Goal: Task Accomplishment & Management: Use online tool/utility

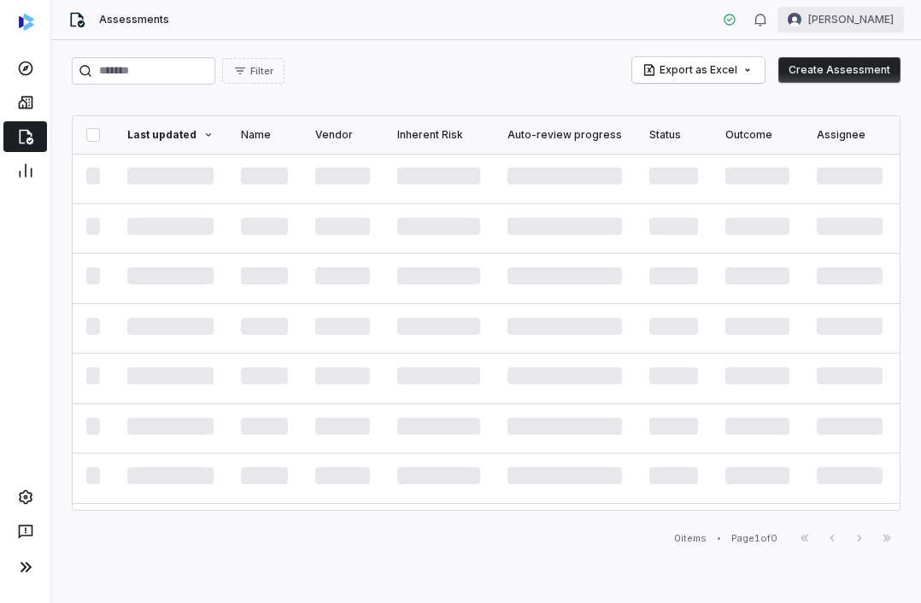
click at [821, 16] on html "Assessments [PERSON_NAME] Filter Export as Excel Create Assessment Last updated…" at bounding box center [460, 301] width 921 height 603
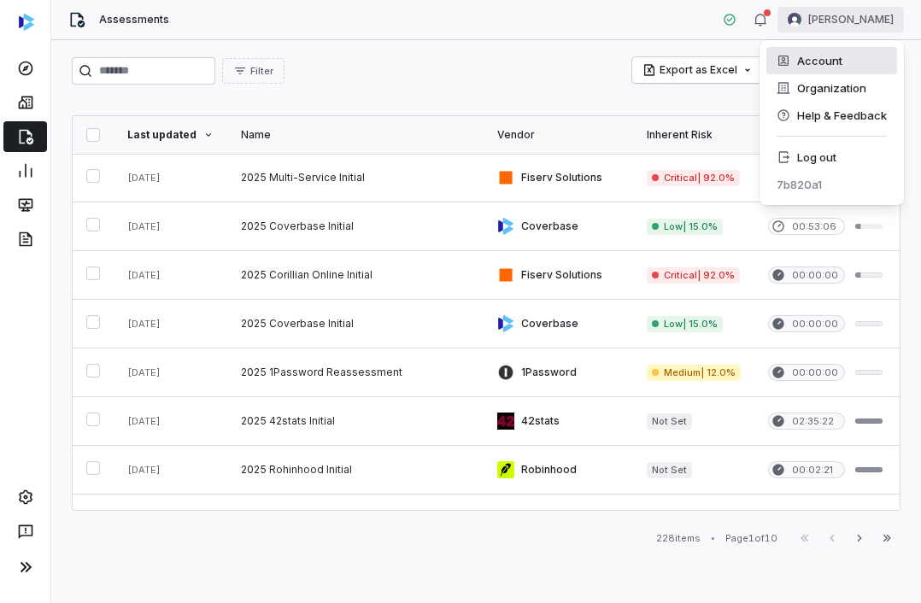
click at [809, 56] on div "Account" at bounding box center [831, 60] width 131 height 27
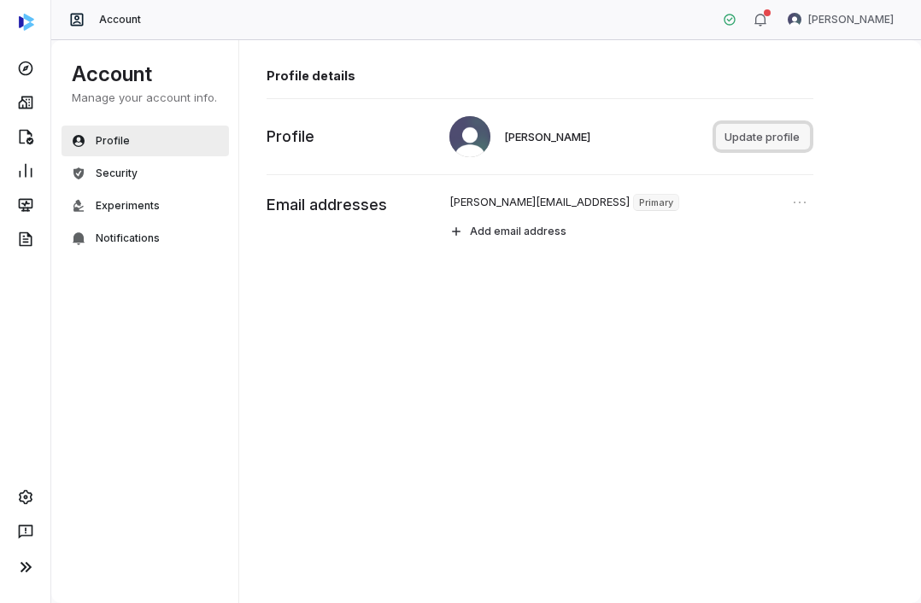
click at [763, 148] on button "Update profile" at bounding box center [763, 137] width 94 height 26
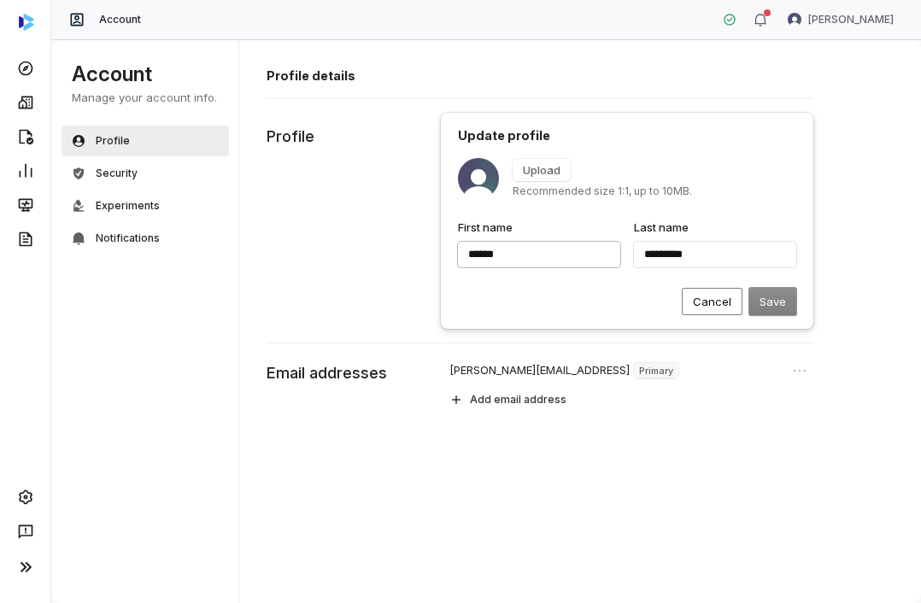
click at [483, 255] on input "******" at bounding box center [539, 255] width 162 height 26
click at [481, 255] on input "******" at bounding box center [539, 255] width 162 height 26
type input "*"
type input "*********"
type input "**"
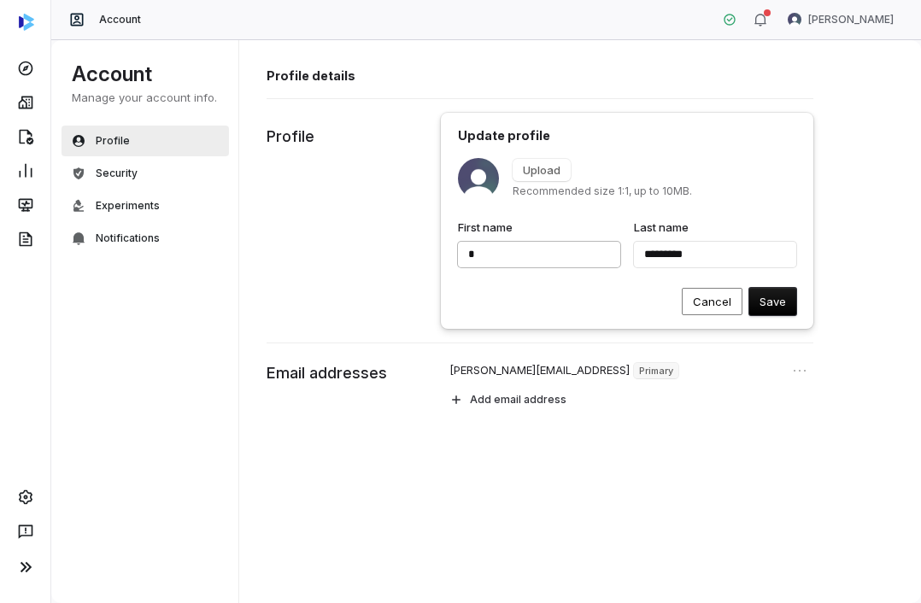
type input "*********"
type input "***"
type input "*********"
type input "****"
type input "*********"
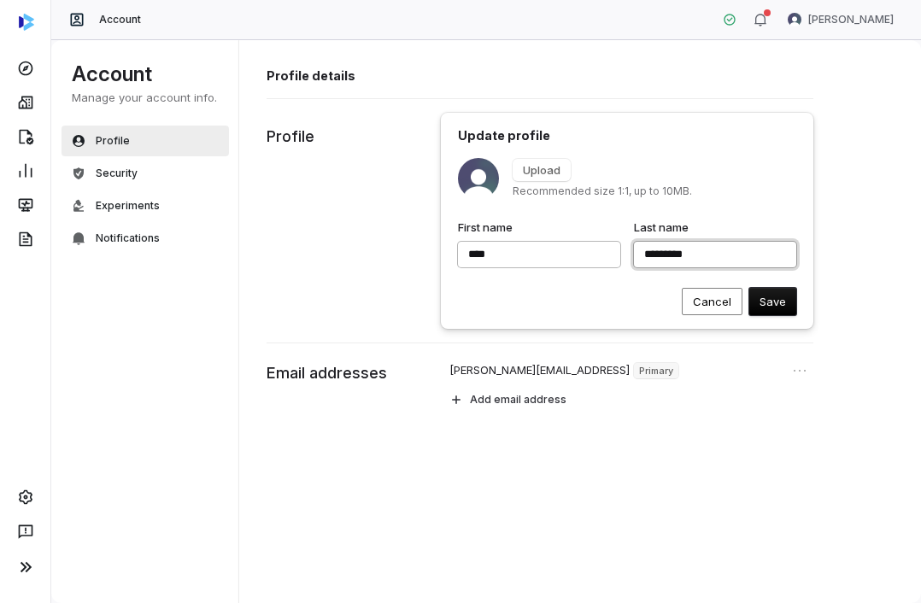
type input "****"
type input "*********"
type input "****"
type input "*"
type input "****"
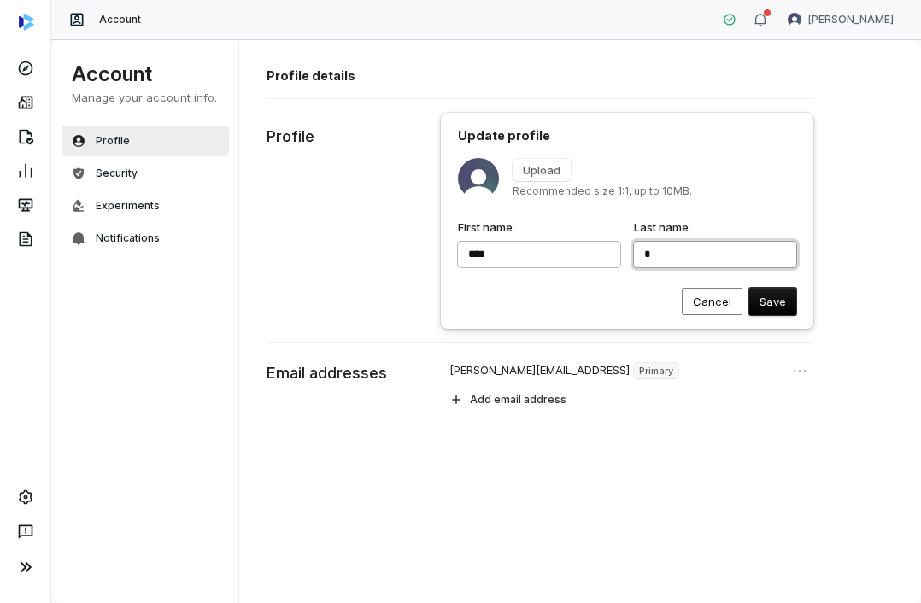
type input "**"
type input "****"
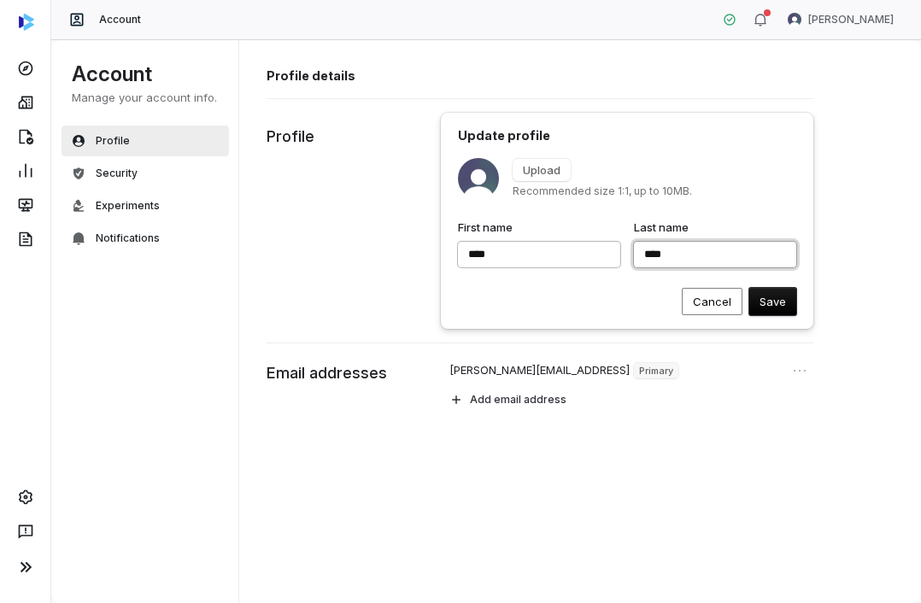
click at [458, 158] on button "submit" at bounding box center [458, 158] width 0 height 0
type input "****"
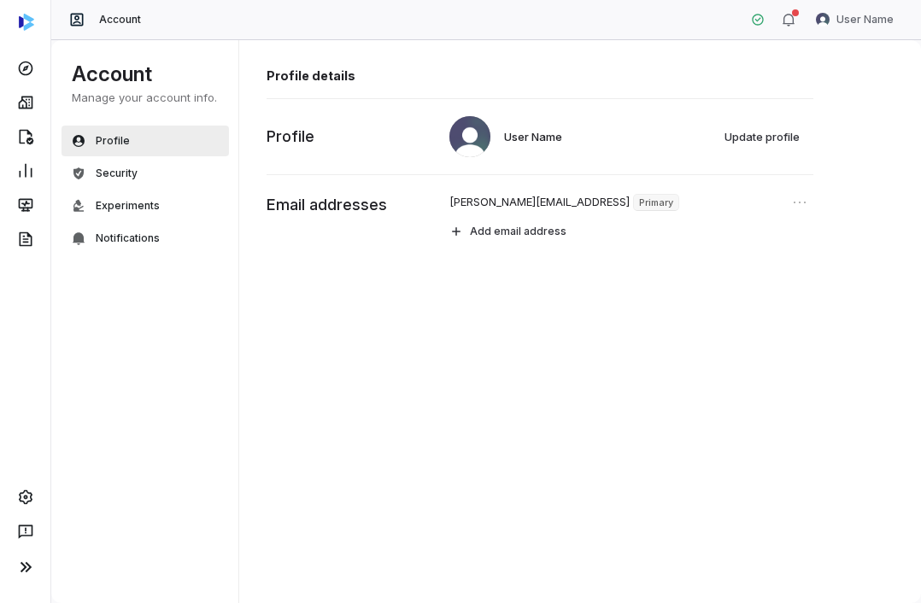
click at [462, 396] on div "Profile details User Name Update profile Profile [PERSON_NAME][EMAIL_ADDRESS] P…" at bounding box center [580, 321] width 683 height 565
click at [4, 509] on div at bounding box center [25, 497] width 44 height 34
click at [9, 509] on div at bounding box center [25, 497] width 44 height 34
click at [15, 499] on link at bounding box center [25, 497] width 37 height 31
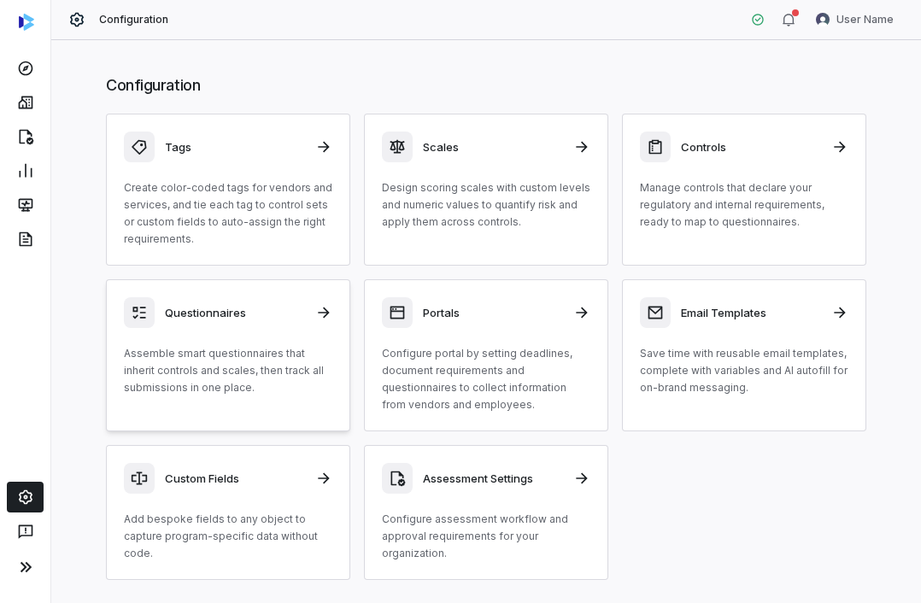
click at [283, 332] on div "Questionnaires Assemble smart questionnaires that inherit controls and scales, …" at bounding box center [228, 346] width 209 height 99
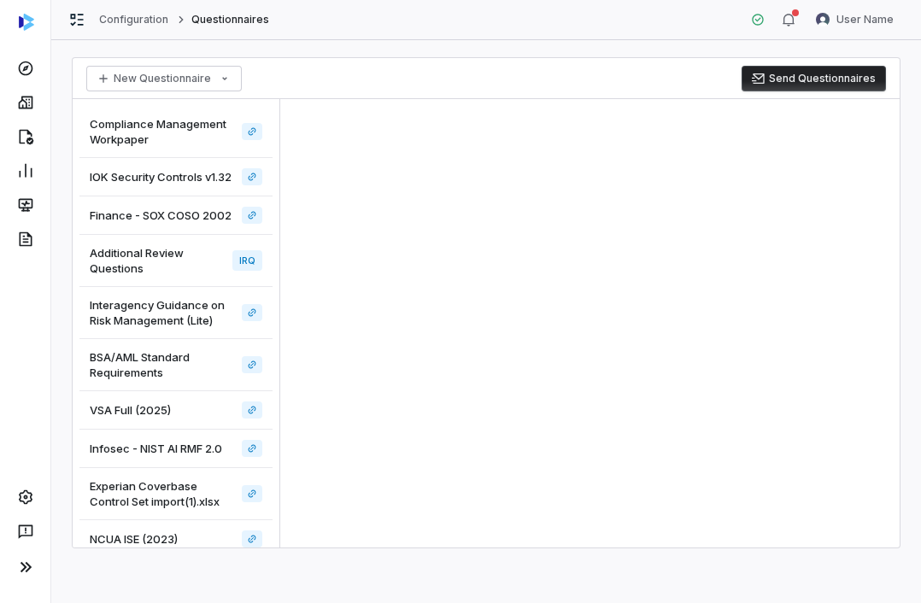
click at [627, 325] on div at bounding box center [589, 323] width 620 height 449
click at [179, 130] on span "Compliance Management Workpaper" at bounding box center [162, 131] width 145 height 31
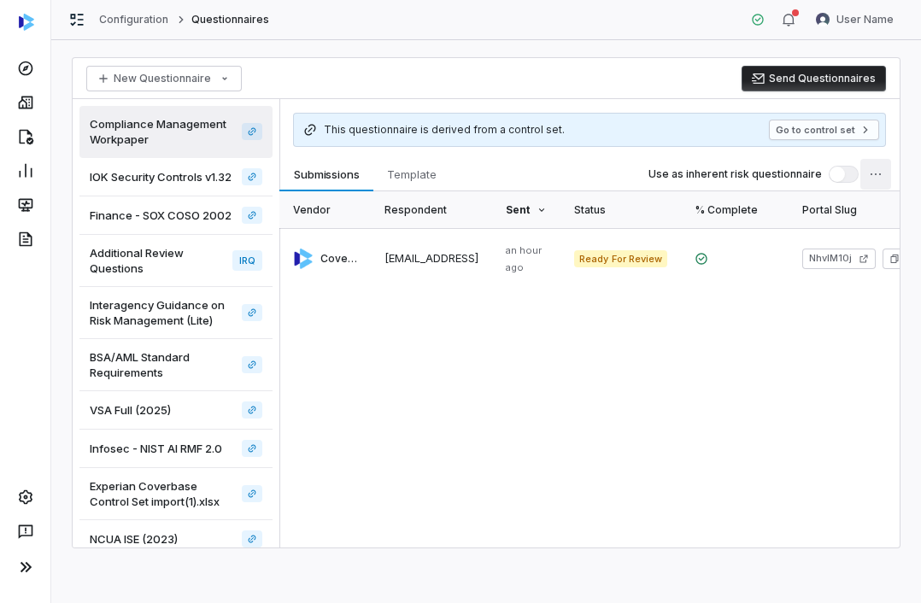
click at [878, 179] on html "Configuration Questionnaires User Name New Questionnaire Send Questionnaires Co…" at bounding box center [460, 301] width 921 height 603
click at [34, 98] on html "Configuration Questionnaires User Name New Questionnaire Send Questionnaires Co…" at bounding box center [460, 301] width 921 height 603
click at [34, 98] on link at bounding box center [25, 102] width 44 height 31
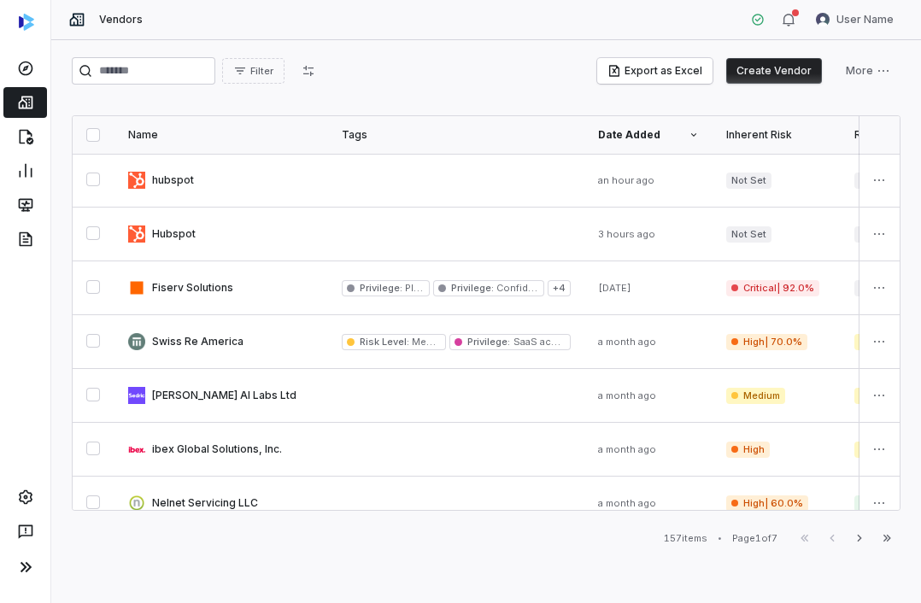
click at [48, 140] on div at bounding box center [25, 137] width 50 height 34
click at [22, 137] on icon at bounding box center [25, 136] width 17 height 17
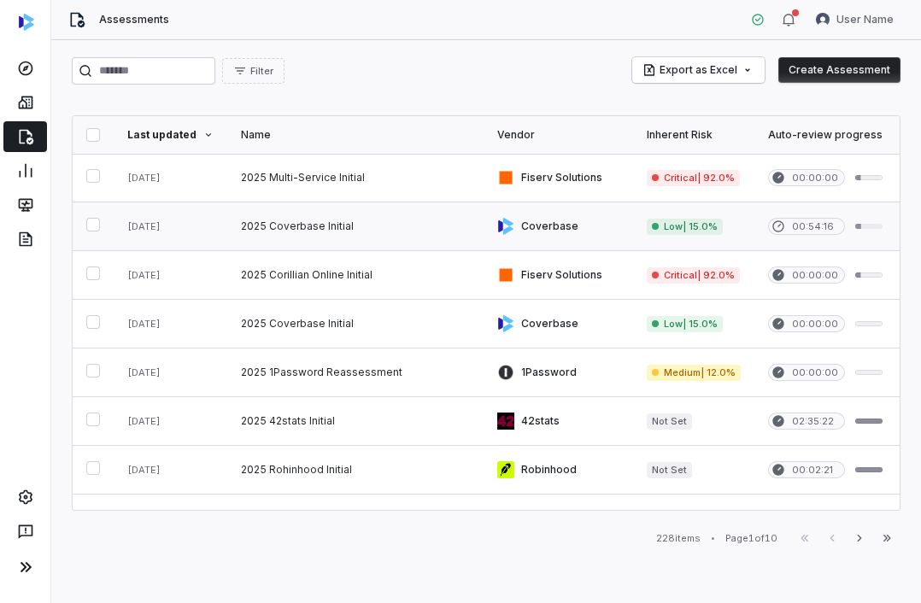
click at [324, 224] on link at bounding box center [355, 227] width 256 height 48
click at [420, 325] on link at bounding box center [355, 324] width 256 height 48
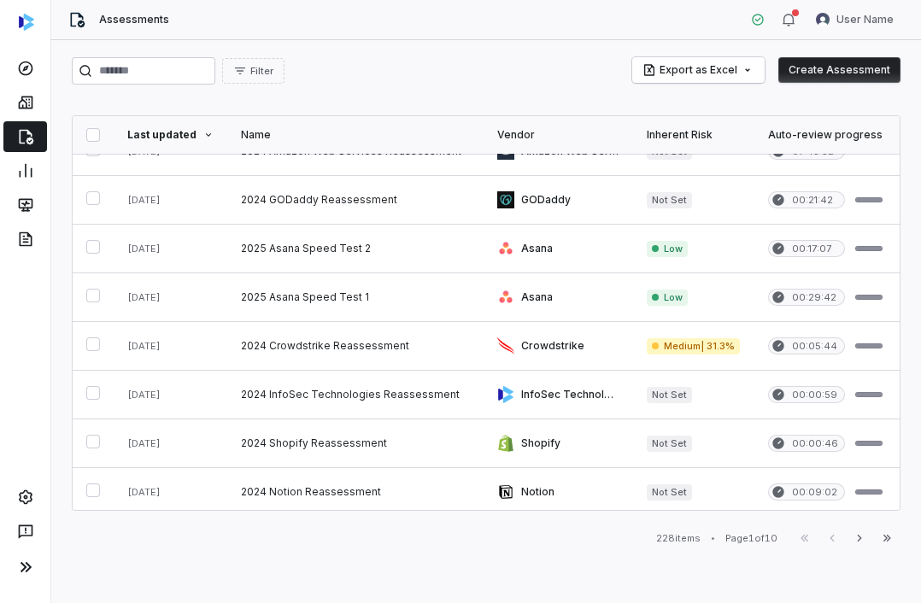
scroll to position [466, 0]
click at [273, 84] on div "Filter" at bounding box center [178, 70] width 213 height 27
click at [278, 80] on button "Filter" at bounding box center [253, 71] width 62 height 26
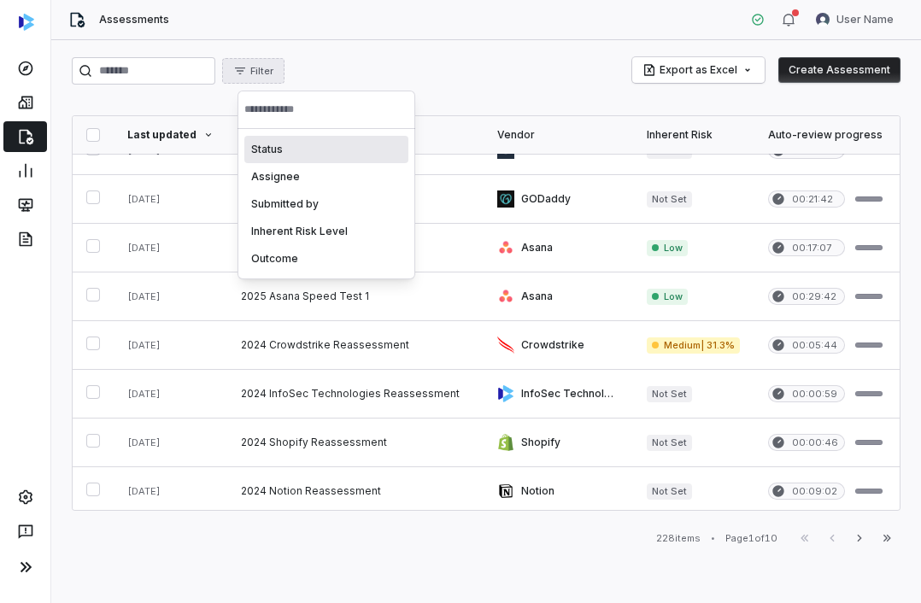
click at [312, 155] on div "Status" at bounding box center [326, 149] width 164 height 27
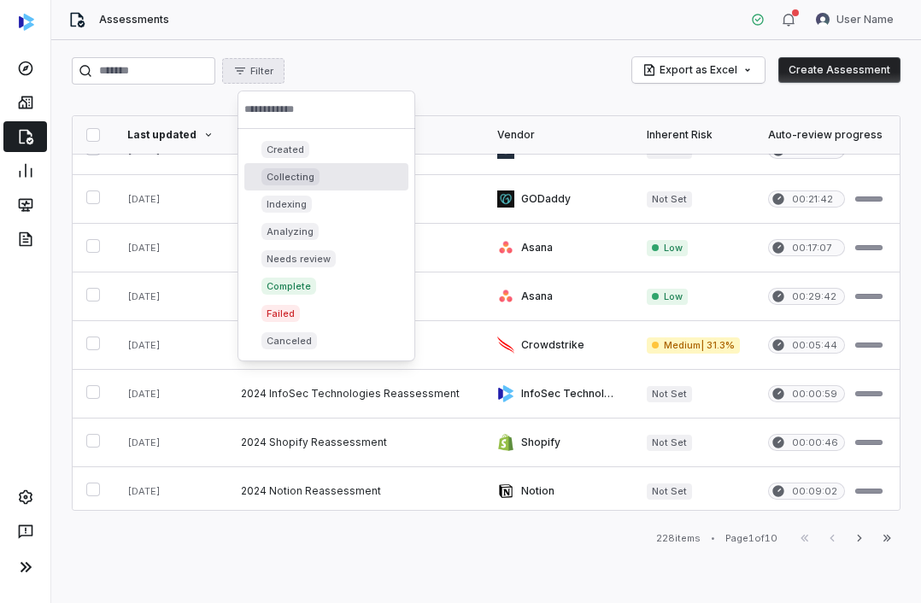
click at [320, 171] on div "Collecting" at bounding box center [326, 176] width 164 height 27
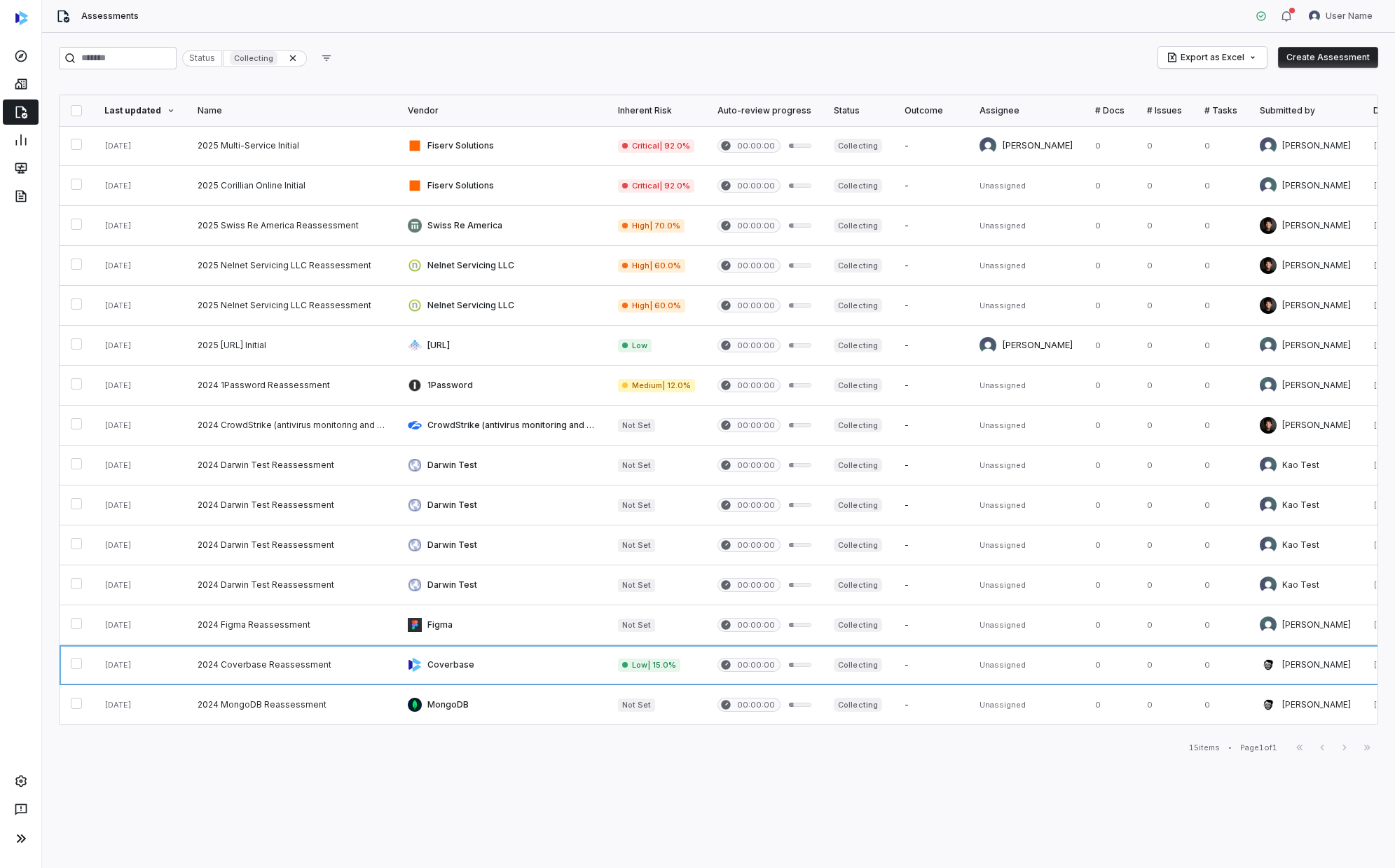
scroll to position [0, 0]
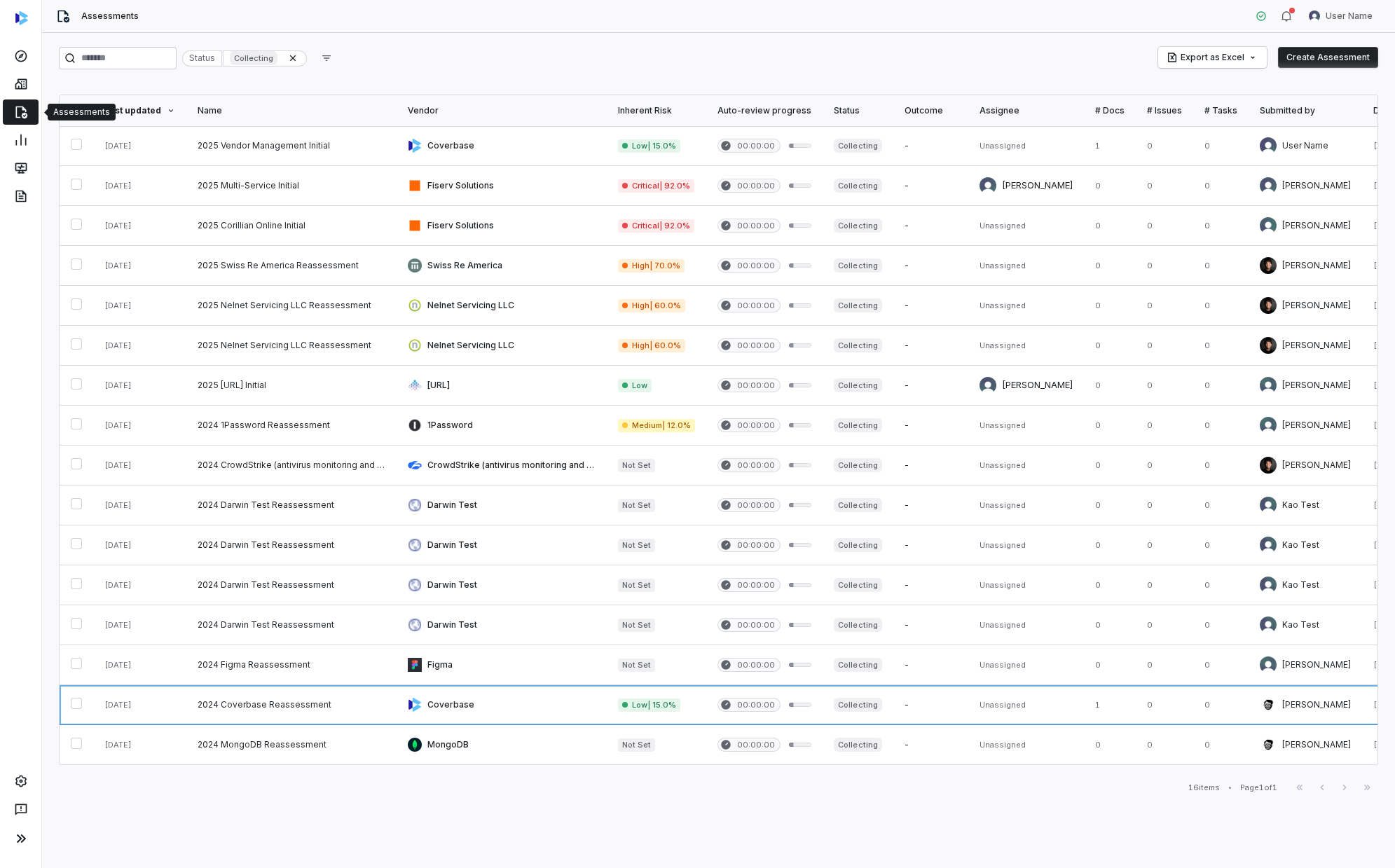
click at [28, 114] on link at bounding box center [21, 111] width 36 height 25
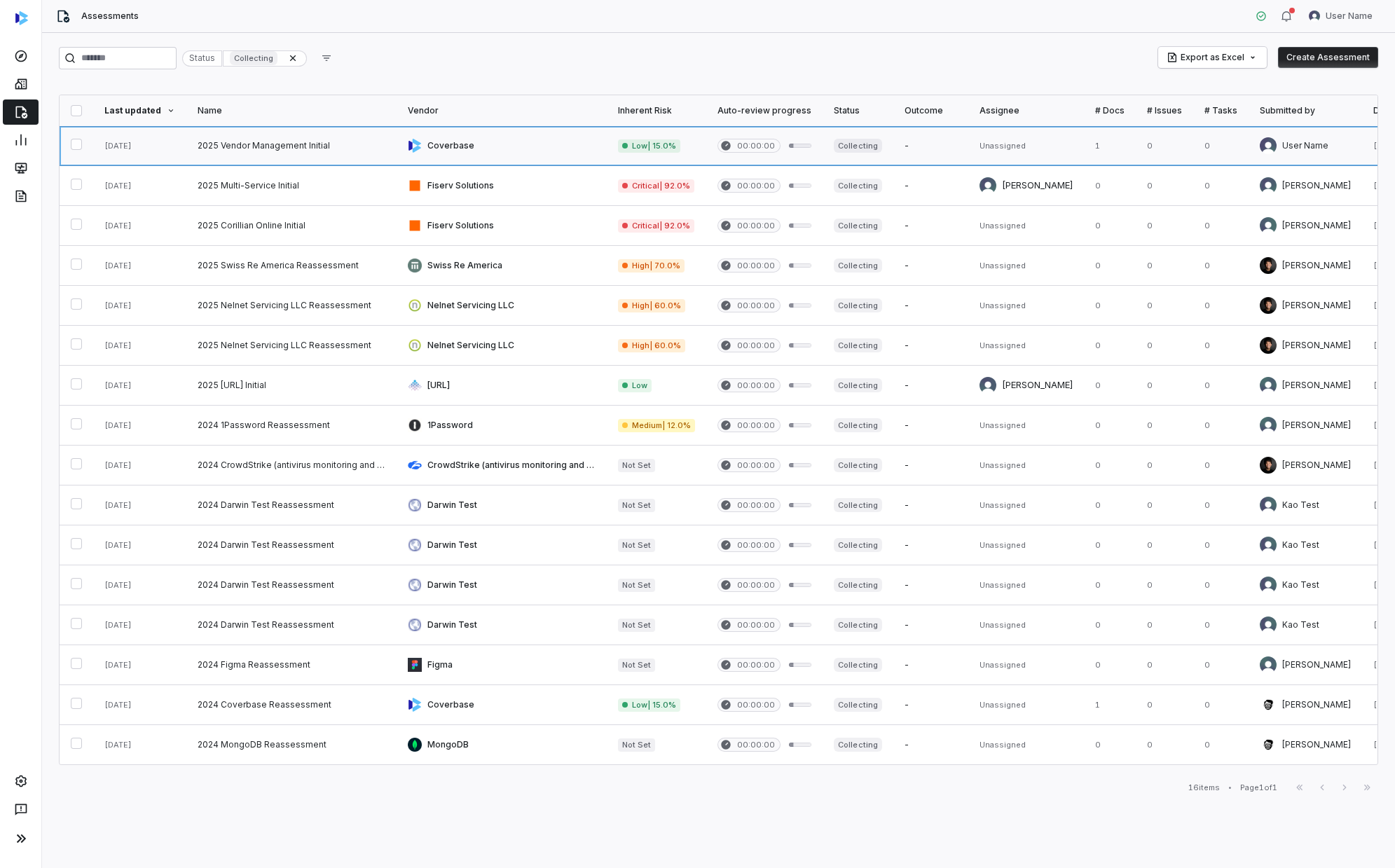
click at [311, 141] on link at bounding box center [291, 146] width 210 height 39
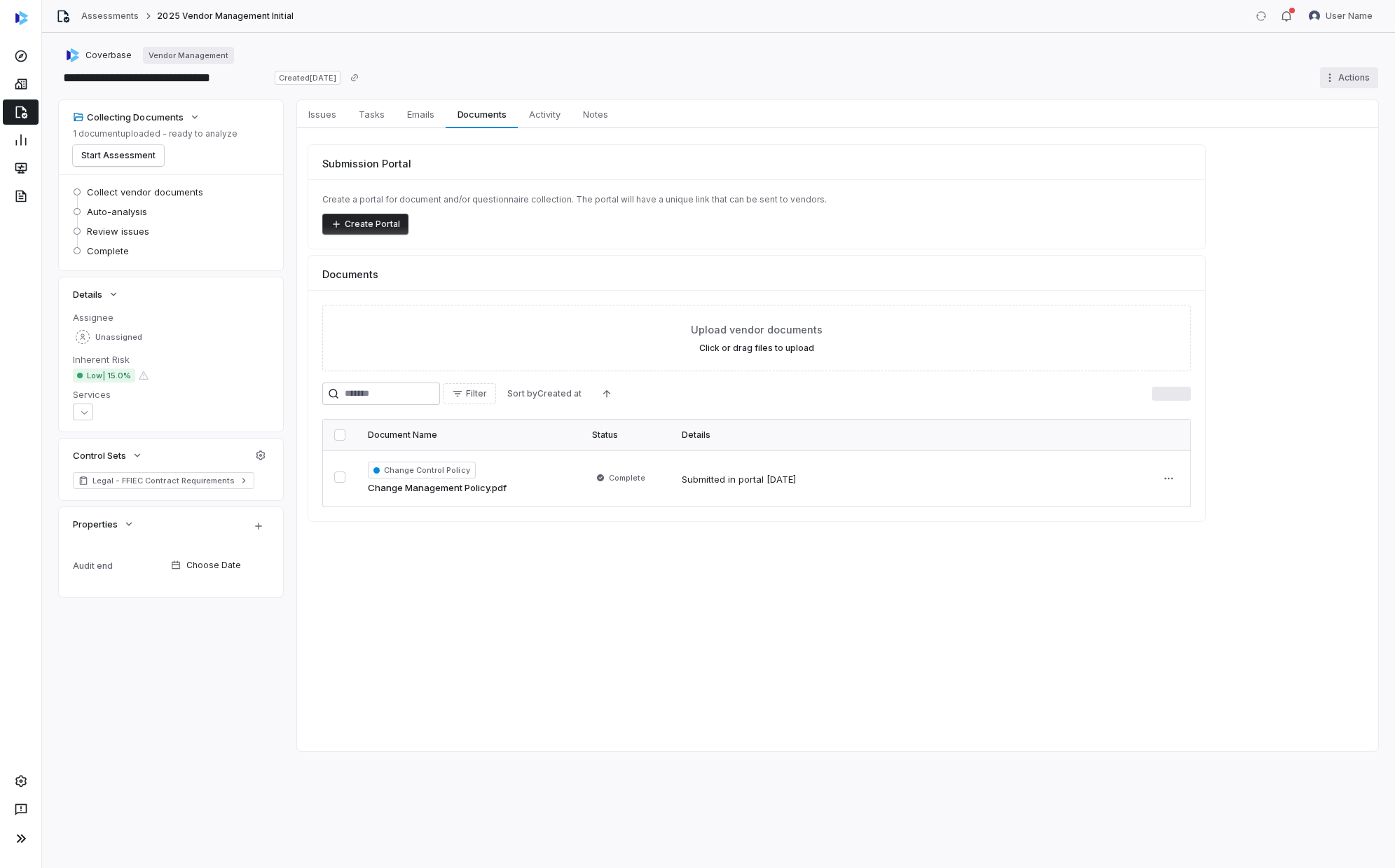
click at [754, 70] on html "**********" at bounding box center [697, 434] width 1395 height 868
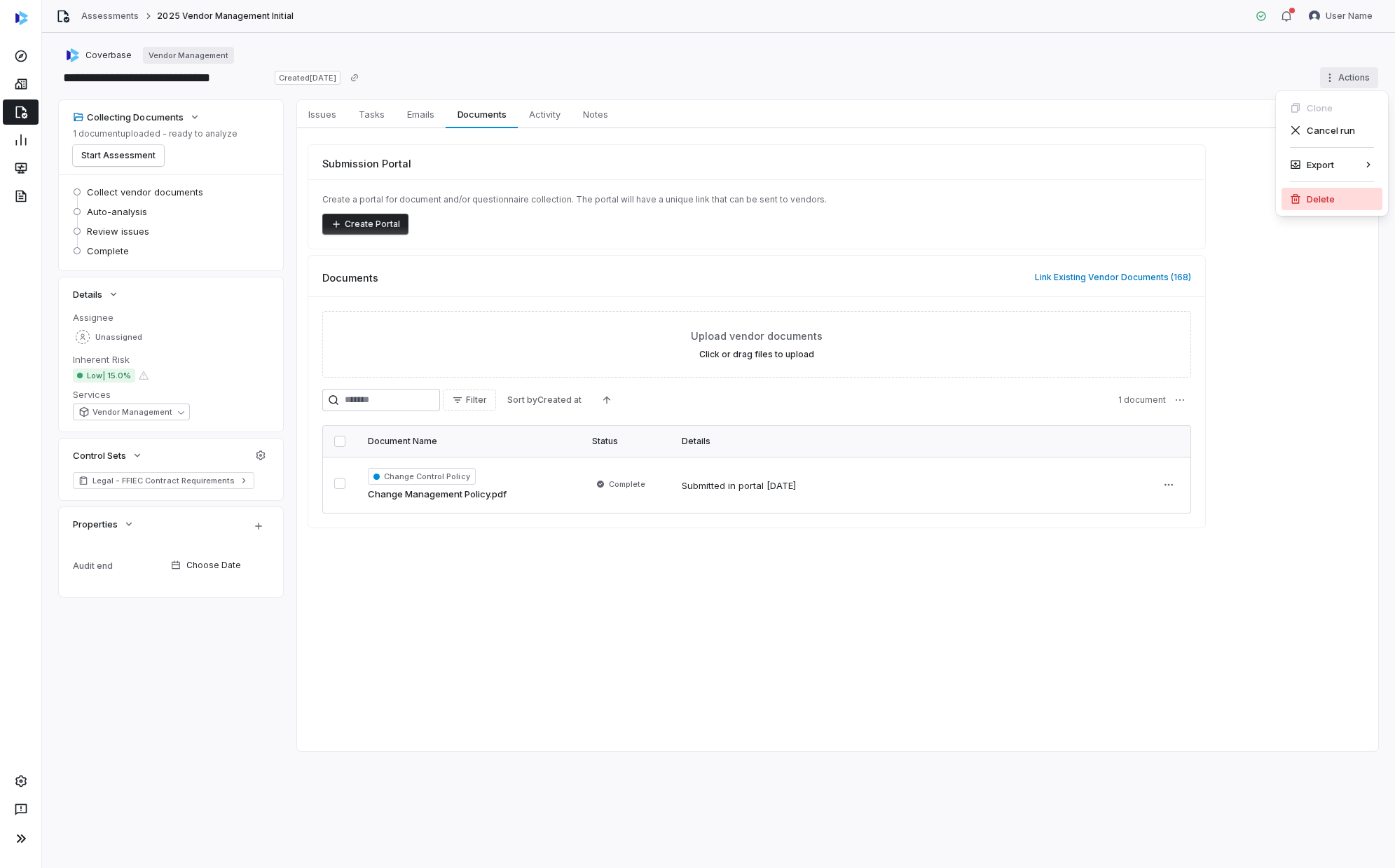
click at [754, 202] on div "Delete" at bounding box center [1332, 198] width 101 height 22
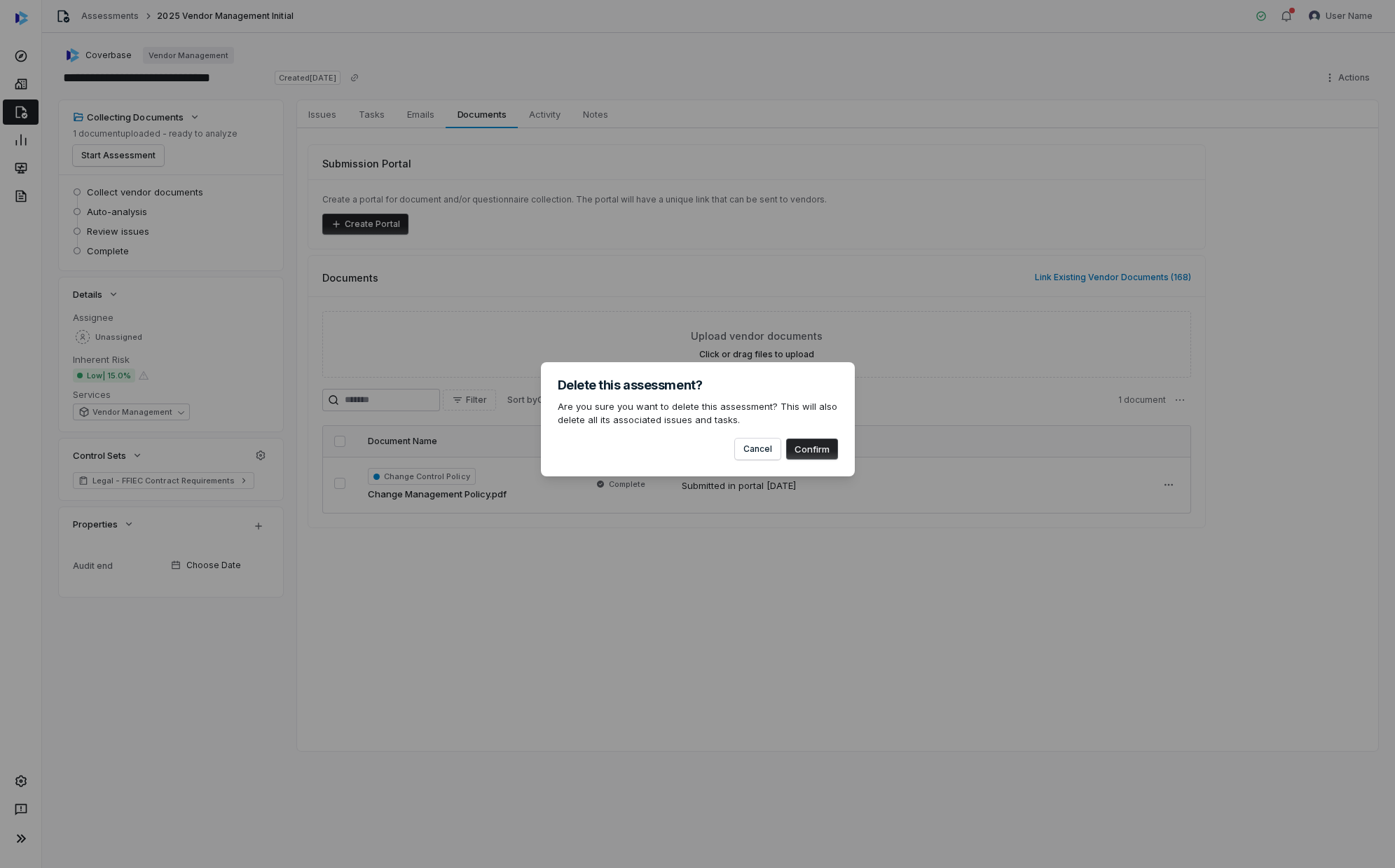
click at [754, 455] on button "Confirm" at bounding box center [812, 449] width 52 height 21
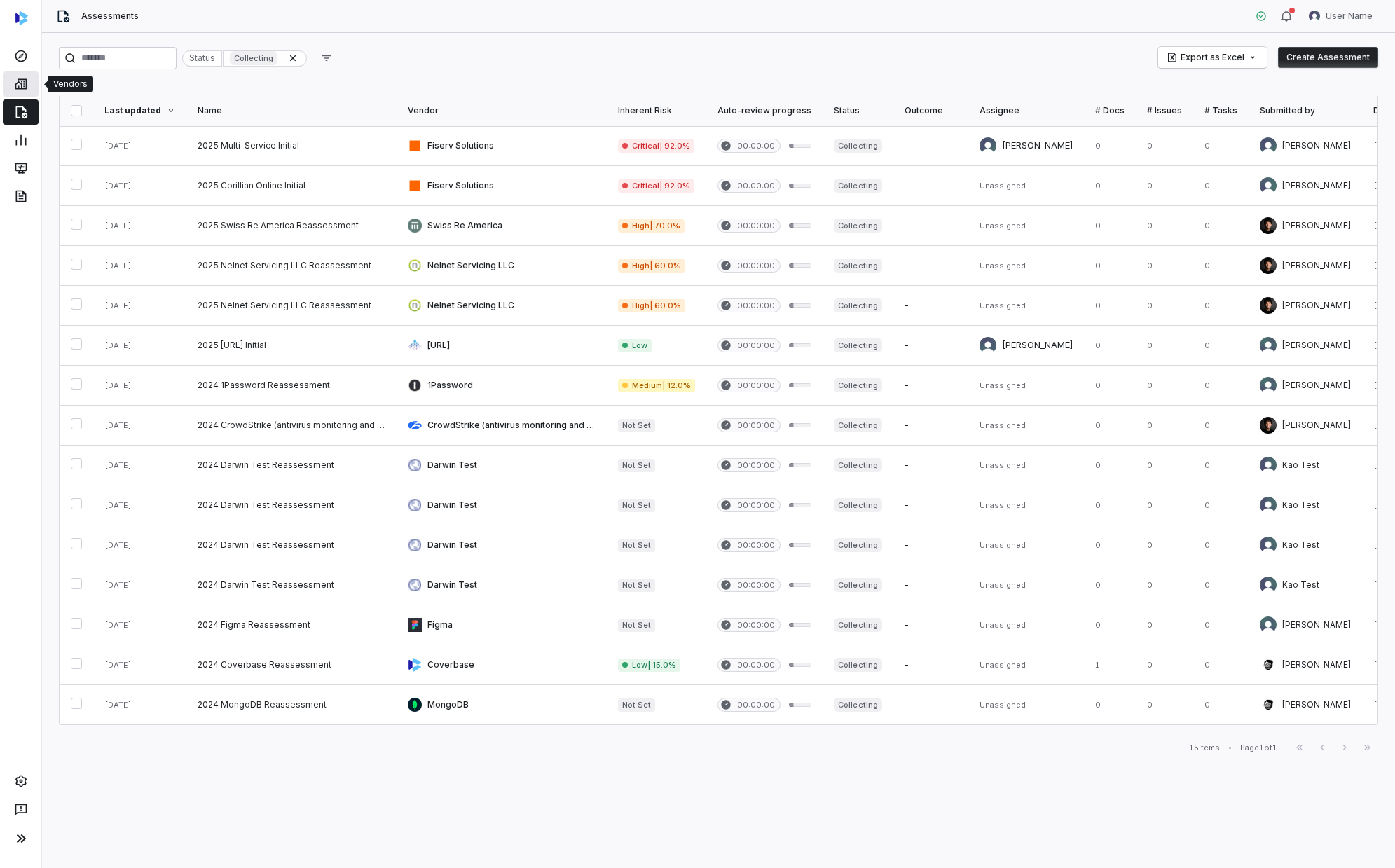
click at [16, 89] on icon at bounding box center [21, 84] width 12 height 11
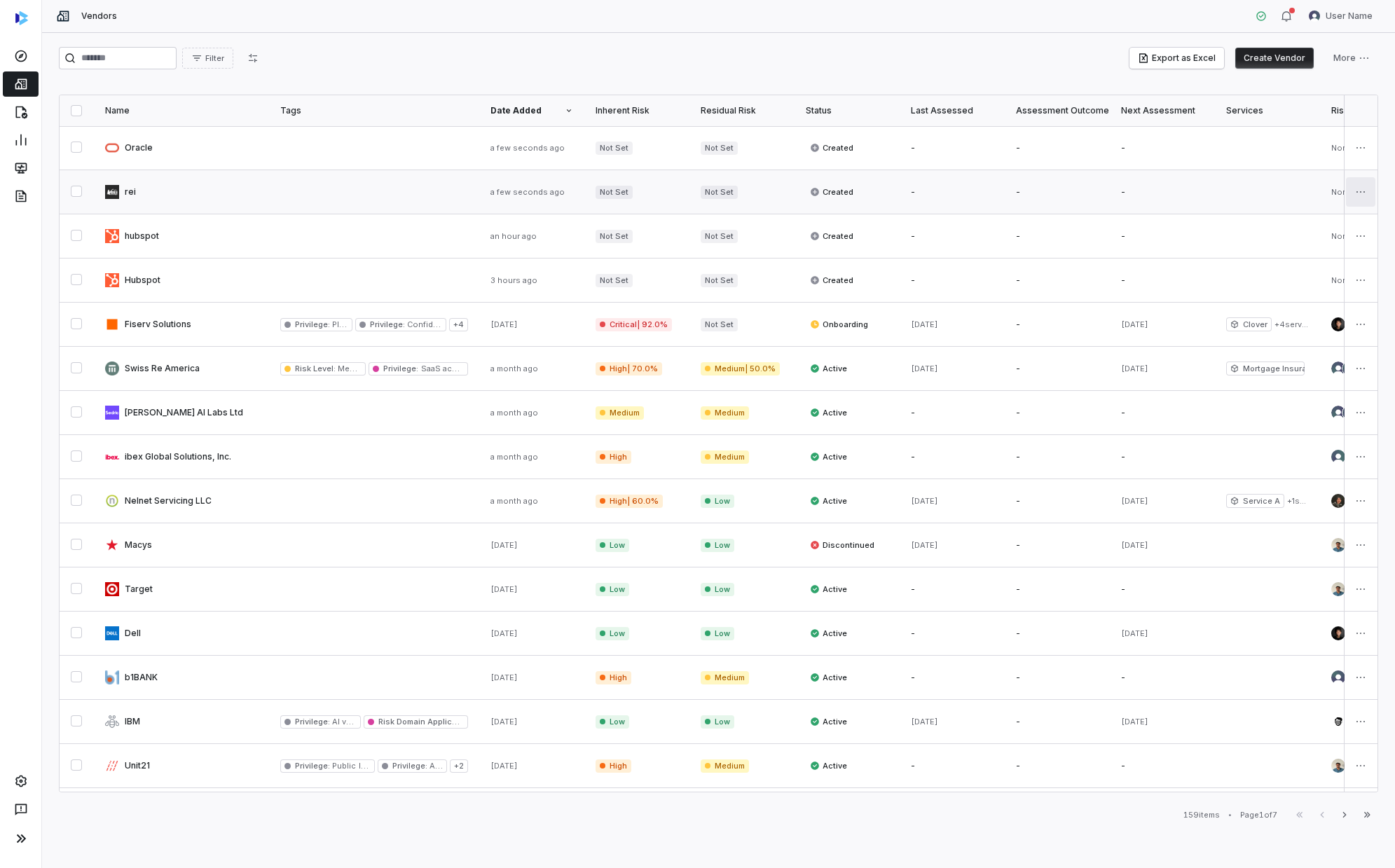
click at [754, 192] on html "Vendors User Name Filter Export as Excel Create Vendor More Name Tags Date Adde…" at bounding box center [697, 434] width 1395 height 868
click at [754, 262] on div "Delete" at bounding box center [1303, 260] width 119 height 22
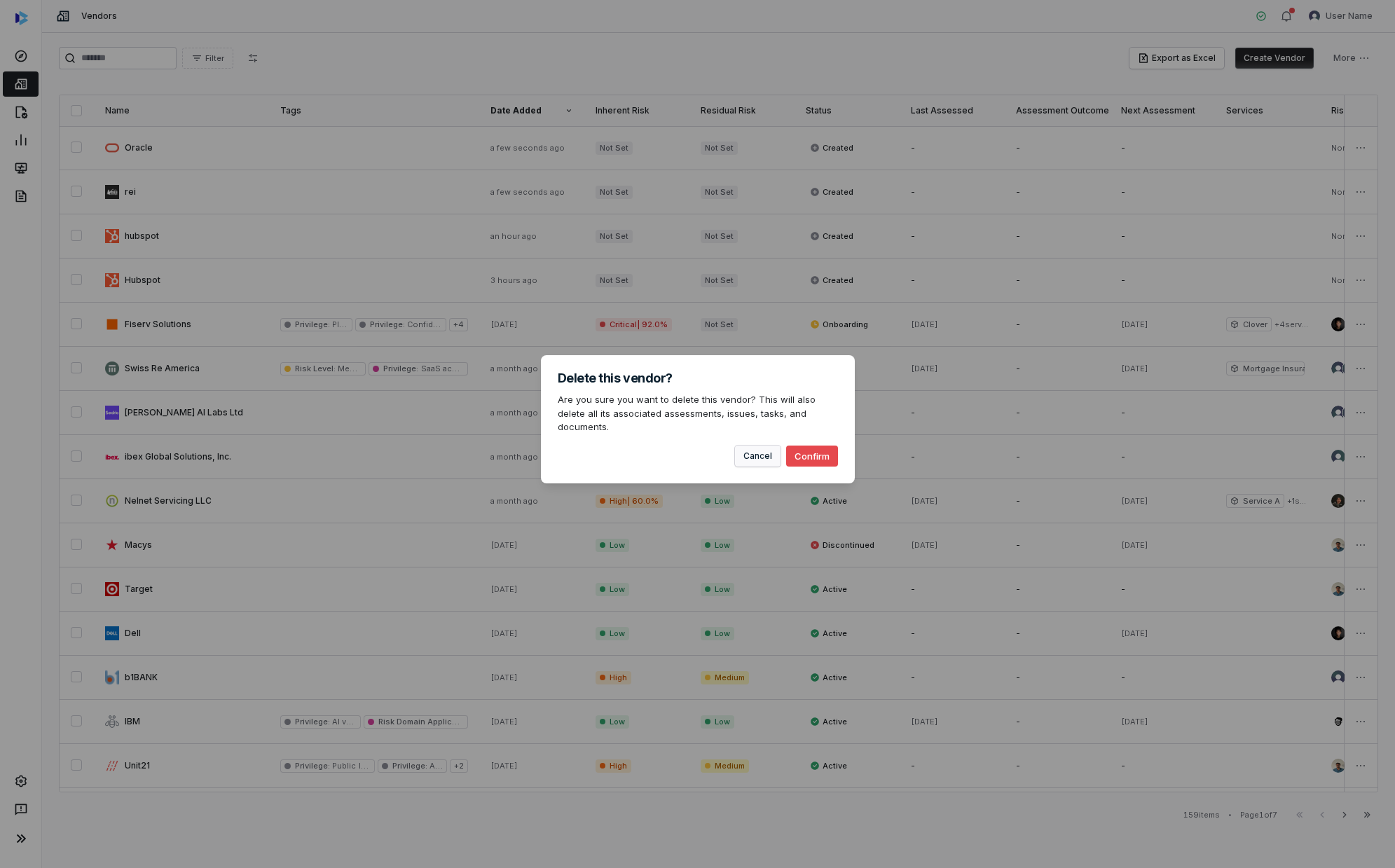
click at [754, 448] on button "Cancel" at bounding box center [758, 456] width 46 height 21
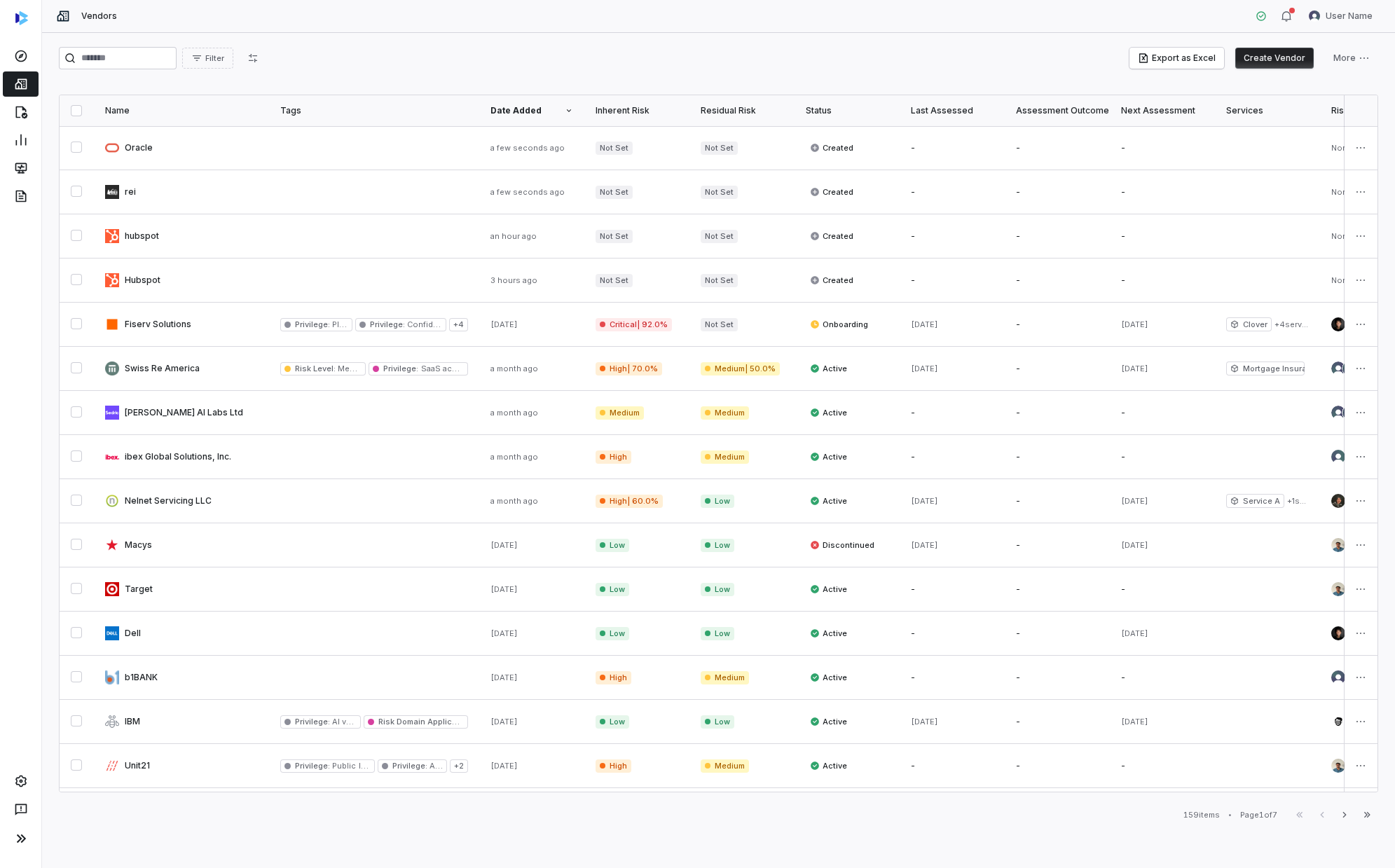
click at [754, 40] on div "Filter Export as Excel Create Vendor More Name Tags Date Added Inherent Risk Re…" at bounding box center [718, 450] width 1353 height 835
click at [467, 53] on div "Filter Export as Excel Create Vendor More" at bounding box center [718, 57] width 1320 height 22
click at [14, 59] on icon at bounding box center [21, 56] width 14 height 14
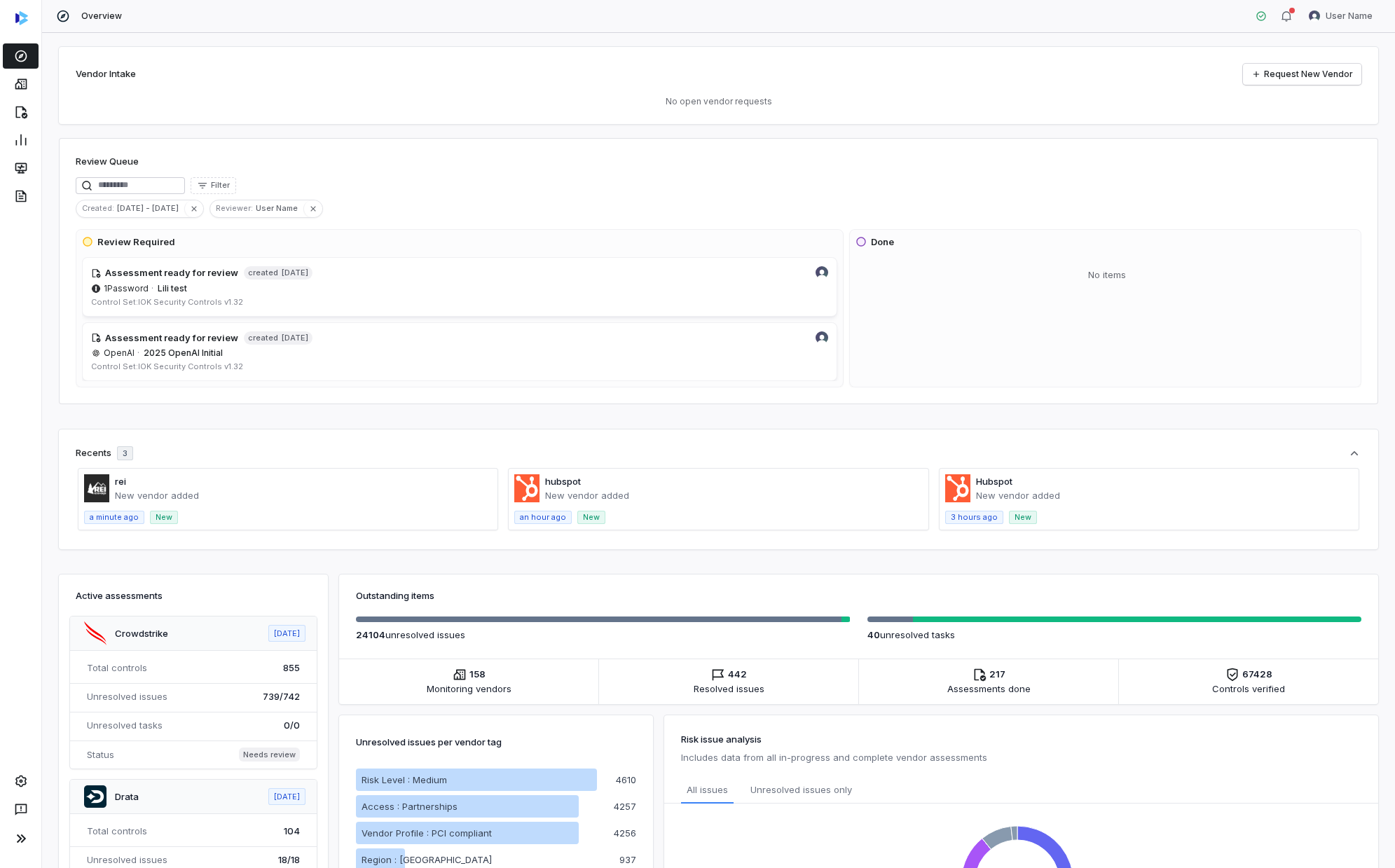
click at [31, 97] on div at bounding box center [21, 84] width 41 height 28
click at [9, 109] on link at bounding box center [21, 111] width 36 height 25
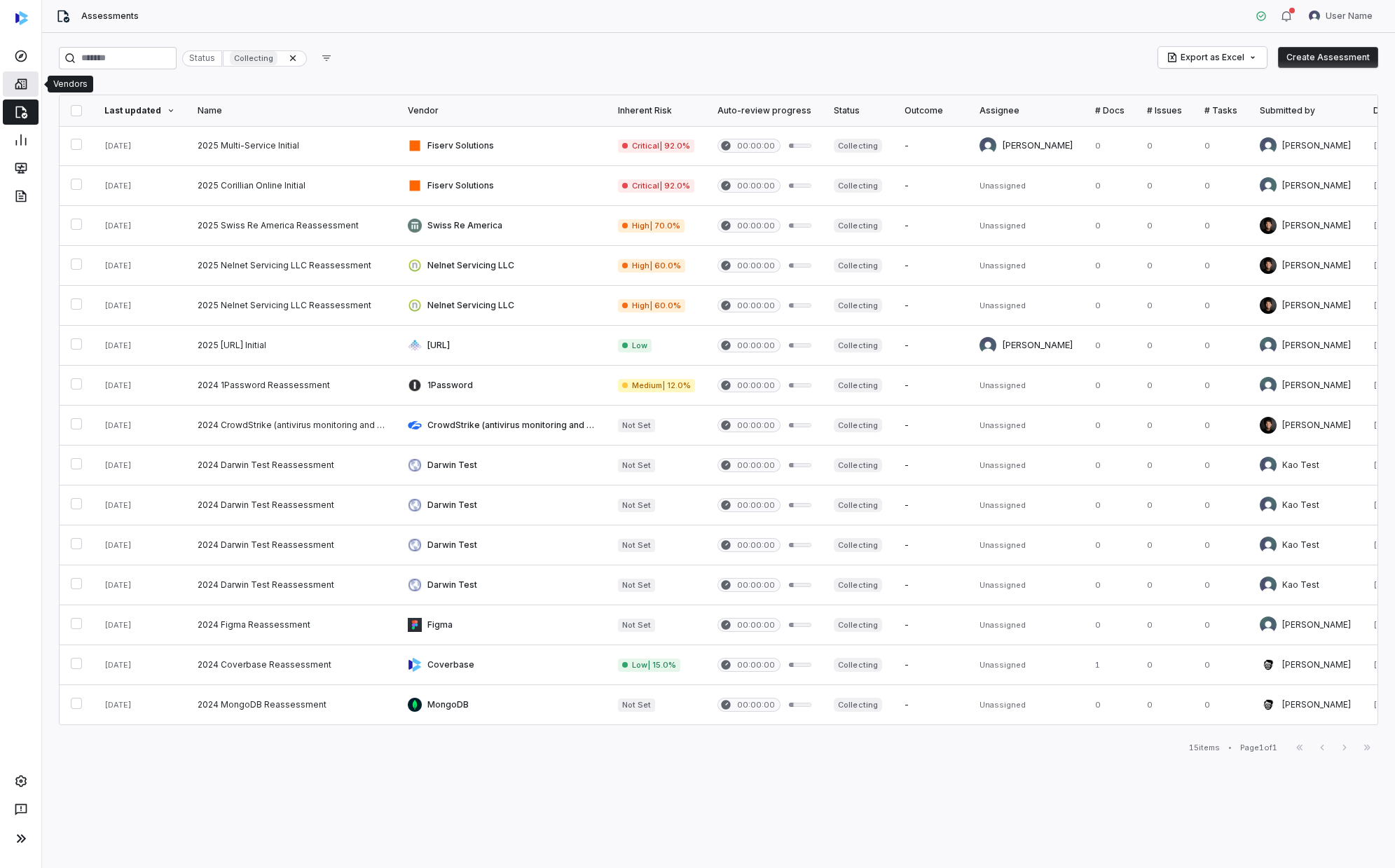
click at [27, 84] on icon at bounding box center [21, 84] width 14 height 14
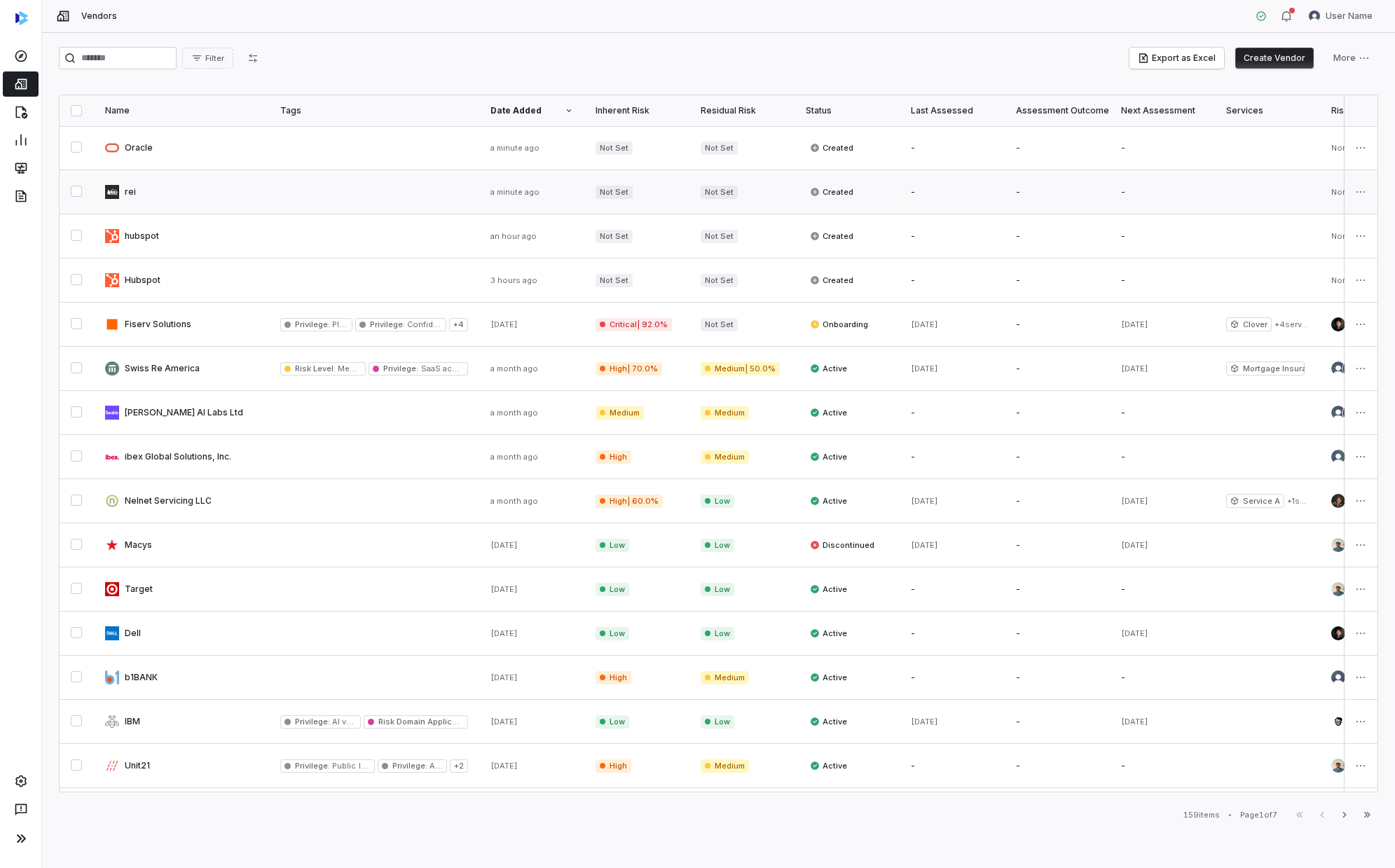
click at [293, 185] on link at bounding box center [374, 192] width 210 height 43
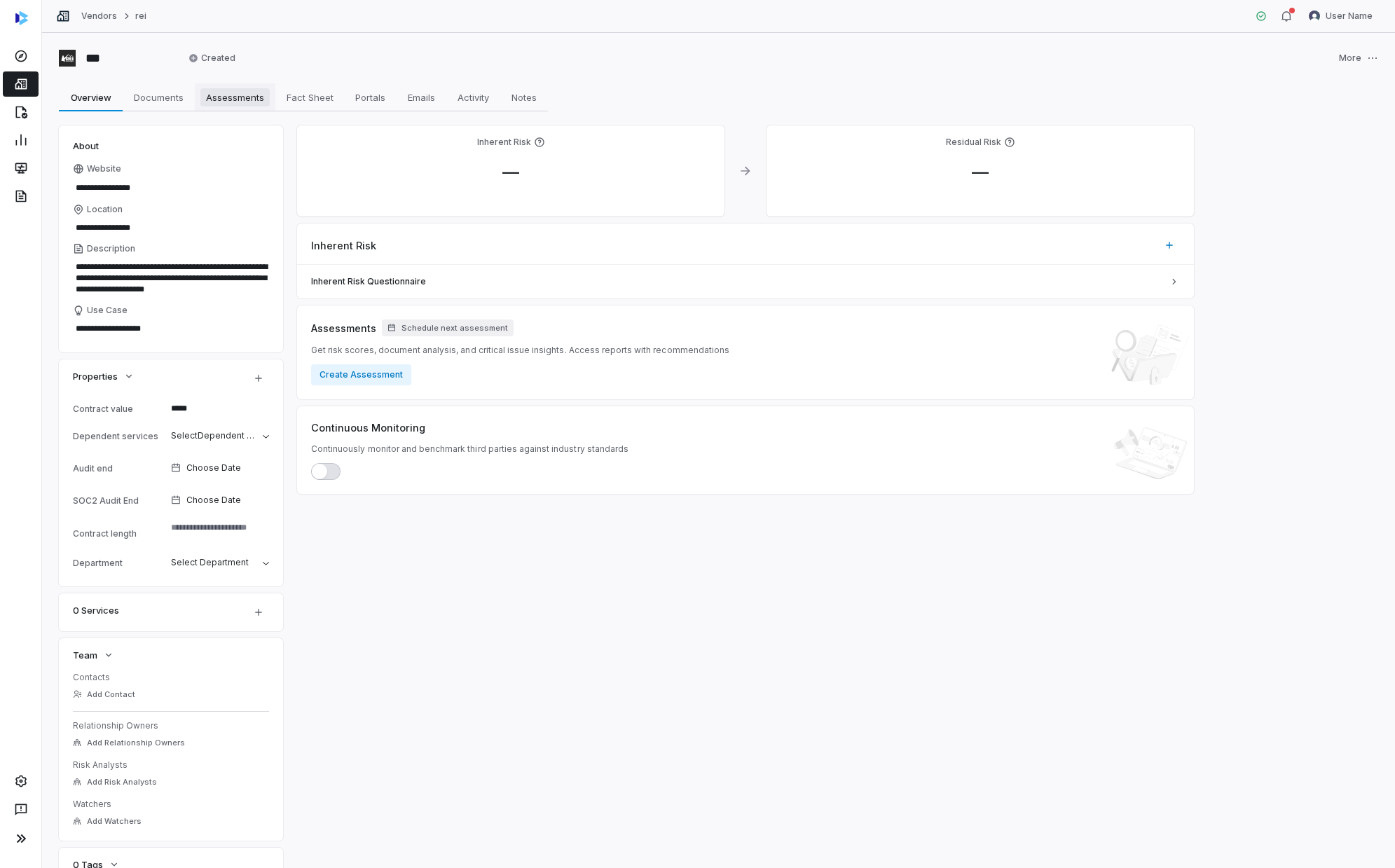
click at [248, 97] on span "Assessments" at bounding box center [235, 98] width 70 height 18
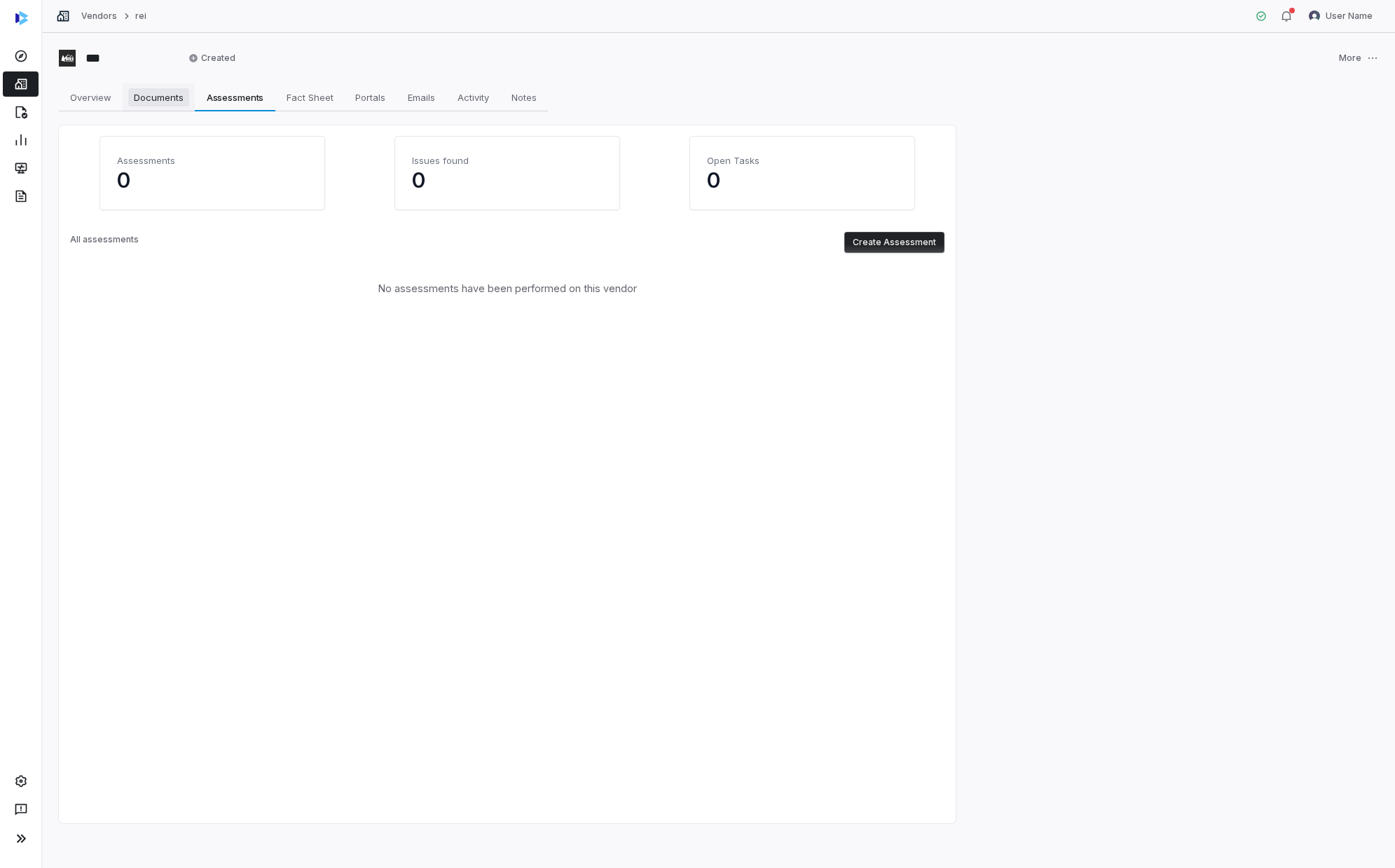
click at [172, 101] on span "Documents" at bounding box center [158, 98] width 61 height 18
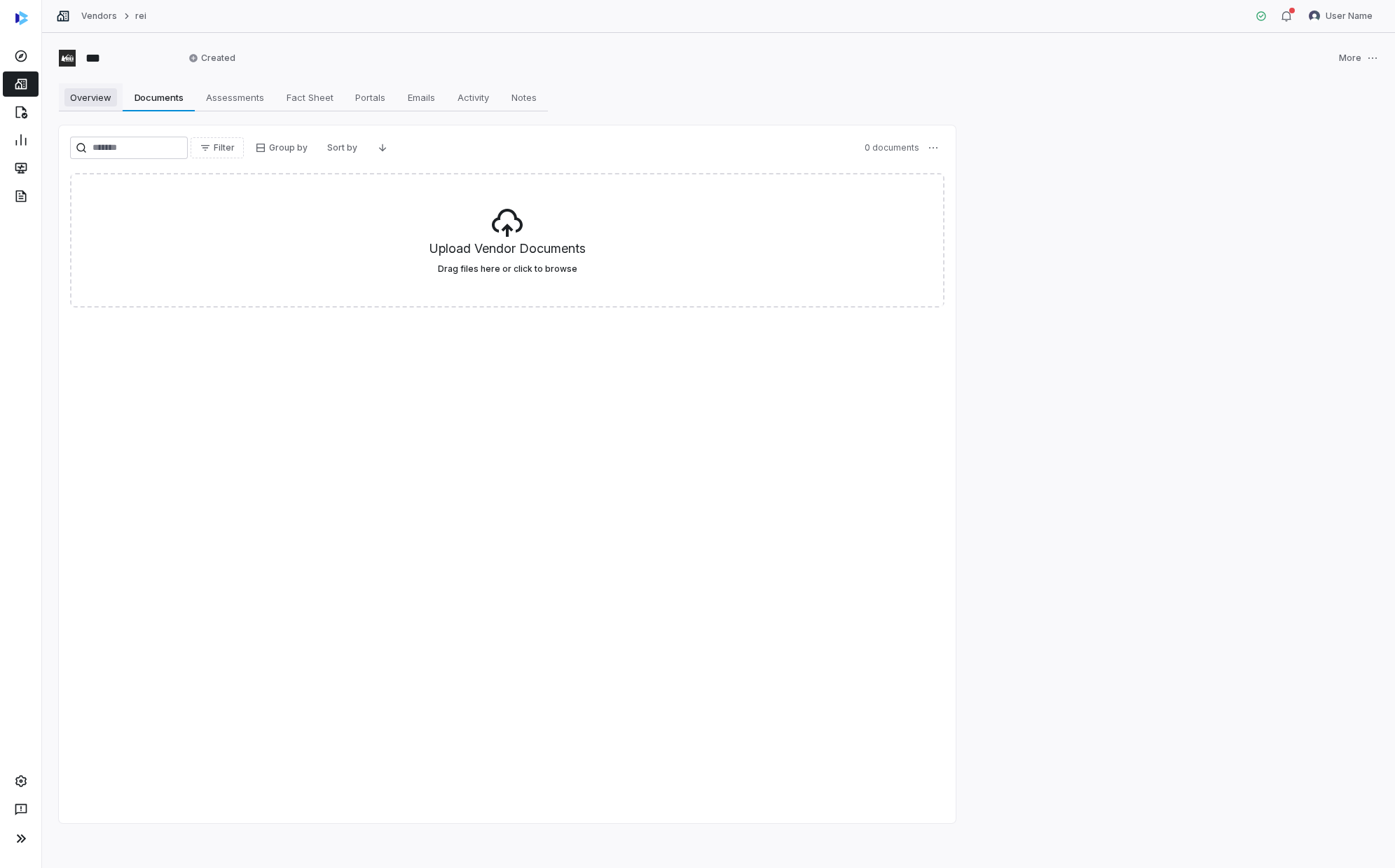
click at [103, 84] on link "Overview Overview" at bounding box center [91, 98] width 64 height 28
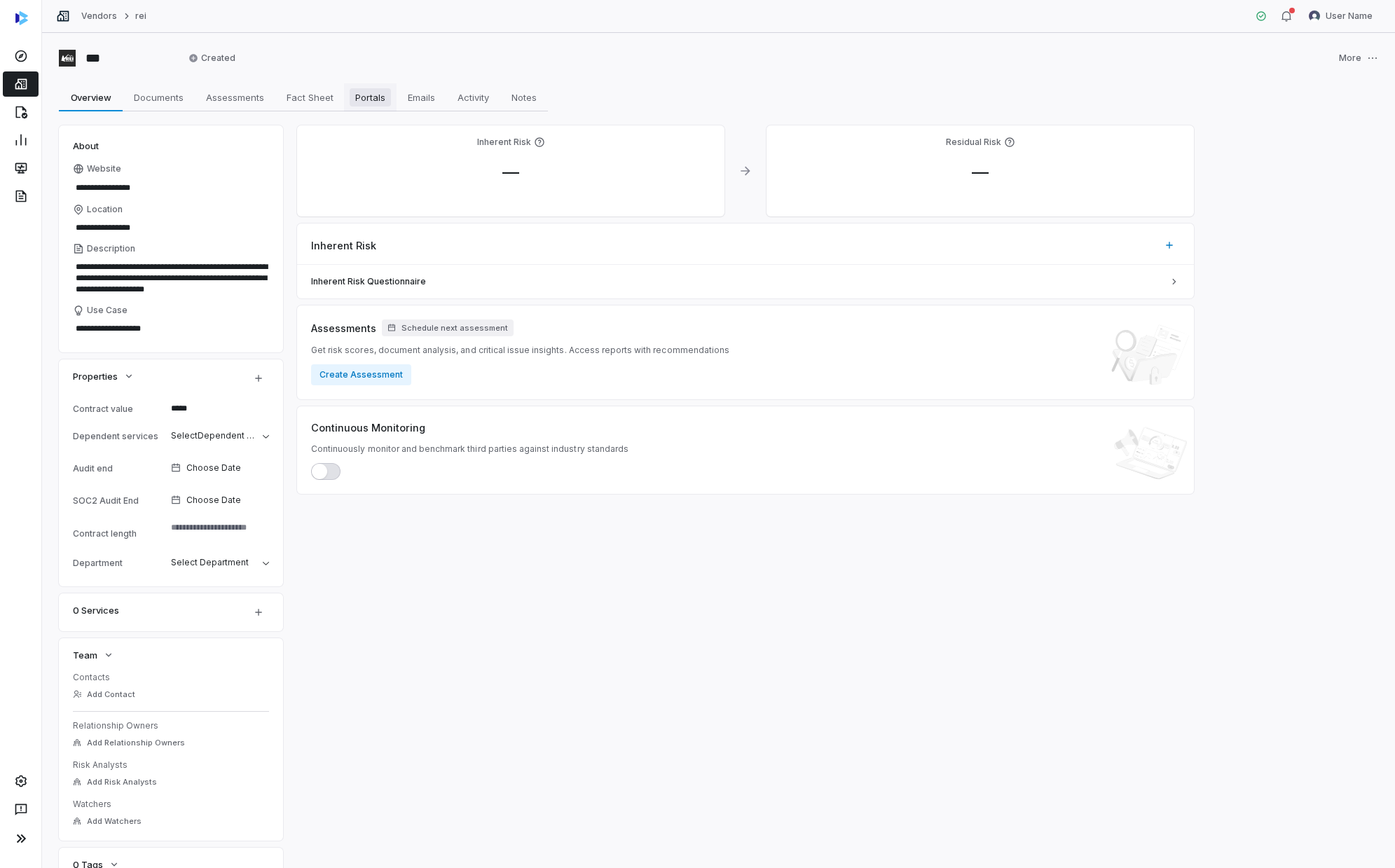
click at [370, 94] on span "Portals" at bounding box center [370, 98] width 41 height 18
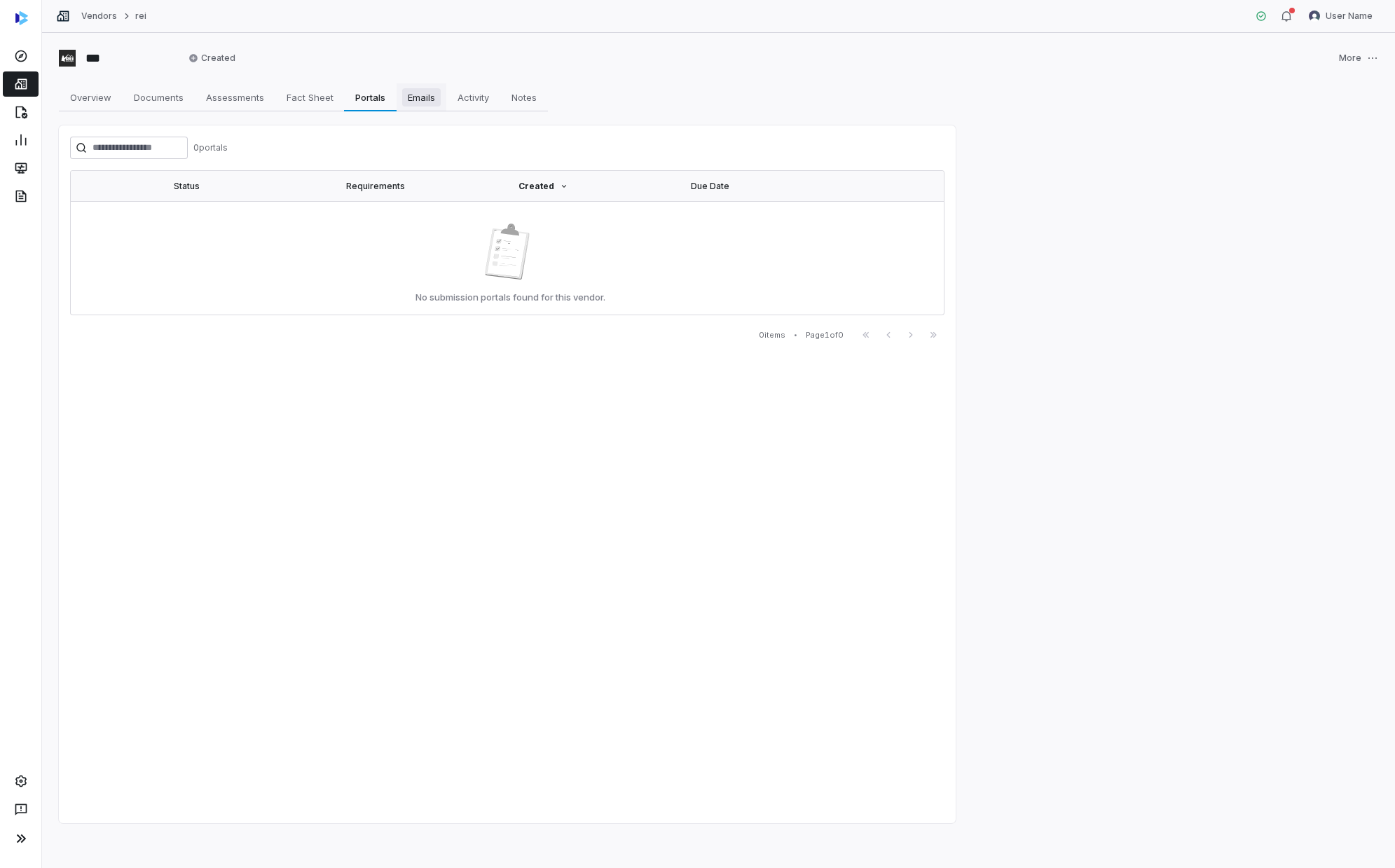
click at [425, 84] on link "Emails Emails" at bounding box center [422, 98] width 50 height 28
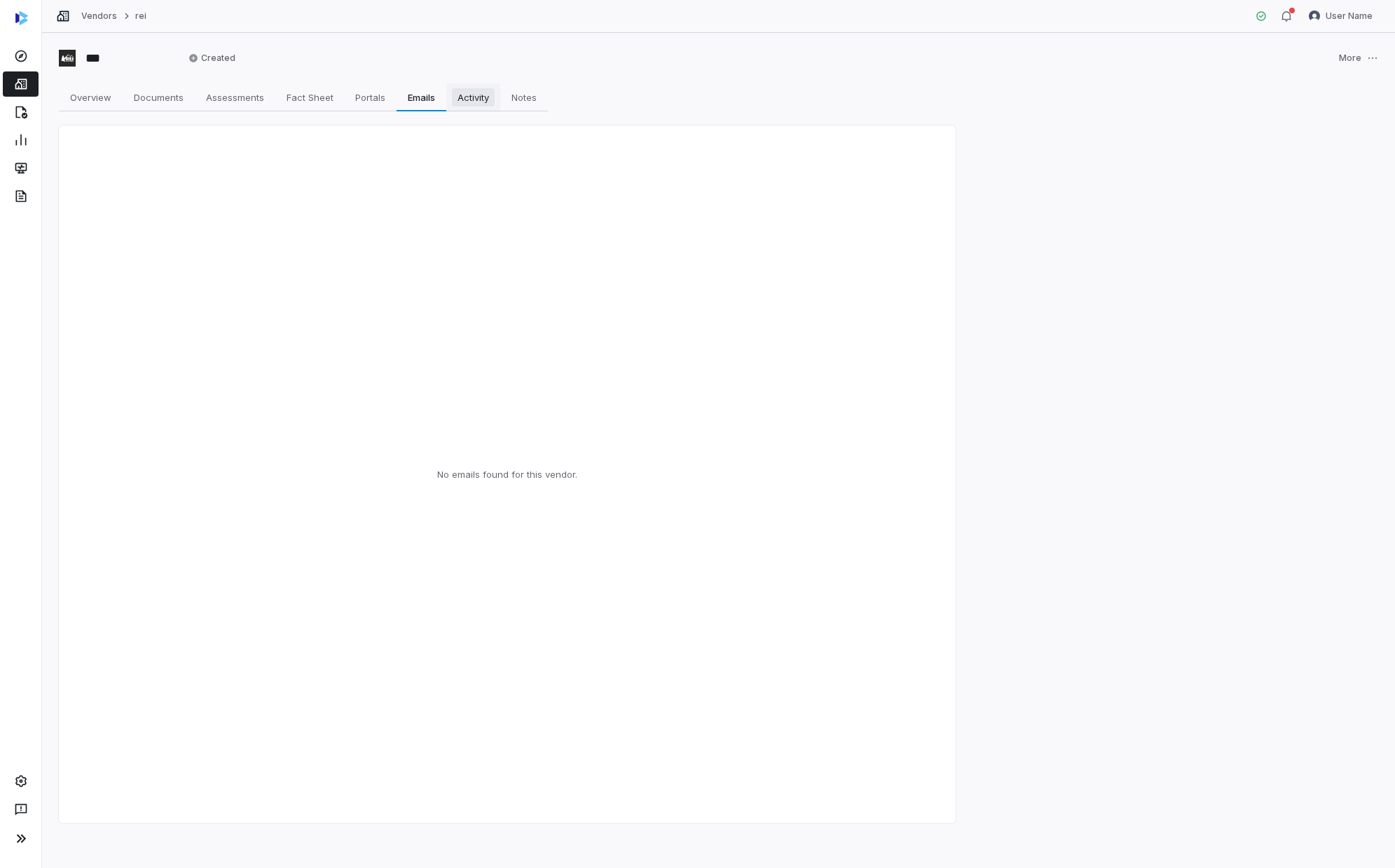
click at [477, 93] on span "Activity" at bounding box center [473, 98] width 43 height 18
click at [90, 97] on span "Overview" at bounding box center [91, 98] width 52 height 18
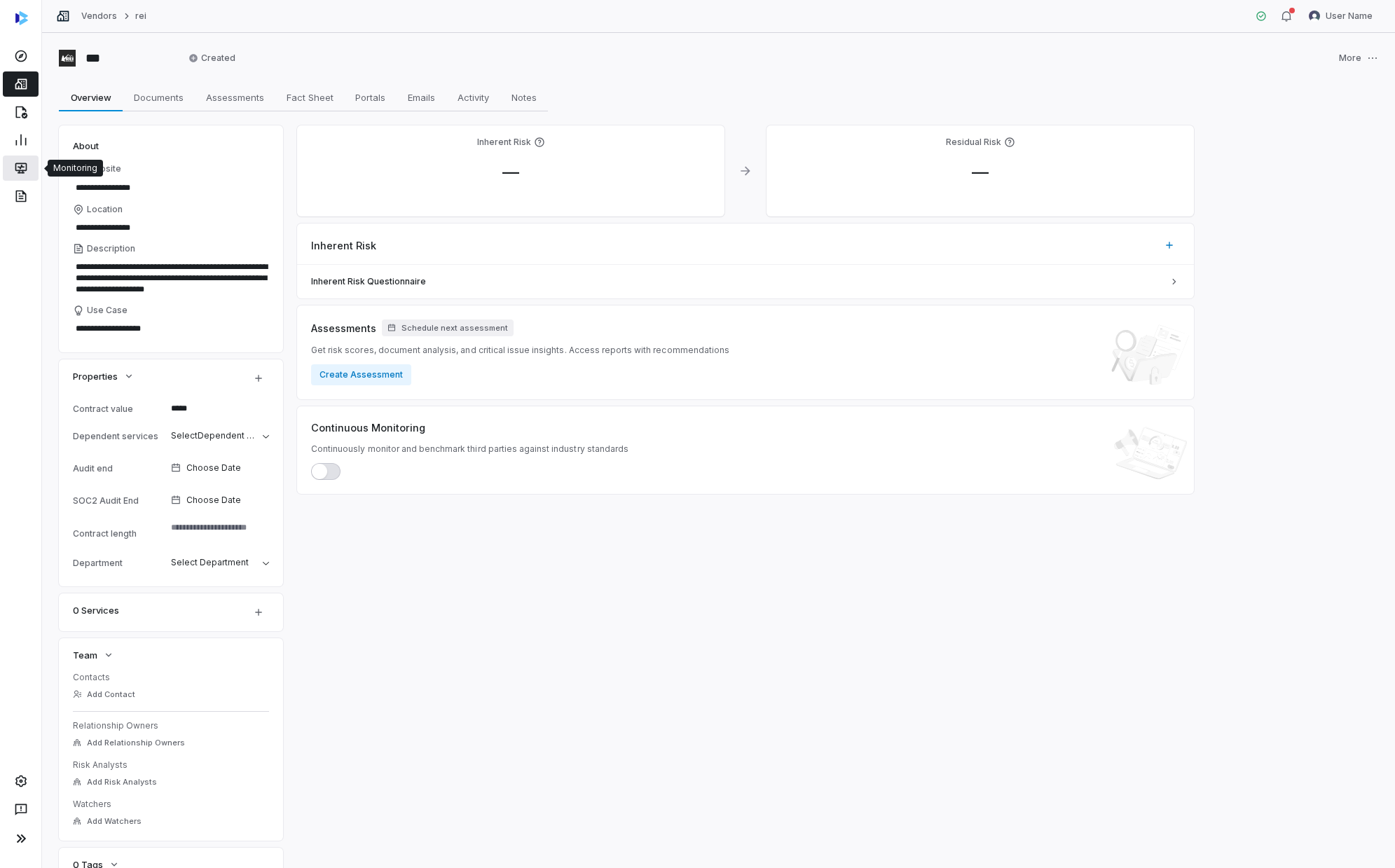
click at [17, 166] on icon at bounding box center [21, 168] width 14 height 14
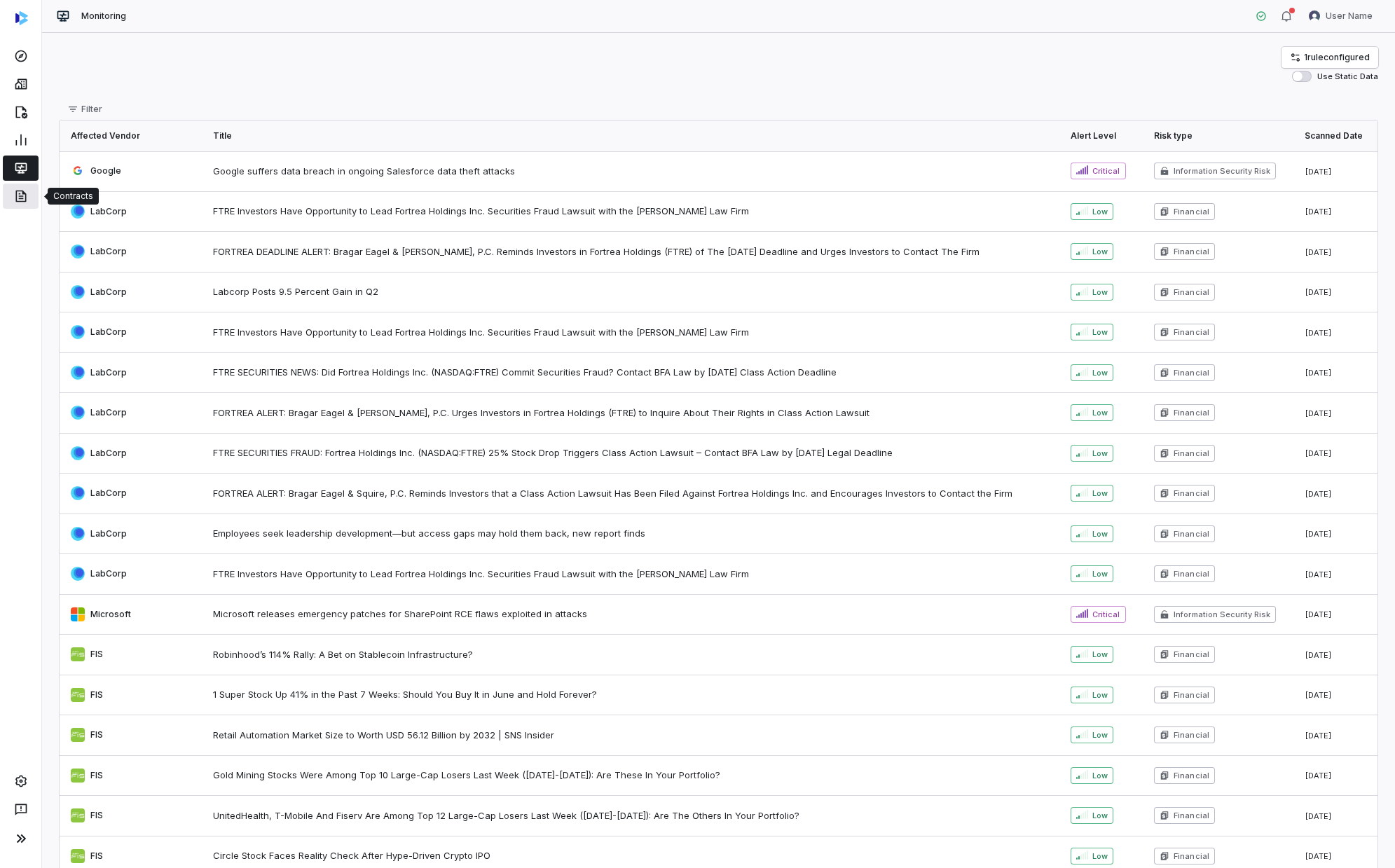
click at [24, 193] on icon at bounding box center [21, 196] width 11 height 12
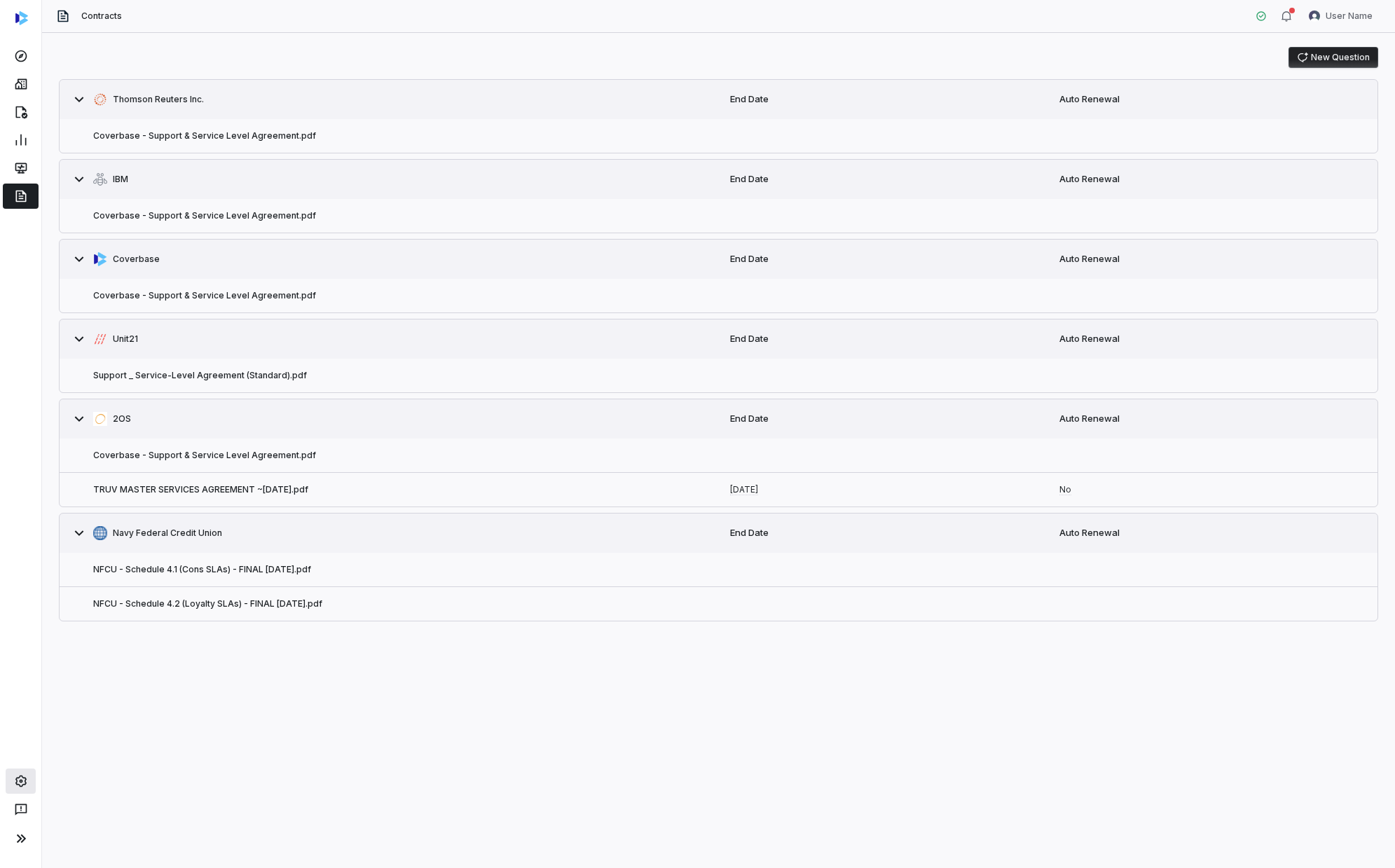
click at [23, 493] on icon at bounding box center [21, 780] width 14 height 14
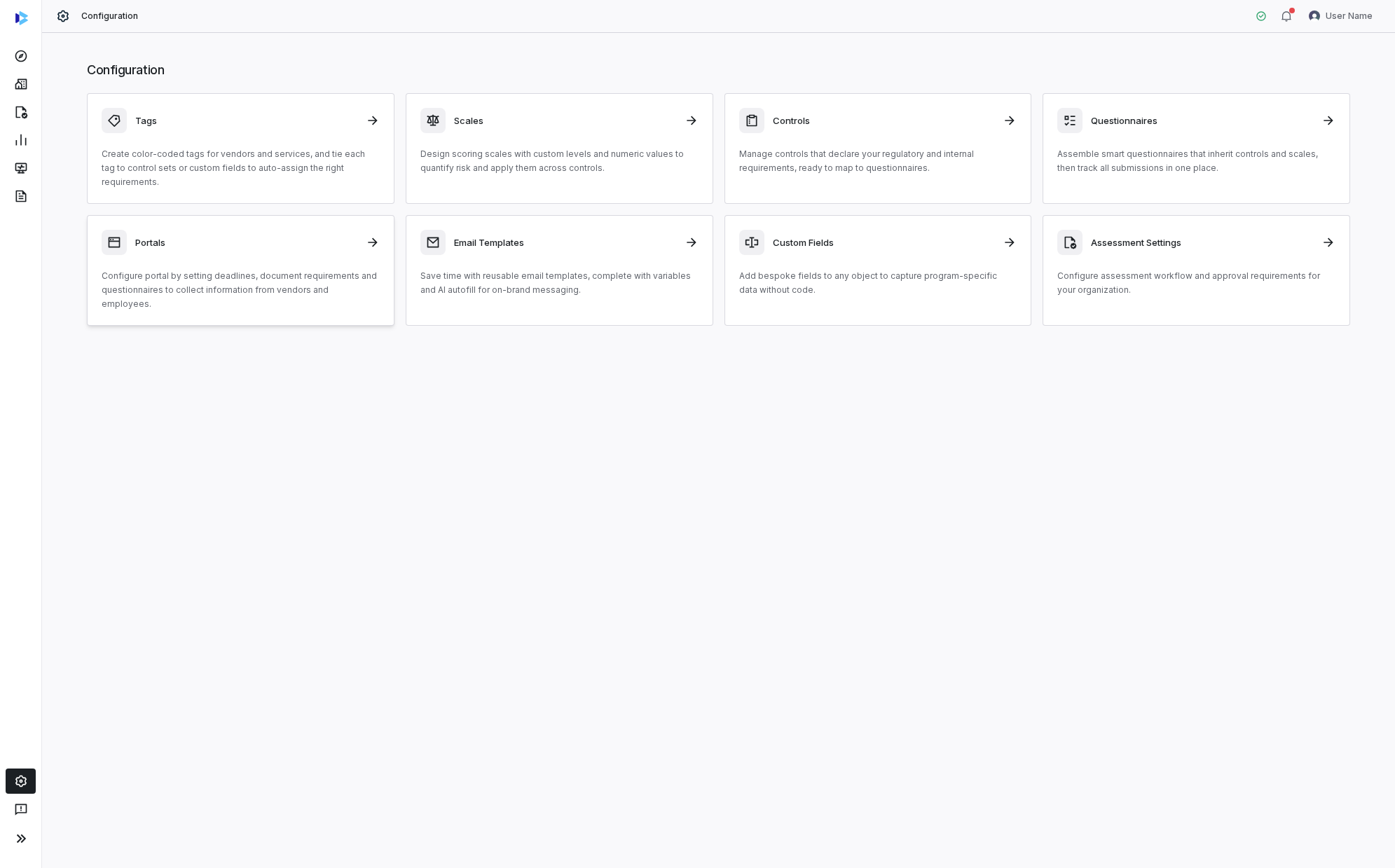
click at [225, 238] on div "Portals" at bounding box center [240, 242] width 278 height 25
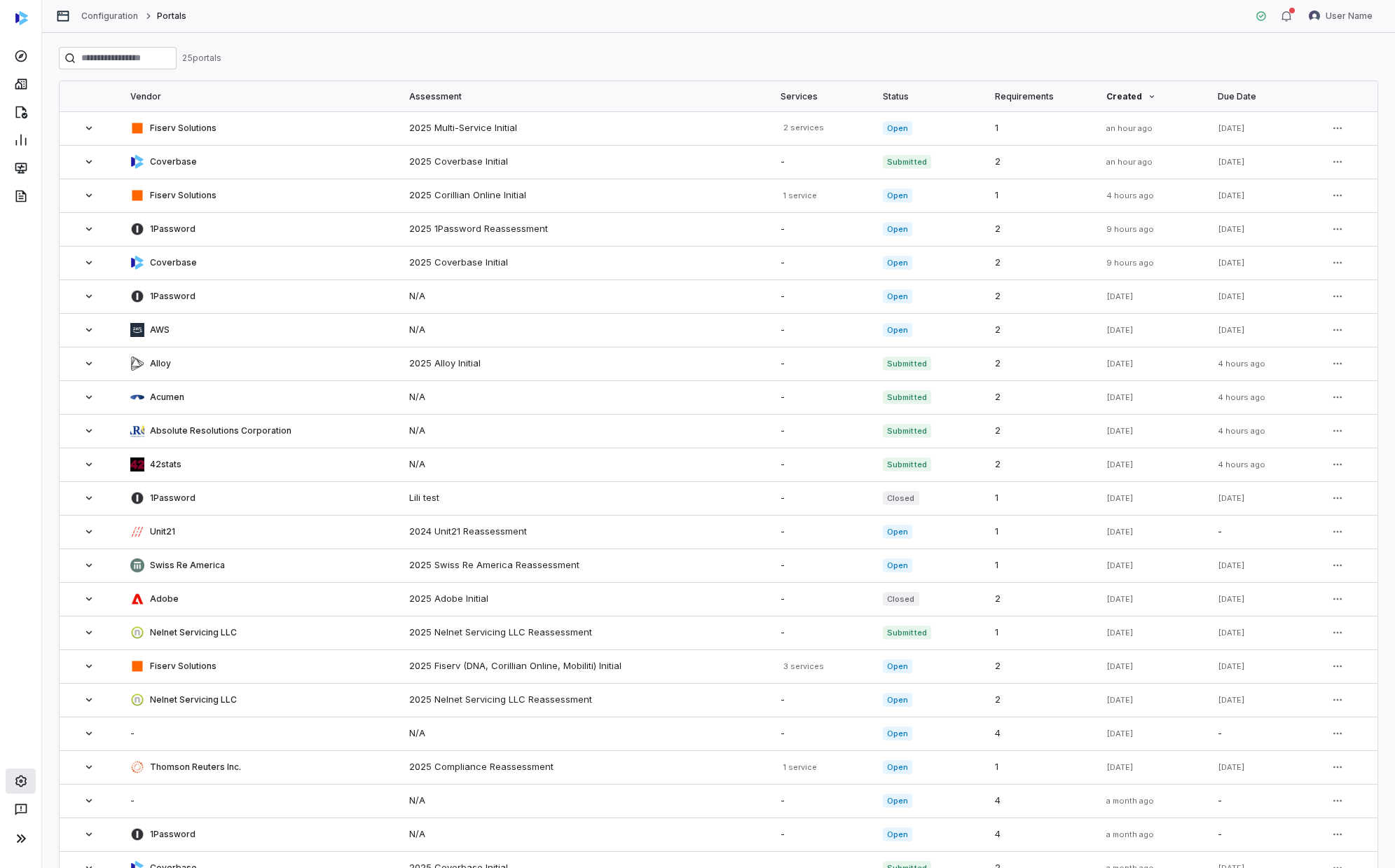
click at [31, 493] on link at bounding box center [21, 780] width 30 height 25
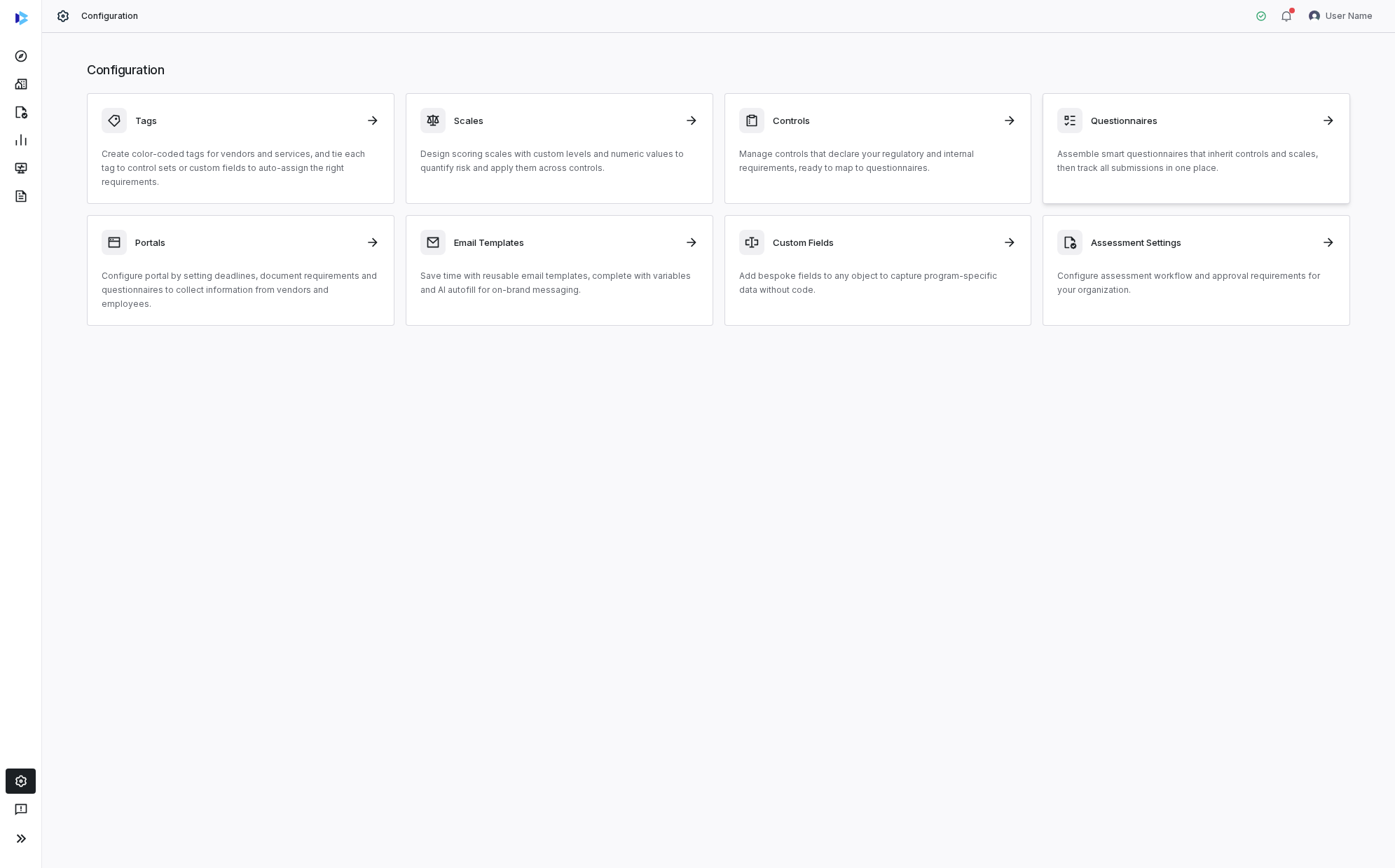
click at [754, 162] on p "Assemble smart questionnaires that inherit controls and scales, then track all …" at bounding box center [1196, 161] width 278 height 28
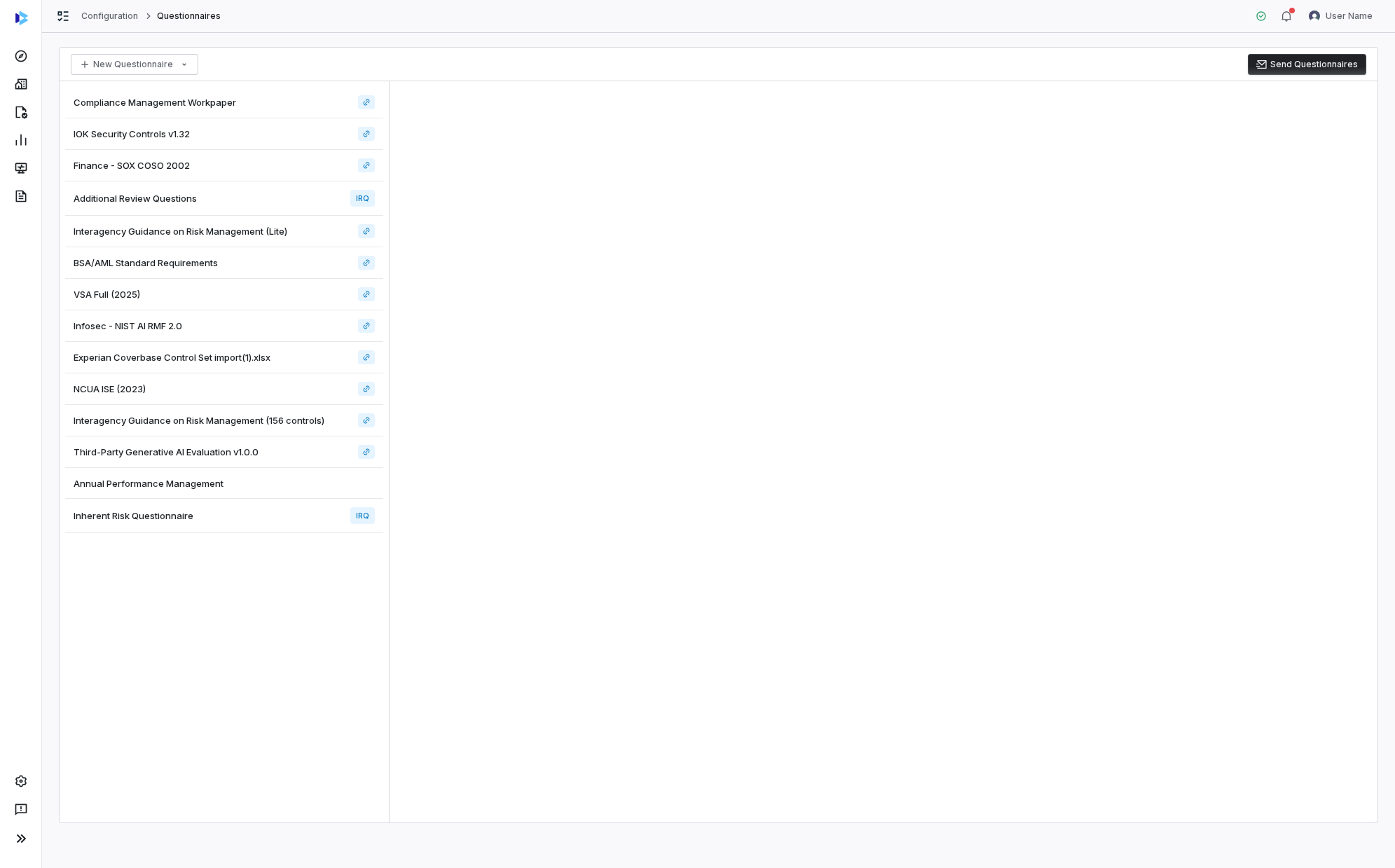
click at [198, 493] on div "Inherent Risk Questionnaire IRQ" at bounding box center [224, 516] width 318 height 34
click at [257, 493] on div "Inherent Risk Questionnaire IRQ" at bounding box center [224, 516] width 318 height 34
click at [181, 493] on div "Inherent Risk Questionnaire IRQ" at bounding box center [224, 516] width 318 height 34
click at [207, 368] on div "Experian Coverbase Control Set import(1).xlsx" at bounding box center [224, 357] width 318 height 31
click at [164, 493] on span "Inherent Risk Questionnaire" at bounding box center [134, 515] width 120 height 12
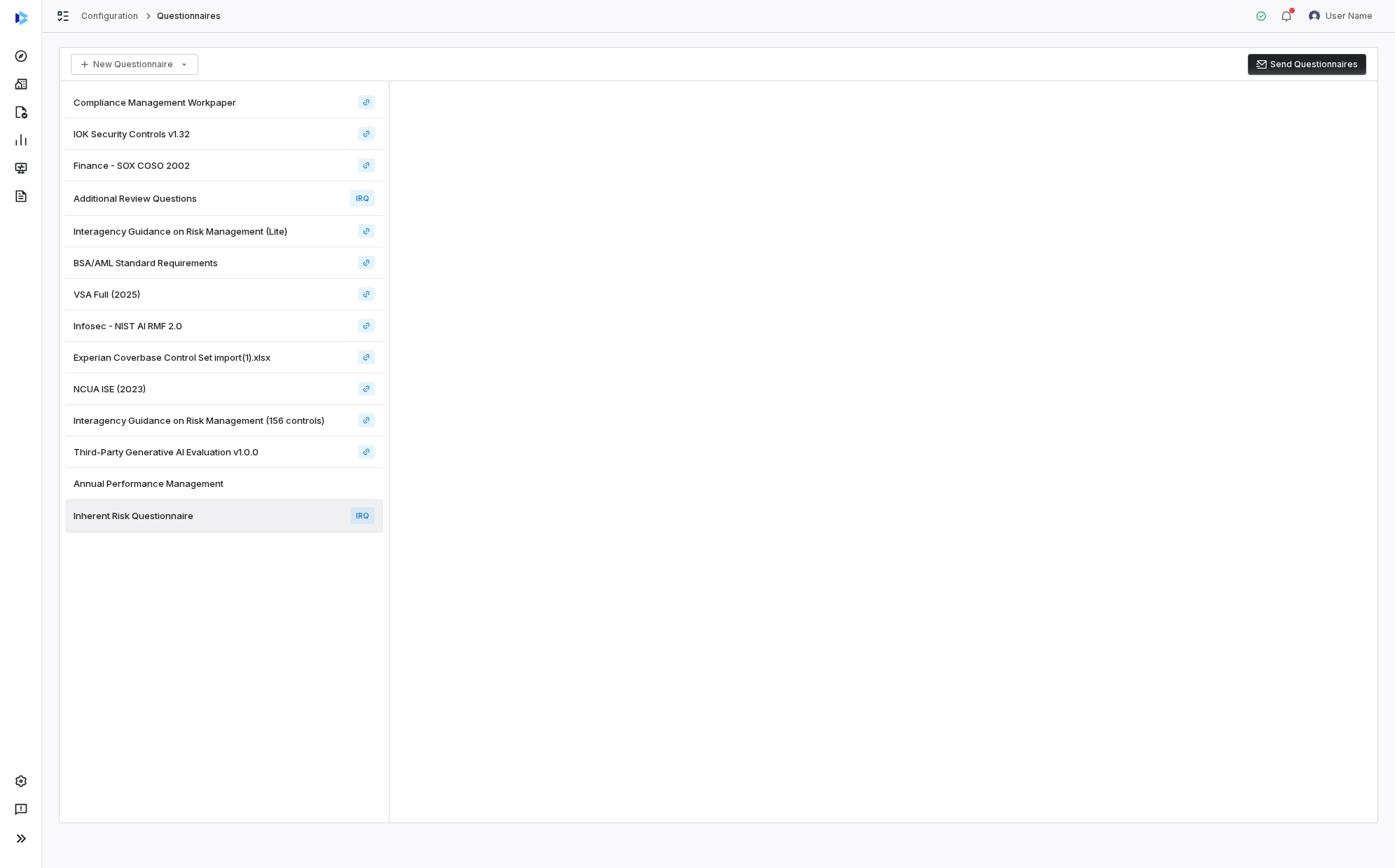
click at [120, 493] on span "Inherent Risk Questionnaire" at bounding box center [134, 515] width 120 height 12
click at [165, 407] on div "Interagency Guidance on Risk Management (156 controls)" at bounding box center [224, 420] width 318 height 31
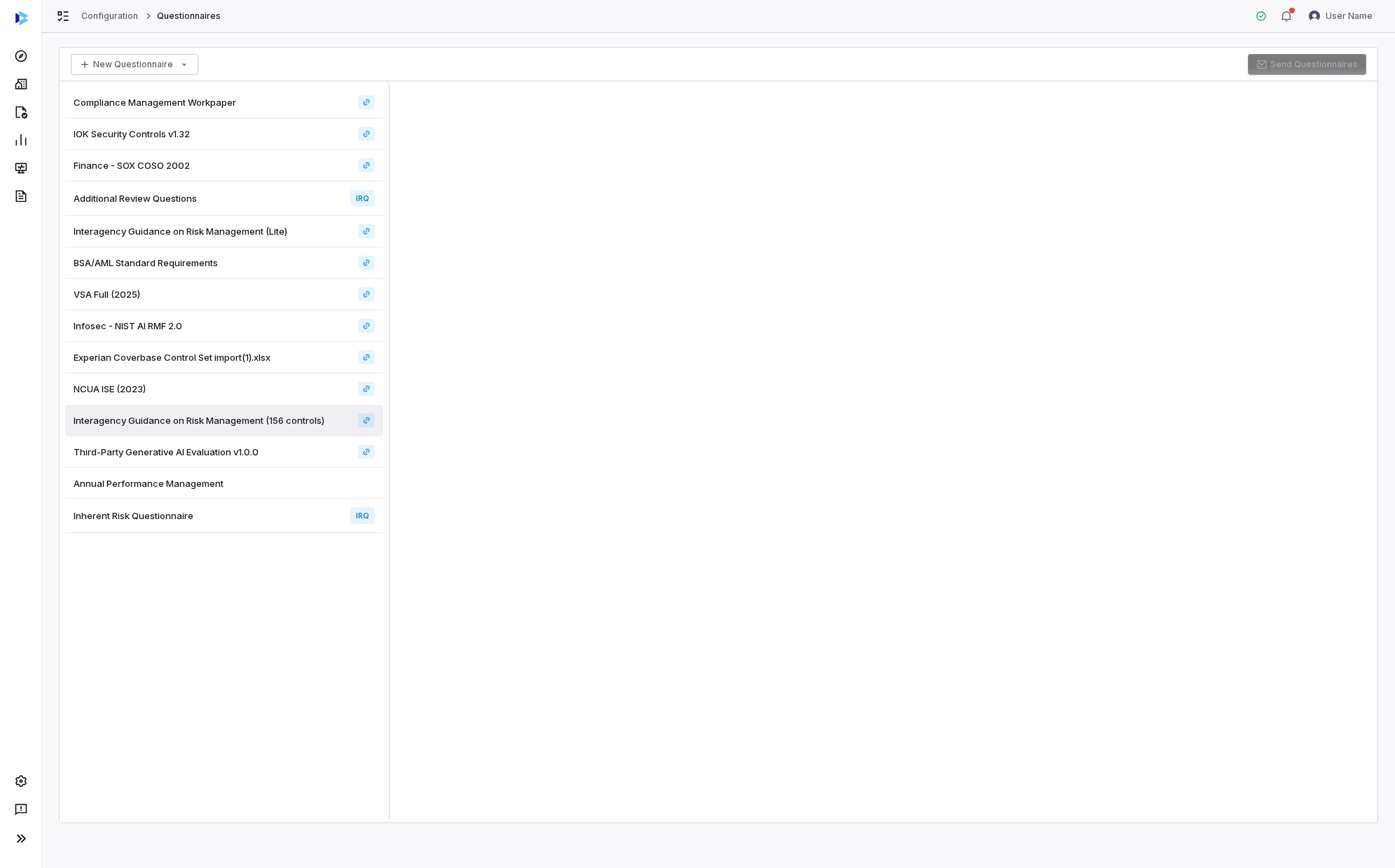
click at [165, 326] on span "Infosec - NIST AI RMF 2.0" at bounding box center [128, 325] width 108 height 12
click at [194, 225] on span "Interagency Guidance on Risk Management (Lite)" at bounding box center [180, 230] width 214 height 12
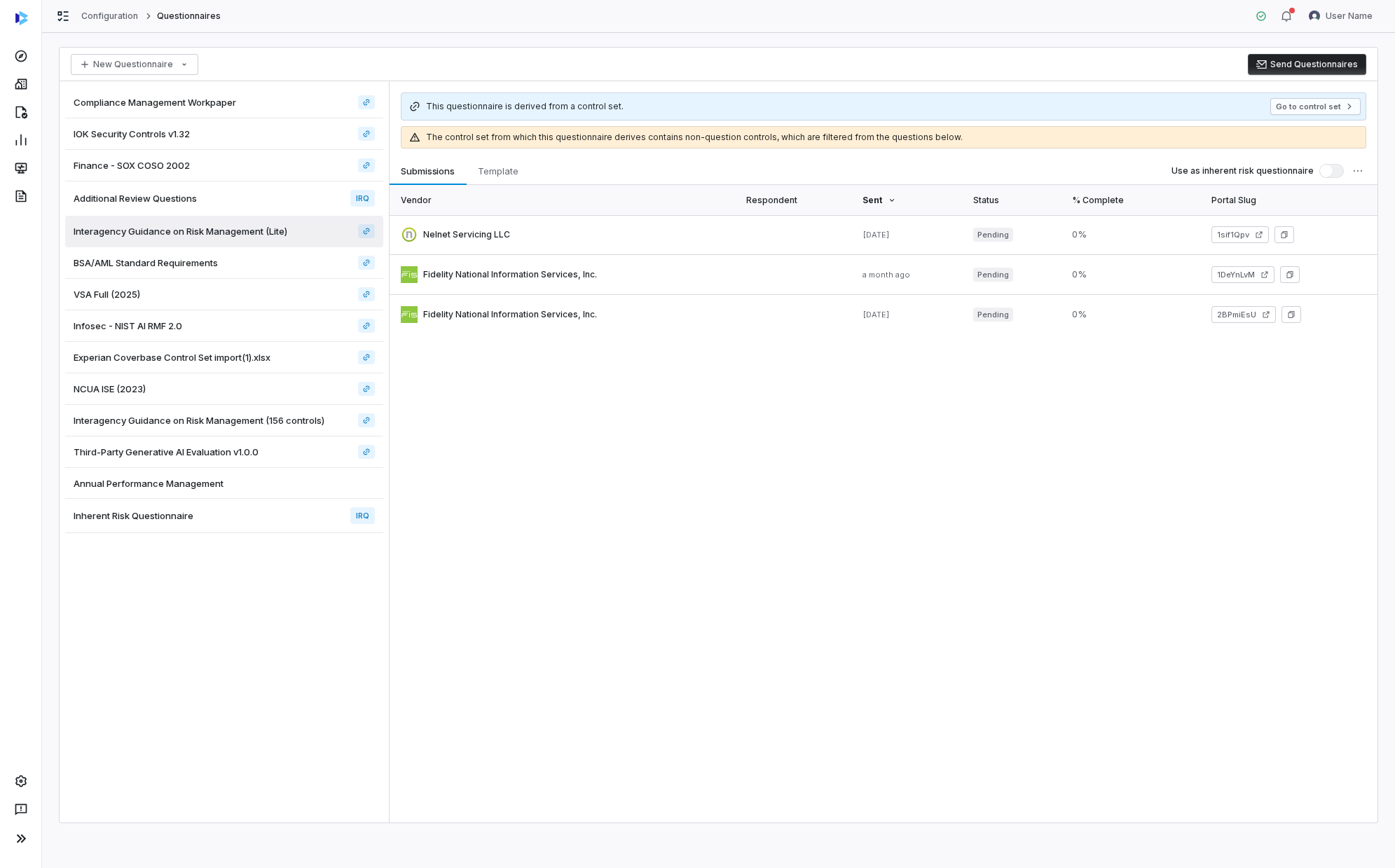
click at [228, 150] on div "Finance - SOX COSO 2002" at bounding box center [224, 166] width 318 height 31
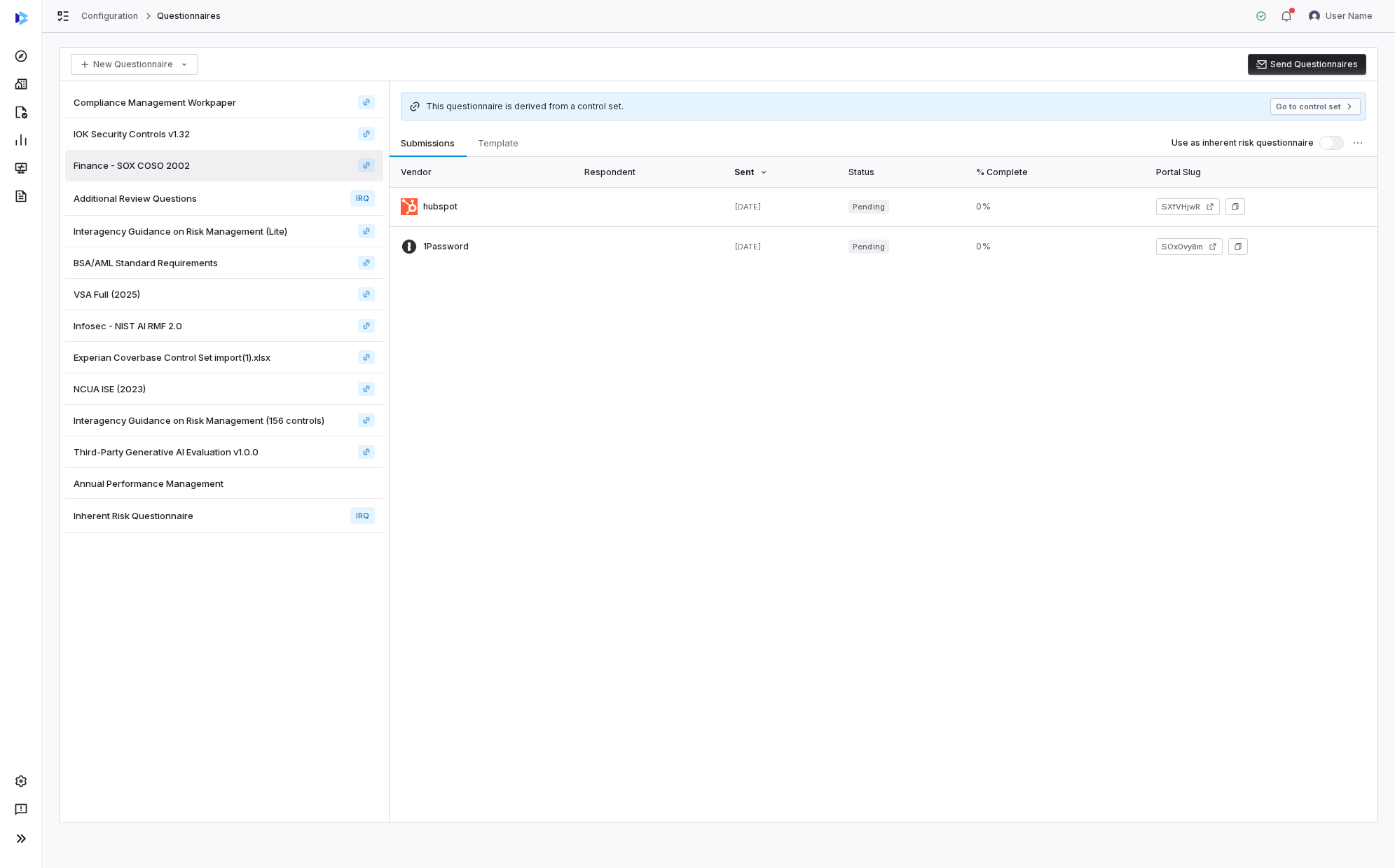
click at [143, 493] on span "Inherent Risk Questionnaire" at bounding box center [134, 515] width 120 height 12
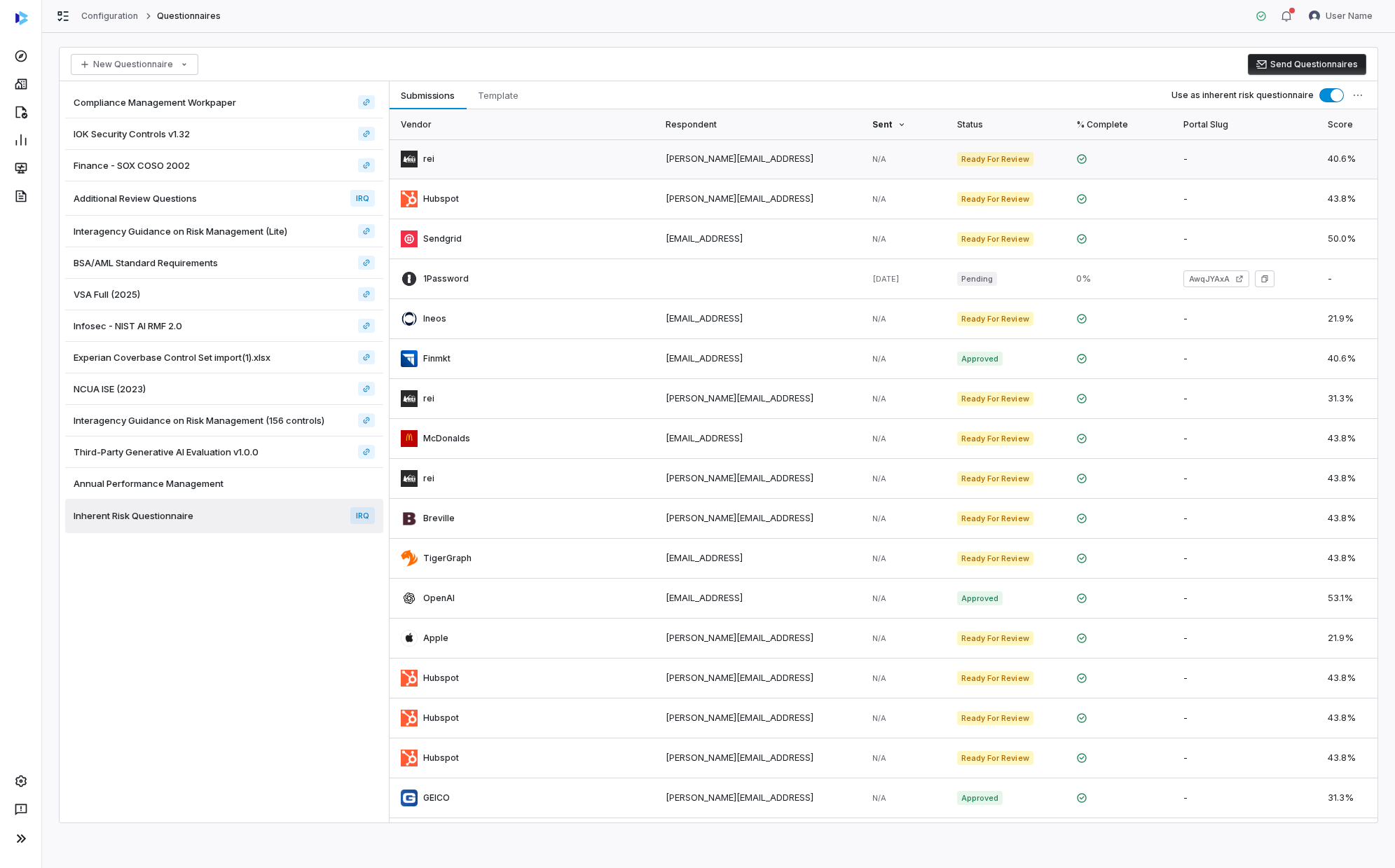
click at [581, 156] on link at bounding box center [522, 159] width 265 height 39
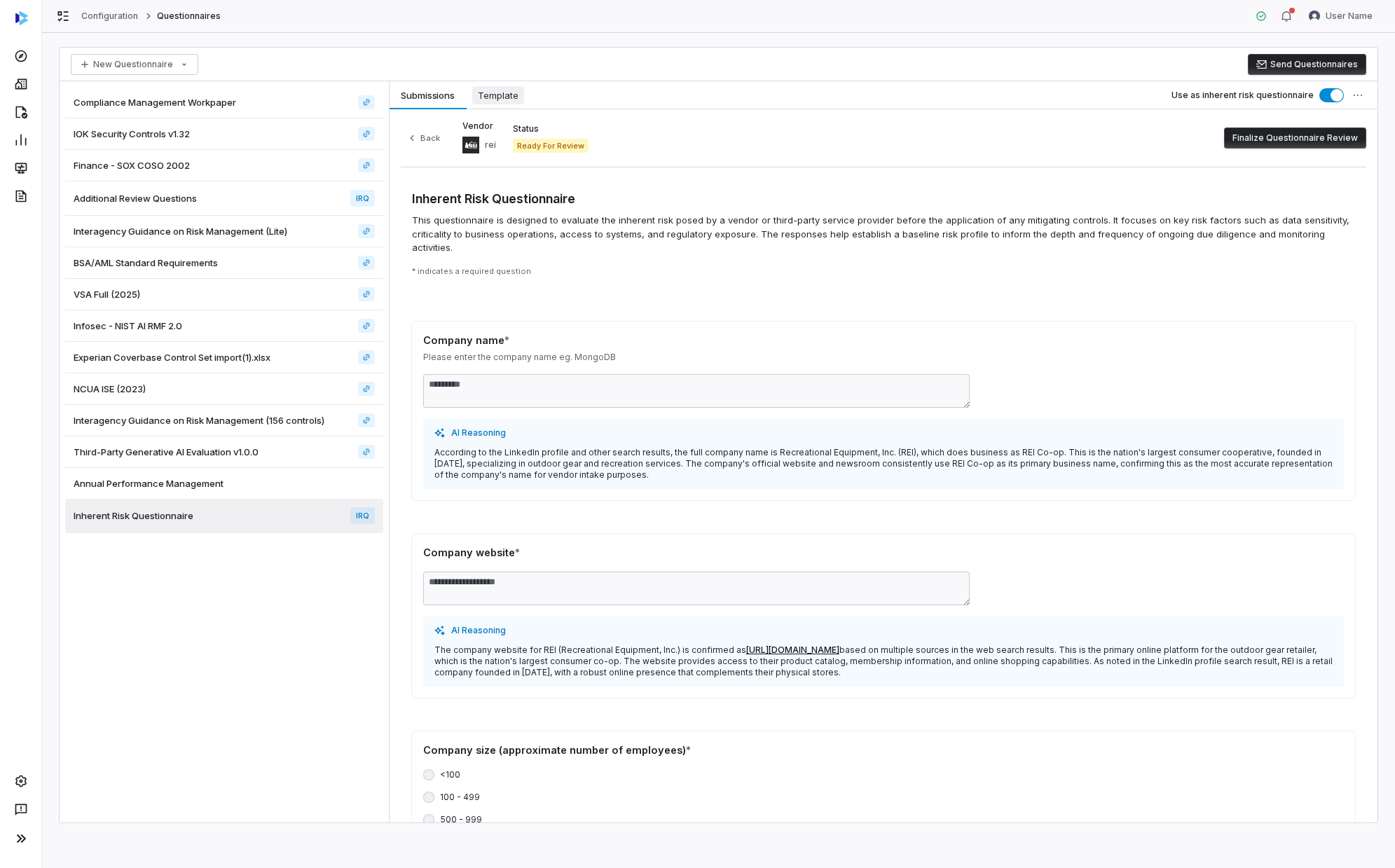
click at [516, 98] on span "Template" at bounding box center [498, 95] width 52 height 18
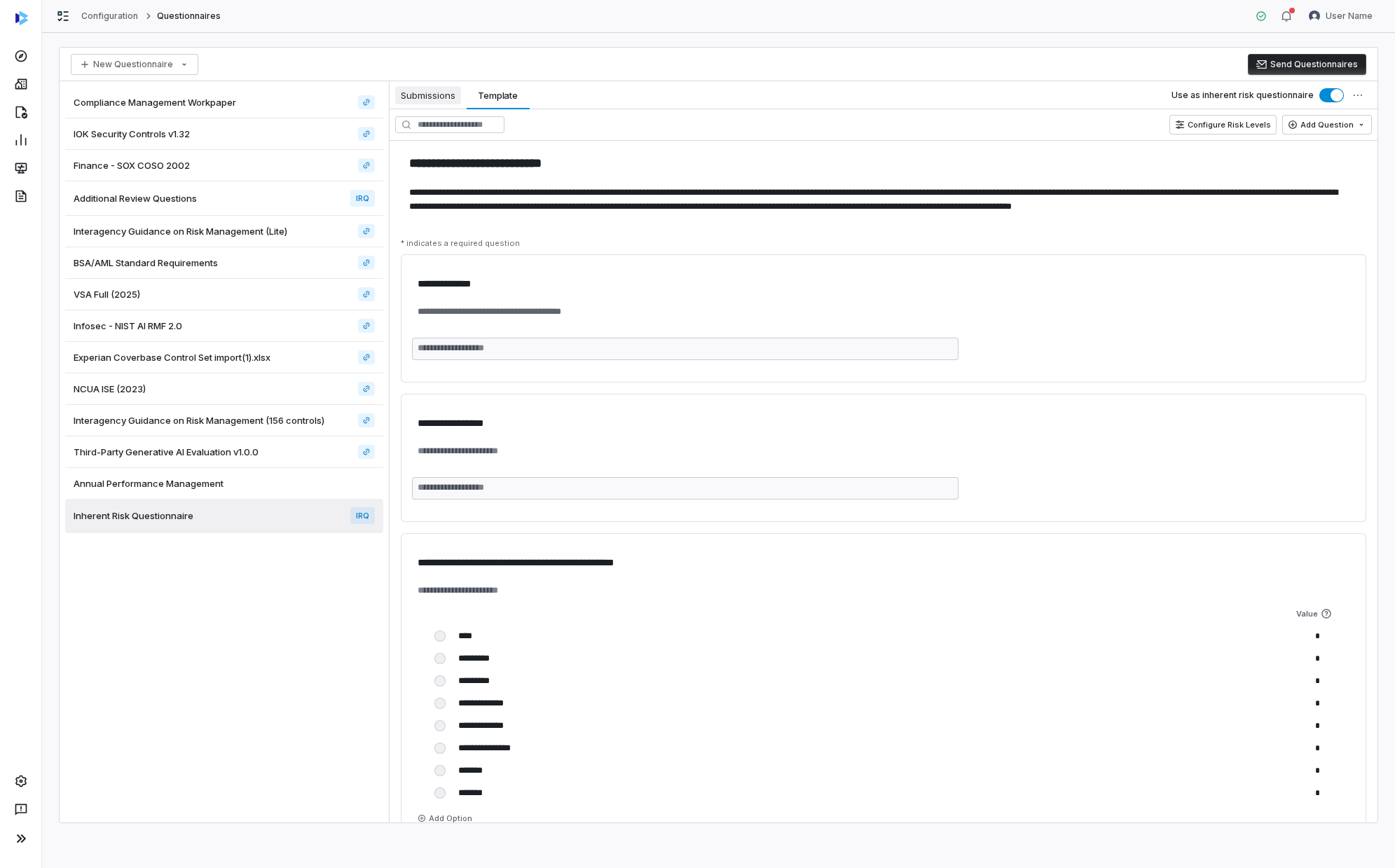
click at [445, 98] on span "Submissions" at bounding box center [428, 95] width 66 height 18
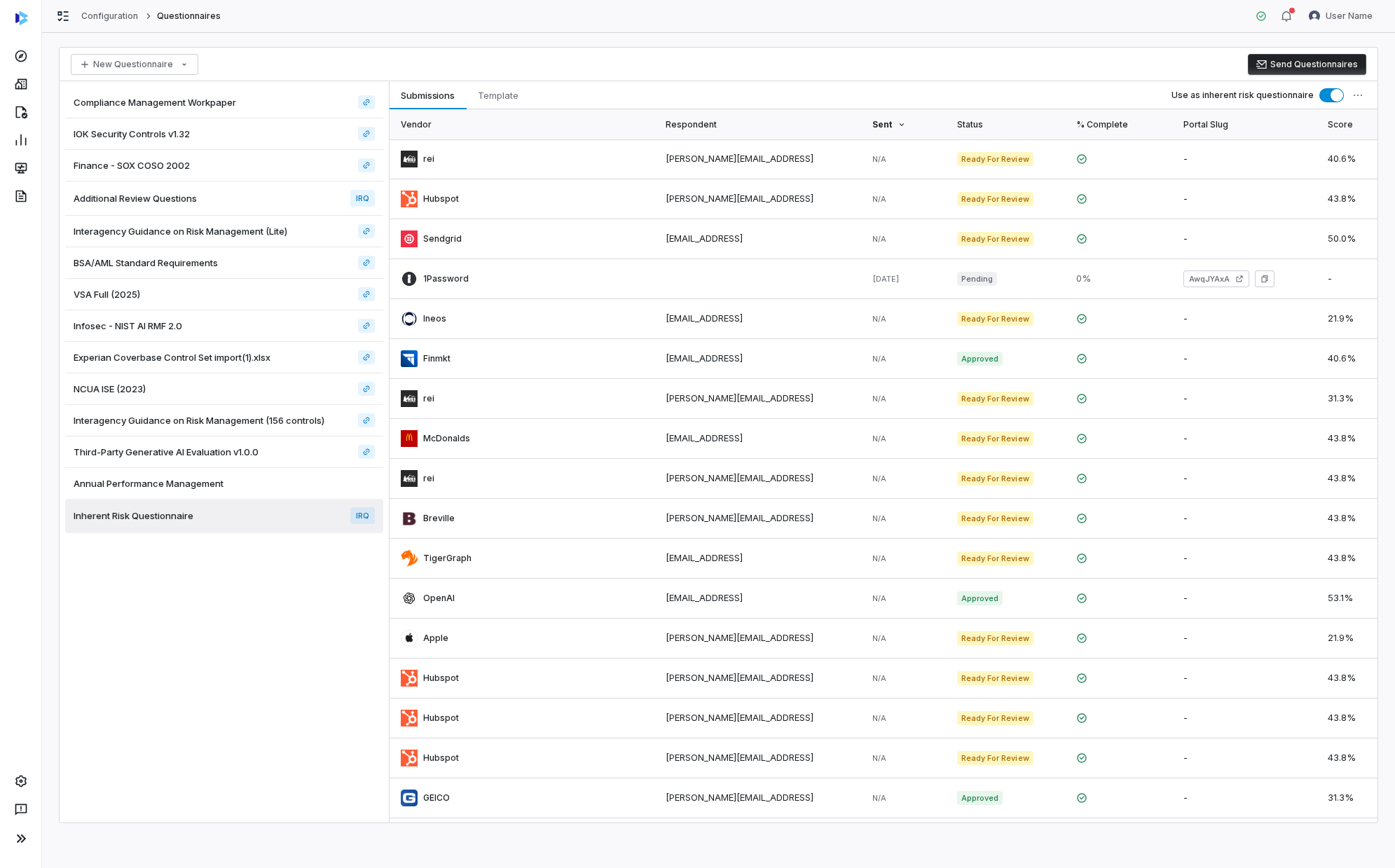
click at [754, 61] on div "New Questionnaire Send Questionnaires" at bounding box center [718, 64] width 1318 height 34
click at [25, 86] on icon at bounding box center [21, 84] width 12 height 11
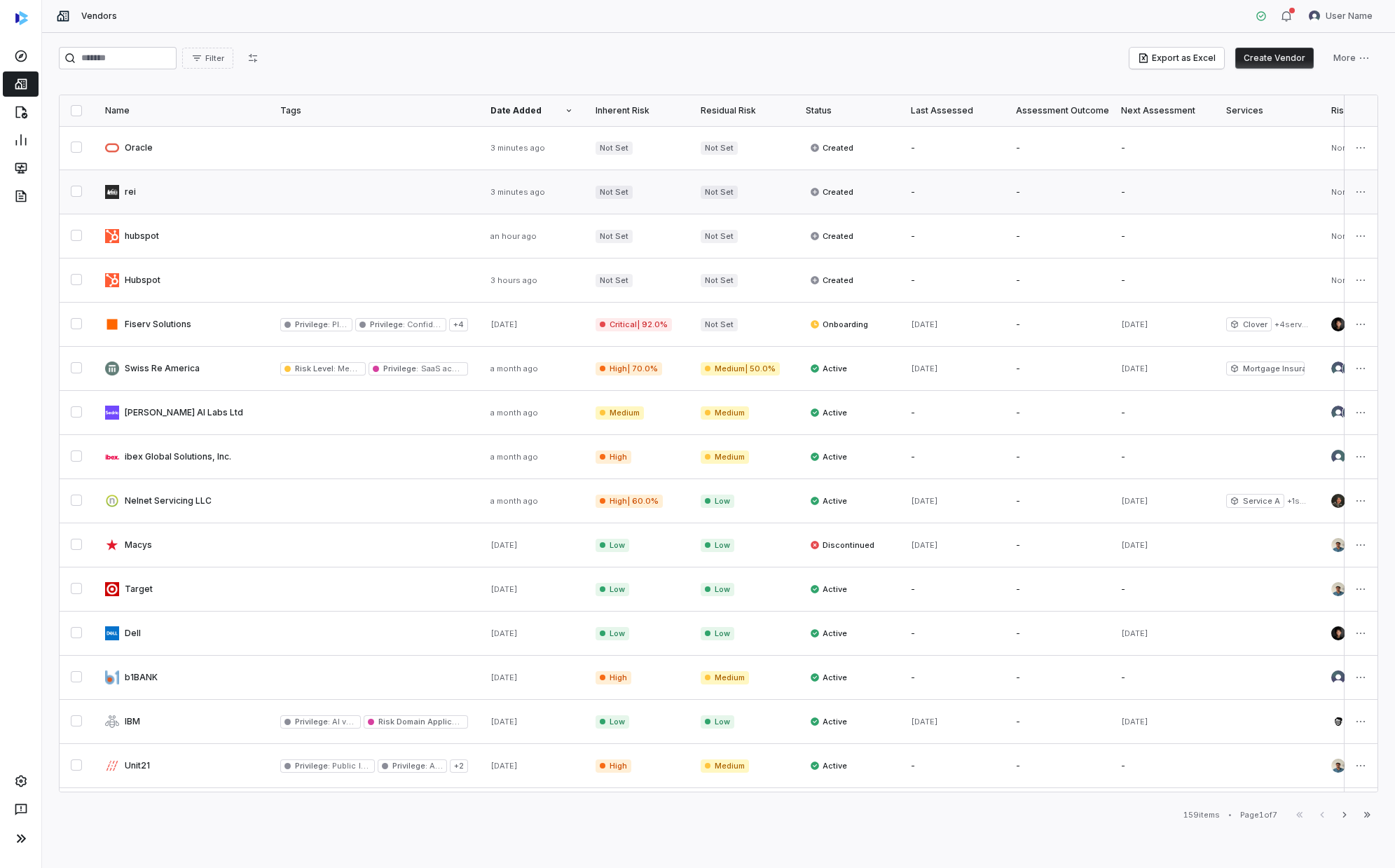
click at [82, 192] on button "button" at bounding box center [76, 191] width 11 height 11
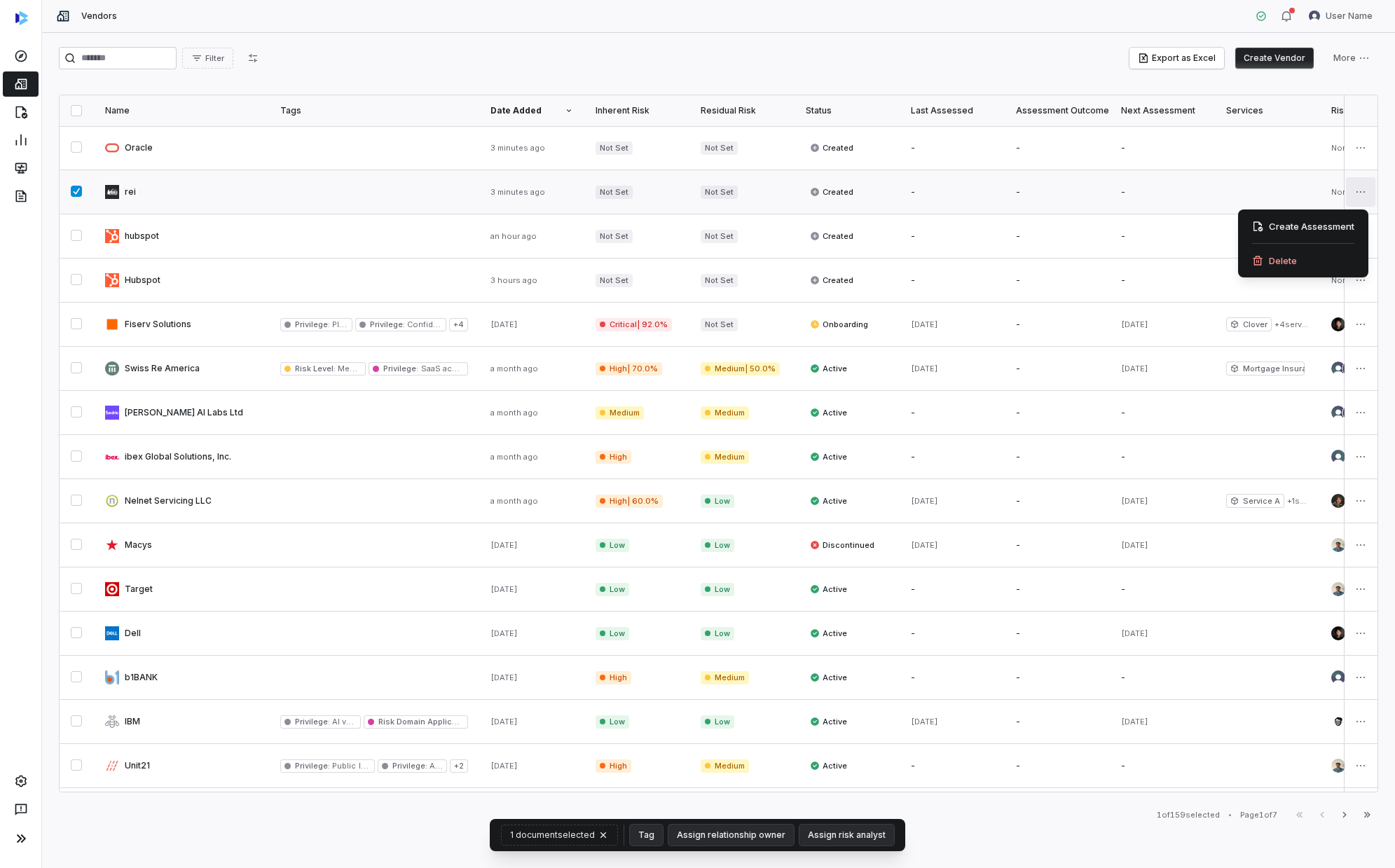
click at [754, 198] on html "Vendors User Name Filter Export as Excel Create Vendor More Name Tags Date Adde…" at bounding box center [697, 434] width 1395 height 868
click at [754, 262] on div "Delete" at bounding box center [1303, 260] width 119 height 22
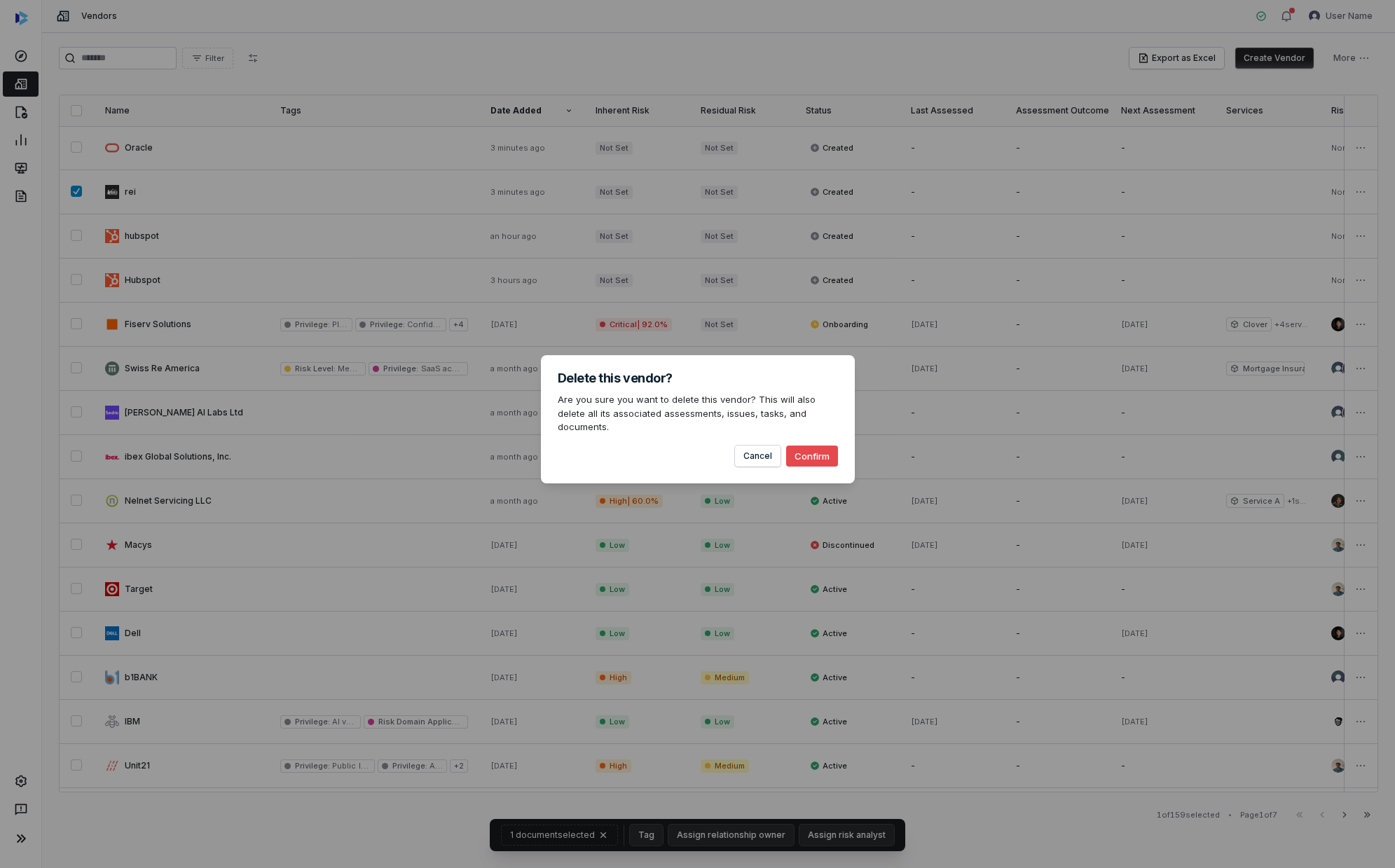
click at [754, 450] on button "Confirm" at bounding box center [812, 456] width 52 height 21
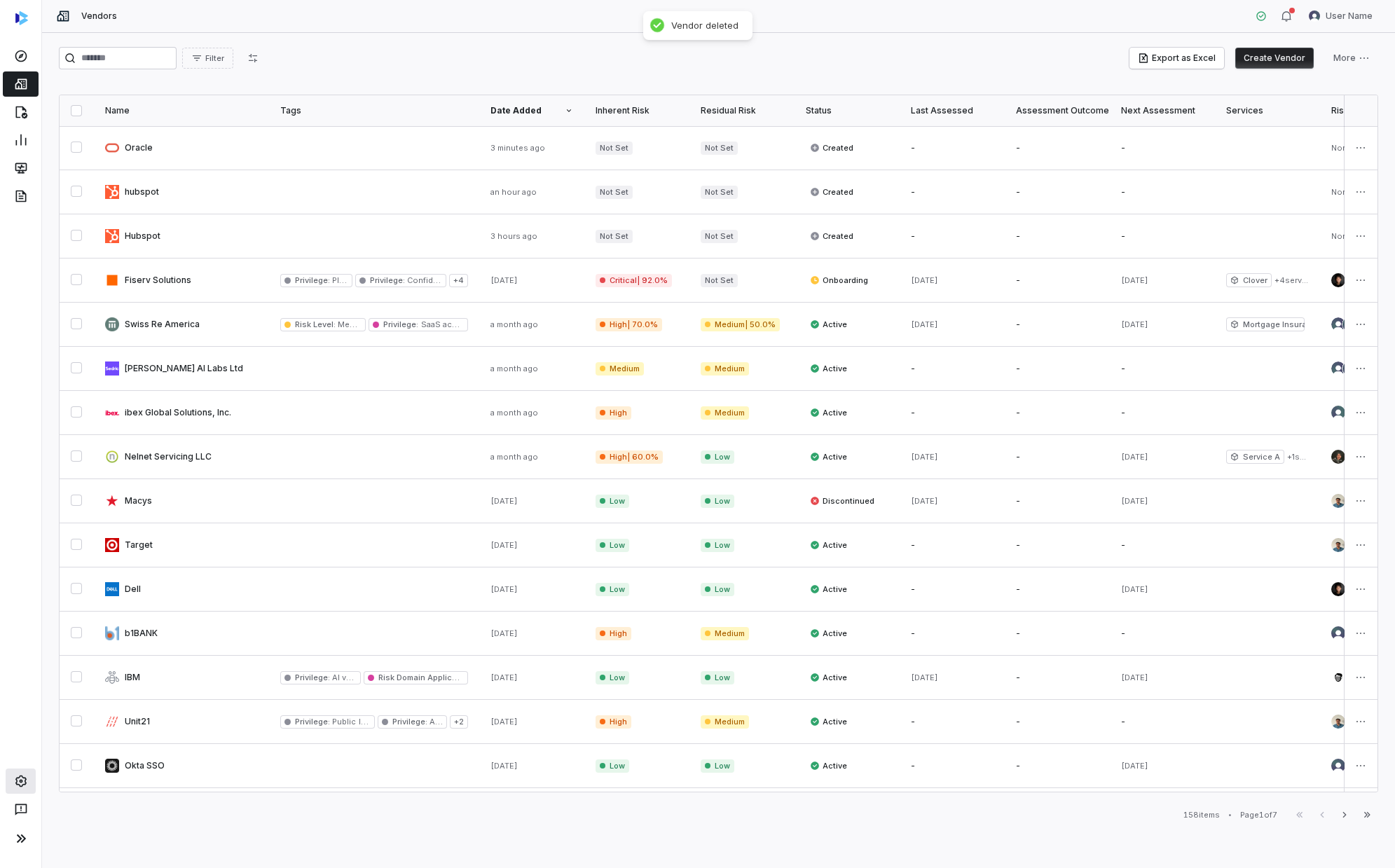
click at [20, 493] on icon at bounding box center [21, 780] width 14 height 14
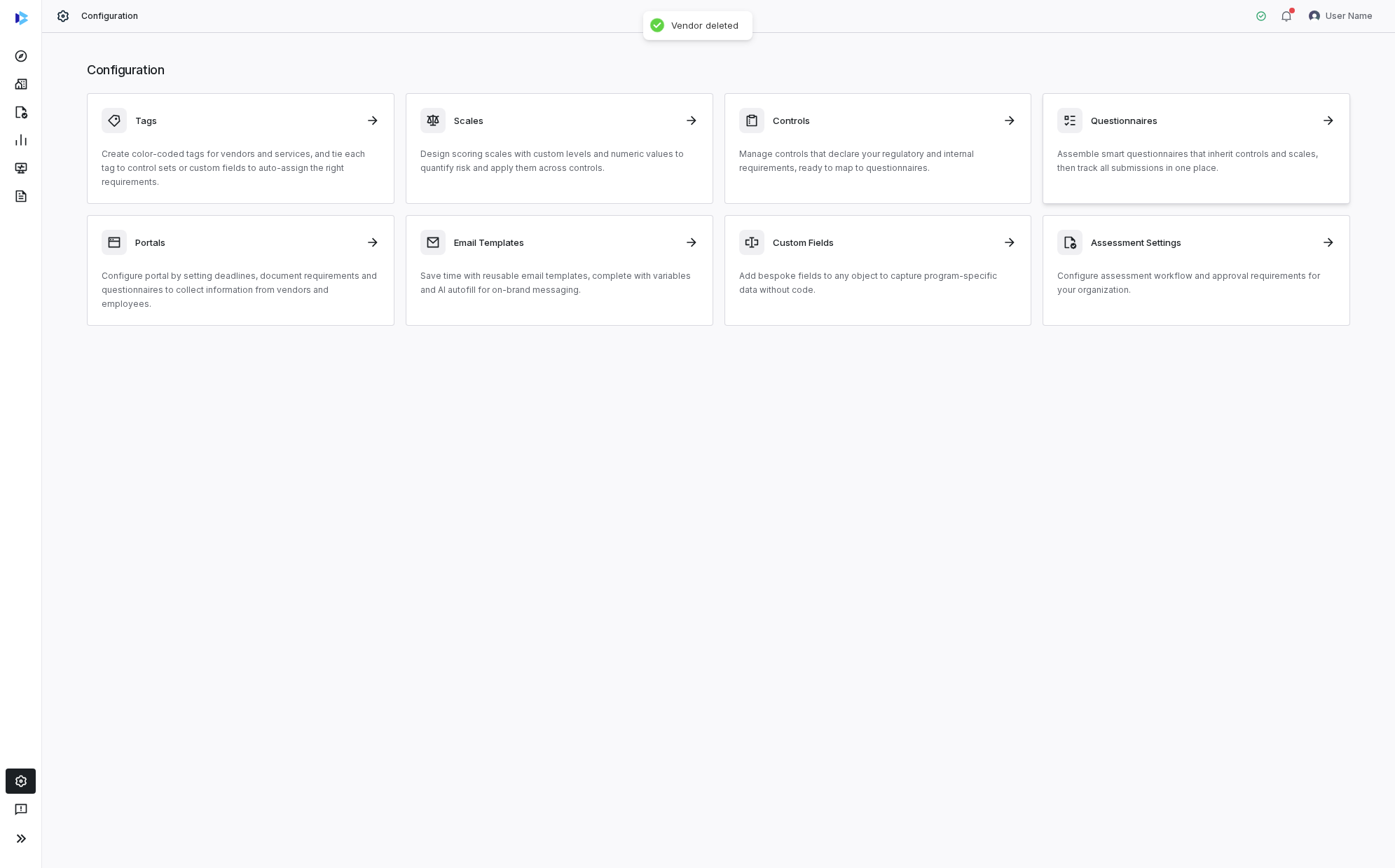
click at [754, 158] on p "Assemble smart questionnaires that inherit controls and scales, then track all …" at bounding box center [1196, 161] width 278 height 28
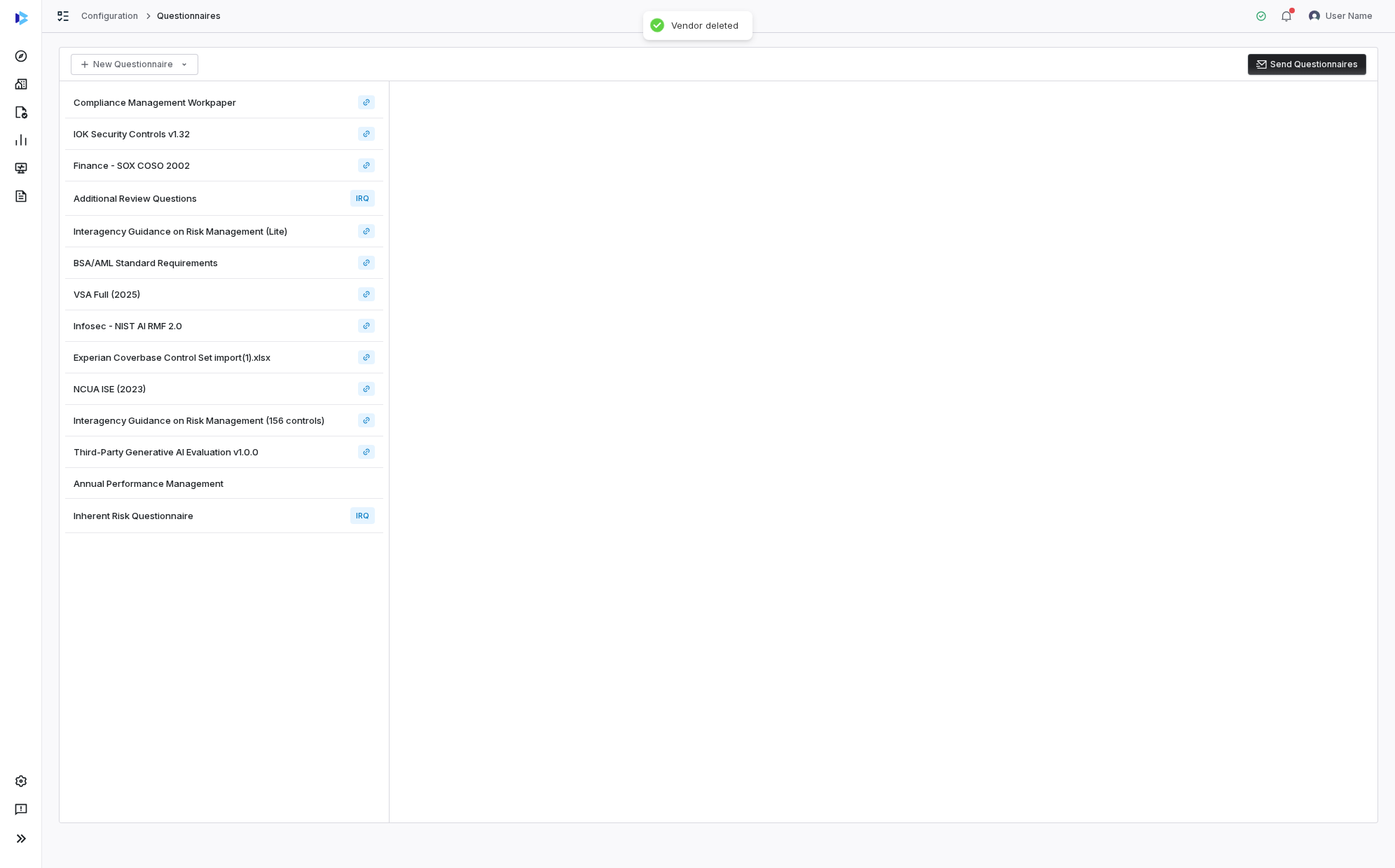
click at [191, 493] on div "Inherent Risk Questionnaire IRQ" at bounding box center [224, 516] width 318 height 34
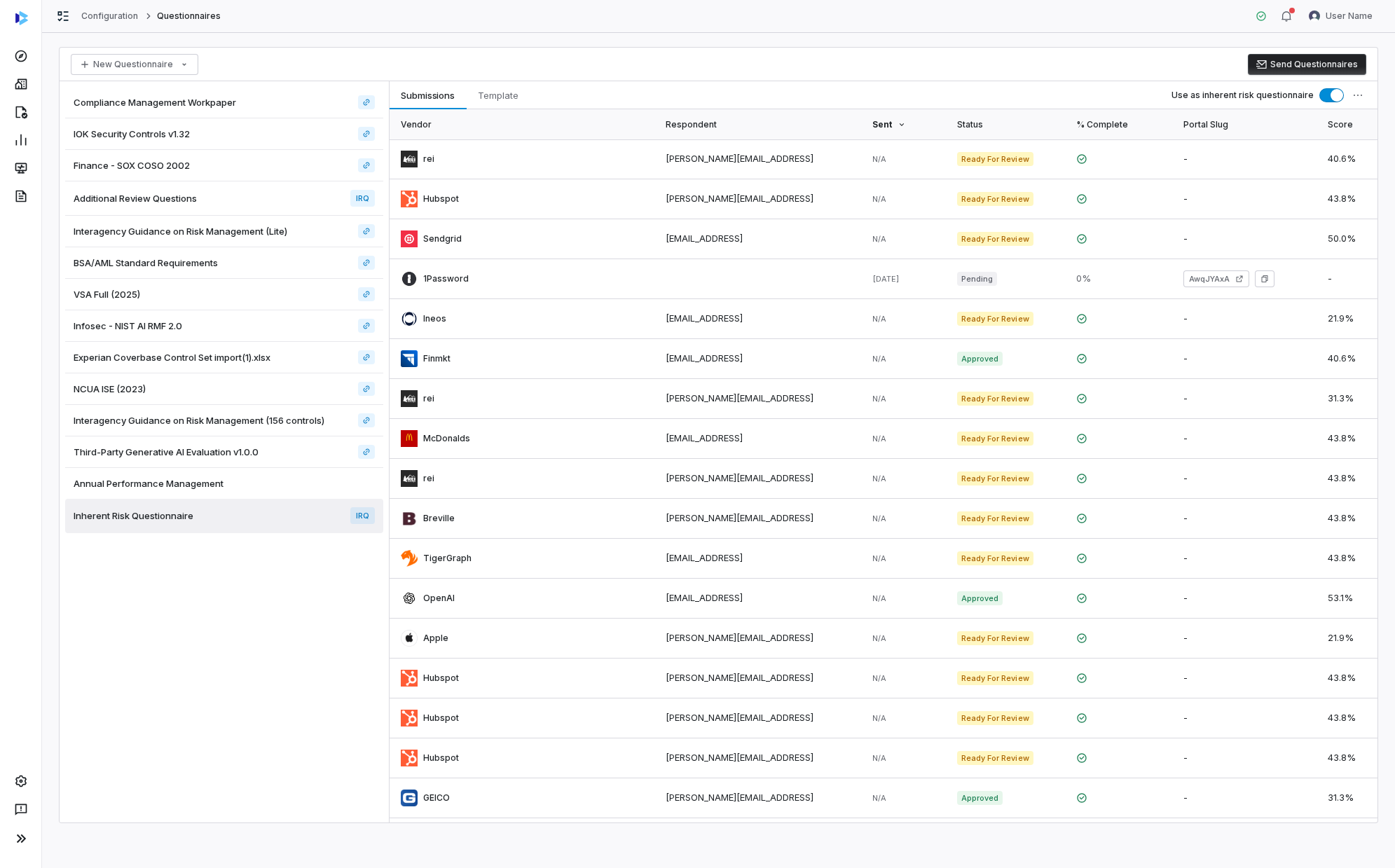
click at [531, 90] on div "Submissions Submissions Template Template Use as inherent risk questionnaire" at bounding box center [883, 95] width 988 height 28
click at [508, 86] on span "Template" at bounding box center [498, 95] width 52 height 18
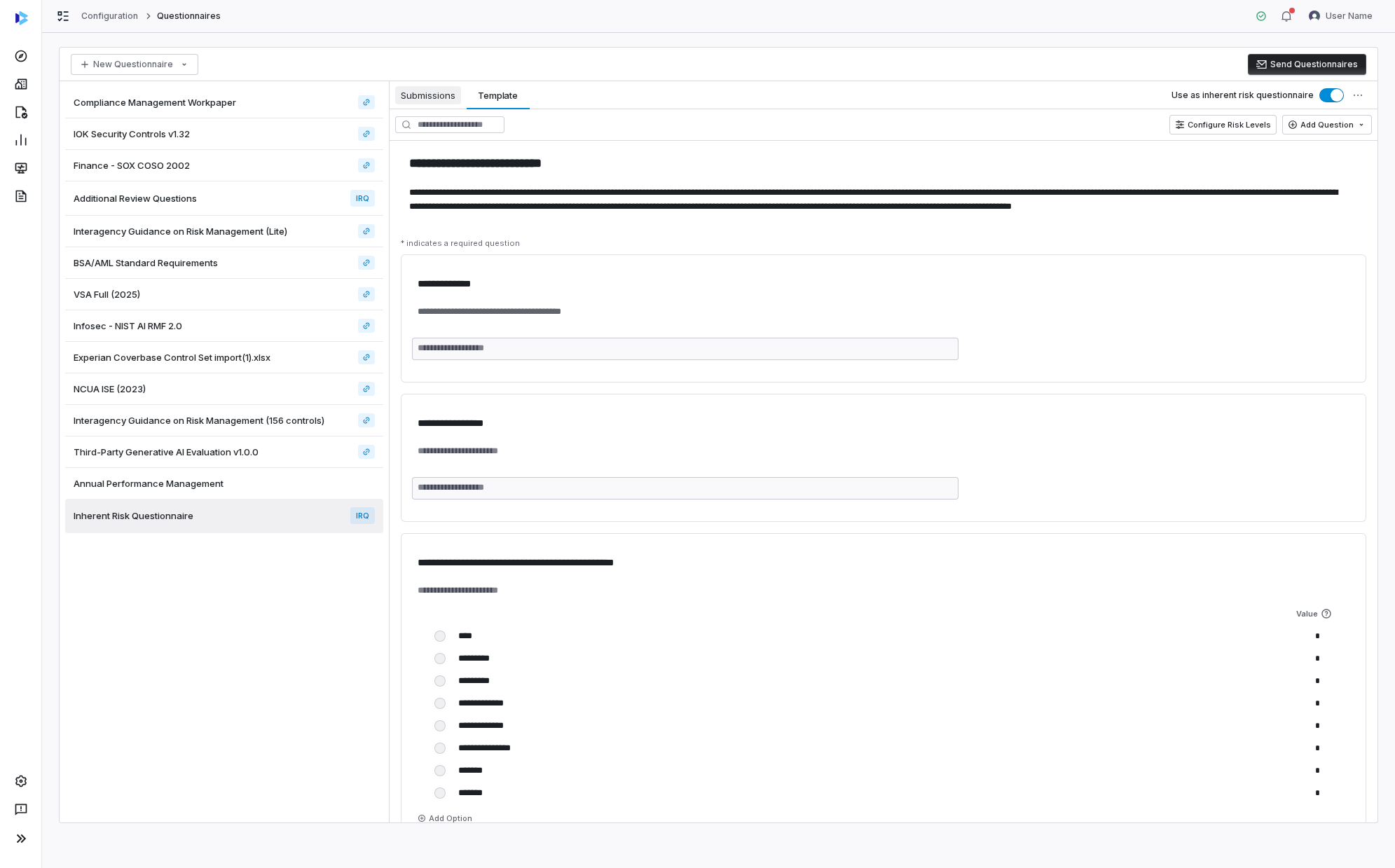
click at [445, 91] on span "Submissions" at bounding box center [428, 95] width 66 height 18
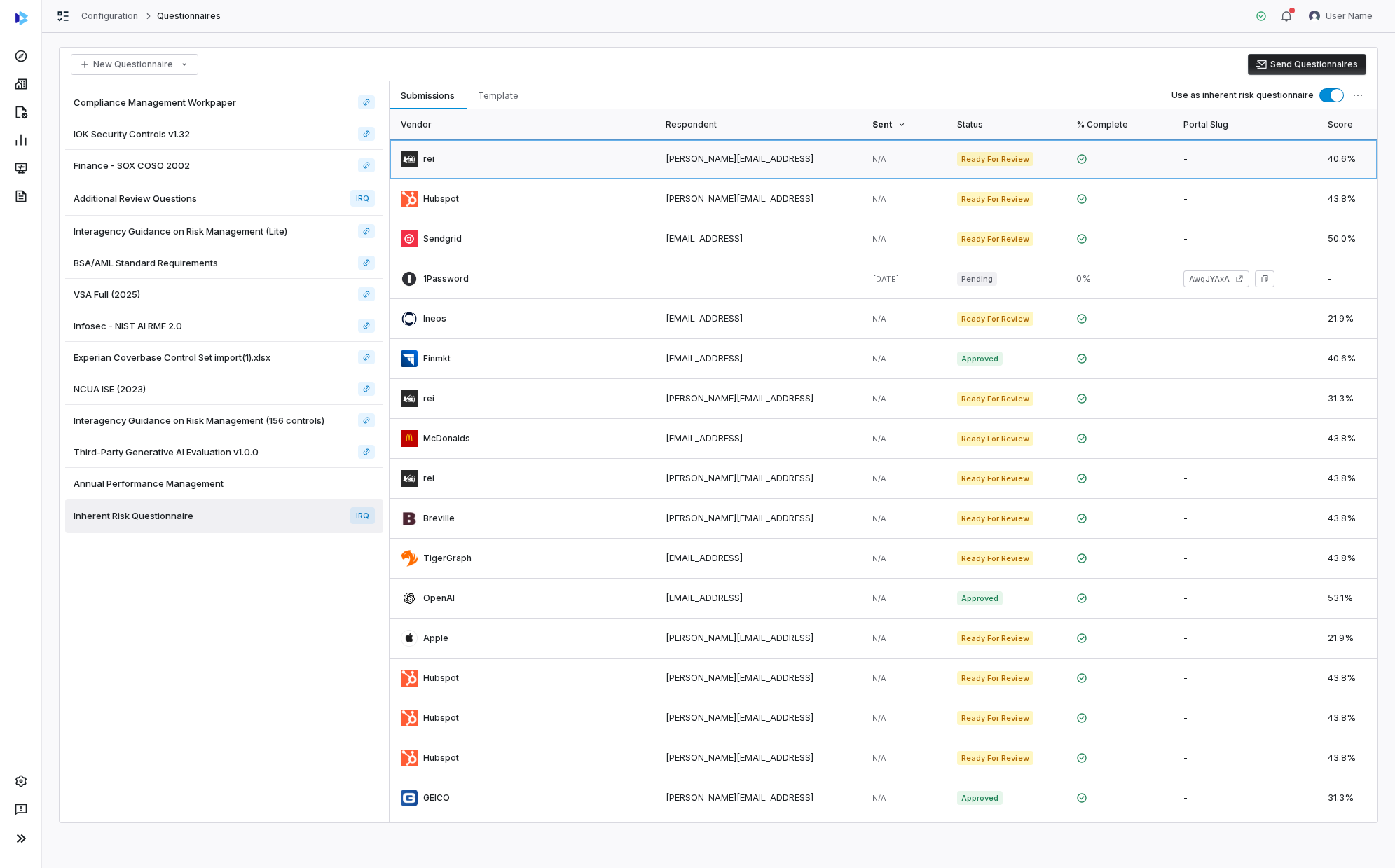
click at [513, 164] on link at bounding box center [522, 159] width 265 height 39
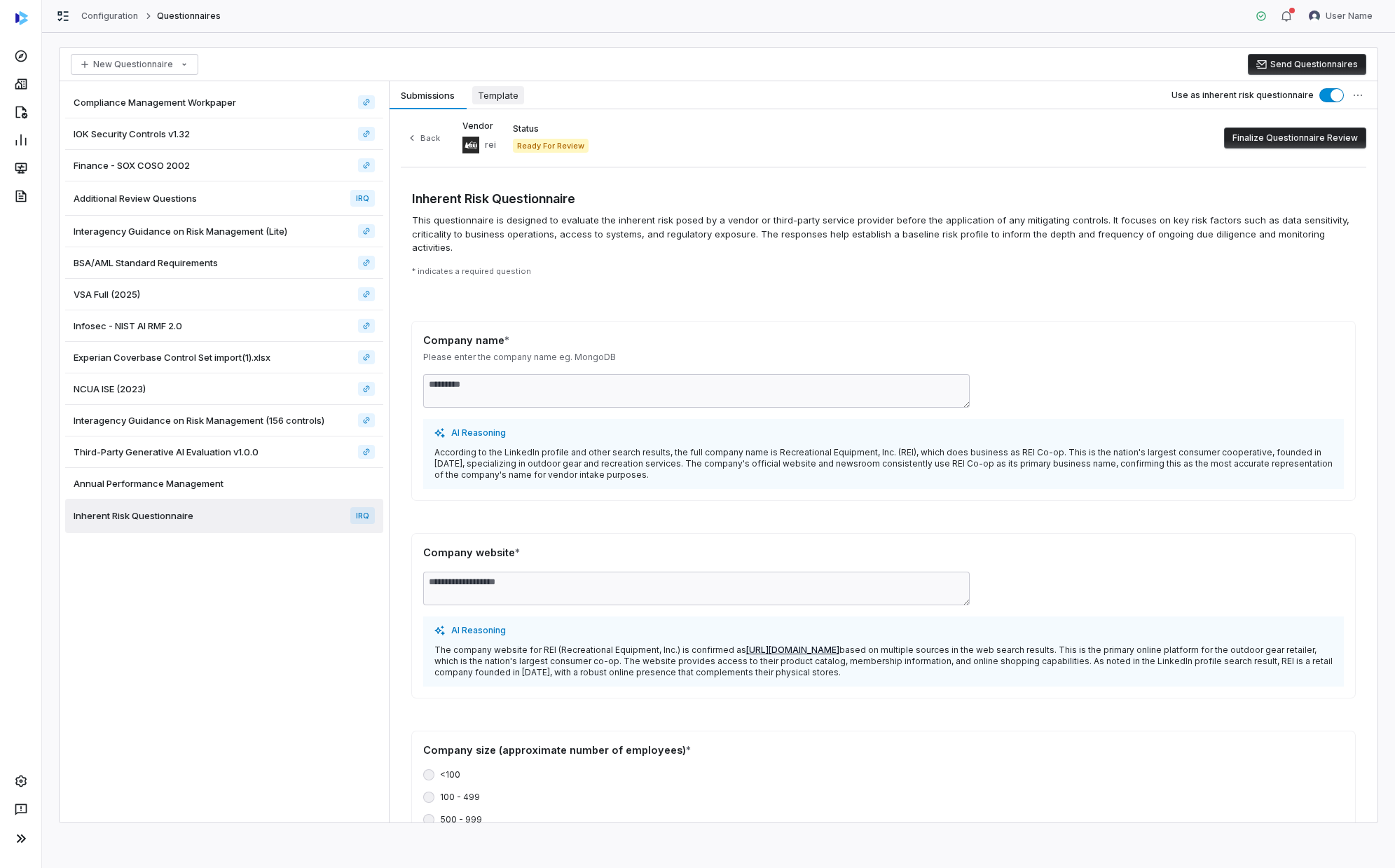
click at [484, 101] on span "Template" at bounding box center [498, 95] width 52 height 18
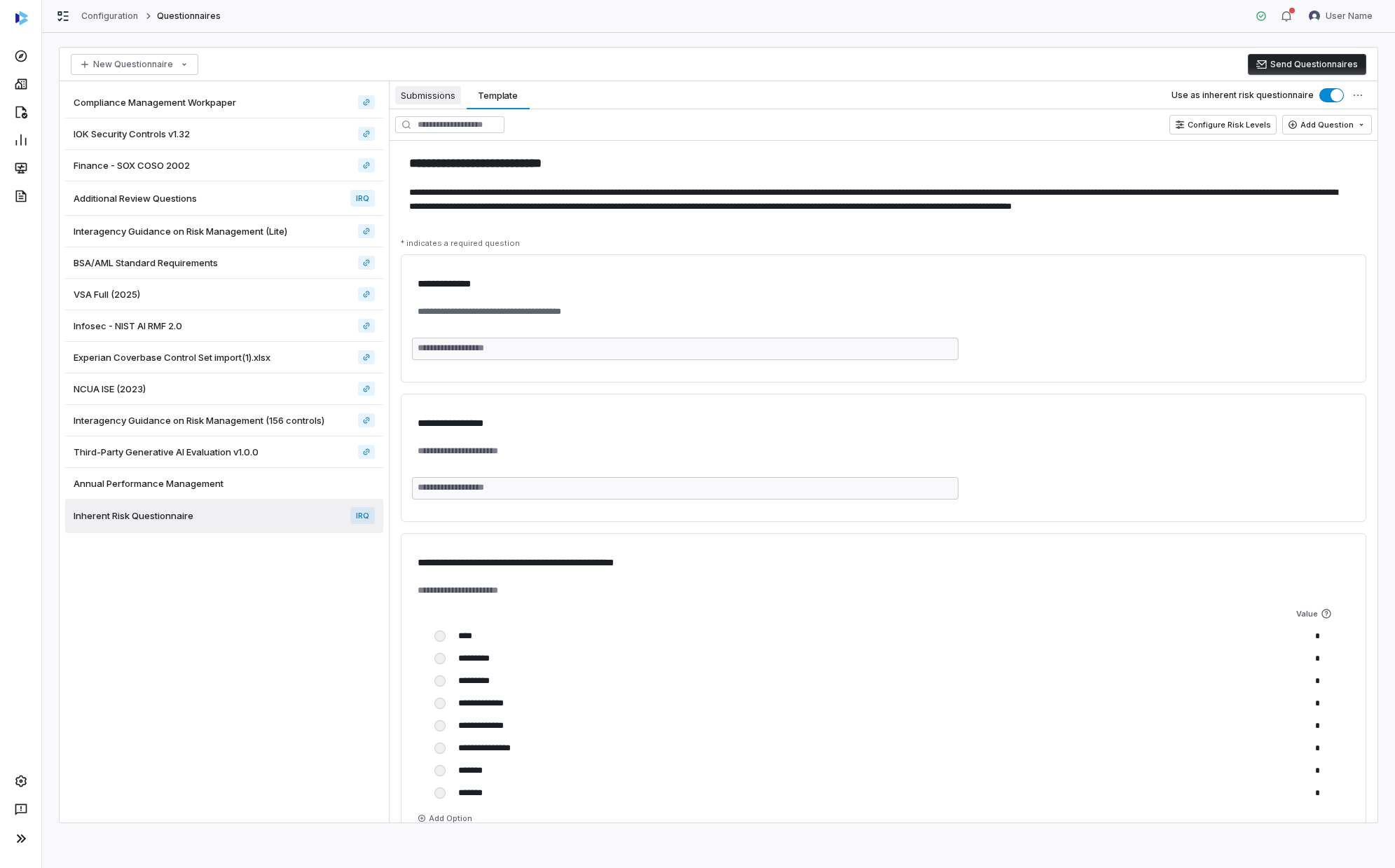
click at [437, 89] on span "Submissions" at bounding box center [428, 95] width 66 height 18
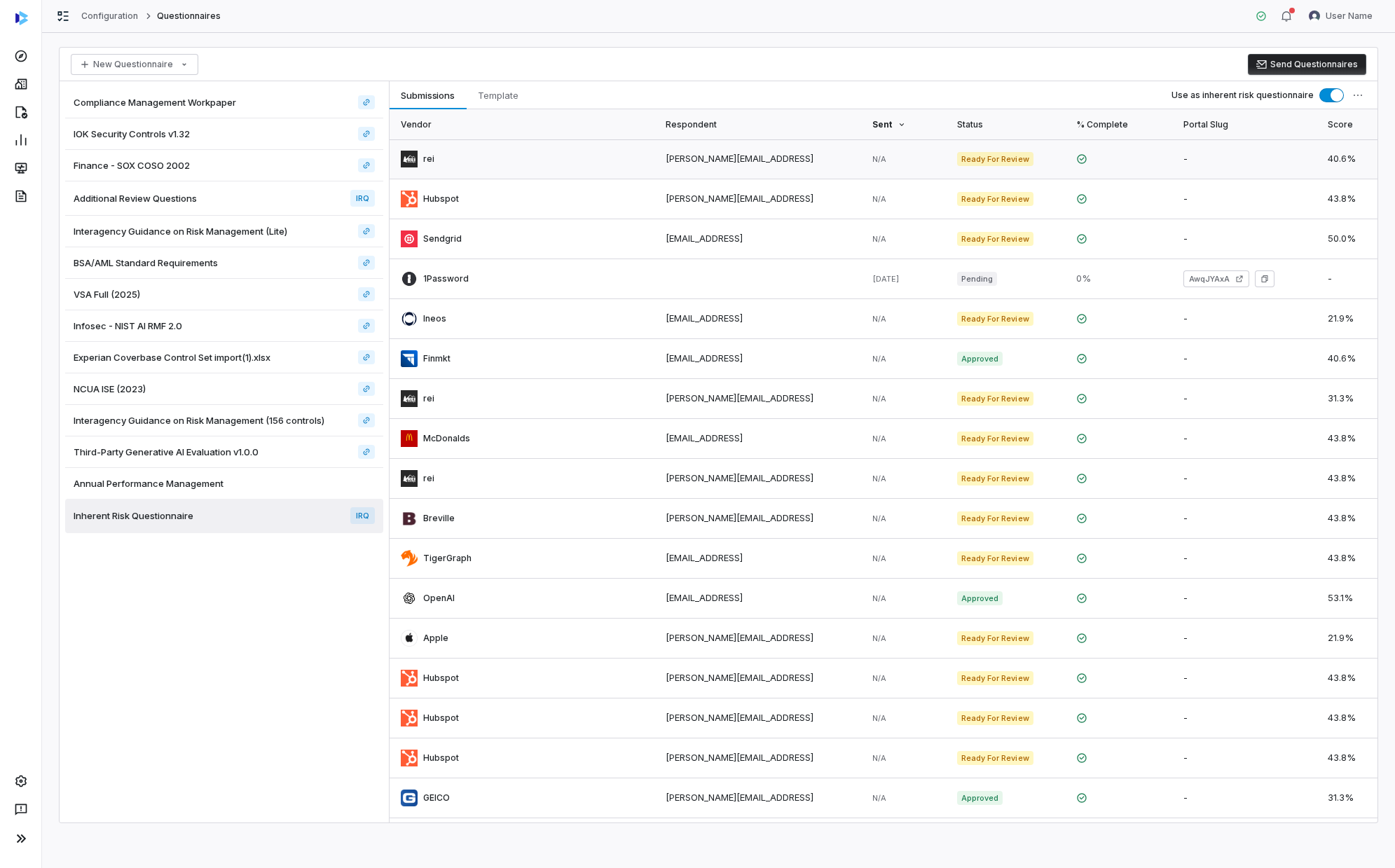
click at [568, 152] on link at bounding box center [522, 159] width 265 height 39
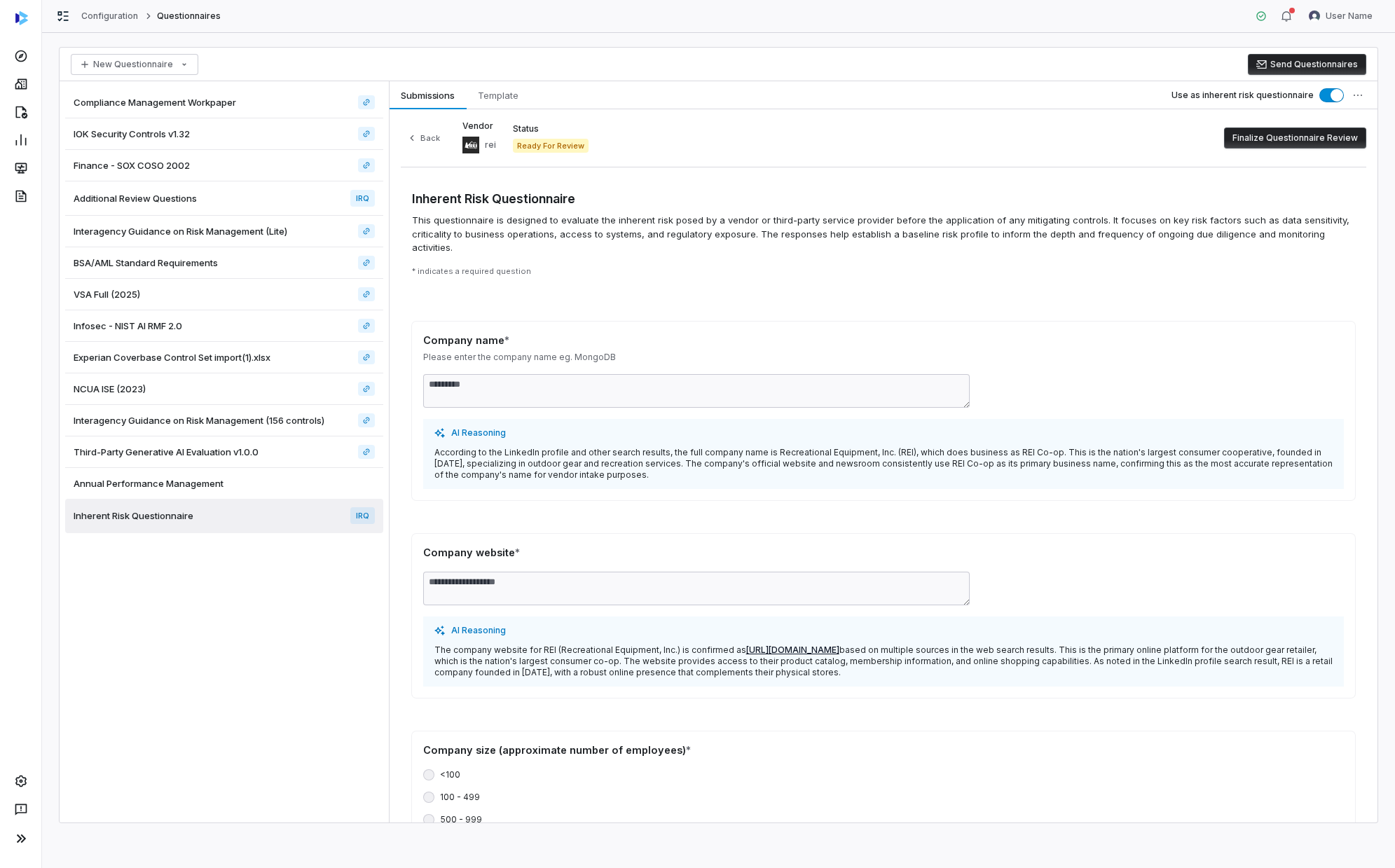
drag, startPoint x: 638, startPoint y: 154, endPoint x: 628, endPoint y: 166, distance: 15.6
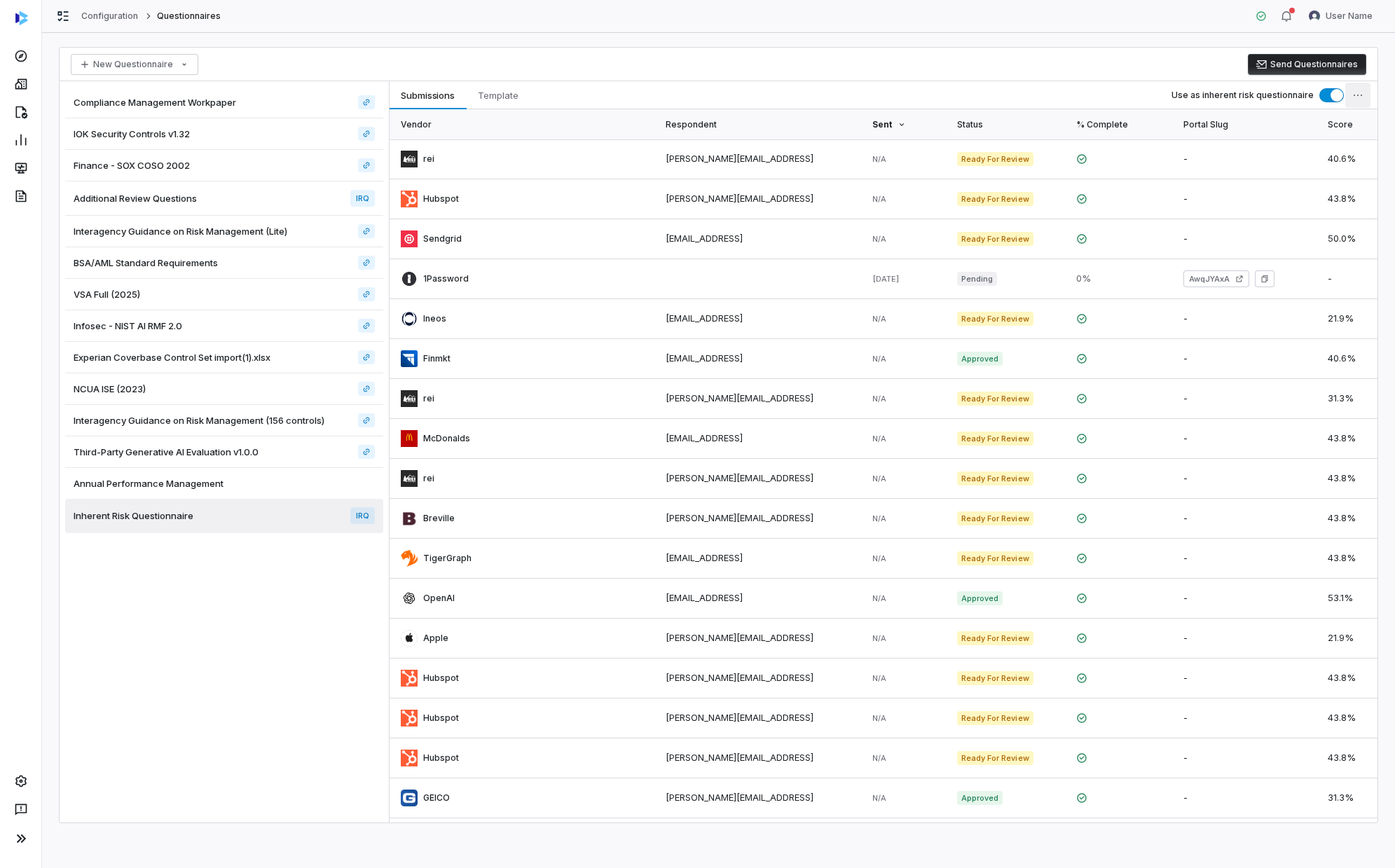
click at [754, 98] on html "Configuration Questionnaires User Name New Questionnaire Send Questionnaires Co…" at bounding box center [697, 434] width 1395 height 868
click at [754, 61] on html "Configuration Questionnaires User Name New Questionnaire Send Questionnaires Co…" at bounding box center [697, 434] width 1395 height 868
click at [221, 493] on div "Compliance Management Workpaper IOK Security Controls v1.32 Finance - SOX COSO …" at bounding box center [225, 452] width 330 height 741
click at [488, 99] on span "Template" at bounding box center [498, 95] width 52 height 18
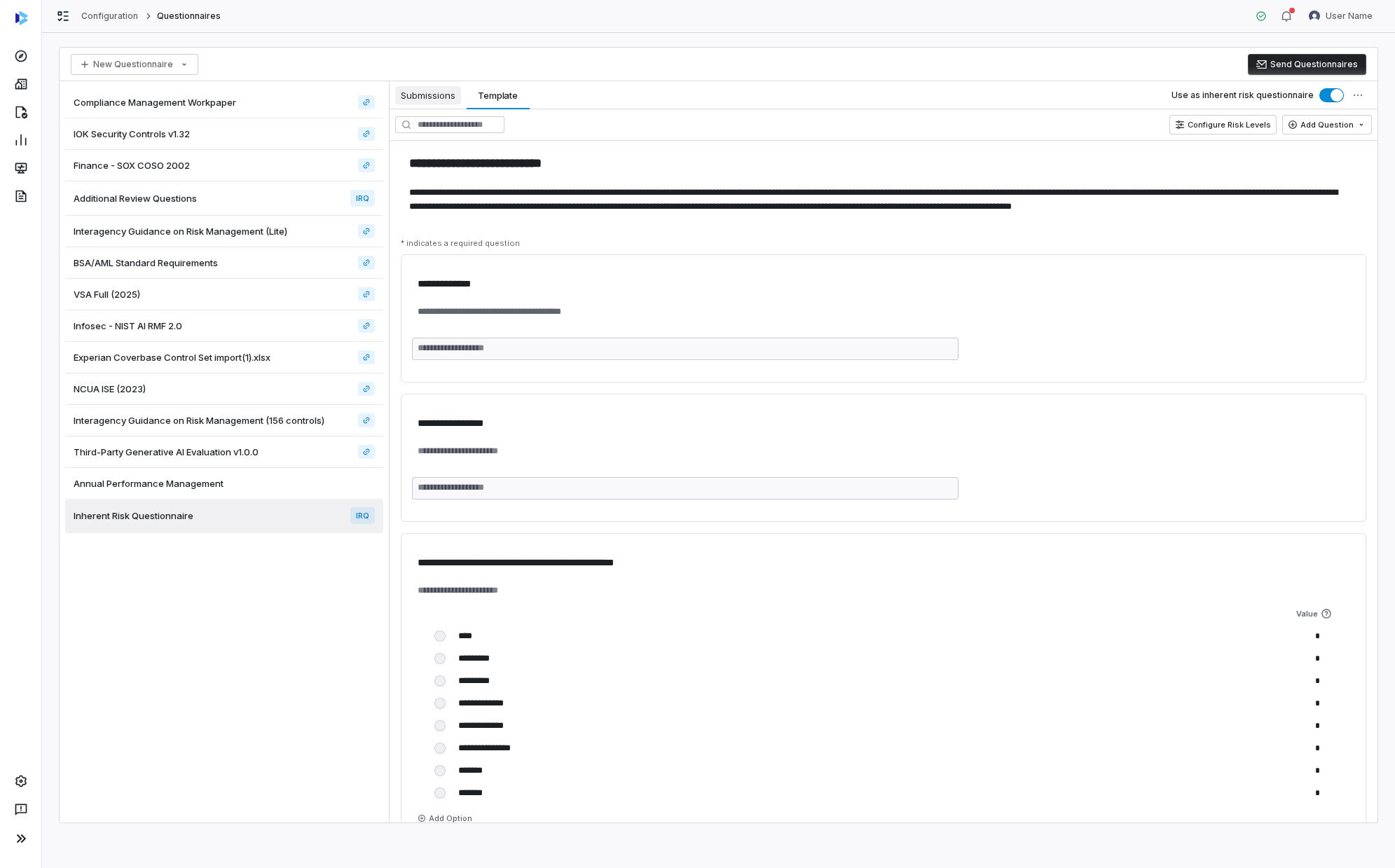
click at [429, 105] on button "Submissions Submissions" at bounding box center [428, 95] width 77 height 28
type textarea "*"
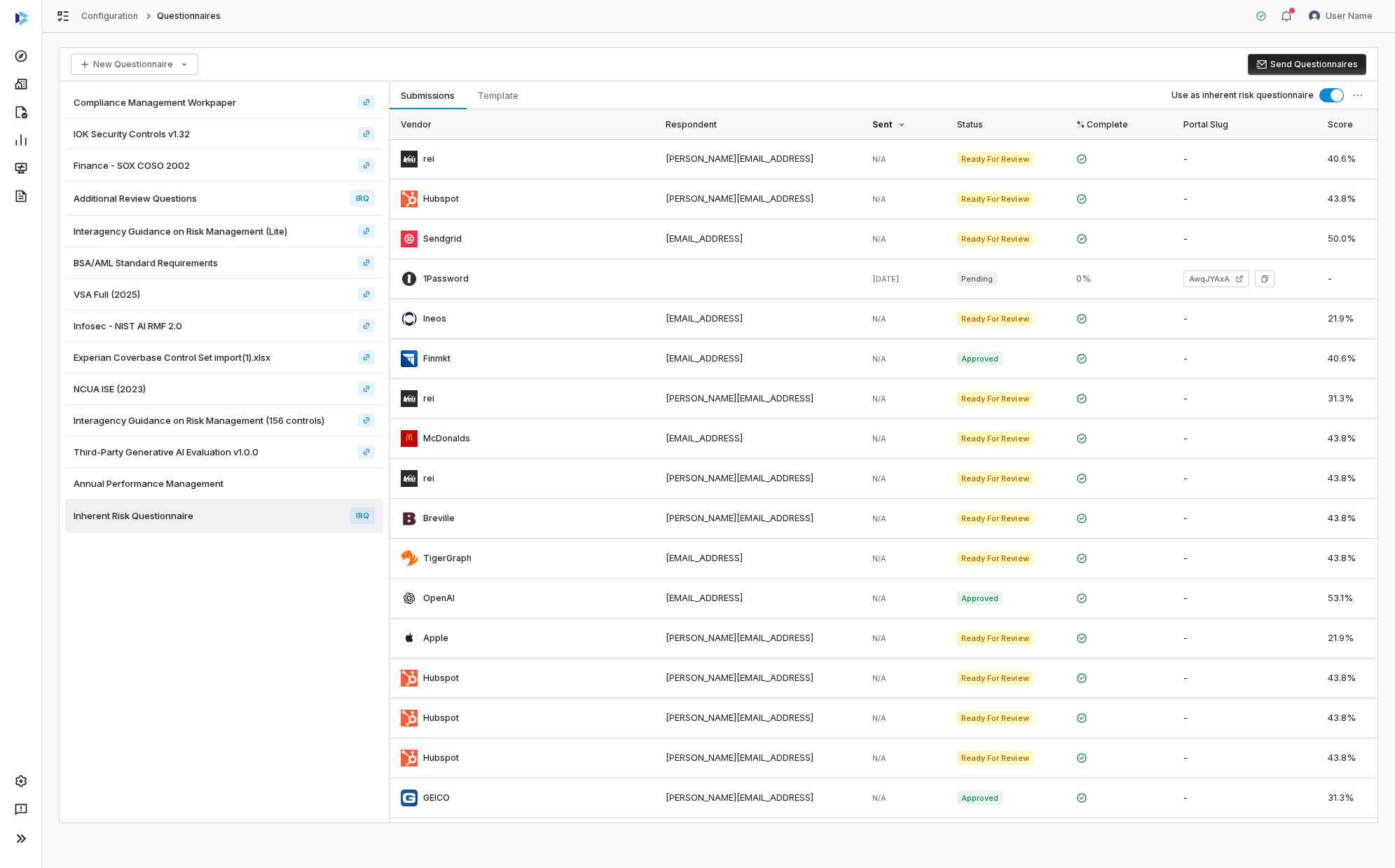
click at [246, 493] on div "Compliance Management Workpaper IOK Security Controls v1.32 Finance - SOX COSO …" at bounding box center [225, 452] width 330 height 741
click at [17, 87] on icon at bounding box center [21, 84] width 12 height 11
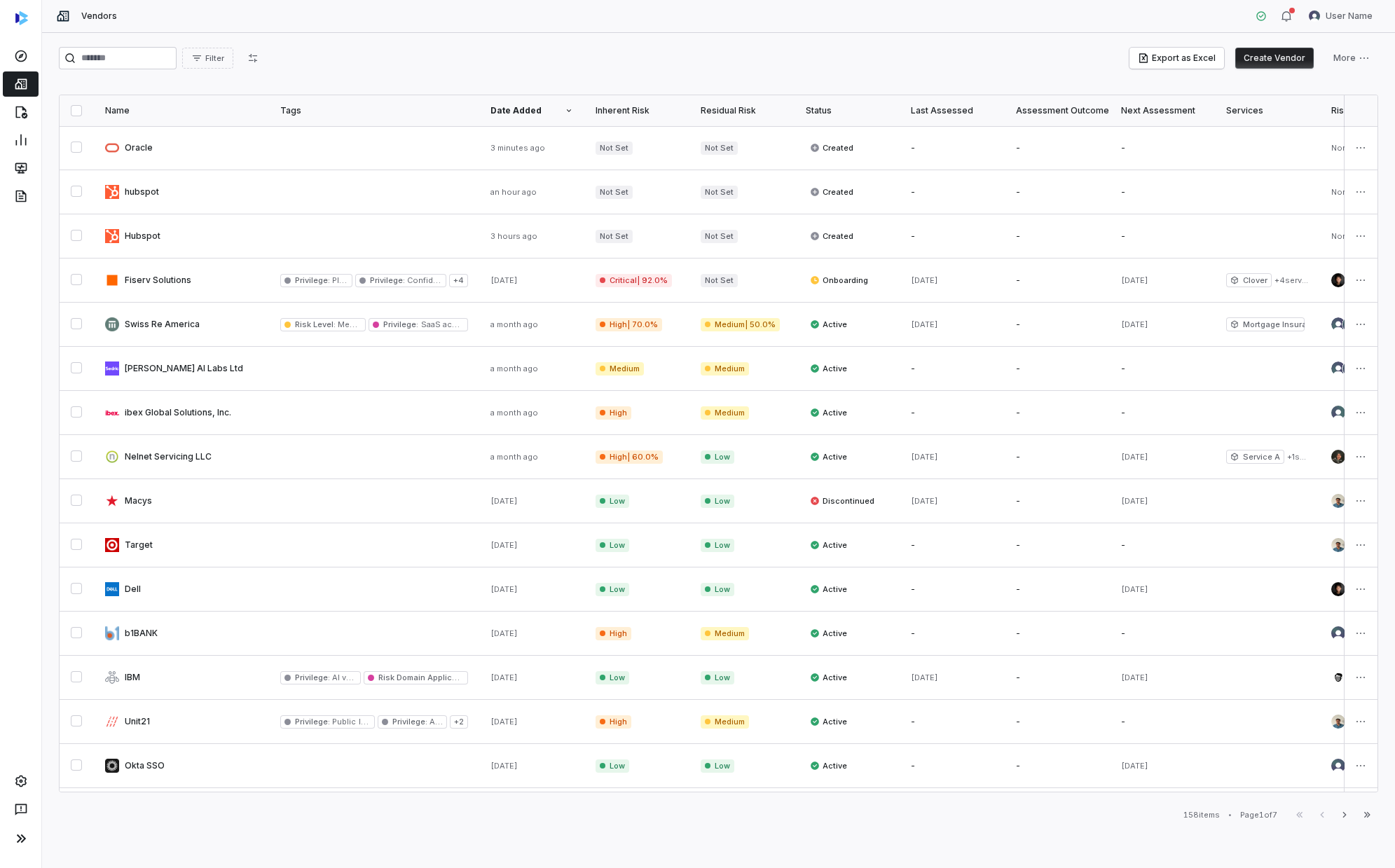
click at [32, 98] on div at bounding box center [21, 112] width 41 height 28
click at [31, 118] on link at bounding box center [21, 111] width 36 height 25
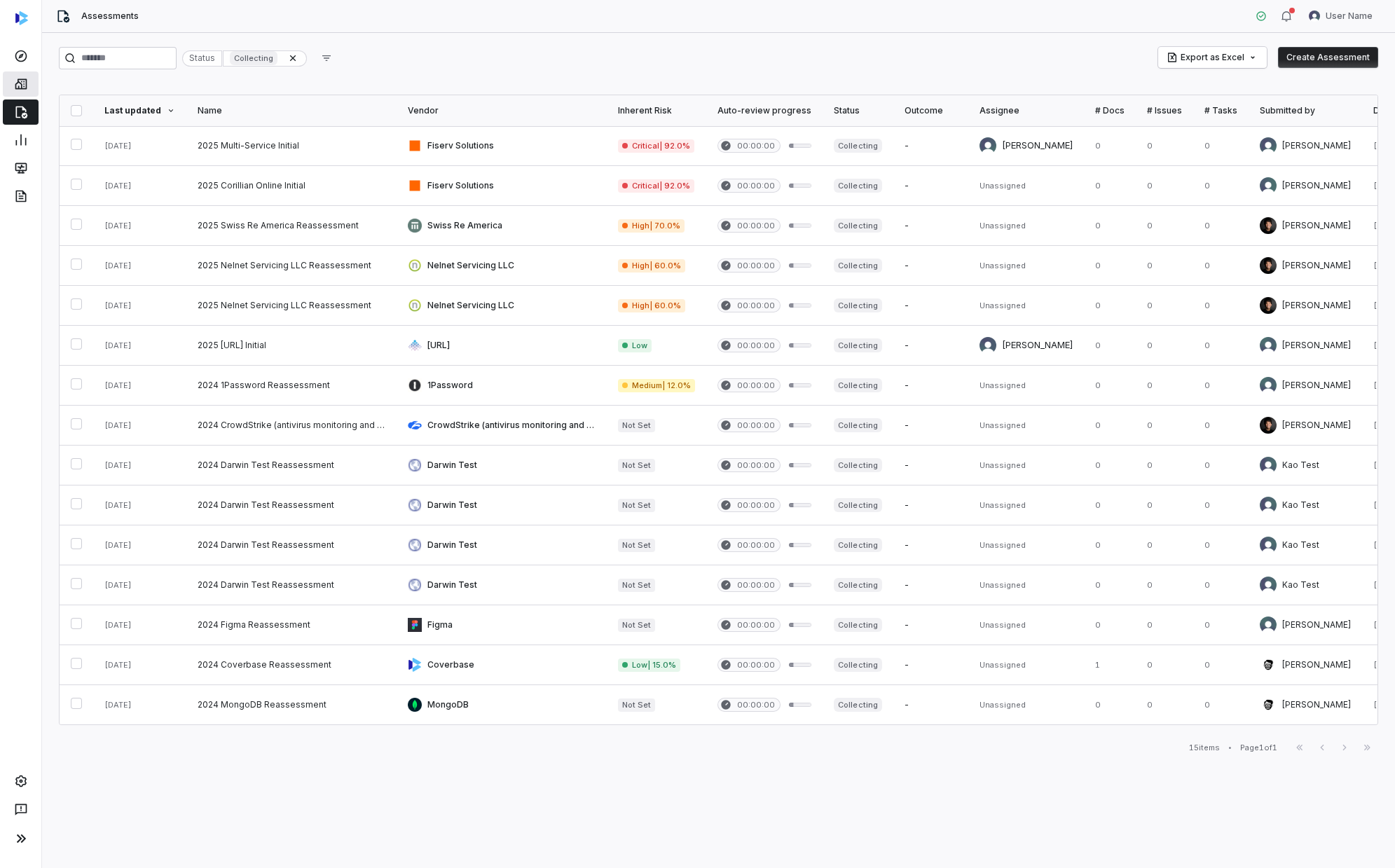
click at [17, 84] on icon at bounding box center [21, 84] width 14 height 14
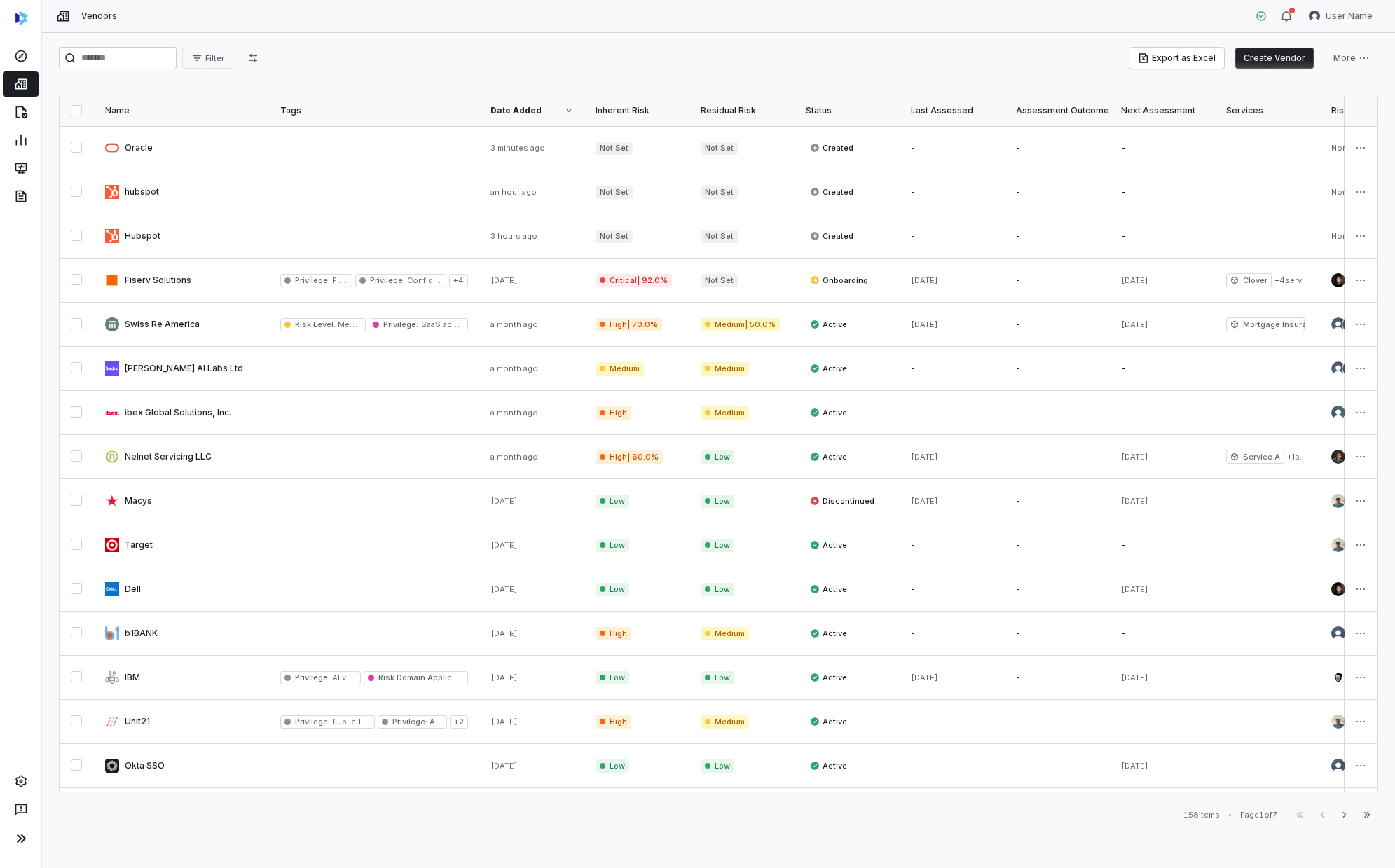
click at [441, 61] on div "Filter Export as Excel Create Vendor More" at bounding box center [718, 57] width 1320 height 22
click at [754, 12] on html "Vendors User Name Filter Export as Excel Create Vendor More Name Tags Date Adde…" at bounding box center [697, 434] width 1395 height 868
click at [754, 55] on div "Account" at bounding box center [1322, 49] width 107 height 22
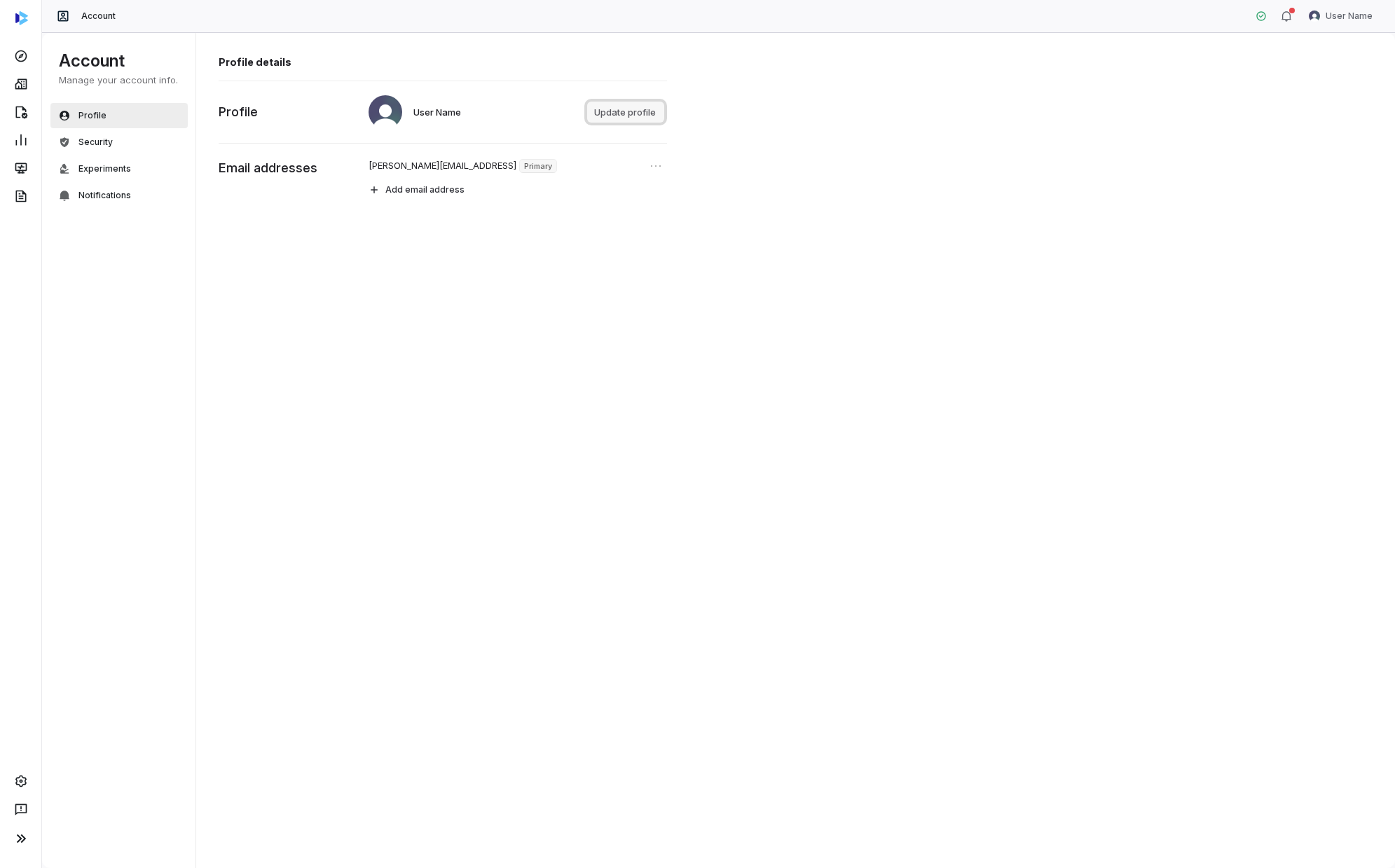
click at [659, 116] on button "Update profile" at bounding box center [626, 112] width 77 height 21
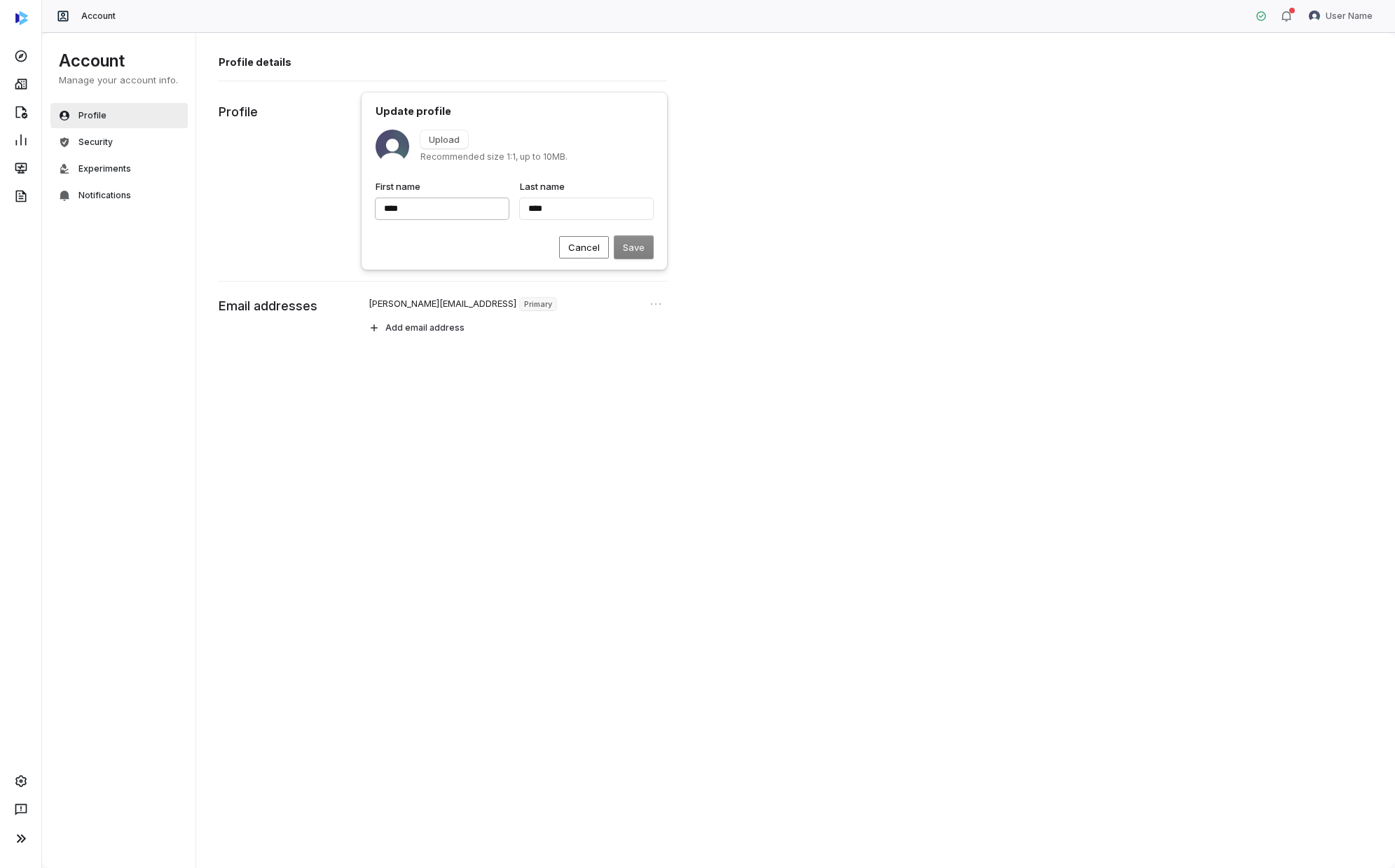
click at [458, 209] on input "****" at bounding box center [442, 209] width 133 height 21
type input "*"
type input "****"
type input "**"
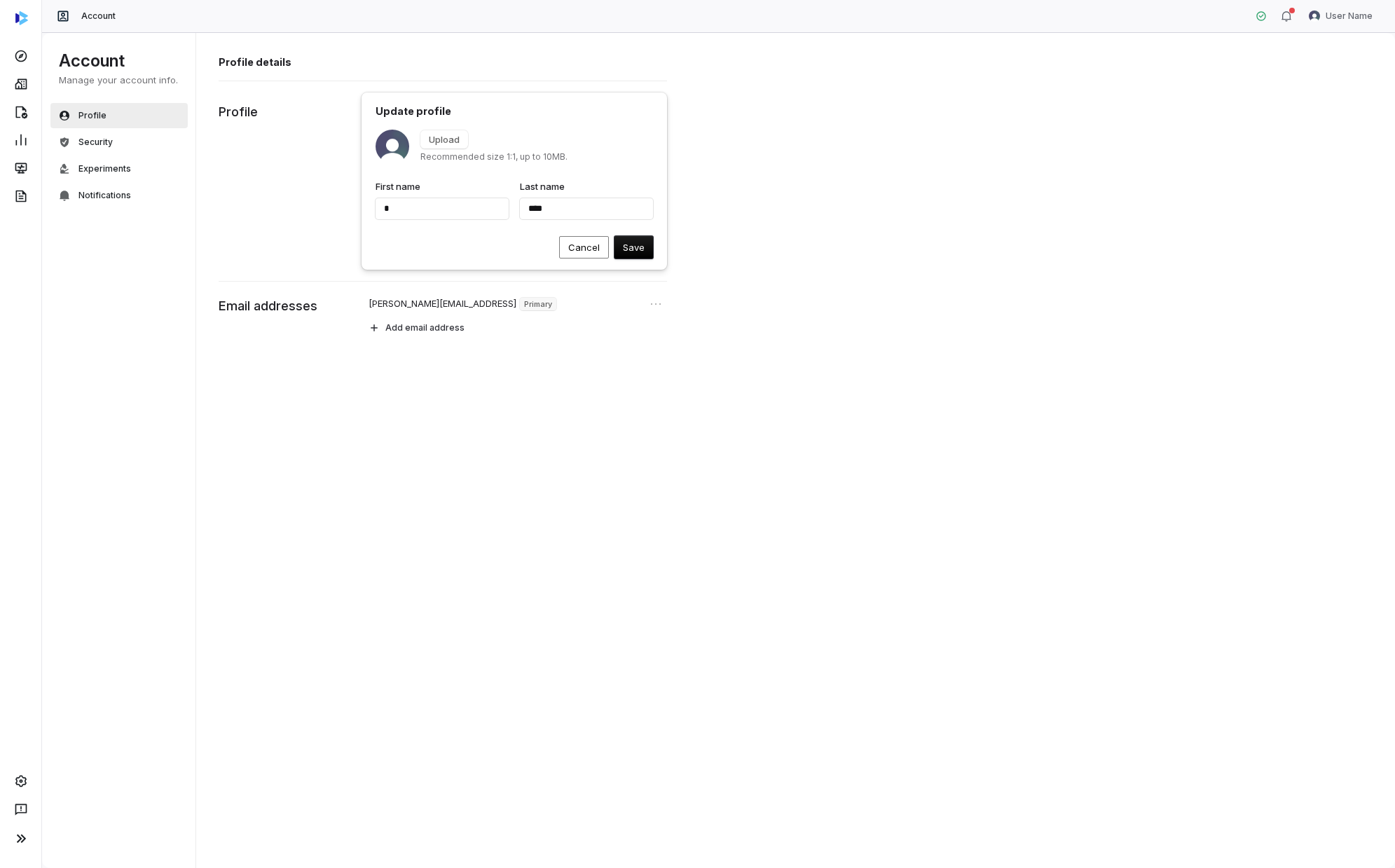
type input "****"
type input "***"
type input "****"
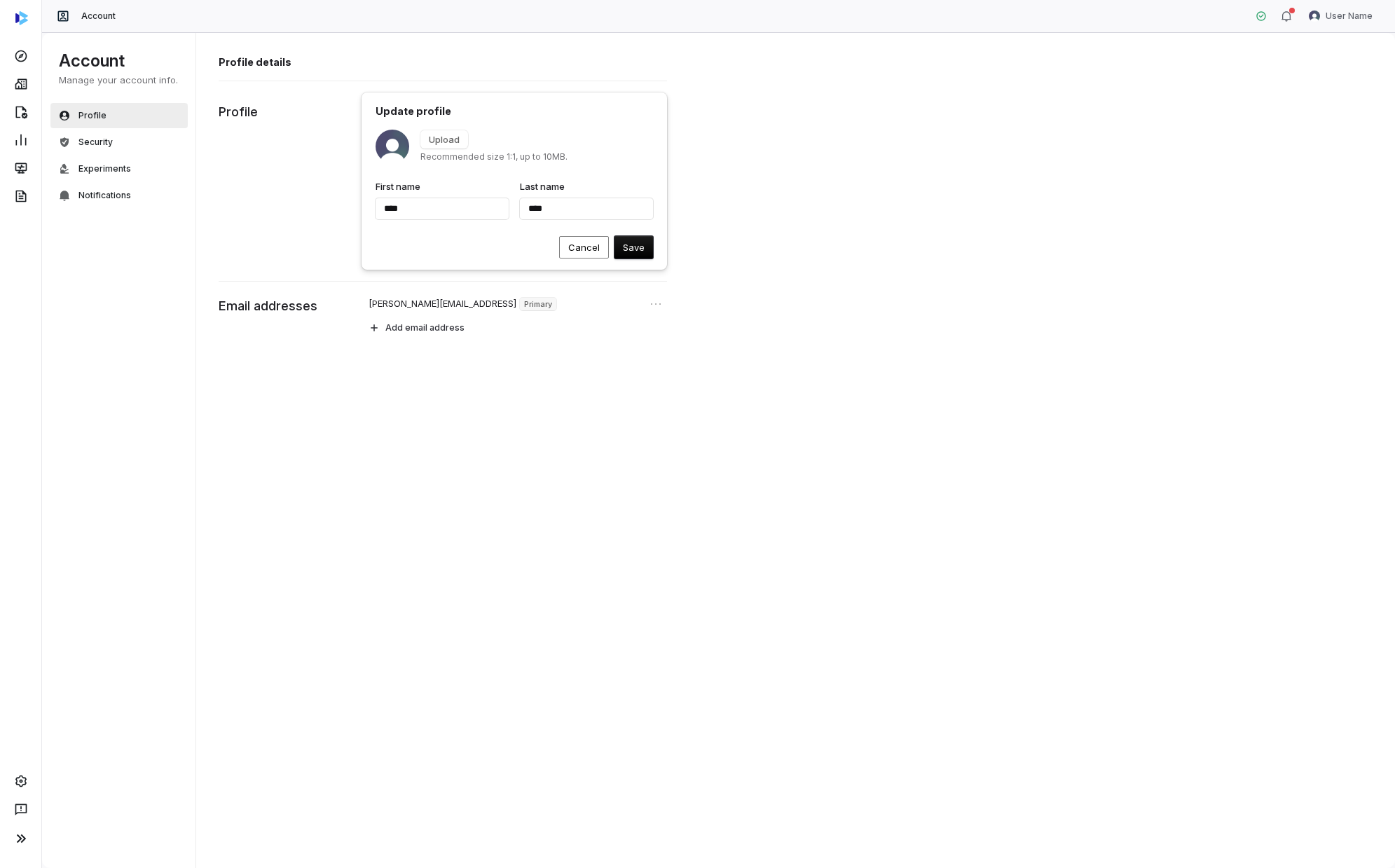
type input "*****"
type input "****"
type input "******"
type input "****"
type input "******"
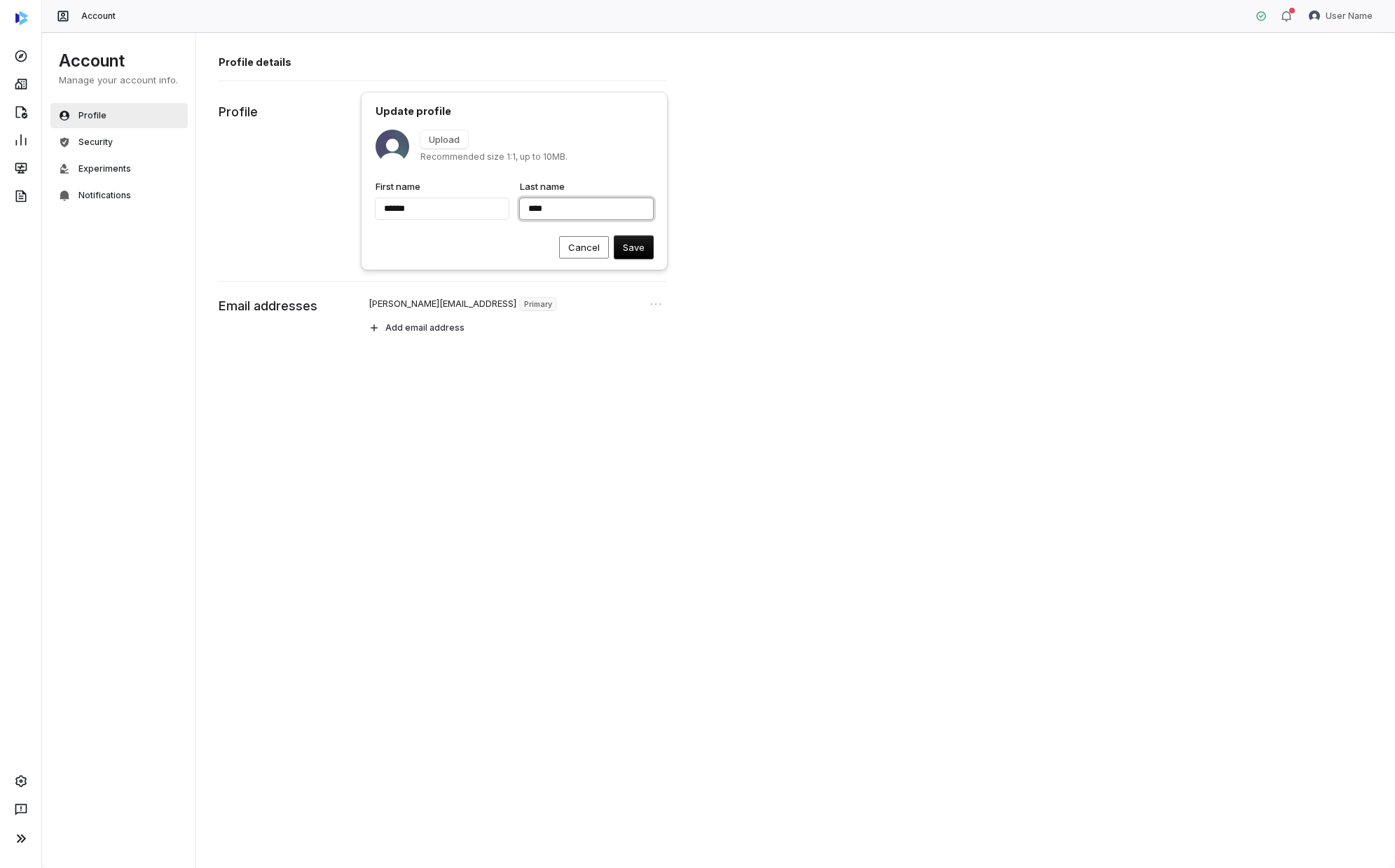
type input "****"
type input "******"
type input "*"
type input "******"
type input "**"
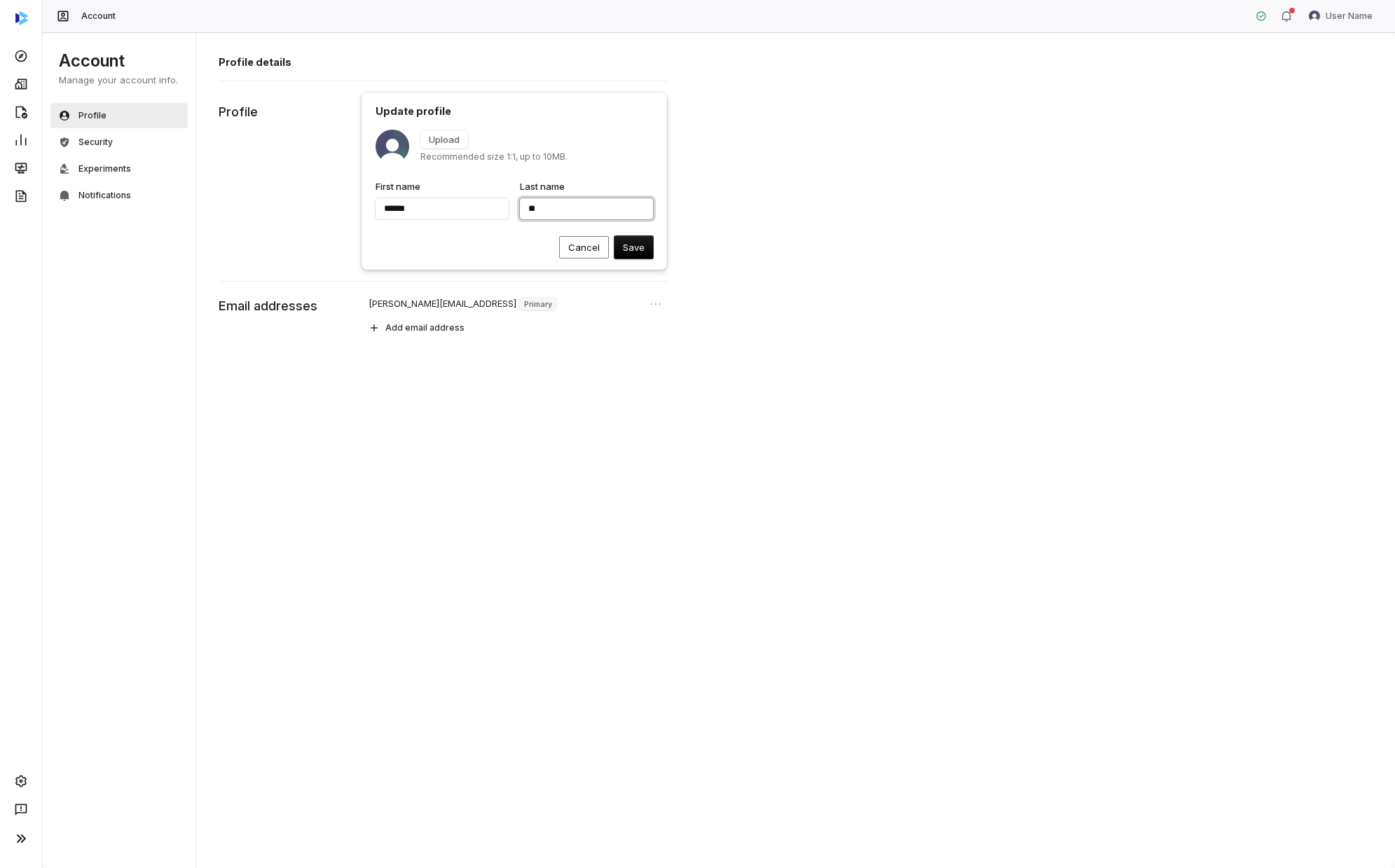
type input "******"
type input "***"
type input "******"
type input "****"
type input "******"
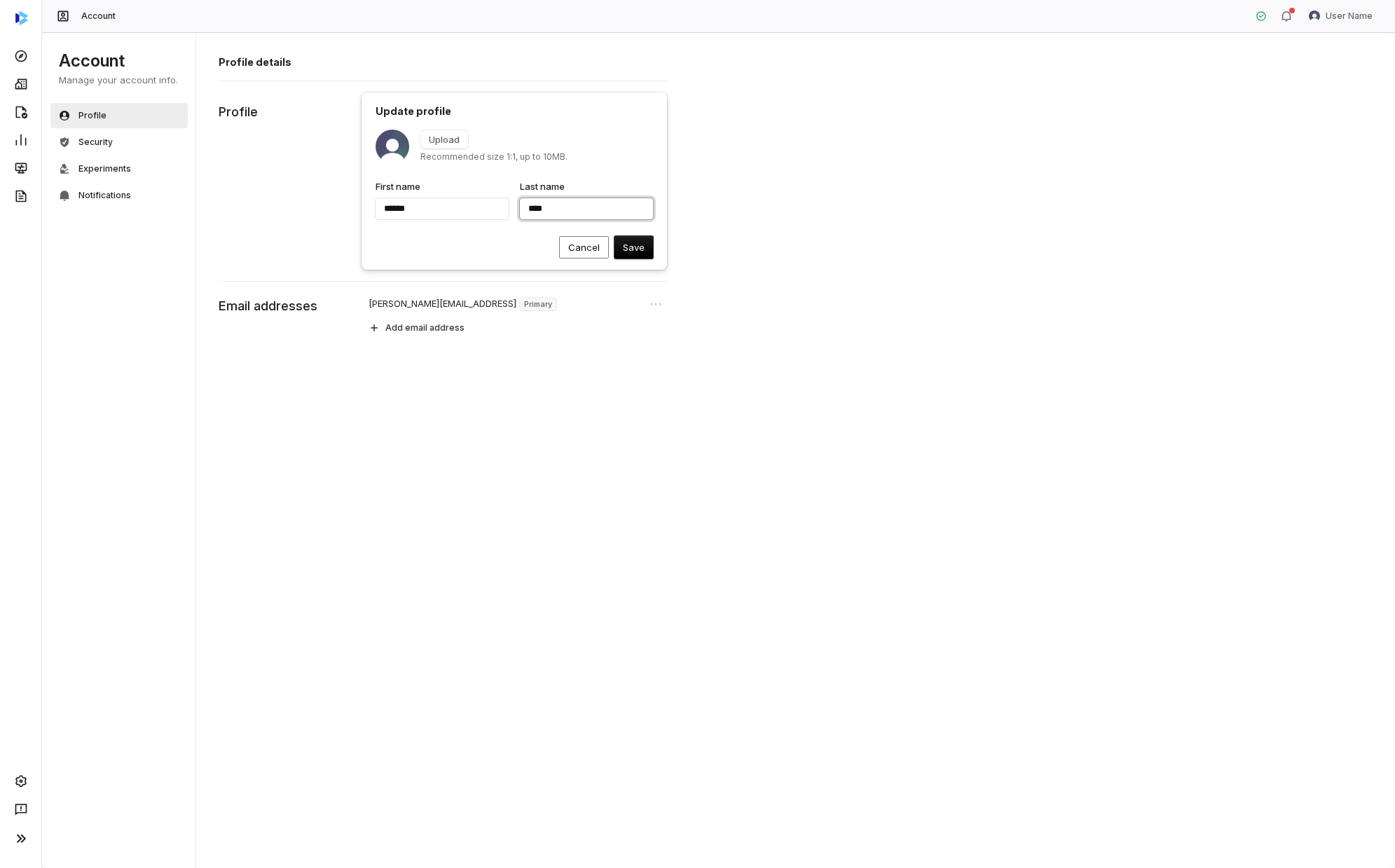
type input "*****"
type input "******"
type input "*******"
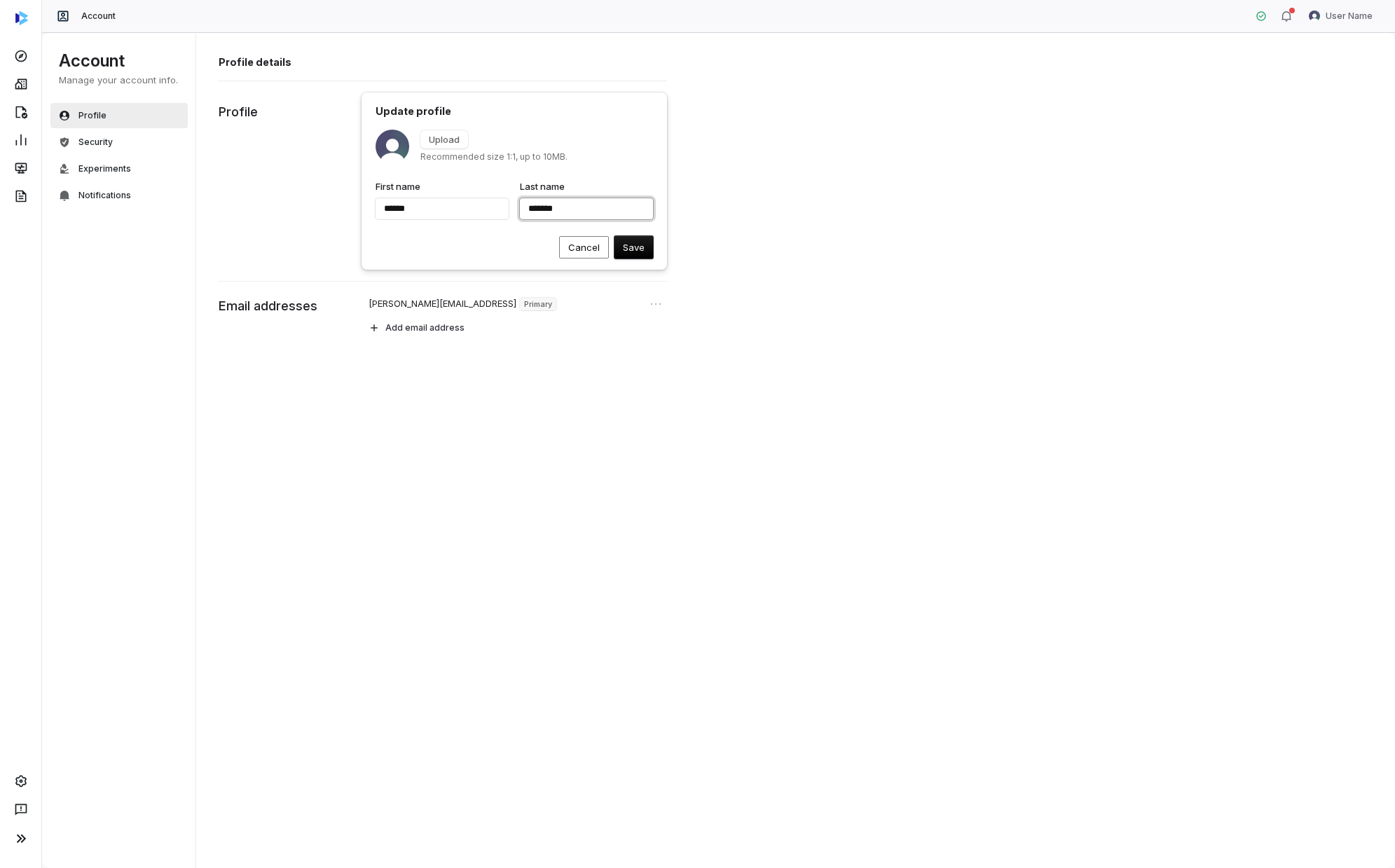
type input "******"
type input "********"
type input "******"
type input "*********"
click at [376, 130] on button "submit" at bounding box center [376, 130] width 0 height 0
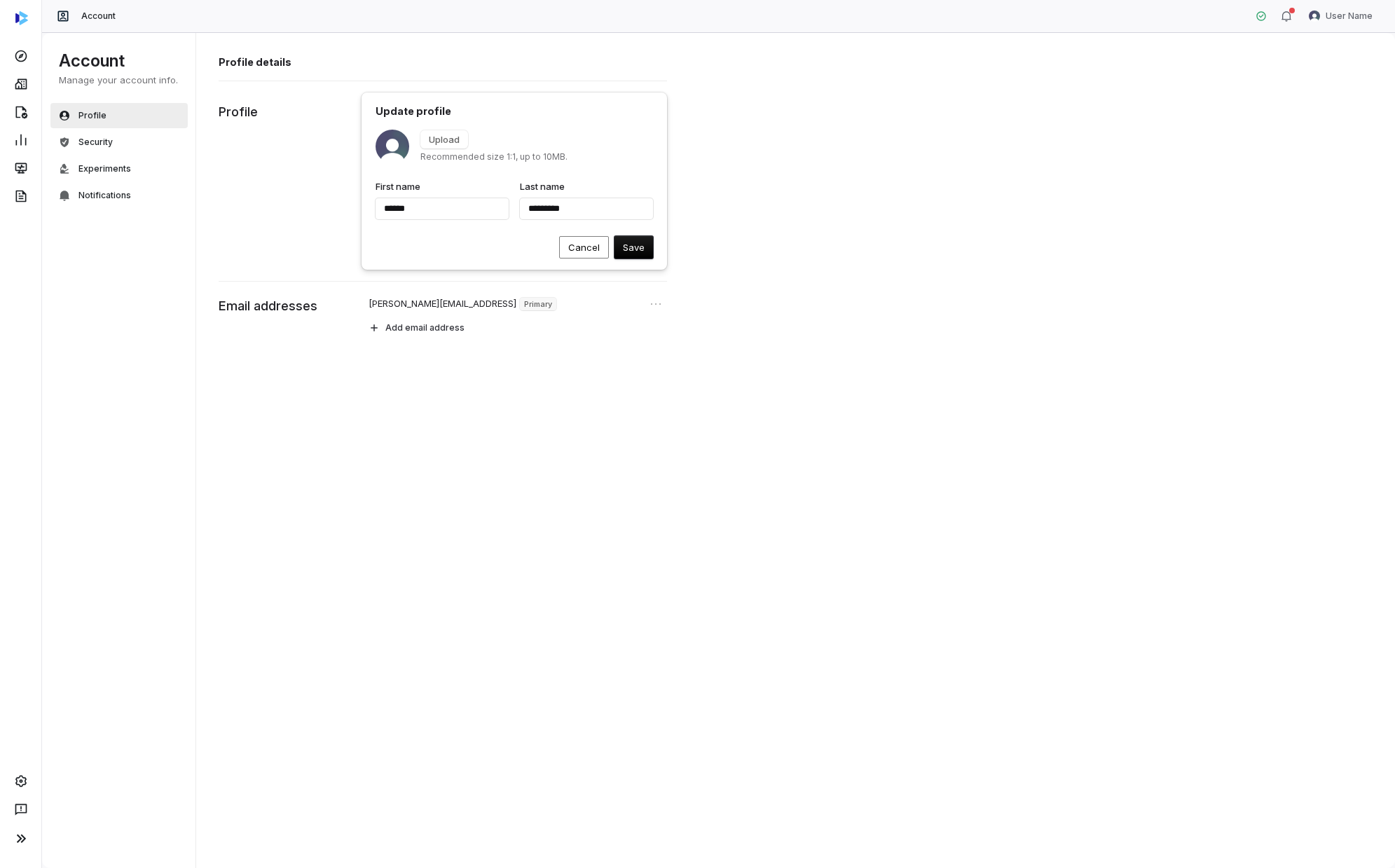
type input "******"
type input "*********"
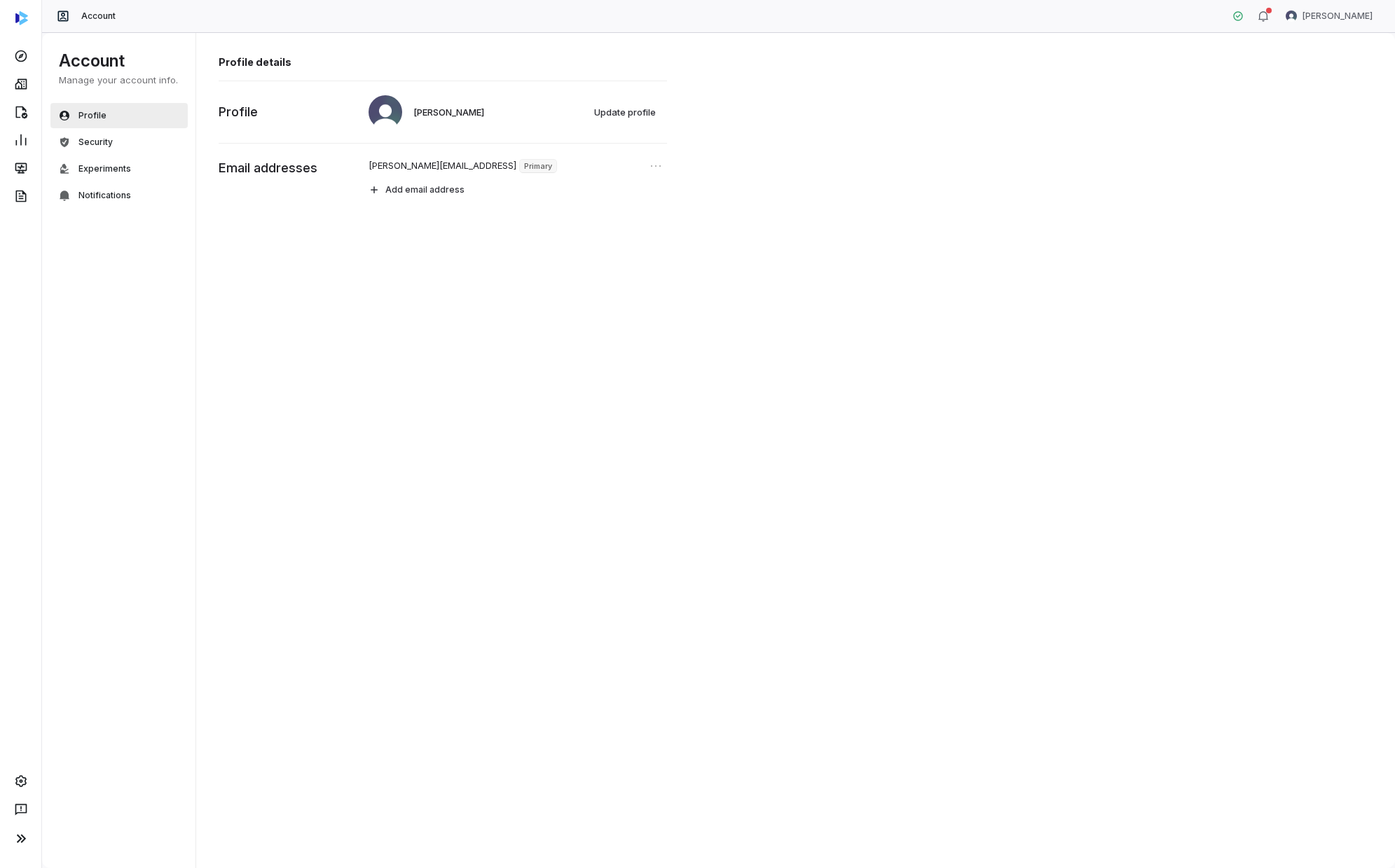
click at [652, 318] on div "Profile details [PERSON_NAME] Update profile Profile [PERSON_NAME][EMAIL_ADDRES…" at bounding box center [796, 450] width 1200 height 836
click at [21, 111] on icon at bounding box center [21, 111] width 14 height 14
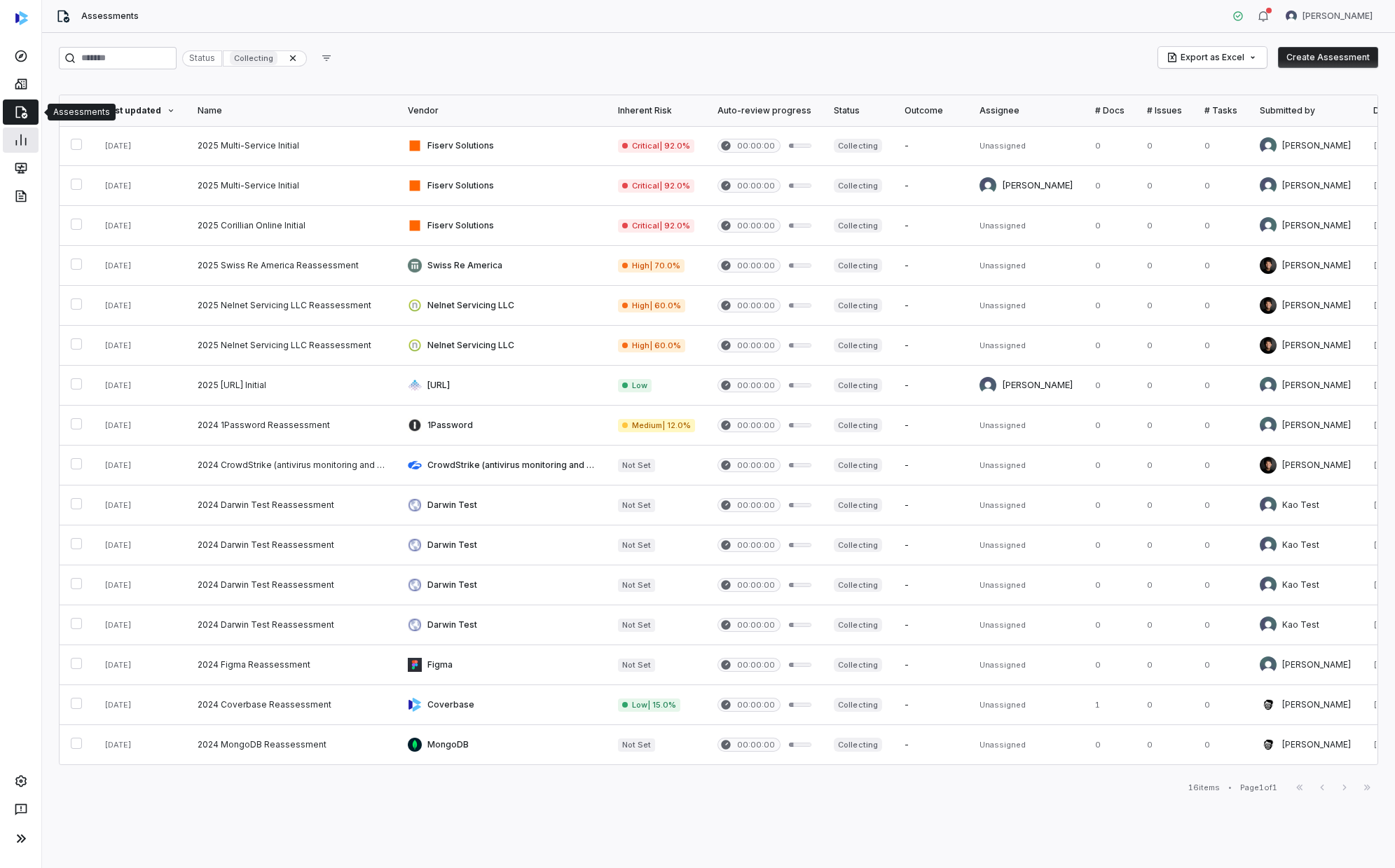
click at [20, 130] on link at bounding box center [21, 140] width 36 height 25
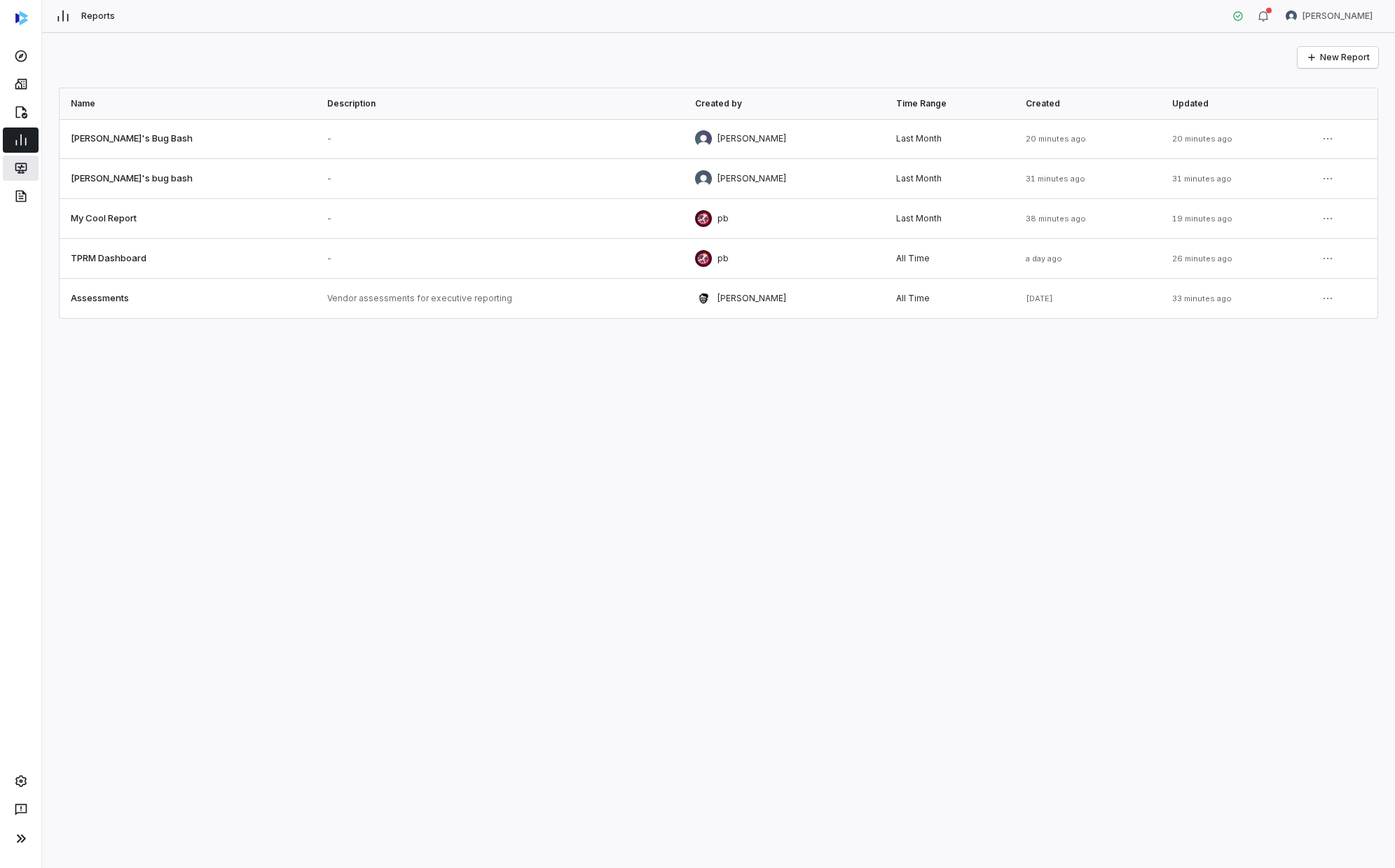
click at [27, 157] on link at bounding box center [21, 168] width 36 height 25
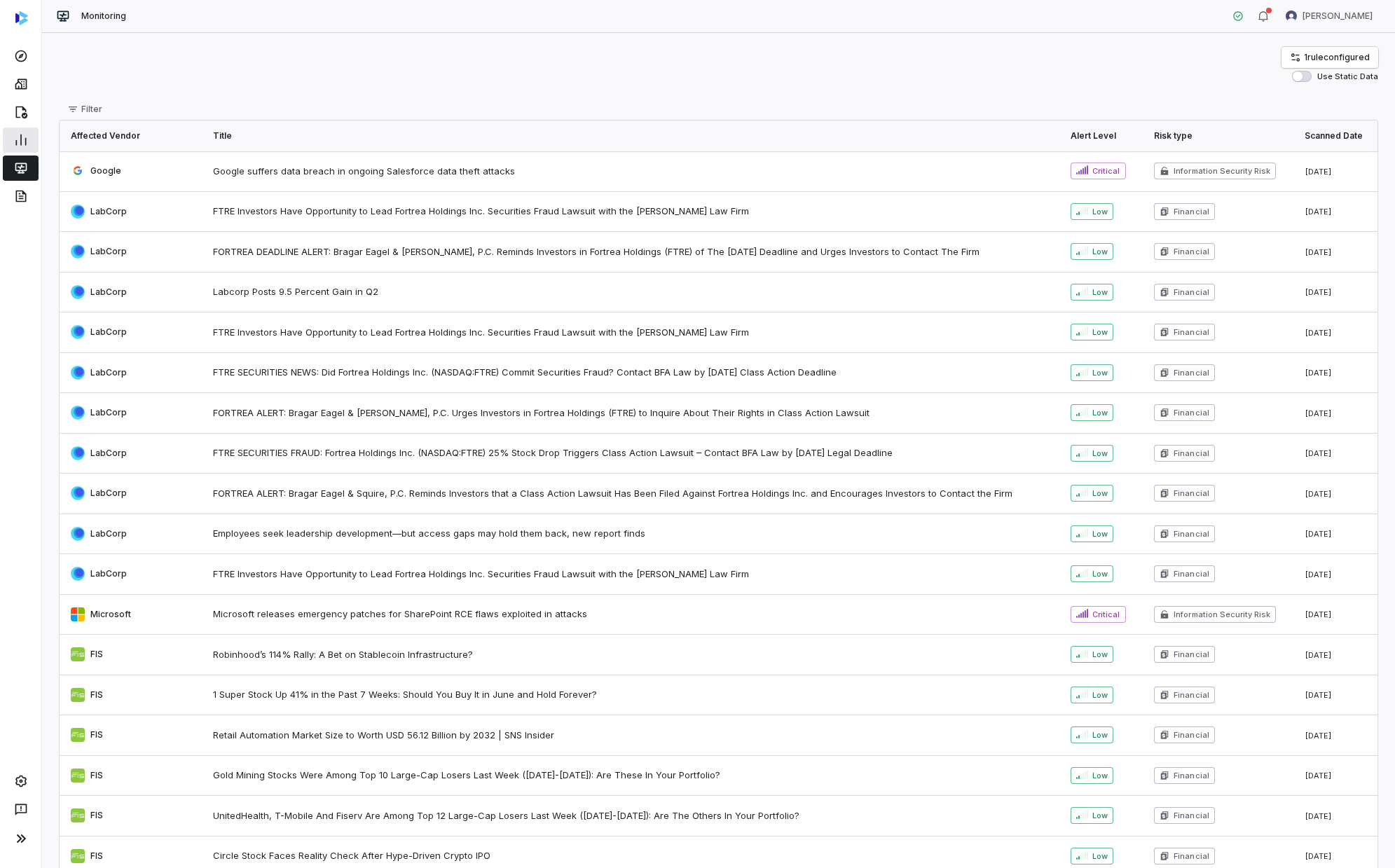
click at [26, 152] on link at bounding box center [21, 140] width 36 height 25
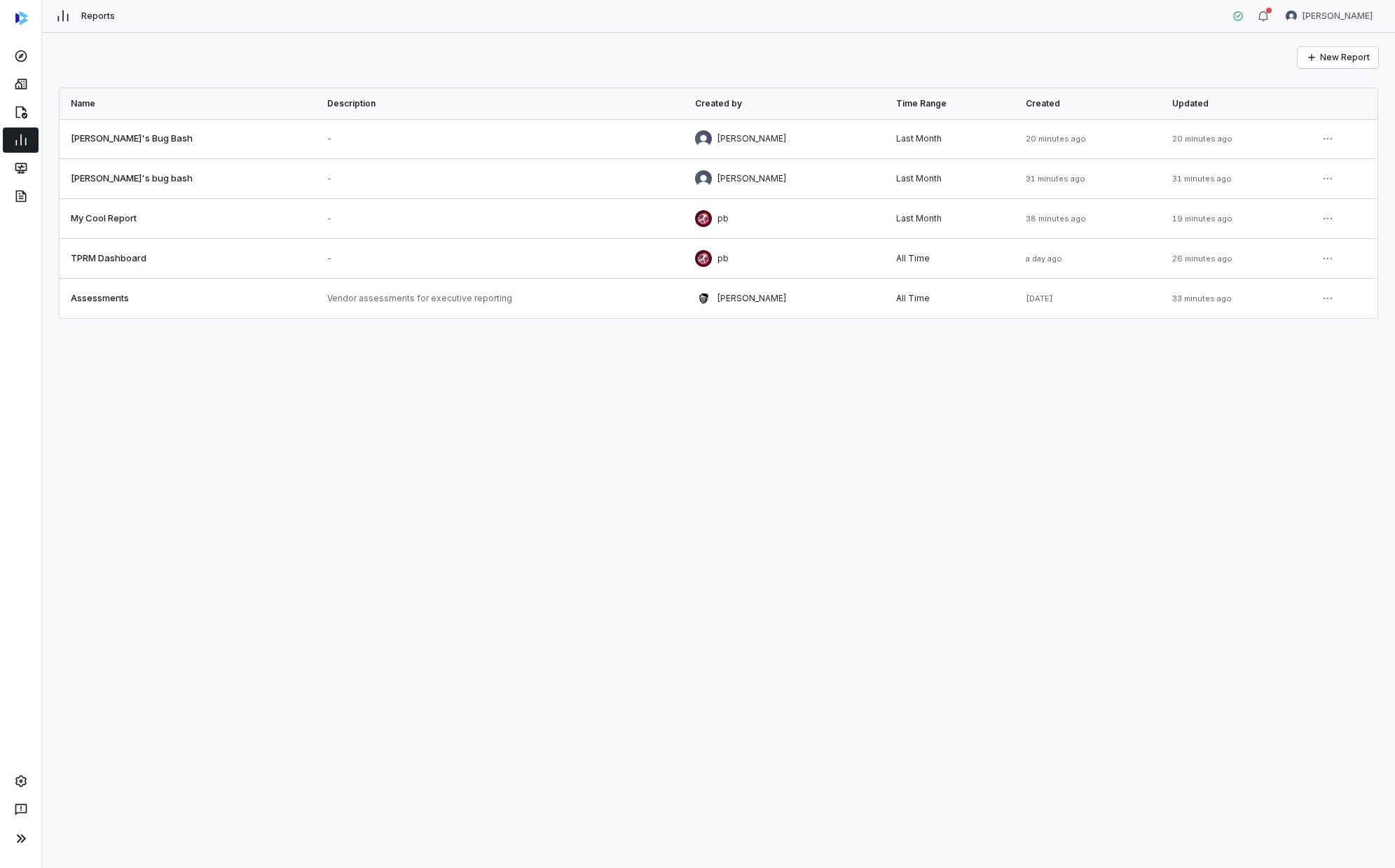
click at [696, 493] on div "New Report Name Description Created by Time Range Created Updated [PERSON_NAME]…" at bounding box center [718, 450] width 1353 height 835
click at [754, 49] on div "New Report" at bounding box center [718, 57] width 1320 height 21
click at [754, 57] on button "New Report" at bounding box center [1338, 57] width 80 height 21
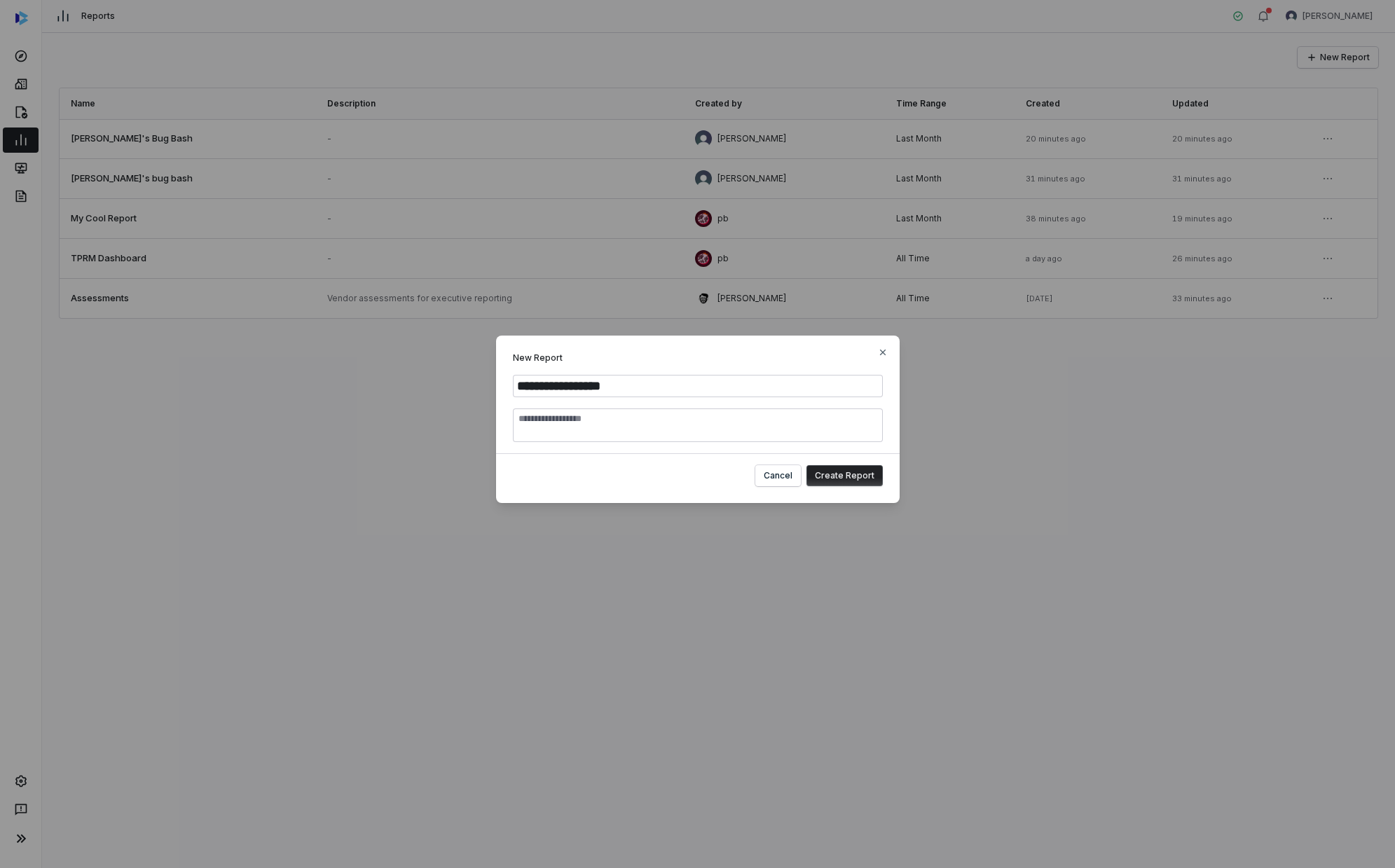
type input "**********"
click at [754, 423] on textarea "Report Description" at bounding box center [698, 425] width 370 height 34
type textarea "**********"
click at [754, 478] on button "Create Report" at bounding box center [845, 475] width 76 height 21
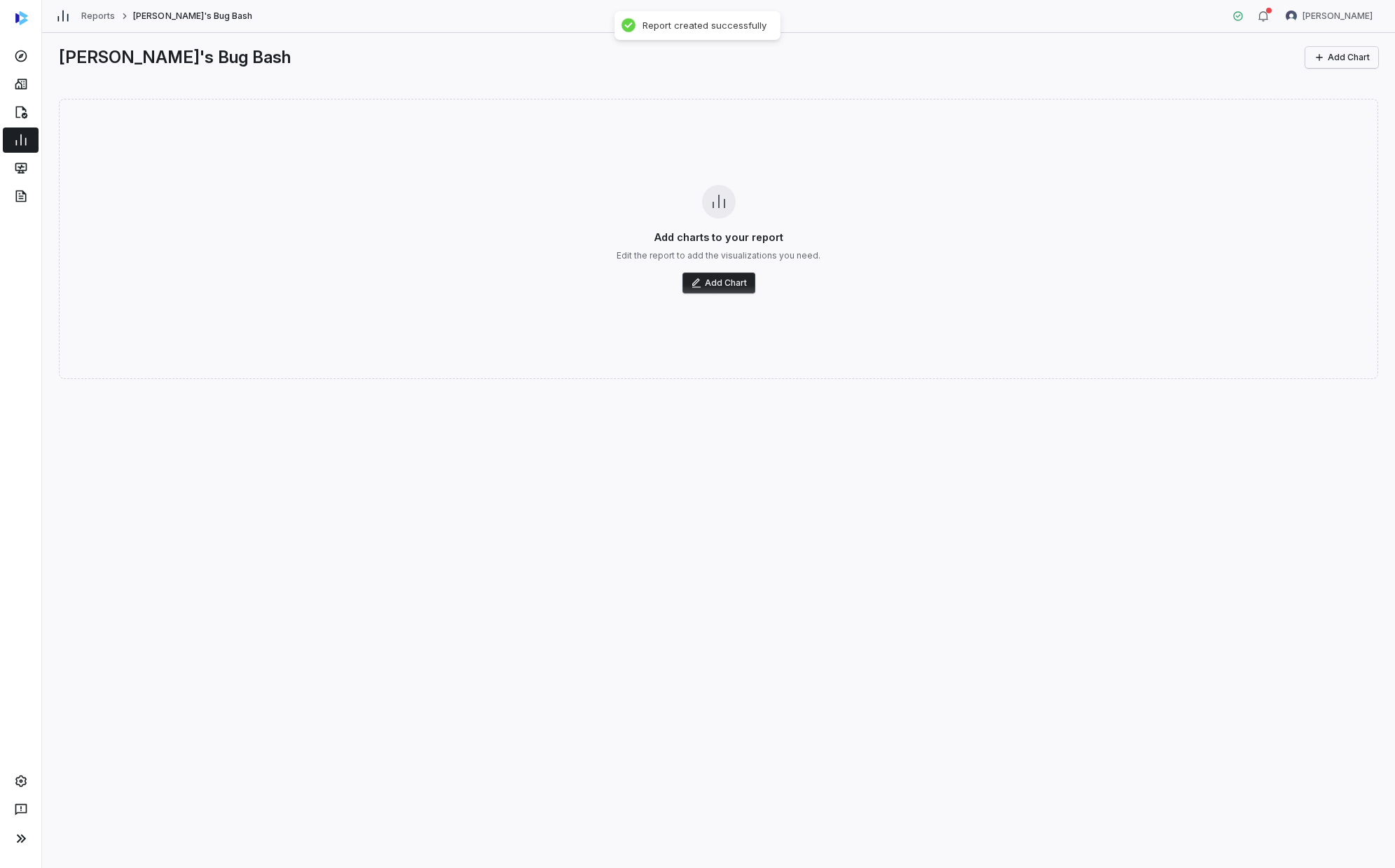
click at [754, 63] on button "Add Chart" at bounding box center [1342, 57] width 73 height 21
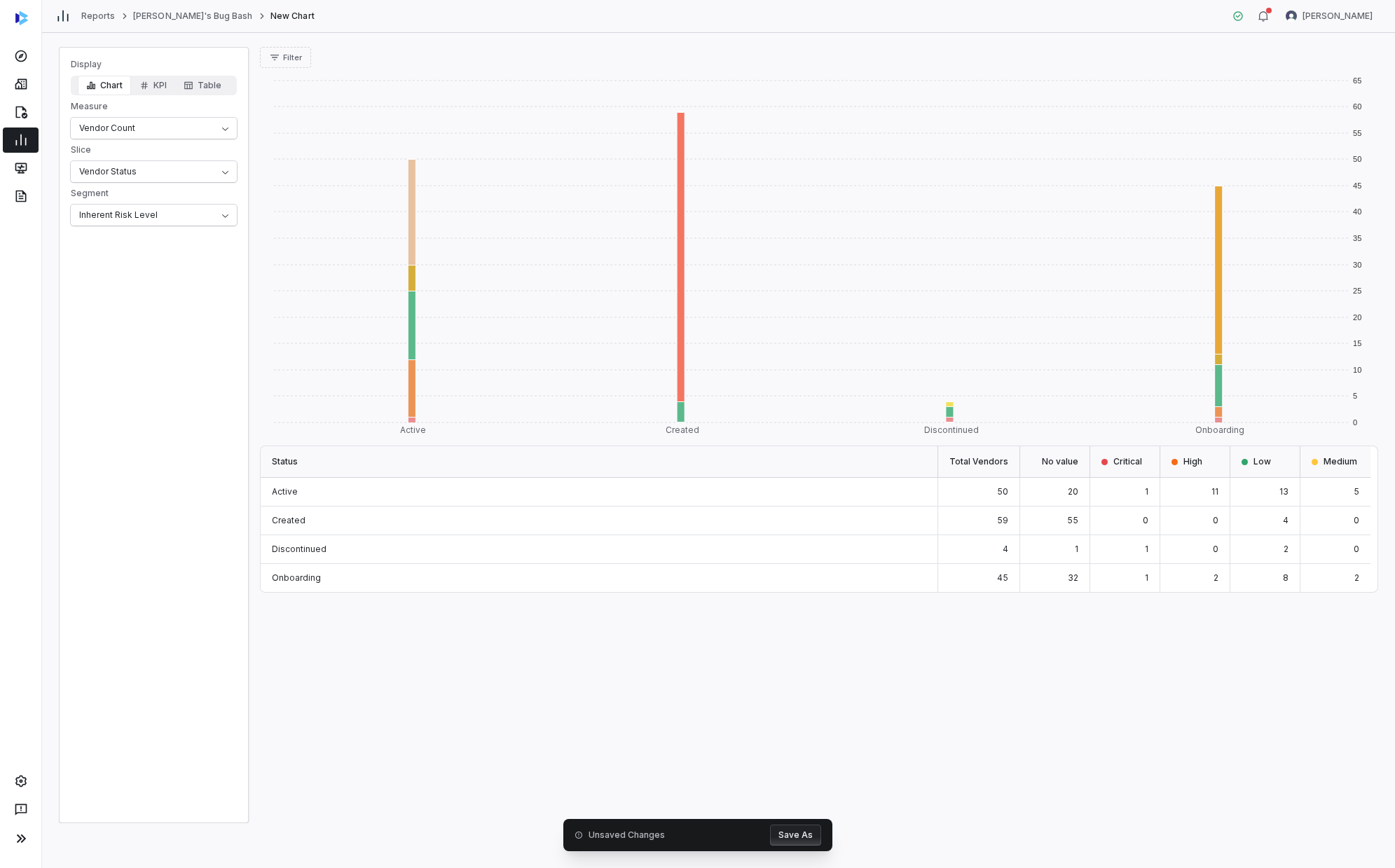
click at [754, 493] on div "Unsaved Changes Save As" at bounding box center [698, 834] width 269 height 32
click at [754, 493] on button "Save As" at bounding box center [796, 835] width 51 height 21
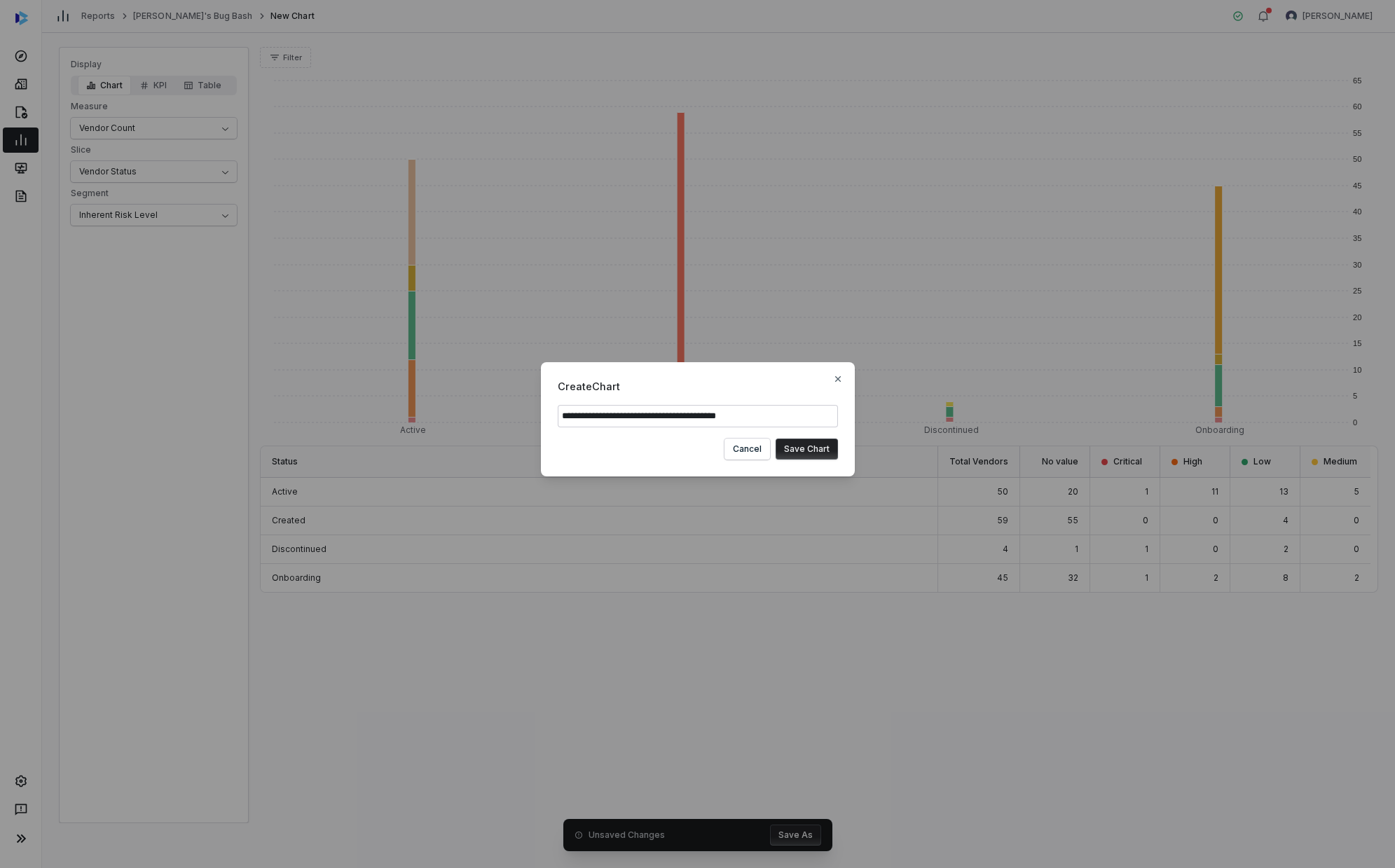
click at [754, 446] on button "Save Chart" at bounding box center [807, 449] width 62 height 21
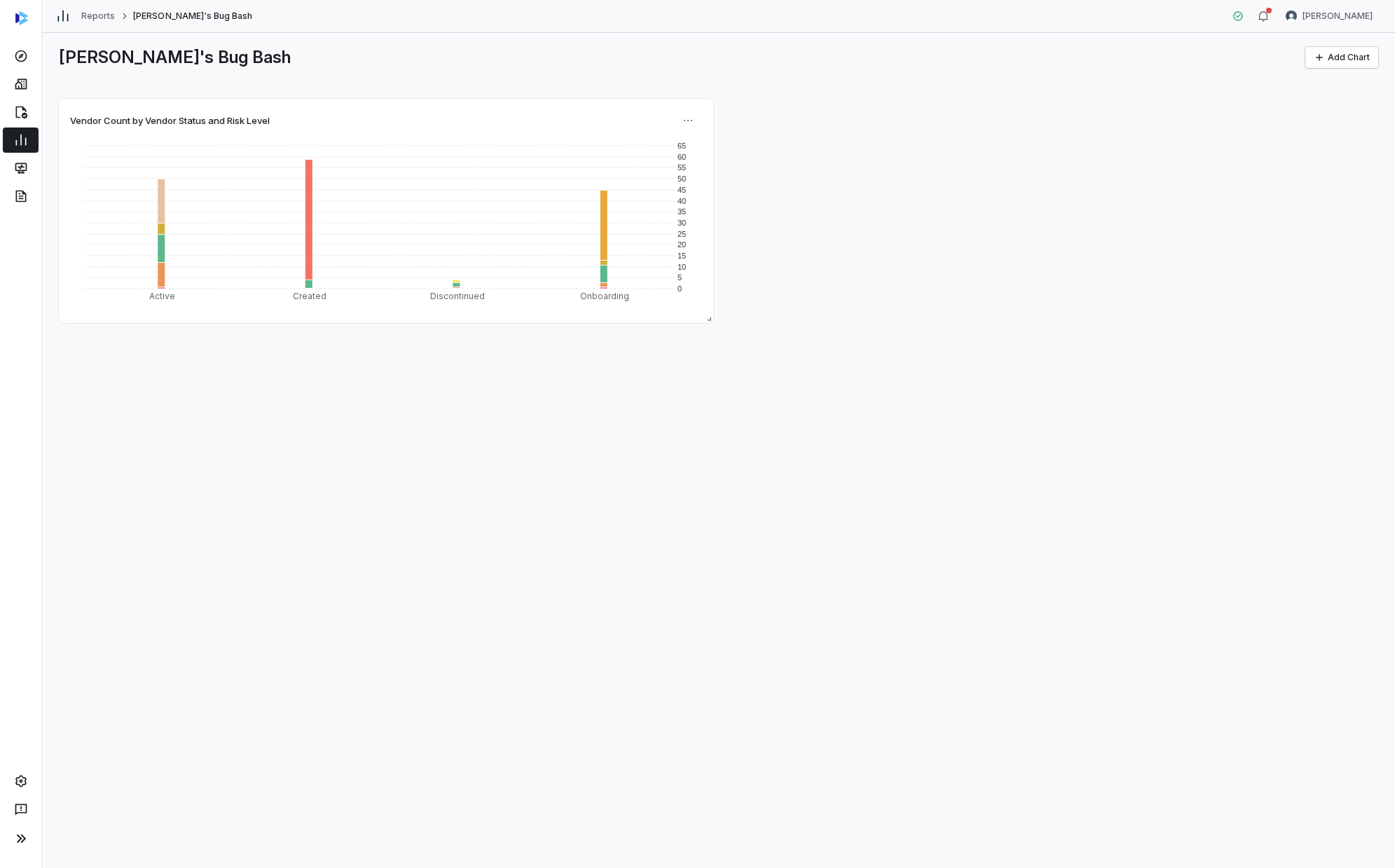
click at [754, 442] on div "[PERSON_NAME]'s Bug Bash Add Chart Vendor Count by Vendor Status and Risk Level…" at bounding box center [718, 450] width 1353 height 835
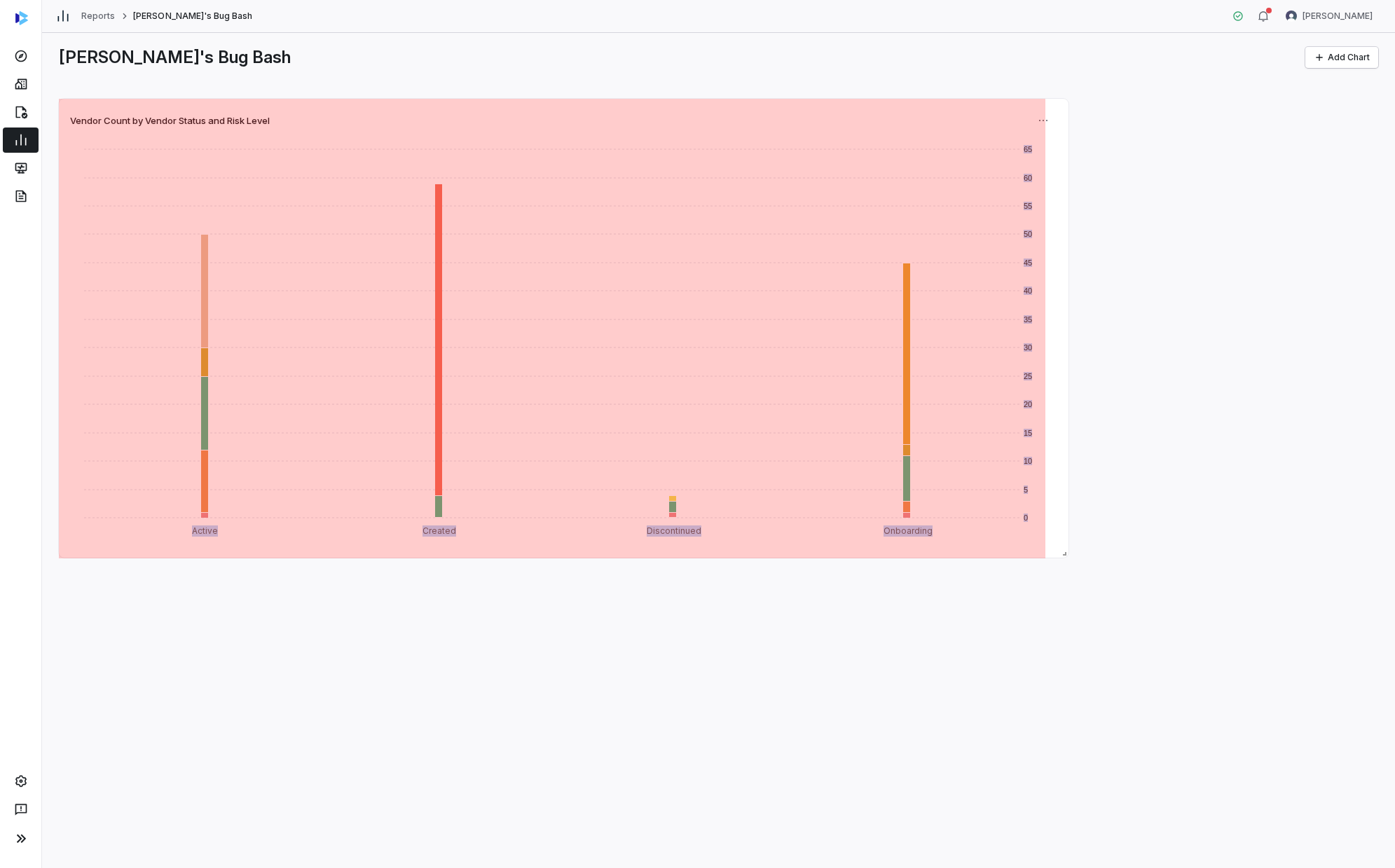
drag, startPoint x: 705, startPoint y: 322, endPoint x: 1167, endPoint y: 637, distance: 559.2
click at [754, 493] on span at bounding box center [1061, 550] width 14 height 14
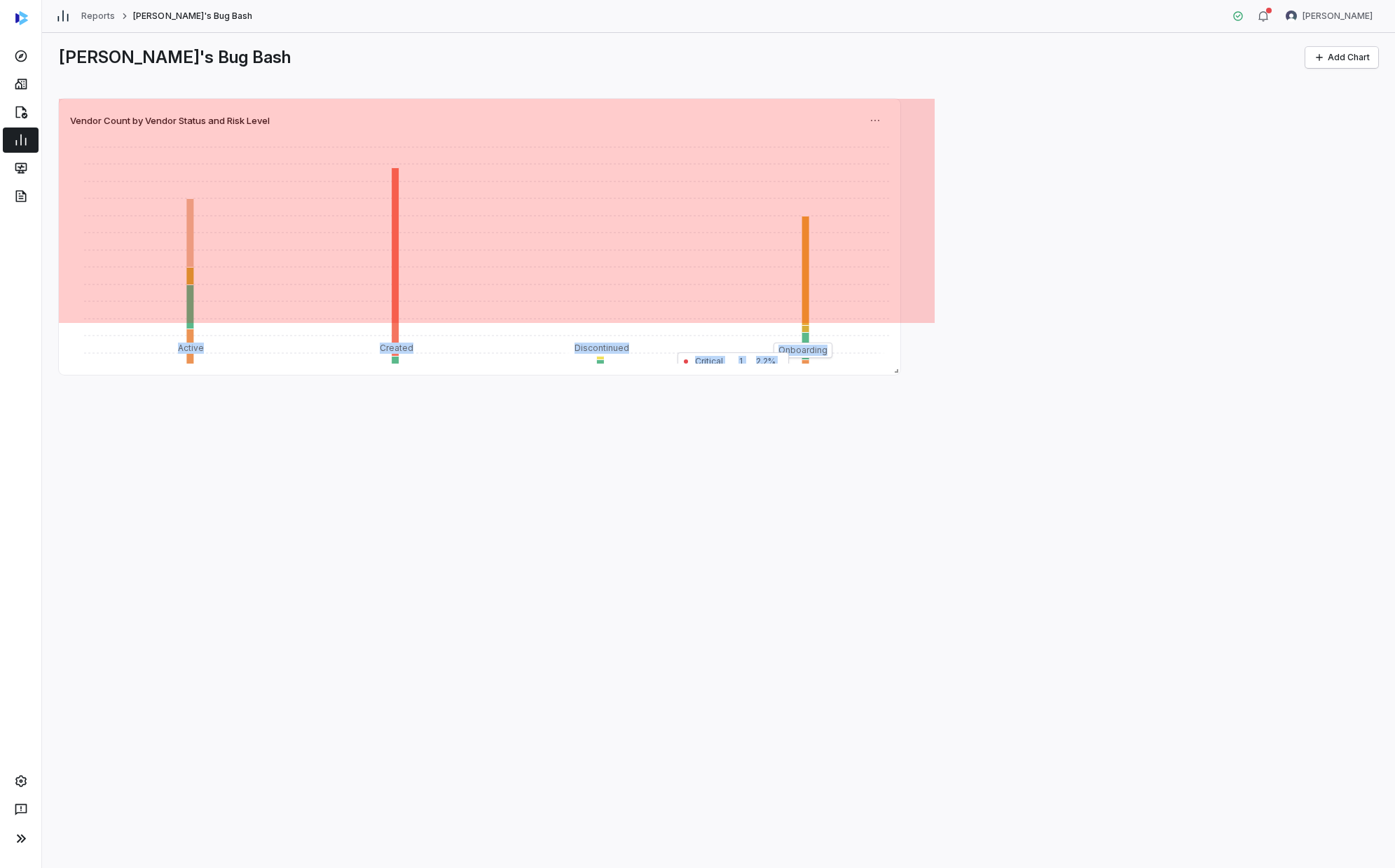
drag, startPoint x: 1142, startPoint y: 547, endPoint x: 671, endPoint y: 246, distance: 559.0
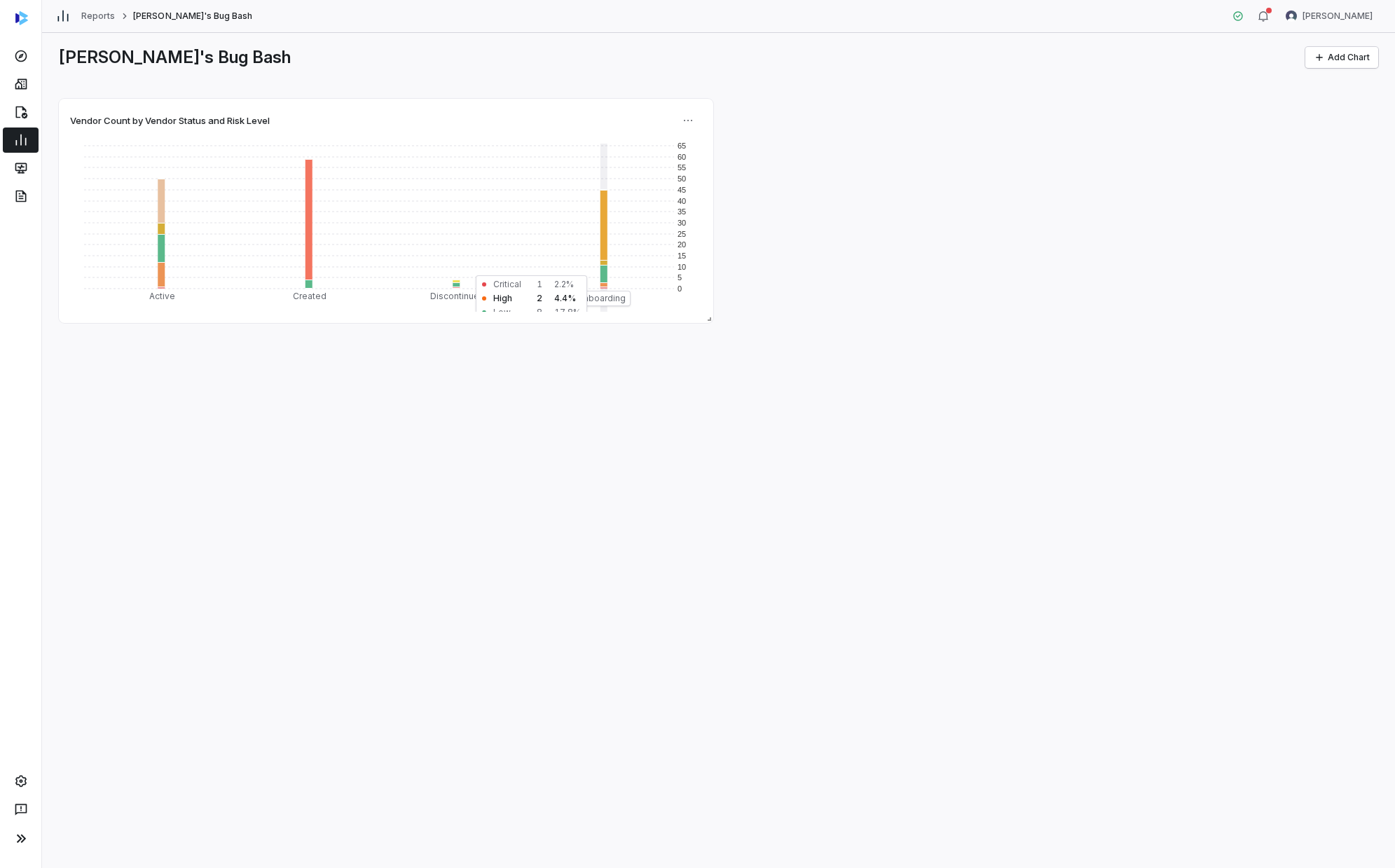
click at [754, 238] on div "Vendor Count by Vendor Status and Risk Level 0 5 10 15 20 25 30 35 40 45 50 55 …" at bounding box center [718, 210] width 1320 height 224
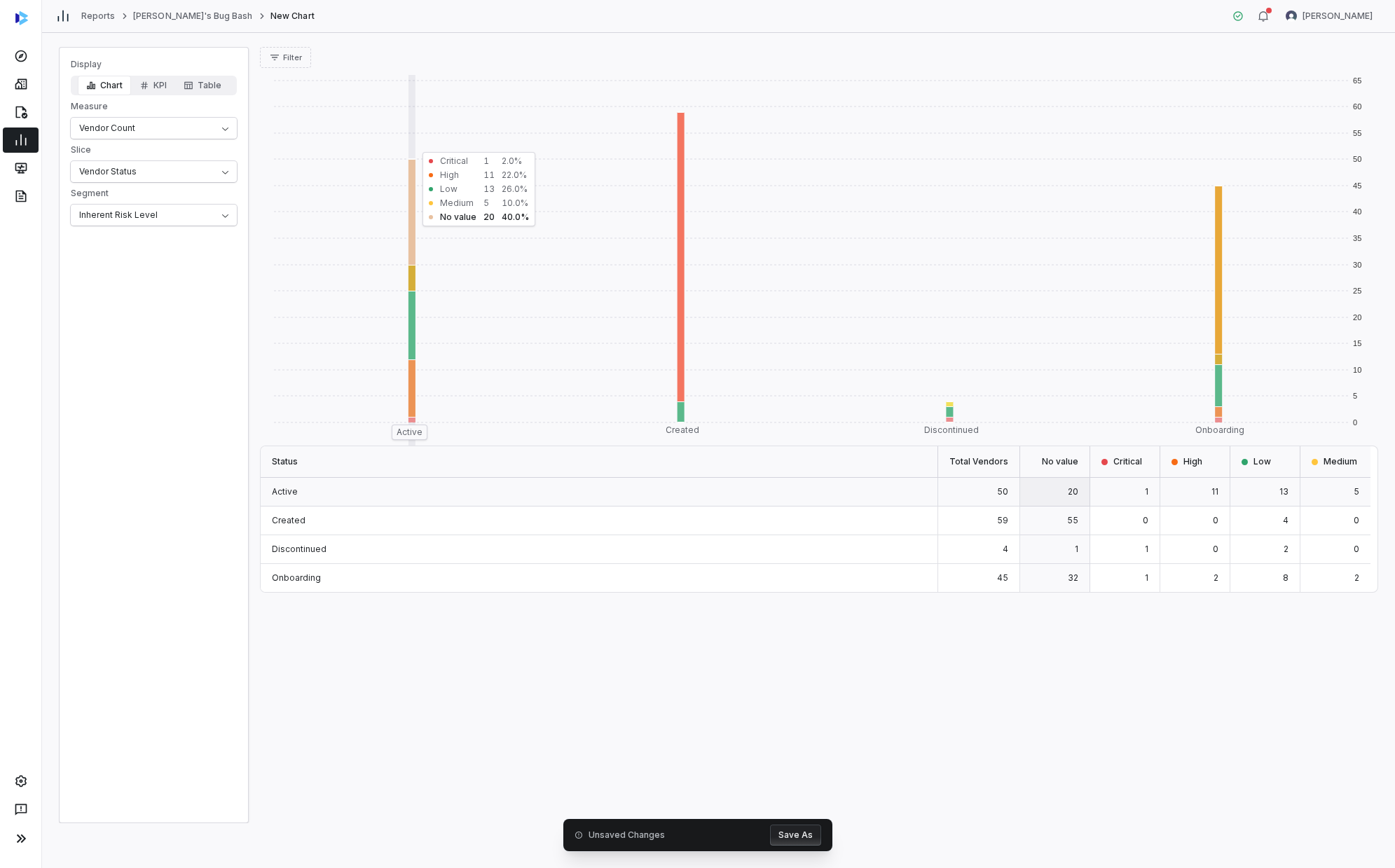
click at [152, 8] on div "Reports [PERSON_NAME]'s Bug Bash New Chart [PERSON_NAME]" at bounding box center [718, 16] width 1353 height 33
click at [128, 23] on div "Reports [PERSON_NAME]'s Bug Bash New Chart [PERSON_NAME]" at bounding box center [718, 16] width 1353 height 33
click at [152, 16] on link "[PERSON_NAME]'s Bug Bash" at bounding box center [192, 16] width 119 height 11
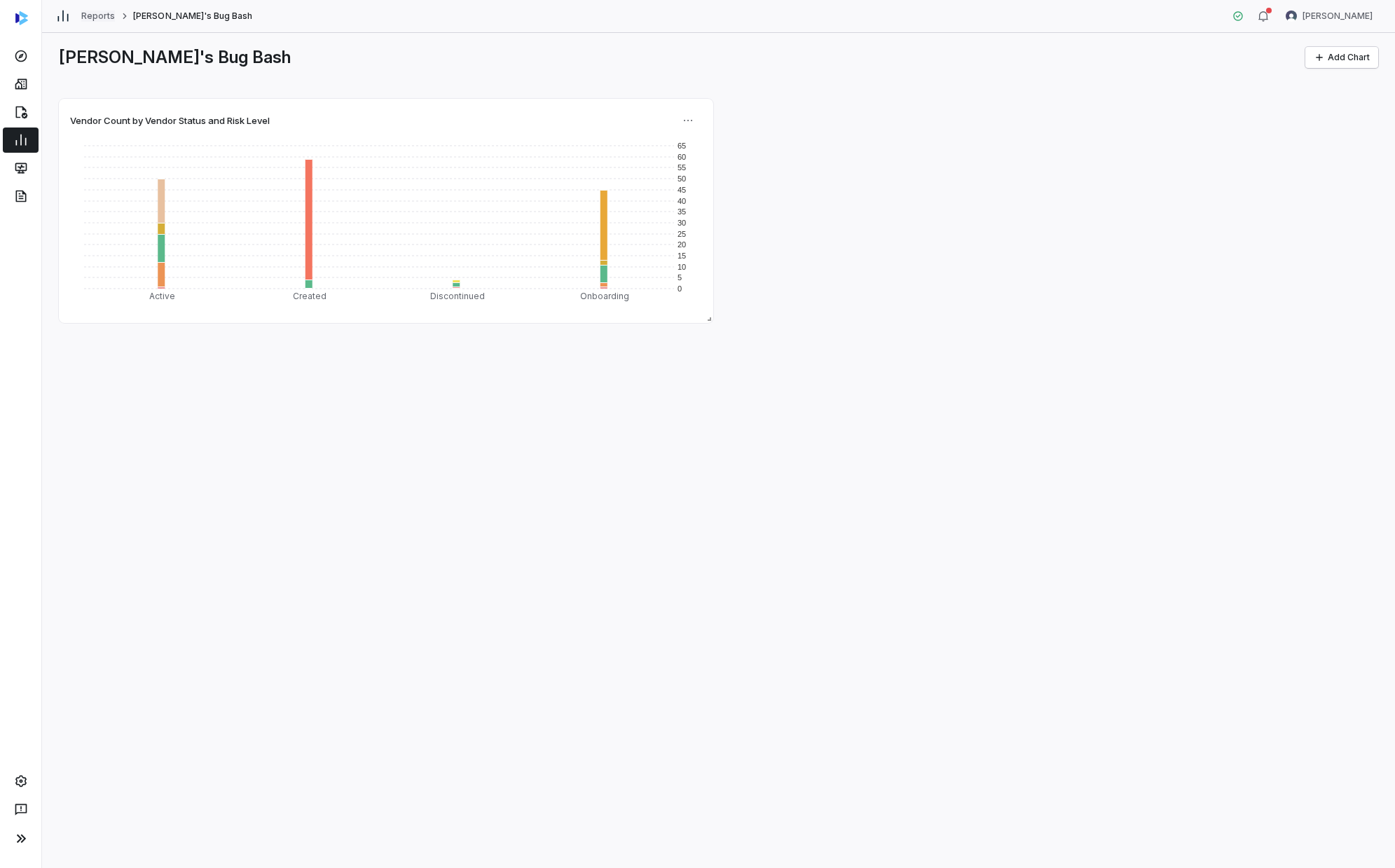
click at [103, 17] on link "Reports" at bounding box center [98, 16] width 34 height 11
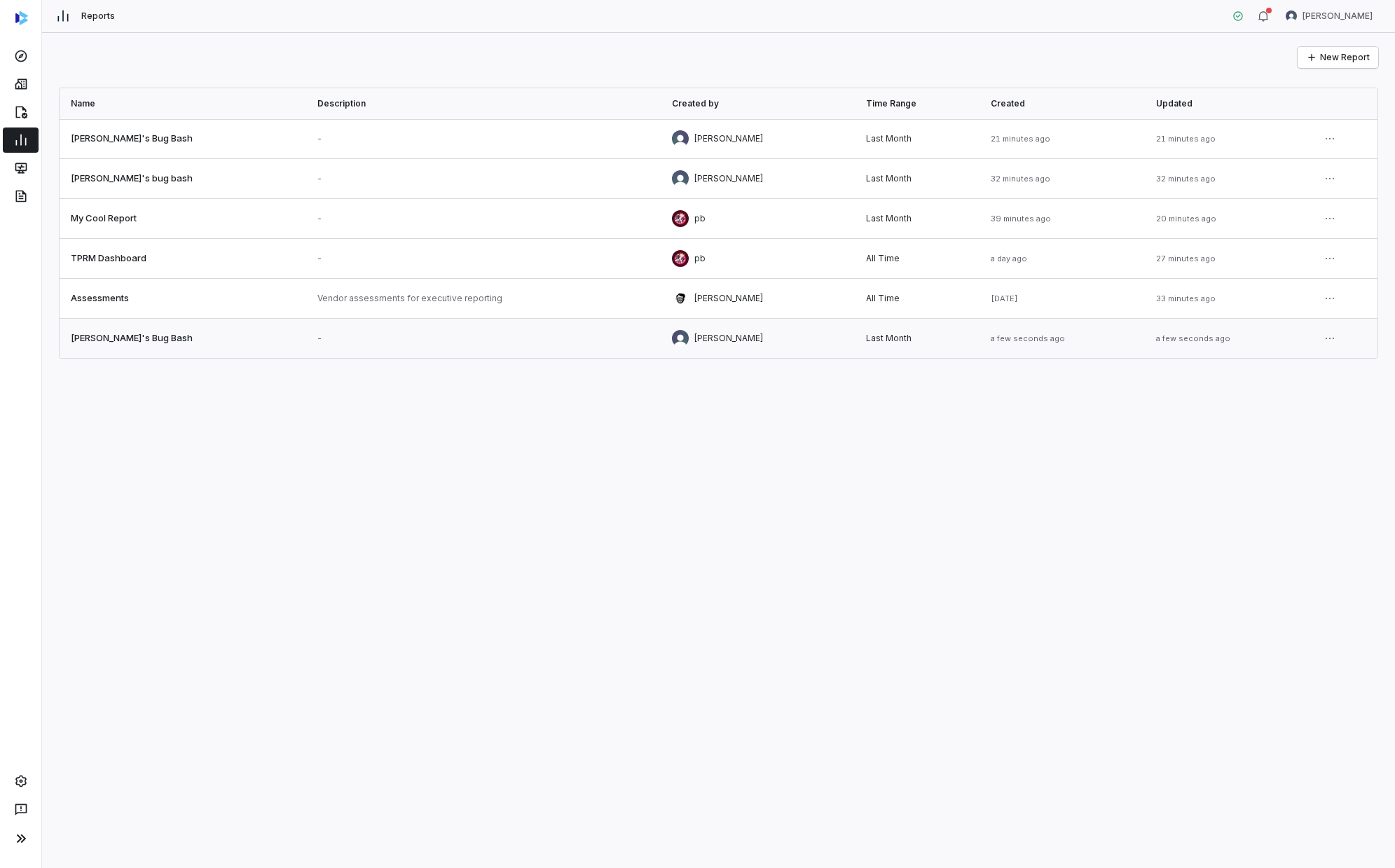
click at [217, 349] on link at bounding box center [183, 339] width 247 height 39
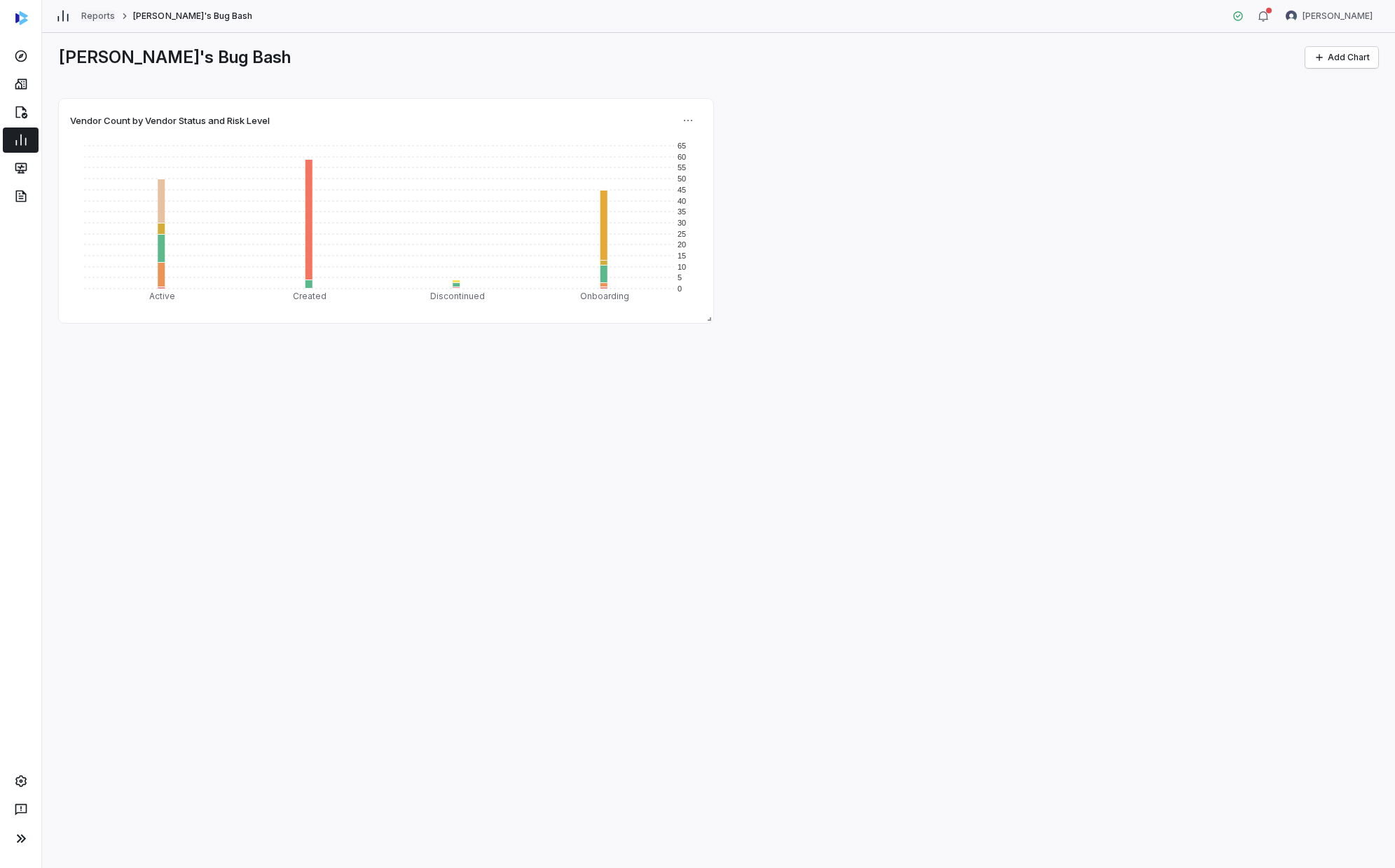
click at [106, 11] on link "Reports" at bounding box center [98, 16] width 34 height 11
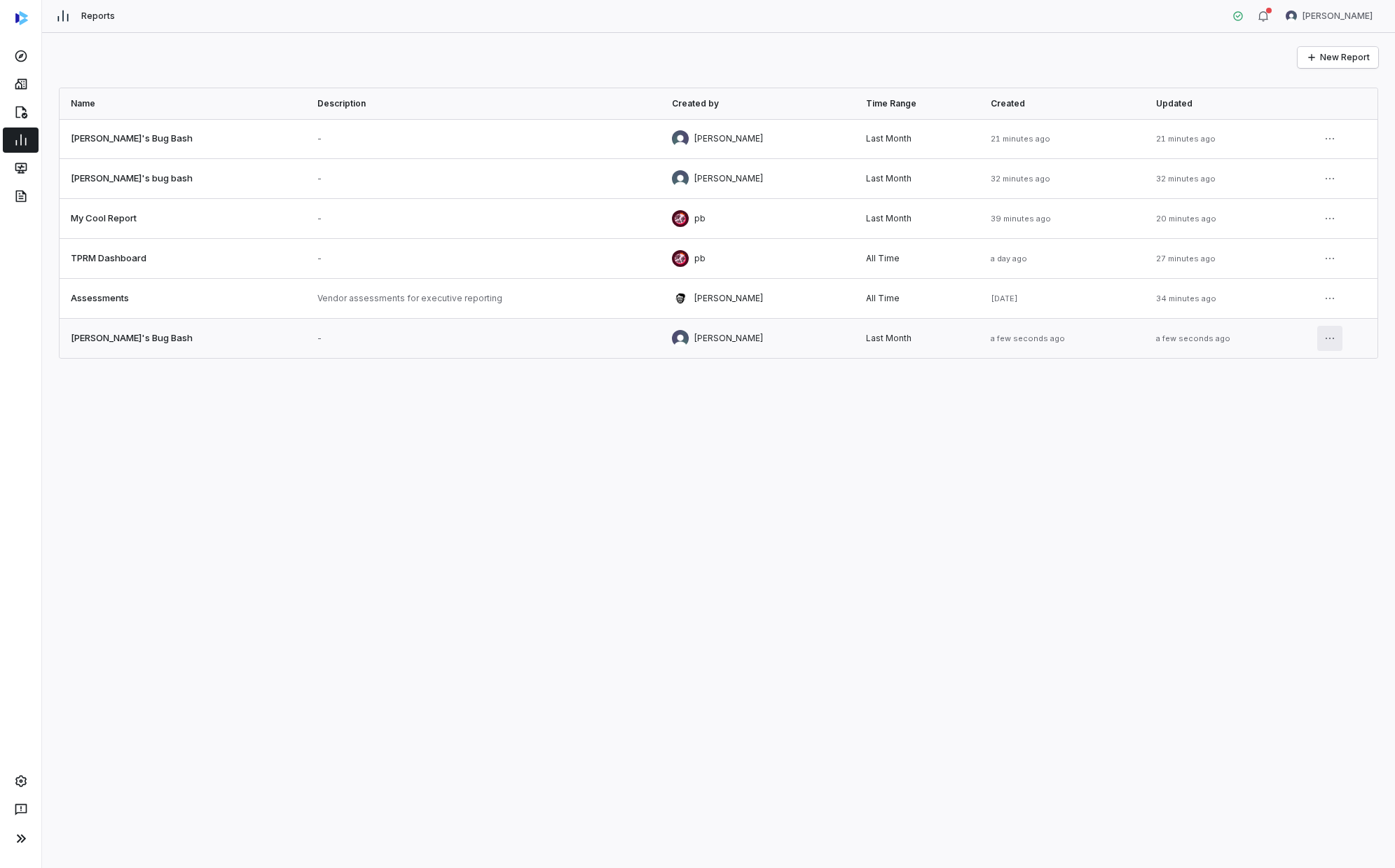
click at [754, 343] on html "Reports [PERSON_NAME] New Report Name Description Created by Time Range Created…" at bounding box center [697, 434] width 1395 height 868
click at [754, 374] on div "Edit" at bounding box center [1287, 370] width 89 height 22
select select "**********"
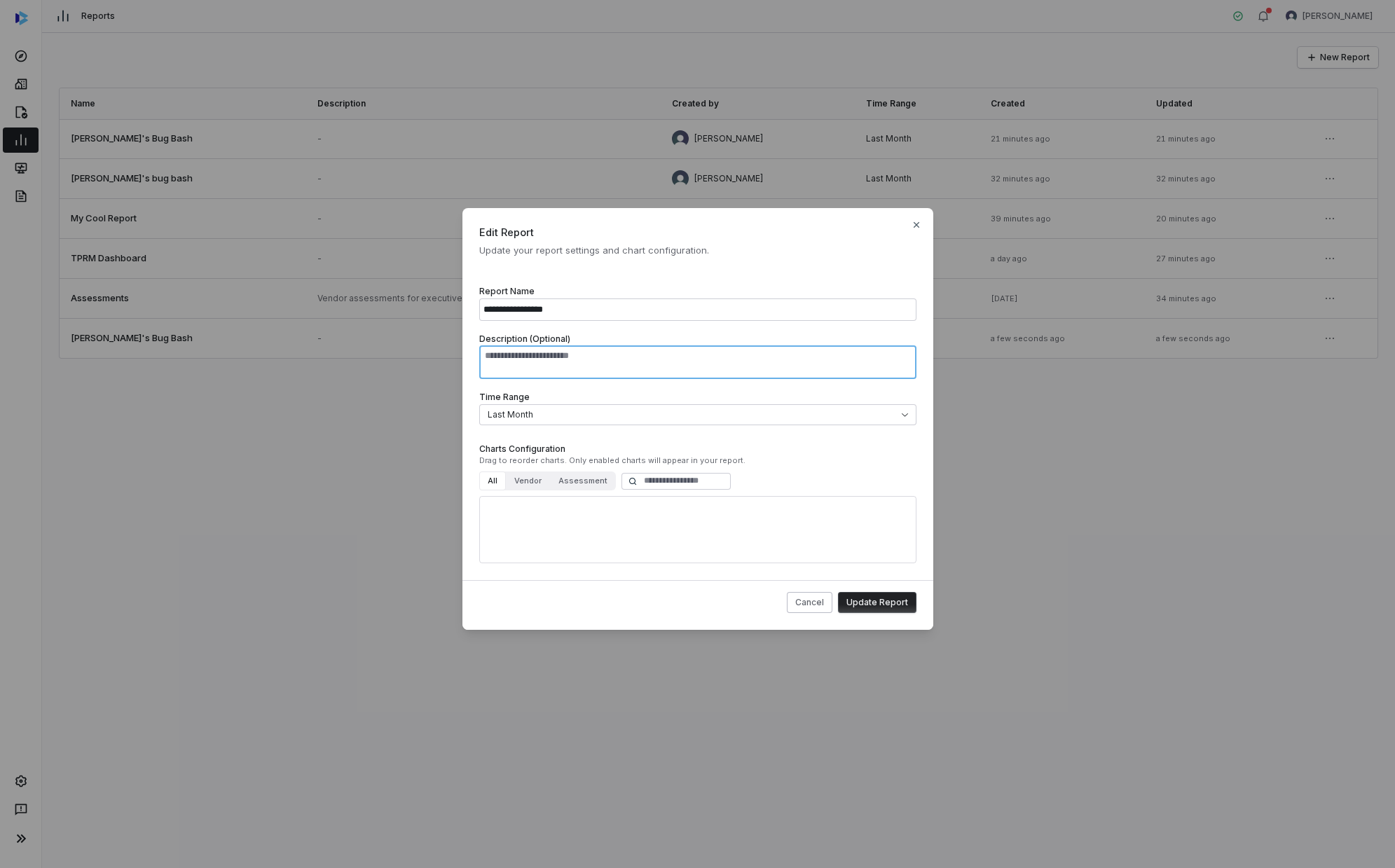
click at [564, 359] on textarea "Description (Optional)" at bounding box center [697, 361] width 437 height 34
click at [654, 364] on textarea "Description (Optional)" at bounding box center [697, 361] width 437 height 34
click at [605, 493] on div "To pick up a draggable item, press the space bar. While dragging, use the arrow…" at bounding box center [697, 529] width 437 height 67
click at [754, 493] on div "To pick up a draggable item, press the space bar. While dragging, use the arrow…" at bounding box center [697, 529] width 437 height 67
drag, startPoint x: 764, startPoint y: 536, endPoint x: 738, endPoint y: 440, distance: 99.5
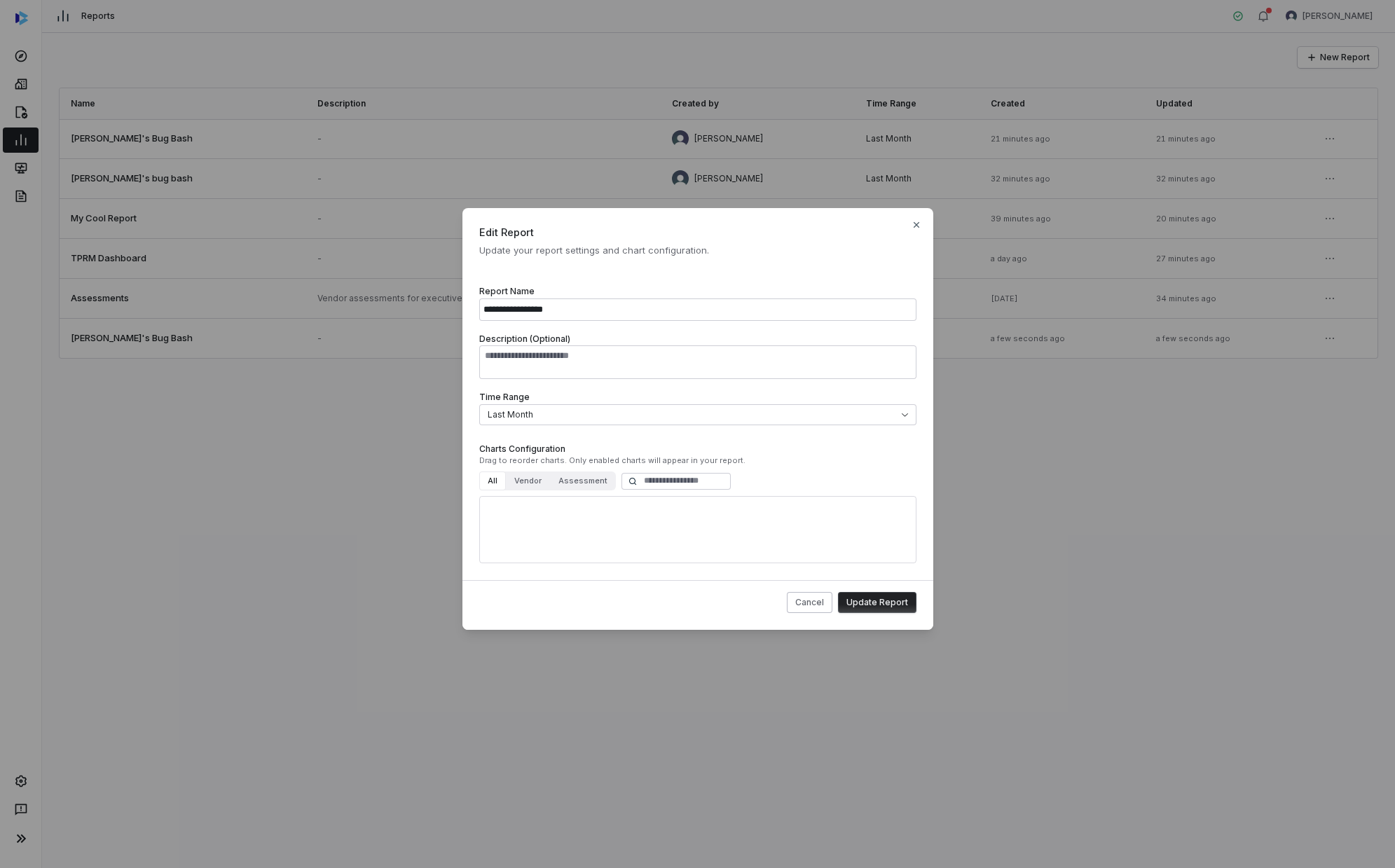
click at [754, 493] on div "To pick up a draggable item, press the space bar. While dragging, use the arrow…" at bounding box center [697, 529] width 437 height 67
click at [741, 372] on textarea "Description (Optional)" at bounding box center [697, 361] width 437 height 34
type textarea "*******"
click at [754, 493] on div "Cancel Update Report" at bounding box center [698, 605] width 471 height 50
click at [754, 493] on button "Update Report" at bounding box center [878, 602] width 79 height 21
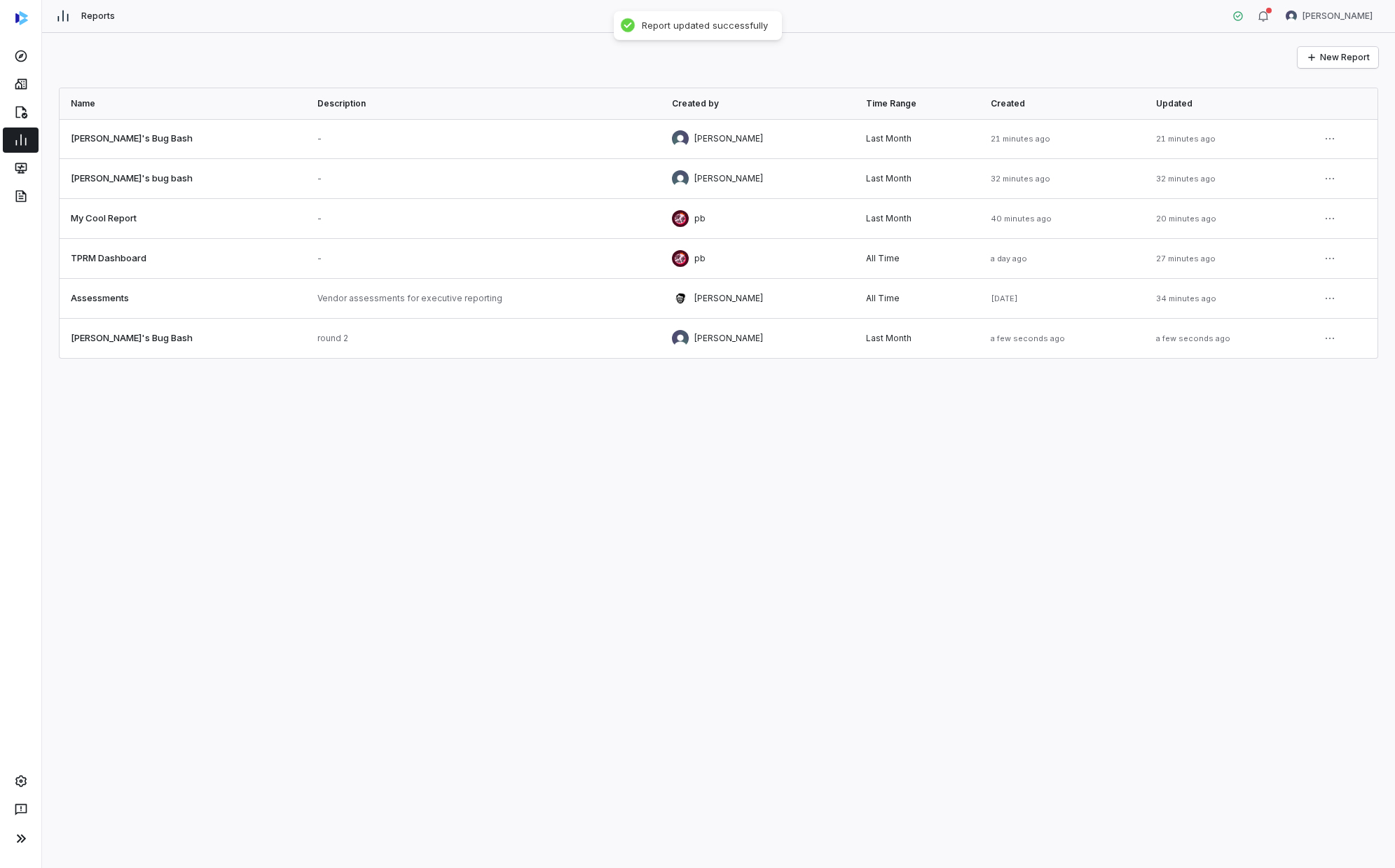
click at [754, 443] on div "New Report Name Description Created by Time Range Created Updated [PERSON_NAME]…" at bounding box center [718, 450] width 1353 height 835
click at [754, 328] on html "Reports [PERSON_NAME] New Report Name Description Created by Time Range Created…" at bounding box center [697, 434] width 1395 height 868
click at [754, 381] on div "Edit" at bounding box center [1285, 370] width 89 height 22
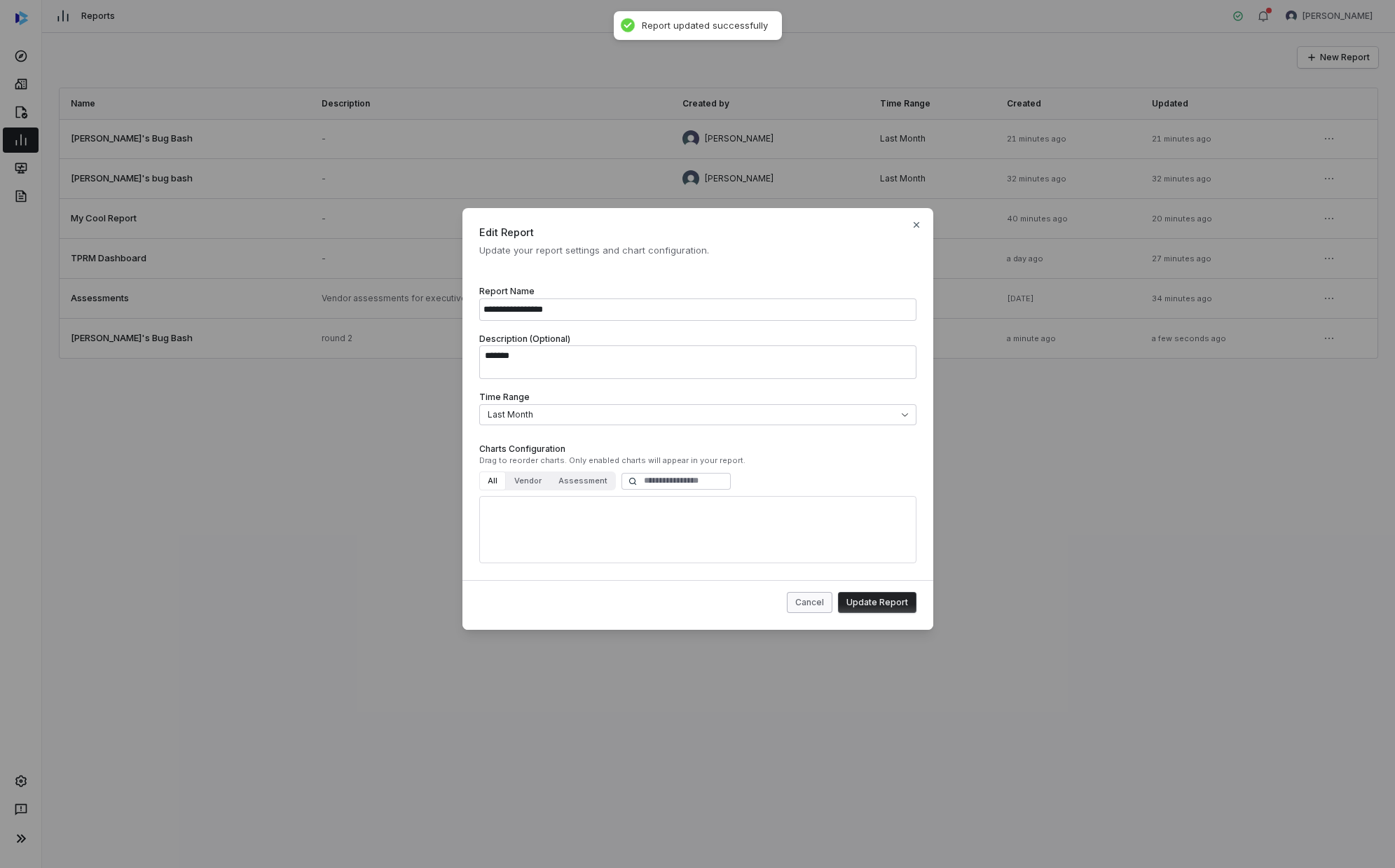
click at [754, 493] on button "Cancel" at bounding box center [810, 602] width 46 height 21
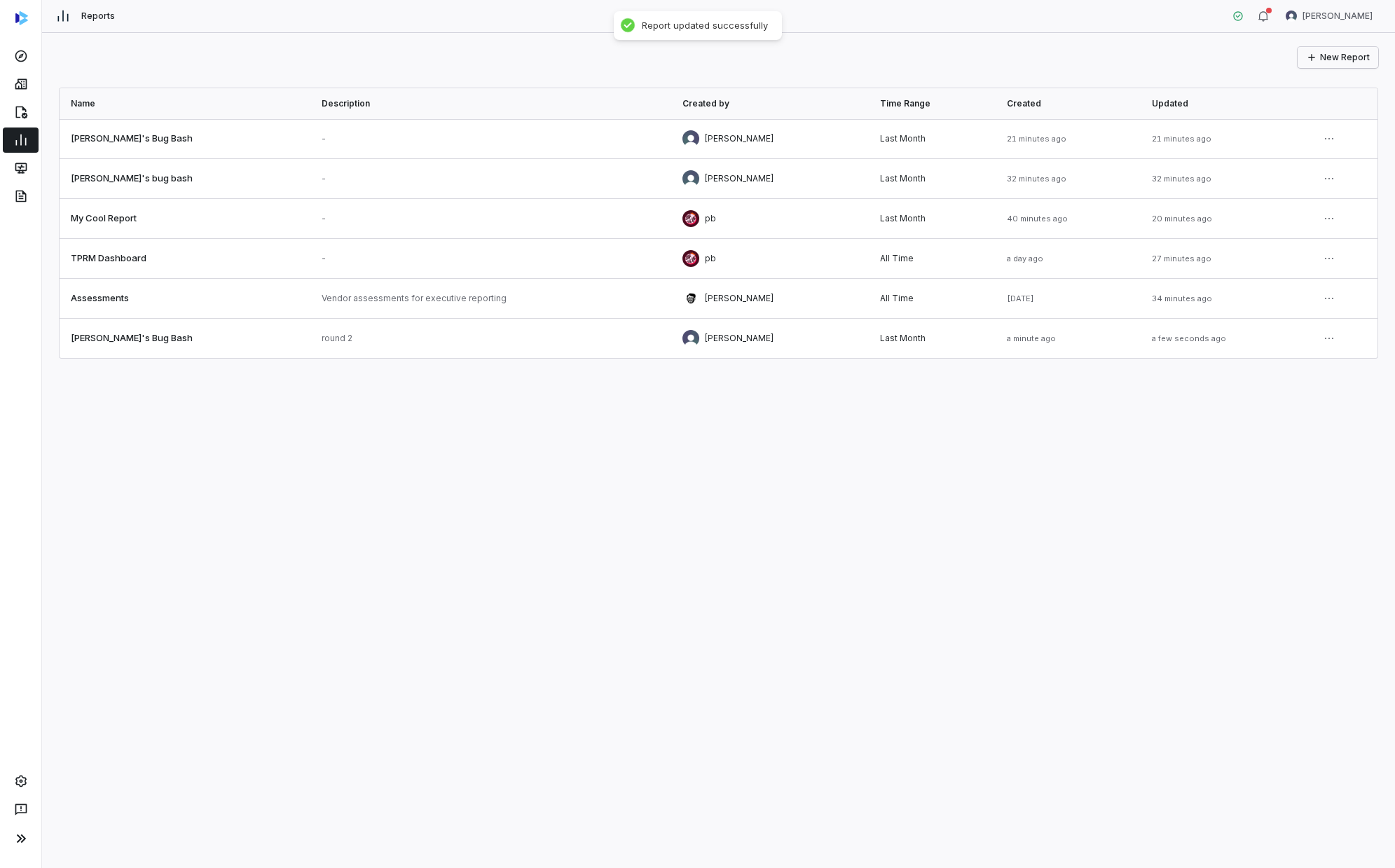
click at [754, 60] on button "New Report" at bounding box center [1338, 57] width 80 height 21
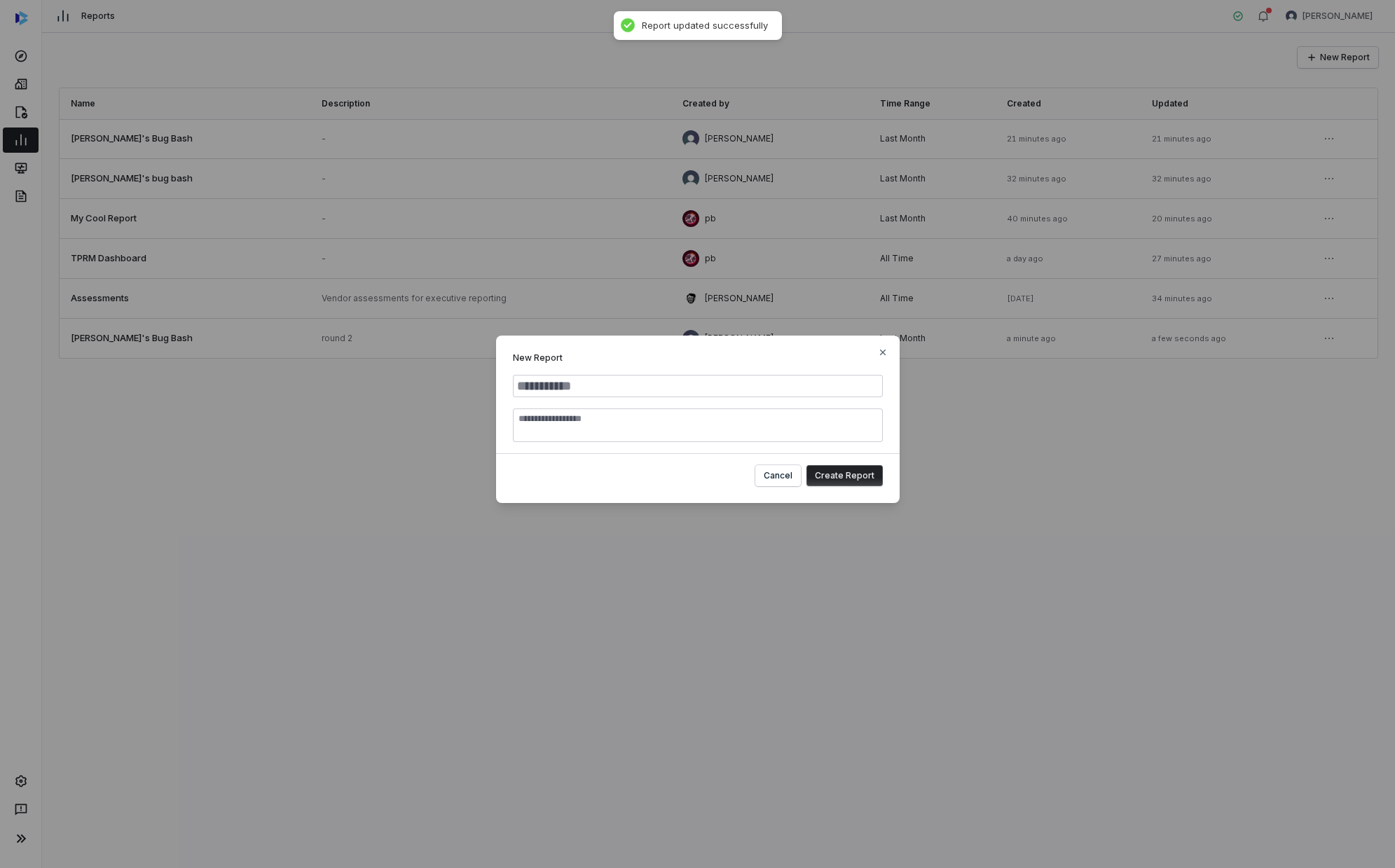
click at [663, 493] on div "New Report Cancel Create Report Close" at bounding box center [697, 434] width 1395 height 868
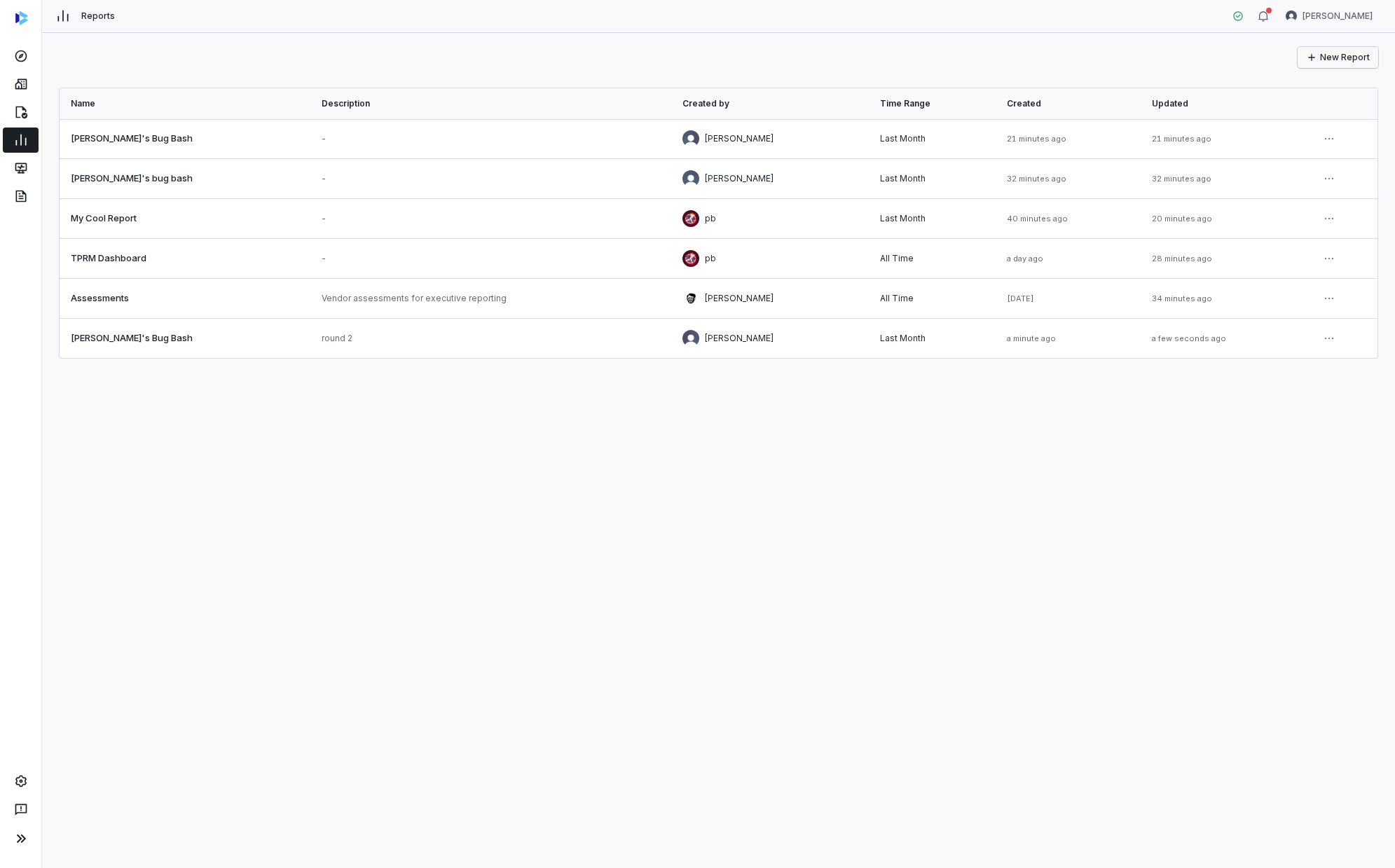
click at [754, 63] on button "New Report" at bounding box center [1338, 57] width 80 height 21
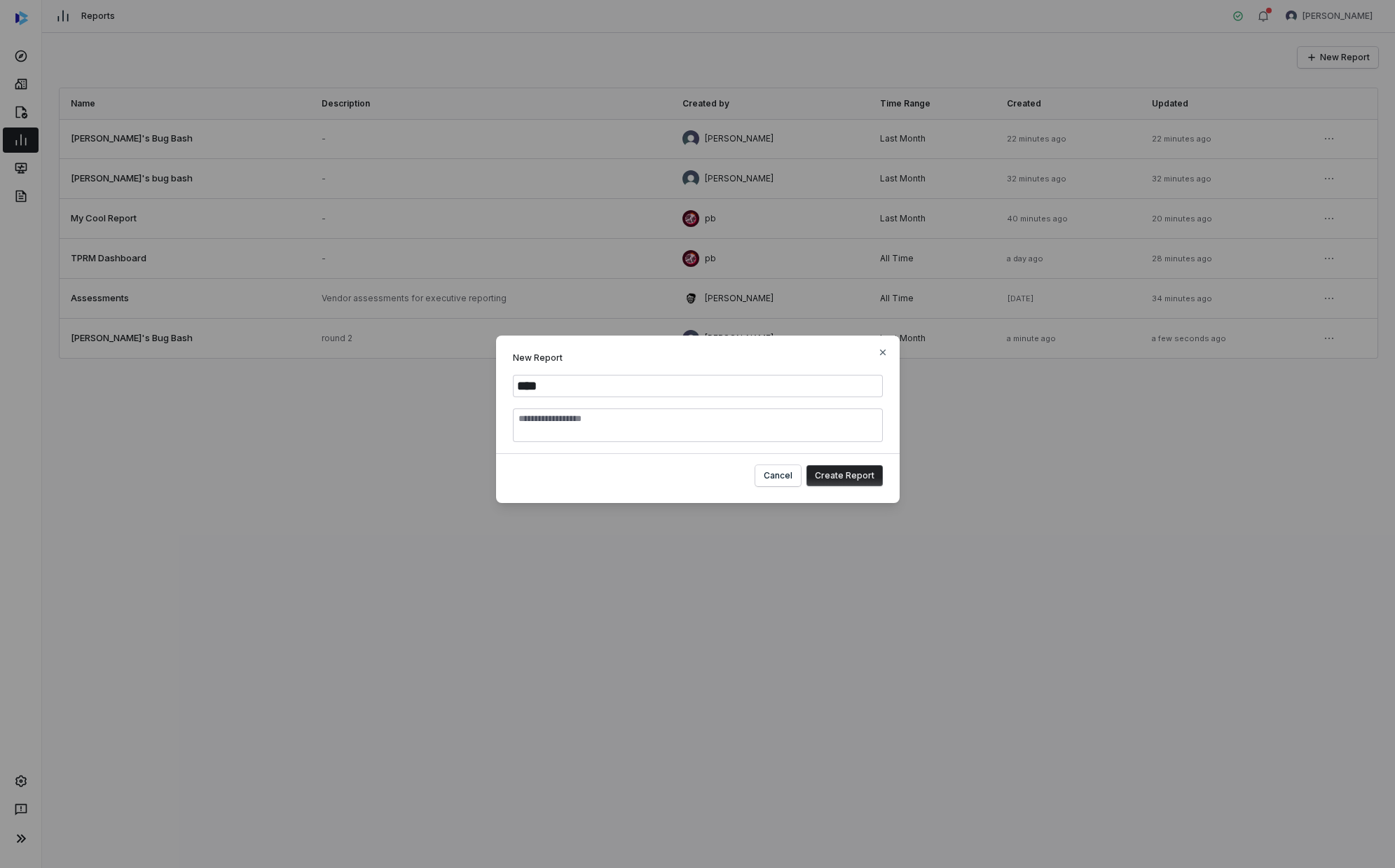
type input "****"
click at [738, 411] on textarea "Report Description" at bounding box center [698, 425] width 370 height 34
type textarea "****"
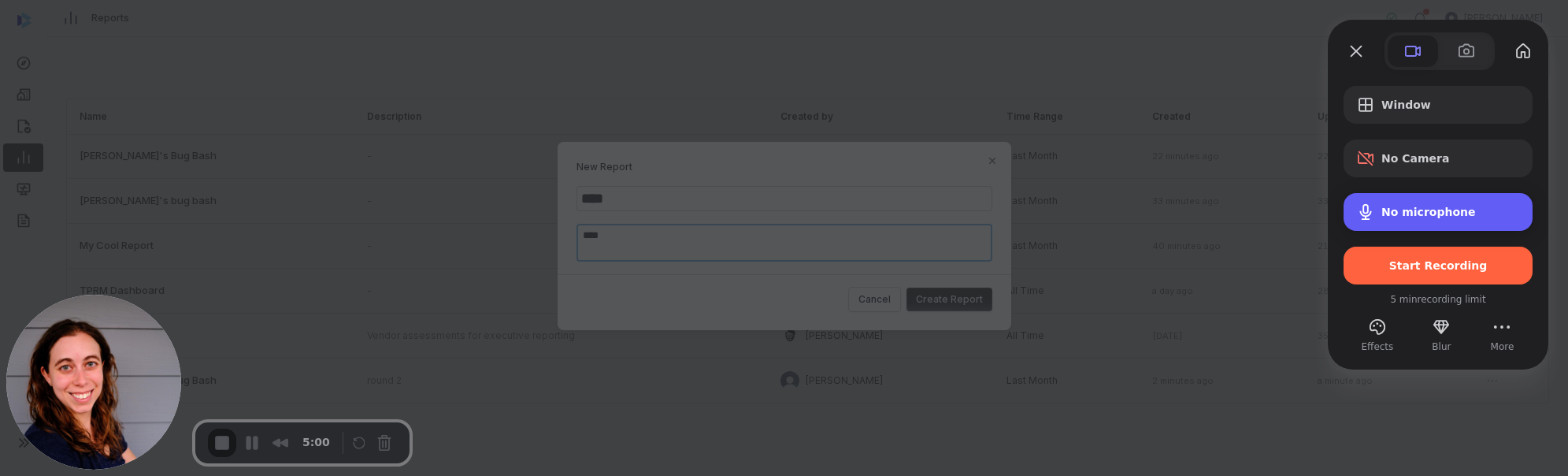
click at [848, 225] on div "No microphone" at bounding box center [1438, 211] width 189 height 38
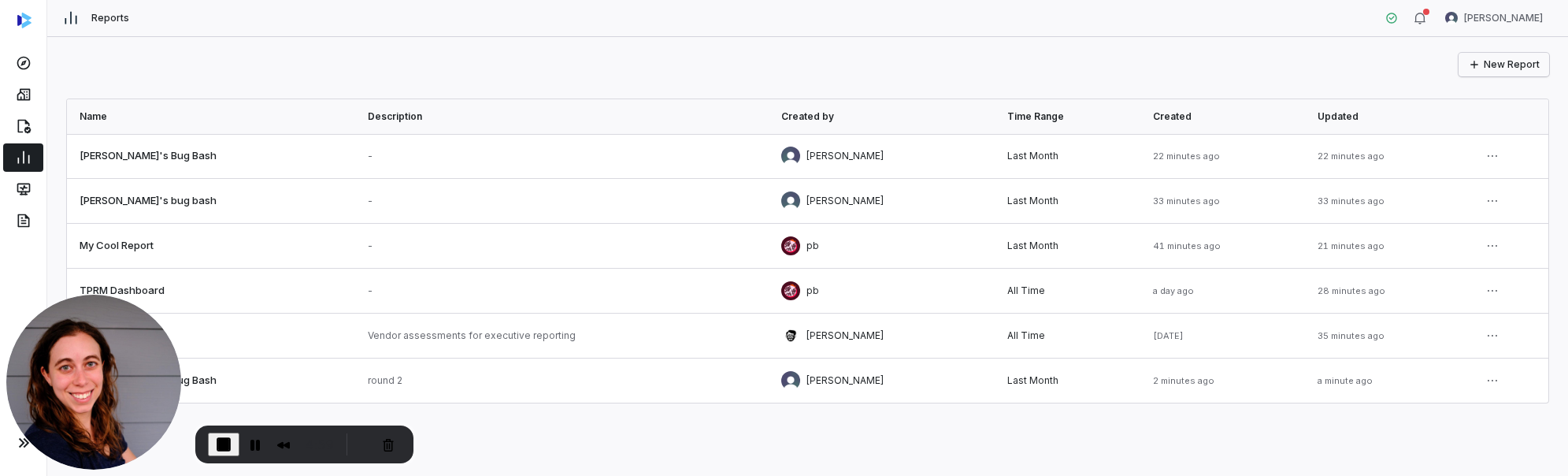
click at [848, 55] on button "New Report" at bounding box center [1504, 65] width 90 height 24
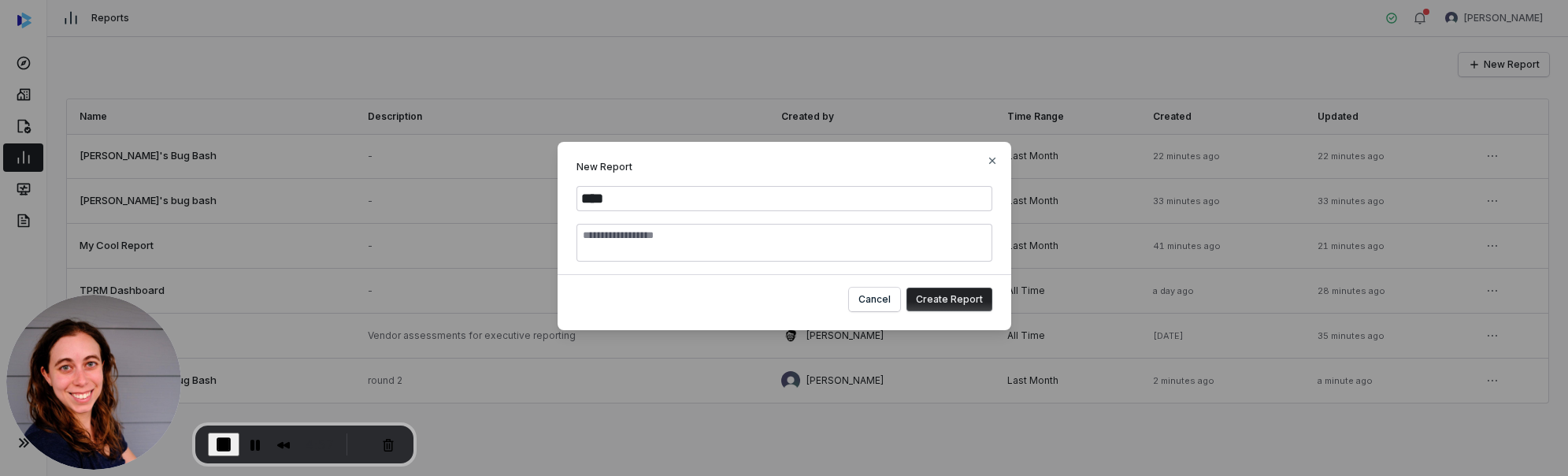
type input "****"
click at [816, 244] on textarea "Report Description" at bounding box center [784, 243] width 416 height 38
type textarea "****"
click at [848, 303] on button "Create Report" at bounding box center [949, 300] width 86 height 24
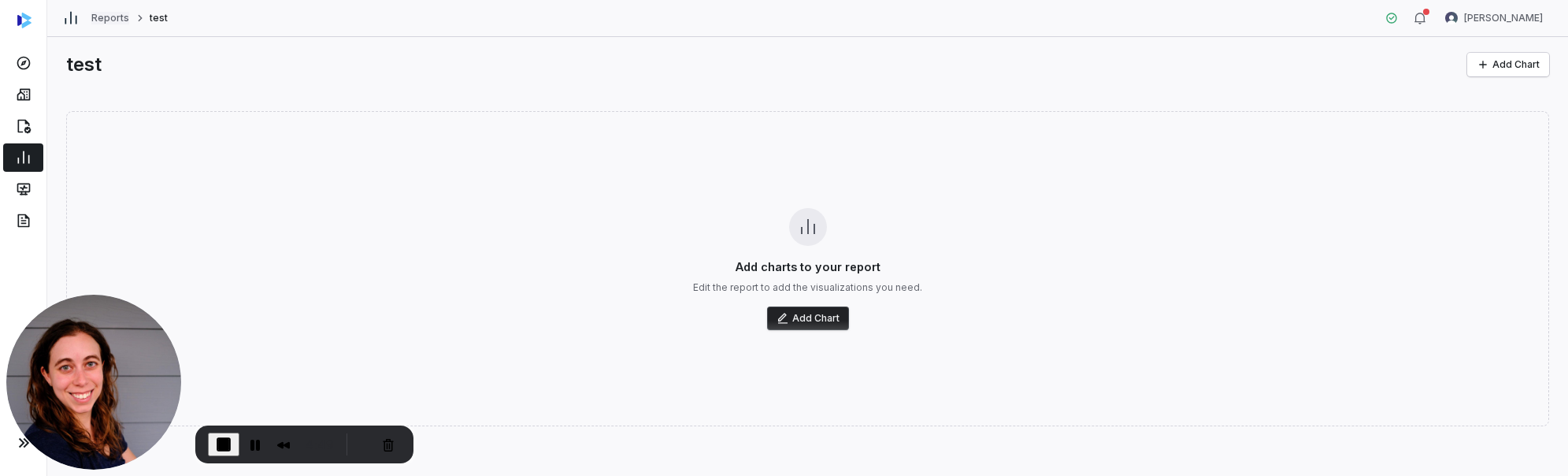
click at [118, 22] on link "Reports" at bounding box center [110, 18] width 38 height 13
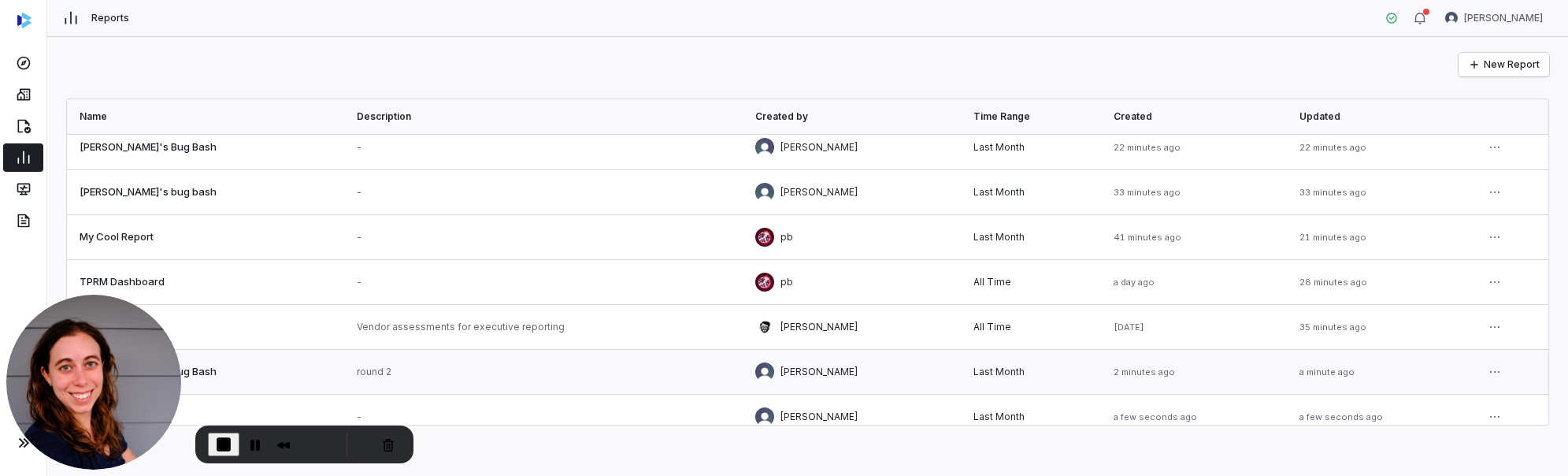
scroll to position [23, 0]
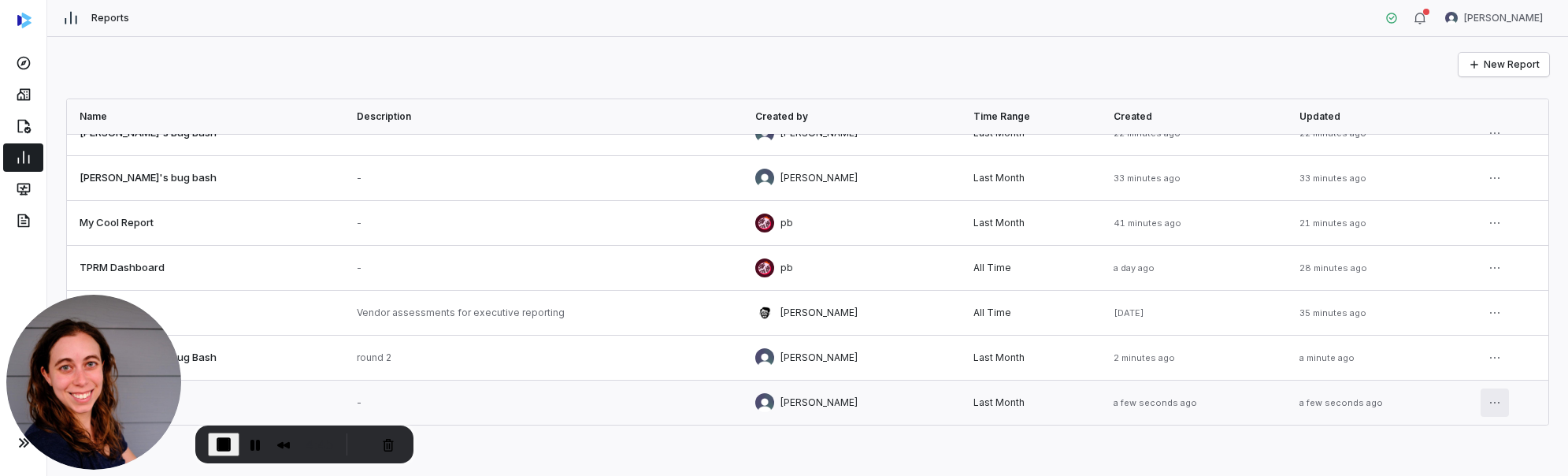
click at [848, 399] on html "Reports [PERSON_NAME] New Report Name Description Created by Time Range Created…" at bounding box center [784, 238] width 1568 height 476
click at [848, 328] on icon at bounding box center [1404, 328] width 13 height 13
select select "**********"
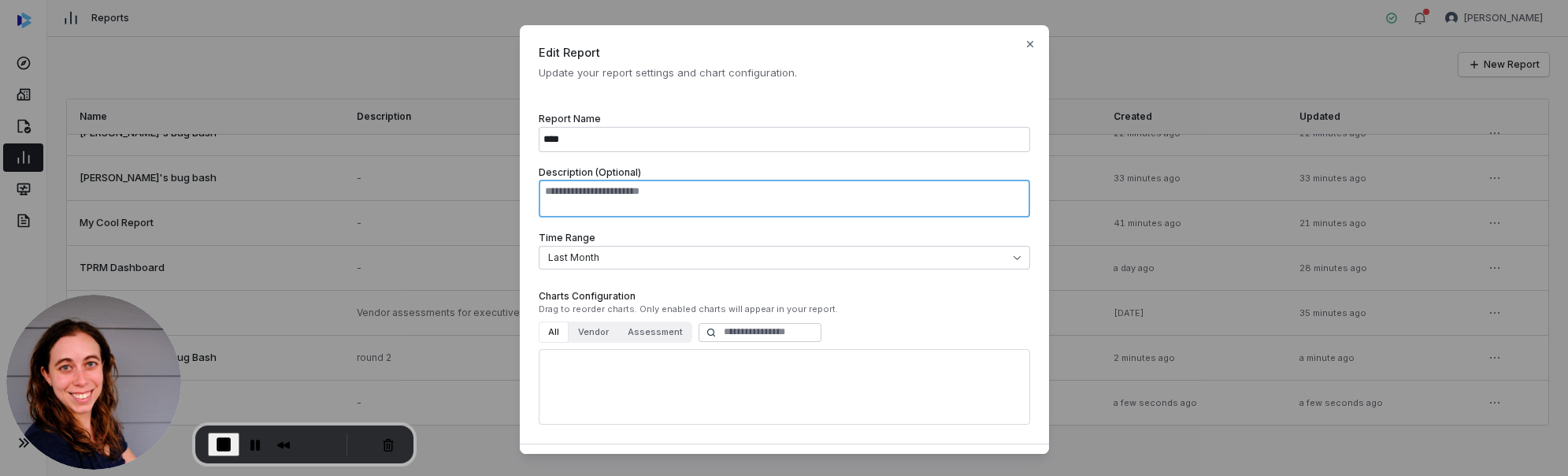
click at [836, 197] on textarea "Description (Optional)" at bounding box center [784, 198] width 491 height 38
click at [219, 447] on span "End Recording" at bounding box center [223, 445] width 19 height 19
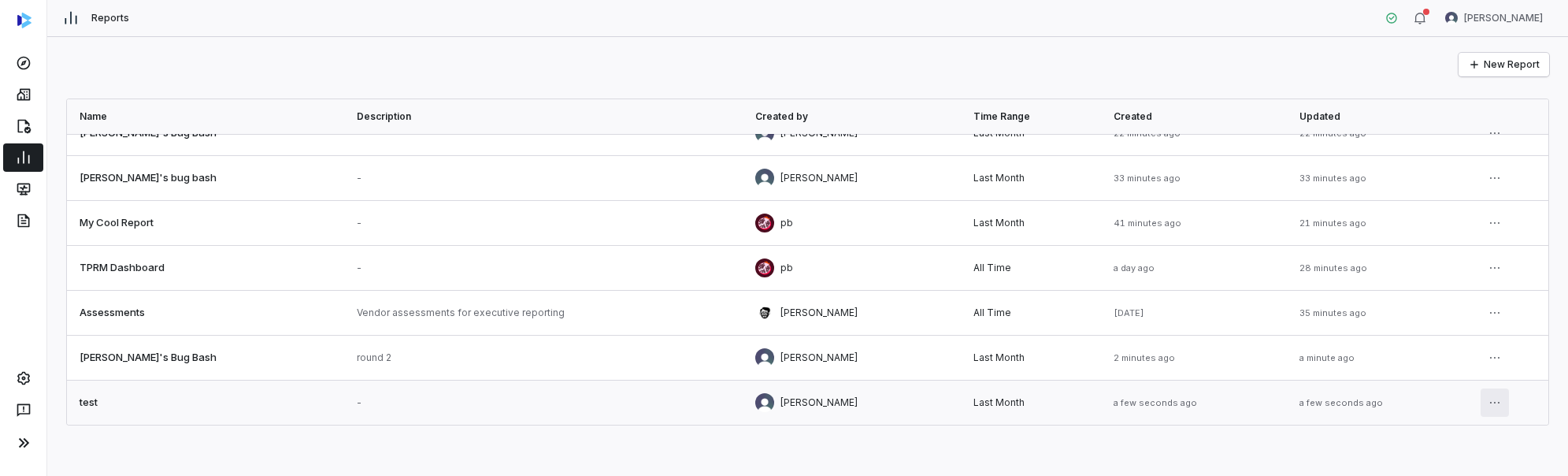
click at [848, 403] on html "Reports [PERSON_NAME] New Report Name Description Created by Time Range Created…" at bounding box center [784, 238] width 1568 height 476
click at [848, 362] on div "Delete" at bounding box center [1438, 366] width 100 height 25
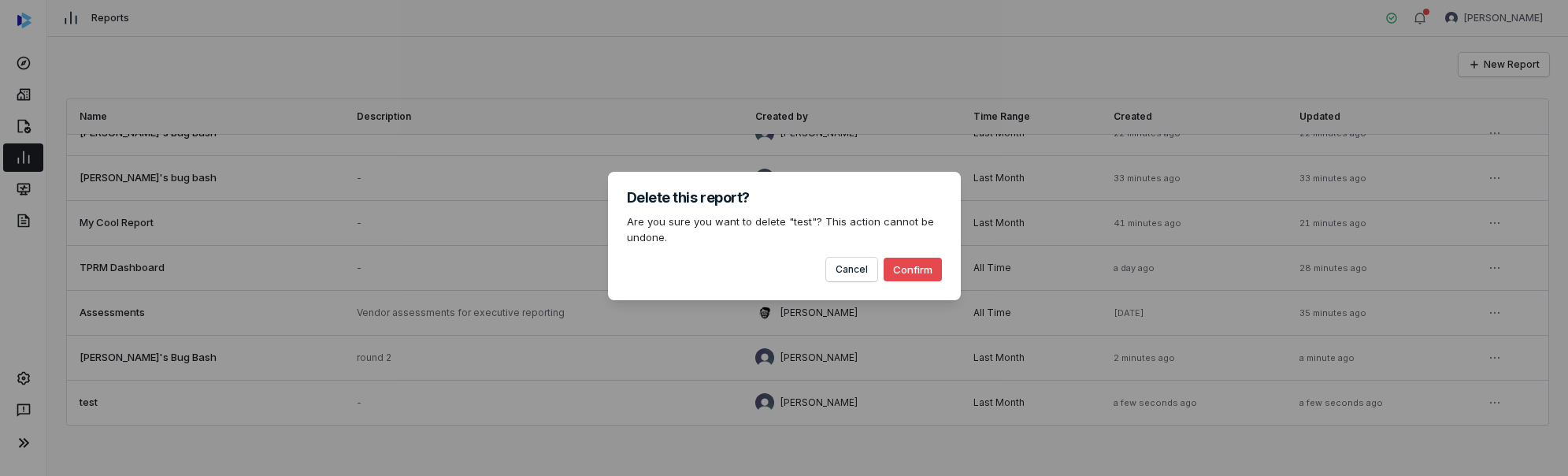
click at [848, 263] on button "Confirm" at bounding box center [913, 269] width 58 height 24
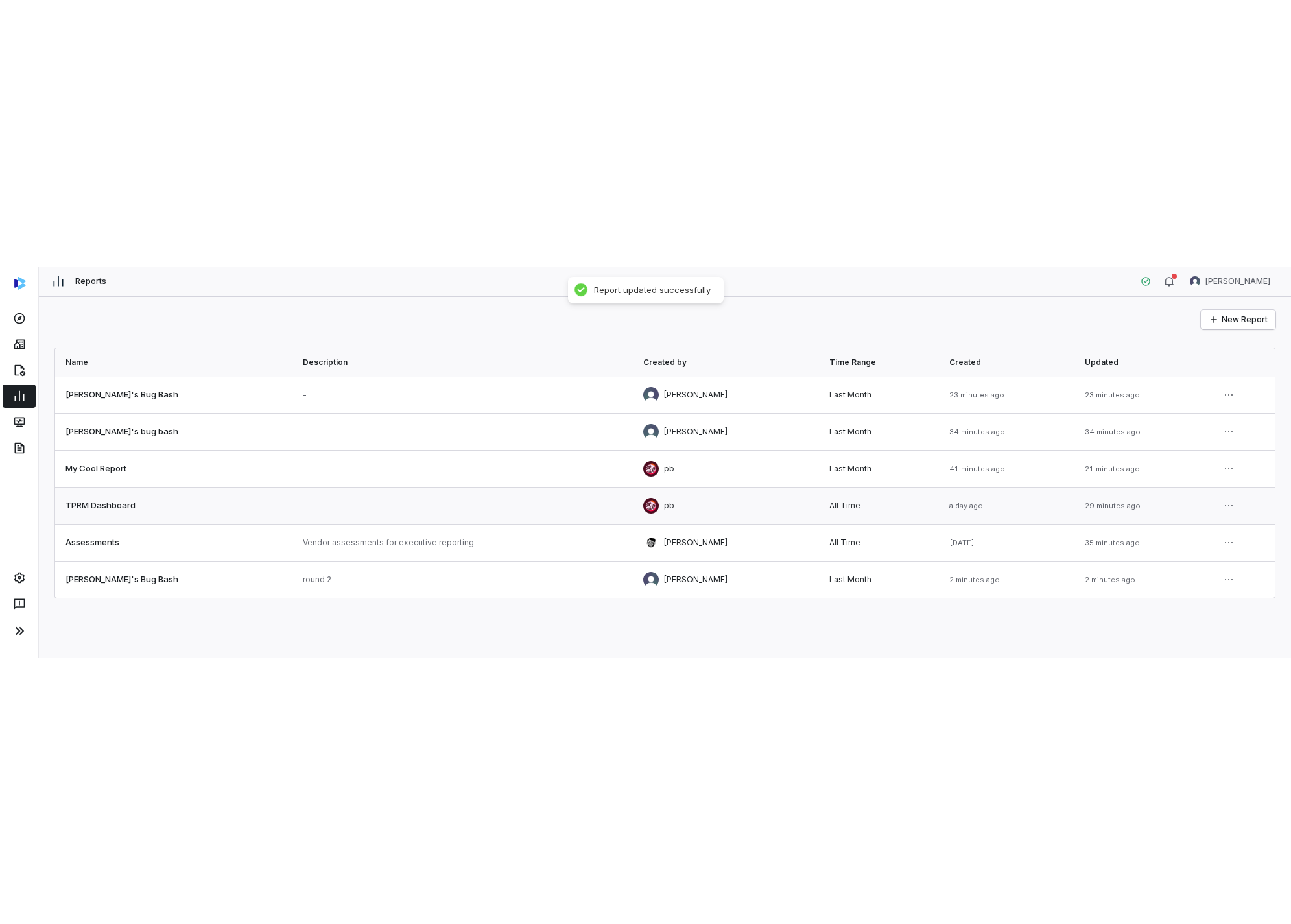
scroll to position [0, 0]
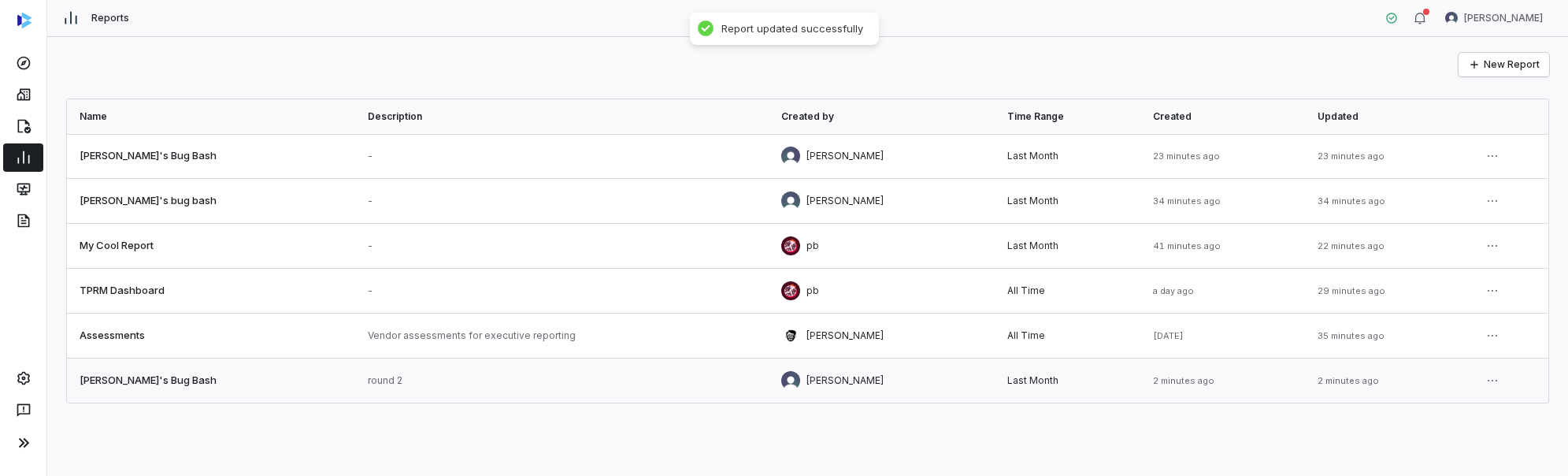
click at [231, 379] on link at bounding box center [211, 381] width 289 height 44
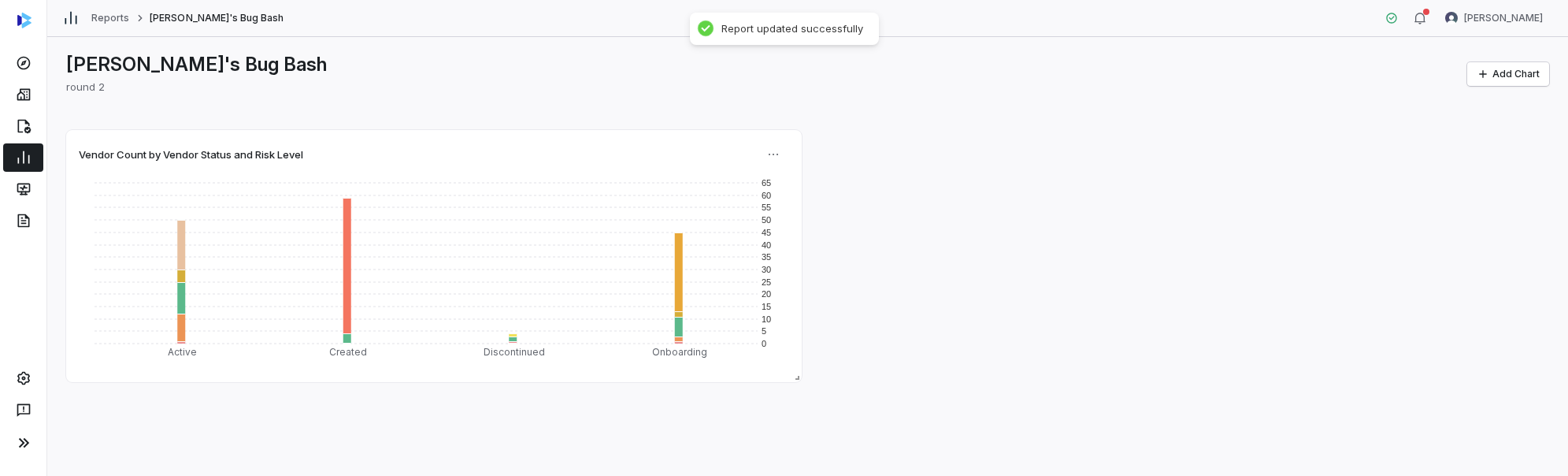
click at [848, 274] on div "Vendor Count by Vendor Status and Risk Level 0 5 10 15 20 25 30 35 40 45 50 55 …" at bounding box center [808, 256] width 1483 height 252
click at [777, 164] on html "Reports [PERSON_NAME]'s Bug Bash [PERSON_NAME] [PERSON_NAME]'s Bug Bash round 2…" at bounding box center [784, 238] width 1568 height 476
click at [842, 114] on html "Reports [PERSON_NAME]'s Bug Bash [PERSON_NAME] [PERSON_NAME]'s Bug Bash round 2…" at bounding box center [784, 238] width 1568 height 476
click at [766, 149] on html "Reports [PERSON_NAME]'s Bug Bash [PERSON_NAME] [PERSON_NAME]'s Bug Bash round 2…" at bounding box center [784, 238] width 1568 height 476
click at [816, 193] on div "Edit" at bounding box center [831, 188] width 135 height 25
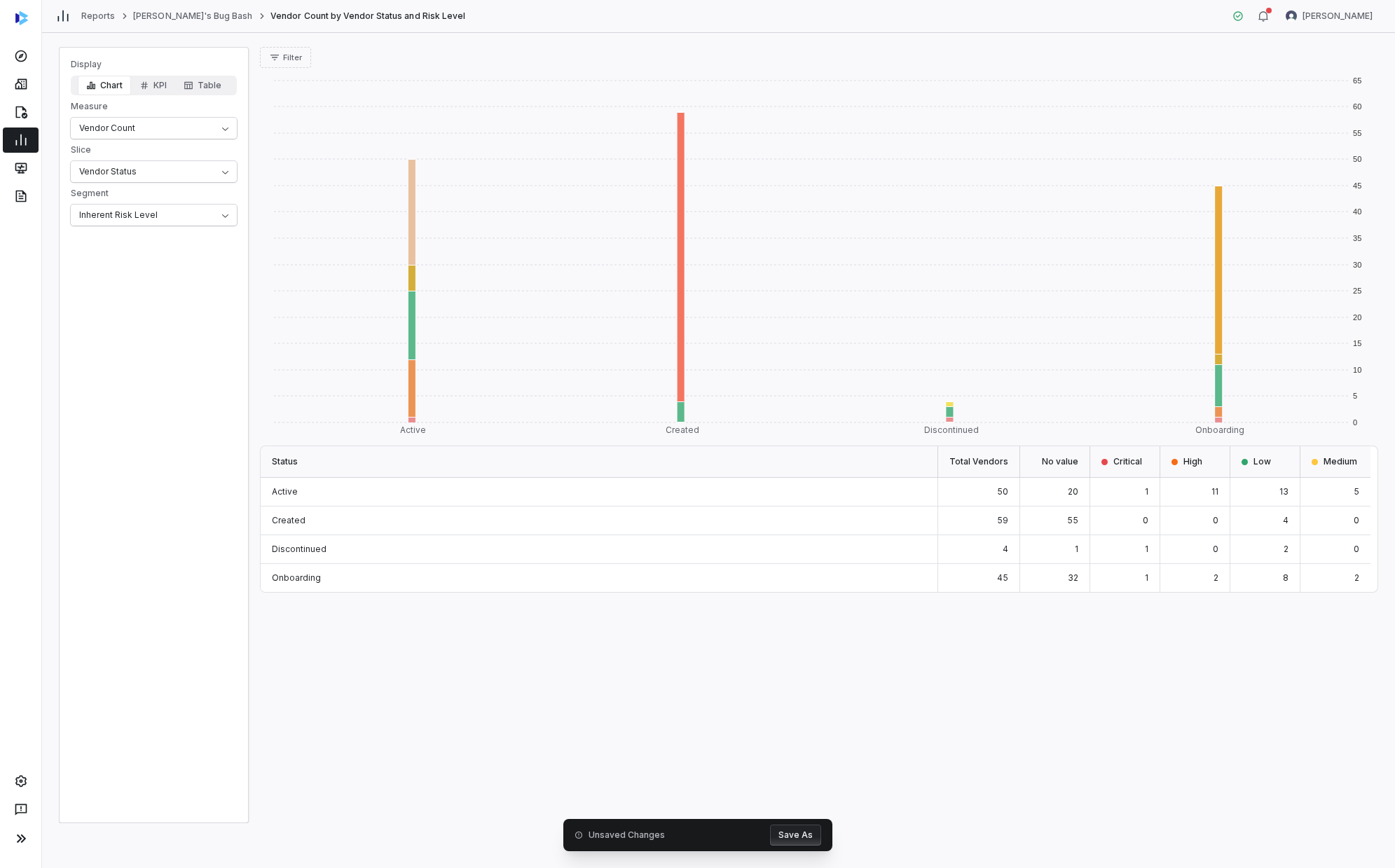
click at [581, 493] on icon at bounding box center [579, 834] width 7 height 7
drag, startPoint x: 668, startPoint y: 691, endPoint x: 683, endPoint y: 688, distance: 15.3
click at [673, 493] on div "0 5 10 15 20 25 30 35 40 45 50 55 60 65 Active Created Discontinued Onboarding …" at bounding box center [818, 445] width 1118 height 755
click at [146, 16] on link "[PERSON_NAME]'s Bug Bash" at bounding box center [192, 16] width 119 height 11
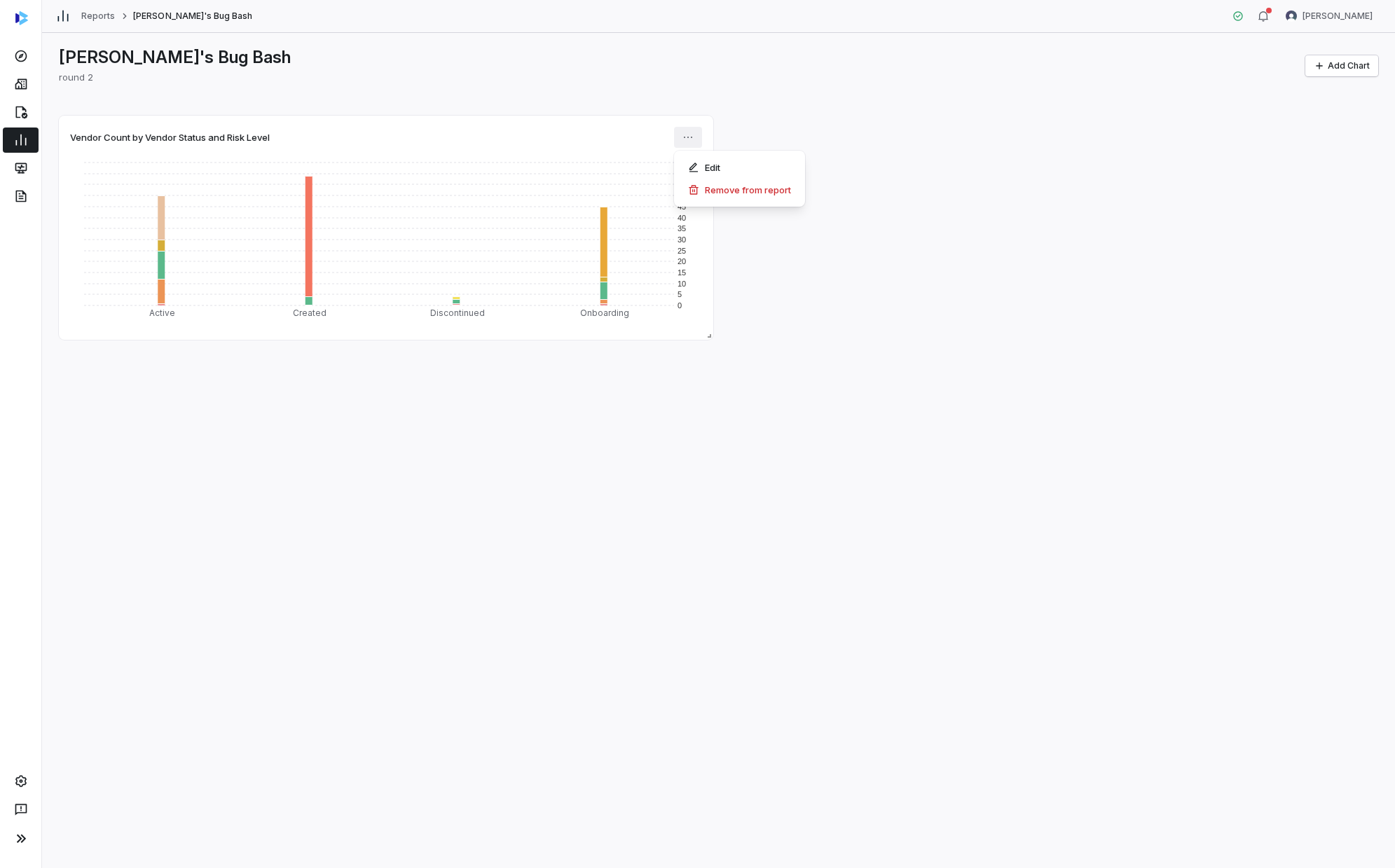
click at [690, 135] on html "Reports [PERSON_NAME]'s Bug Bash [PERSON_NAME] [PERSON_NAME]'s Bug Bash round 2…" at bounding box center [697, 434] width 1395 height 868
click at [709, 162] on div "Edit" at bounding box center [740, 167] width 120 height 22
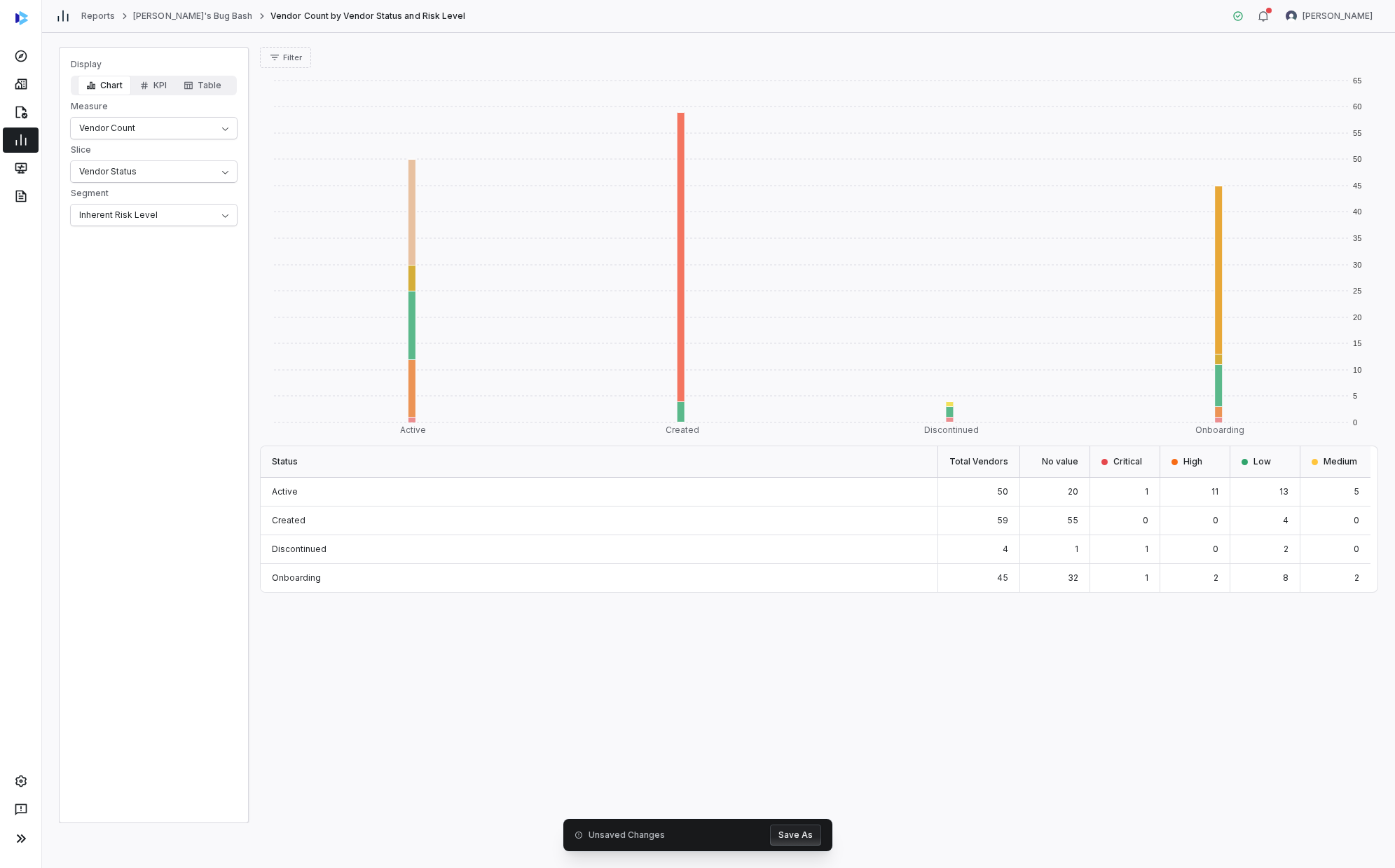
click at [754, 493] on div "0 5 10 15 20 25 30 35 40 45 50 55 60 65 Active Created Discontinued Onboarding …" at bounding box center [818, 445] width 1118 height 755
click at [198, 166] on html "Reports [PERSON_NAME]'s Bug Bash Vendor Count by Vendor Status and Risk Level […" at bounding box center [697, 434] width 1395 height 868
drag, startPoint x: 205, startPoint y: 180, endPoint x: 179, endPoint y: 221, distance: 48.5
click at [198, 173] on html "Reports [PERSON_NAME]'s Bug Bash Vendor Count by Vendor Status and Risk Level […" at bounding box center [697, 434] width 1395 height 868
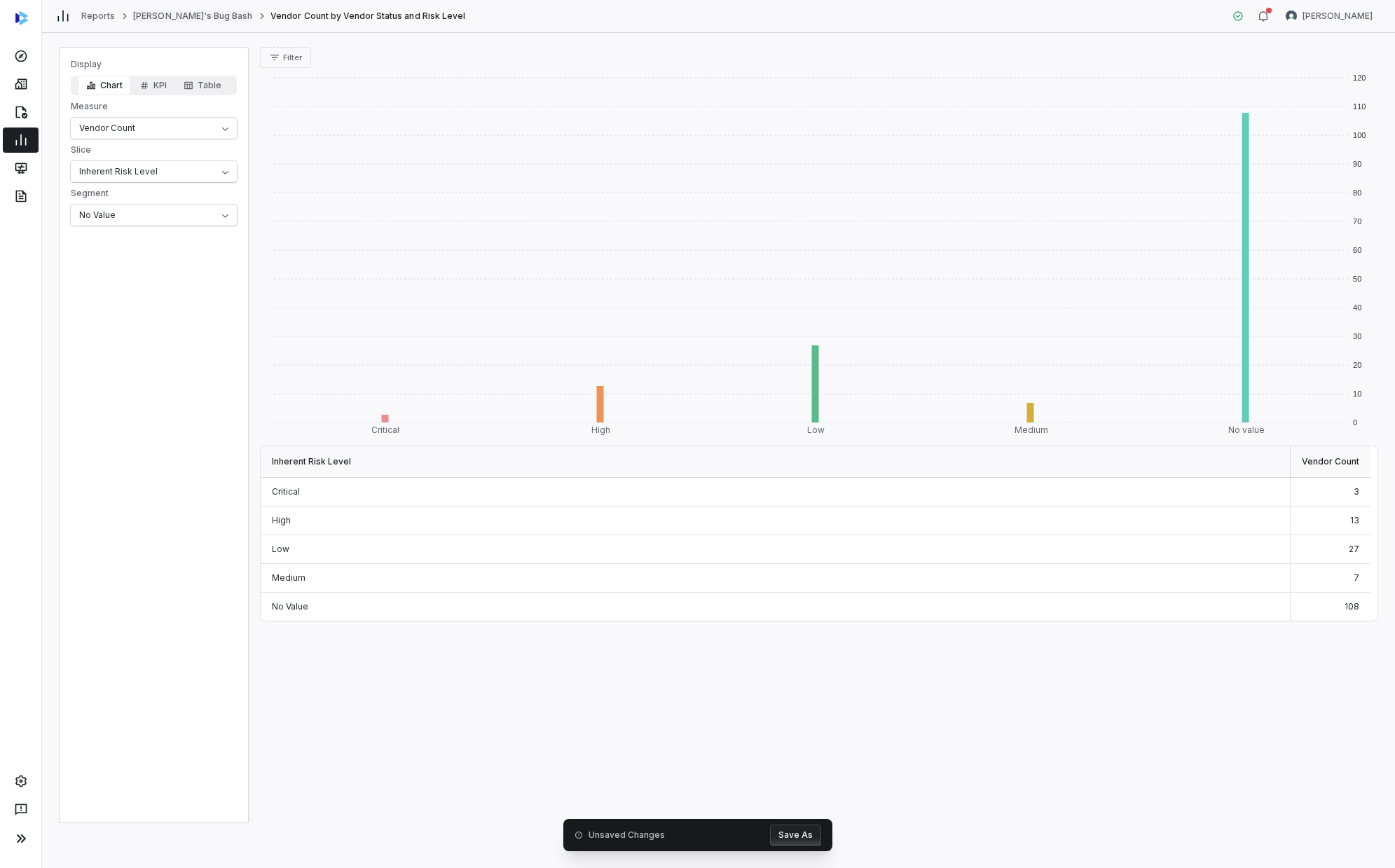
click at [161, 16] on link "[PERSON_NAME]'s Bug Bash" at bounding box center [192, 16] width 119 height 11
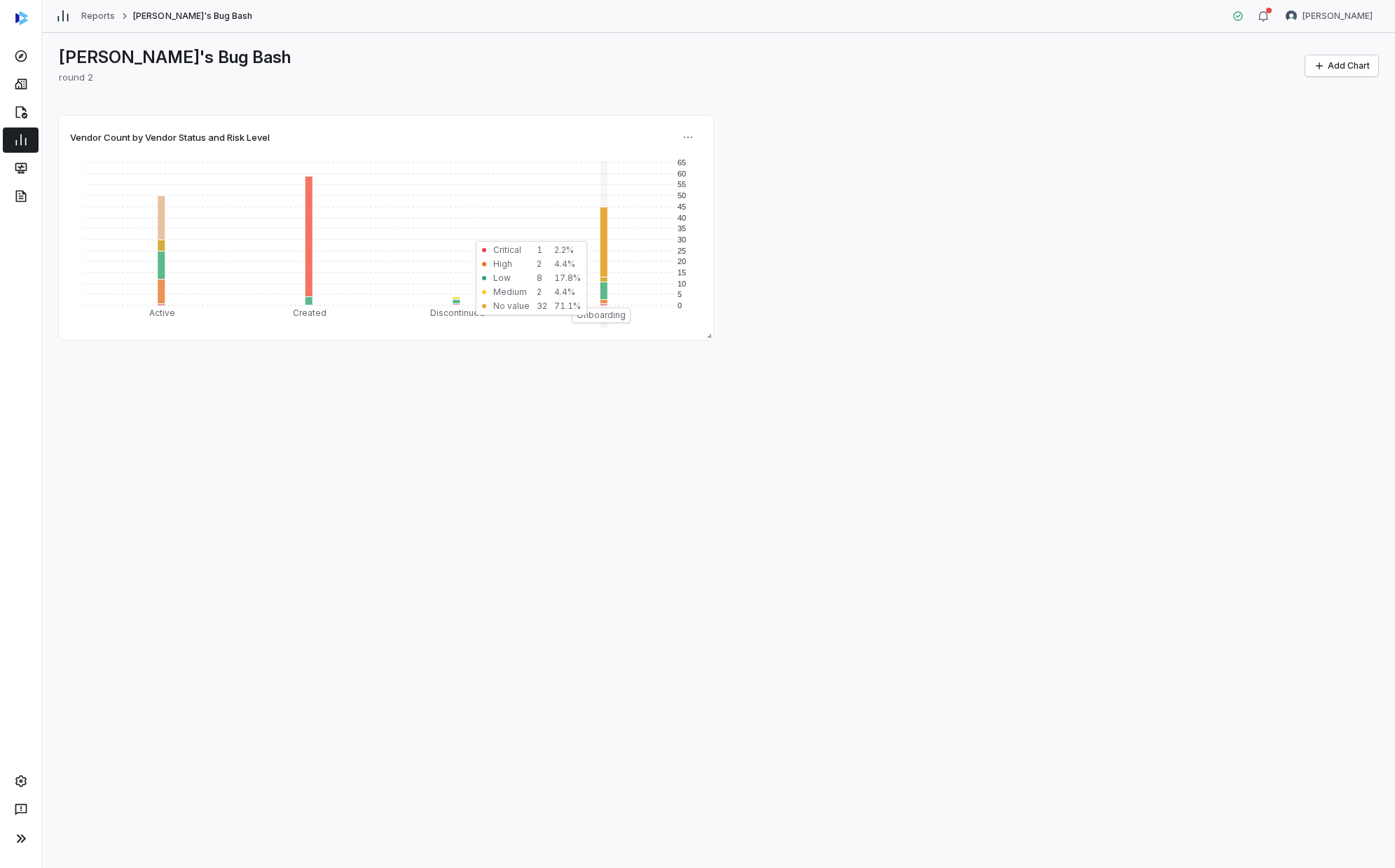
click at [667, 311] on rect at bounding box center [601, 248] width 148 height 175
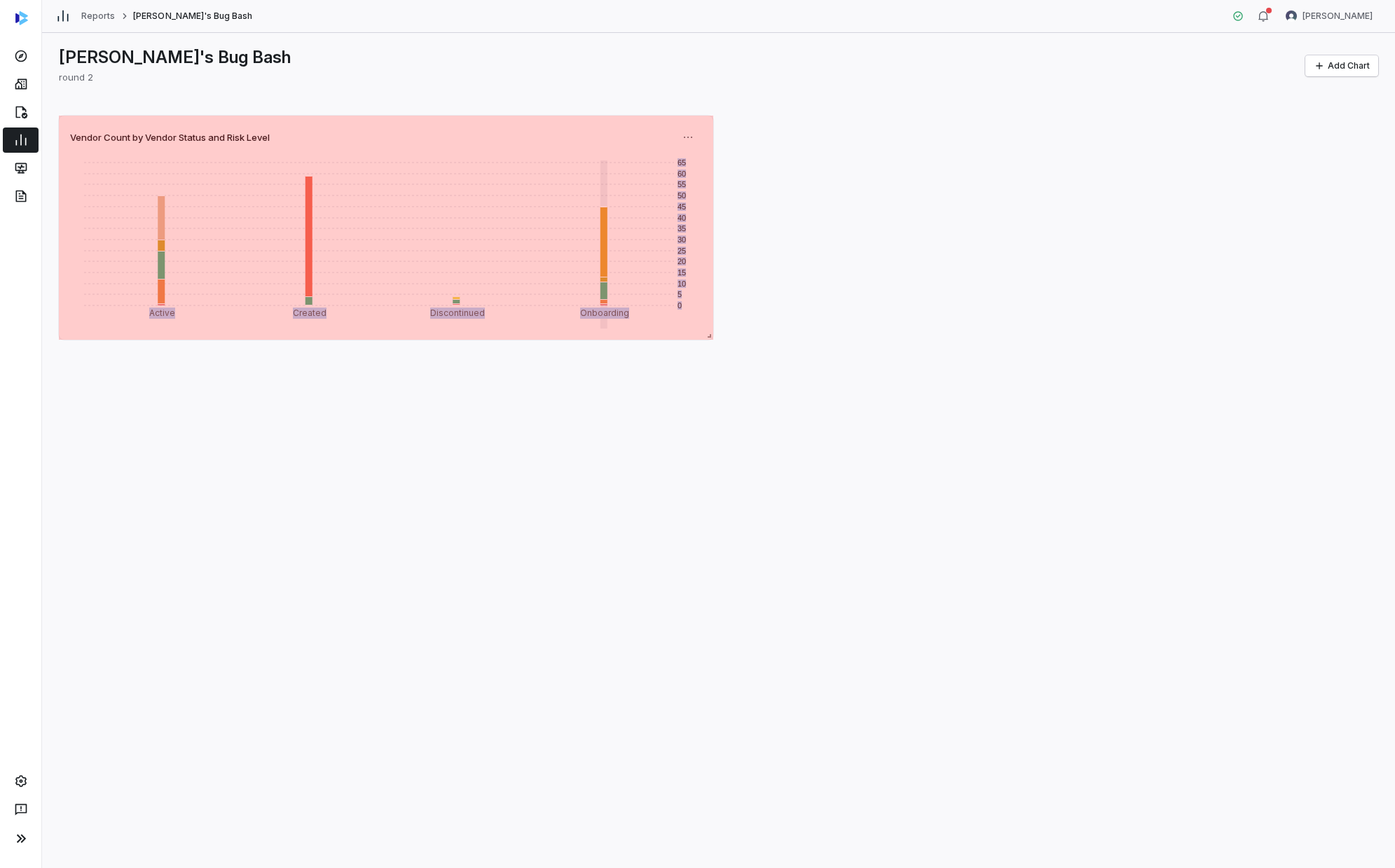
click at [539, 161] on rect at bounding box center [601, 248] width 148 height 175
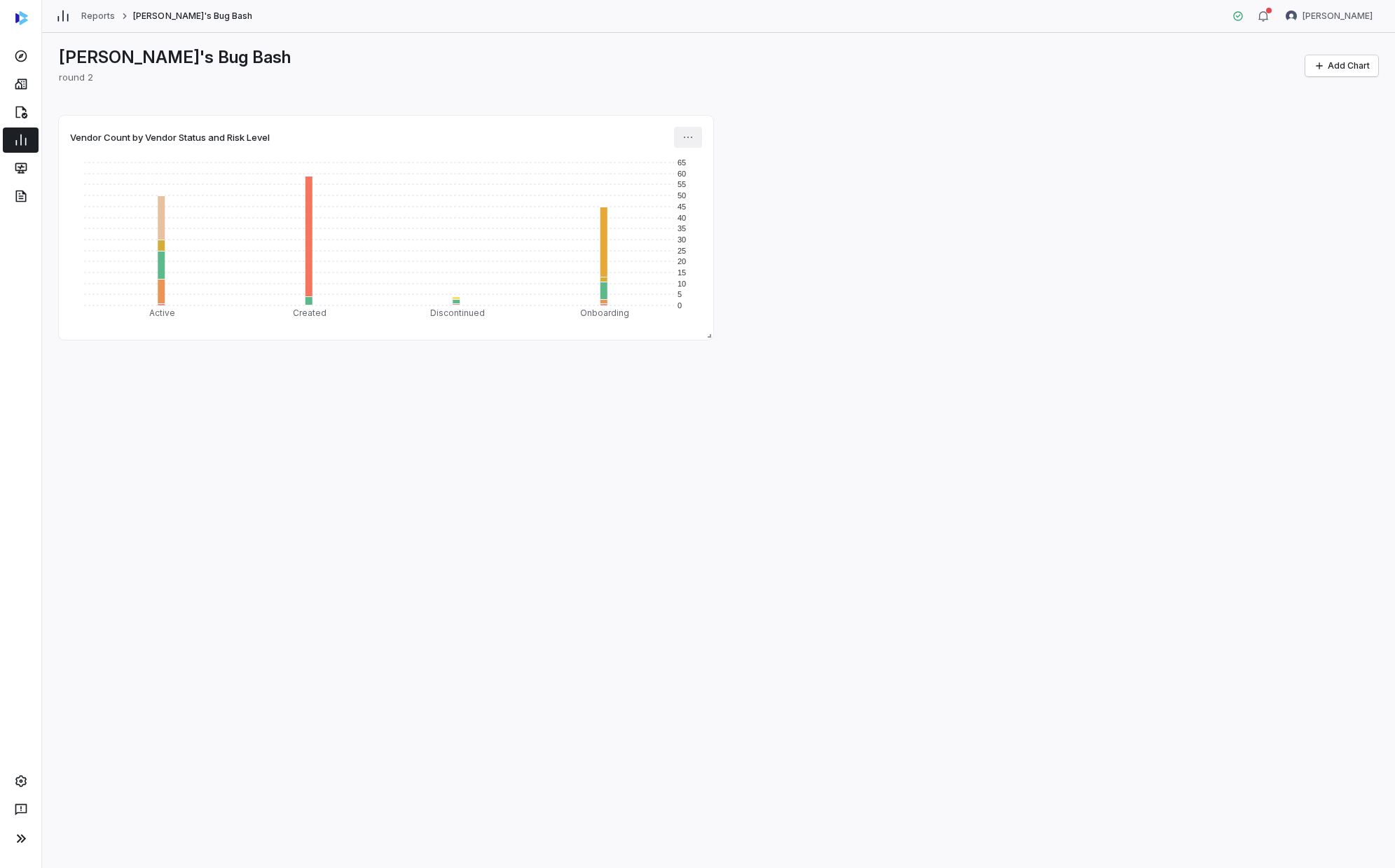
click at [690, 145] on html "Reports [PERSON_NAME]'s Bug Bash [PERSON_NAME] [PERSON_NAME]'s Bug Bash round 2…" at bounding box center [697, 434] width 1395 height 868
click at [691, 165] on icon at bounding box center [694, 167] width 11 height 11
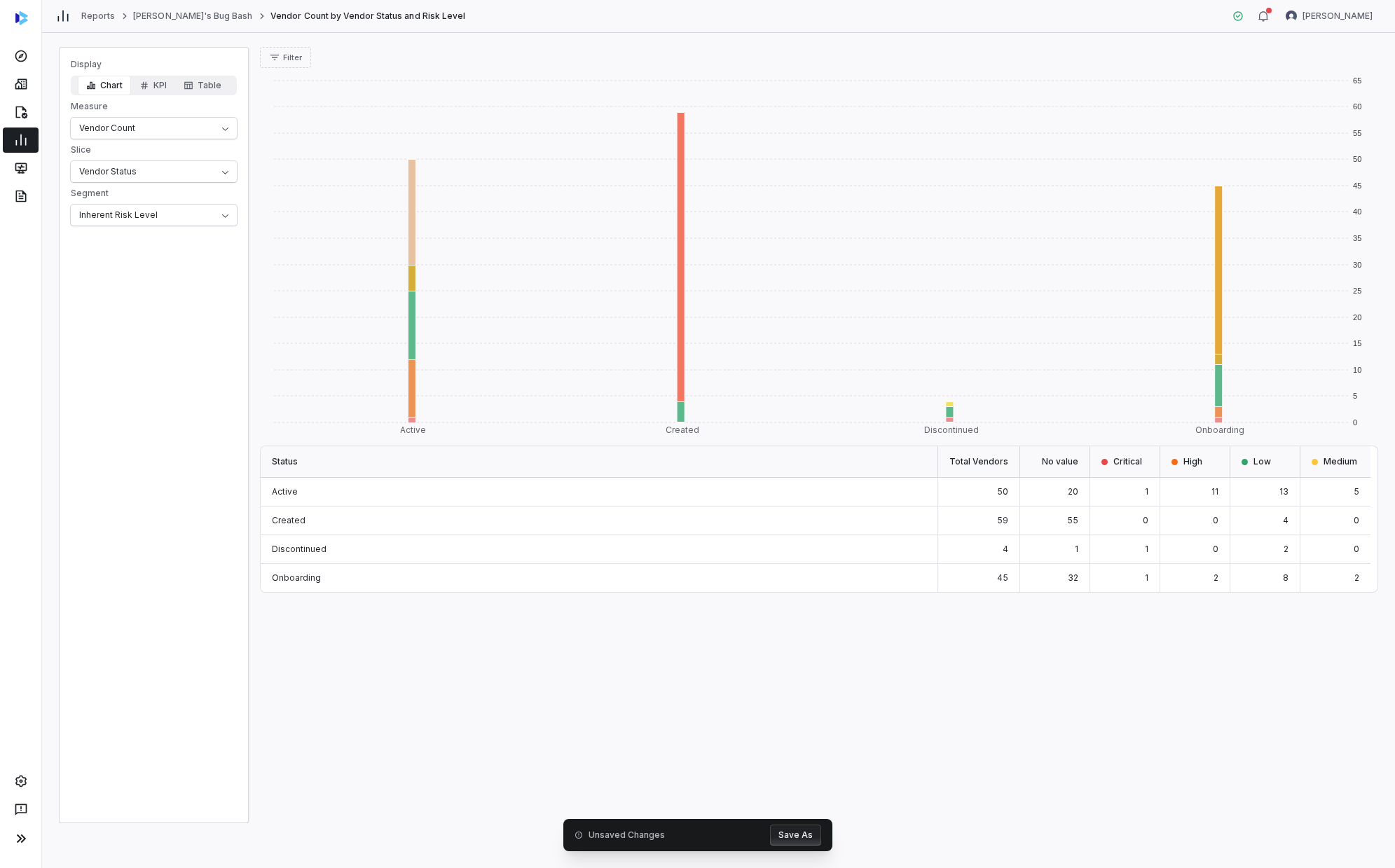
click at [754, 493] on button "Save As" at bounding box center [796, 835] width 51 height 21
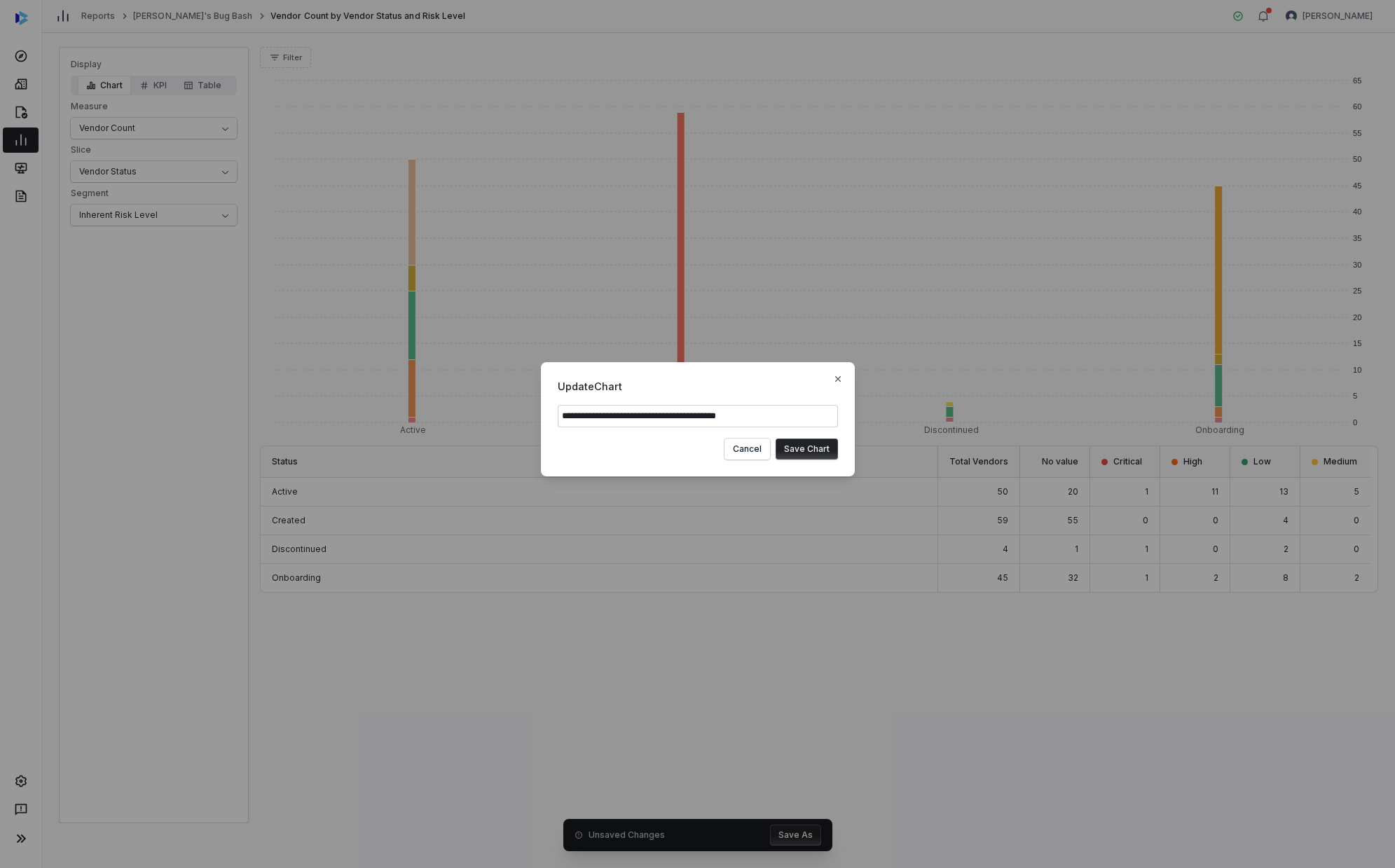
click at [754, 452] on button "Save Chart" at bounding box center [807, 449] width 62 height 21
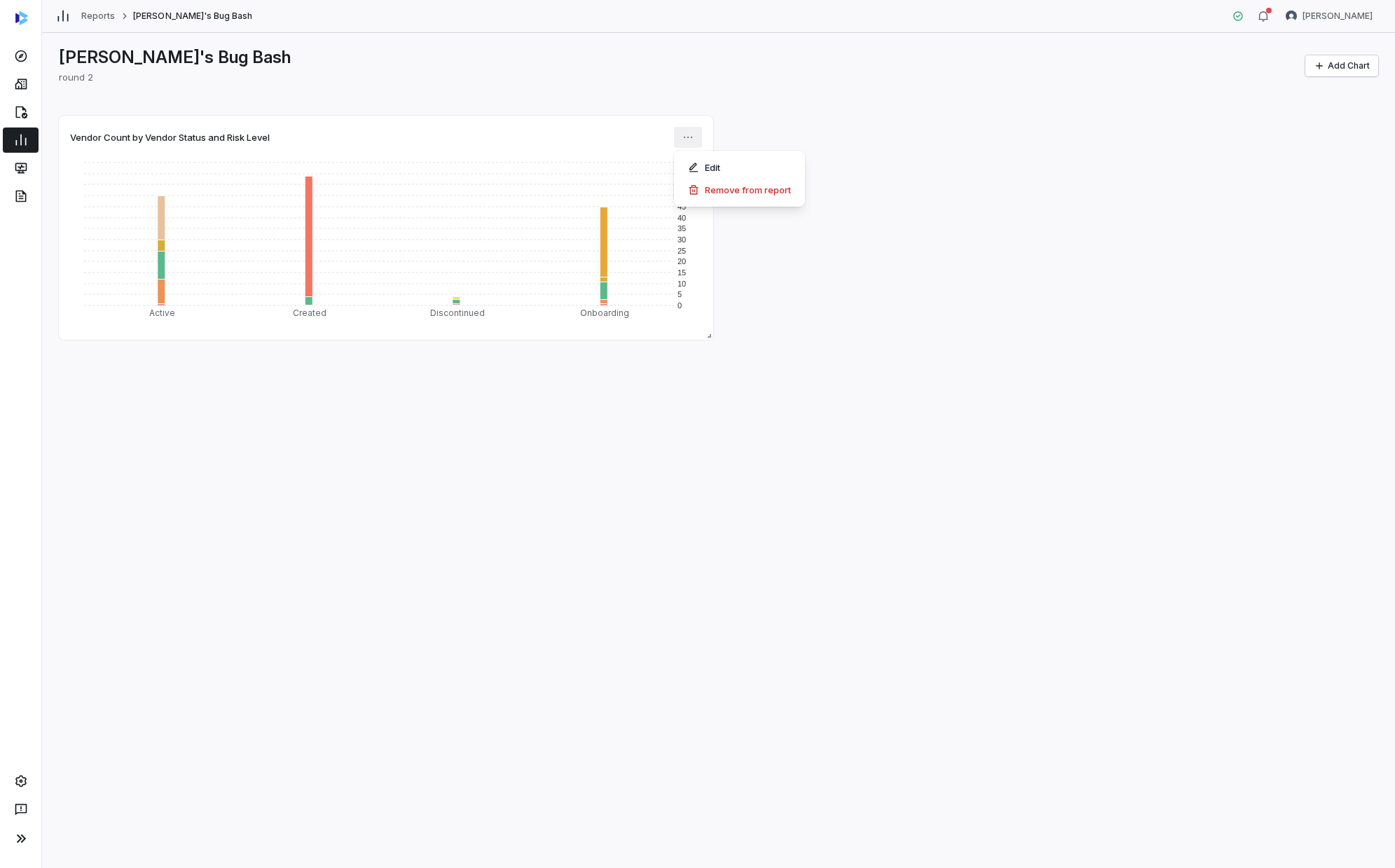
click at [695, 139] on html "Reports [PERSON_NAME]'s Bug Bash [PERSON_NAME] [PERSON_NAME]'s Bug Bash round 2…" at bounding box center [697, 434] width 1395 height 868
click at [692, 161] on icon at bounding box center [694, 167] width 11 height 11
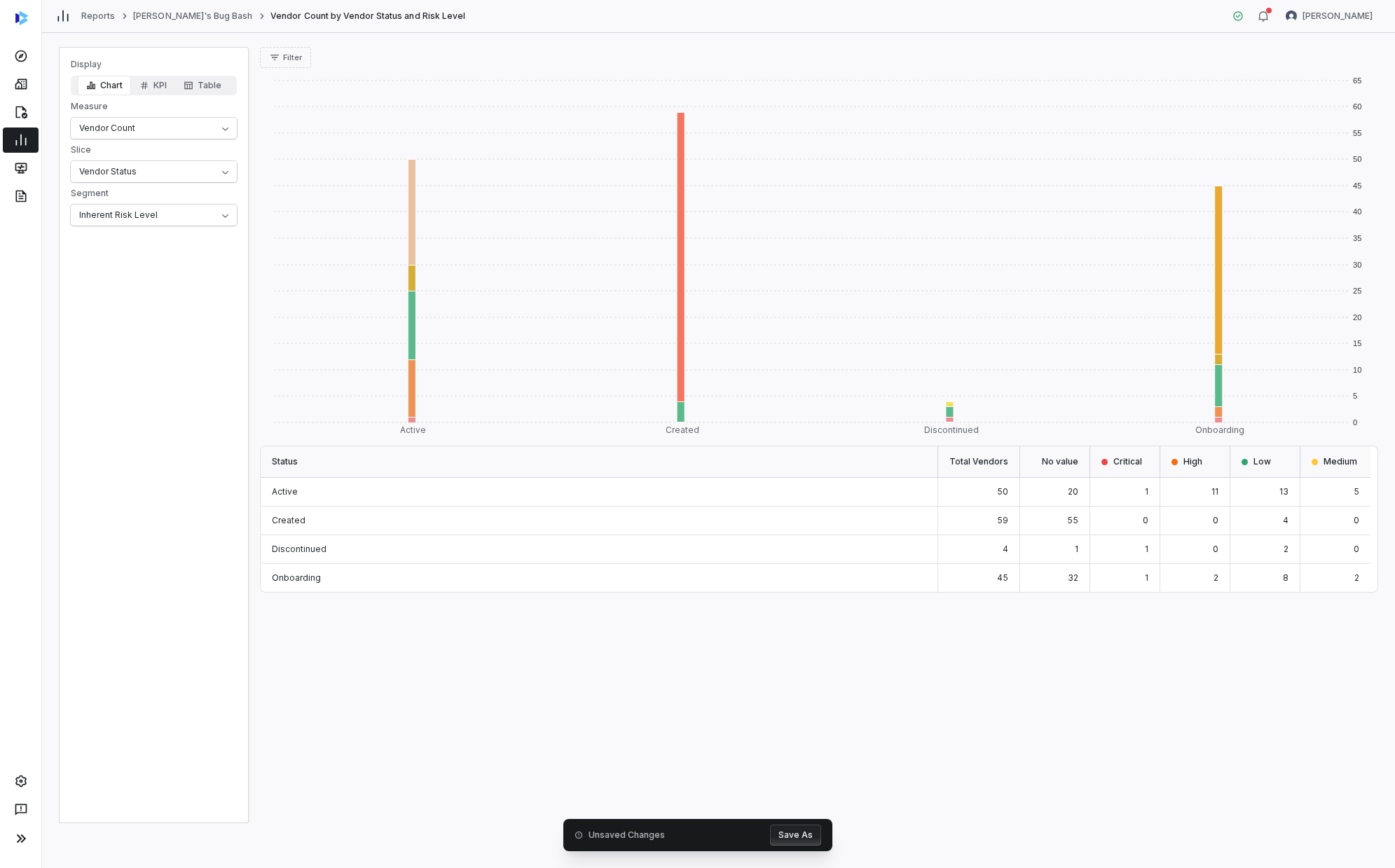
click at [754, 493] on button "Save As" at bounding box center [796, 835] width 51 height 21
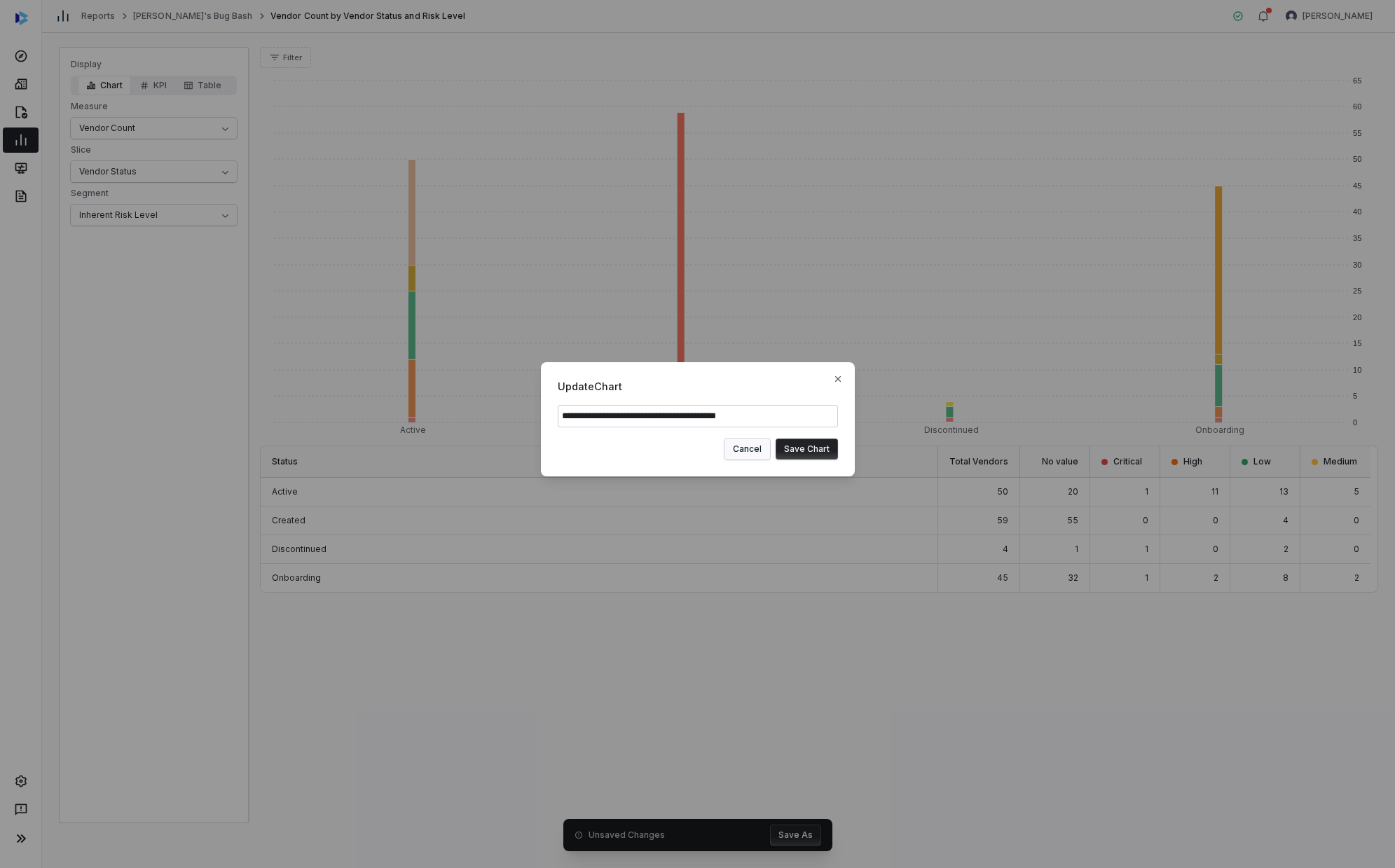
click at [753, 448] on button "Cancel" at bounding box center [748, 449] width 46 height 21
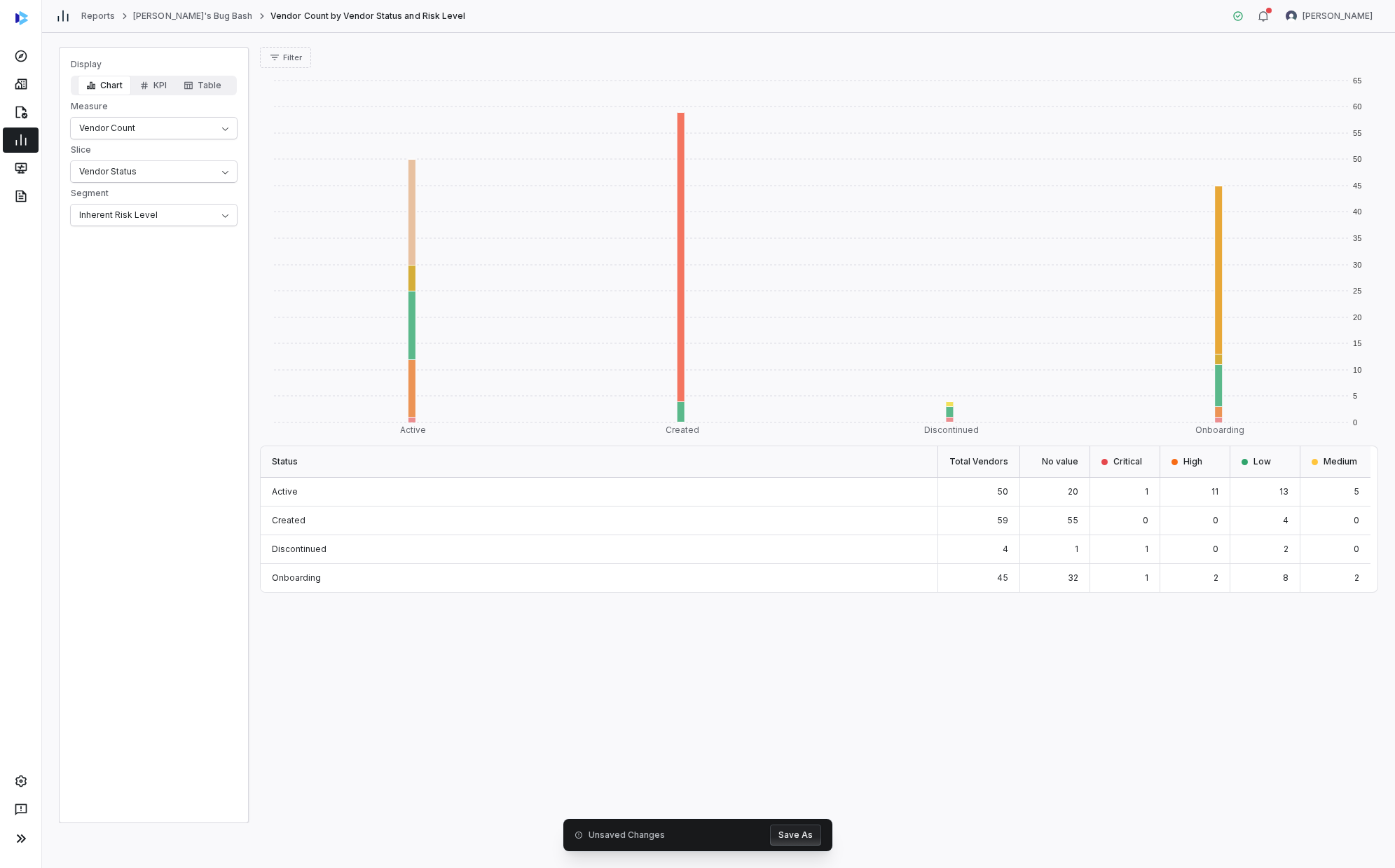
click at [258, 52] on div "Display Chart KPI Table Measure Vendor Count Slice Vendor Status Segment Inhere…" at bounding box center [718, 434] width 1320 height 776
click at [270, 57] on button "Filter" at bounding box center [285, 57] width 51 height 21
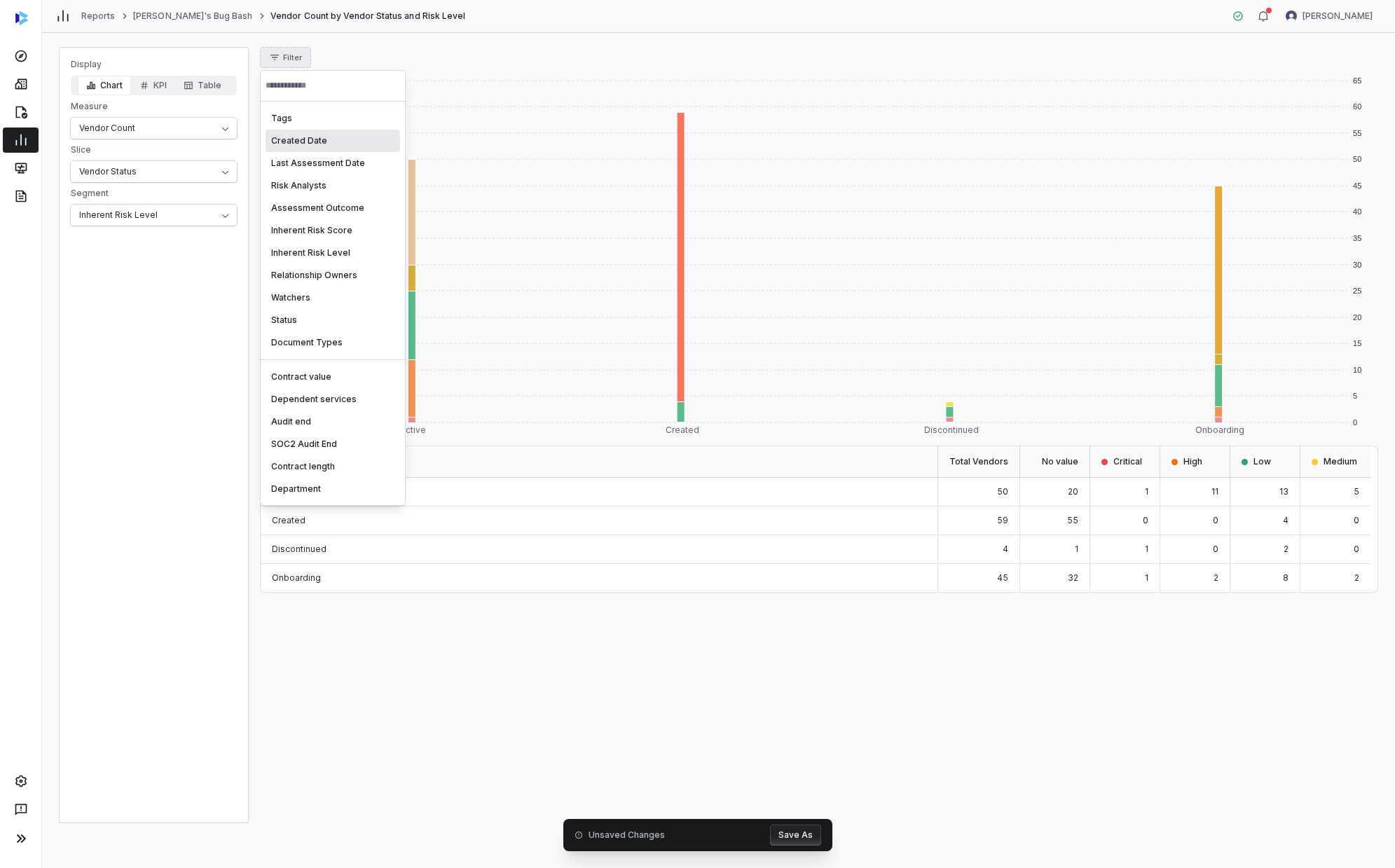
click at [320, 147] on div "Created Date" at bounding box center [333, 140] width 134 height 22
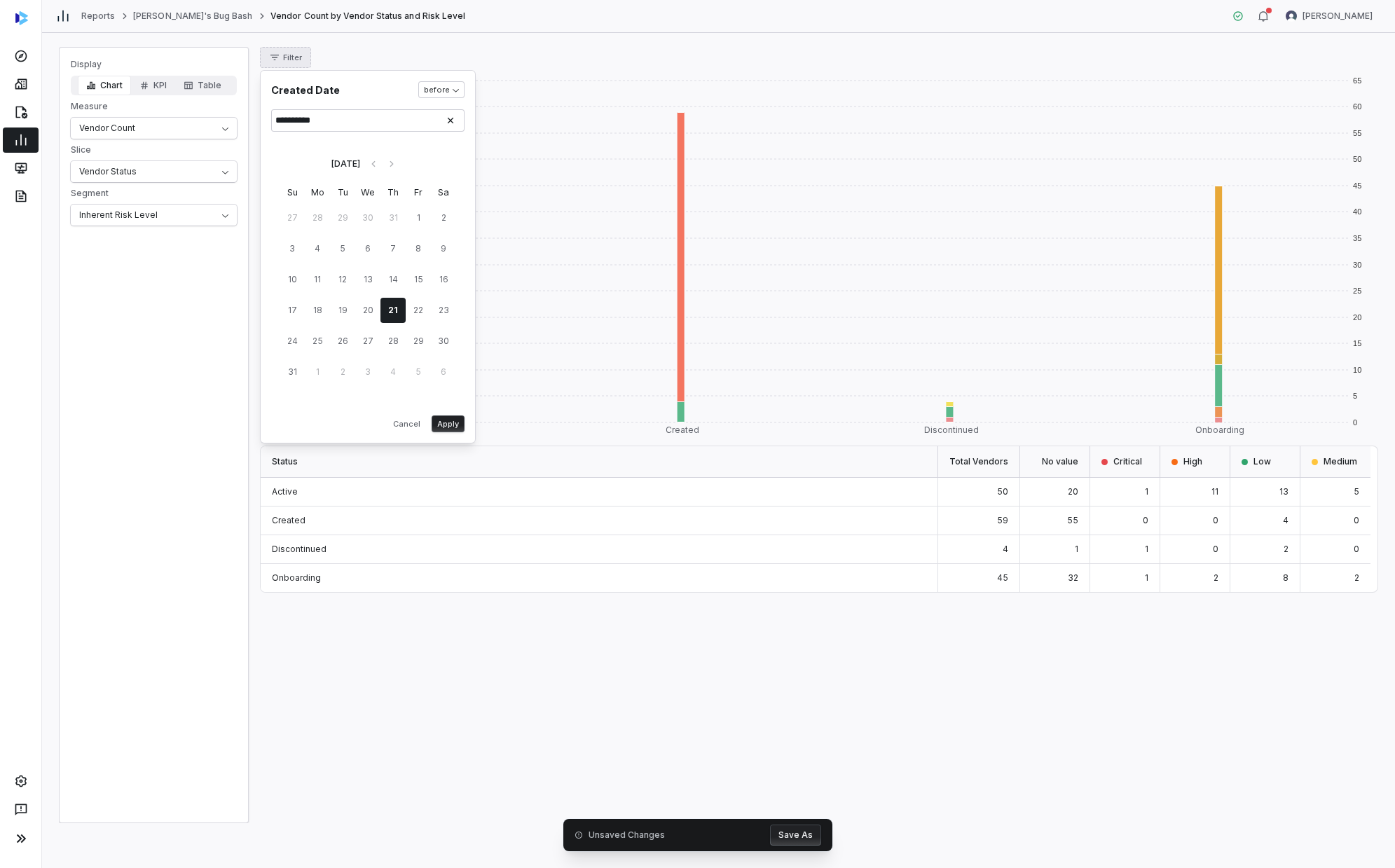
click at [446, 429] on button "Apply" at bounding box center [448, 424] width 33 height 17
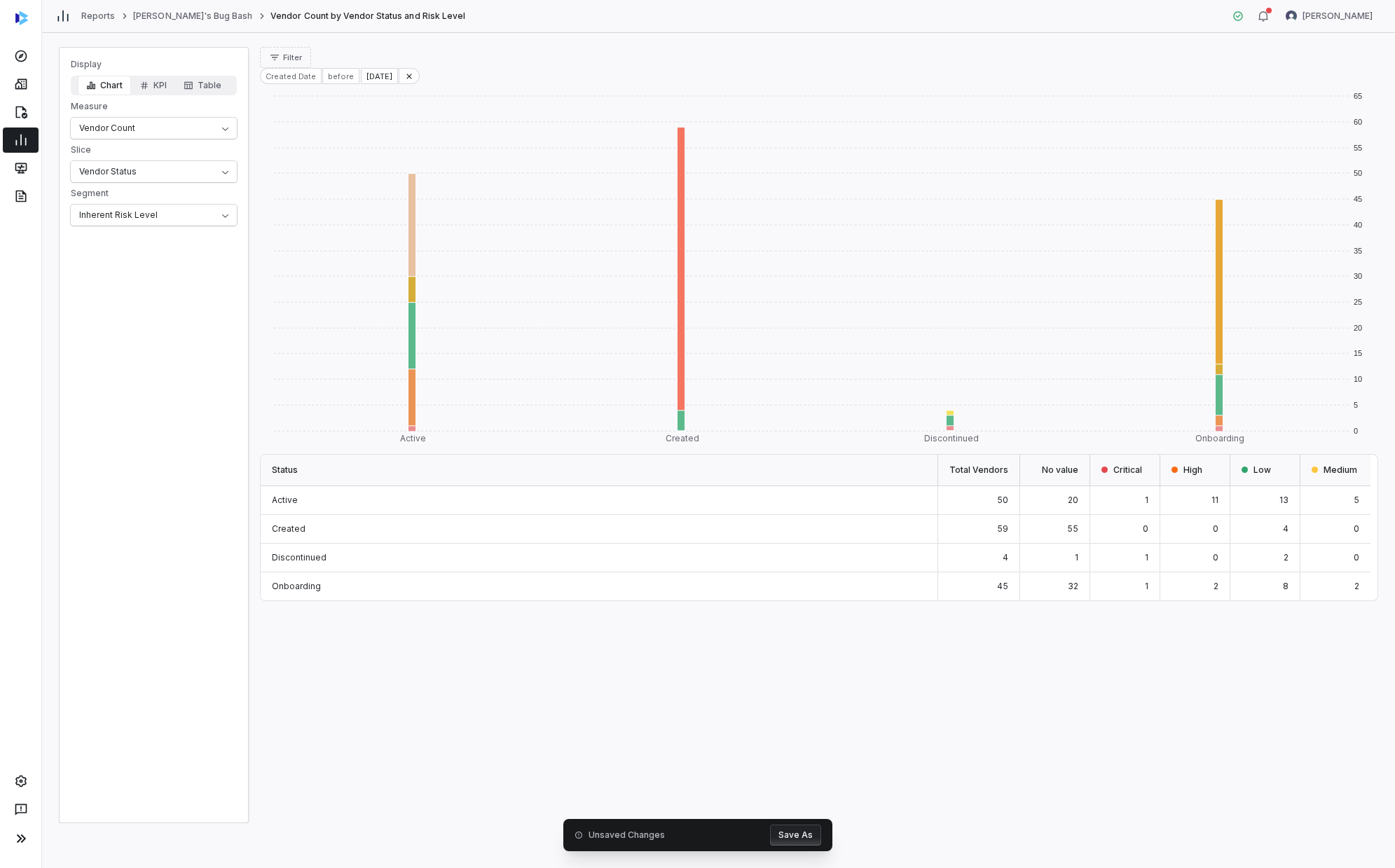
click at [754, 493] on button "Save As" at bounding box center [796, 835] width 51 height 21
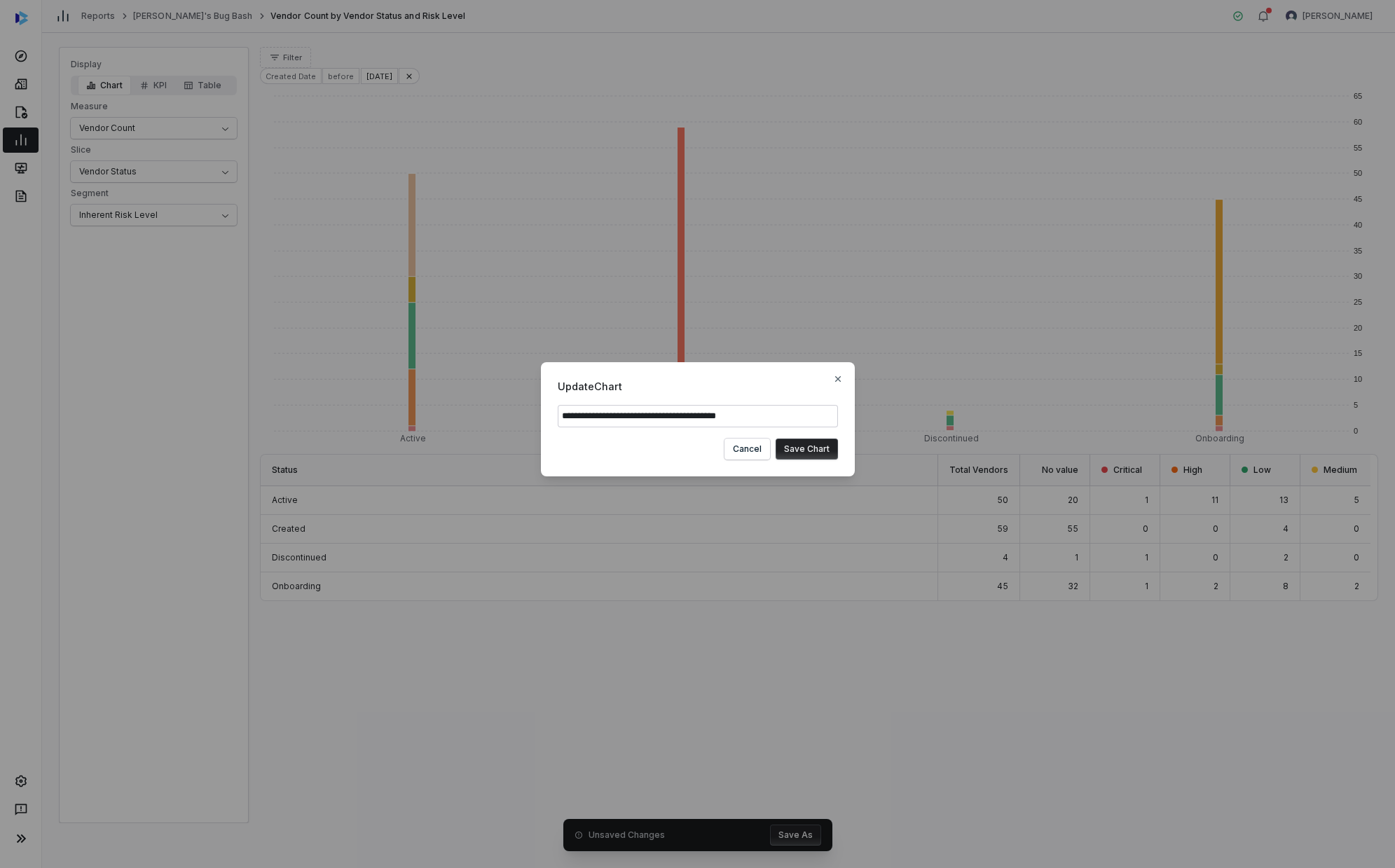
click at [754, 448] on button "Save Chart" at bounding box center [807, 449] width 62 height 21
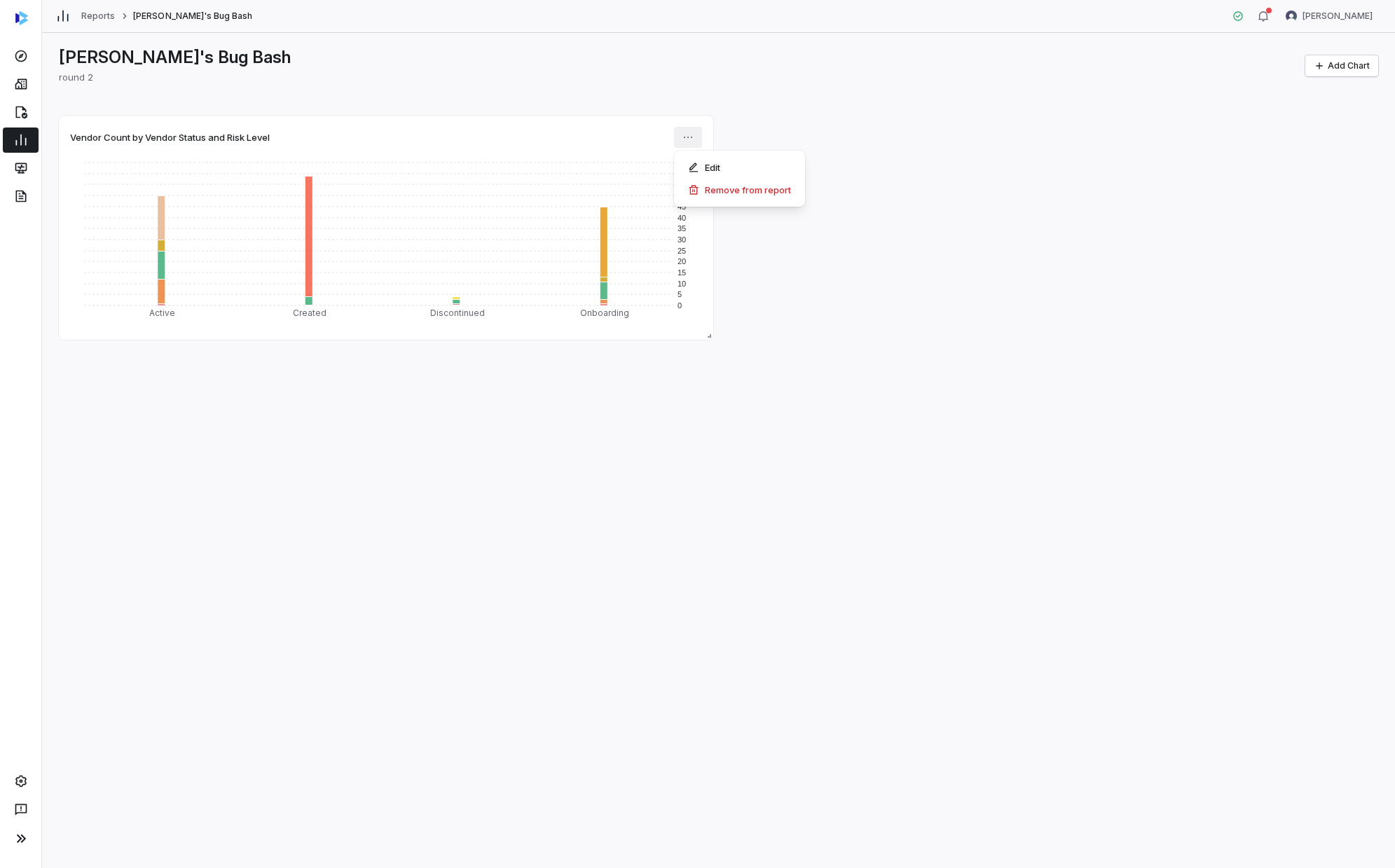
click at [679, 137] on html "Reports [PERSON_NAME]'s Bug Bash [PERSON_NAME] [PERSON_NAME]'s Bug Bash round 2…" at bounding box center [697, 434] width 1395 height 868
click at [705, 173] on div "Edit" at bounding box center [741, 167] width 120 height 22
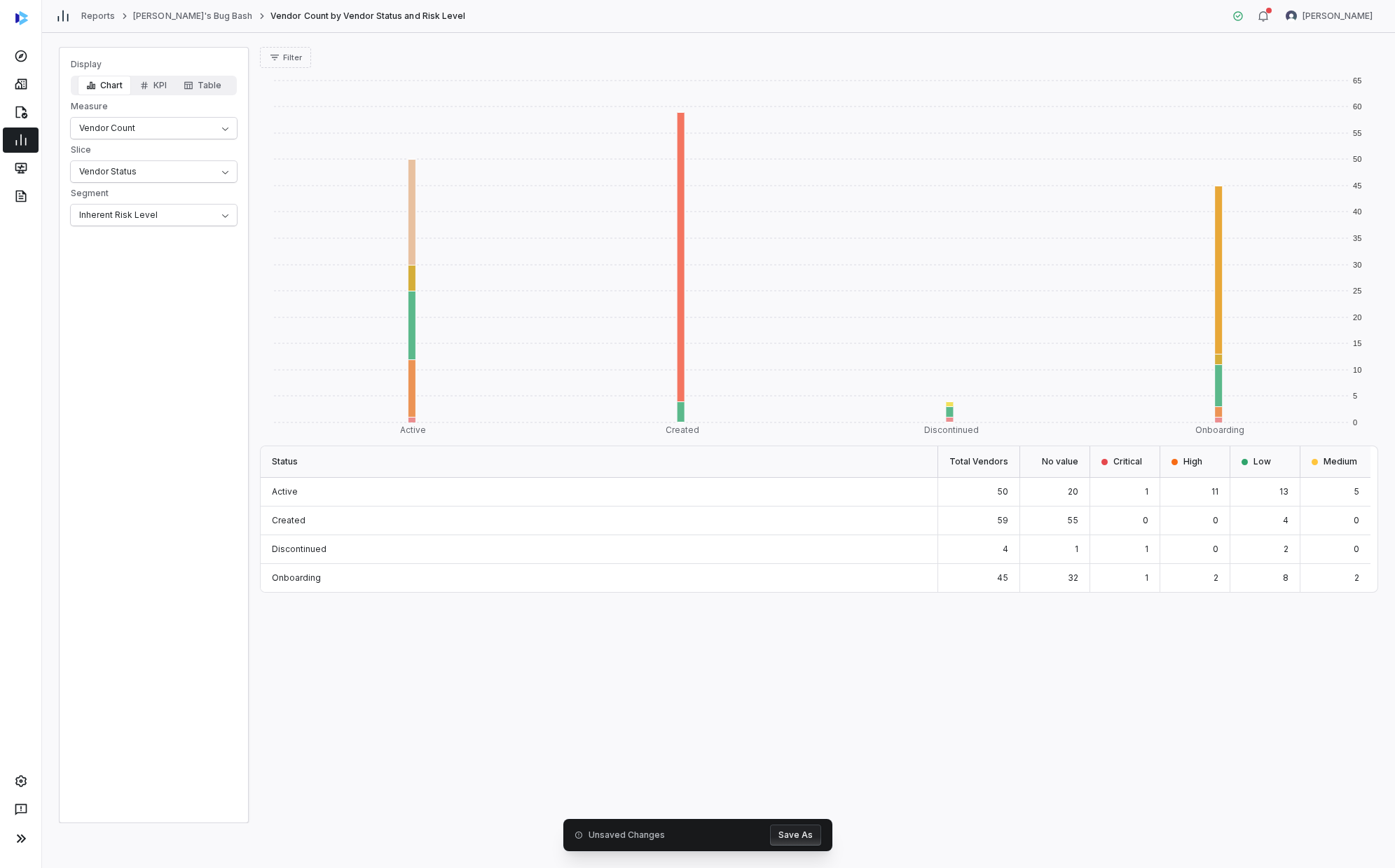
drag, startPoint x: 194, startPoint y: 314, endPoint x: 185, endPoint y: 343, distance: 30.4
click at [196, 314] on div "Display Chart KPI Table Measure Vendor Count Slice Vendor Status Segment Inhere…" at bounding box center [154, 434] width 190 height 776
click at [198, 87] on button "Table" at bounding box center [203, 85] width 55 height 20
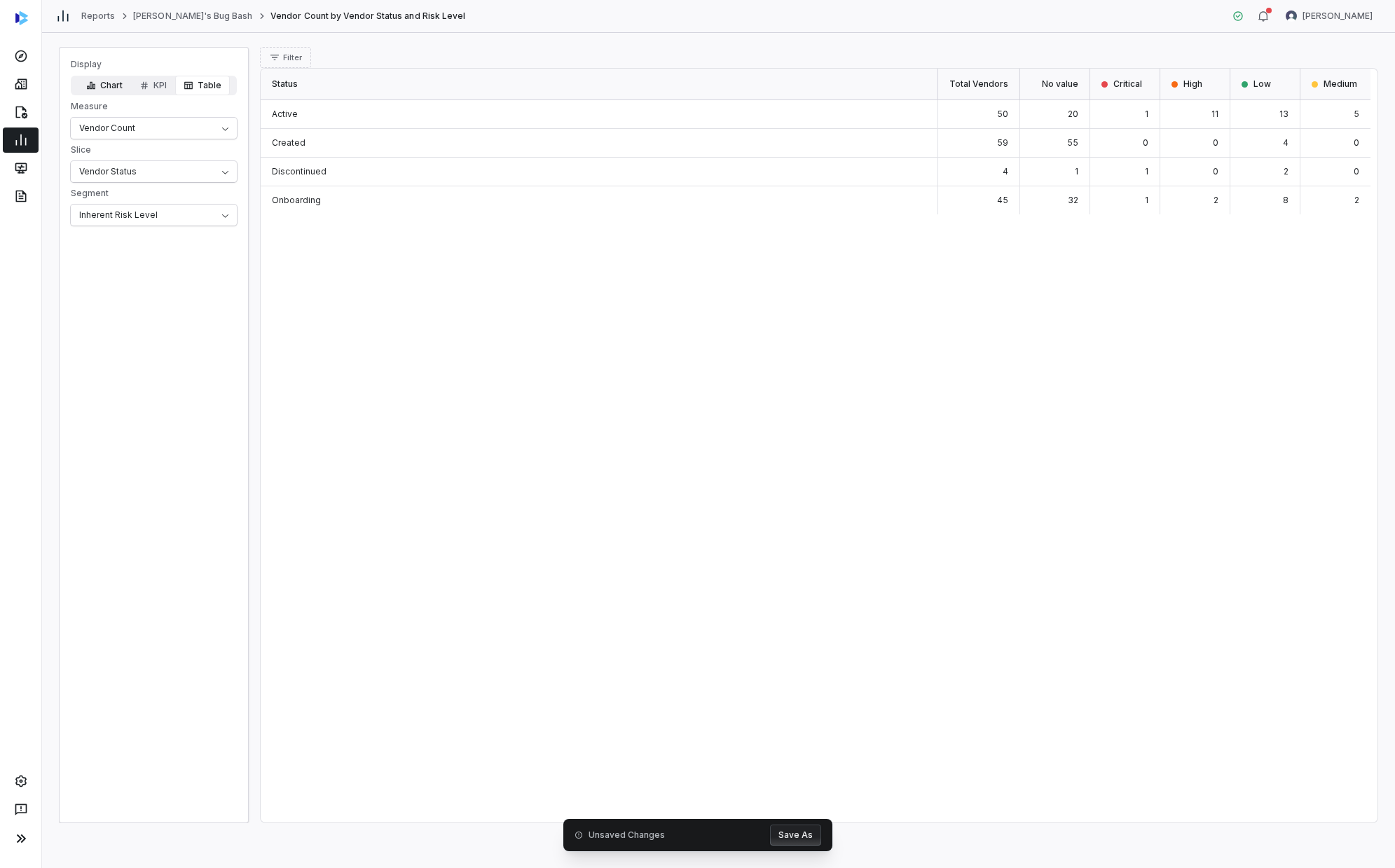
click at [108, 93] on button "Chart" at bounding box center [104, 85] width 53 height 20
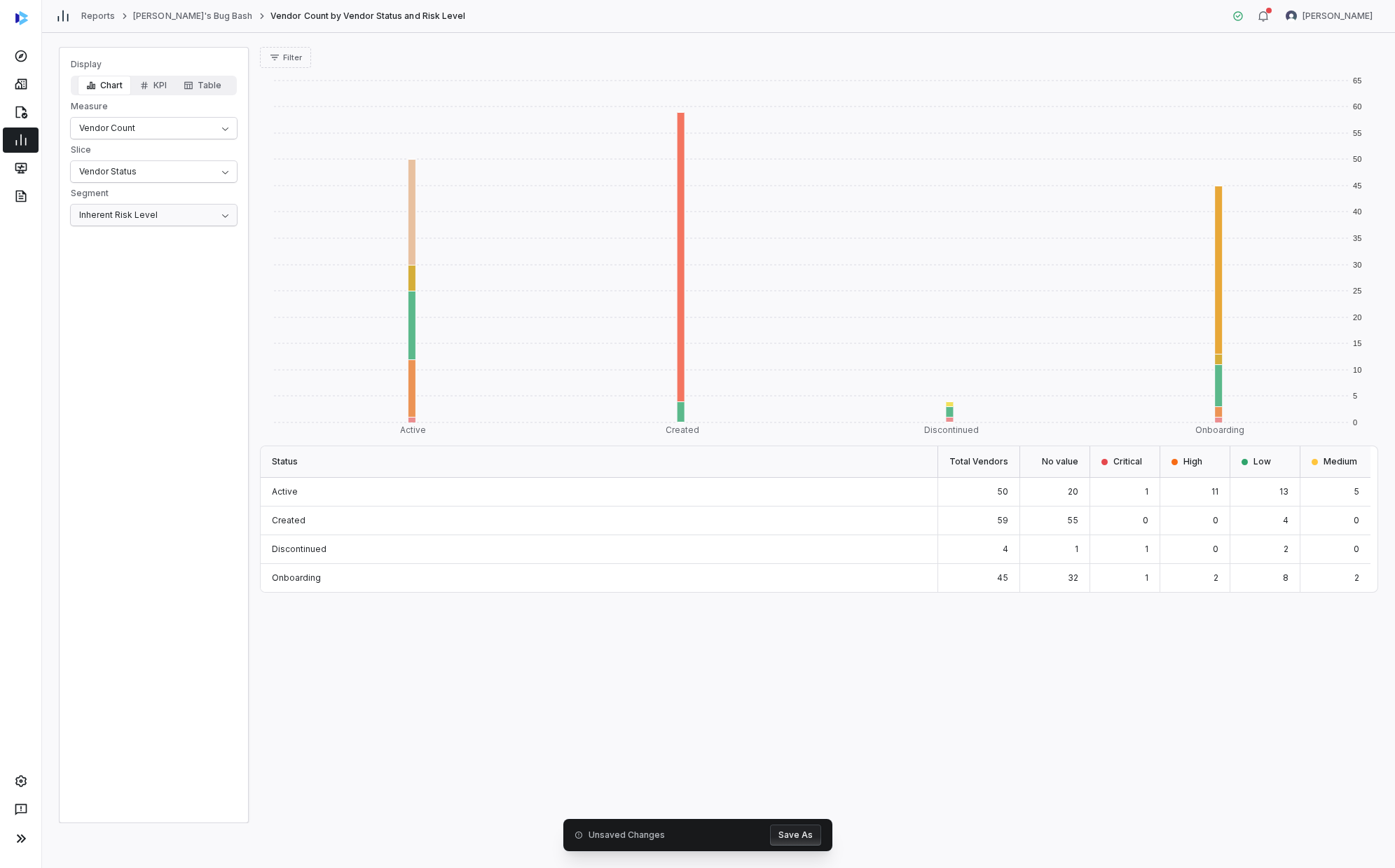
click at [114, 215] on html "Reports [PERSON_NAME]'s Bug Bash Vendor Count by Vendor Status and Risk Level […" at bounding box center [697, 434] width 1395 height 868
click at [162, 171] on html "Reports [PERSON_NAME]'s Bug Bash Vendor Count by Vendor Status and Risk Level […" at bounding box center [697, 434] width 1395 height 868
click at [166, 171] on html "Reports [PERSON_NAME]'s Bug Bash Vendor Count by Vendor Status and Risk Level […" at bounding box center [697, 434] width 1395 height 868
click at [194, 142] on html "Reports [PERSON_NAME]'s Bug Bash Vendor Count by Vendor Status and Risk Level […" at bounding box center [697, 434] width 1395 height 868
click at [204, 129] on html "Reports [PERSON_NAME]'s Bug Bash Vendor Count by Vendor Status and Risk Level […" at bounding box center [697, 434] width 1395 height 868
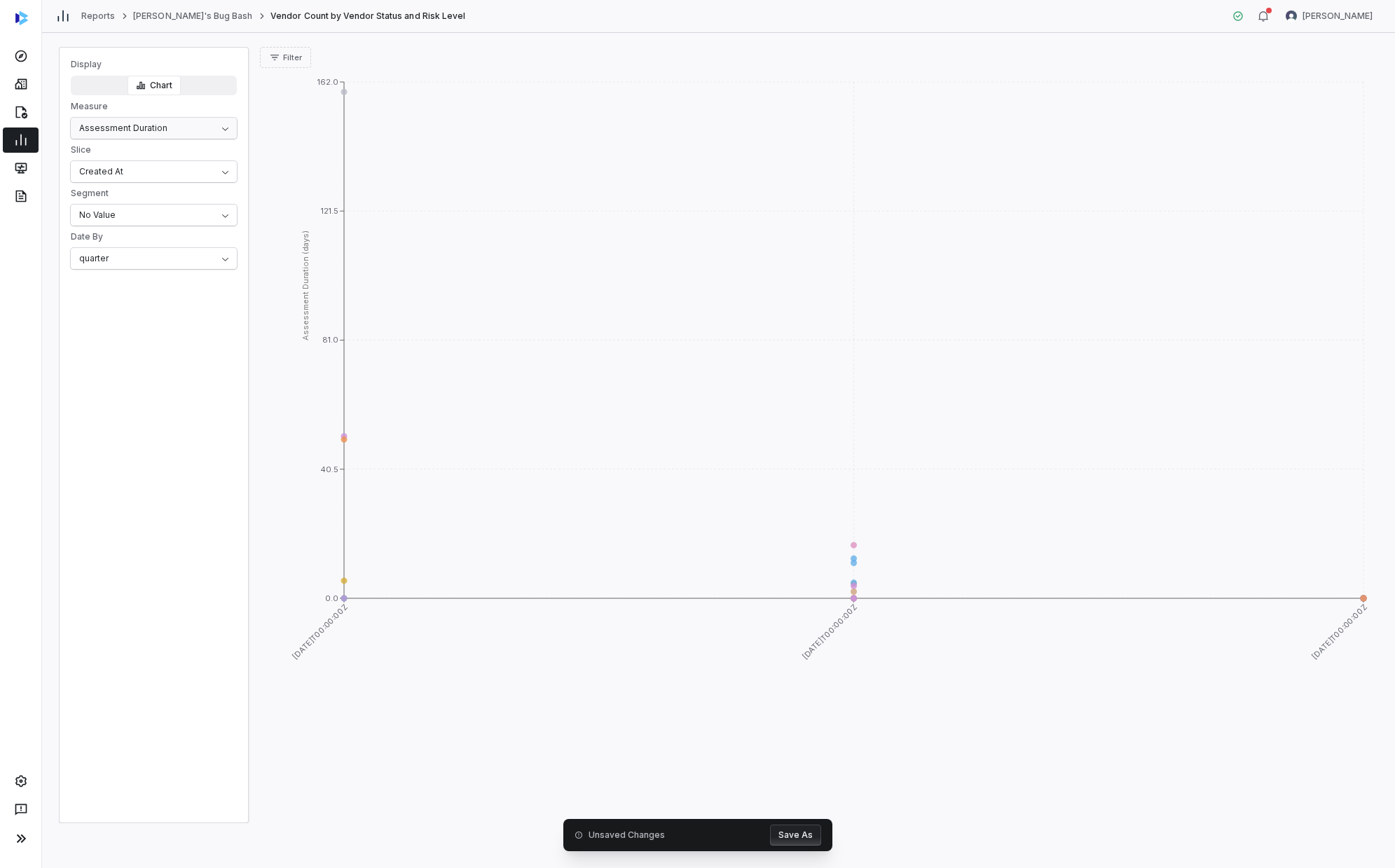
click at [194, 128] on html "Reports [PERSON_NAME]'s Bug Bash Vendor Count by Vendor Status and Risk Level […" at bounding box center [697, 434] width 1395 height 868
click at [142, 252] on html "Reports [PERSON_NAME]'s Bug Bash Vendor Count by Vendor Status and Risk Level […" at bounding box center [697, 434] width 1395 height 868
click at [150, 358] on div "Display Chart Measure Assessment Duration Slice Created At Segment No Value Dat…" at bounding box center [154, 434] width 190 height 776
click at [291, 57] on span "Filter" at bounding box center [292, 57] width 19 height 11
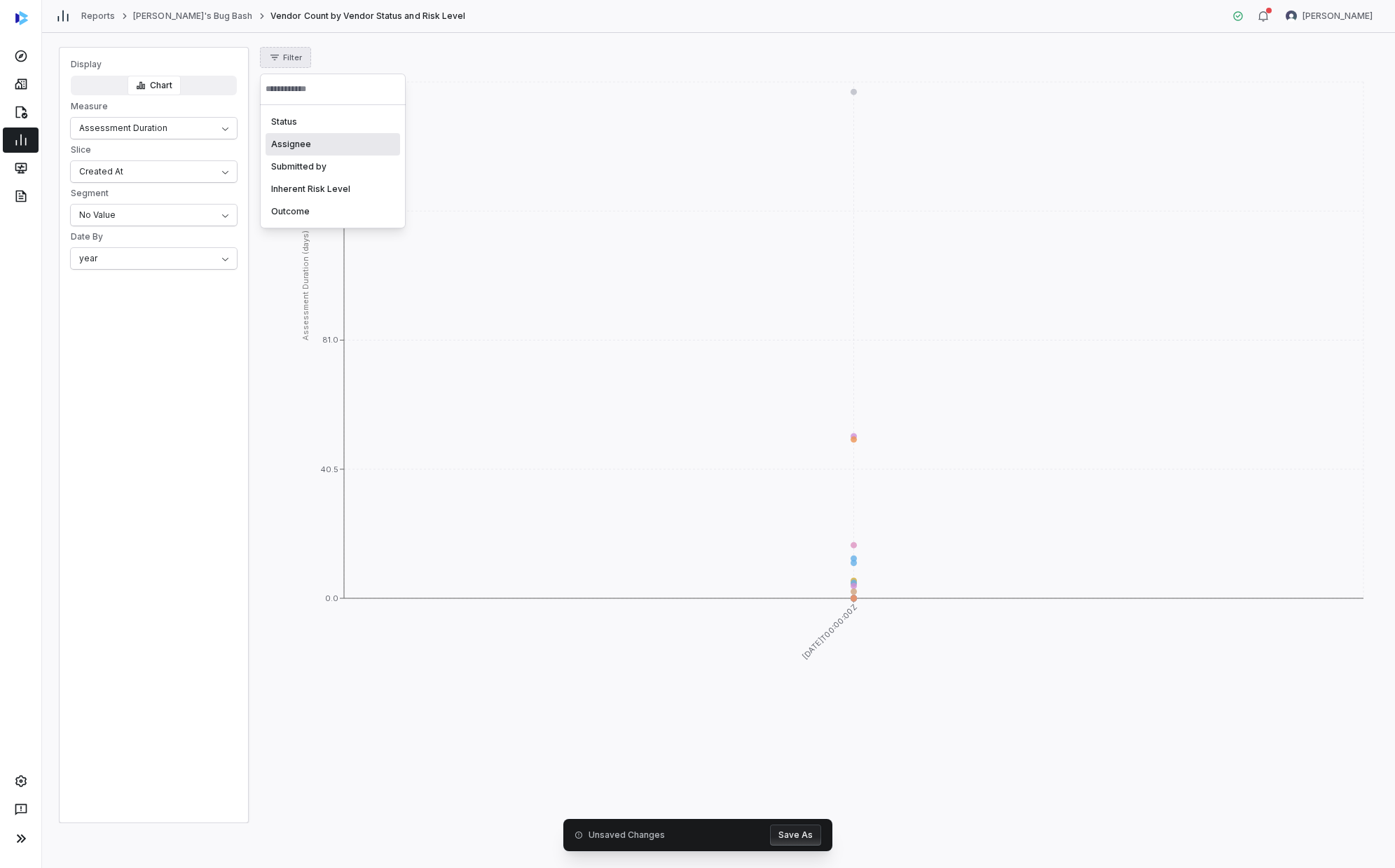
click at [299, 145] on div "Assignee" at bounding box center [333, 143] width 134 height 22
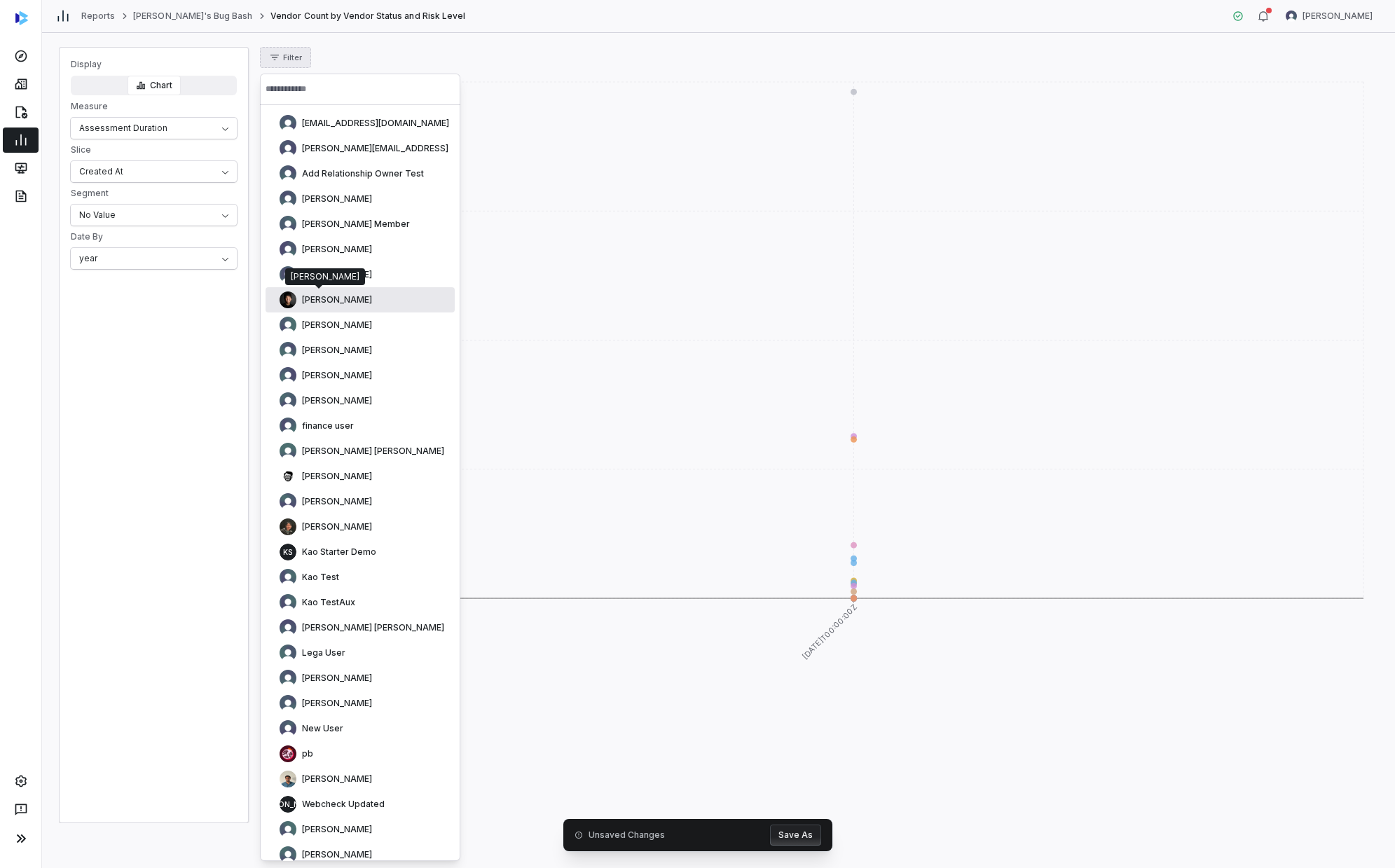
click at [310, 299] on span "[PERSON_NAME]" at bounding box center [336, 300] width 70 height 11
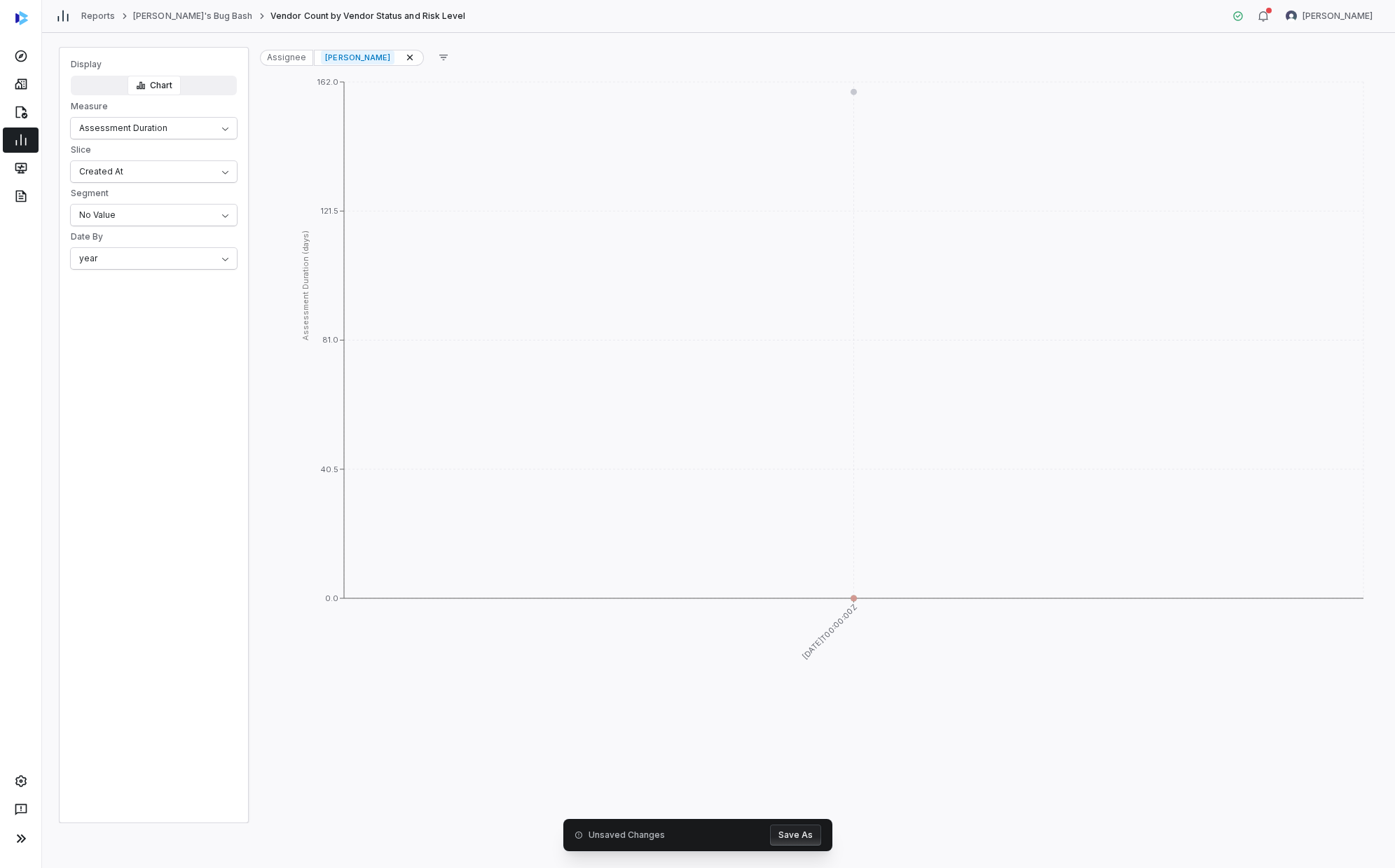
click at [754, 493] on button "Save As" at bounding box center [796, 835] width 51 height 21
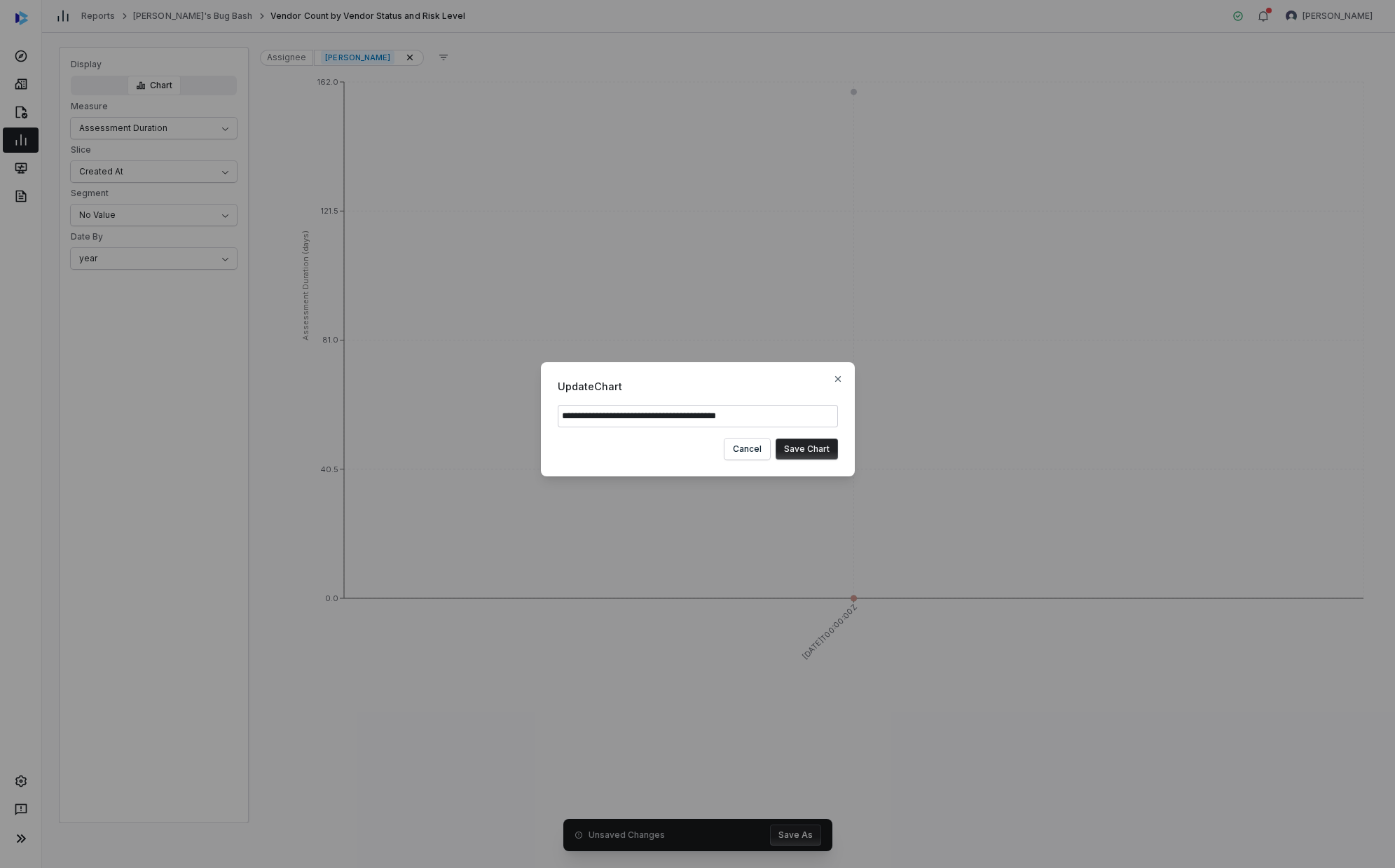
click at [754, 443] on button "Save Chart" at bounding box center [807, 449] width 62 height 21
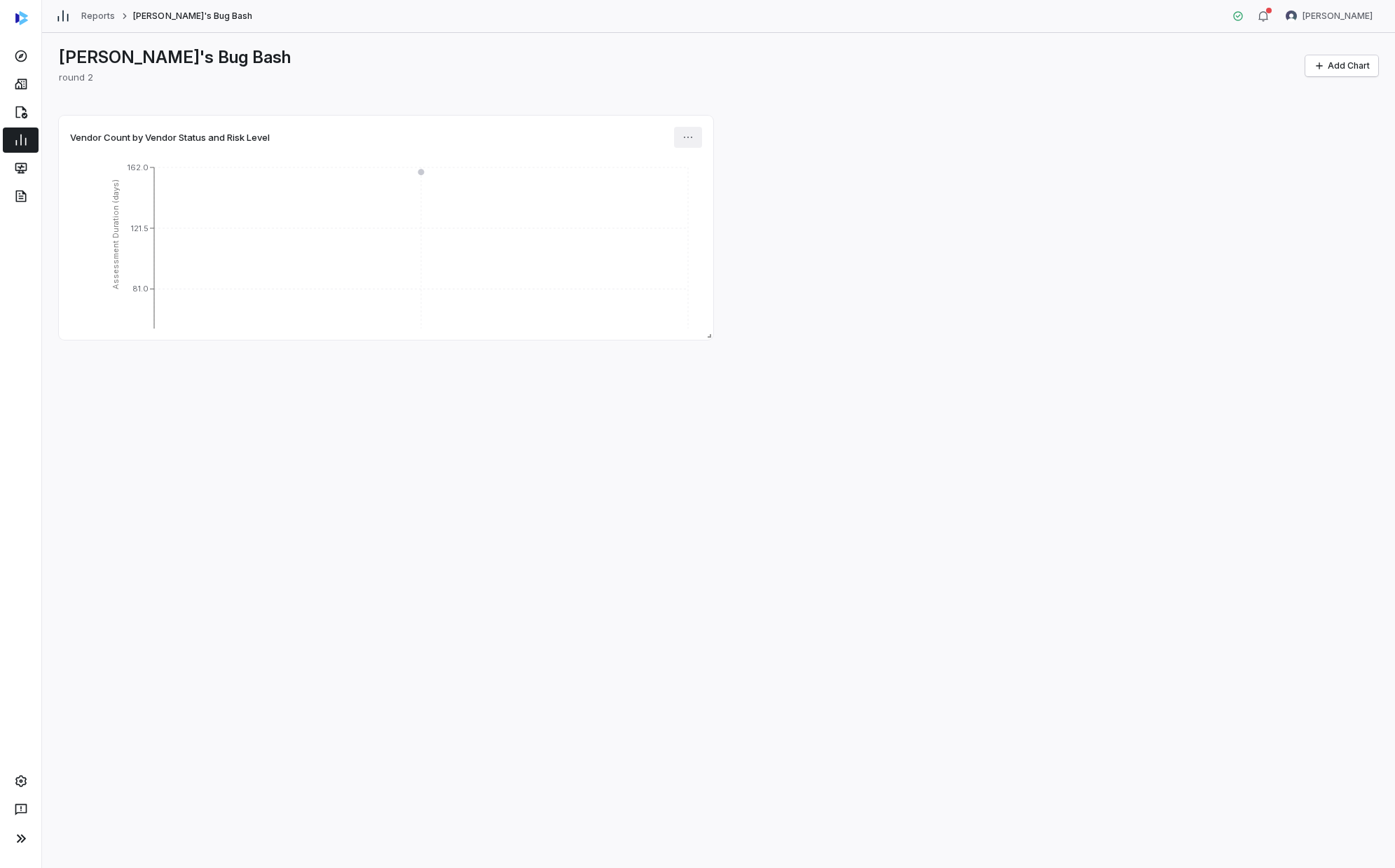
click at [691, 143] on html "Reports [PERSON_NAME]'s Bug Bash [PERSON_NAME] [PERSON_NAME]'s Bug Bash round 2…" at bounding box center [697, 434] width 1395 height 868
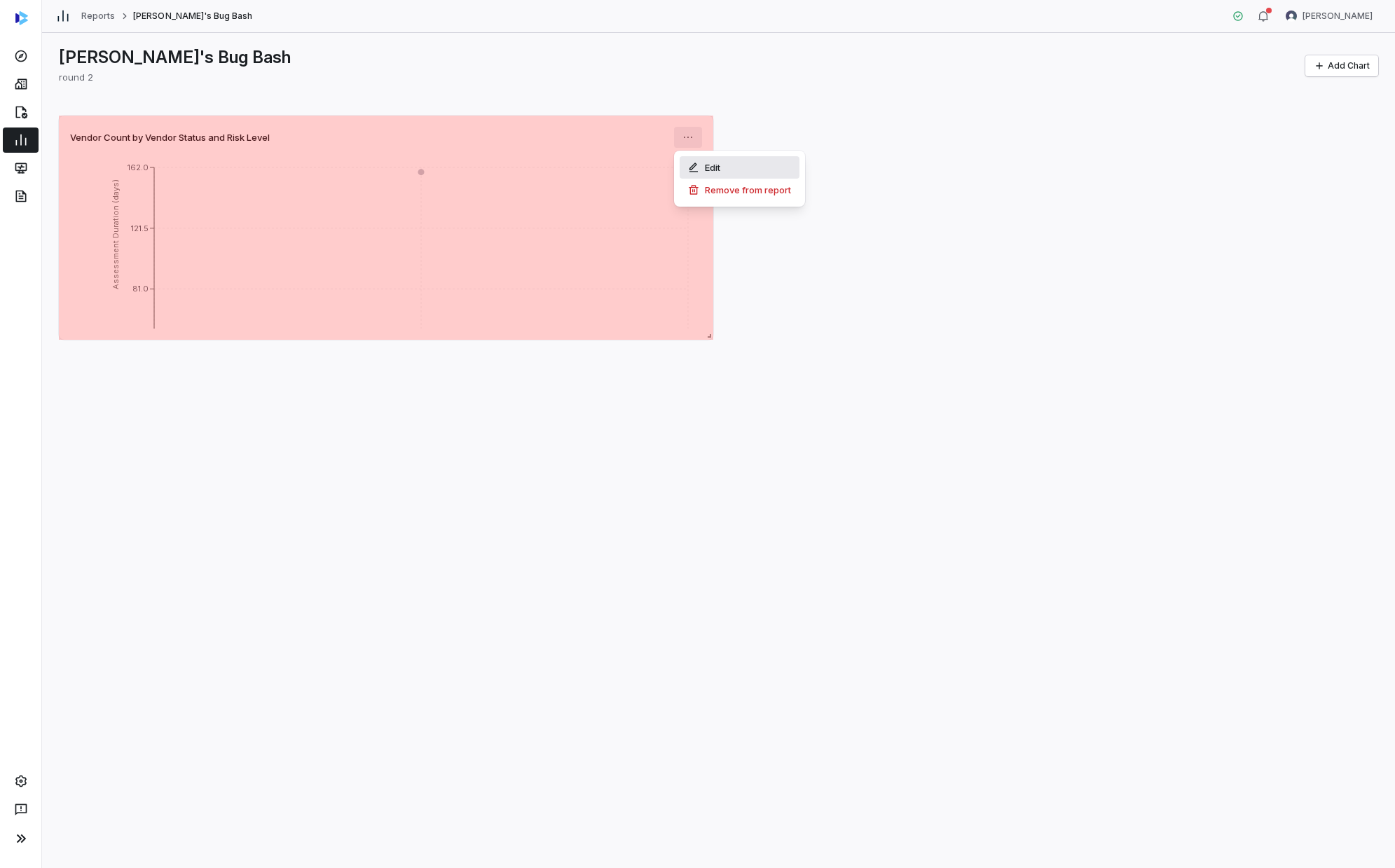
click at [698, 168] on icon at bounding box center [694, 167] width 11 height 11
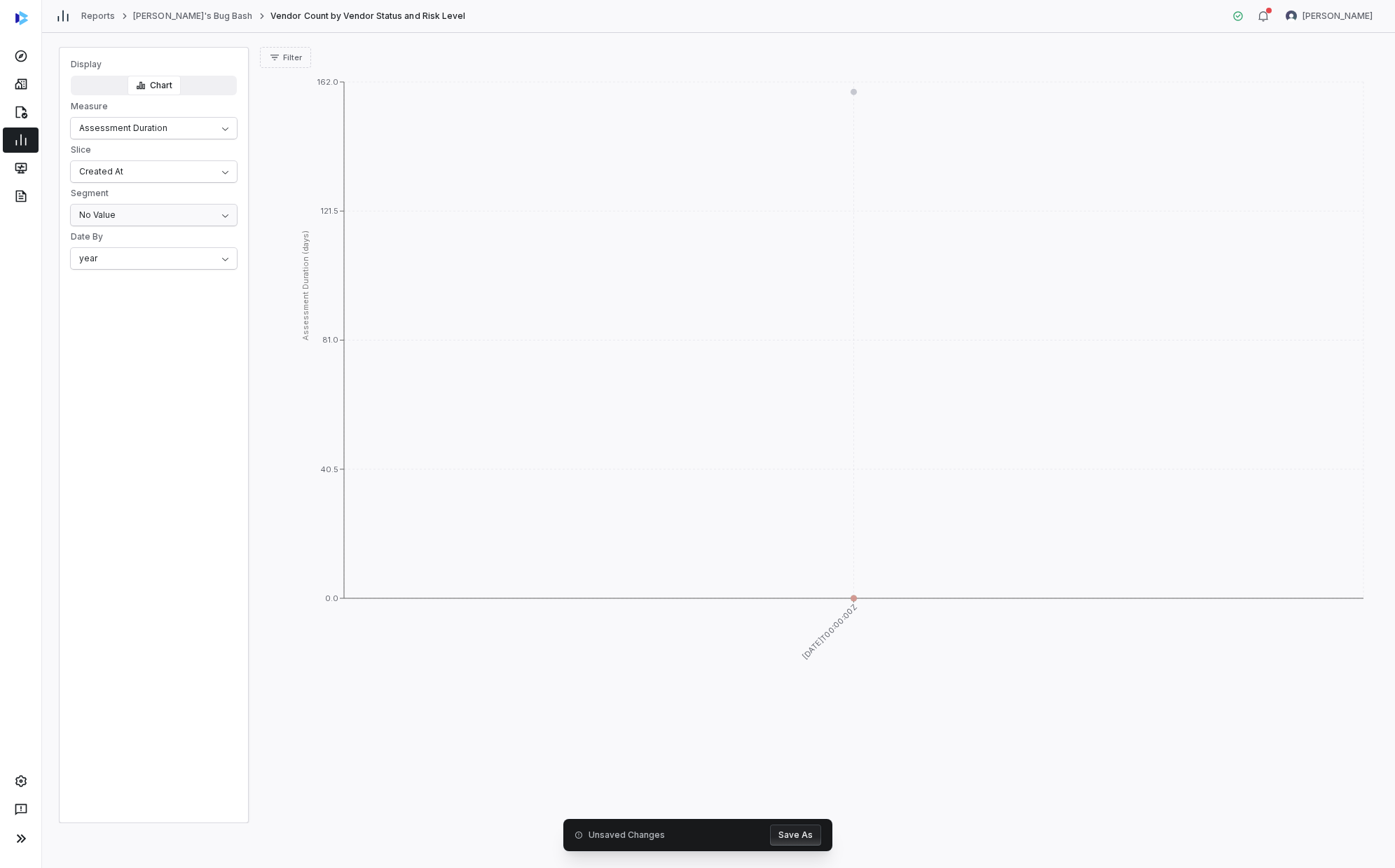
click at [232, 209] on html "Reports [PERSON_NAME]'s Bug Bash Vendor Count by Vendor Status and Risk Level […" at bounding box center [697, 434] width 1395 height 868
click at [211, 175] on html "Reports [PERSON_NAME]'s Bug Bash Vendor Count by Vendor Status and Risk Level […" at bounding box center [697, 434] width 1395 height 868
click at [207, 133] on html "Reports [PERSON_NAME]'s Bug Bash Vendor Count by Vendor Status and Risk Level […" at bounding box center [697, 434] width 1395 height 868
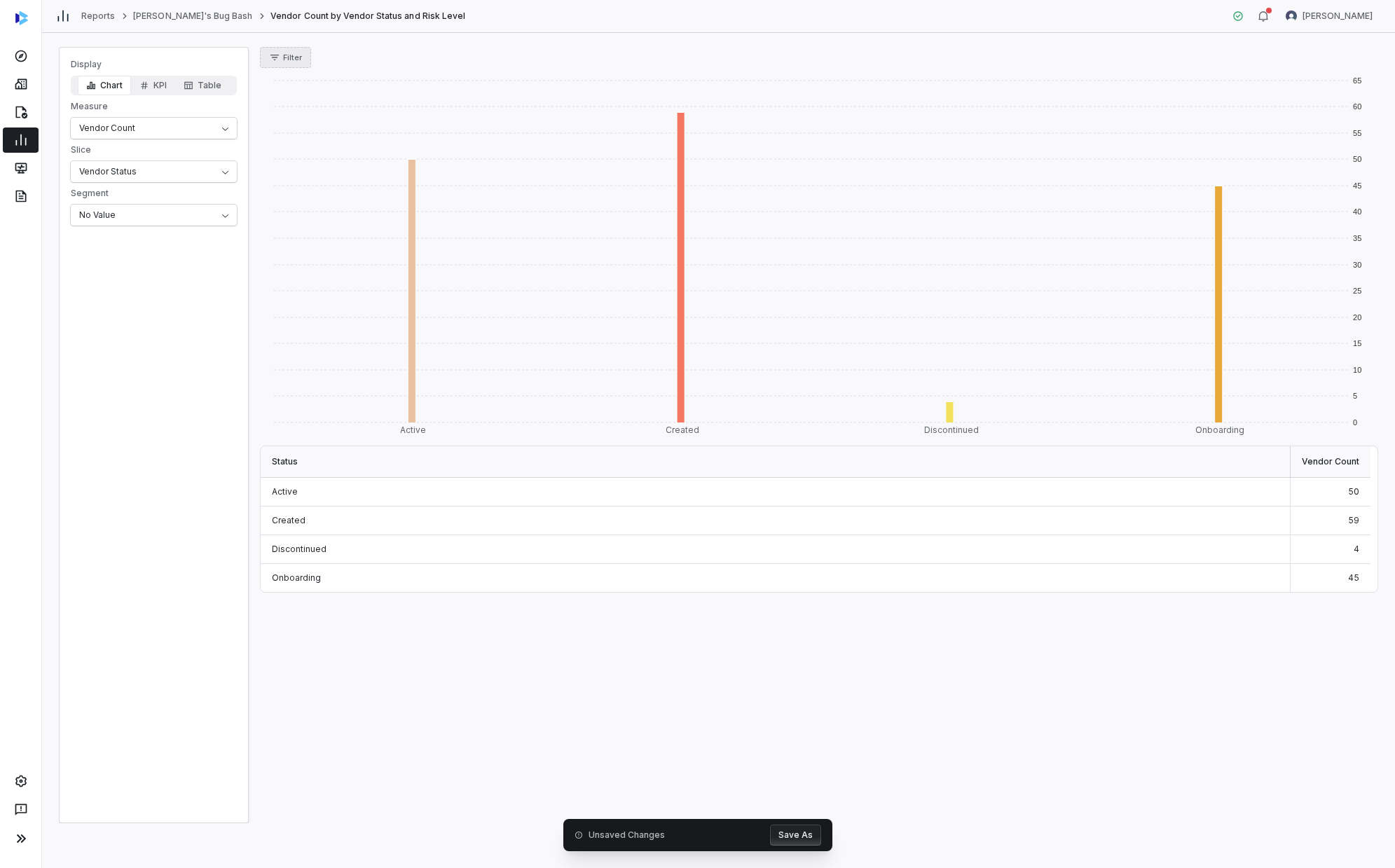
click at [299, 49] on button "Filter" at bounding box center [285, 57] width 51 height 21
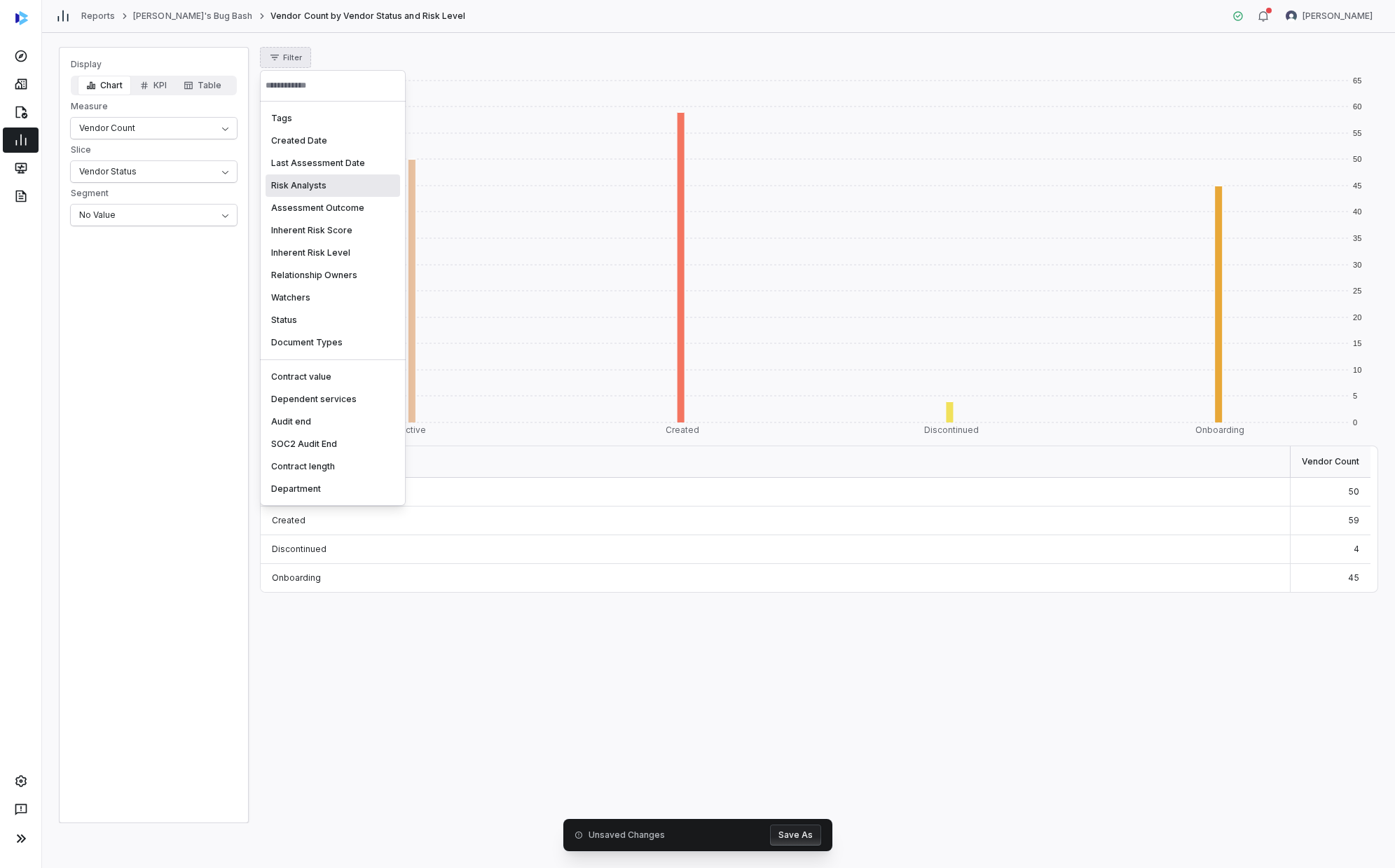
click at [307, 189] on div "Risk Analysts" at bounding box center [333, 185] width 134 height 22
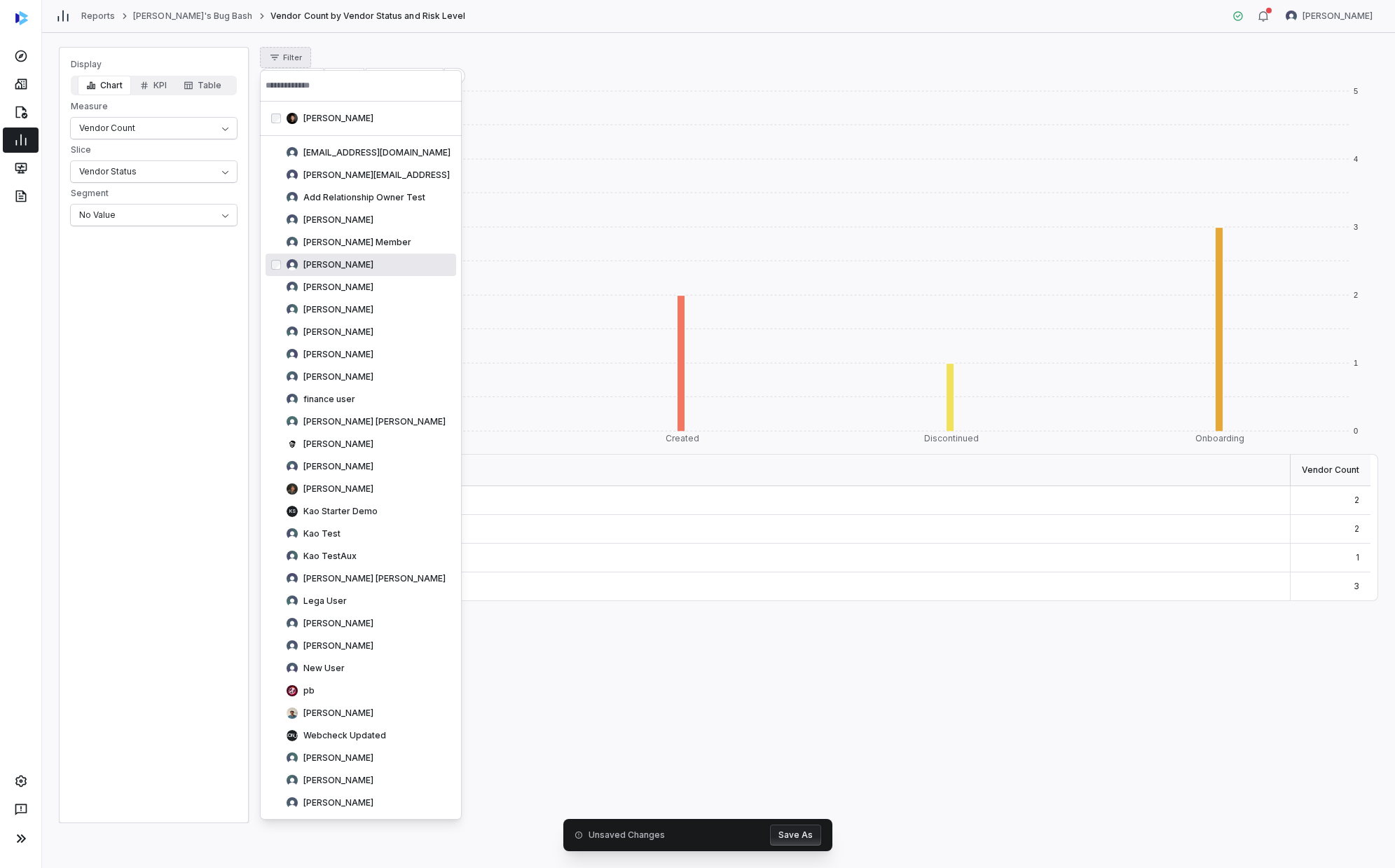
click at [161, 407] on html "Reports [PERSON_NAME]'s Bug Bash Vendor Count by Vendor Status and Risk Level […" at bounding box center [697, 434] width 1395 height 868
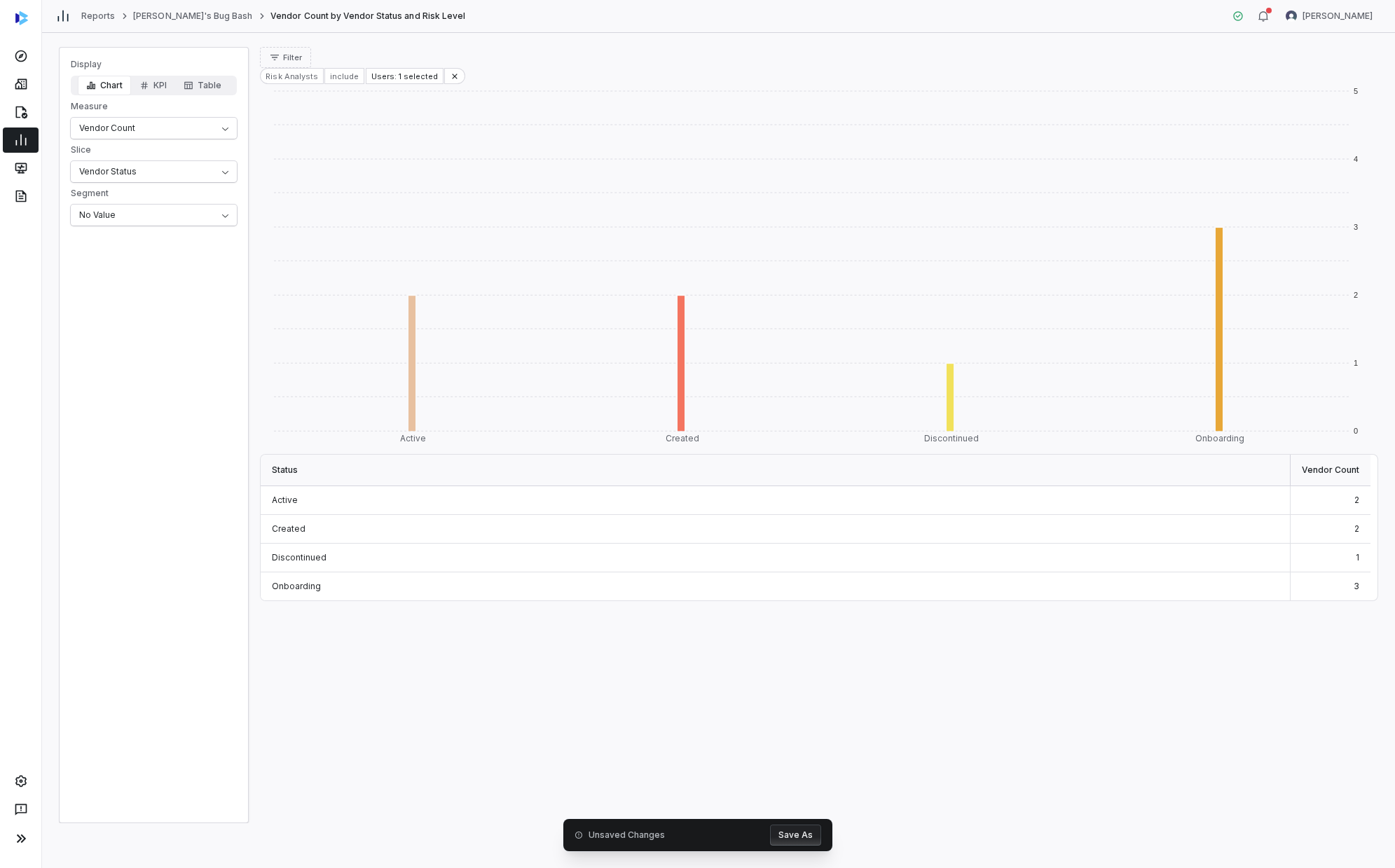
click at [754, 493] on button "Save As" at bounding box center [796, 835] width 51 height 21
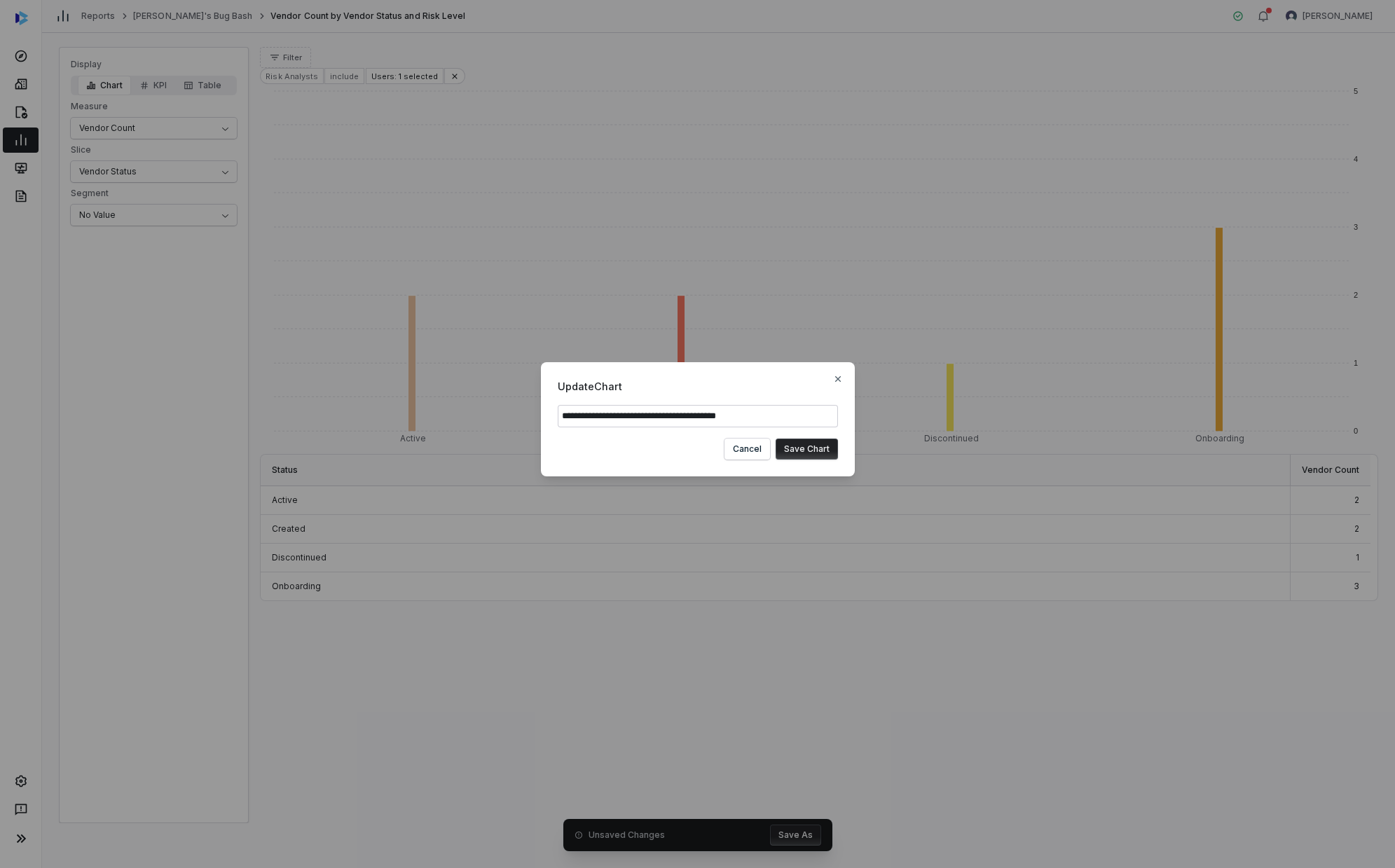
click at [754, 445] on button "Save Chart" at bounding box center [807, 449] width 62 height 21
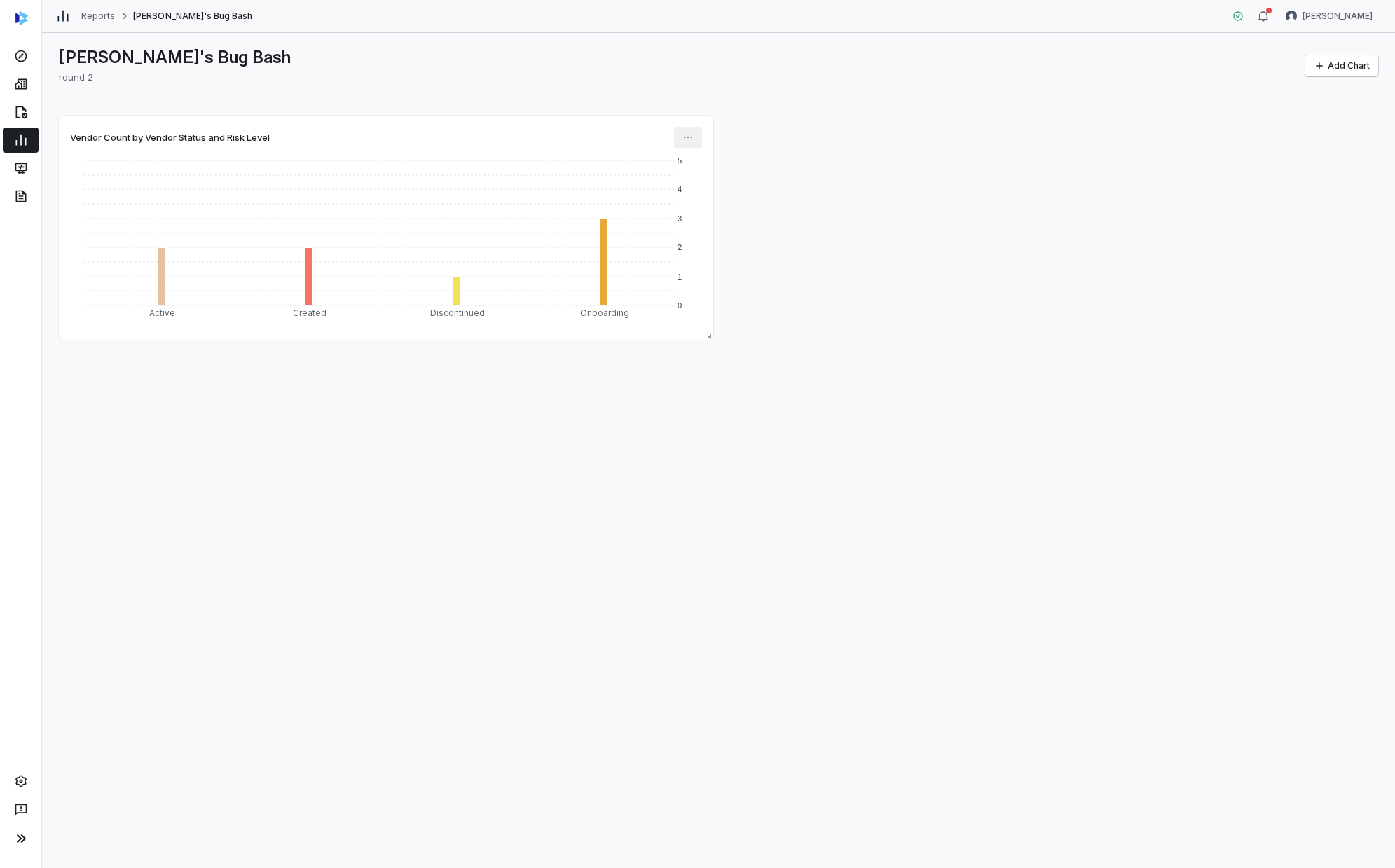
click at [696, 133] on html "Reports [PERSON_NAME]'s Bug Bash [PERSON_NAME] [PERSON_NAME]'s Bug Bash round 2…" at bounding box center [697, 434] width 1395 height 868
click at [707, 161] on div "Edit" at bounding box center [740, 167] width 120 height 22
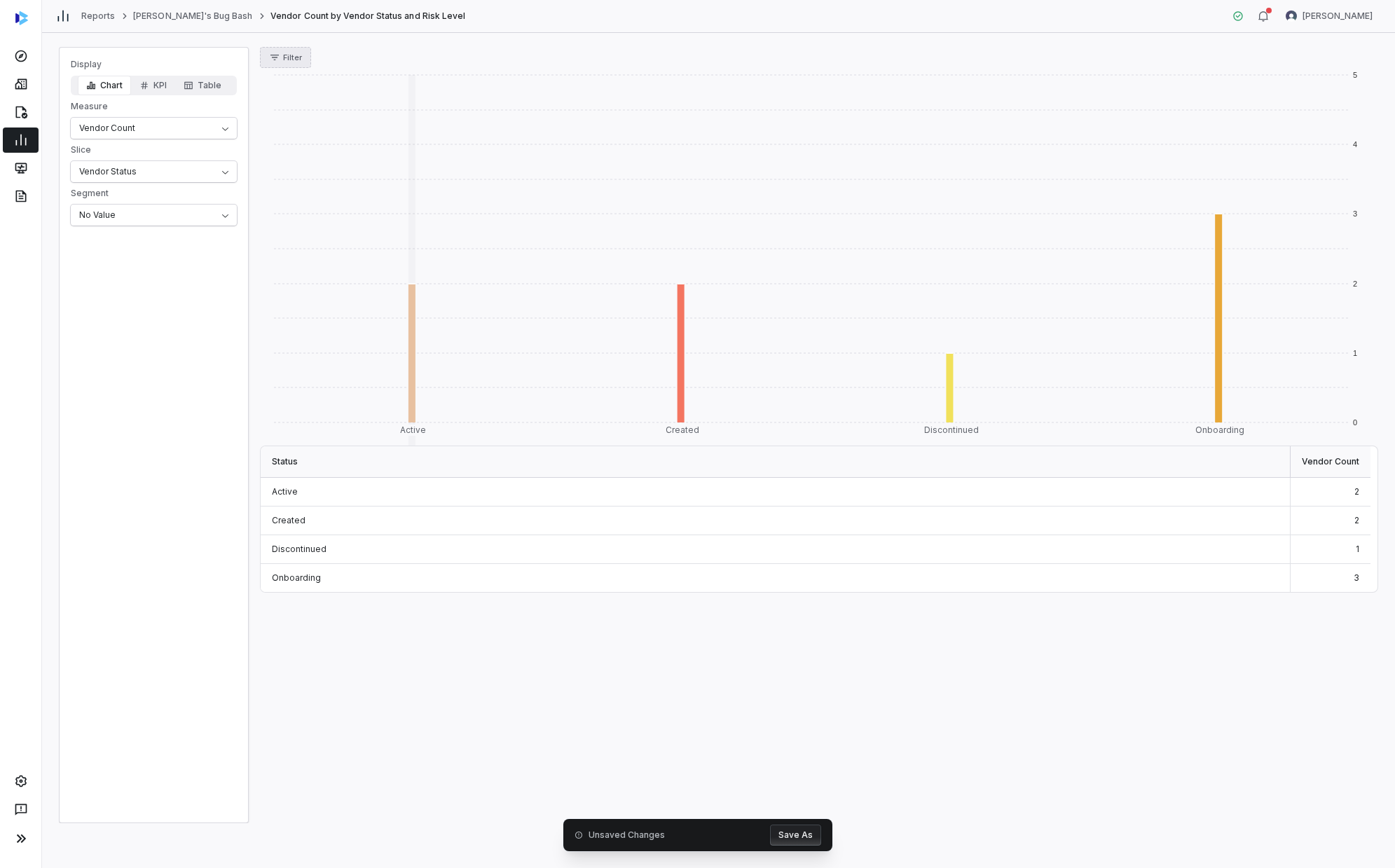
click at [301, 51] on button "Filter" at bounding box center [285, 57] width 51 height 21
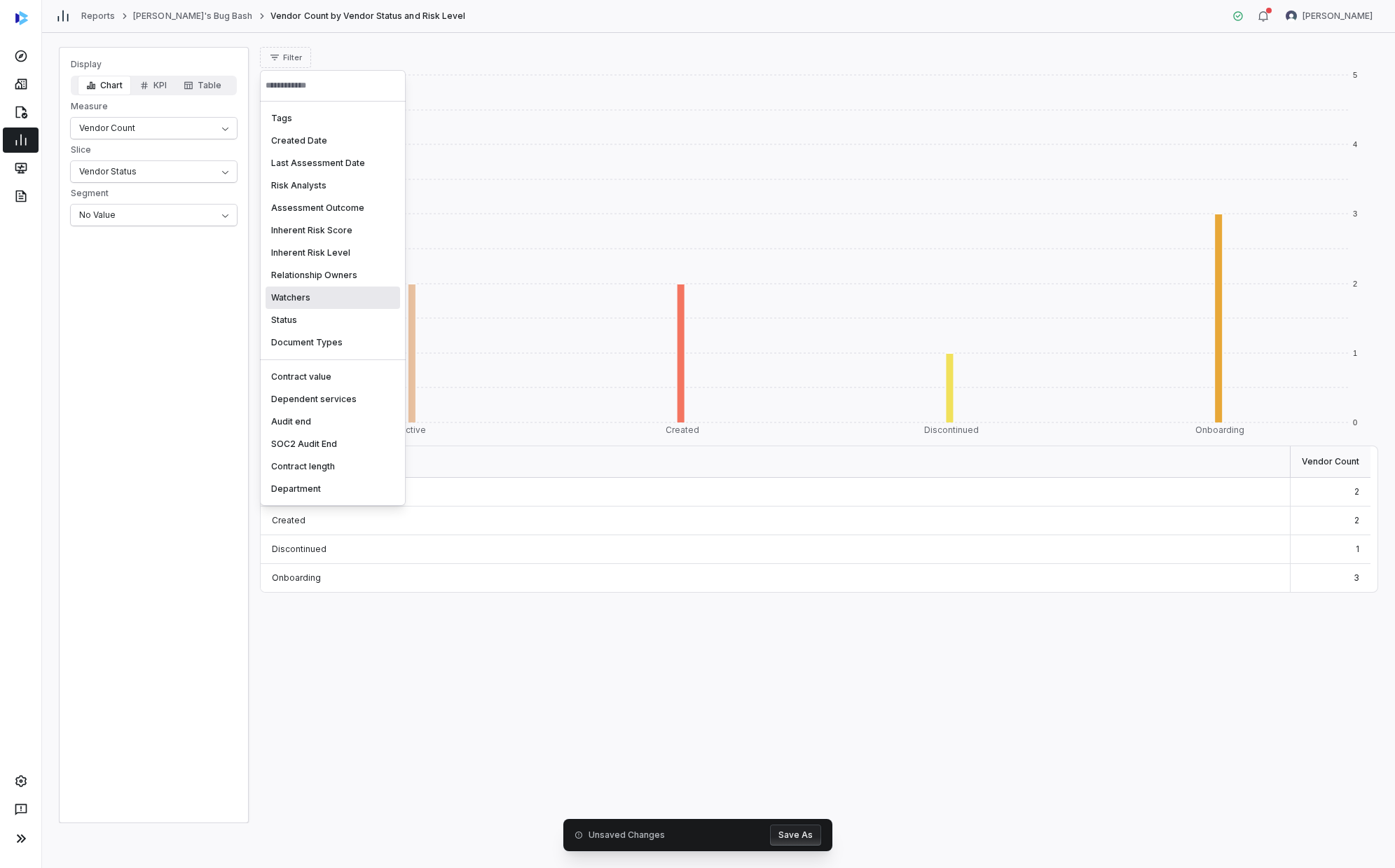
click at [460, 493] on html "Reports [PERSON_NAME]'s Bug Bash Vendor Count by Vendor Status and Risk Level […" at bounding box center [697, 434] width 1395 height 868
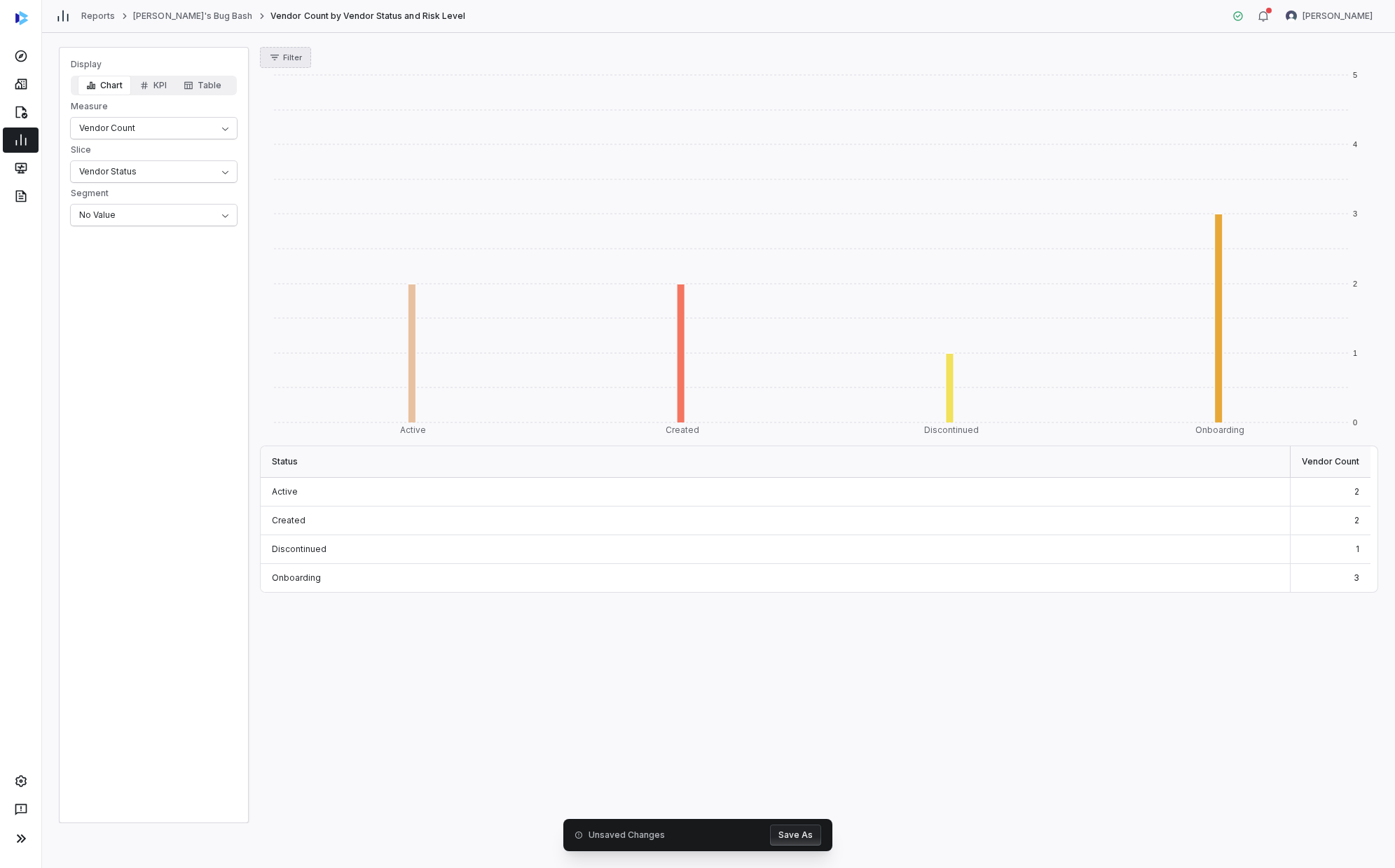
click at [297, 57] on span "Filter" at bounding box center [292, 57] width 19 height 11
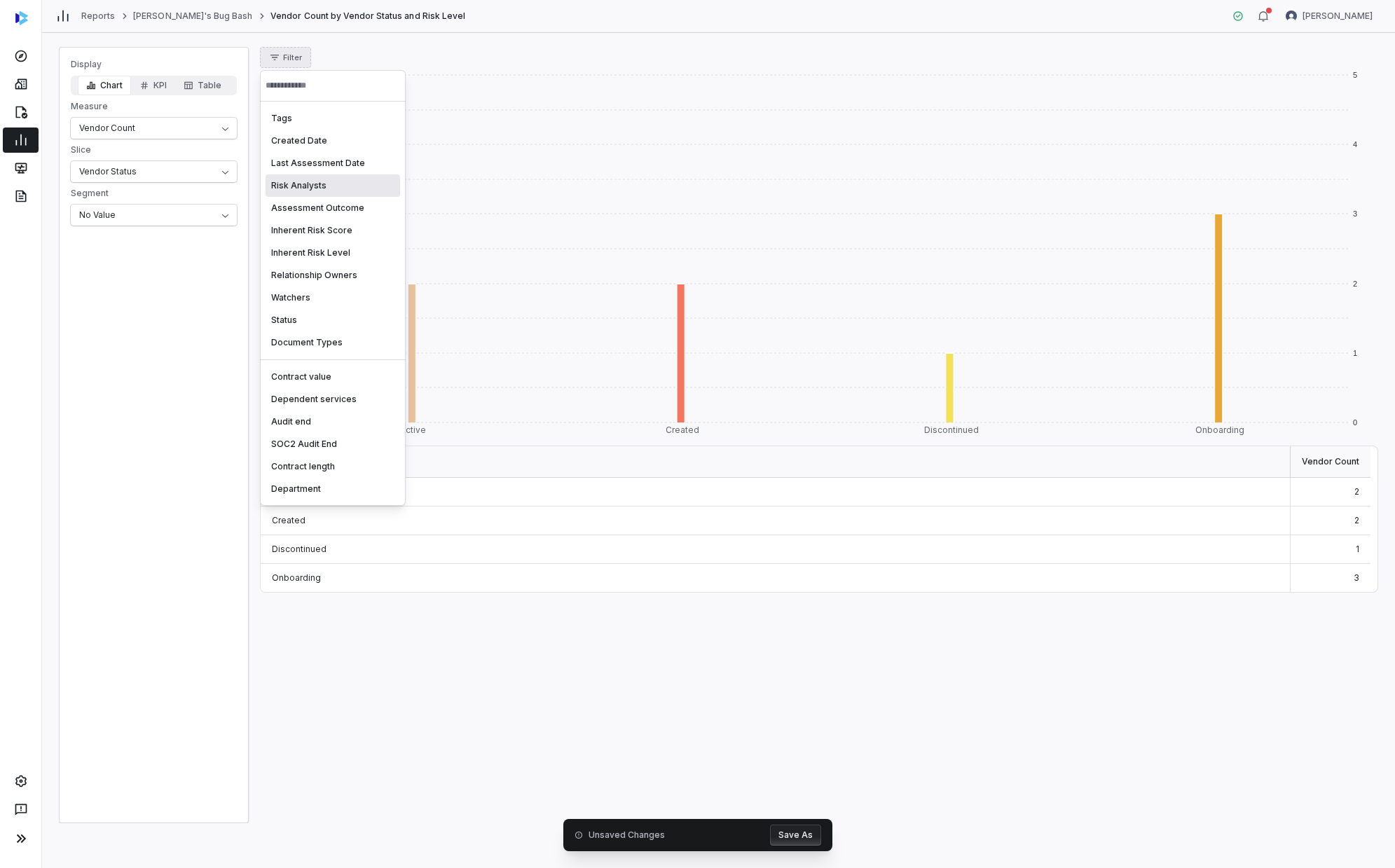
click at [337, 191] on div "Risk Analysts" at bounding box center [333, 185] width 134 height 22
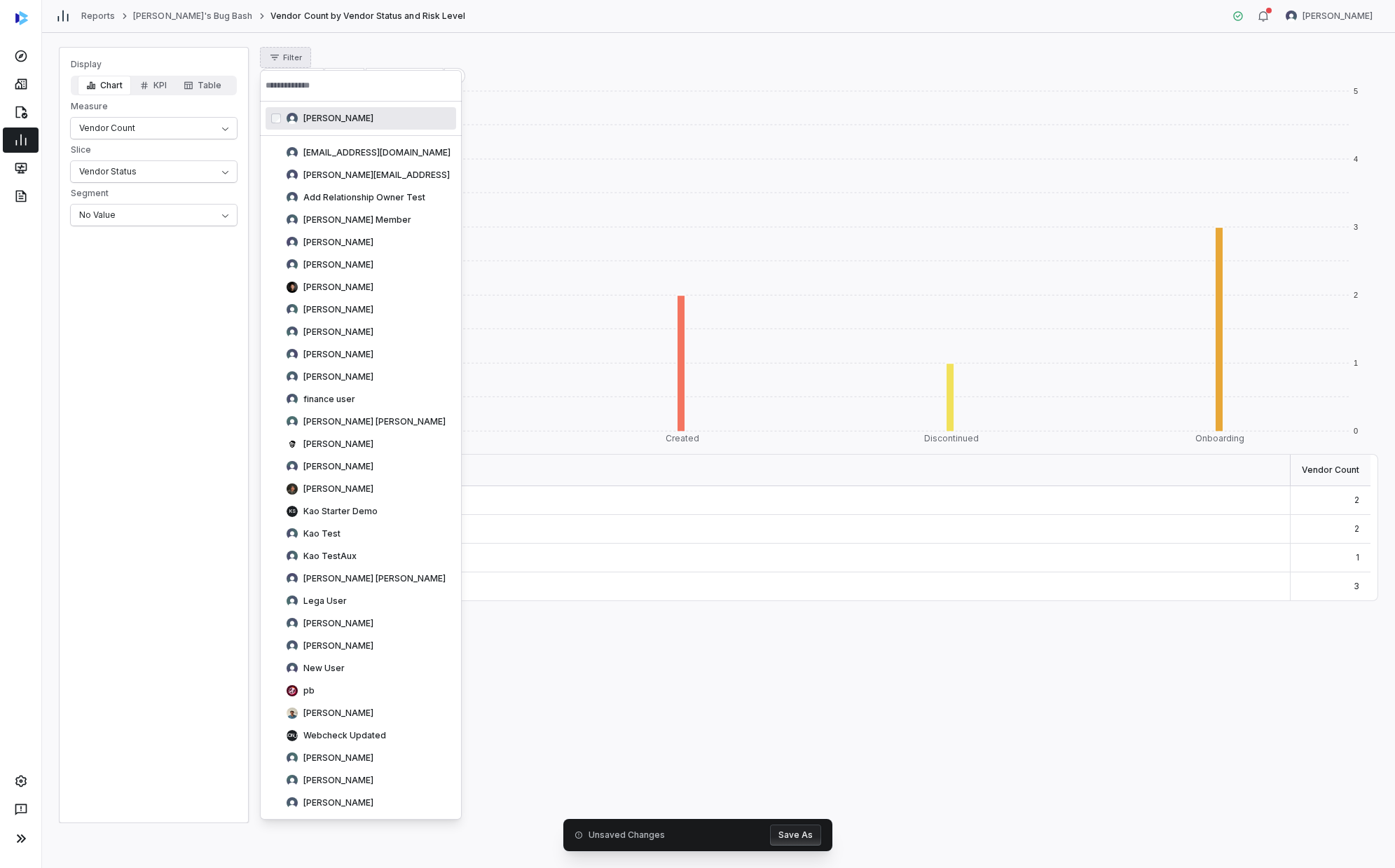
click at [552, 78] on html "Reports [PERSON_NAME]'s Bug Bash Vendor Count by Vendor Status and Risk Level […" at bounding box center [697, 434] width 1395 height 868
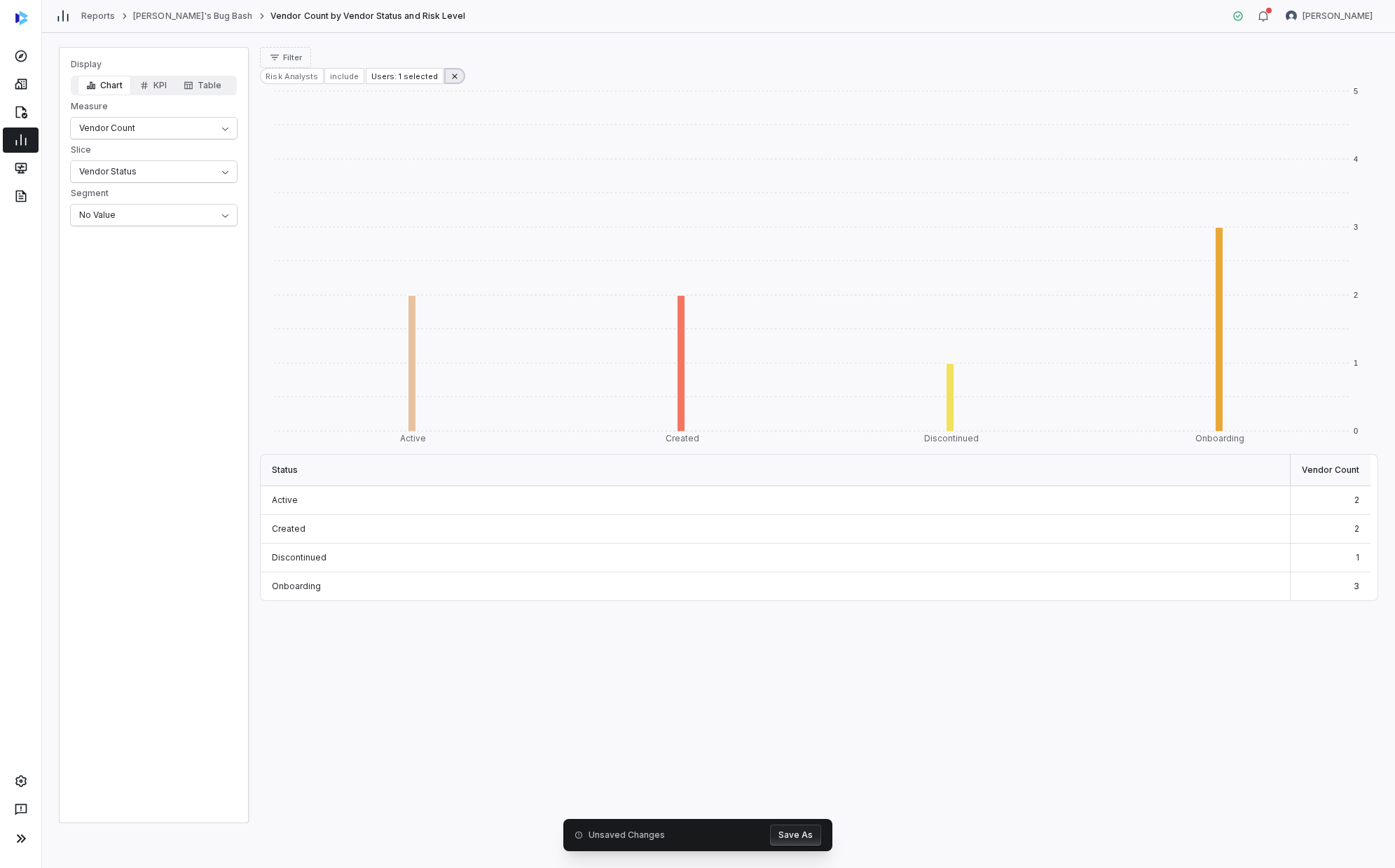
click at [450, 78] on icon at bounding box center [455, 76] width 10 height 10
click at [724, 493] on div "0 1 2 3 4 5 Active Created Discontinued Onboarding Status Vendor Count Active 2…" at bounding box center [818, 445] width 1118 height 755
click at [284, 61] on span "Filter" at bounding box center [292, 57] width 19 height 11
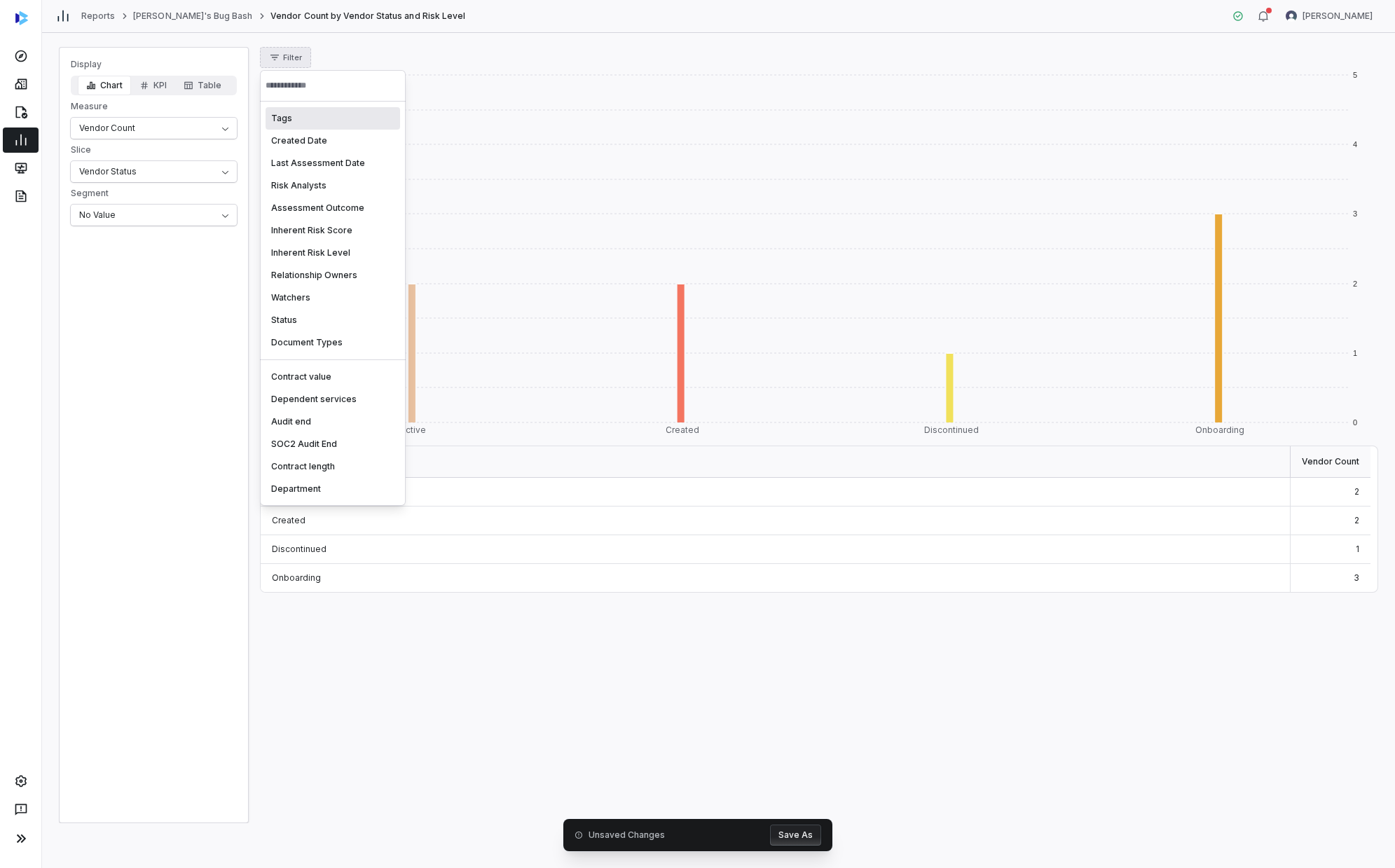
click at [335, 109] on div "Tags" at bounding box center [333, 118] width 134 height 22
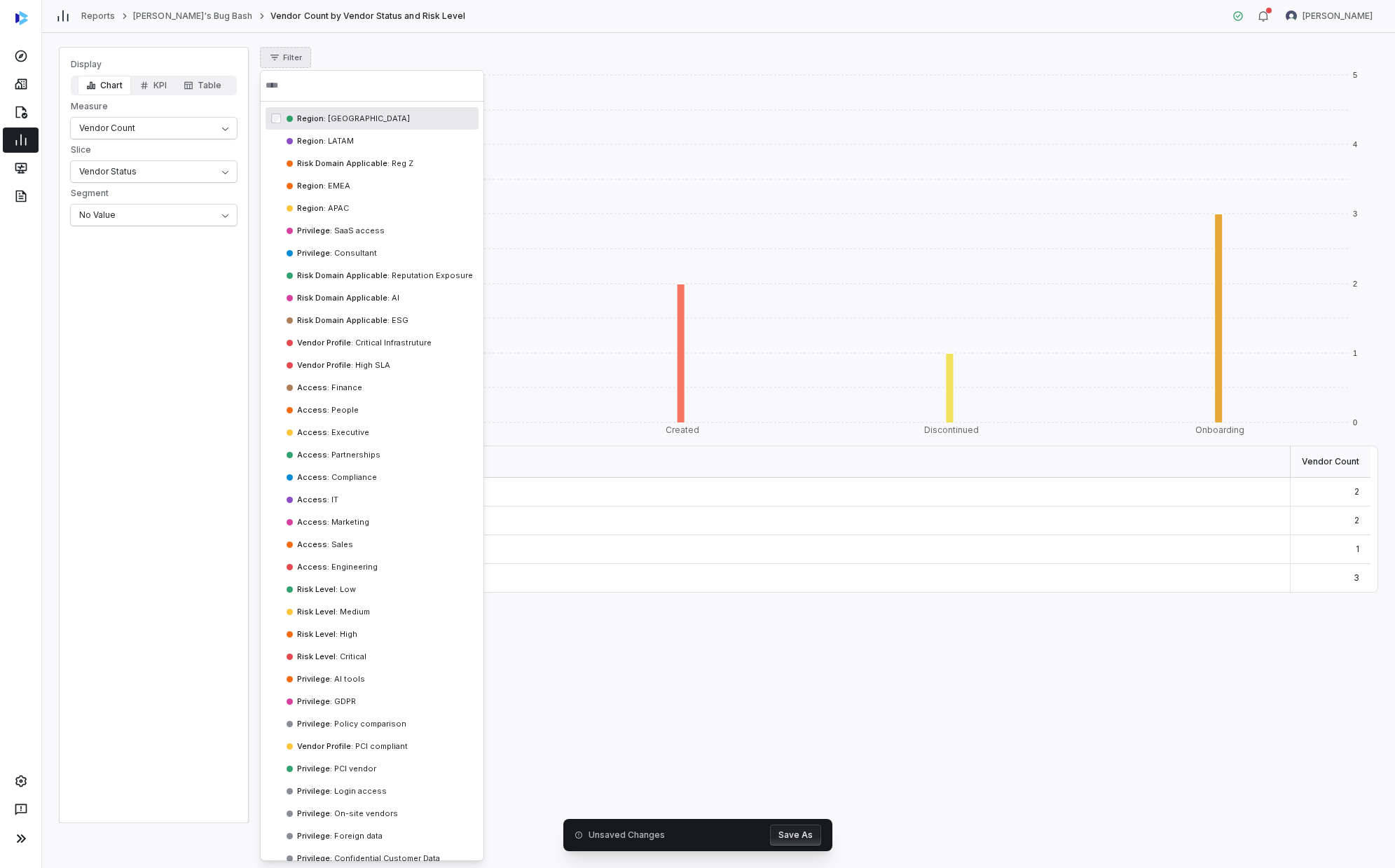
click at [321, 118] on span "Region :" at bounding box center [311, 118] width 29 height 10
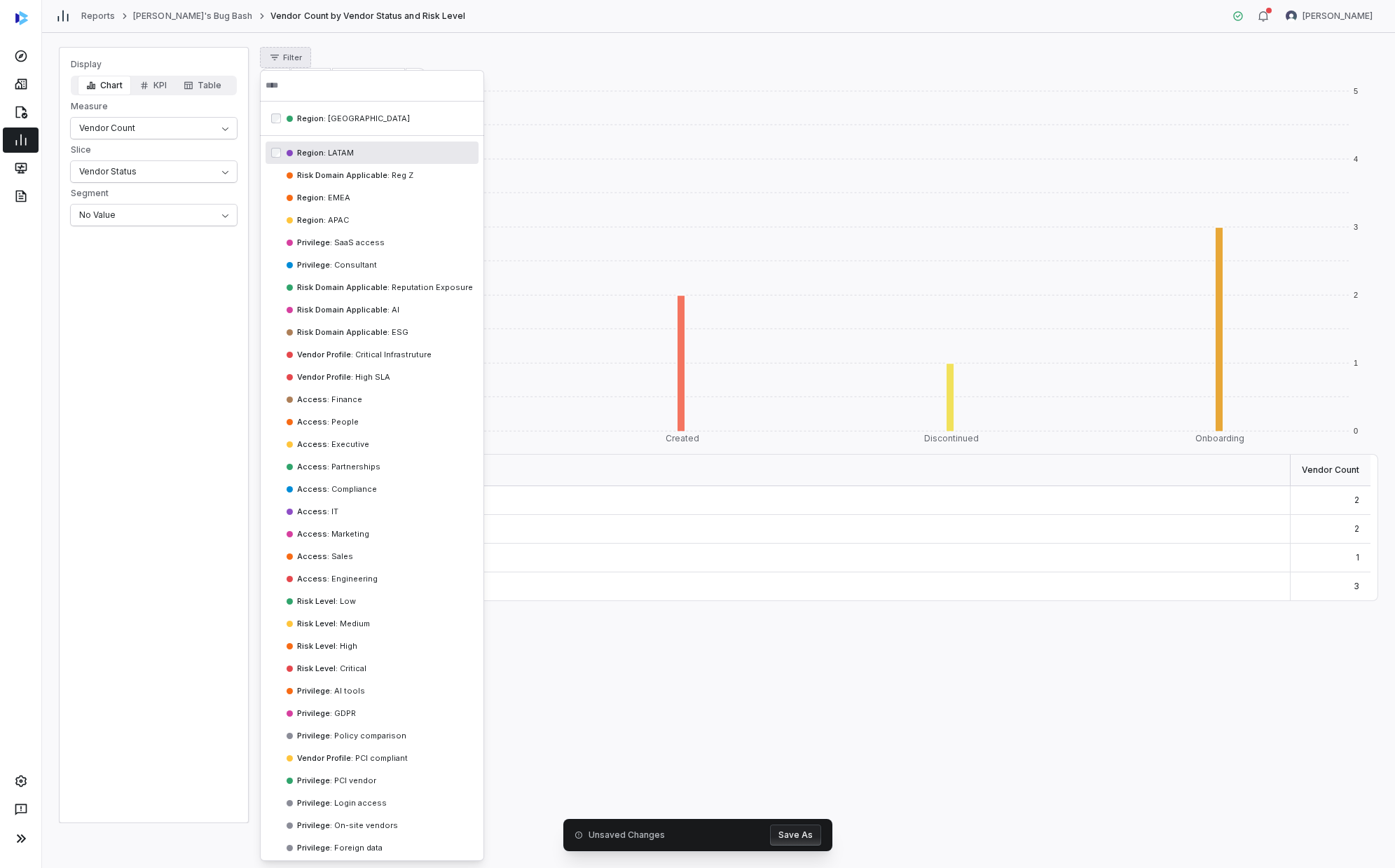
click at [320, 149] on span "Region :" at bounding box center [311, 152] width 29 height 10
click at [320, 176] on span "Risk Domain Applicable :" at bounding box center [343, 175] width 93 height 10
click at [325, 191] on div "Region : EMEA" at bounding box center [372, 197] width 213 height 22
click at [328, 221] on span "APAC" at bounding box center [337, 220] width 23 height 10
click at [313, 118] on span "Region :" at bounding box center [311, 118] width 29 height 10
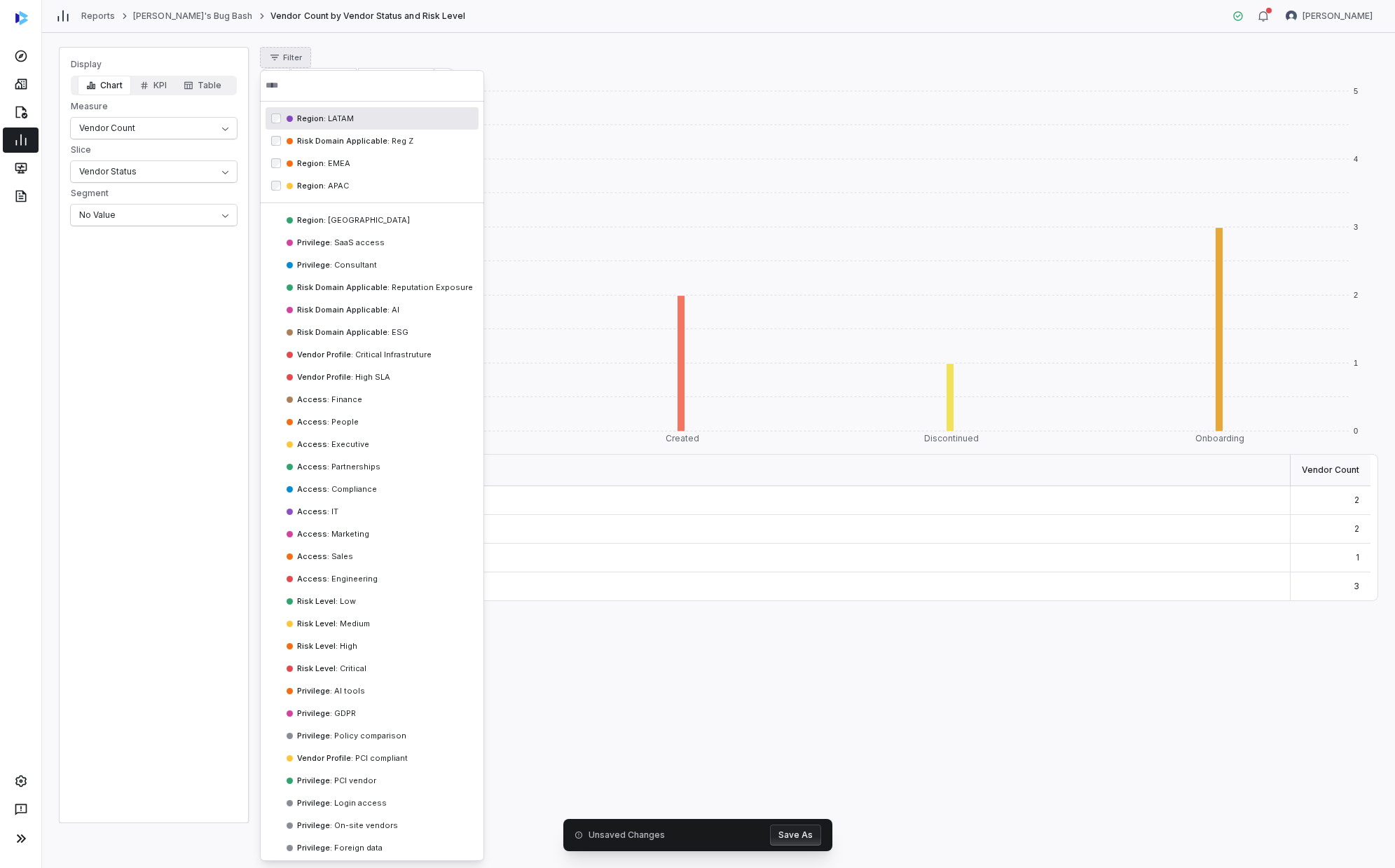
click at [316, 128] on div "Region : LATAM" at bounding box center [372, 118] width 213 height 22
click at [316, 128] on div "Risk Domain Applicable : Reg Z" at bounding box center [372, 118] width 213 height 22
click at [316, 128] on div "Region : EMEA" at bounding box center [372, 118] width 213 height 22
click at [316, 128] on div "Region : APAC" at bounding box center [372, 118] width 213 height 22
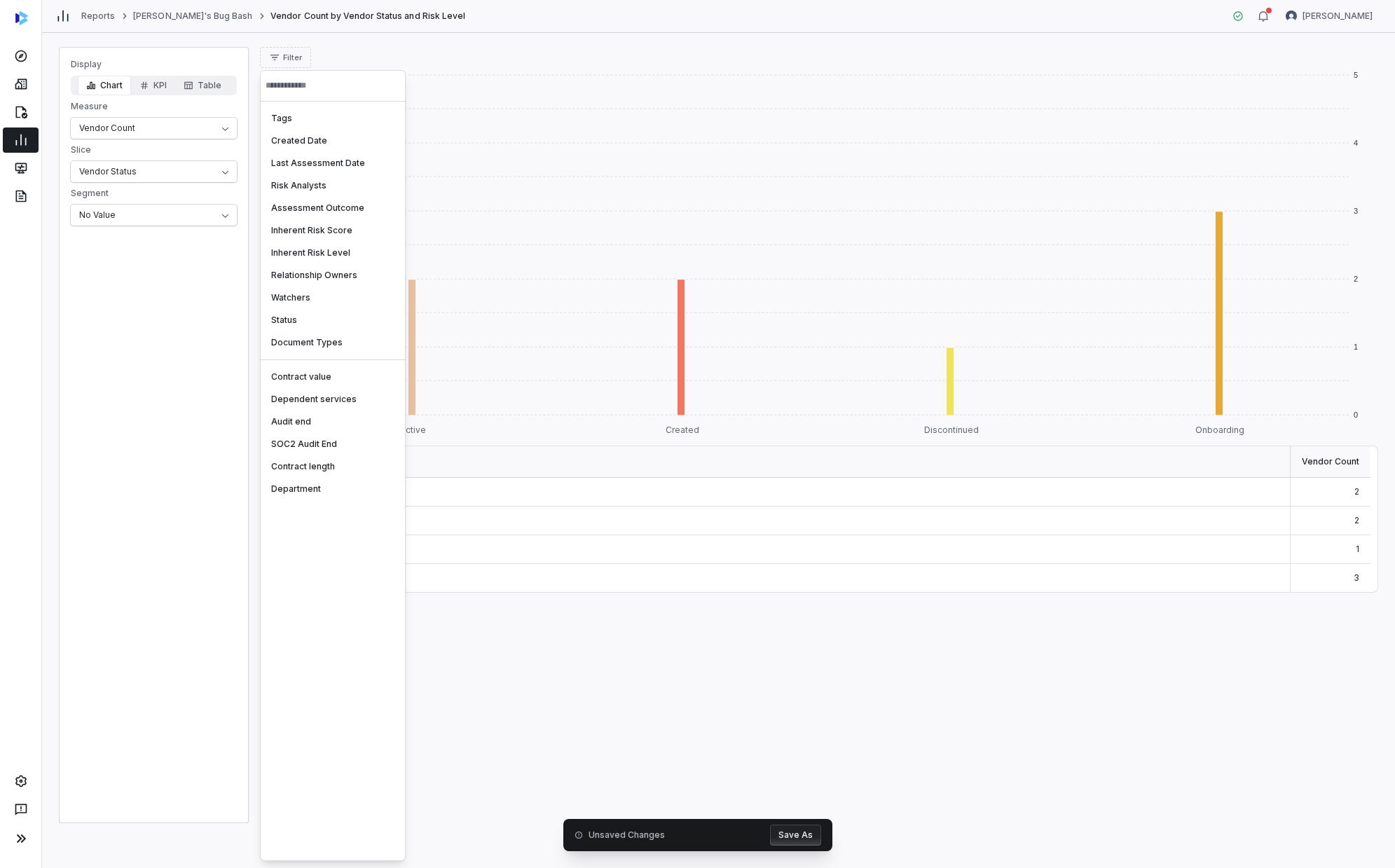
click at [404, 59] on html "Reports [PERSON_NAME]'s Bug Bash Vendor Count by Vendor Status and Risk Level […" at bounding box center [697, 434] width 1395 height 868
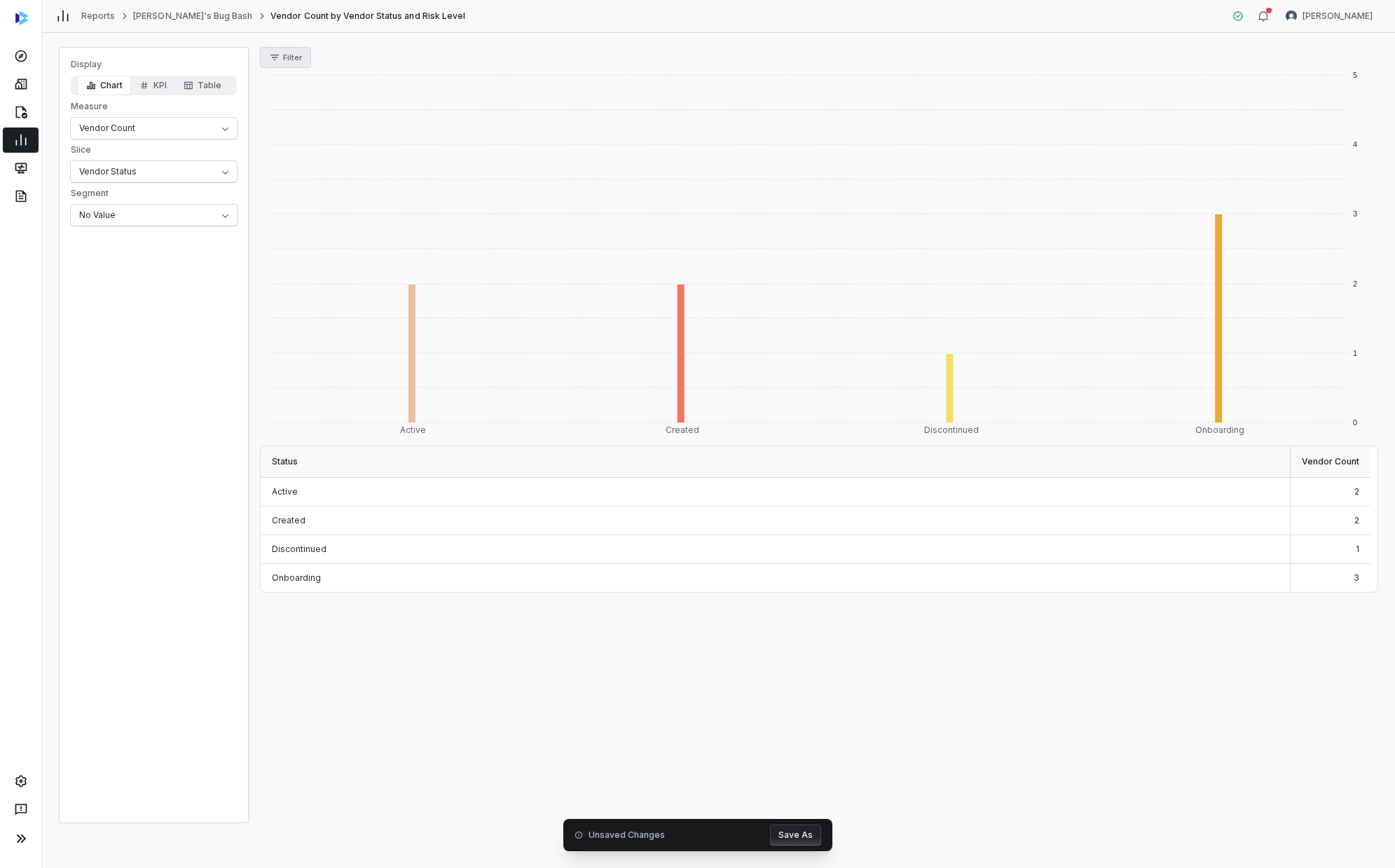
click at [276, 52] on icon "button" at bounding box center [275, 57] width 11 height 11
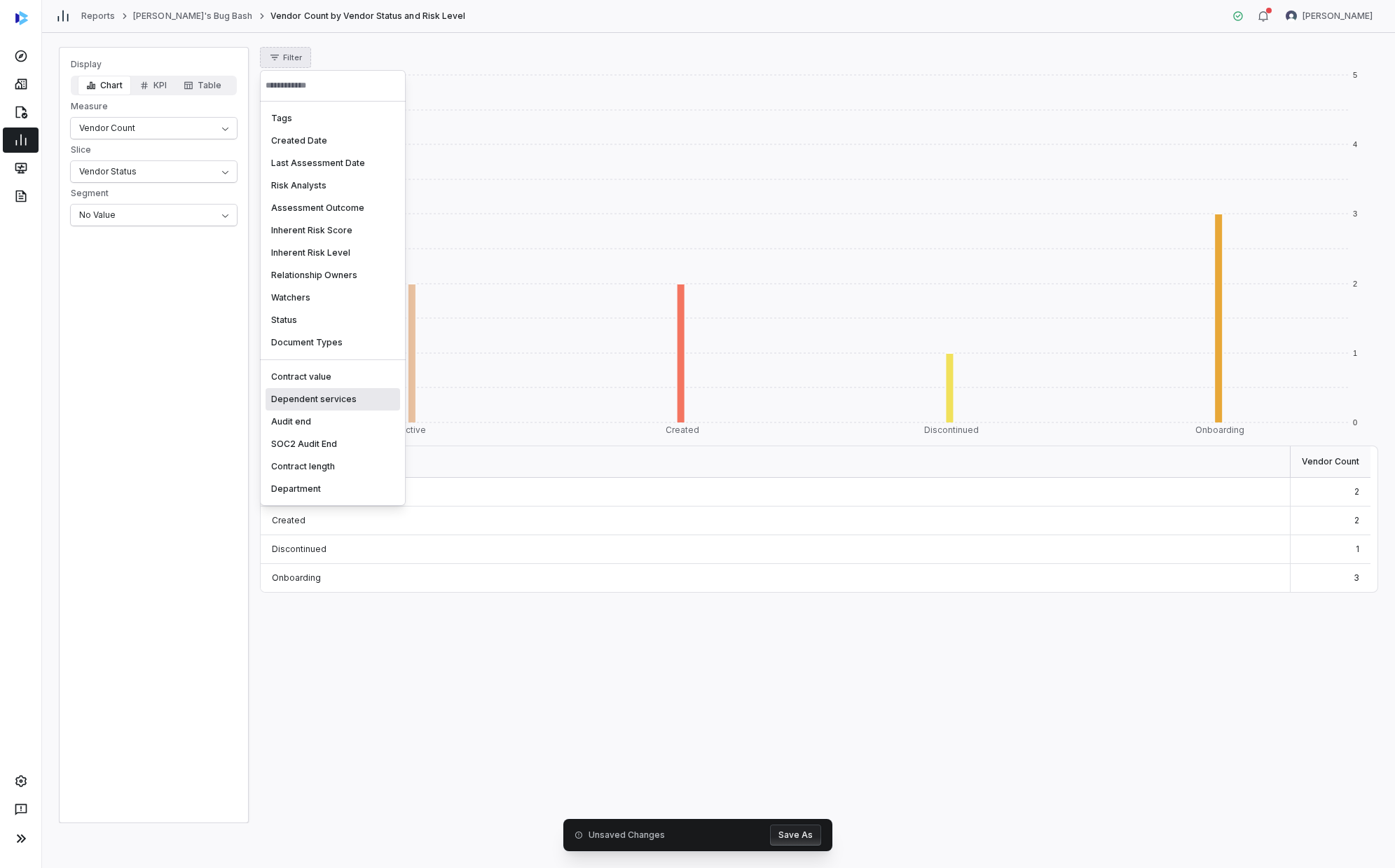
click at [335, 426] on div "Audit end" at bounding box center [333, 421] width 134 height 22
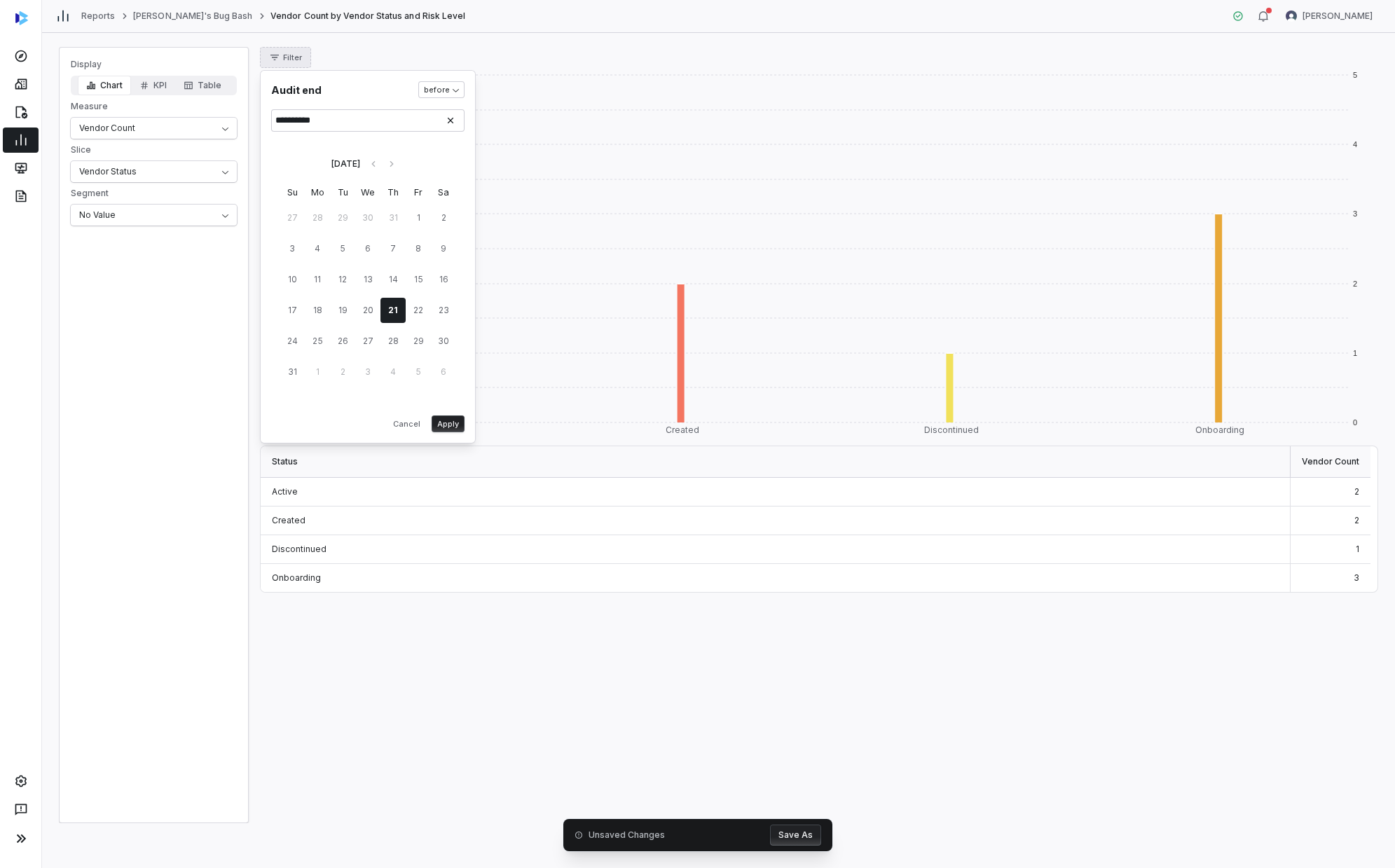
click at [385, 305] on button "21" at bounding box center [393, 310] width 25 height 25
click at [398, 261] on tbody "27 28 29 30 31 1 2 3 4 5 6 7 8 9 10 11 12 13 14 15 16 17 18 19 20 21 22 23 24 2…" at bounding box center [367, 293] width 176 height 185
click at [435, 416] on button "Apply" at bounding box center [448, 424] width 33 height 17
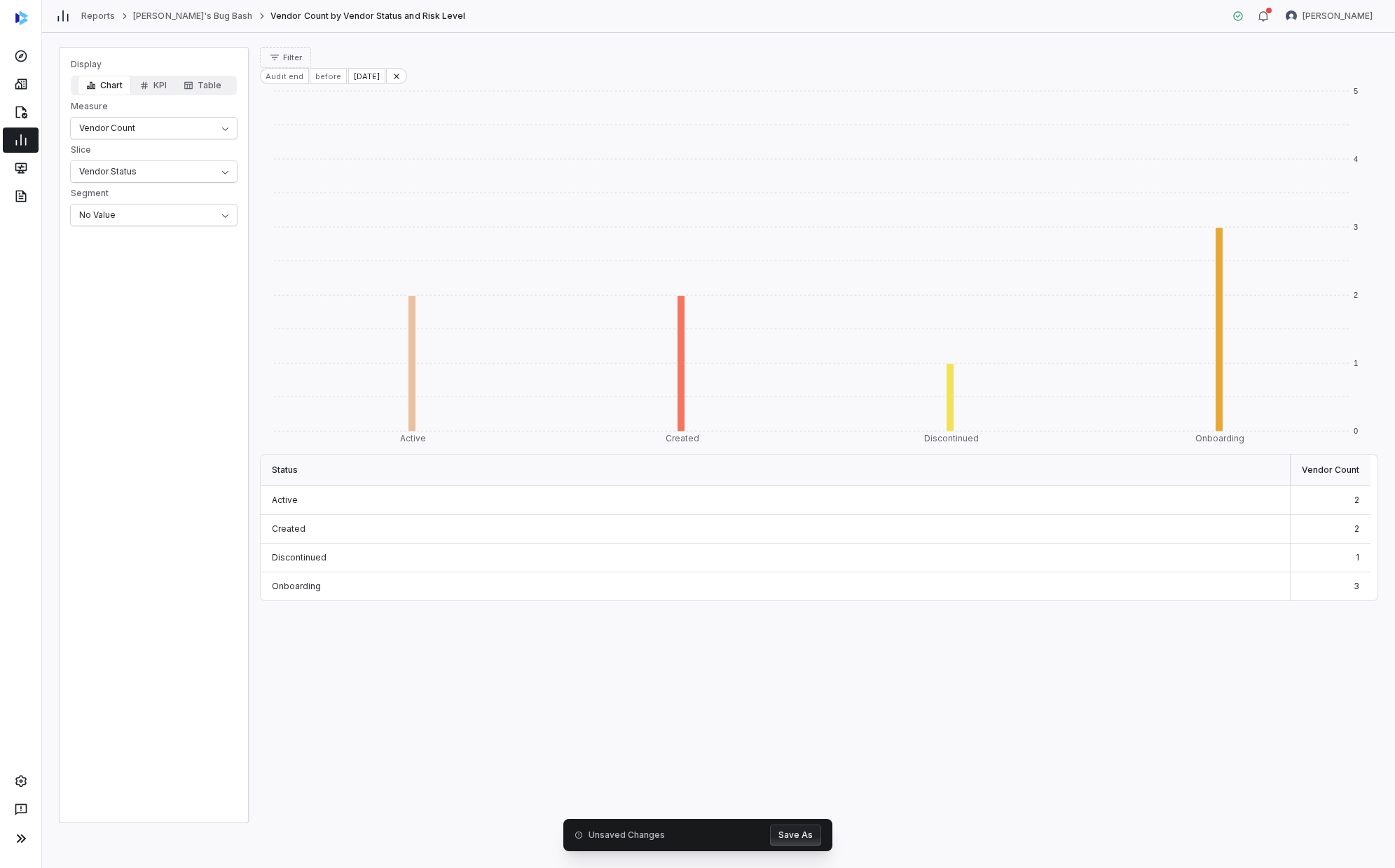
click at [754, 493] on div "0 1 2 3 4 5 Active Created Discontinued Onboarding Status Vendor Count Active 2…" at bounding box center [818, 454] width 1118 height 739
click at [754, 493] on button "Save As" at bounding box center [796, 835] width 51 height 21
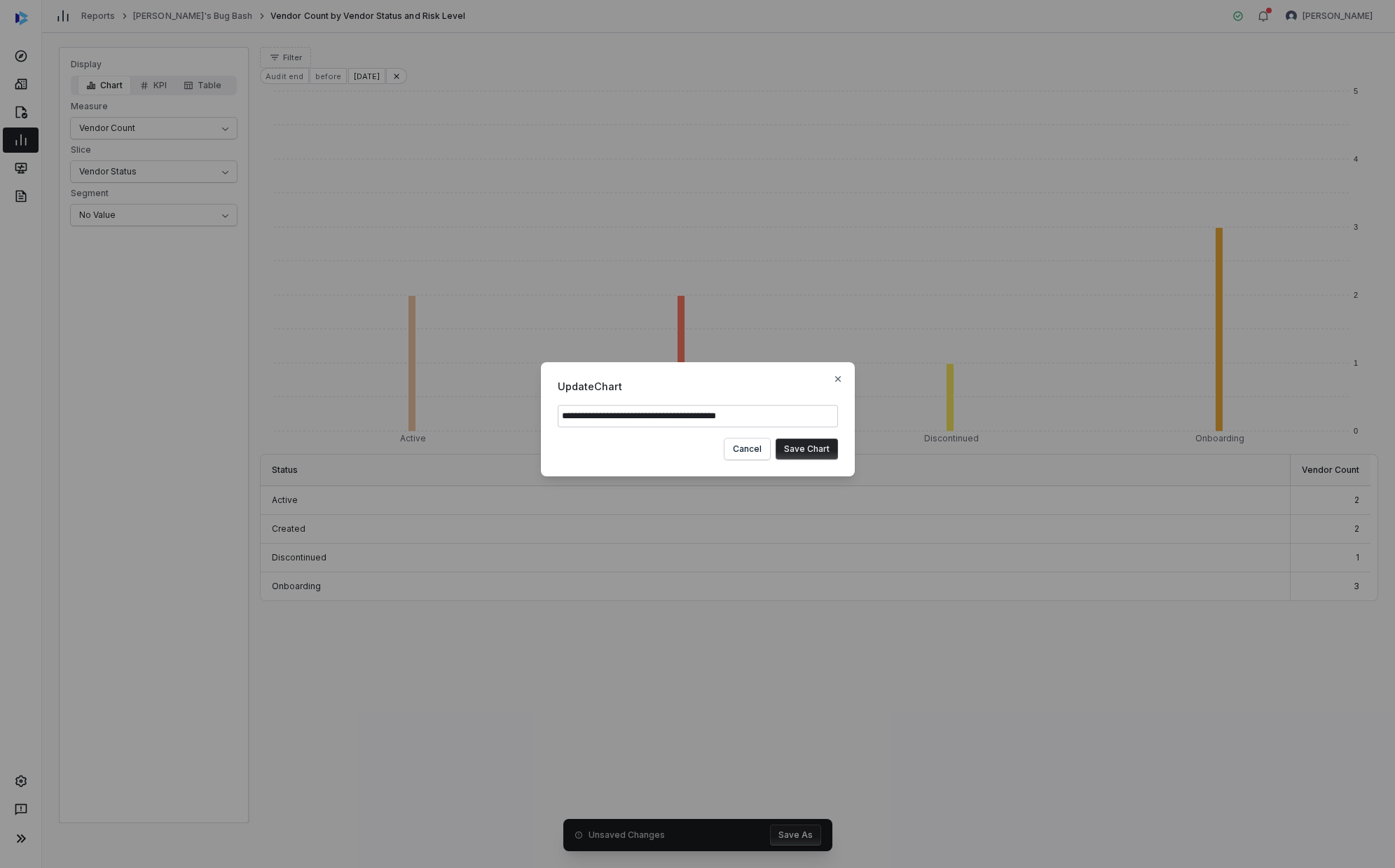
click at [754, 455] on button "Save Chart" at bounding box center [807, 449] width 62 height 21
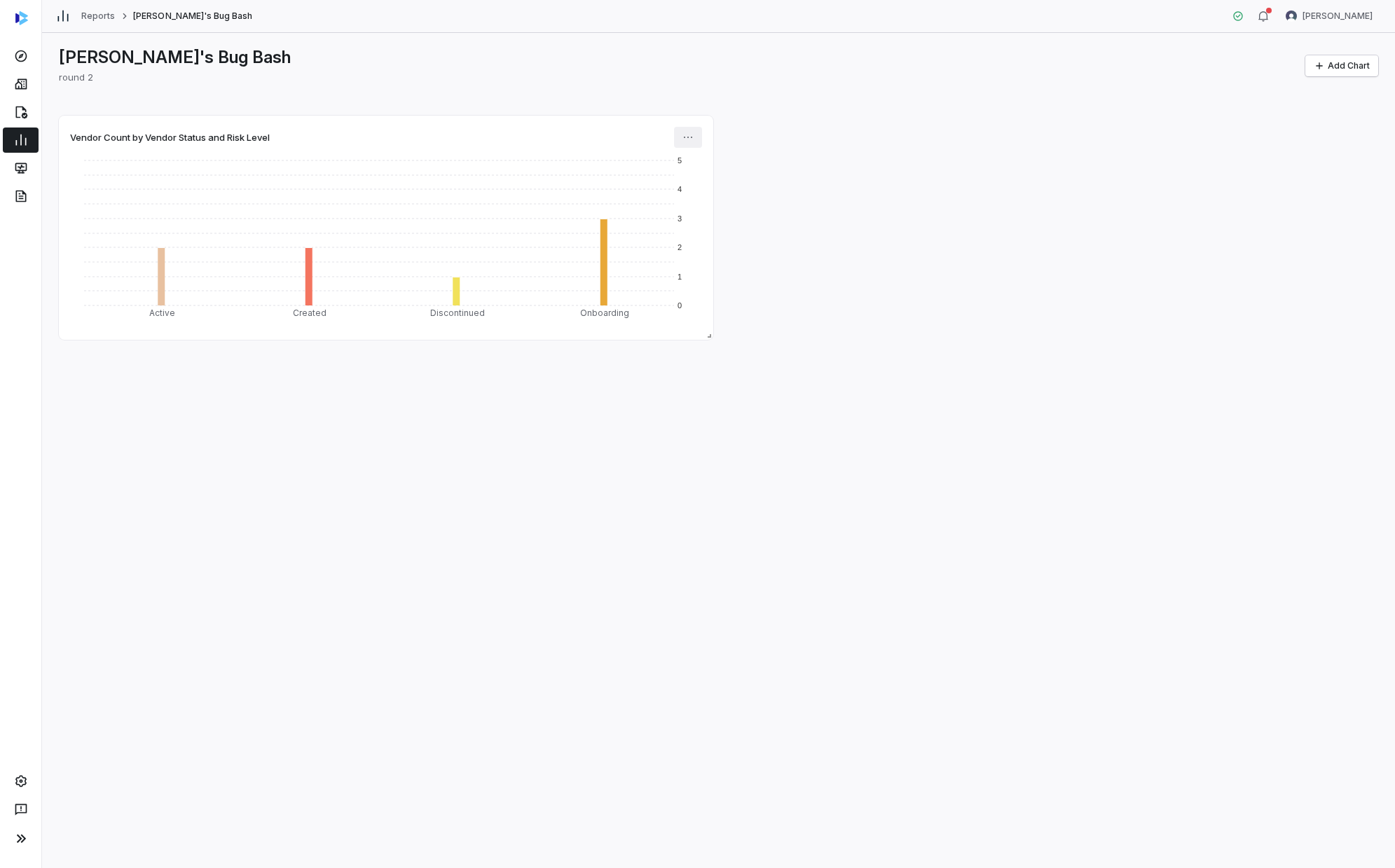
click at [696, 145] on html "Reports [PERSON_NAME]'s Bug Bash [PERSON_NAME] [PERSON_NAME]'s Bug Bash round 2…" at bounding box center [697, 434] width 1395 height 868
click at [706, 164] on div "Edit" at bounding box center [740, 167] width 120 height 22
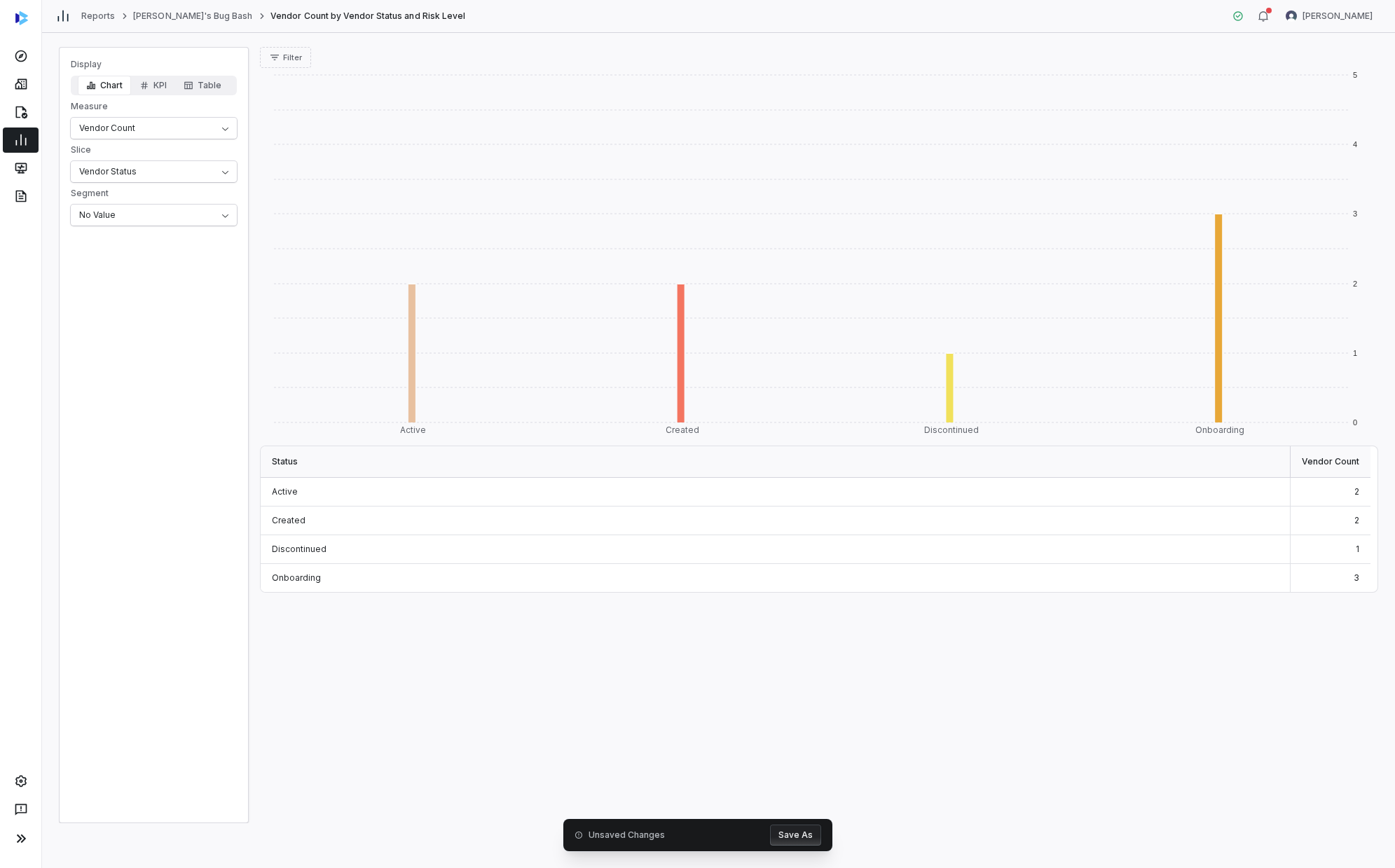
click at [754, 493] on div "Unsaved Changes Save As" at bounding box center [698, 834] width 269 height 32
click at [754, 493] on button "Save As" at bounding box center [796, 835] width 51 height 21
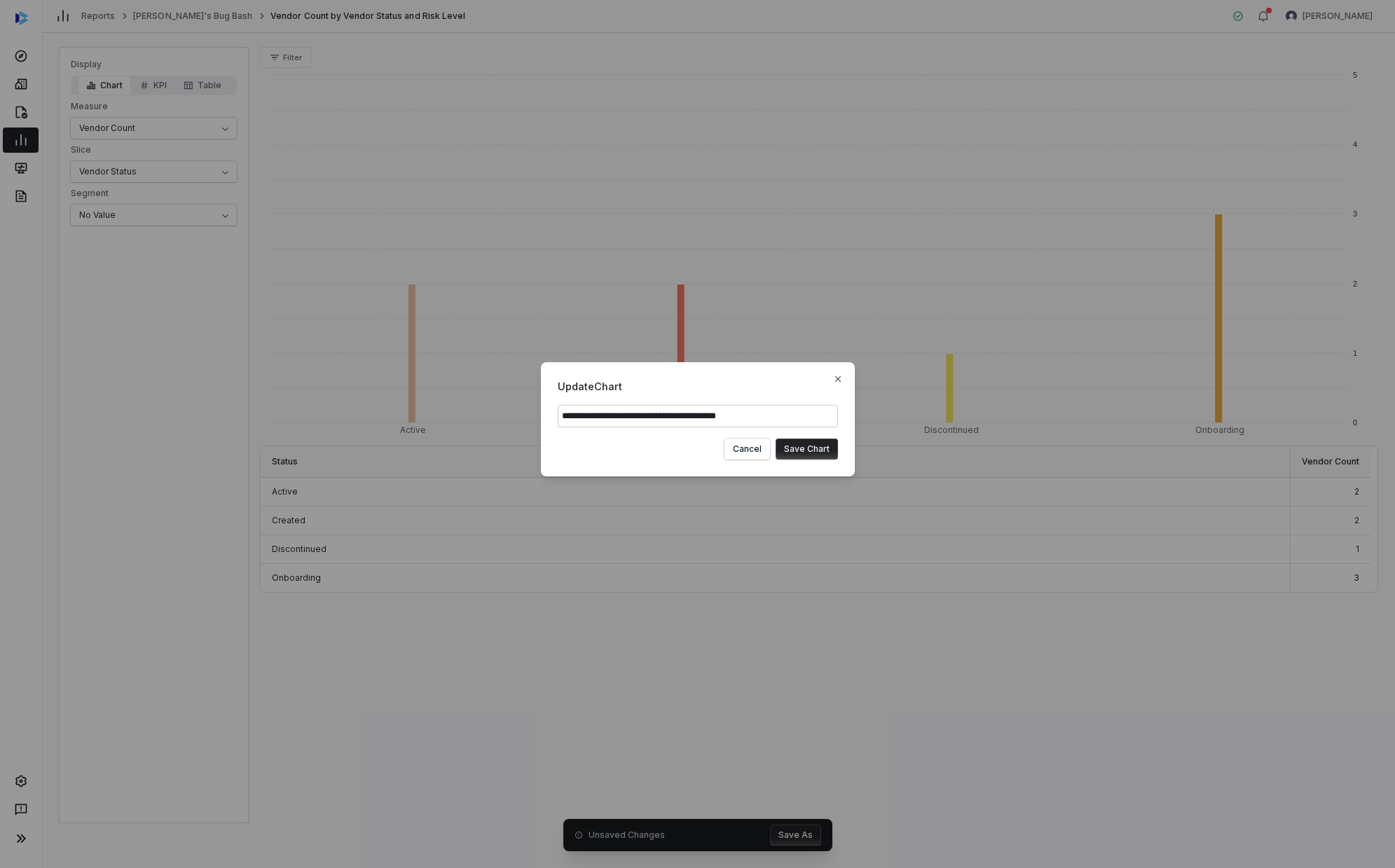
click at [754, 454] on button "Save Chart" at bounding box center [807, 449] width 62 height 21
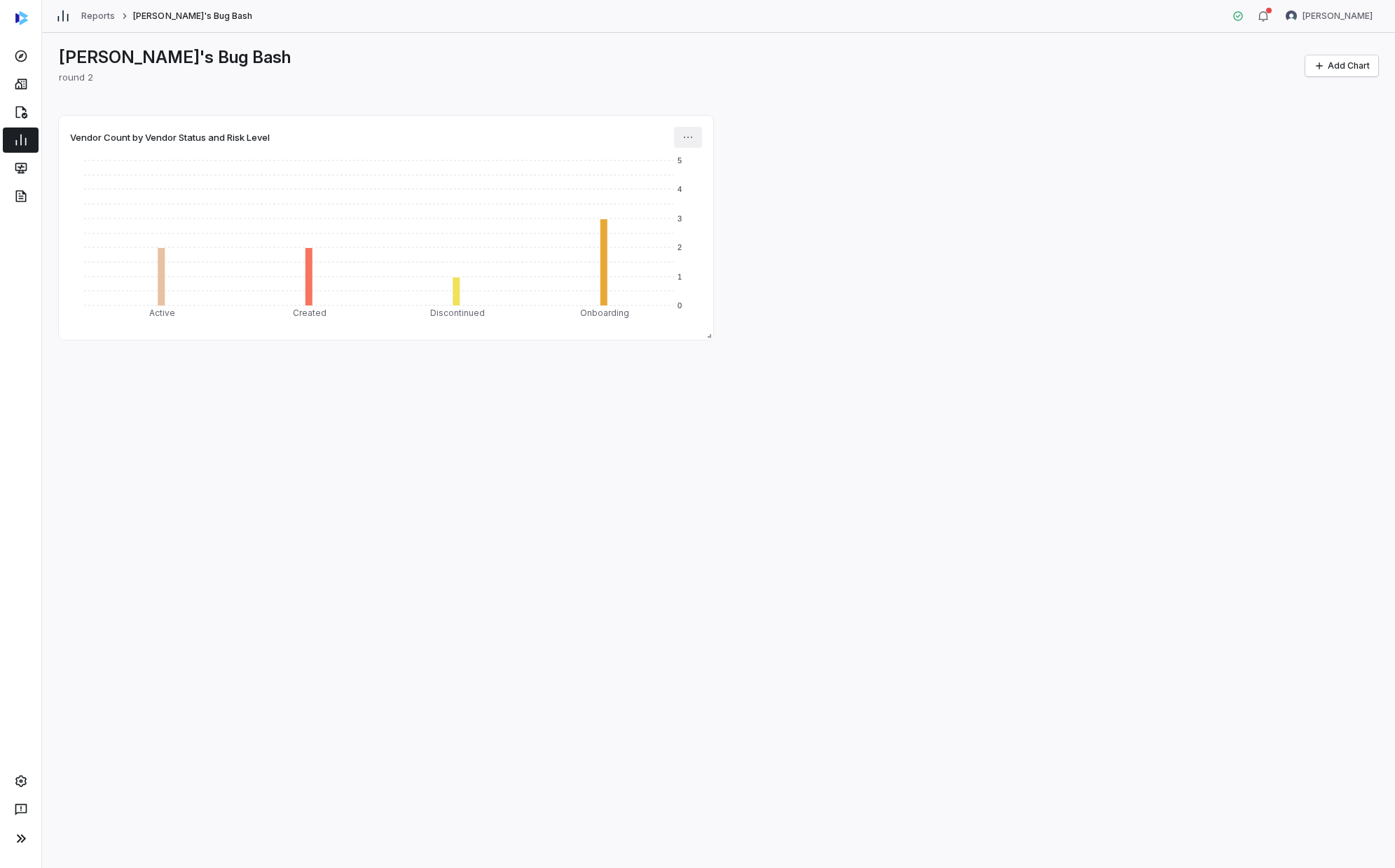
click at [696, 129] on html "Reports [PERSON_NAME]'s Bug Bash [PERSON_NAME] [PERSON_NAME]'s Bug Bash round 2…" at bounding box center [697, 434] width 1395 height 868
click at [710, 162] on div "Edit" at bounding box center [740, 167] width 120 height 22
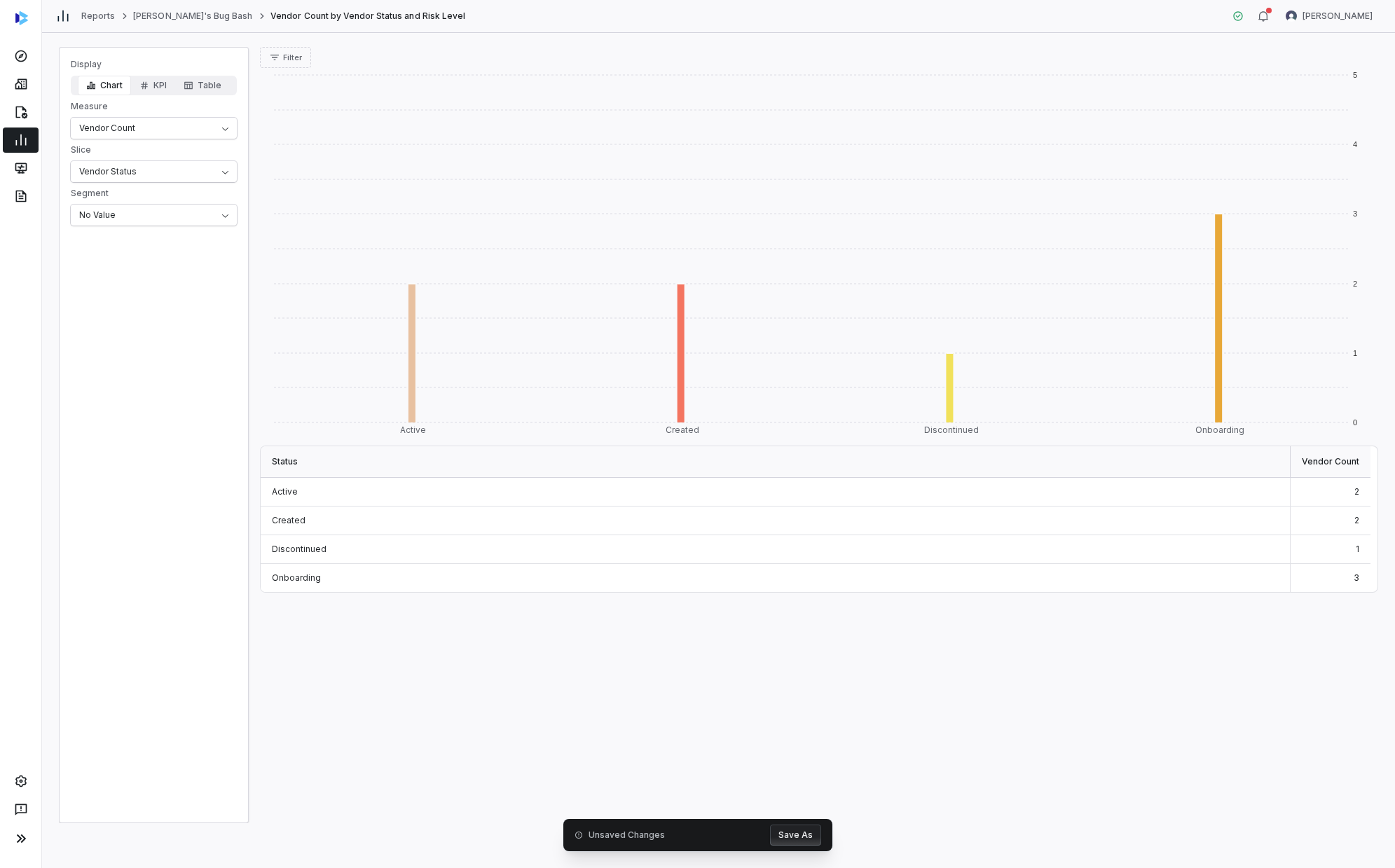
click at [754, 493] on button "Save As" at bounding box center [796, 835] width 51 height 21
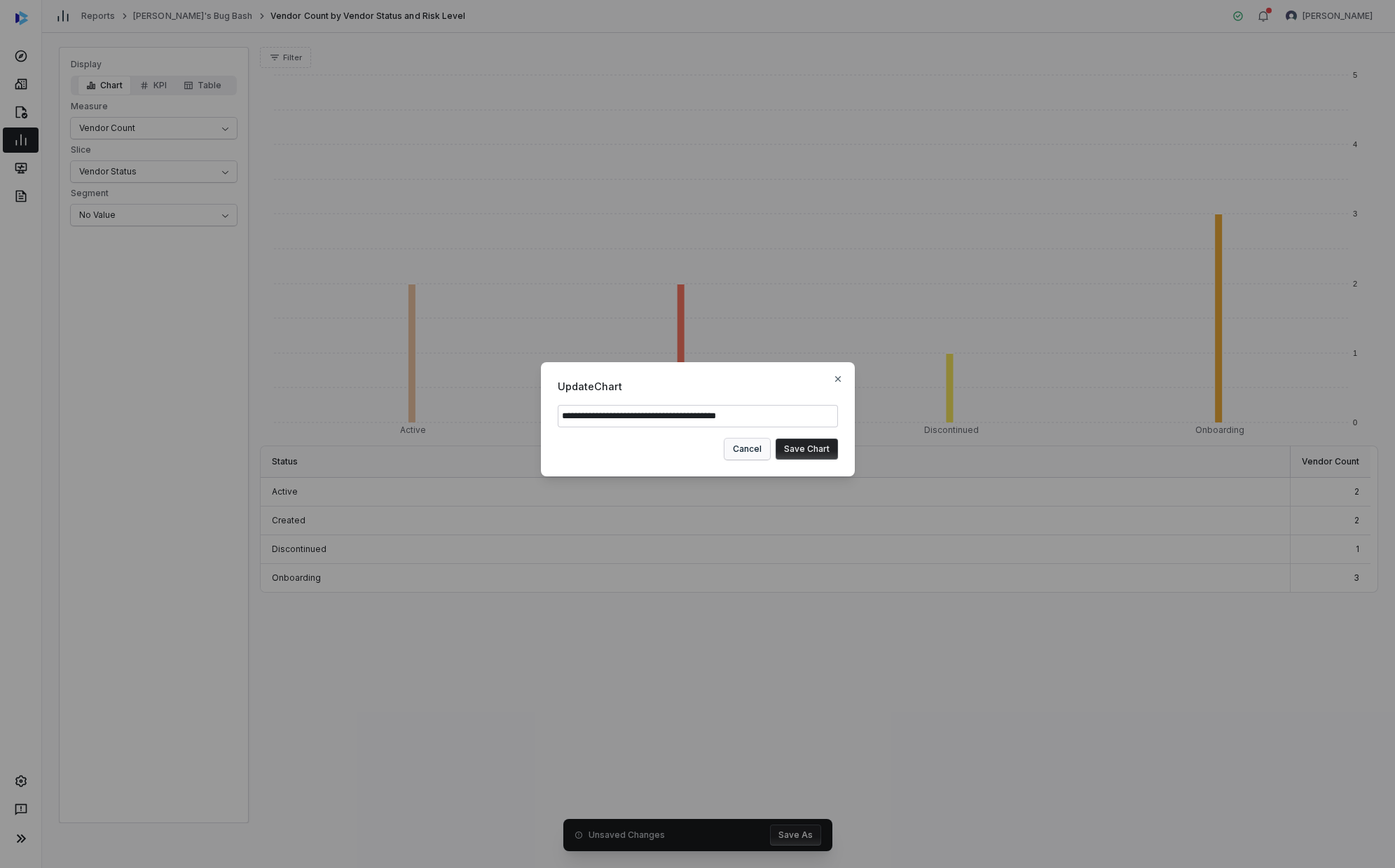
click at [754, 458] on button "Cancel" at bounding box center [748, 449] width 46 height 21
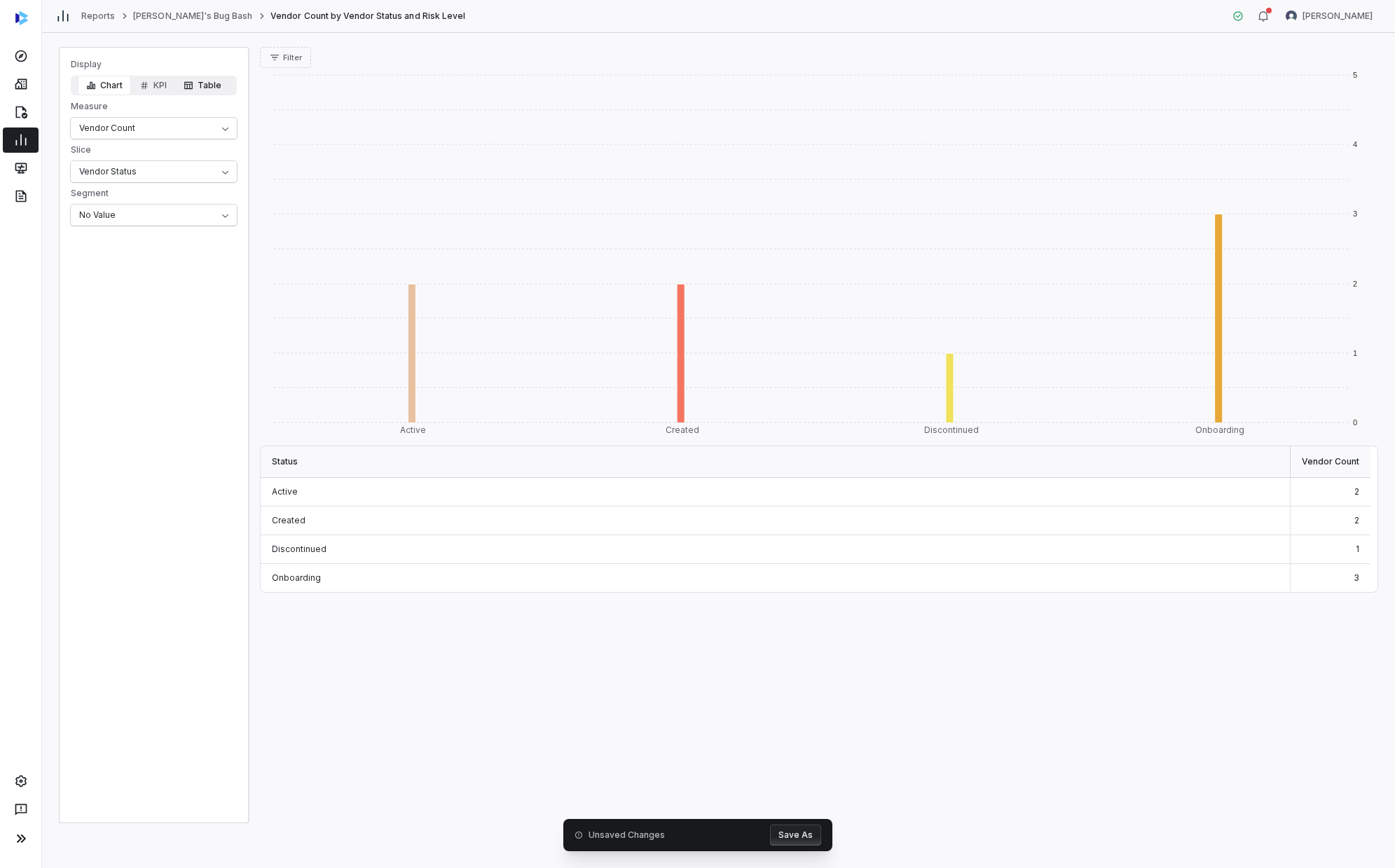
click at [213, 80] on button "Table" at bounding box center [203, 85] width 55 height 20
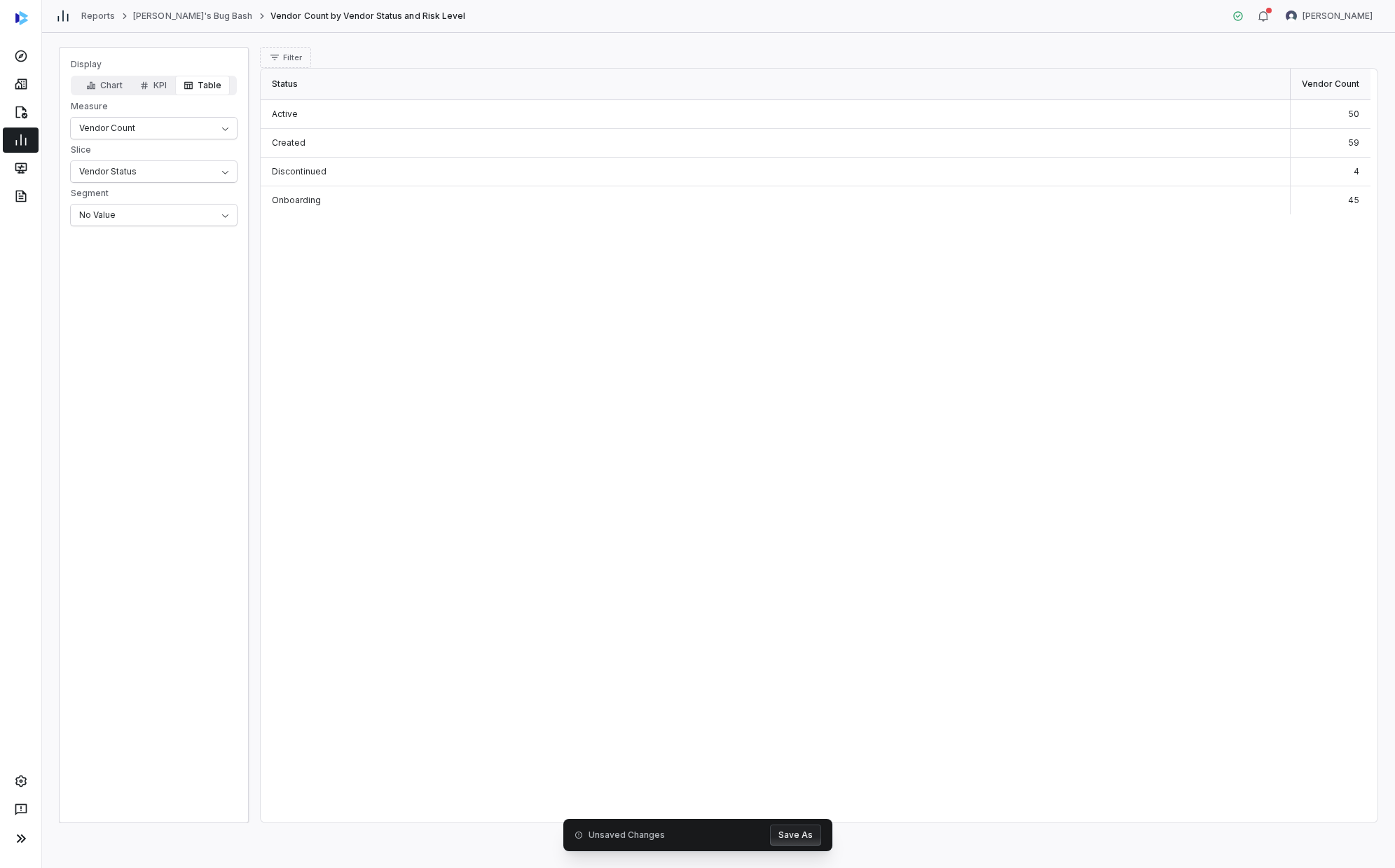
click at [754, 254] on div "Status Vendor Count Active 50 Created 59 Discontinued 4 Onboarding 45" at bounding box center [818, 445] width 1116 height 753
click at [154, 91] on button "KPI" at bounding box center [153, 85] width 44 height 20
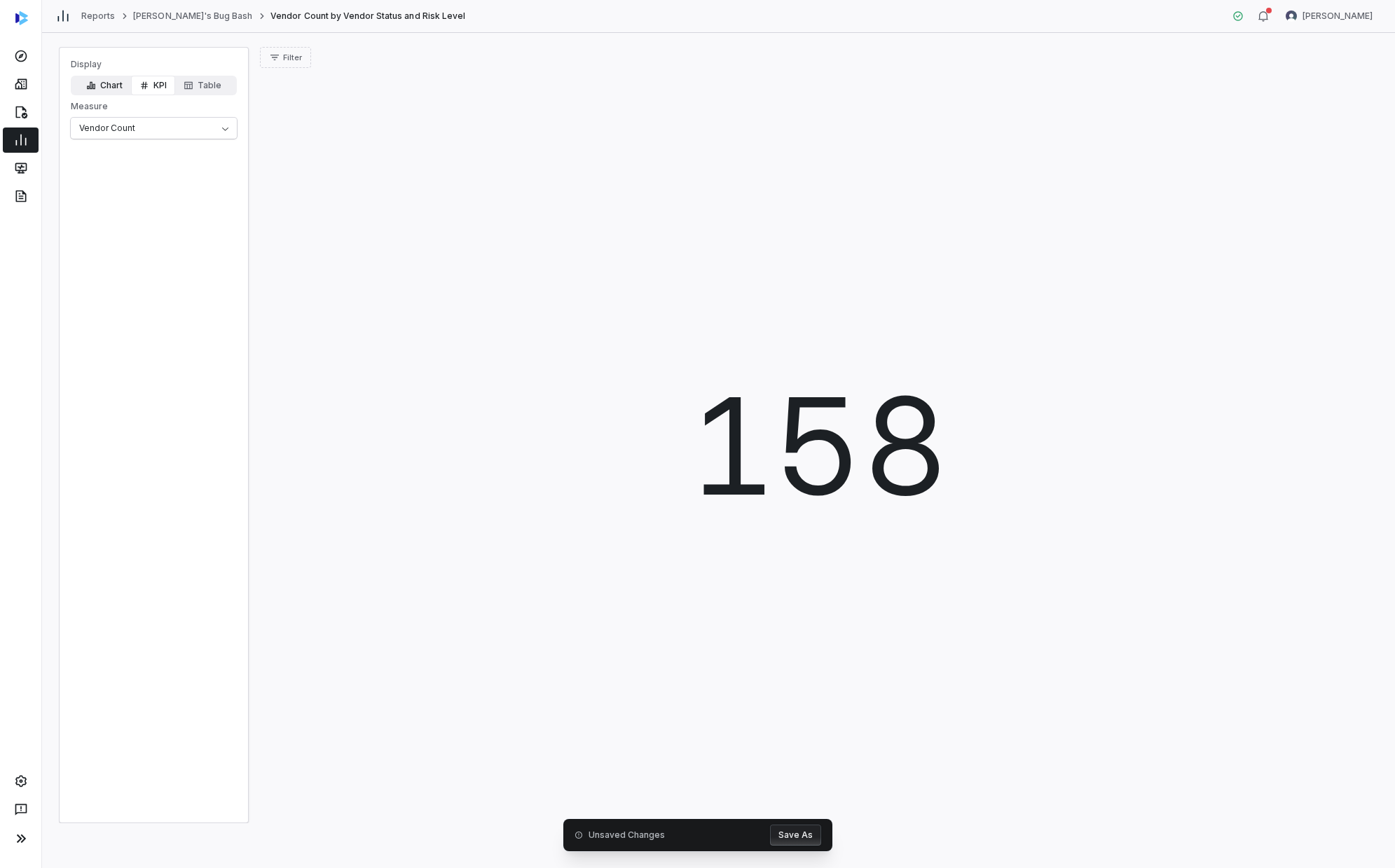
click at [94, 91] on button "Chart" at bounding box center [104, 85] width 53 height 20
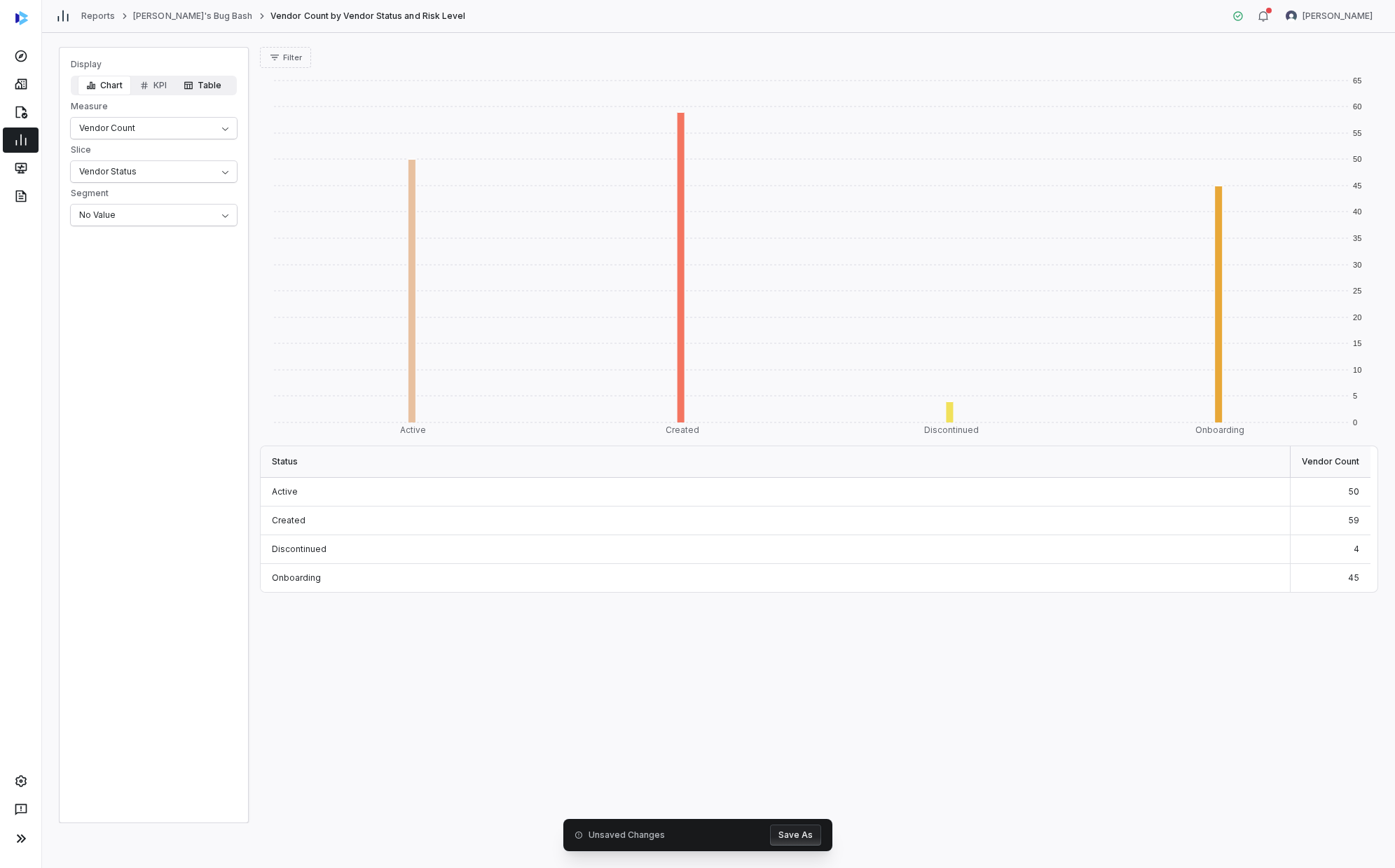
click at [207, 87] on button "Table" at bounding box center [203, 85] width 55 height 20
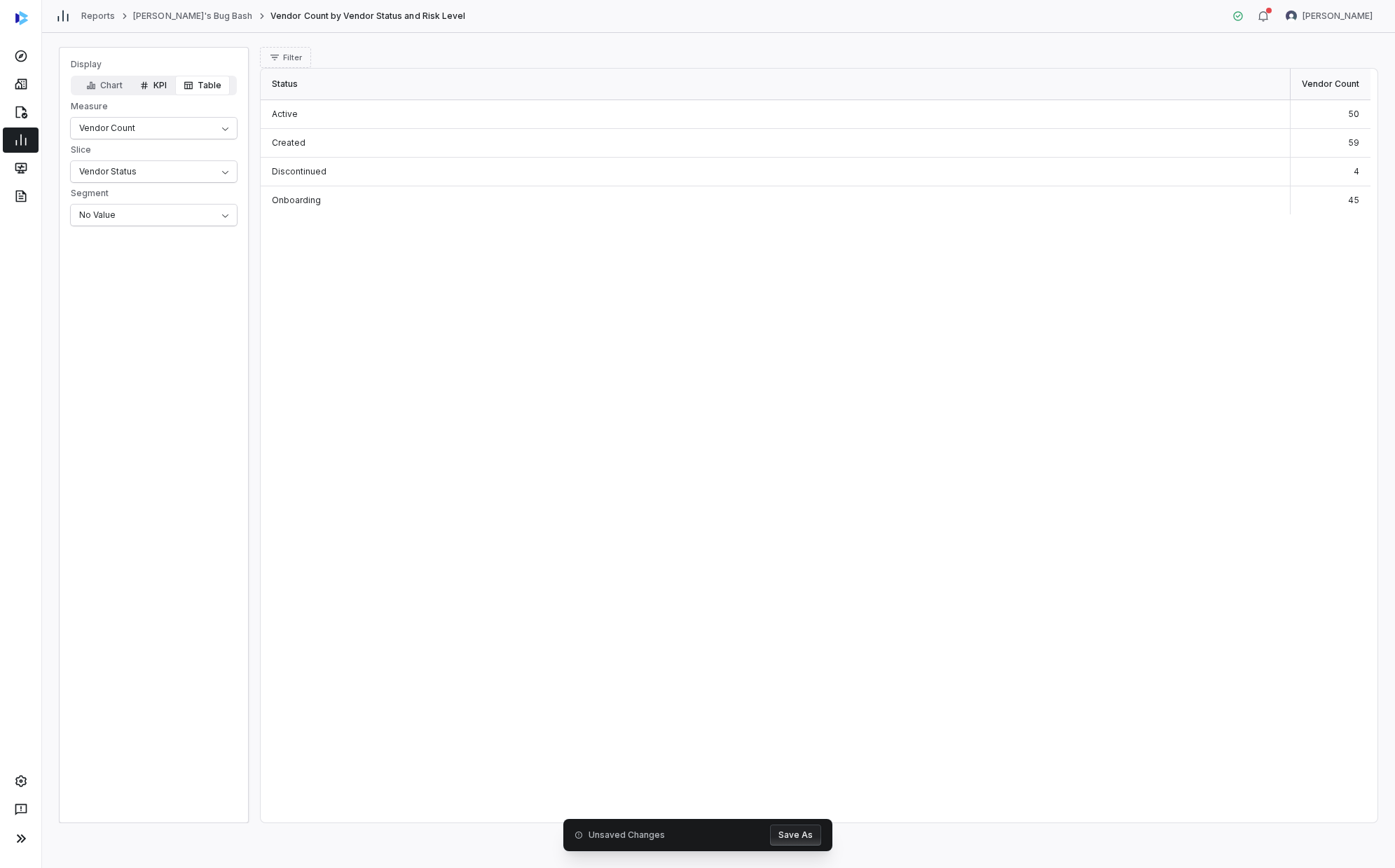
click at [157, 76] on button "KPI" at bounding box center [153, 85] width 44 height 20
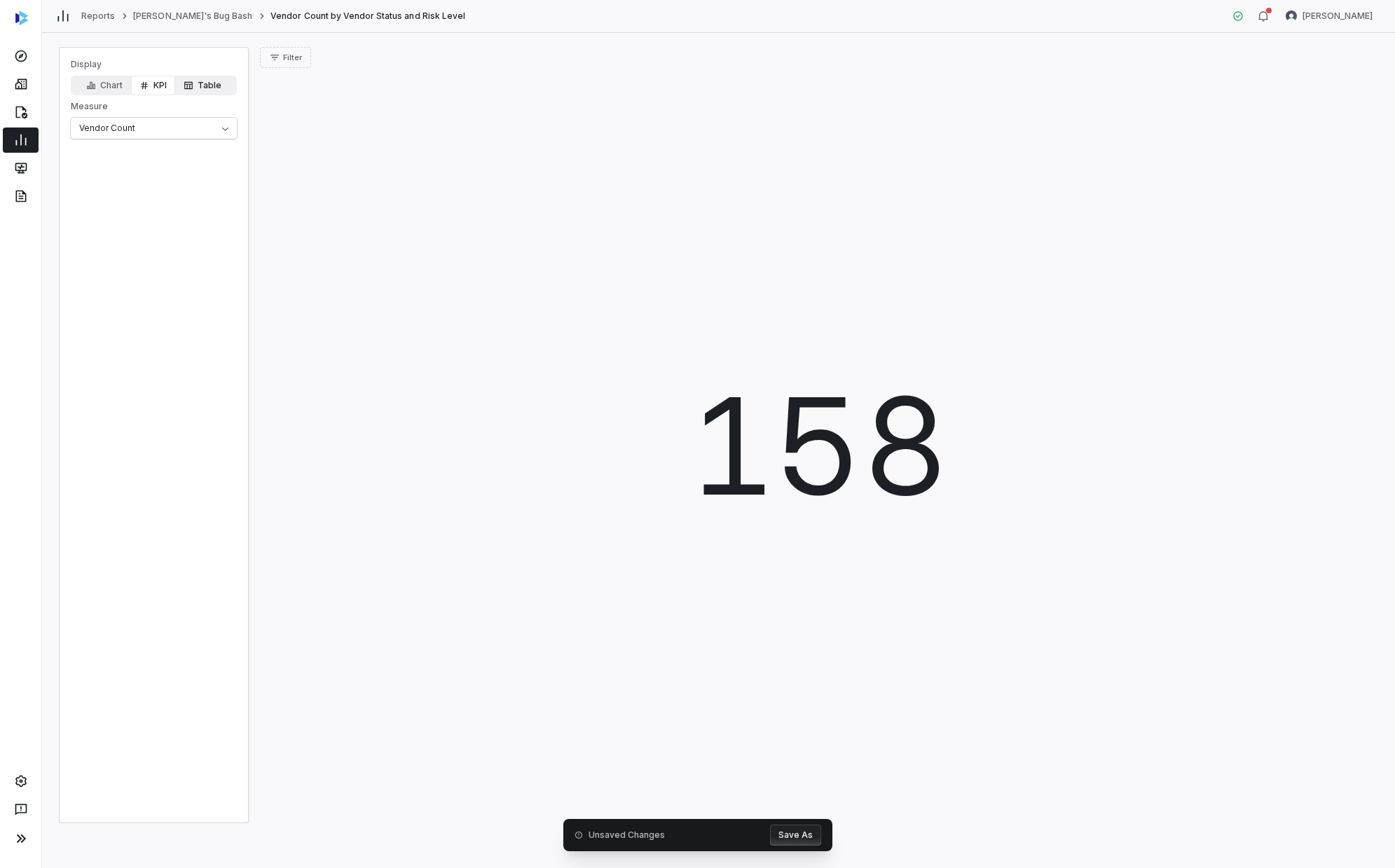
click at [196, 83] on button "Table" at bounding box center [203, 85] width 55 height 20
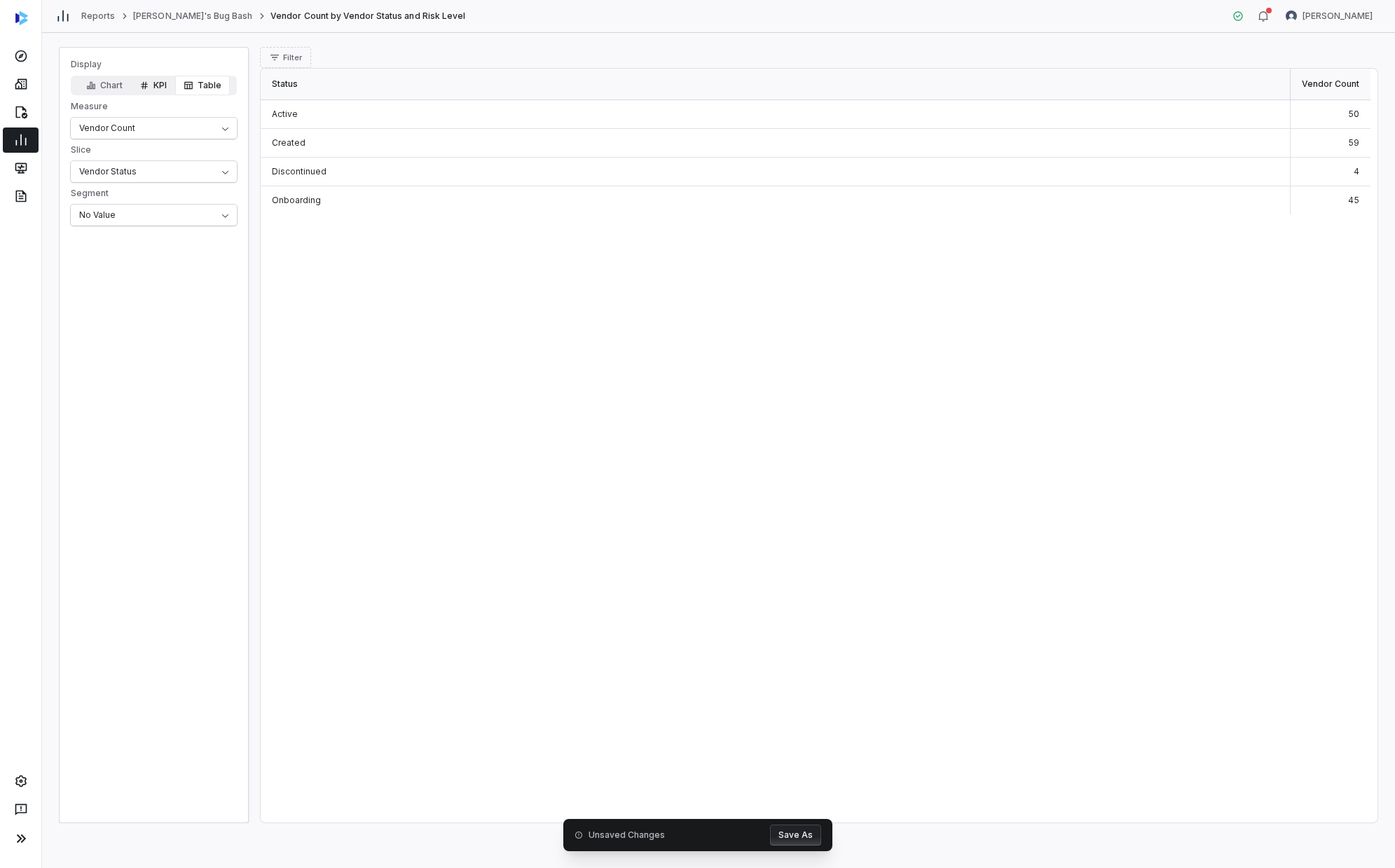
click at [148, 89] on icon "button" at bounding box center [144, 85] width 10 height 10
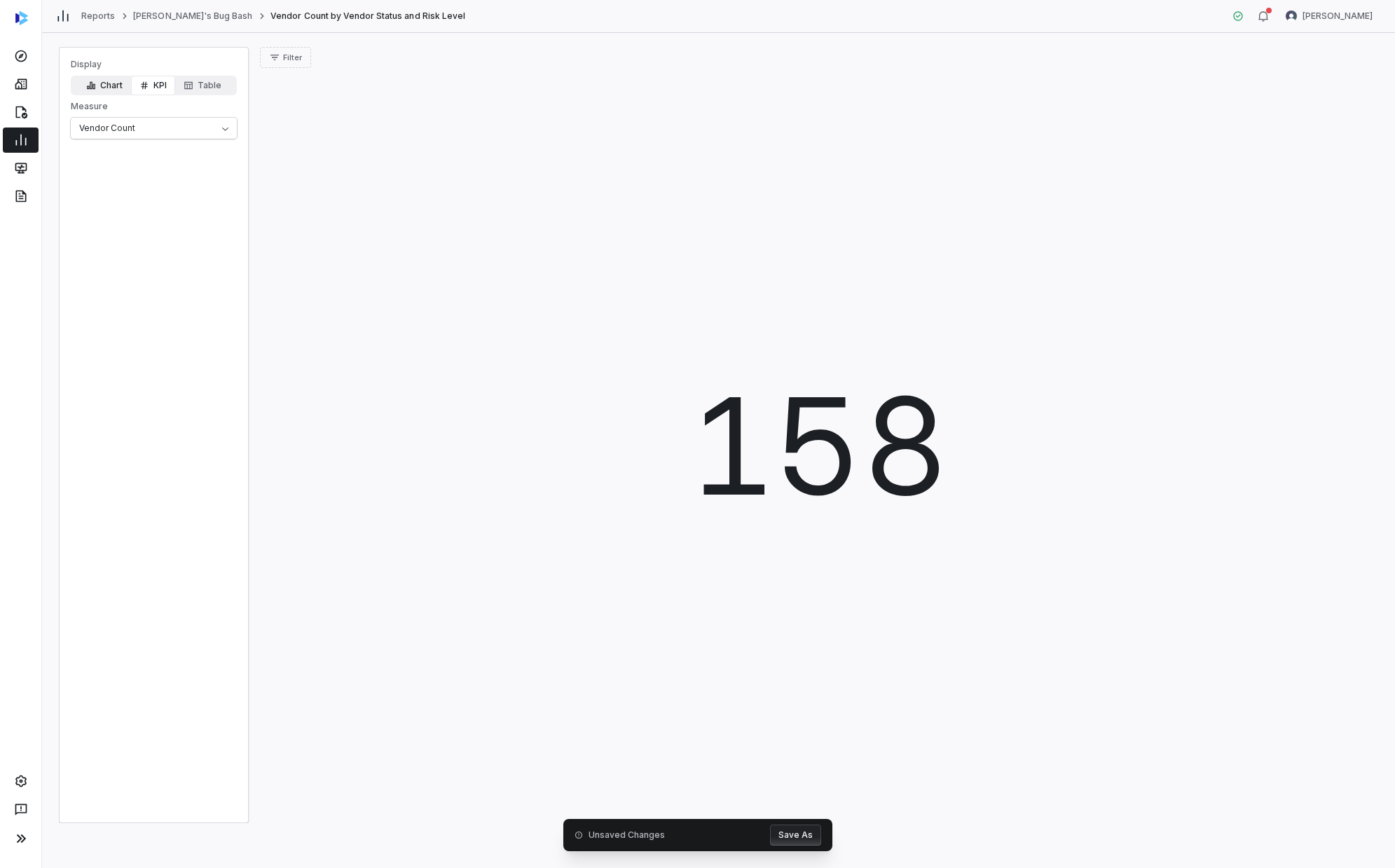
click at [112, 84] on button "Chart" at bounding box center [104, 85] width 53 height 20
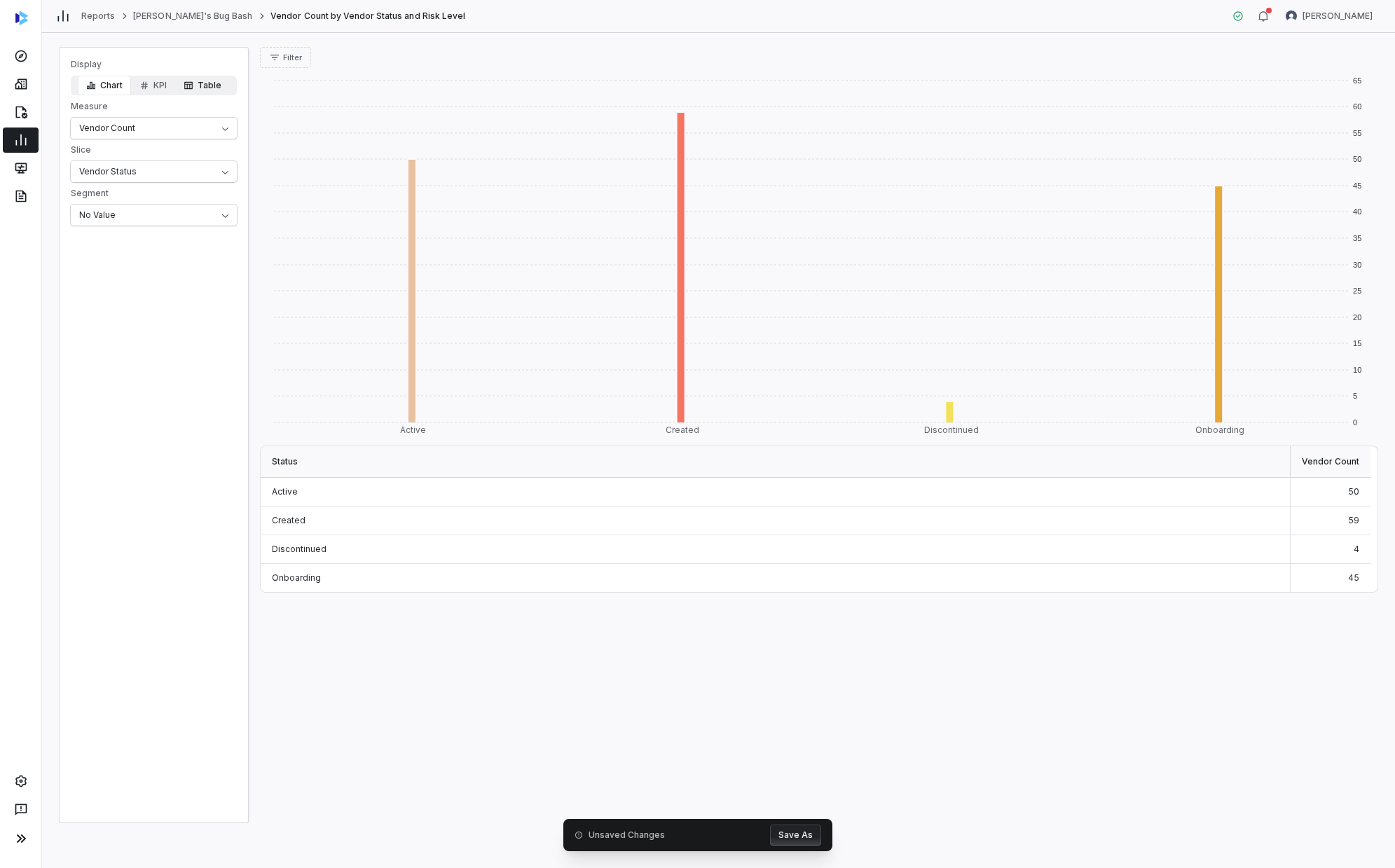
click at [205, 86] on button "Table" at bounding box center [203, 85] width 55 height 20
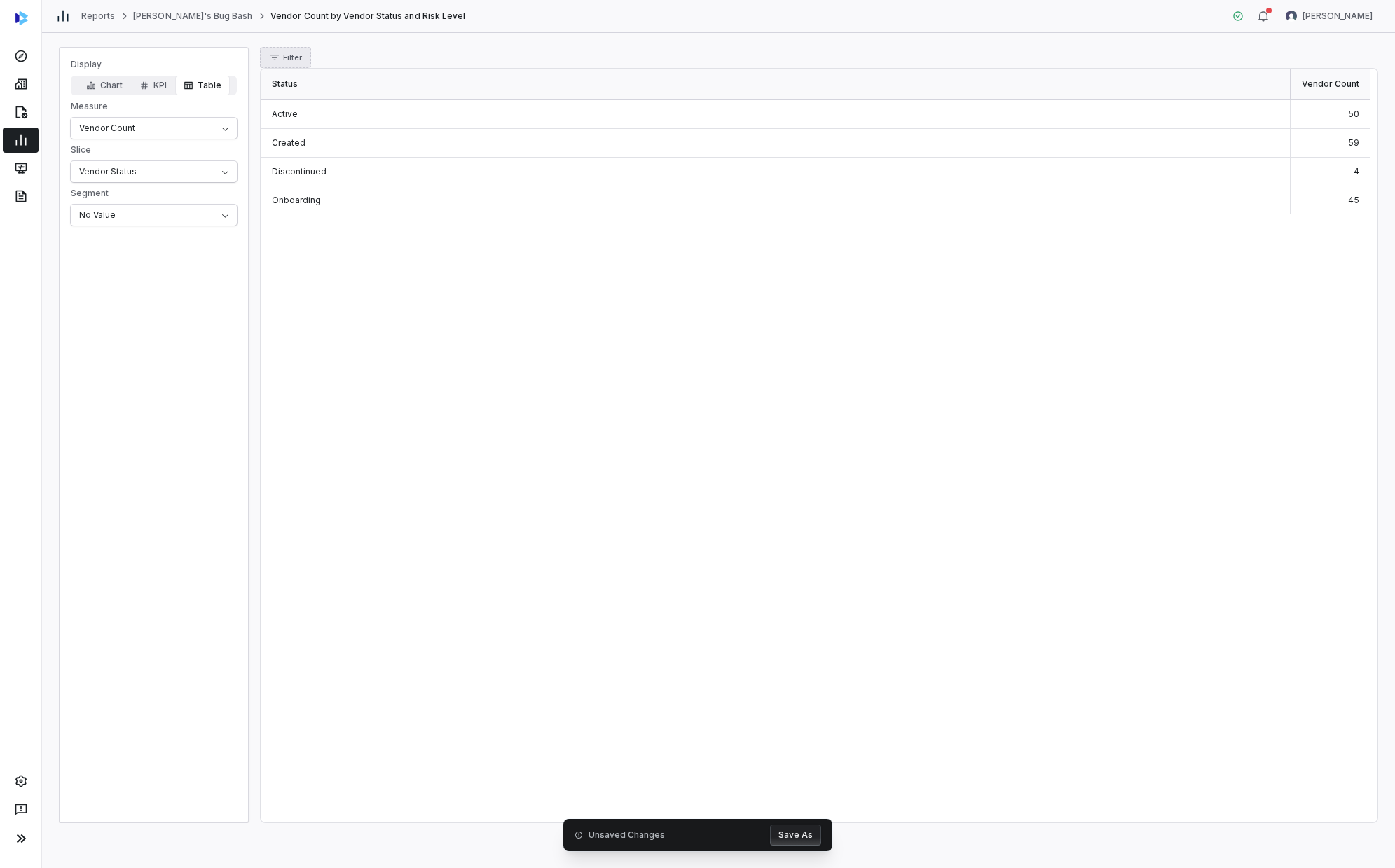
click at [299, 59] on span "Filter" at bounding box center [292, 57] width 19 height 11
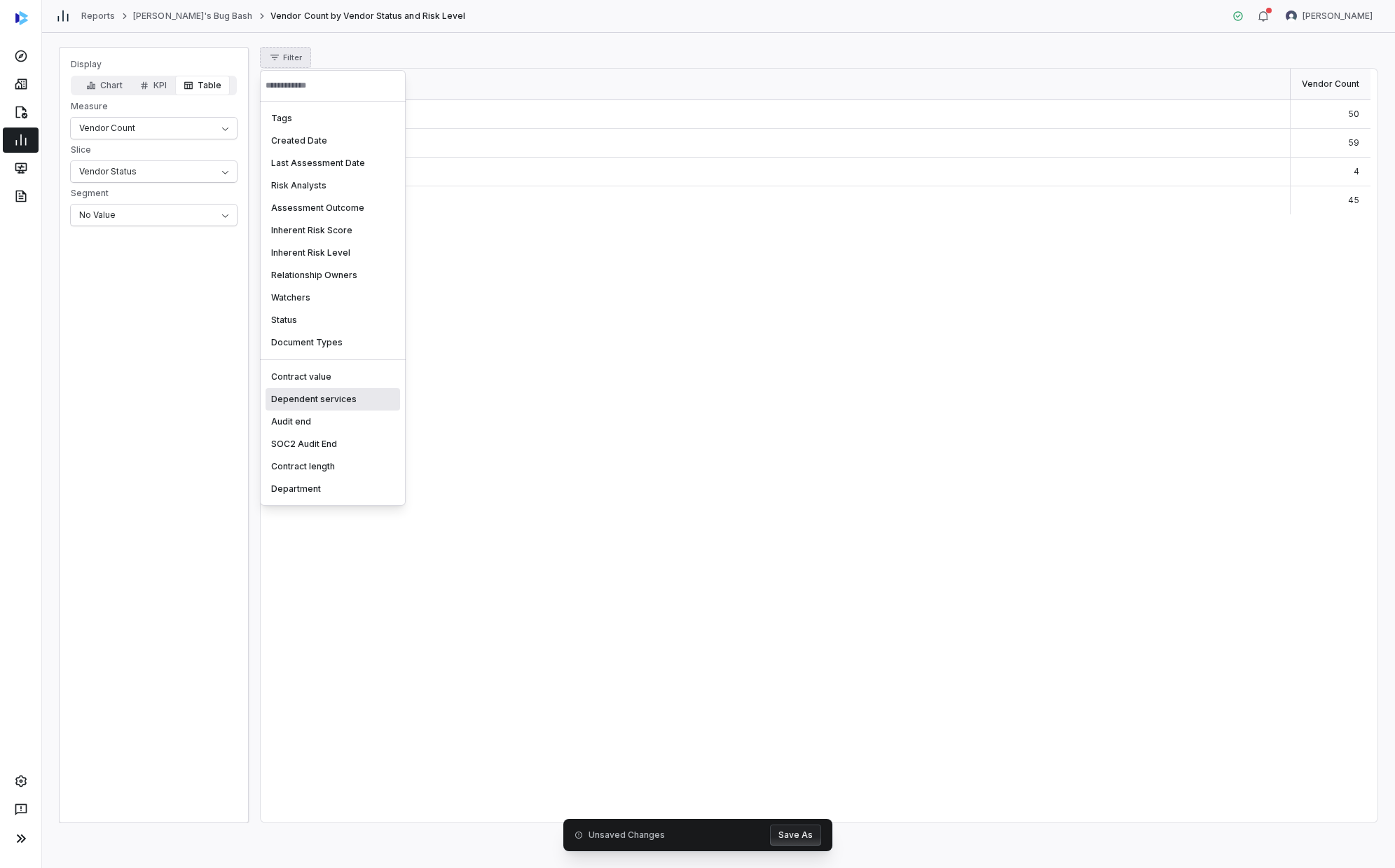
click at [269, 399] on div "Dependent services" at bounding box center [333, 398] width 134 height 22
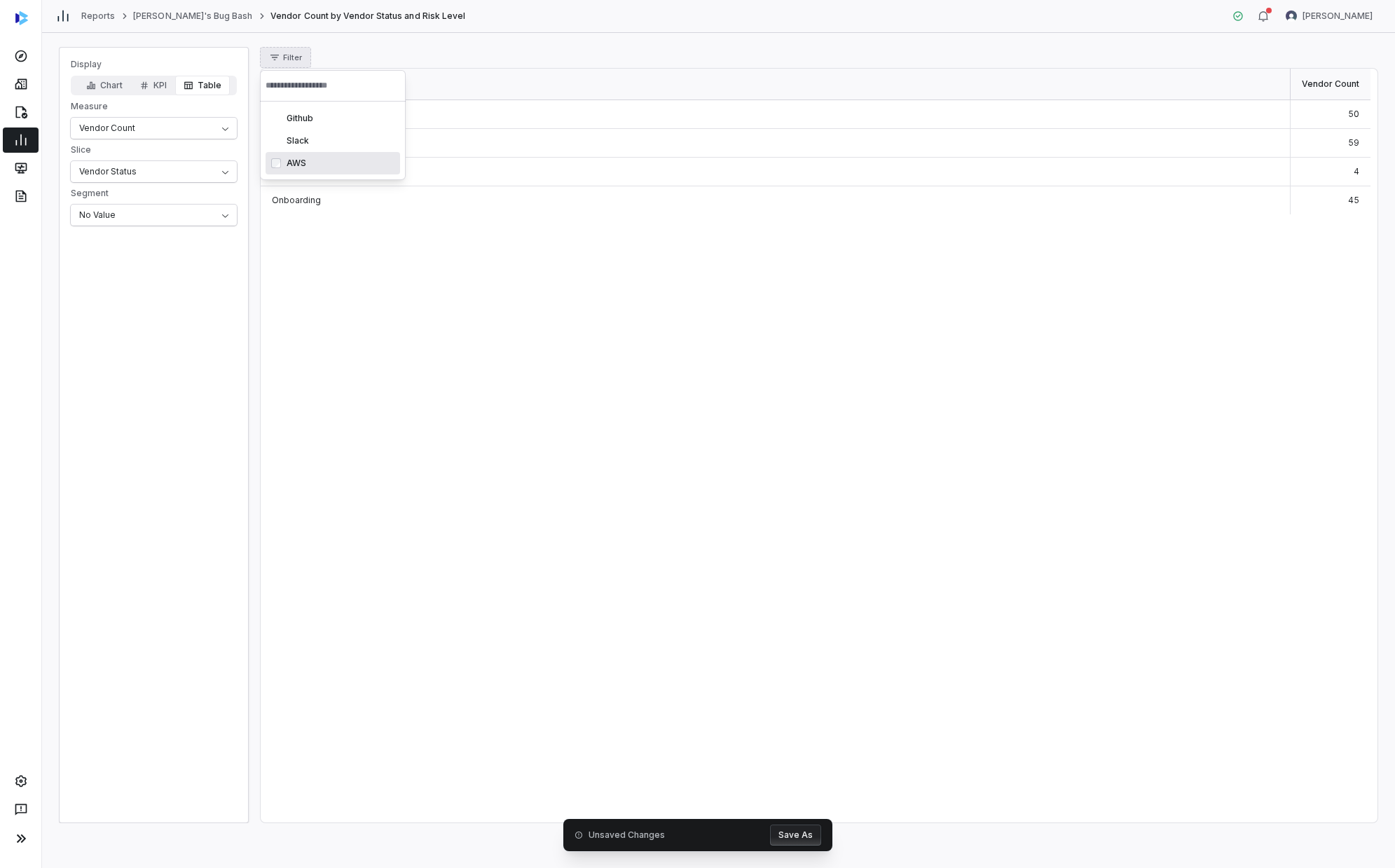
click at [367, 157] on div "AWS" at bounding box center [333, 162] width 134 height 22
click at [436, 76] on icon at bounding box center [441, 76] width 10 height 10
click at [482, 53] on div "Filter" at bounding box center [818, 57] width 1118 height 21
click at [754, 493] on button "Save As" at bounding box center [796, 835] width 51 height 21
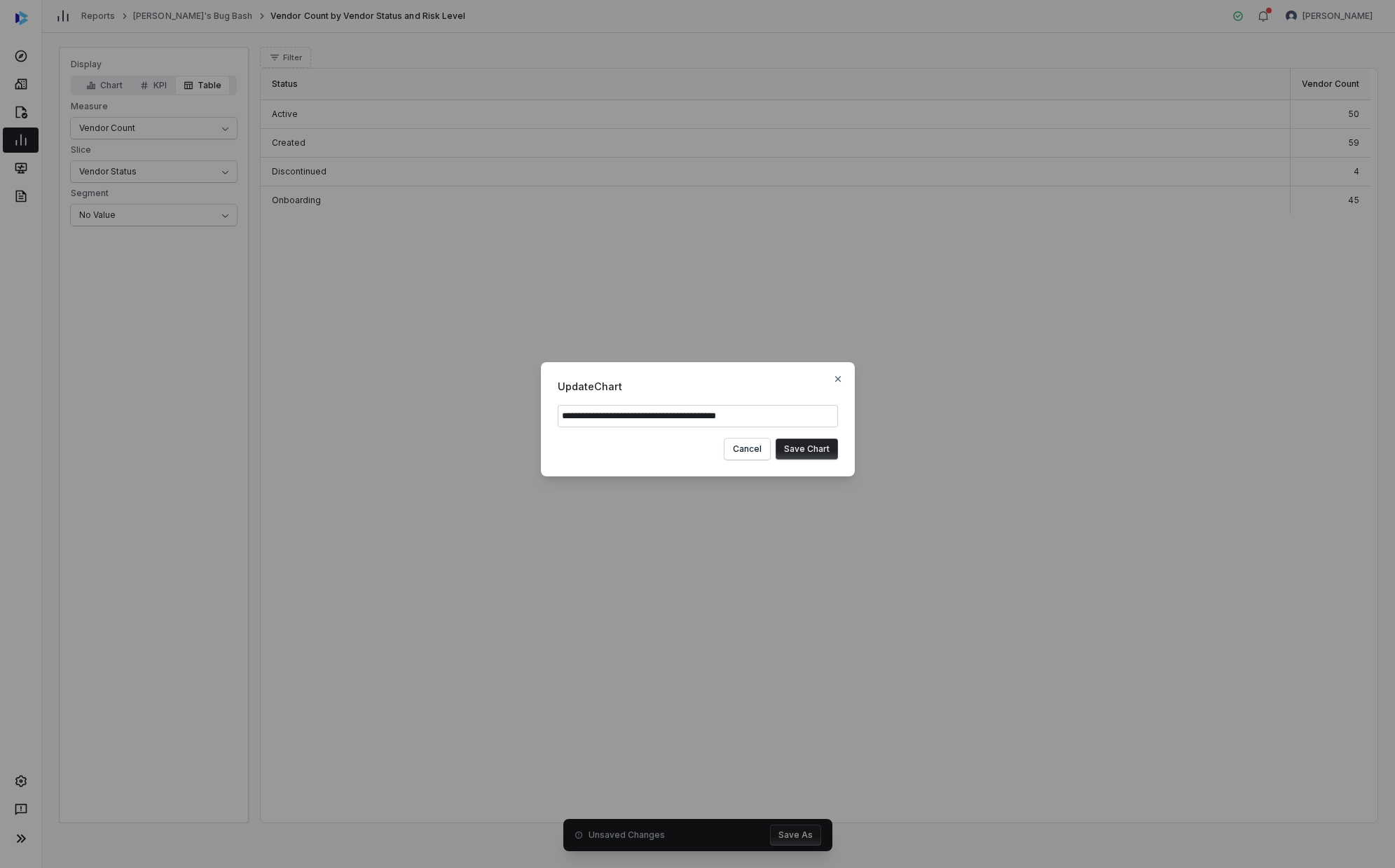
click at [754, 454] on button "Save Chart" at bounding box center [807, 449] width 62 height 21
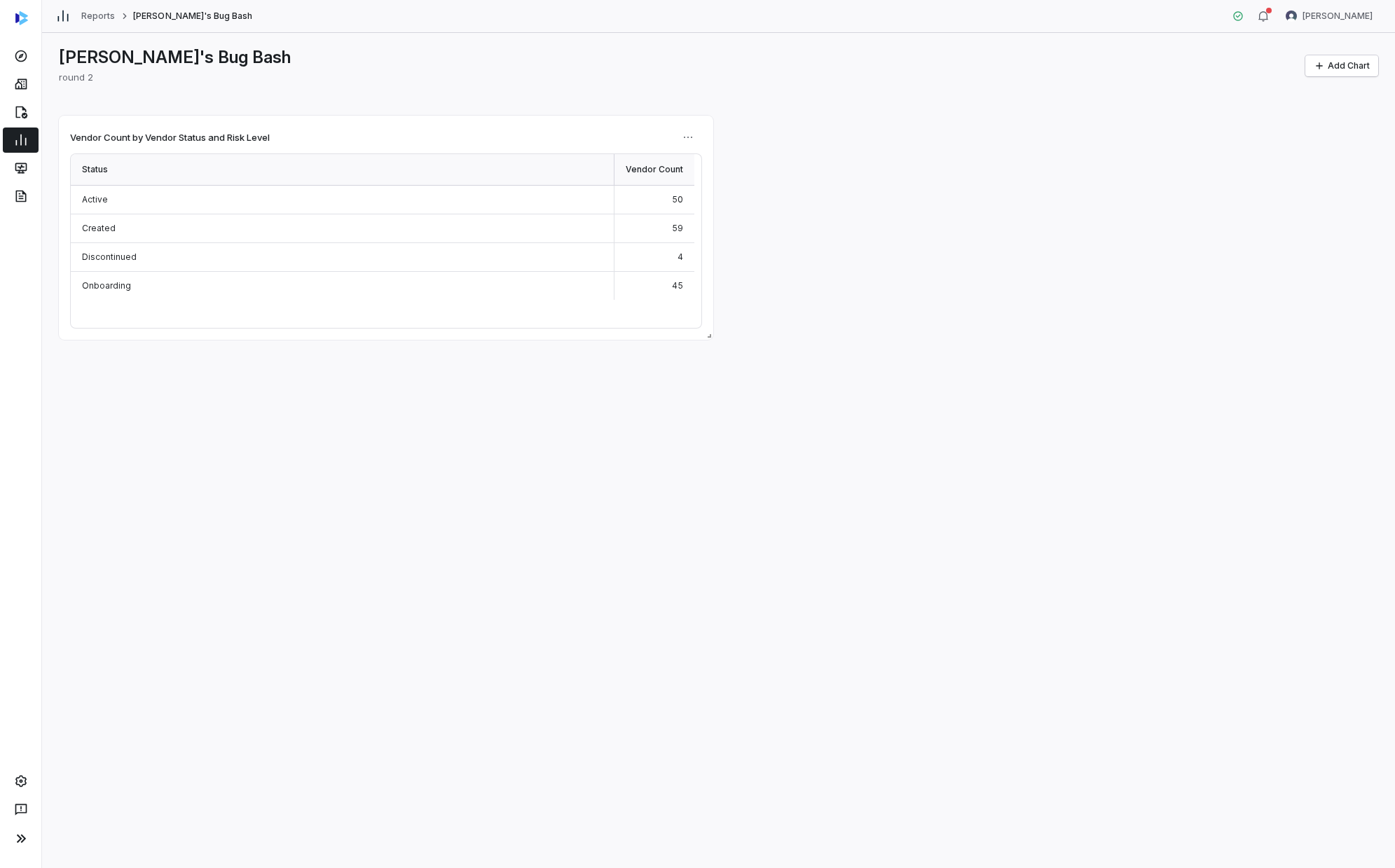
click at [754, 246] on div "Vendor Count by Vendor Status and Risk Level Status Vendor Count Active 50 Crea…" at bounding box center [718, 227] width 1320 height 224
click at [695, 143] on html "Reports [PERSON_NAME]'s Bug Bash [PERSON_NAME] [PERSON_NAME]'s Bug Bash round 2…" at bounding box center [697, 434] width 1395 height 868
click at [754, 129] on html "Reports [PERSON_NAME]'s Bug Bash [PERSON_NAME] [PERSON_NAME]'s Bug Bash round 2…" at bounding box center [697, 434] width 1395 height 868
click at [694, 133] on html "Reports [PERSON_NAME]'s Bug Bash [PERSON_NAME] [PERSON_NAME]'s Bug Bash round 2…" at bounding box center [697, 434] width 1395 height 868
click at [715, 162] on div "Edit" at bounding box center [740, 167] width 120 height 22
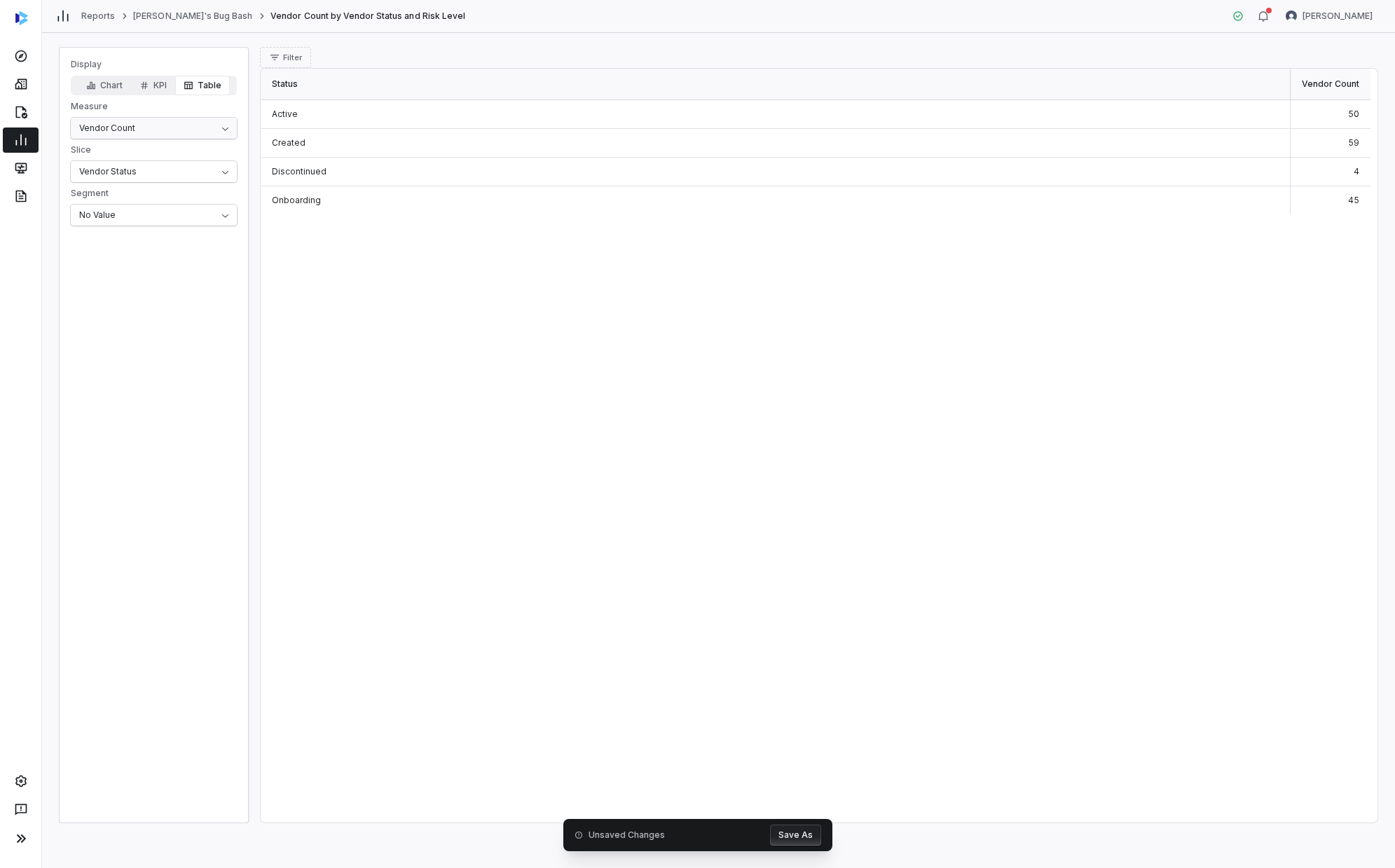
click at [183, 118] on html "Reports [PERSON_NAME]'s Bug Bash Vendor Count by Vendor Status and Risk Level […" at bounding box center [697, 434] width 1395 height 868
click at [299, 63] on button "Filter" at bounding box center [285, 57] width 51 height 21
click at [307, 148] on div "Assignee" at bounding box center [333, 143] width 134 height 22
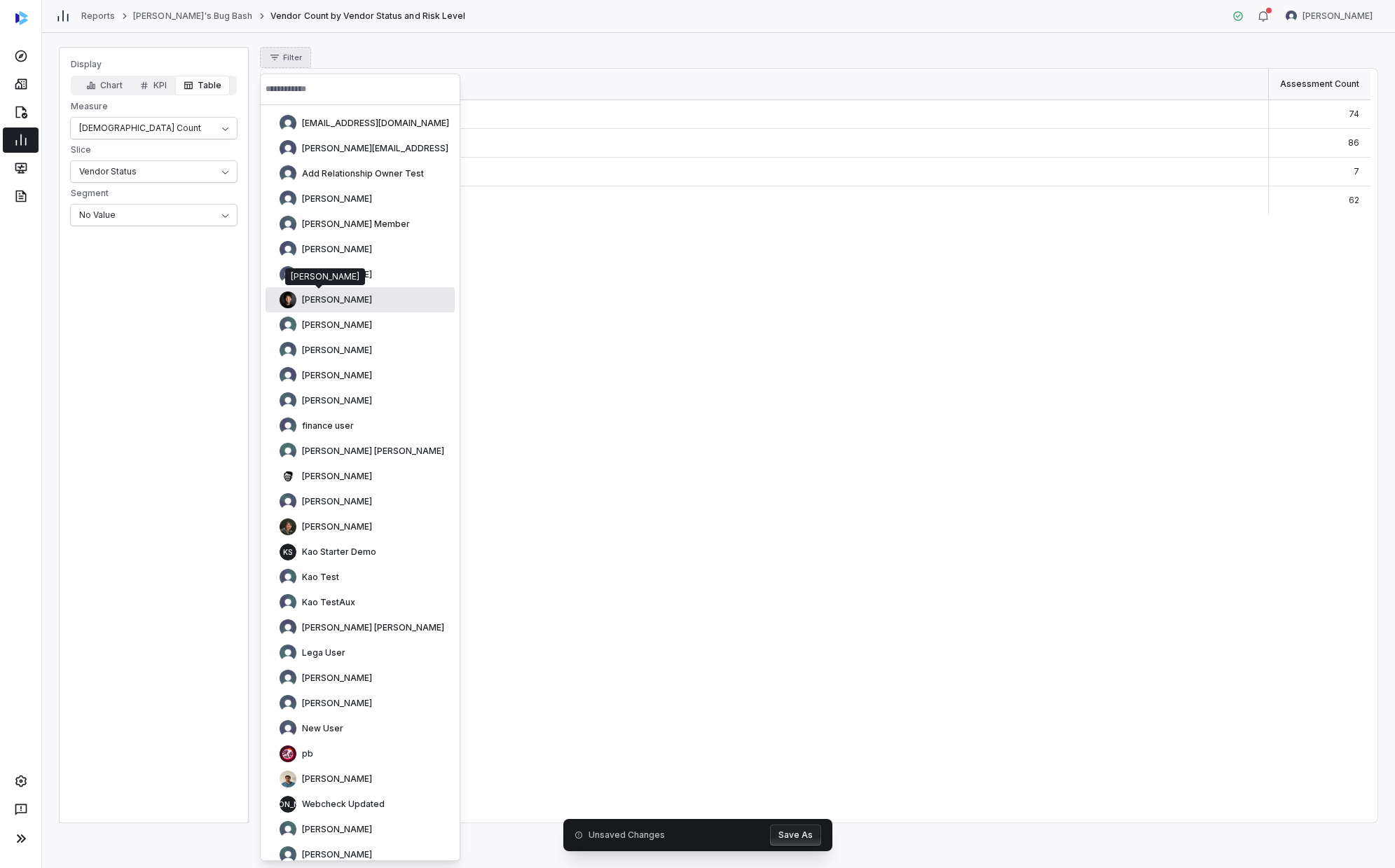
click at [321, 295] on span "[PERSON_NAME]" at bounding box center [336, 300] width 70 height 11
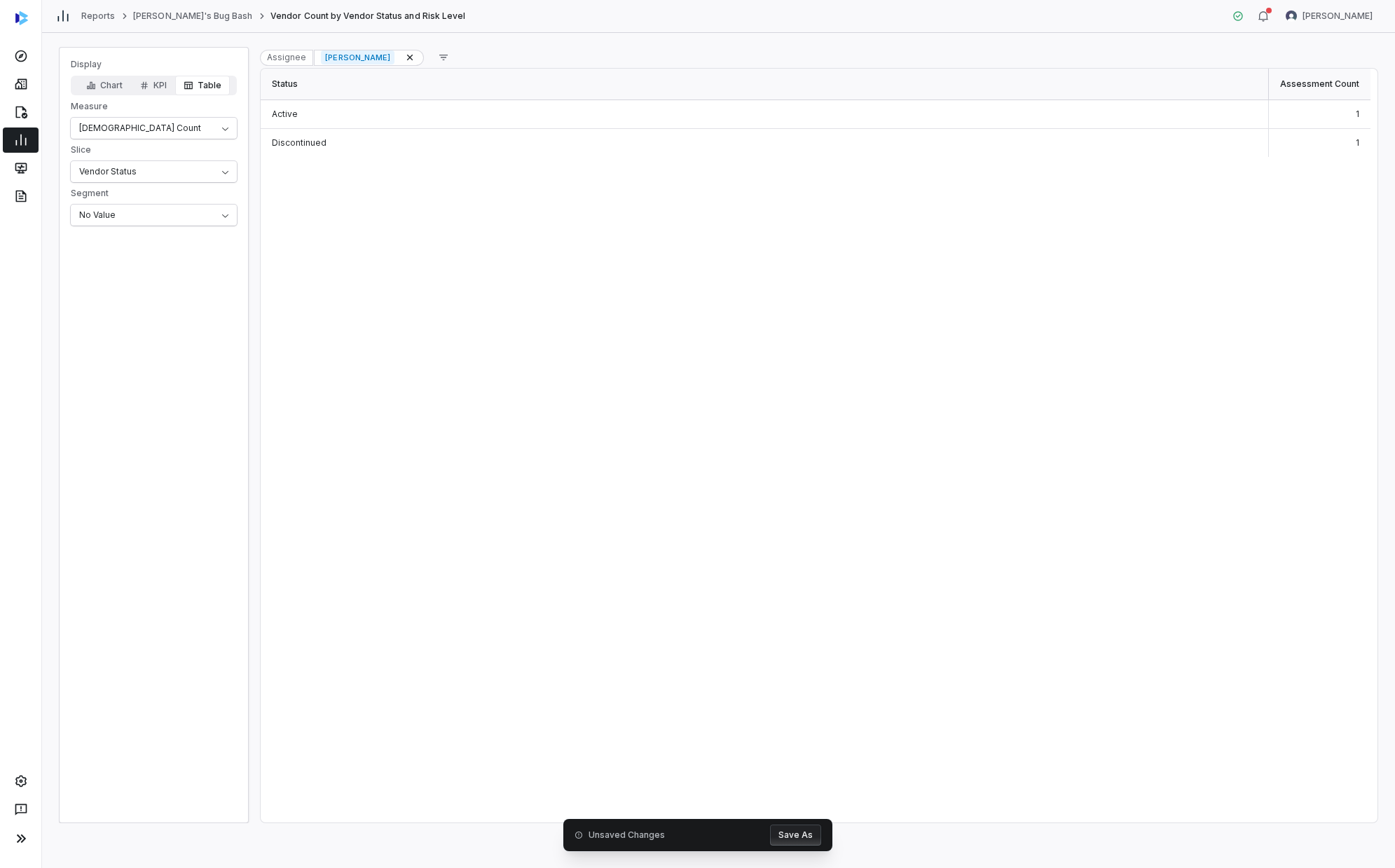
click at [754, 493] on button "Save As" at bounding box center [796, 835] width 51 height 21
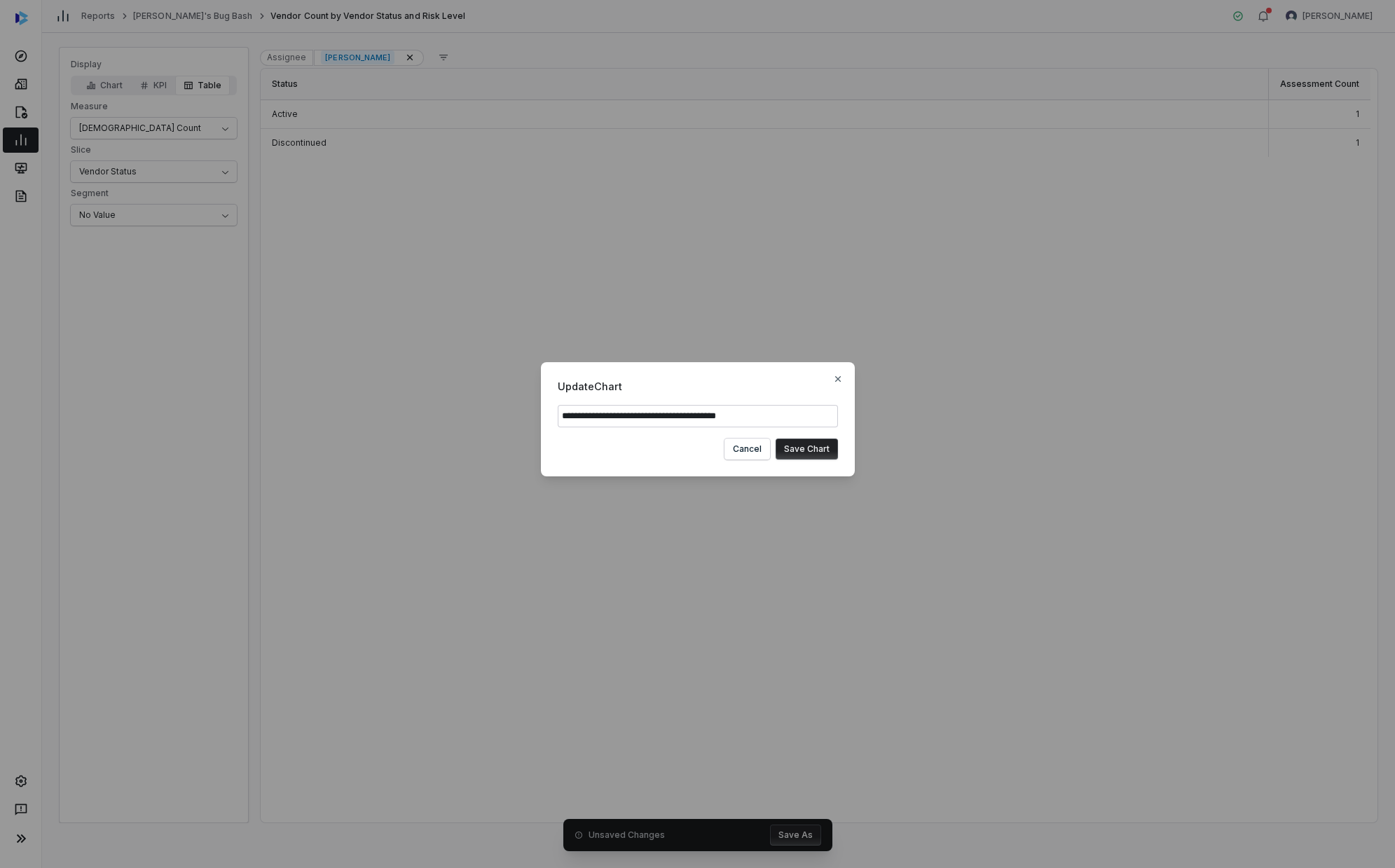
click at [754, 448] on button "Save Chart" at bounding box center [807, 449] width 62 height 21
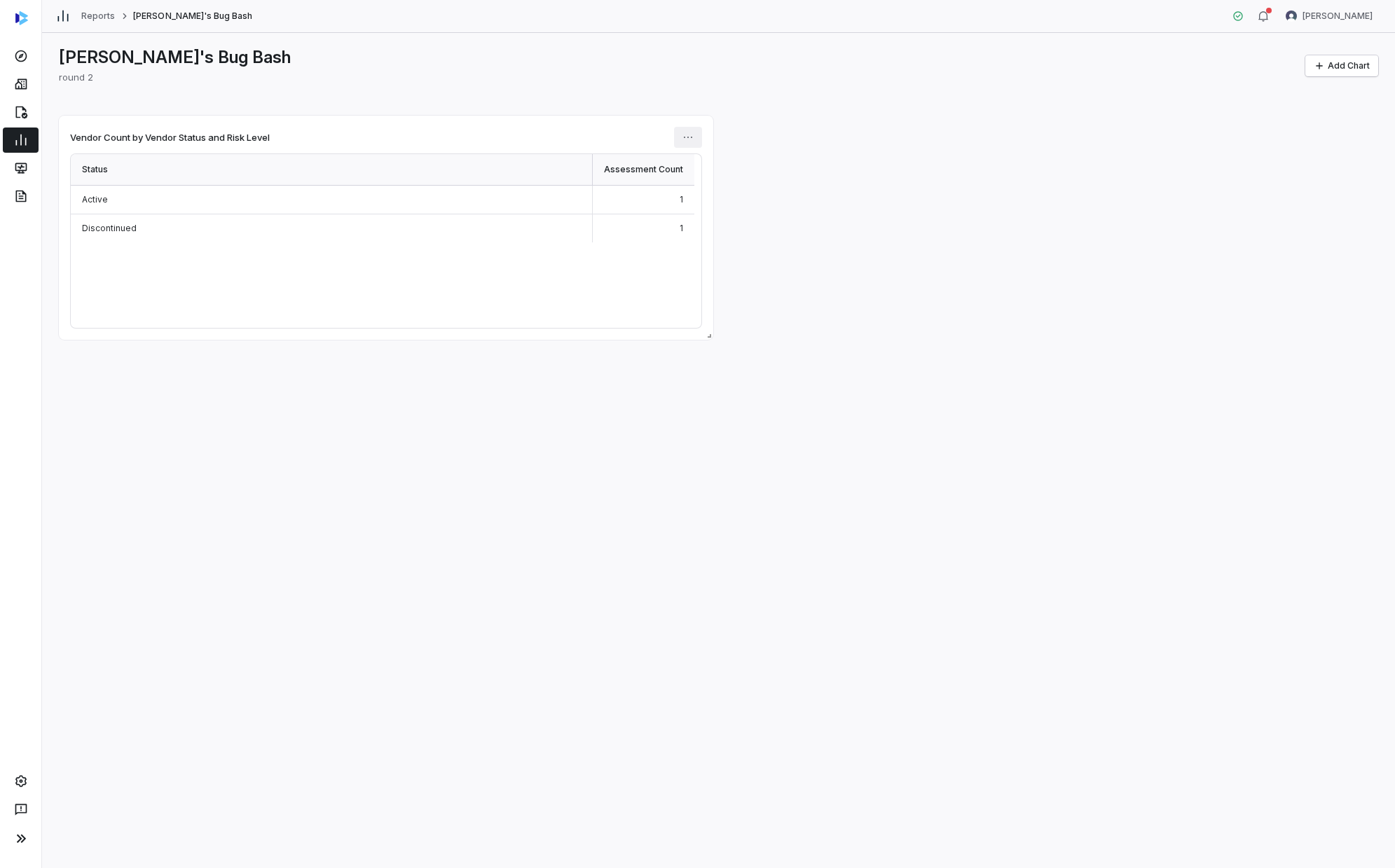
click at [687, 129] on html "Reports [PERSON_NAME]'s Bug Bash [PERSON_NAME] [PERSON_NAME]'s Bug Bash round 2…" at bounding box center [697, 434] width 1395 height 868
click at [701, 161] on div "Edit" at bounding box center [740, 167] width 120 height 22
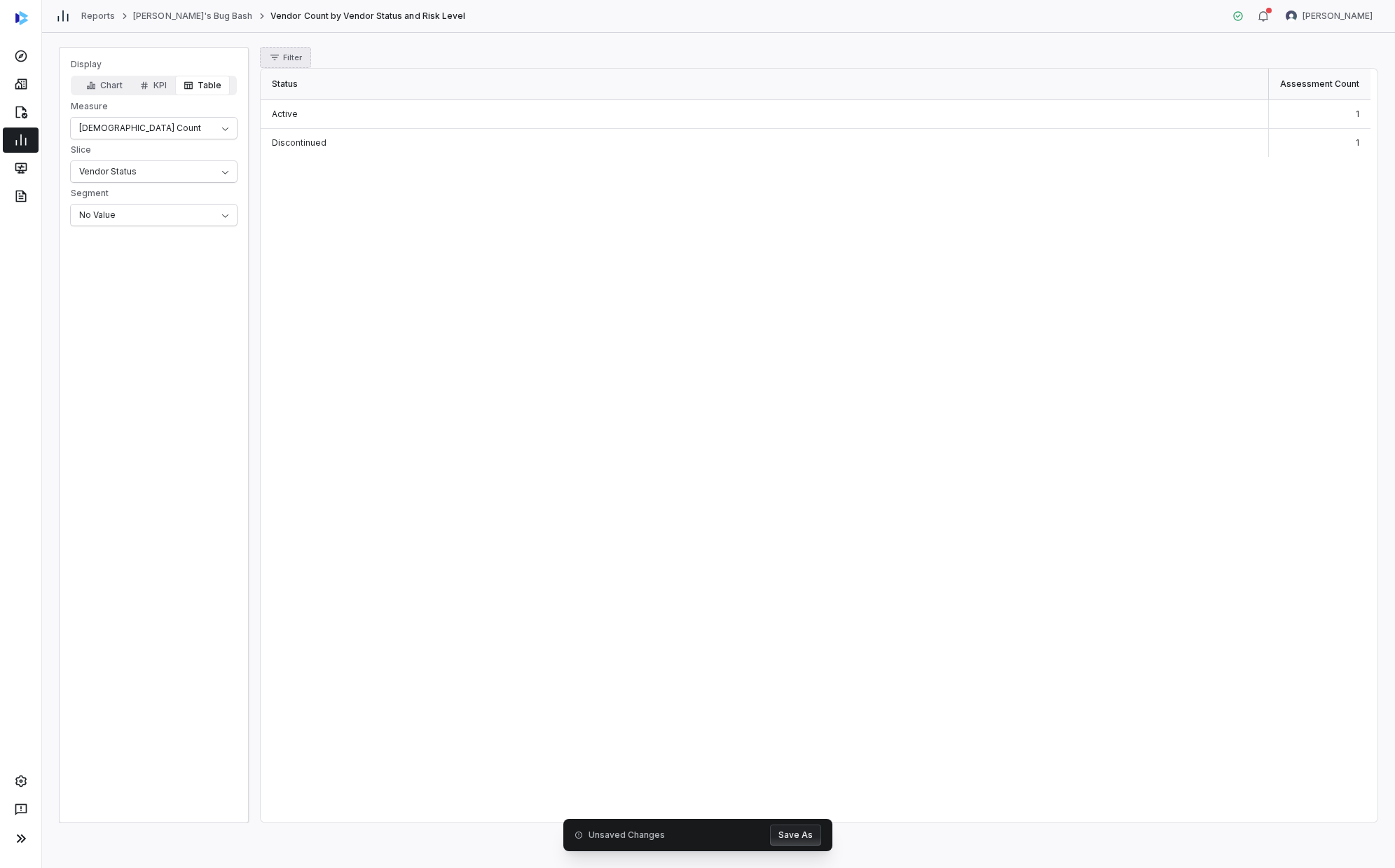
click at [284, 59] on span "Filter" at bounding box center [292, 57] width 19 height 11
click at [301, 139] on div "Assignee" at bounding box center [333, 143] width 134 height 22
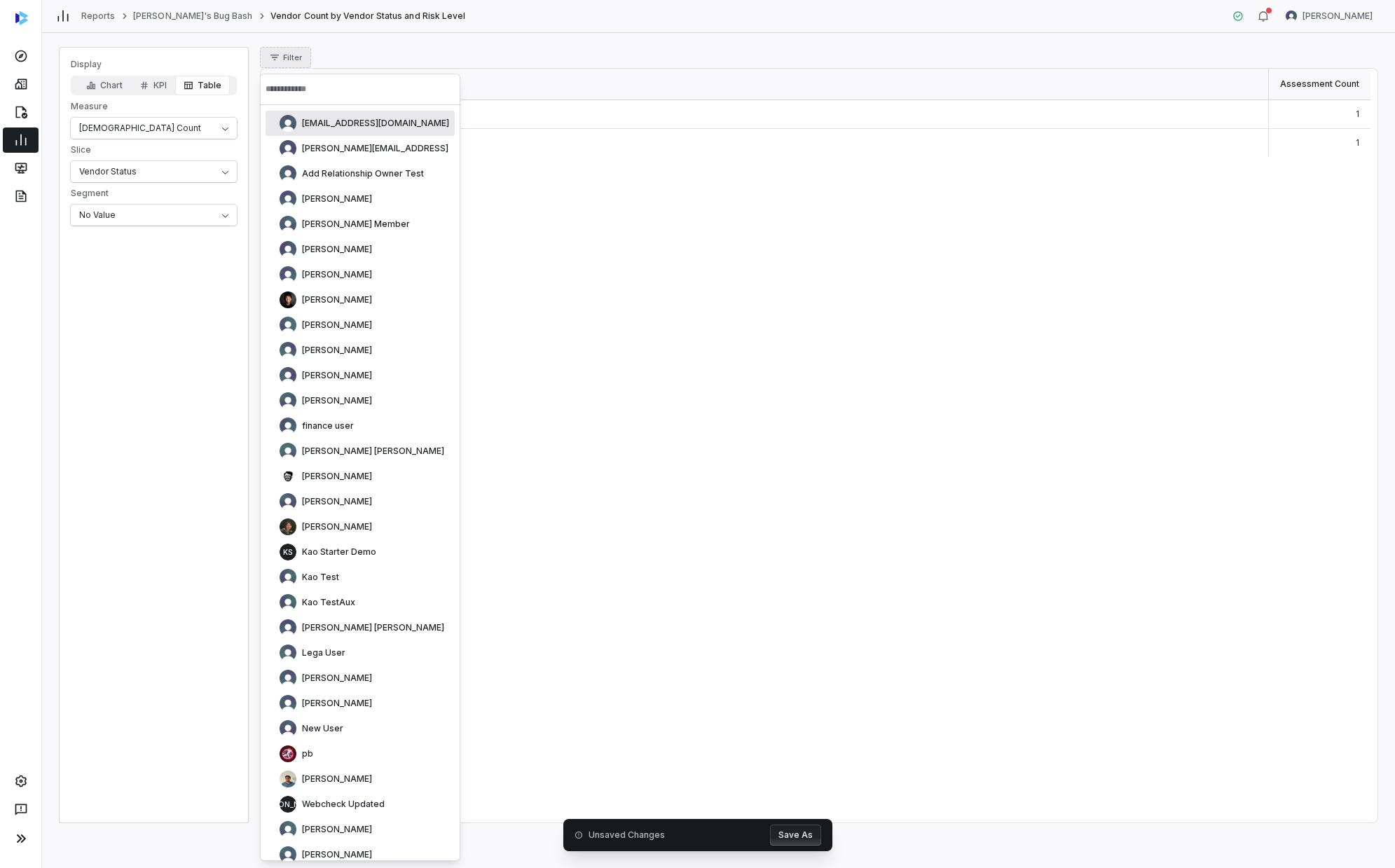
click at [465, 60] on div "Filter" at bounding box center [818, 57] width 1118 height 21
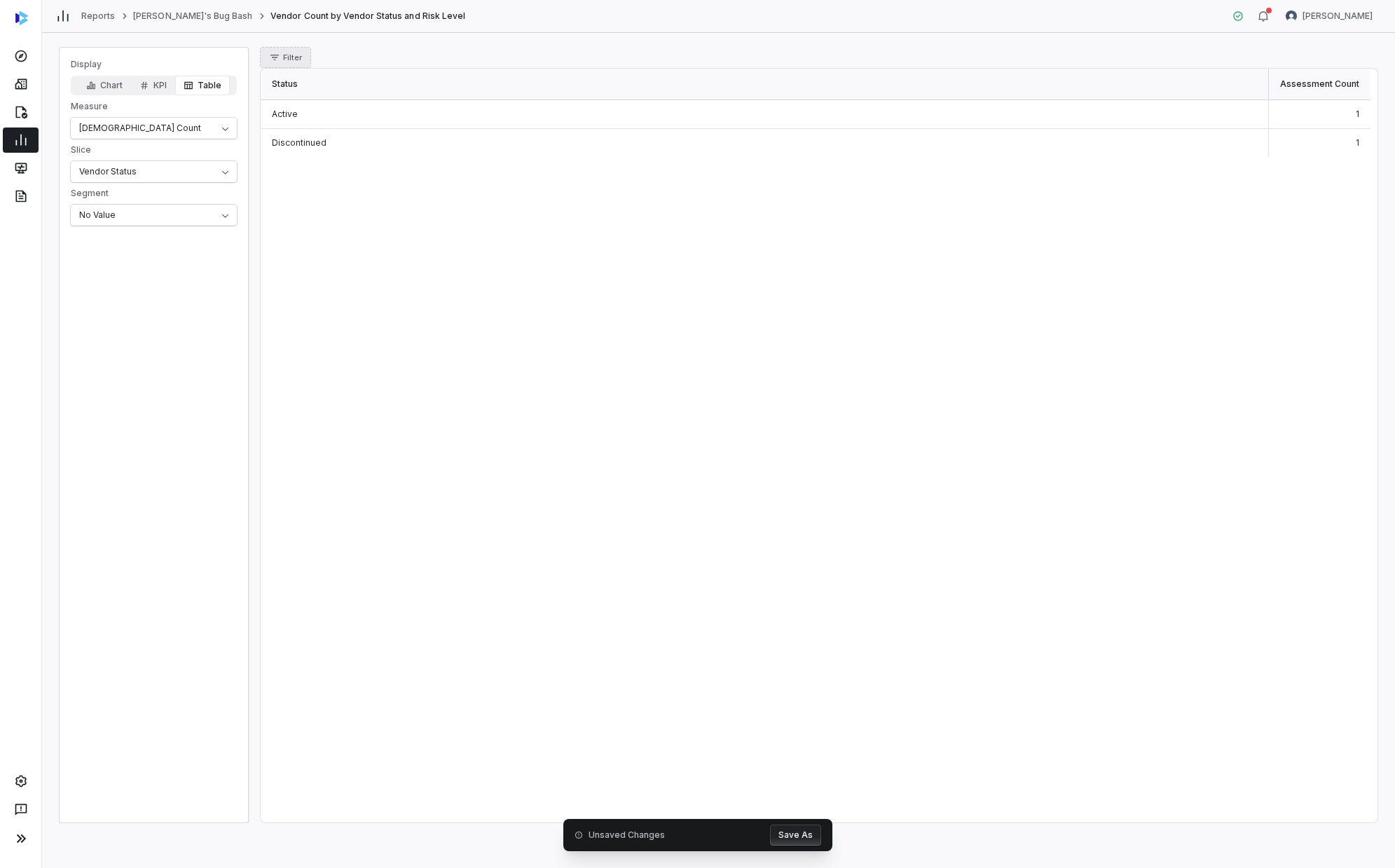
click at [289, 64] on button "Filter" at bounding box center [285, 57] width 51 height 21
click at [290, 139] on div "Assignee" at bounding box center [333, 143] width 134 height 22
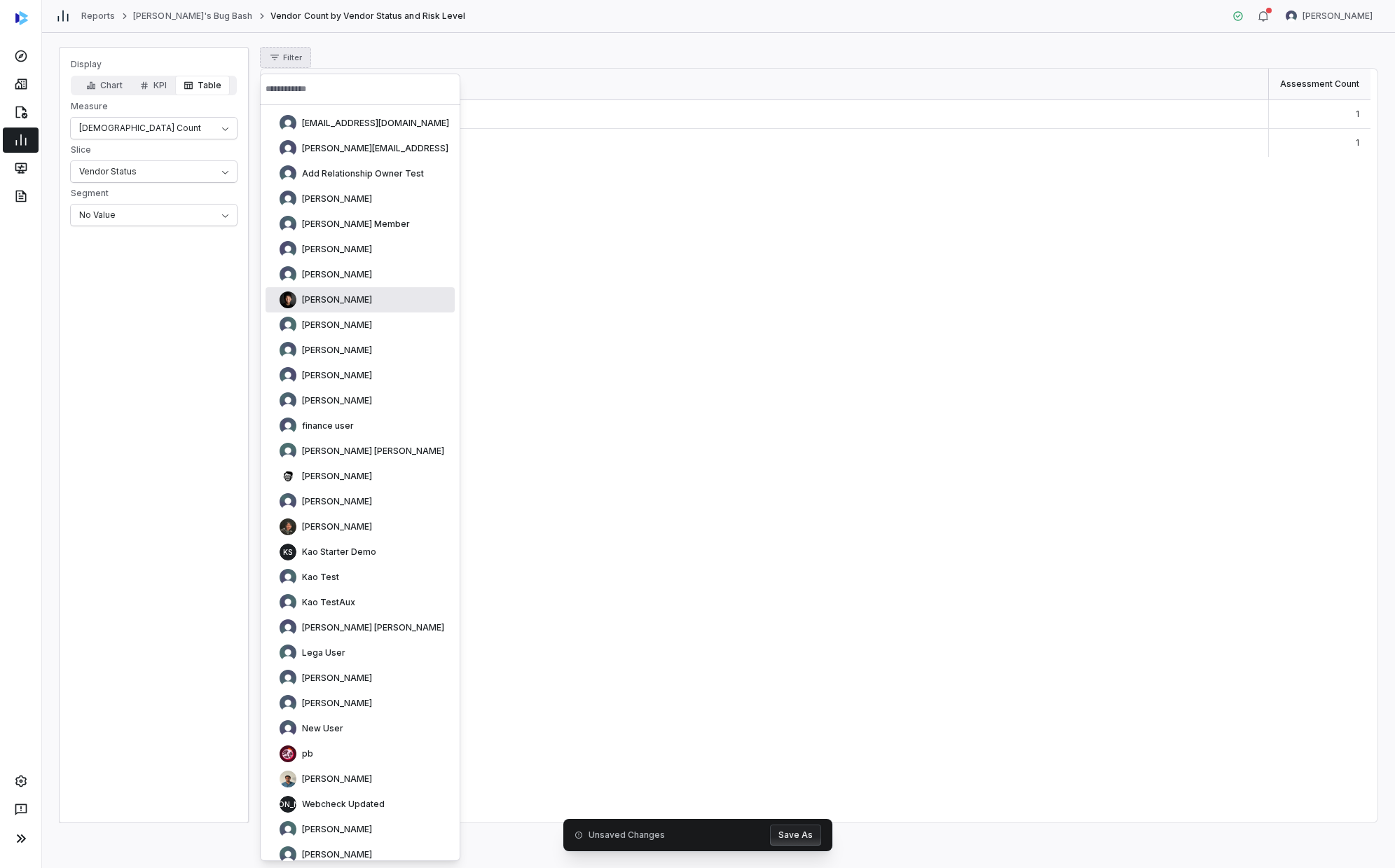
click at [267, 307] on div "[PERSON_NAME]" at bounding box center [360, 299] width 189 height 25
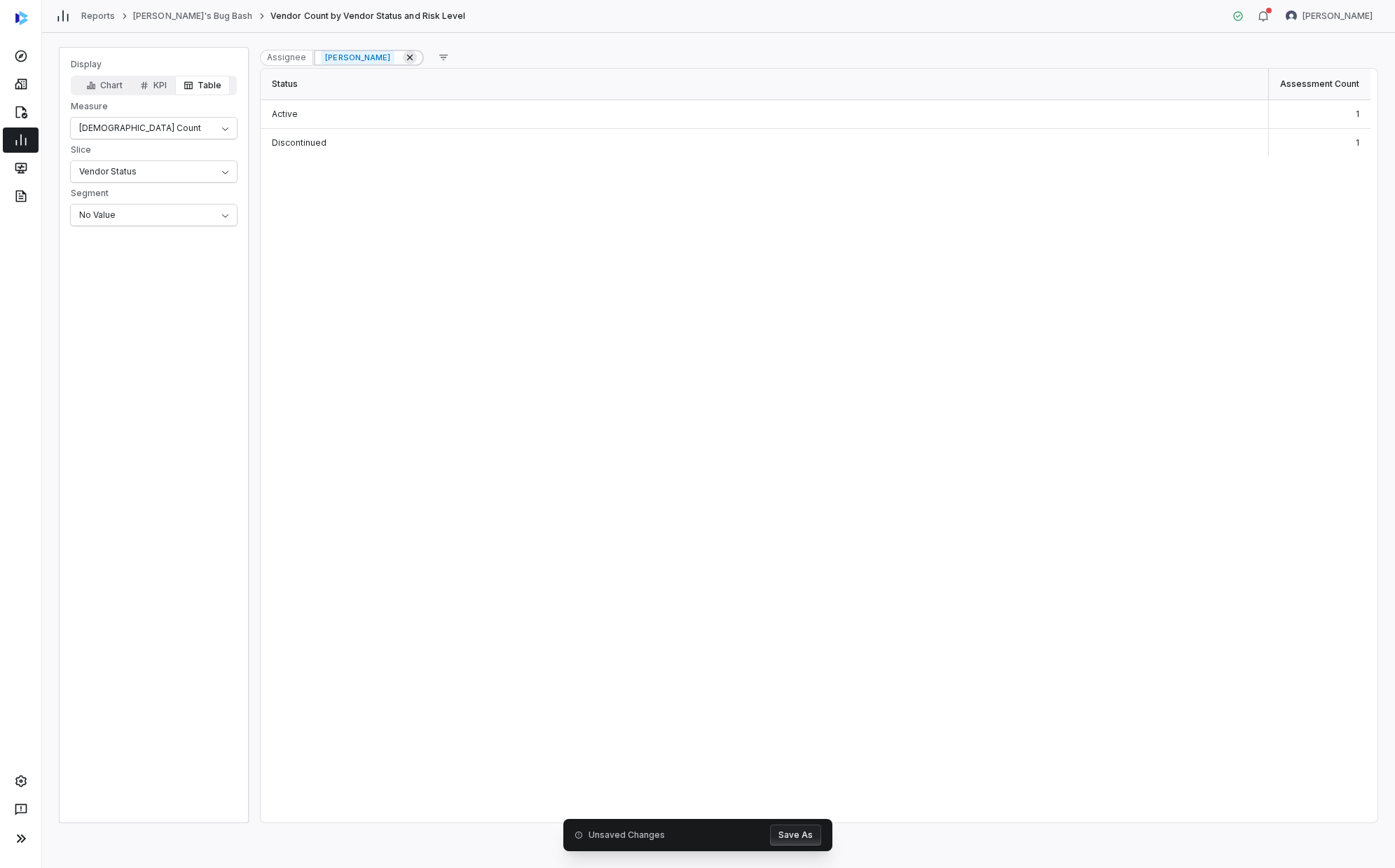
click at [404, 57] on icon at bounding box center [410, 57] width 11 height 11
click at [393, 53] on div "Filter" at bounding box center [818, 57] width 1118 height 21
click at [754, 493] on div "Unsaved Changes Save As" at bounding box center [698, 834] width 269 height 32
click at [754, 493] on button "Save As" at bounding box center [796, 835] width 51 height 21
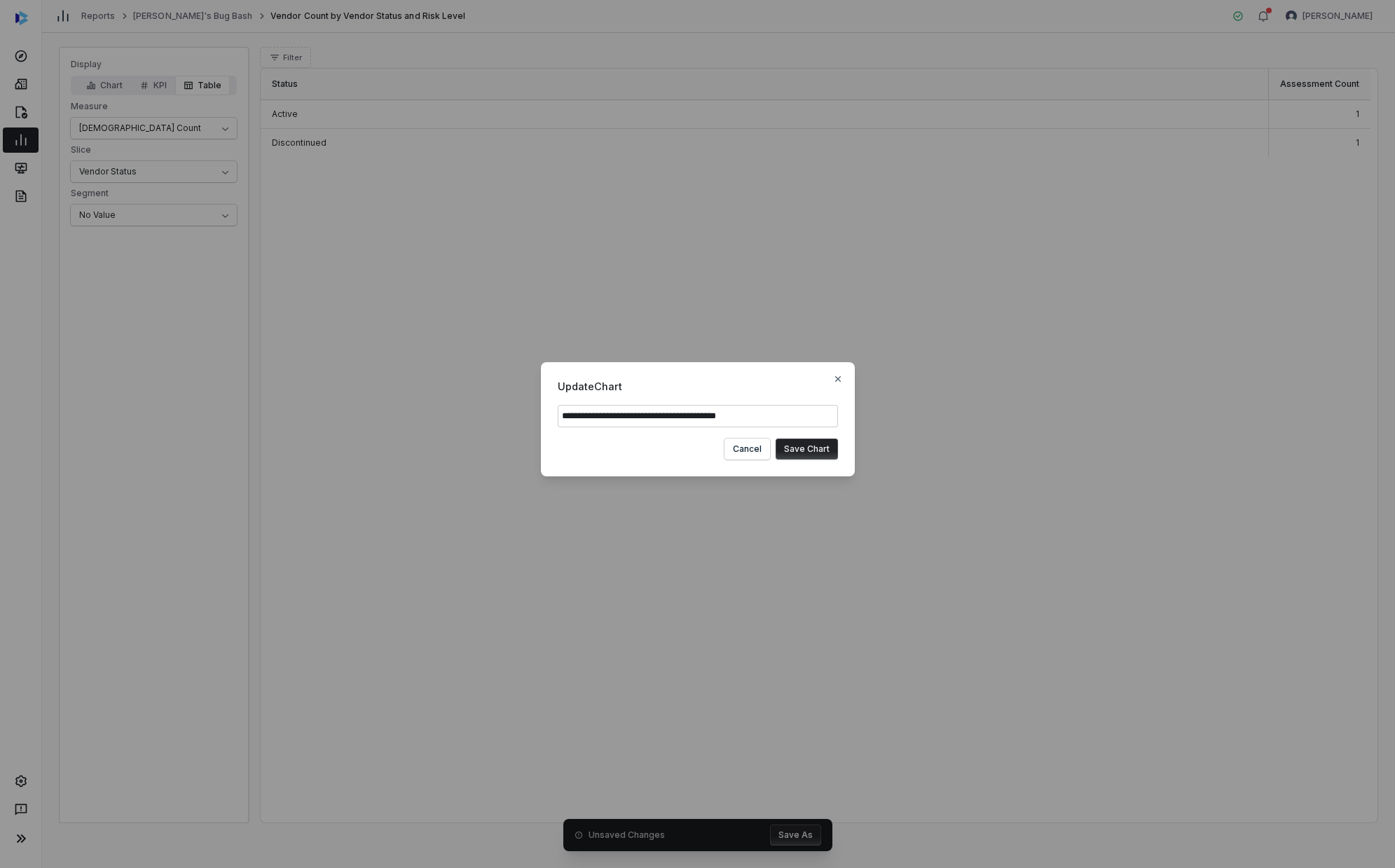
click at [754, 458] on button "Save Chart" at bounding box center [807, 449] width 62 height 21
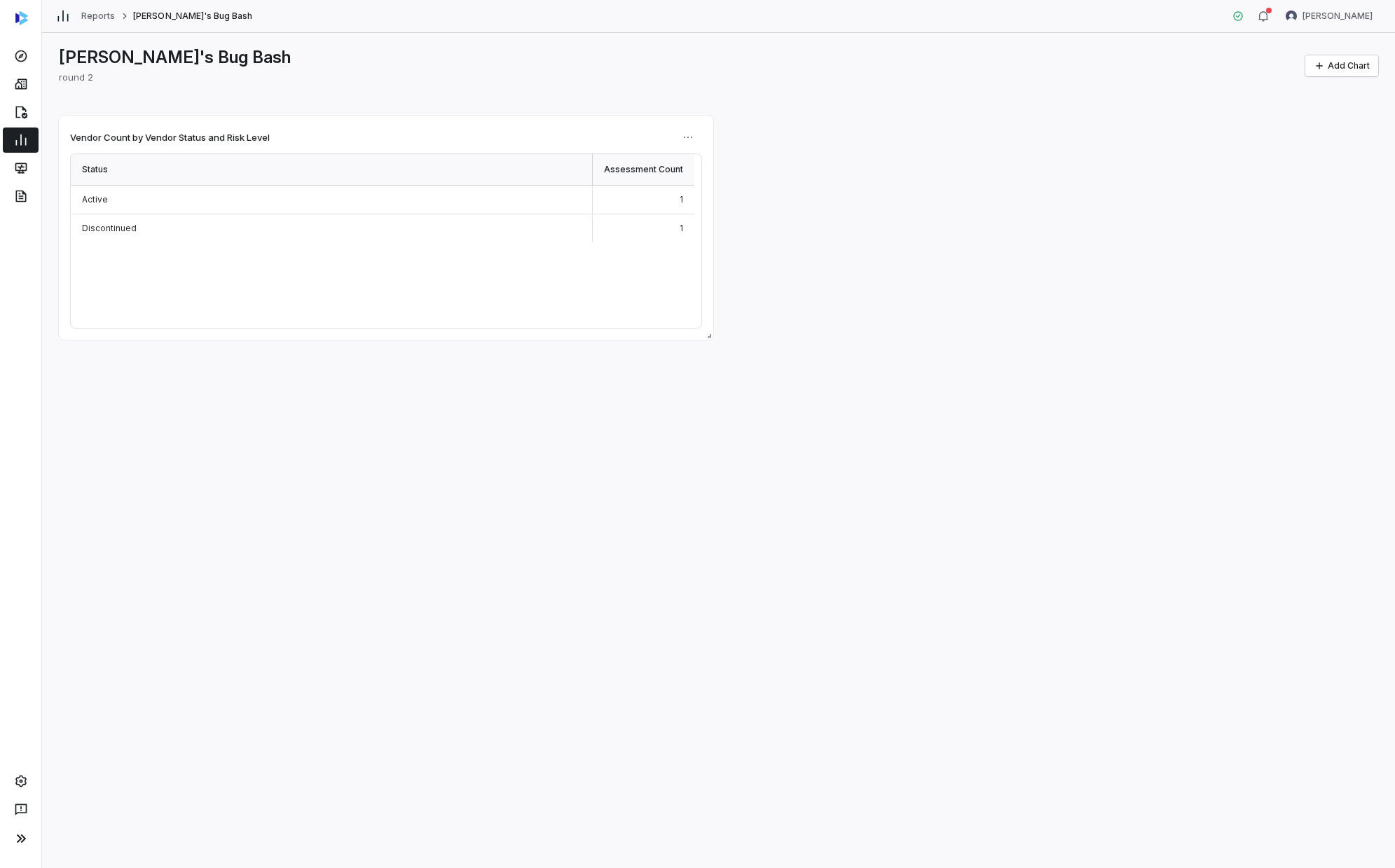
click at [754, 400] on div "[PERSON_NAME]'s Bug Bash round 2 Add Chart Vendor Count by Vendor Status and Ri…" at bounding box center [718, 450] width 1353 height 835
click at [686, 133] on html "Reports [PERSON_NAME]'s Bug Bash [PERSON_NAME] [PERSON_NAME]'s Bug Bash round 2…" at bounding box center [697, 434] width 1395 height 868
click at [686, 161] on div "Edit" at bounding box center [740, 167] width 120 height 22
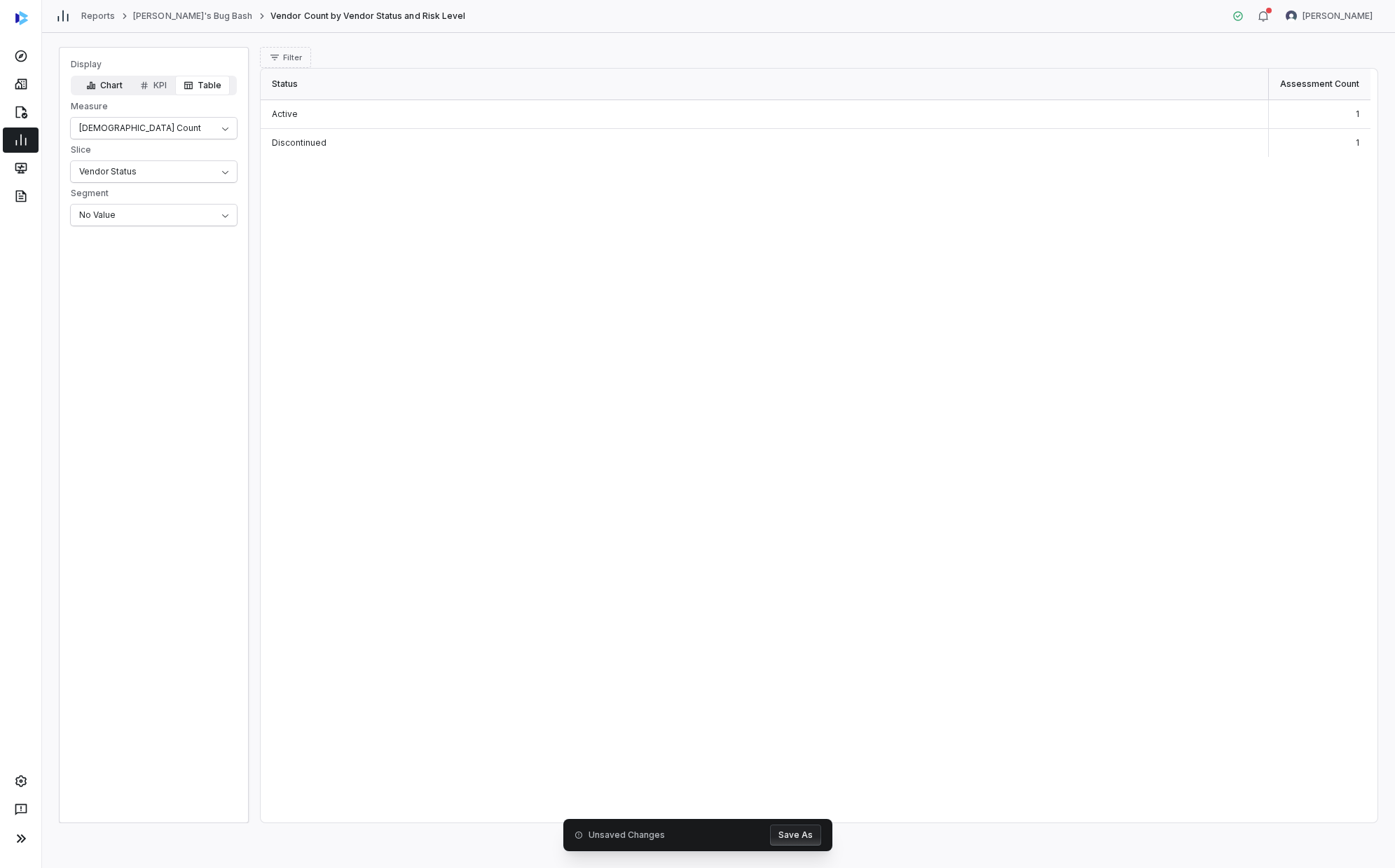
click at [116, 84] on button "Chart" at bounding box center [104, 85] width 53 height 20
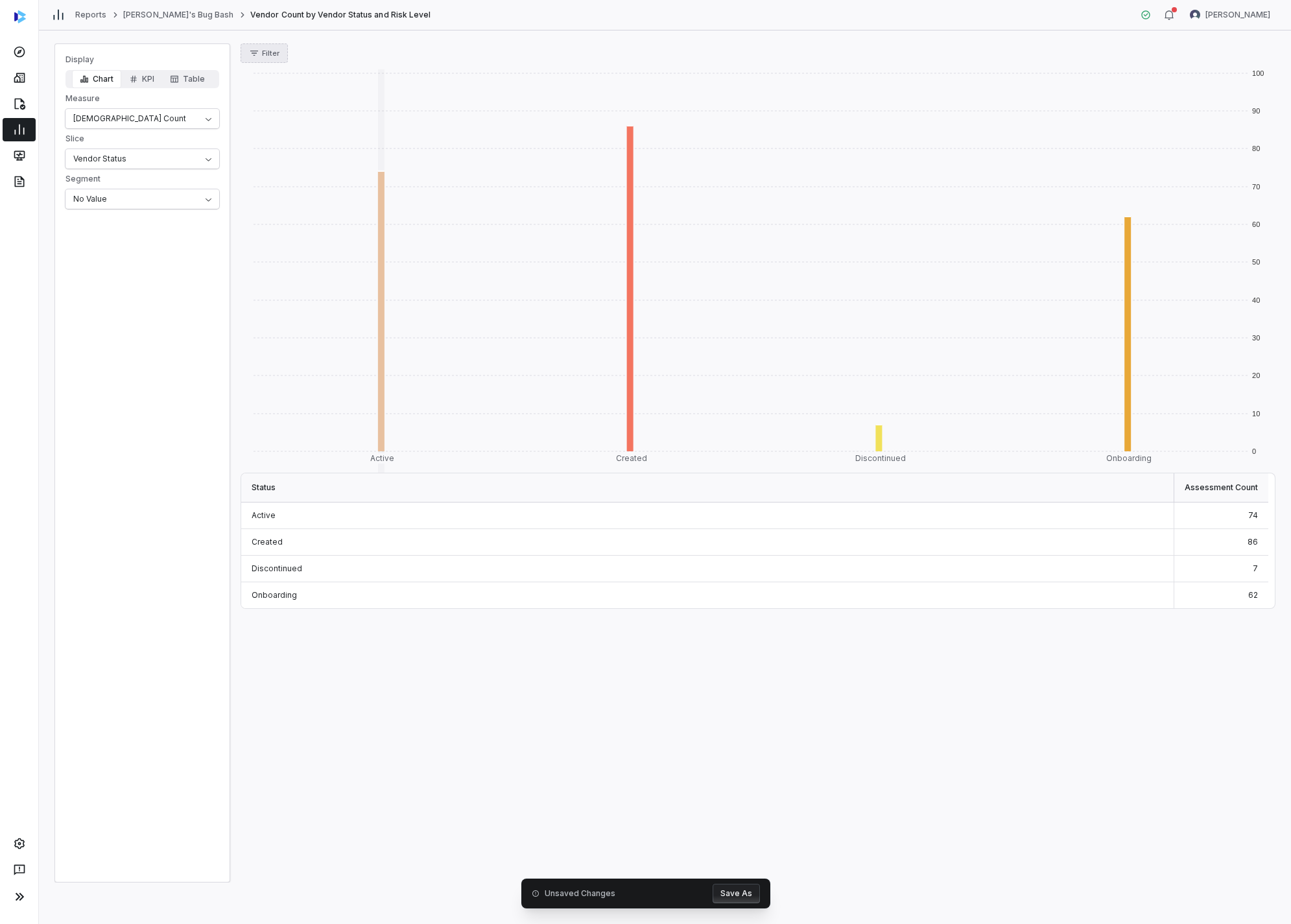
click at [274, 60] on button "Filter" at bounding box center [264, 53] width 47 height 20
click at [279, 128] on div "Assignee" at bounding box center [308, 133] width 124 height 20
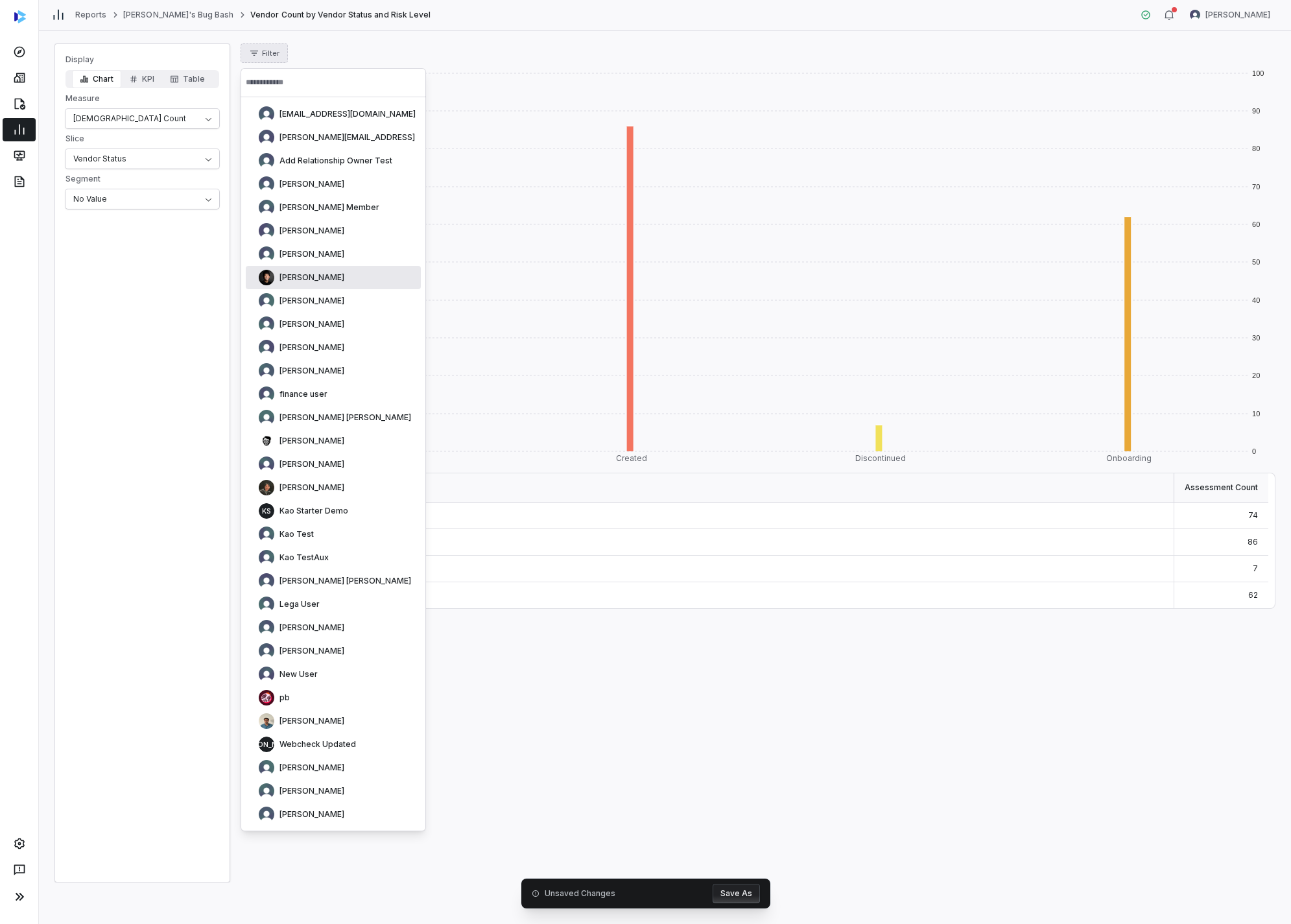
click at [250, 278] on div "[PERSON_NAME]" at bounding box center [333, 277] width 175 height 24
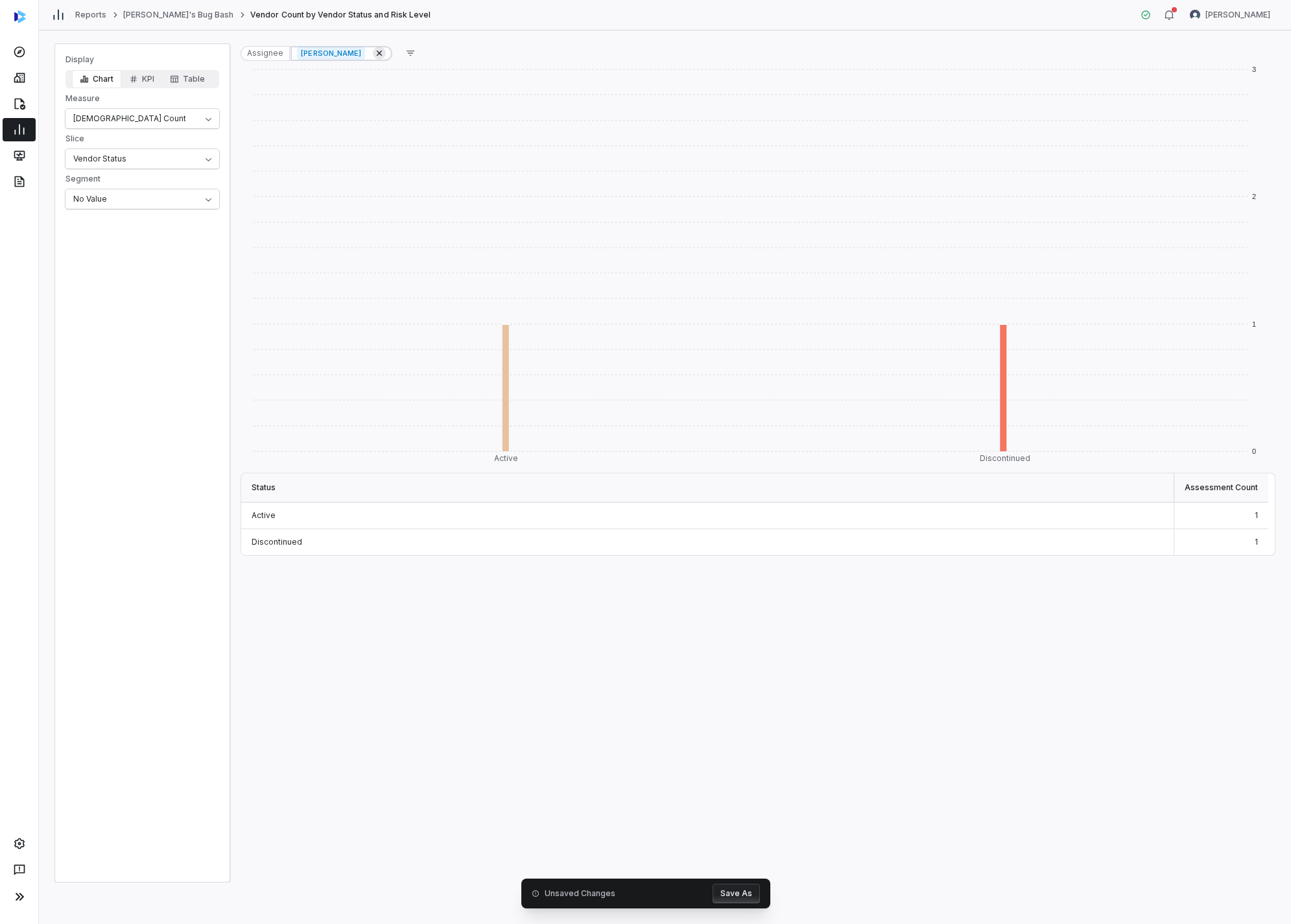
click at [376, 52] on icon at bounding box center [379, 53] width 5 height 5
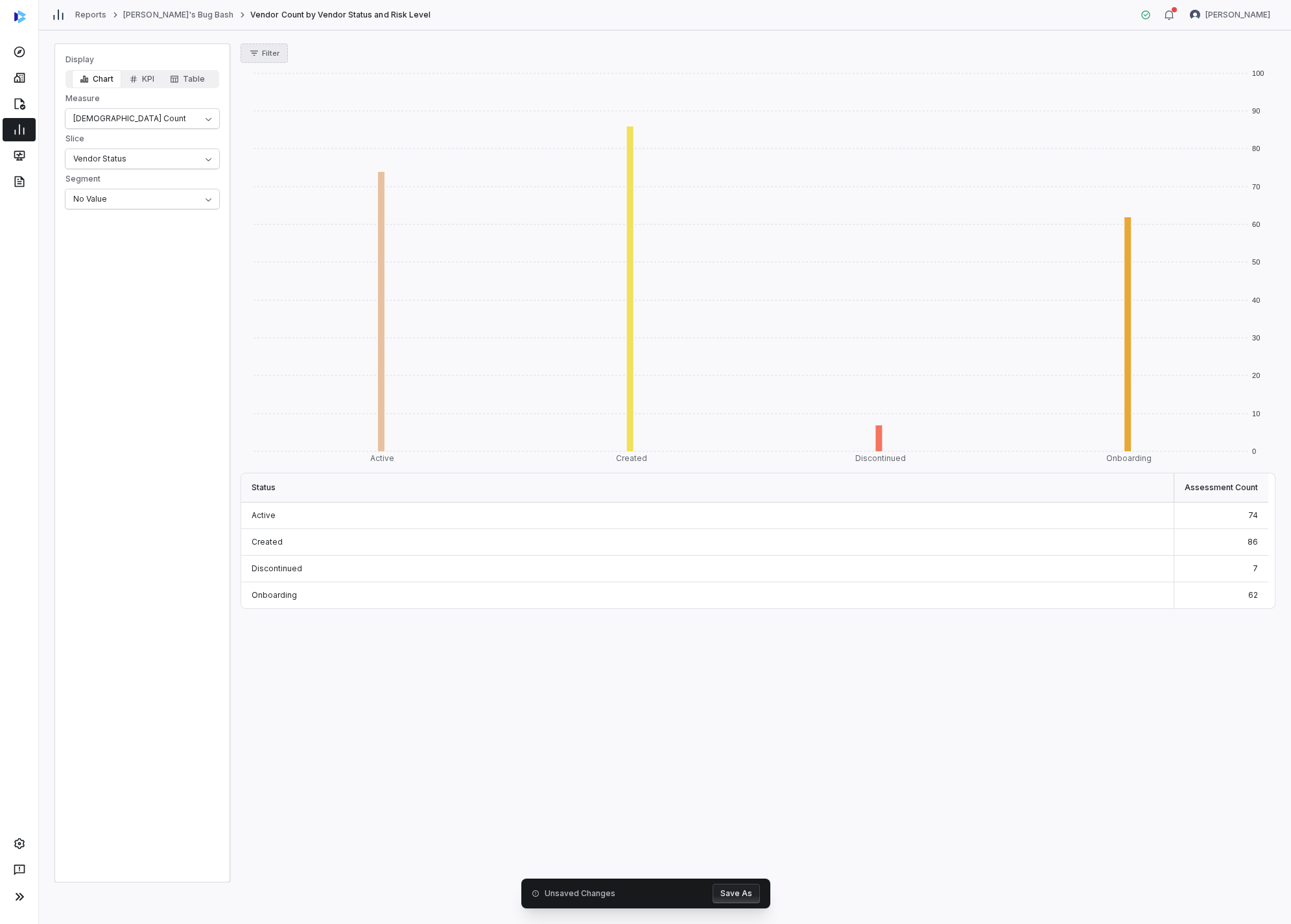
click at [266, 52] on span "Filter" at bounding box center [270, 53] width 17 height 10
click at [292, 130] on div "Assignee" at bounding box center [308, 133] width 124 height 20
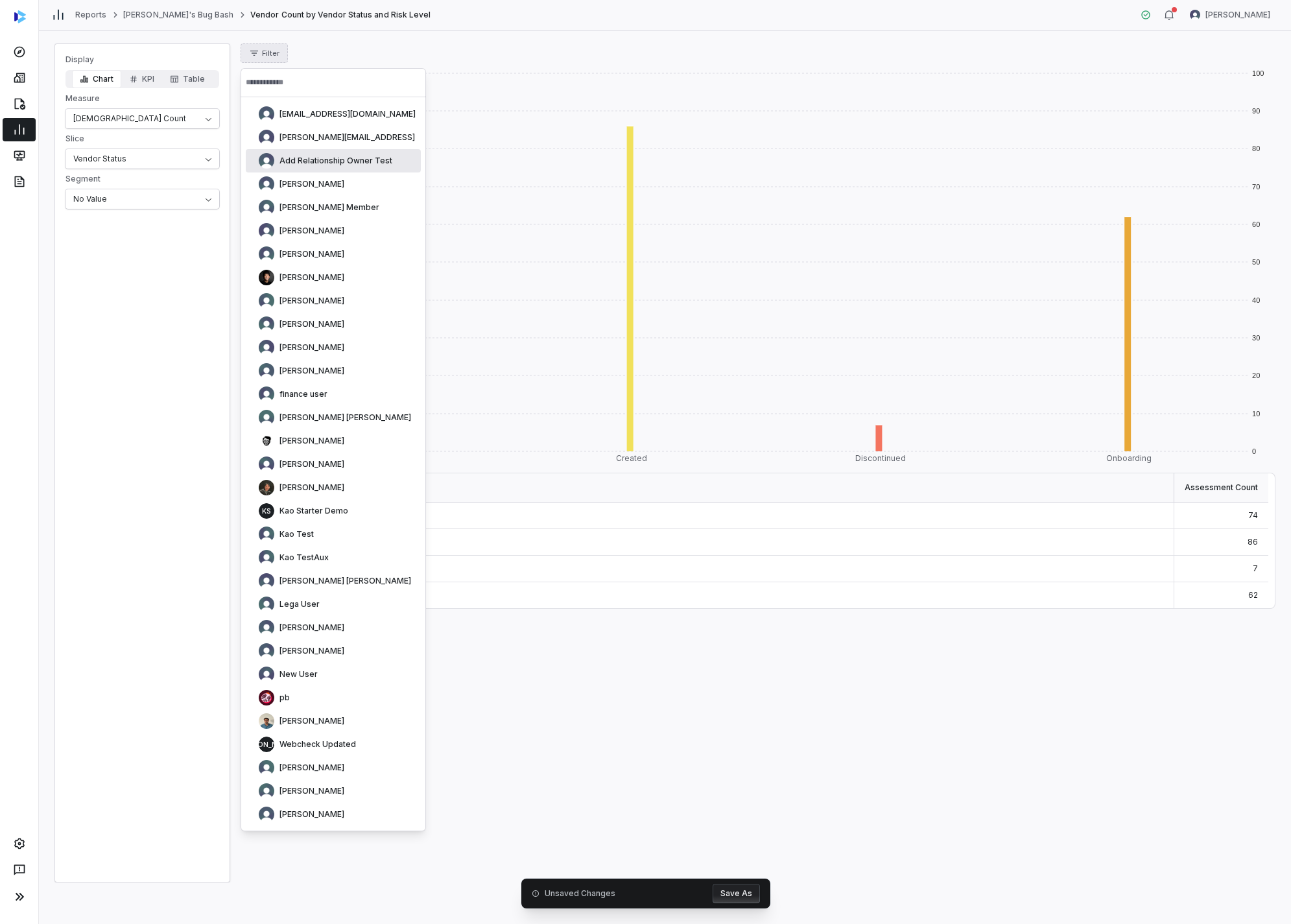
click at [290, 169] on div "Add Relationship Owner Test" at bounding box center [333, 161] width 175 height 24
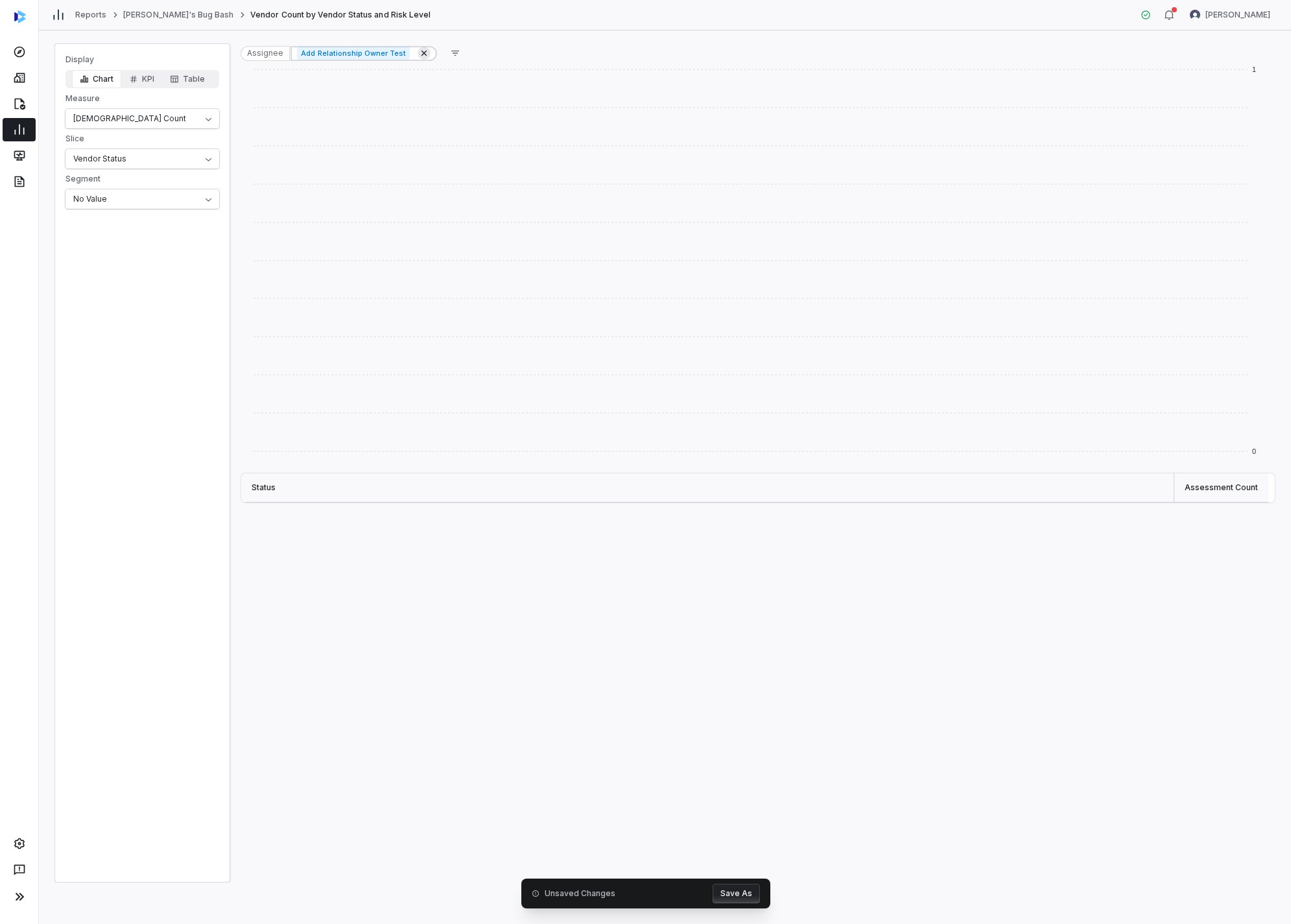
click at [419, 49] on icon at bounding box center [424, 53] width 11 height 11
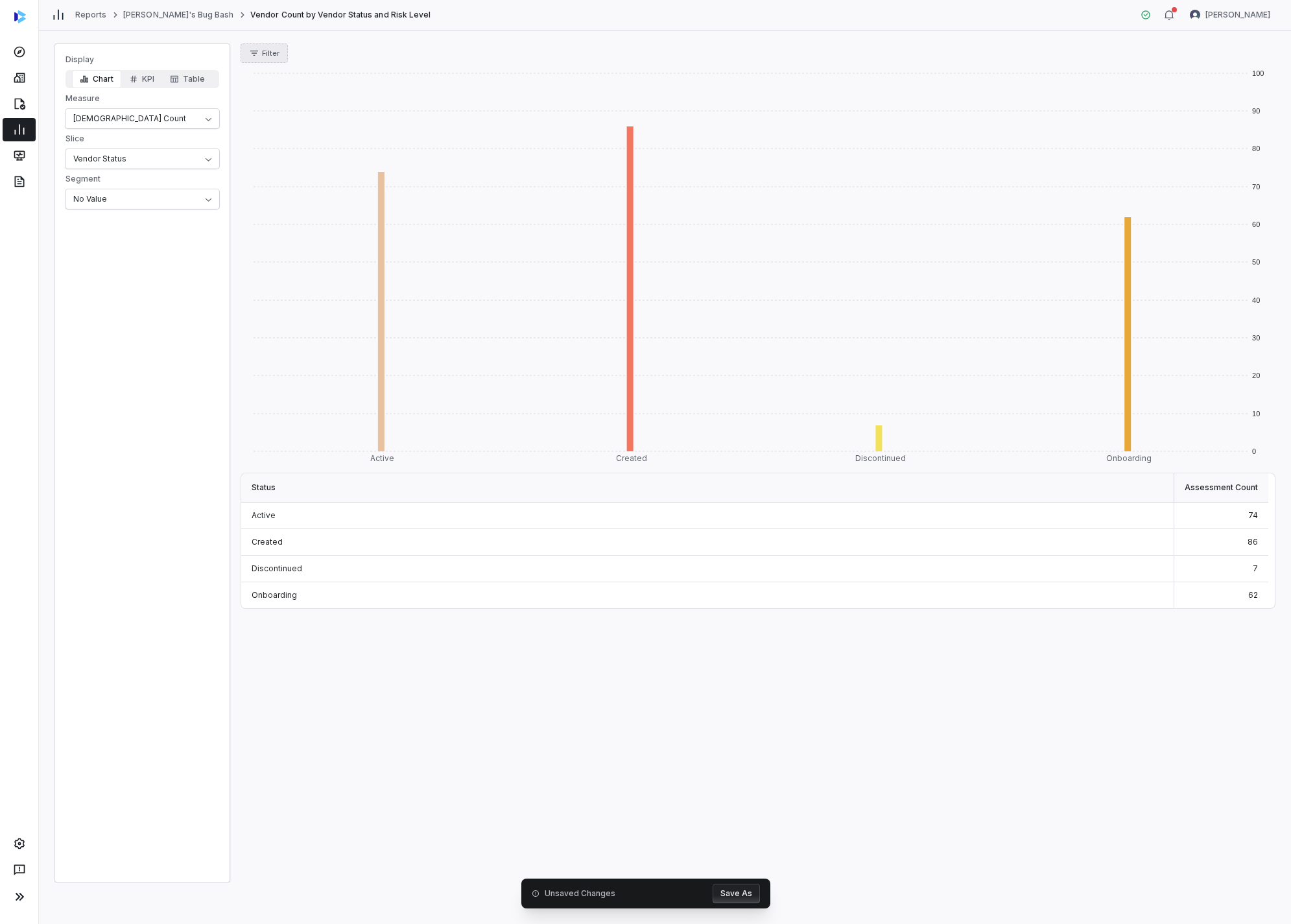
click at [269, 55] on span "Filter" at bounding box center [270, 53] width 17 height 10
click at [279, 119] on div "Status" at bounding box center [308, 112] width 124 height 20
click at [253, 130] on div "Collecting" at bounding box center [277, 133] width 52 height 13
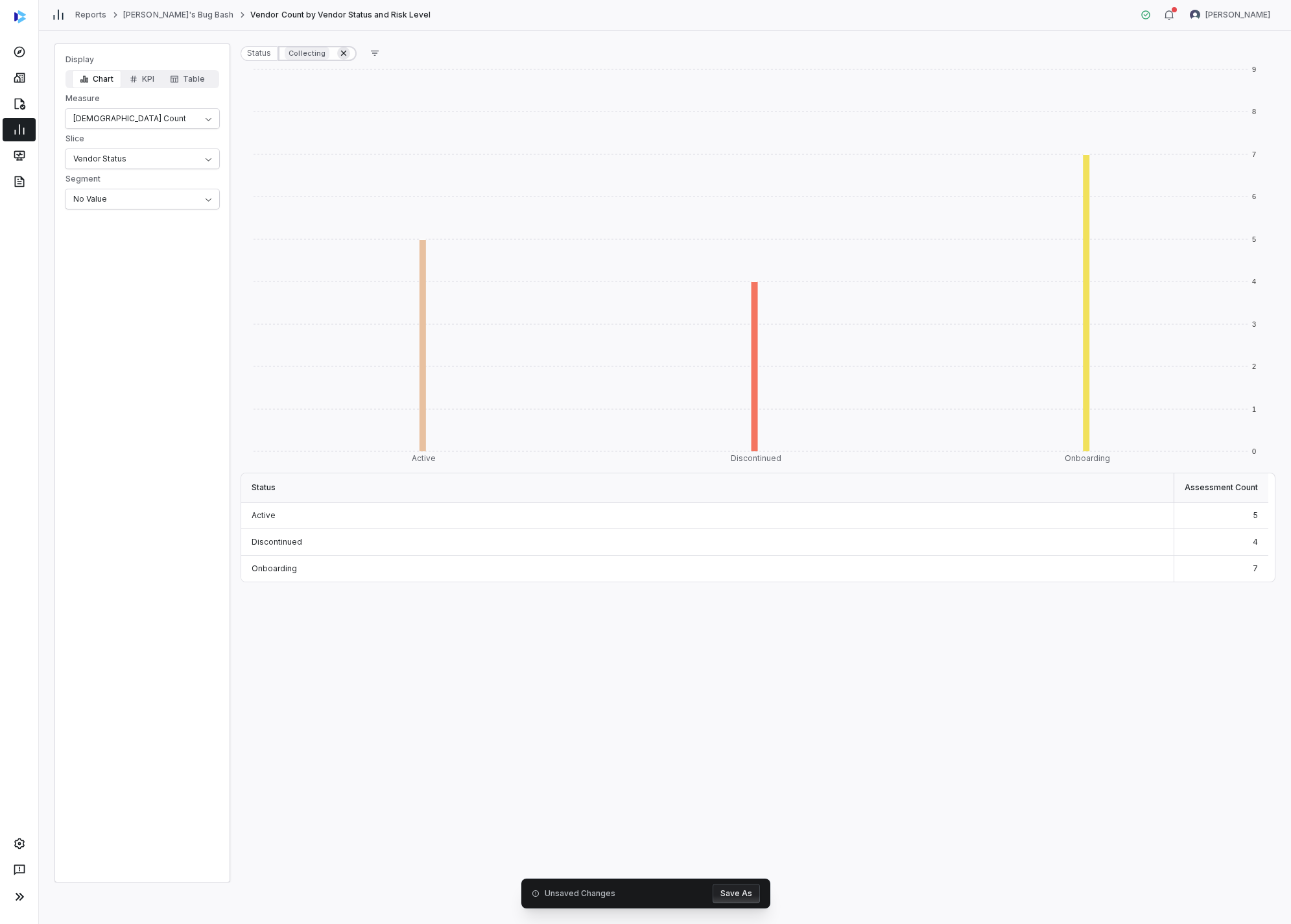
click at [339, 57] on icon at bounding box center [344, 53] width 11 height 11
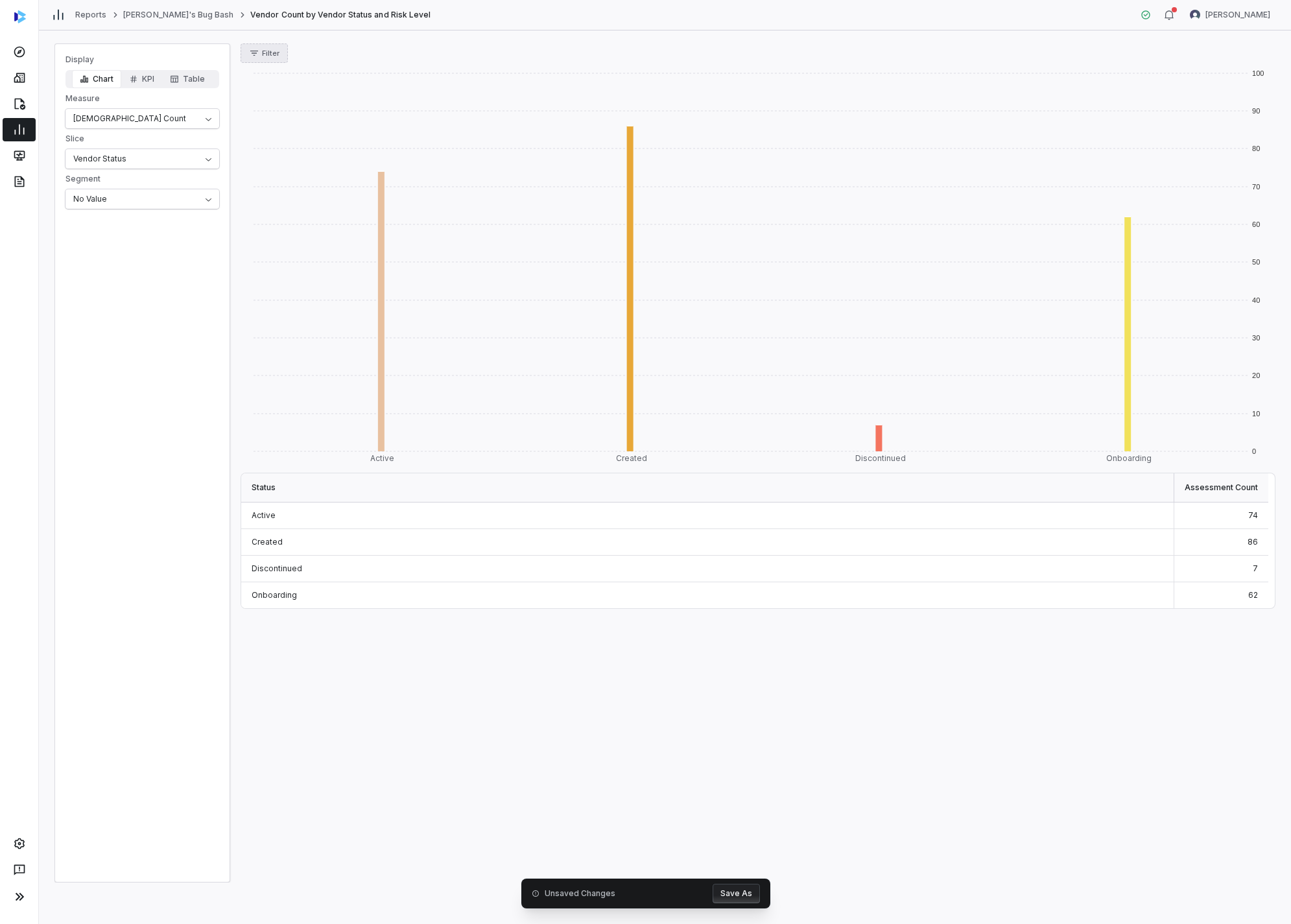
click at [284, 52] on button "Filter" at bounding box center [264, 53] width 47 height 20
click at [322, 109] on div "Status" at bounding box center [308, 112] width 124 height 20
click at [306, 132] on div "Collecting" at bounding box center [308, 133] width 124 height 20
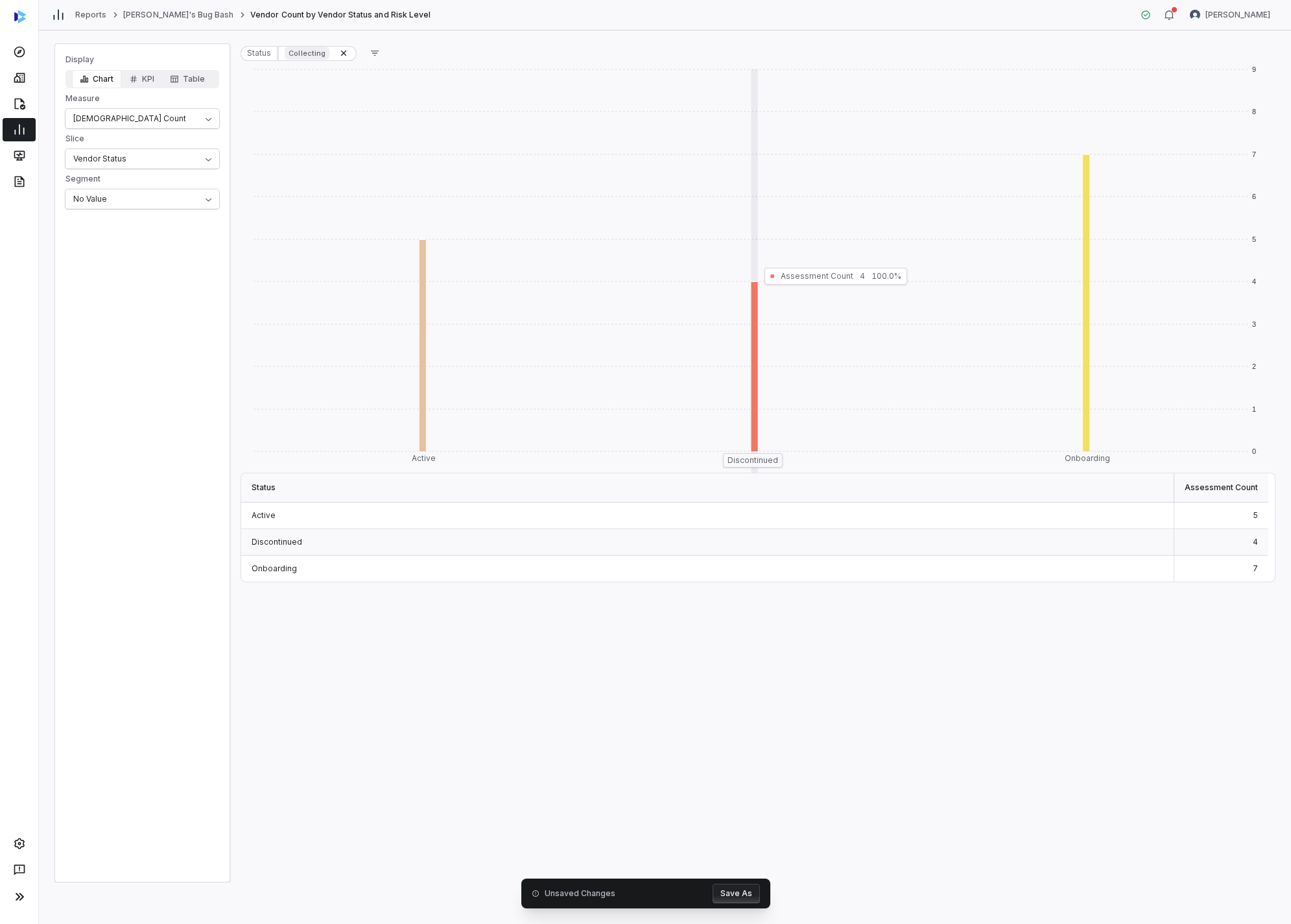
click at [362, 43] on button "button" at bounding box center [375, 53] width 26 height 20
click at [457, 47] on div "Status Collecting" at bounding box center [757, 53] width 1034 height 20
click at [346, 52] on button at bounding box center [343, 53] width 13 height 13
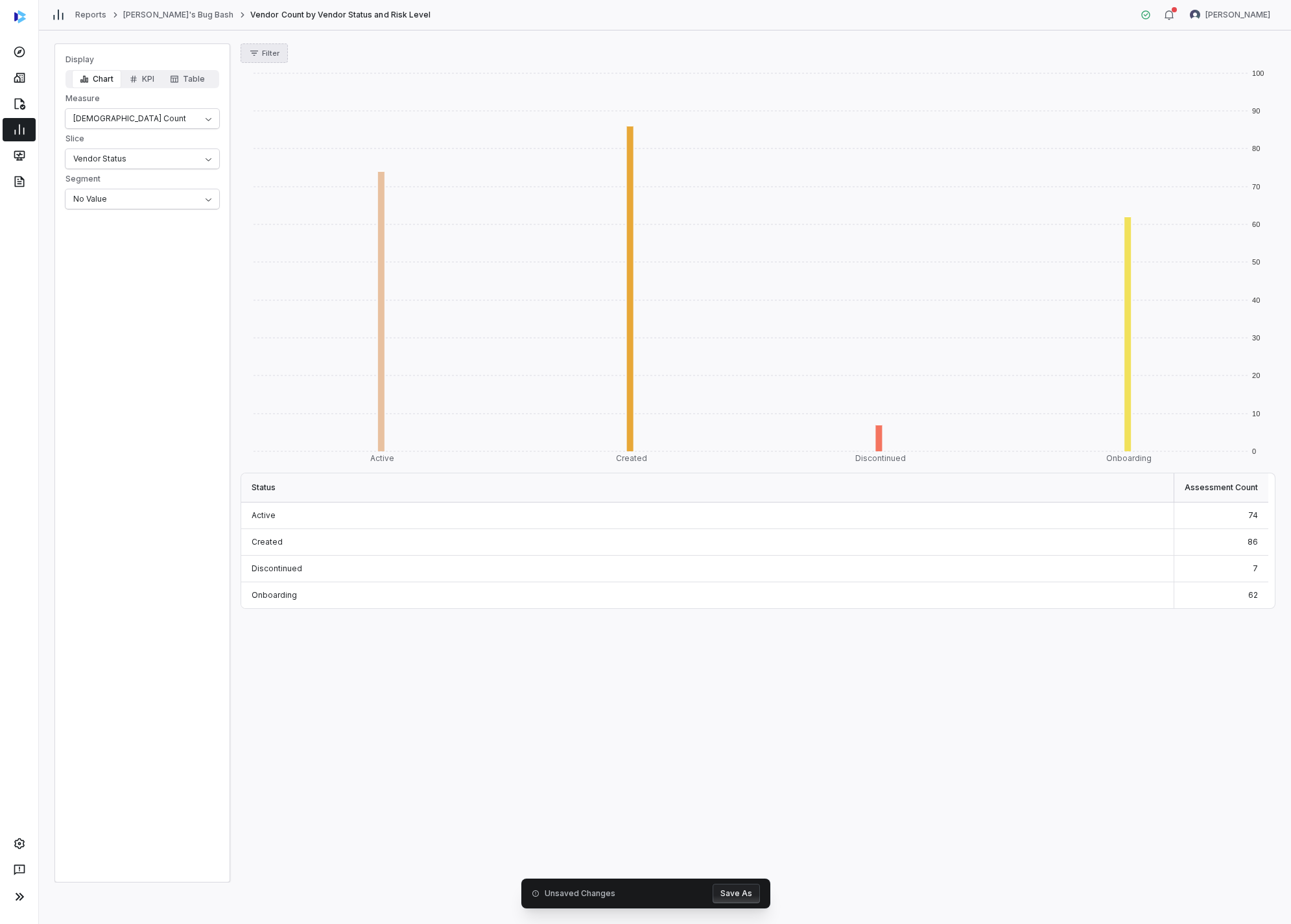
click at [274, 53] on span "Filter" at bounding box center [270, 53] width 17 height 10
click at [273, 127] on div "Assignee" at bounding box center [308, 133] width 124 height 20
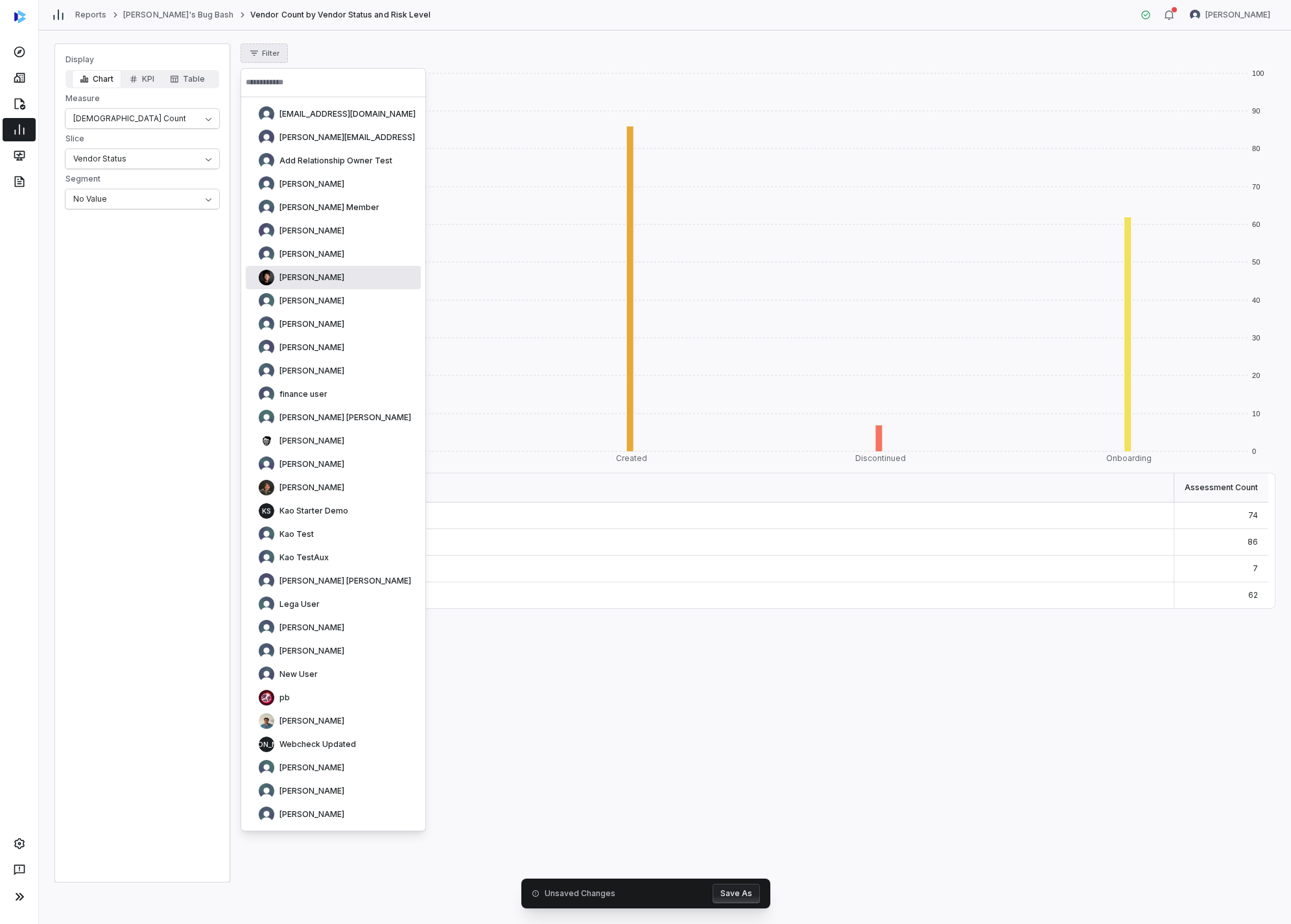
click at [253, 277] on div "[PERSON_NAME]" at bounding box center [298, 277] width 93 height 16
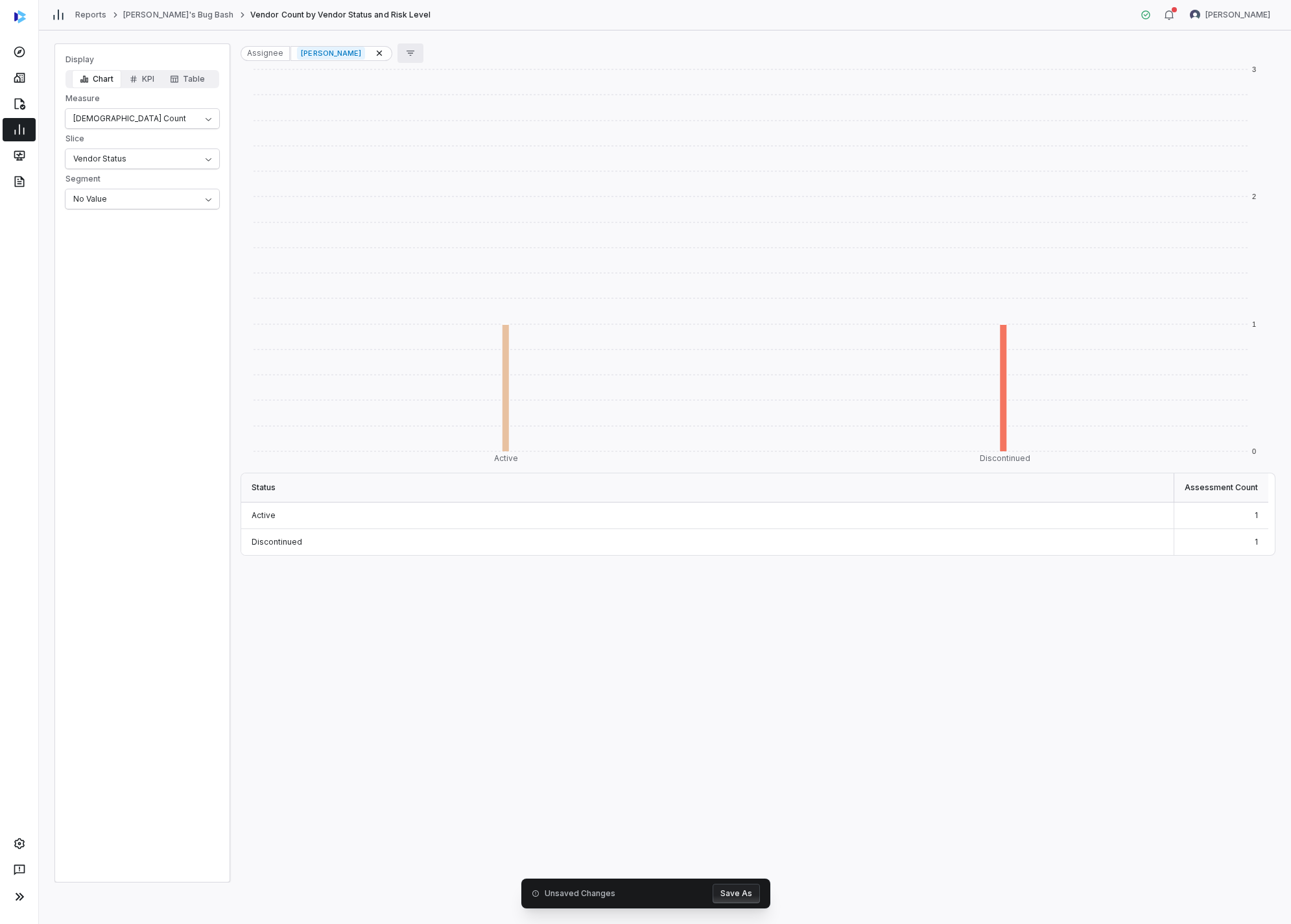
click at [405, 53] on icon "button" at bounding box center [411, 53] width 11 height 11
click at [411, 115] on div "Status" at bounding box center [451, 112] width 124 height 20
click at [418, 133] on p "Collecting" at bounding box center [424, 134] width 36 height 11
click at [541, 36] on div "Display Chart KPI Table Measure Aseessment Count Slice Vendor Status Segment No…" at bounding box center [665, 477] width 1252 height 894
click at [524, 52] on icon "button" at bounding box center [529, 53] width 11 height 11
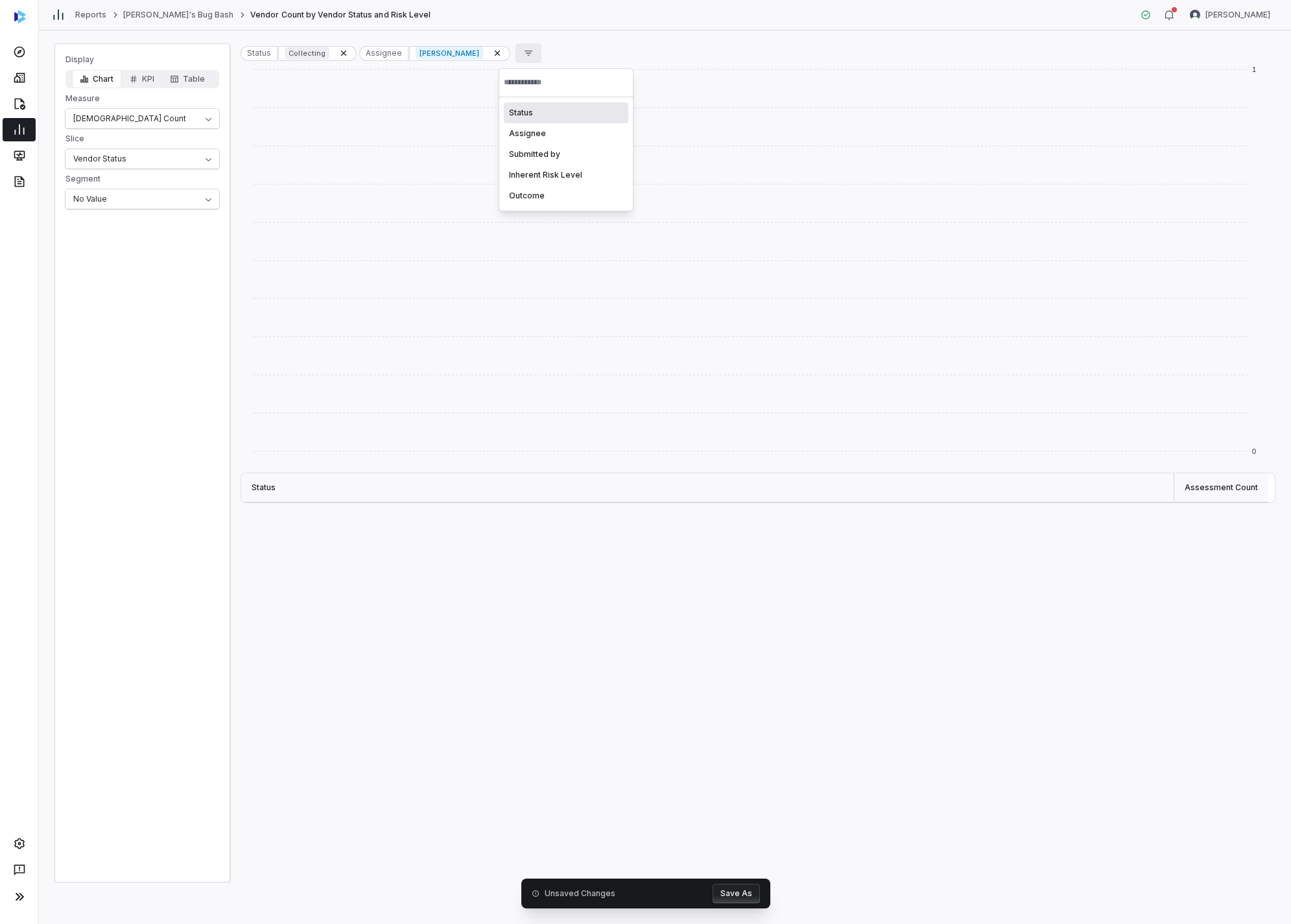
click at [566, 46] on div "Status Collecting Assignee [PERSON_NAME]" at bounding box center [757, 53] width 1034 height 20
click at [493, 56] on icon at bounding box center [498, 53] width 11 height 11
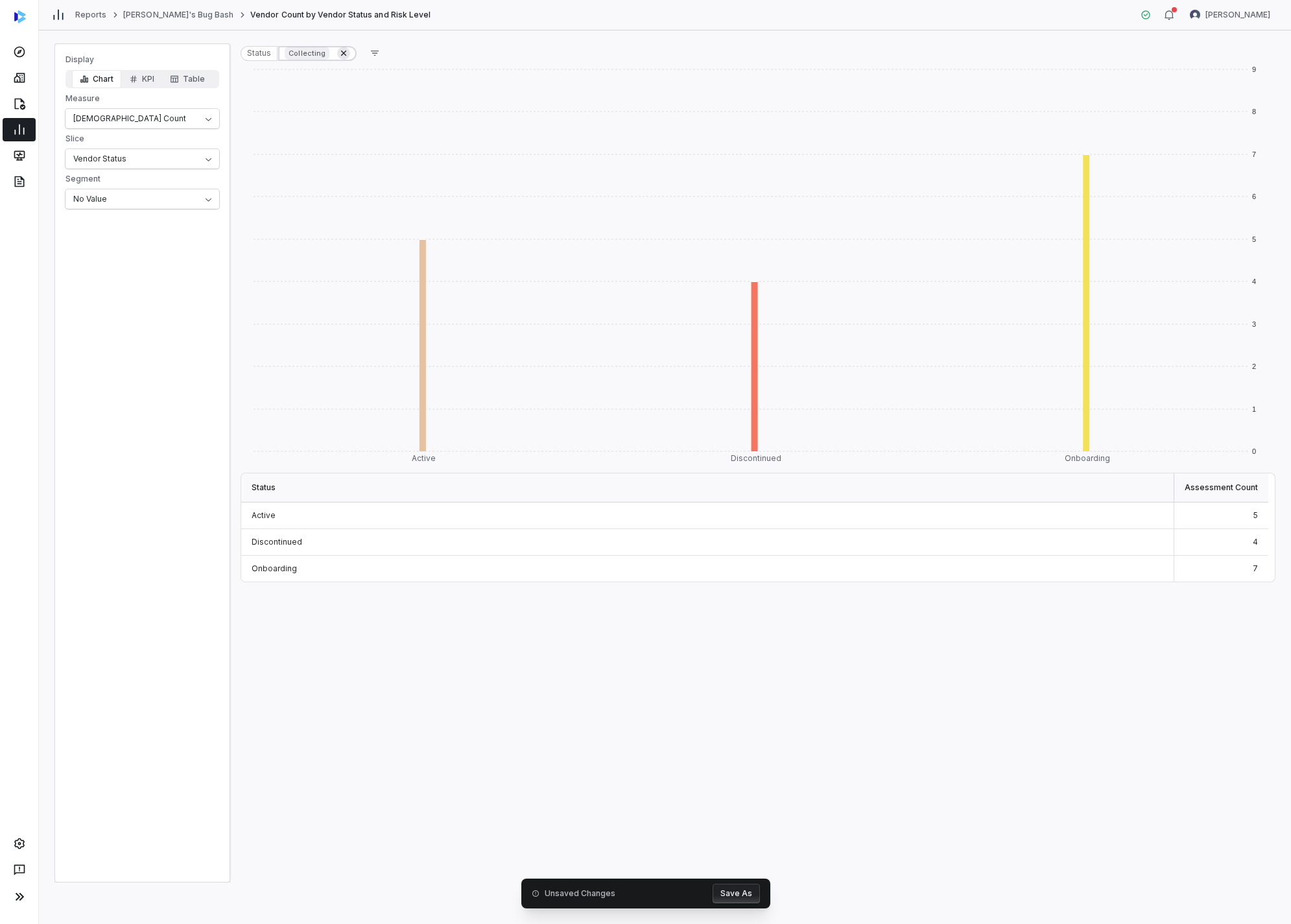
click at [345, 52] on icon at bounding box center [344, 53] width 11 height 11
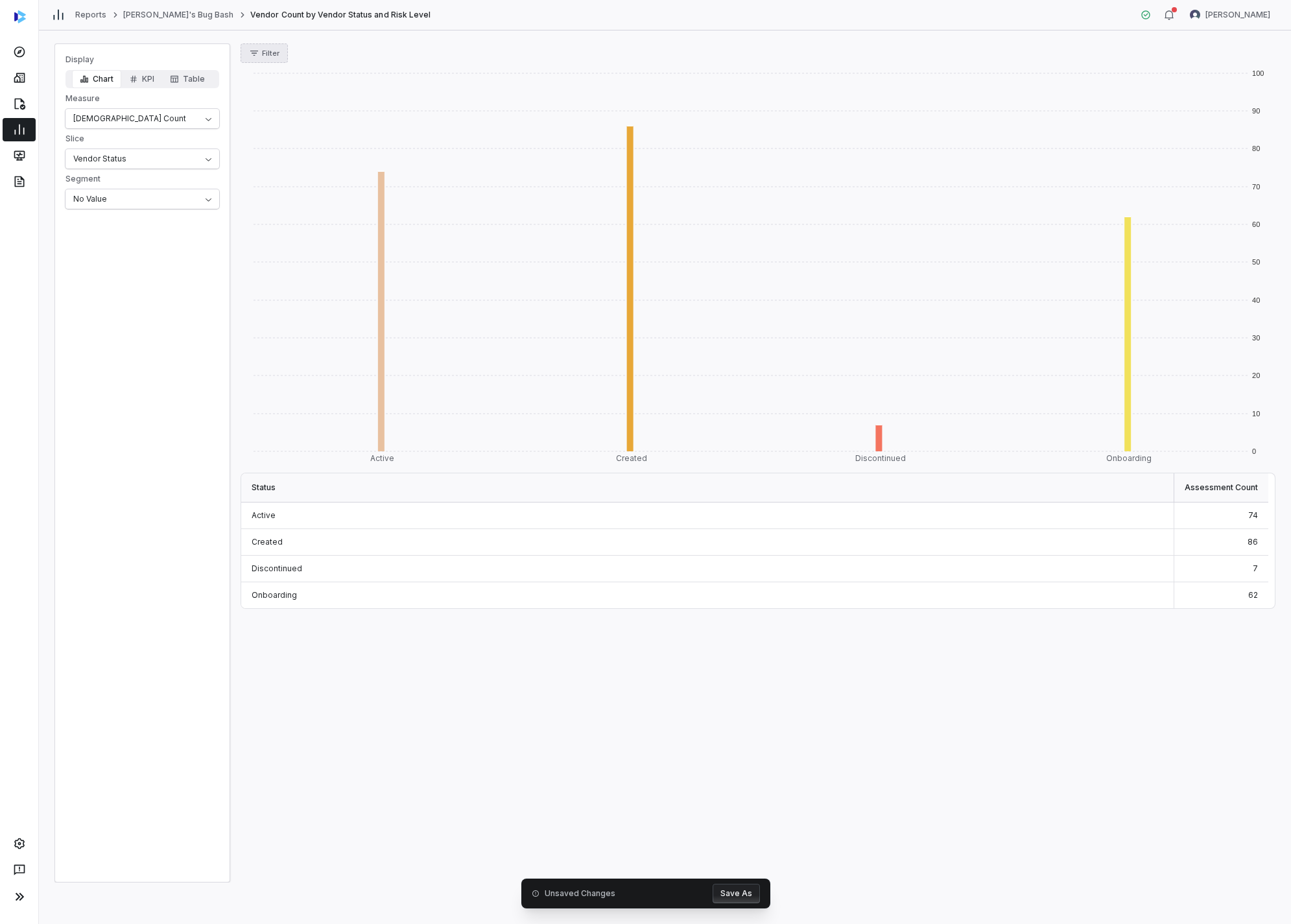
click at [276, 53] on span "Filter" at bounding box center [270, 53] width 17 height 10
click at [307, 176] on div "Inherent Risk Level" at bounding box center [308, 174] width 124 height 20
click at [316, 160] on div "High" at bounding box center [308, 154] width 124 height 20
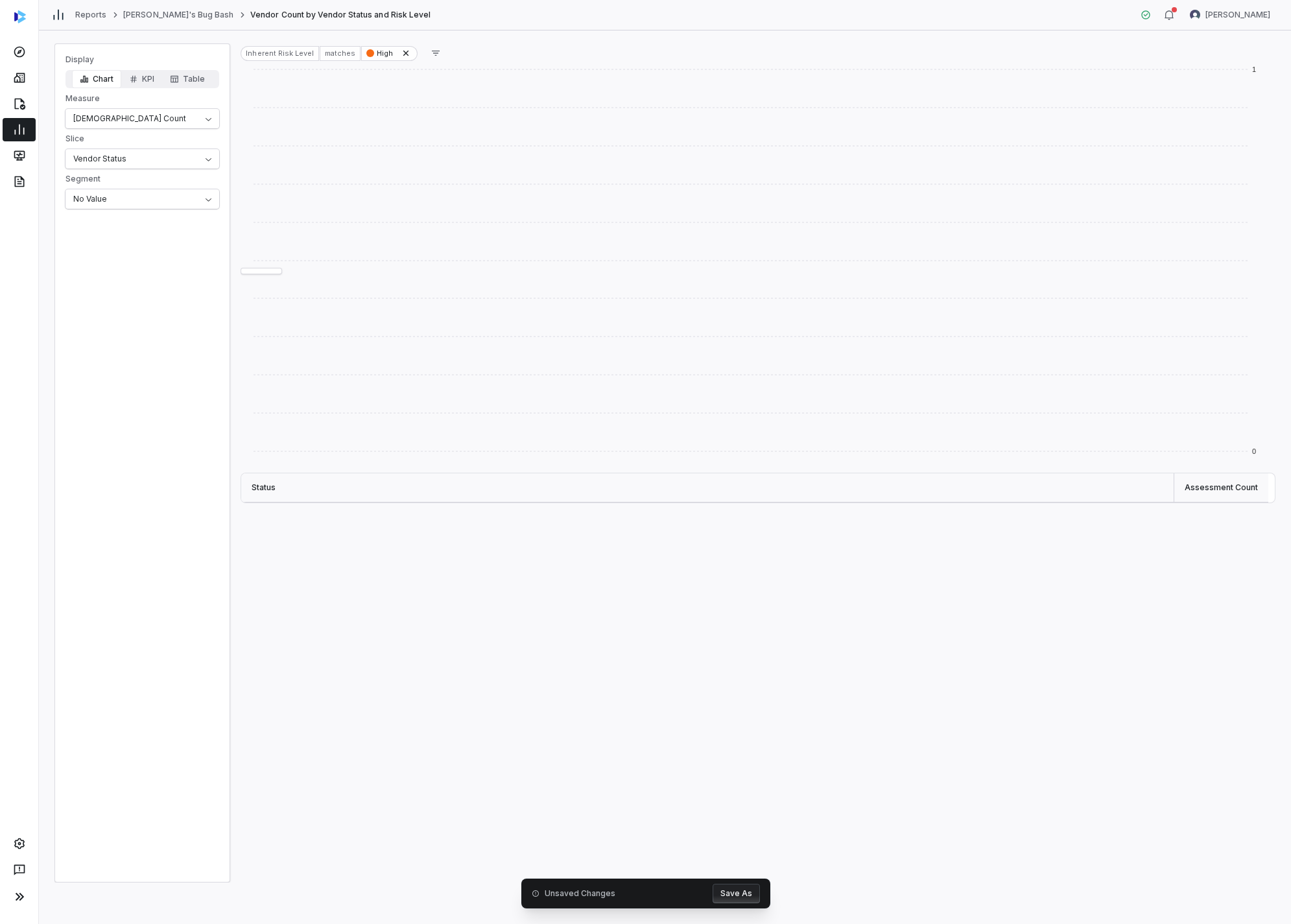
click at [269, 267] on rect at bounding box center [757, 268] width 1034 height 410
click at [423, 60] on button "button" at bounding box center [436, 53] width 26 height 20
click at [454, 206] on div "Status Assignee Submitted by Inherent Risk Level Outcome" at bounding box center [484, 154] width 135 height 114
click at [453, 193] on div "Outcome" at bounding box center [484, 195] width 124 height 20
click at [452, 163] on div "Reject" at bounding box center [484, 154] width 125 height 20
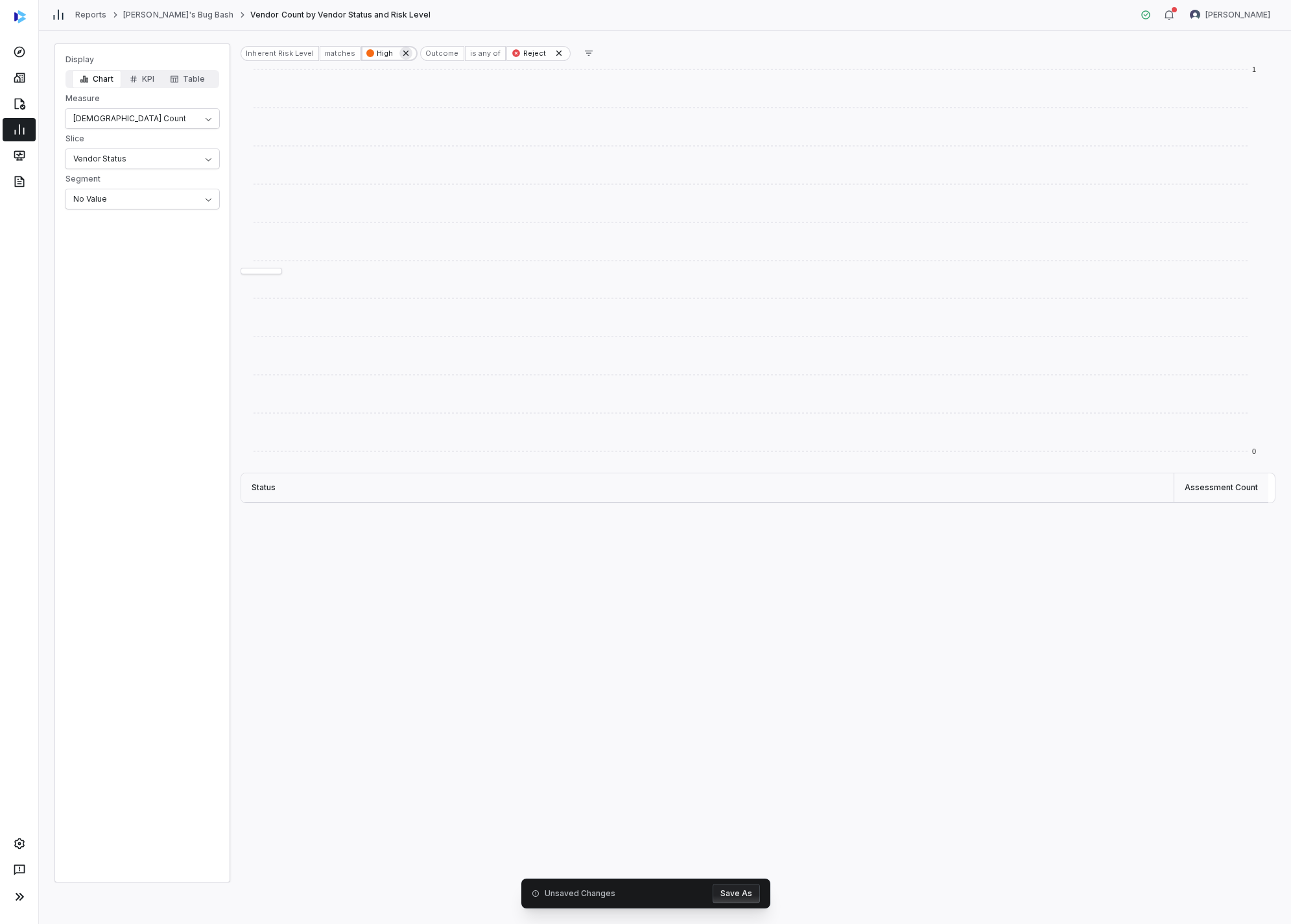
click at [403, 48] on icon at bounding box center [406, 53] width 11 height 11
click at [383, 55] on div "Reject" at bounding box center [359, 54] width 65 height 15
click at [374, 51] on icon at bounding box center [379, 53] width 11 height 11
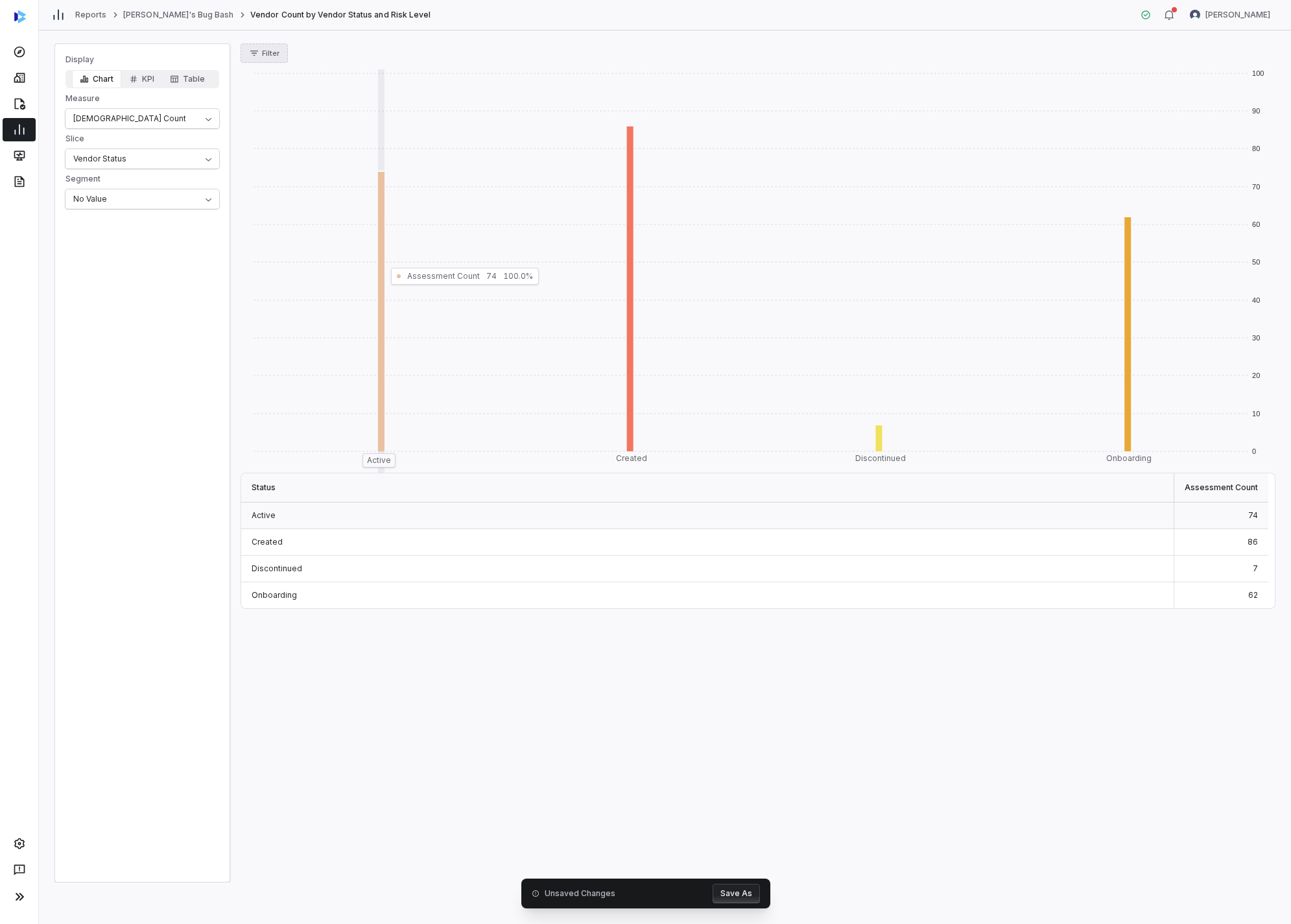
click at [273, 55] on span "Filter" at bounding box center [270, 53] width 17 height 10
click at [341, 152] on div "Submitted by" at bounding box center [308, 154] width 124 height 20
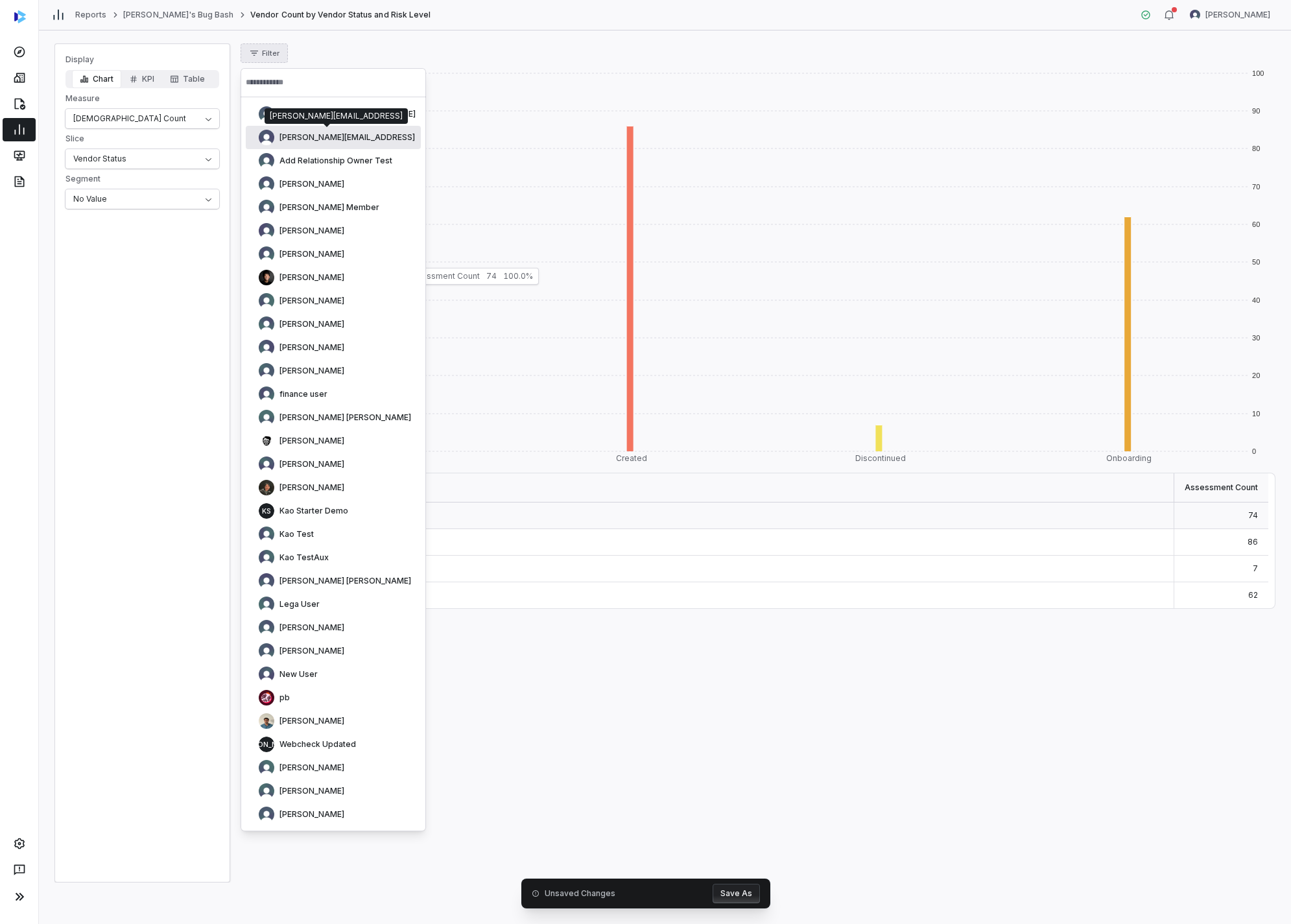
click at [335, 139] on span "[PERSON_NAME][EMAIL_ADDRESS]" at bounding box center [347, 137] width 136 height 11
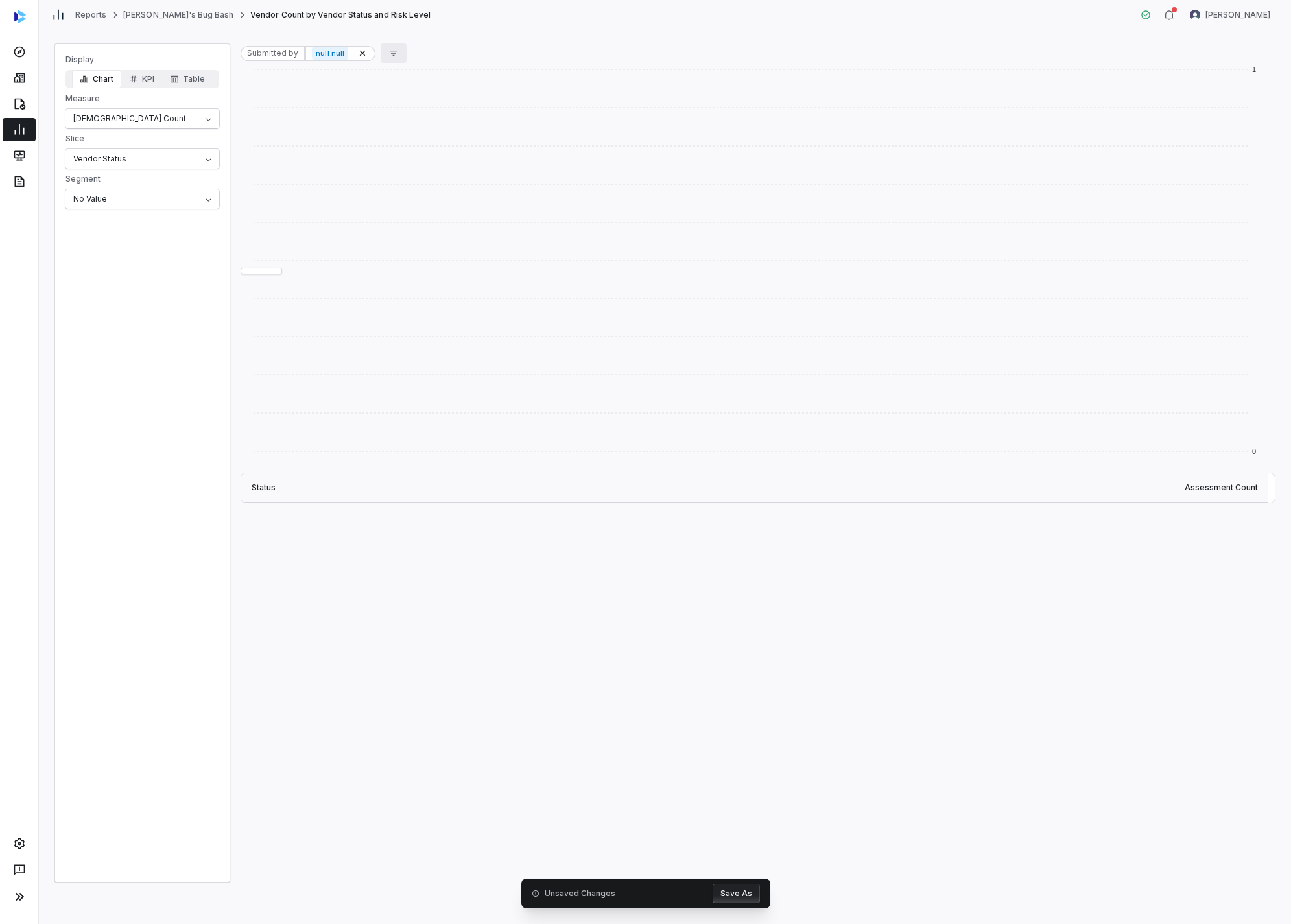
click at [381, 51] on button "button" at bounding box center [394, 53] width 26 height 20
click at [419, 187] on div "Outcome" at bounding box center [443, 195] width 124 height 20
click at [460, 134] on span "Conditionally Approve" at bounding box center [458, 134] width 87 height 11
click at [603, 47] on div "Submitted by null null Outcome is any of Conditionally Approve" at bounding box center [757, 53] width 1034 height 20
click at [594, 49] on button "button" at bounding box center [603, 53] width 26 height 20
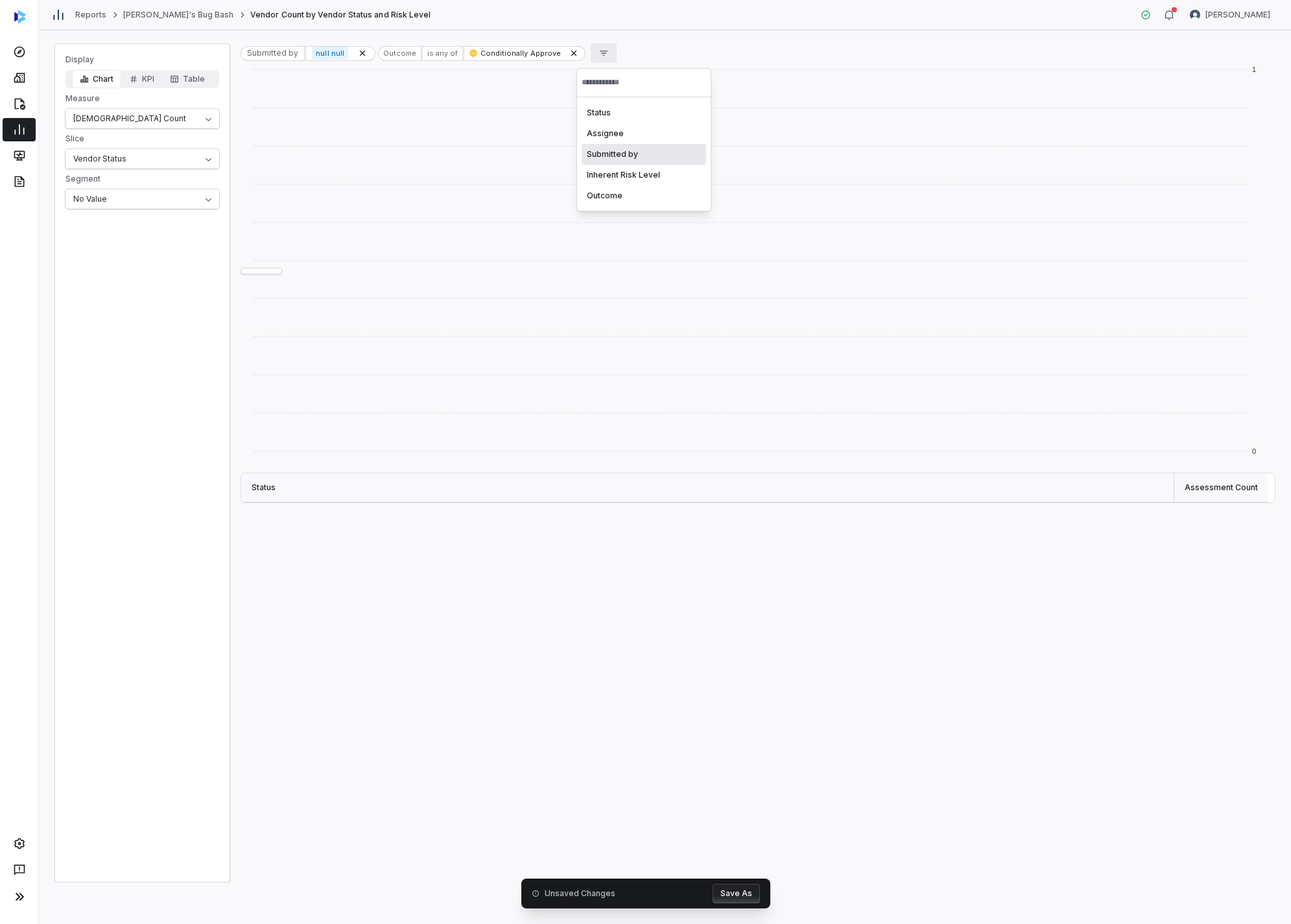
click at [632, 150] on div "Submitted by" at bounding box center [644, 154] width 124 height 20
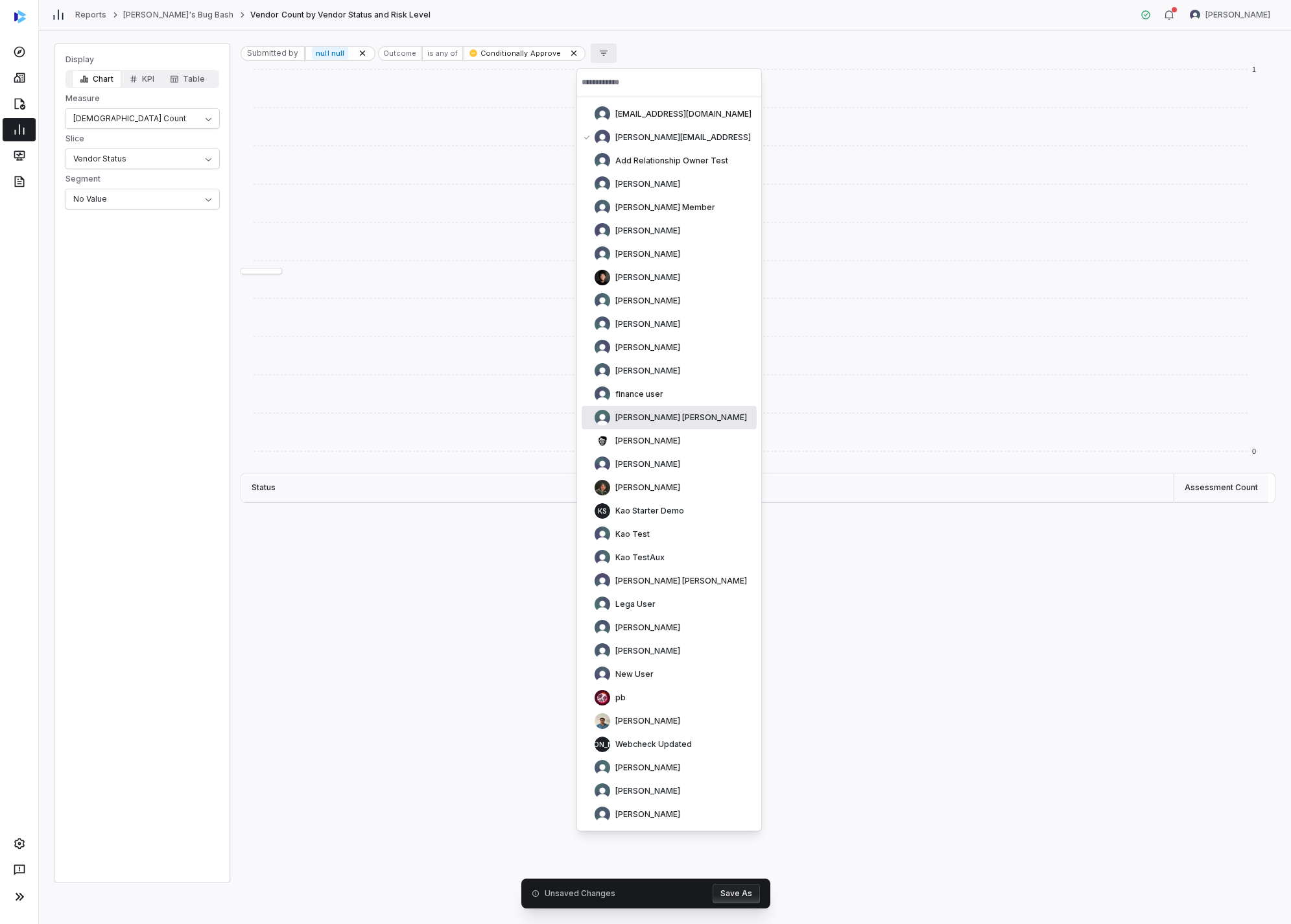
click at [631, 423] on div "[PERSON_NAME] [PERSON_NAME]" at bounding box center [671, 417] width 153 height 16
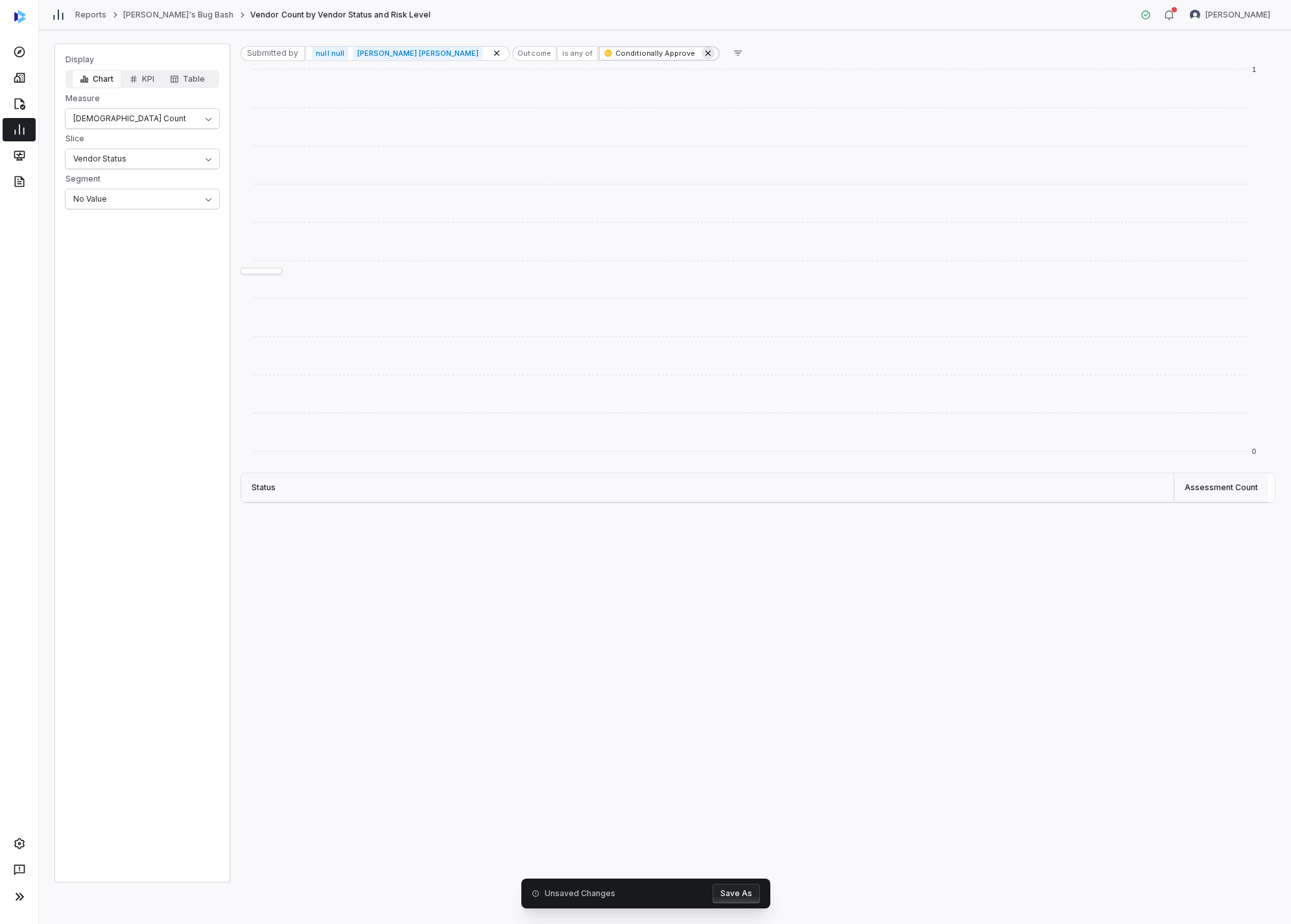
click at [698, 53] on icon at bounding box center [708, 53] width 5 height 5
click at [515, 47] on button "button" at bounding box center [527, 53] width 26 height 20
click at [537, 149] on div "Submitted by" at bounding box center [501, 154] width 124 height 20
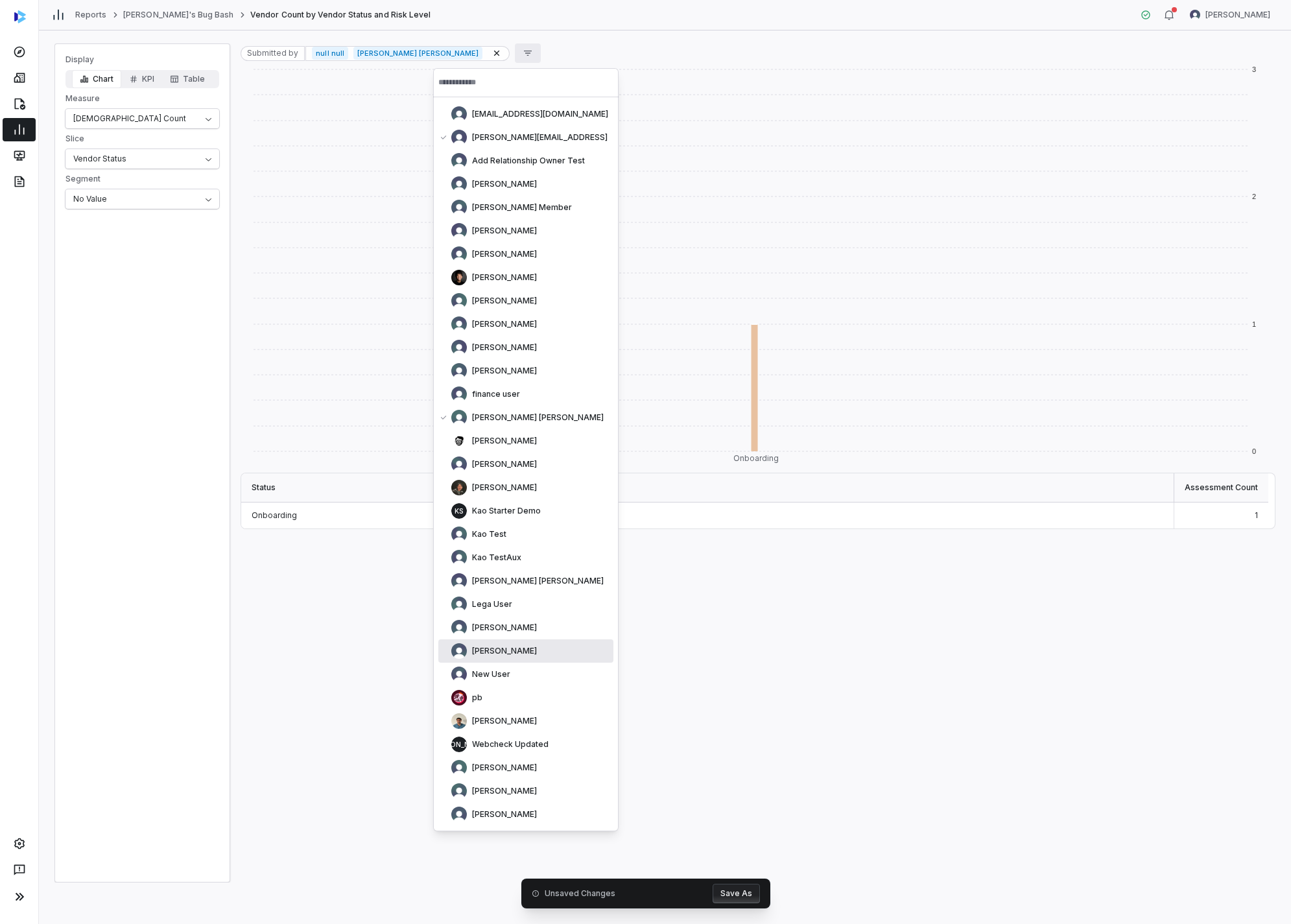
click at [537, 457] on div "[PERSON_NAME]" at bounding box center [526, 651] width 175 height 24
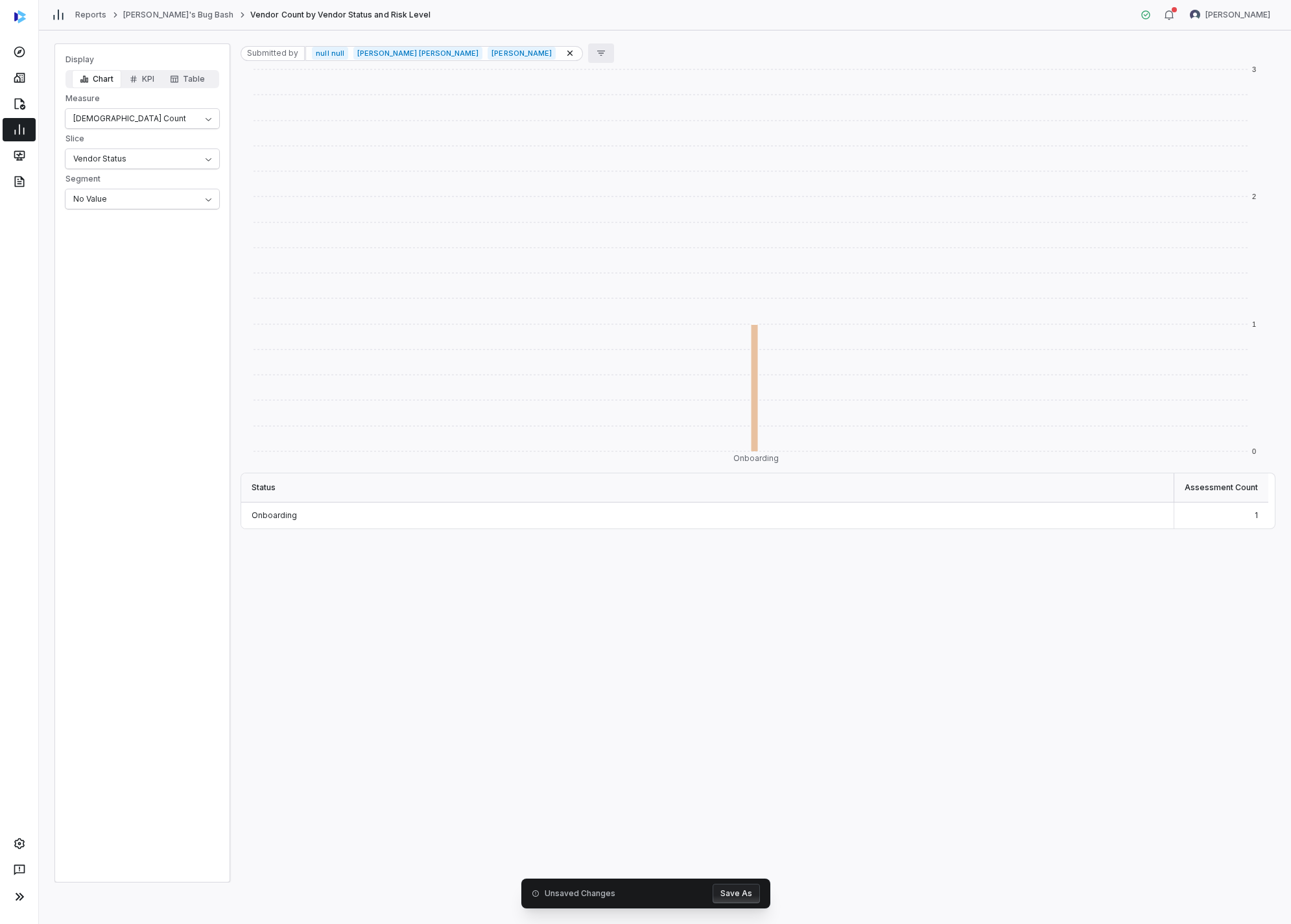
click at [596, 55] on icon "button" at bounding box center [601, 53] width 11 height 11
click at [540, 131] on div "Assignee" at bounding box center [550, 133] width 124 height 20
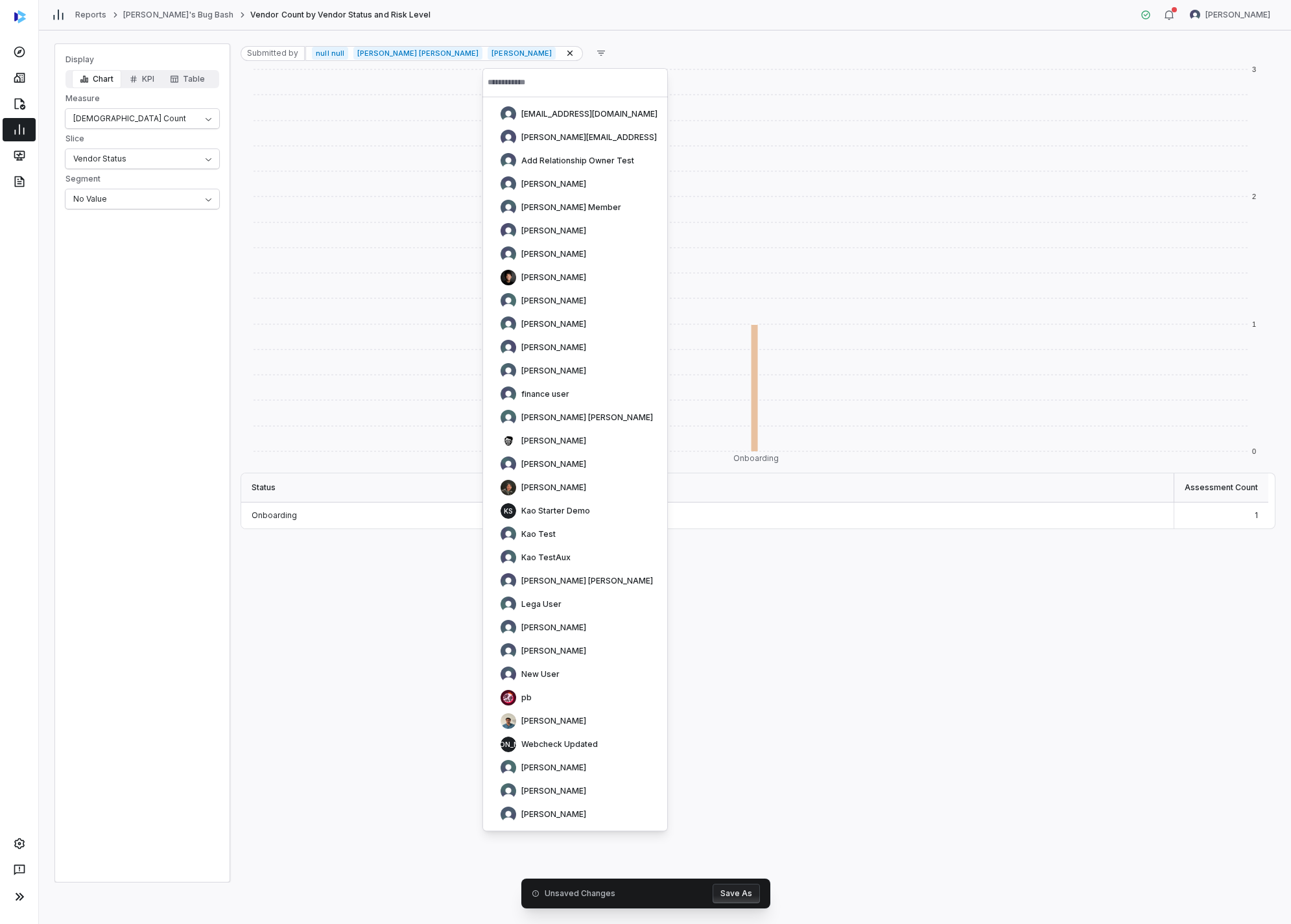
click at [528, 59] on div "Submitted by null null [PERSON_NAME] [PERSON_NAME] Ly [PERSON_NAME]" at bounding box center [757, 53] width 1034 height 20
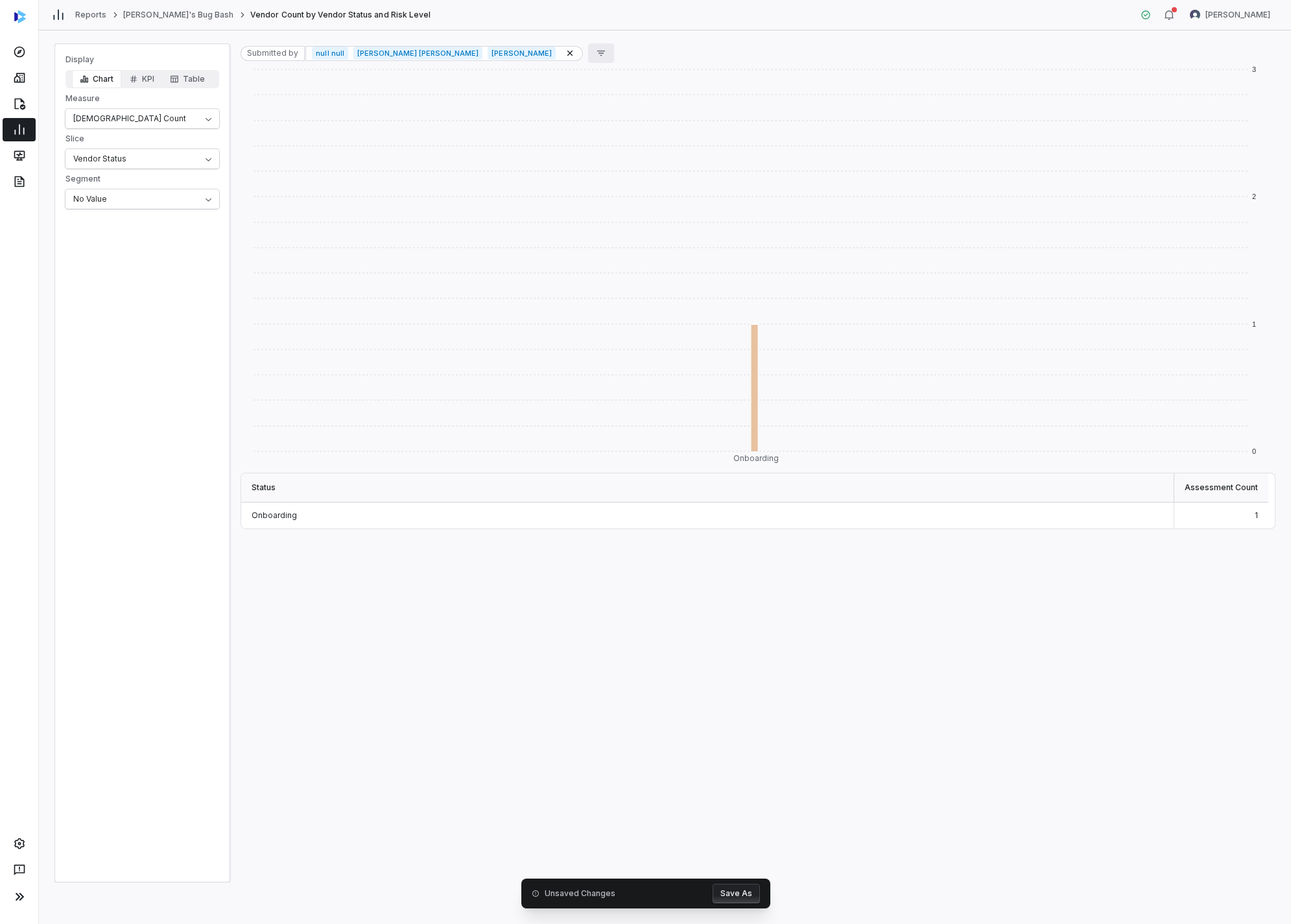
click at [588, 47] on button "button" at bounding box center [601, 53] width 26 height 20
click at [546, 154] on div "Submitted by" at bounding box center [550, 154] width 124 height 20
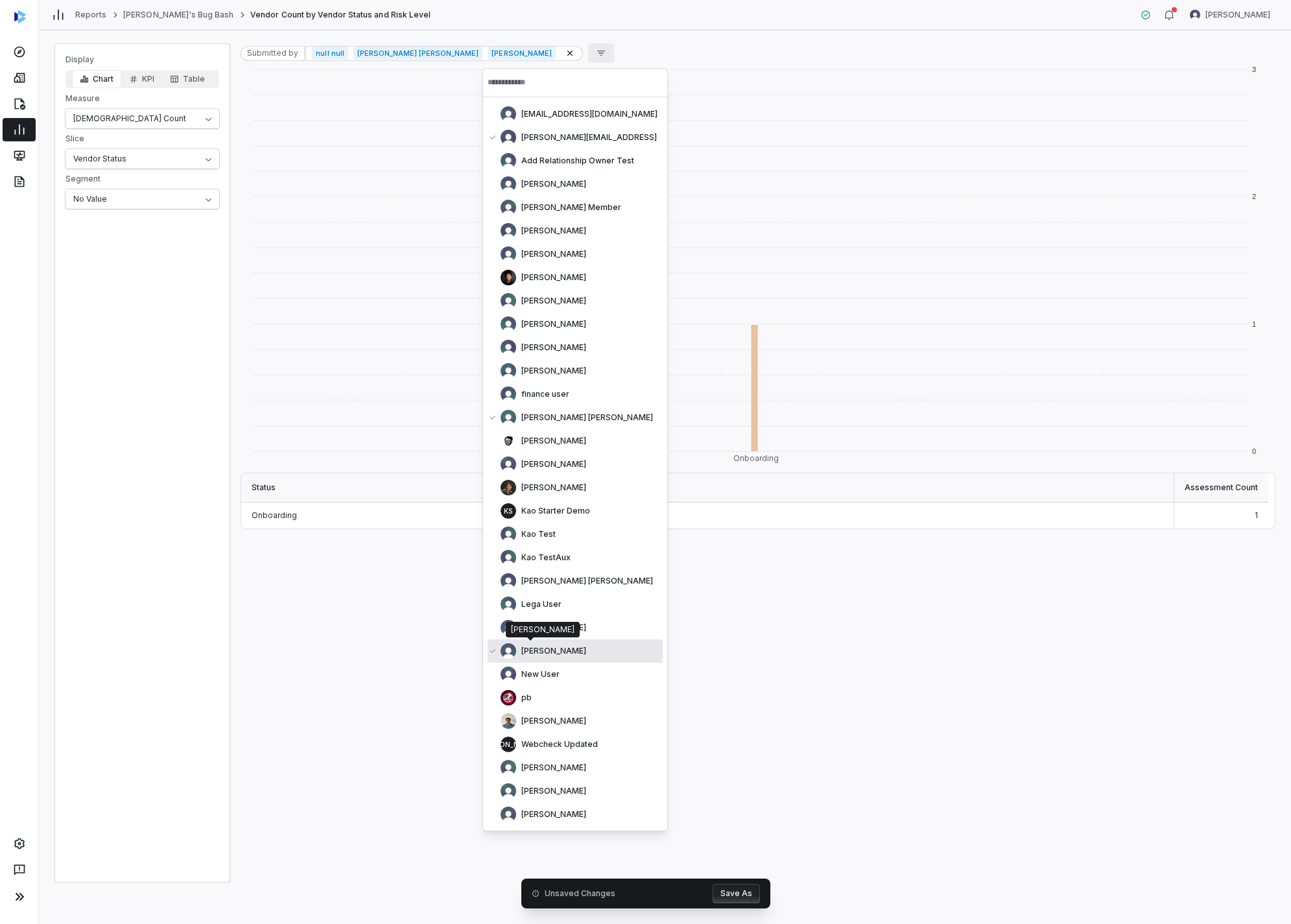
click at [514, 457] on img "Suggestions" at bounding box center [509, 651] width 16 height 16
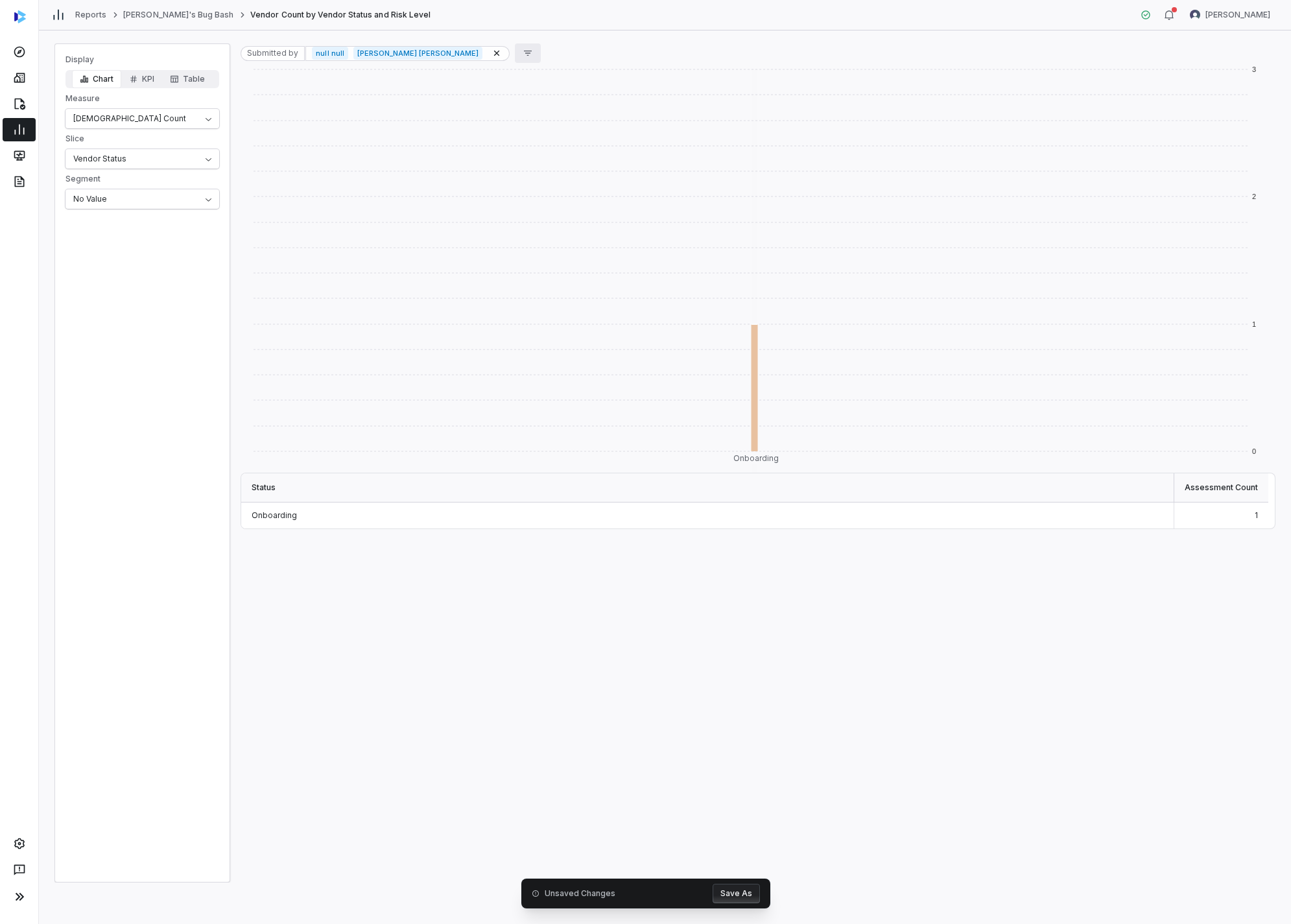
click at [524, 51] on icon "button" at bounding box center [527, 53] width 8 height 5
click at [505, 156] on div "Submitted by" at bounding box center [501, 154] width 124 height 20
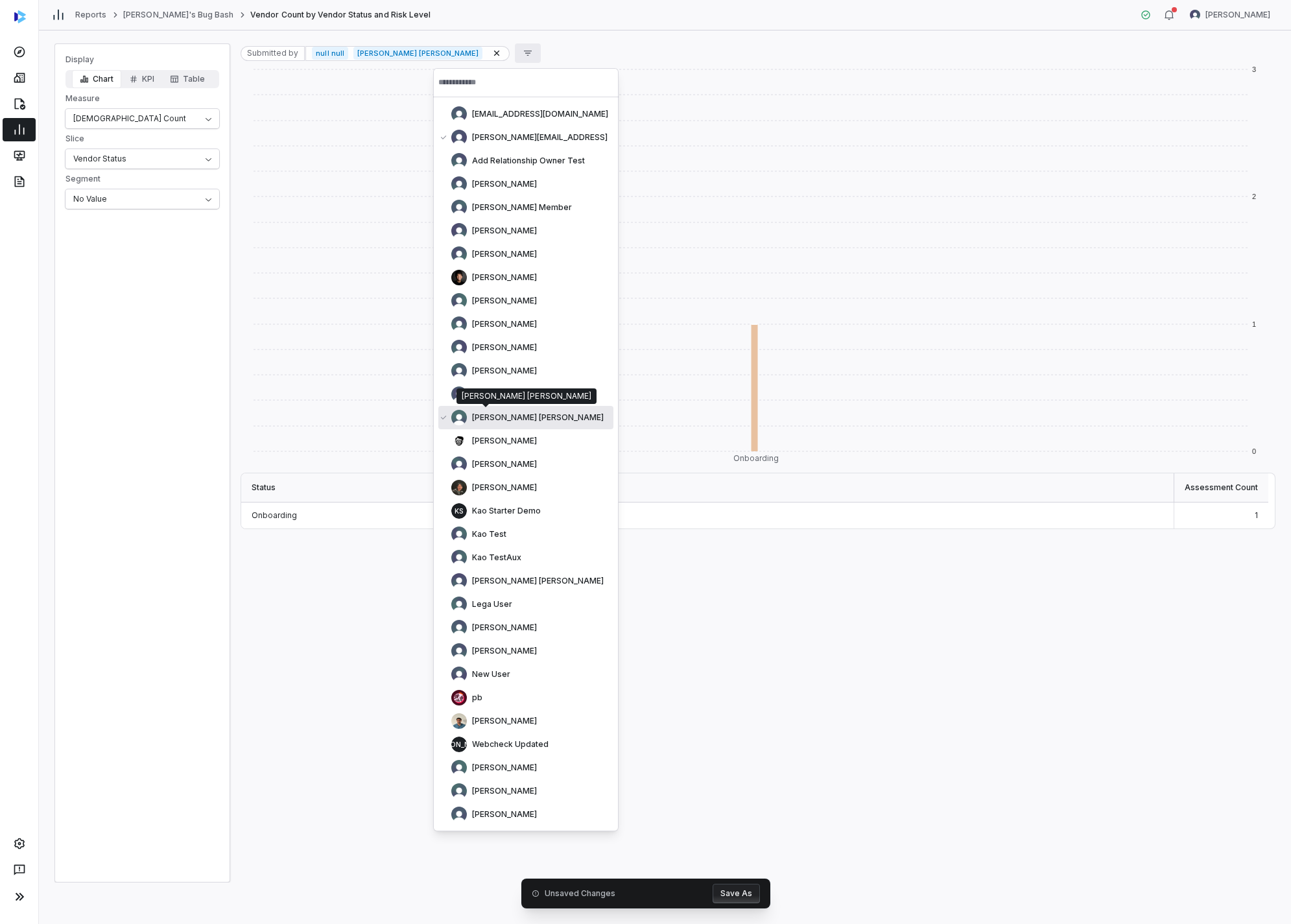
click at [501, 415] on span "[PERSON_NAME] [PERSON_NAME]" at bounding box center [537, 417] width 131 height 11
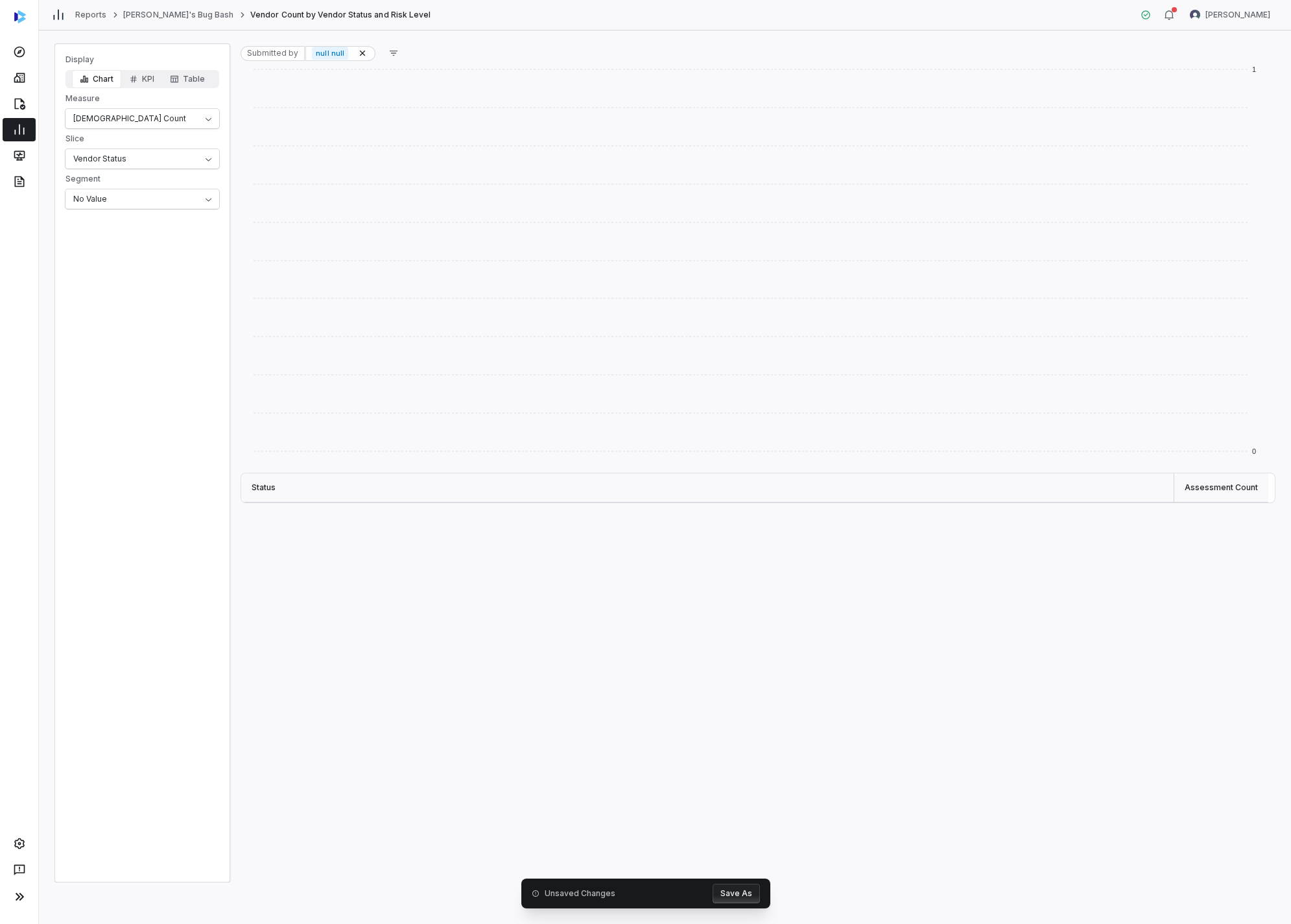
click at [448, 33] on div "Display Chart KPI Table Measure Aseessment Count Slice Vendor Status Segment No…" at bounding box center [665, 477] width 1252 height 894
click at [398, 51] on button "button" at bounding box center [394, 53] width 26 height 20
click at [444, 162] on div "Submitted by" at bounding box center [443, 154] width 124 height 20
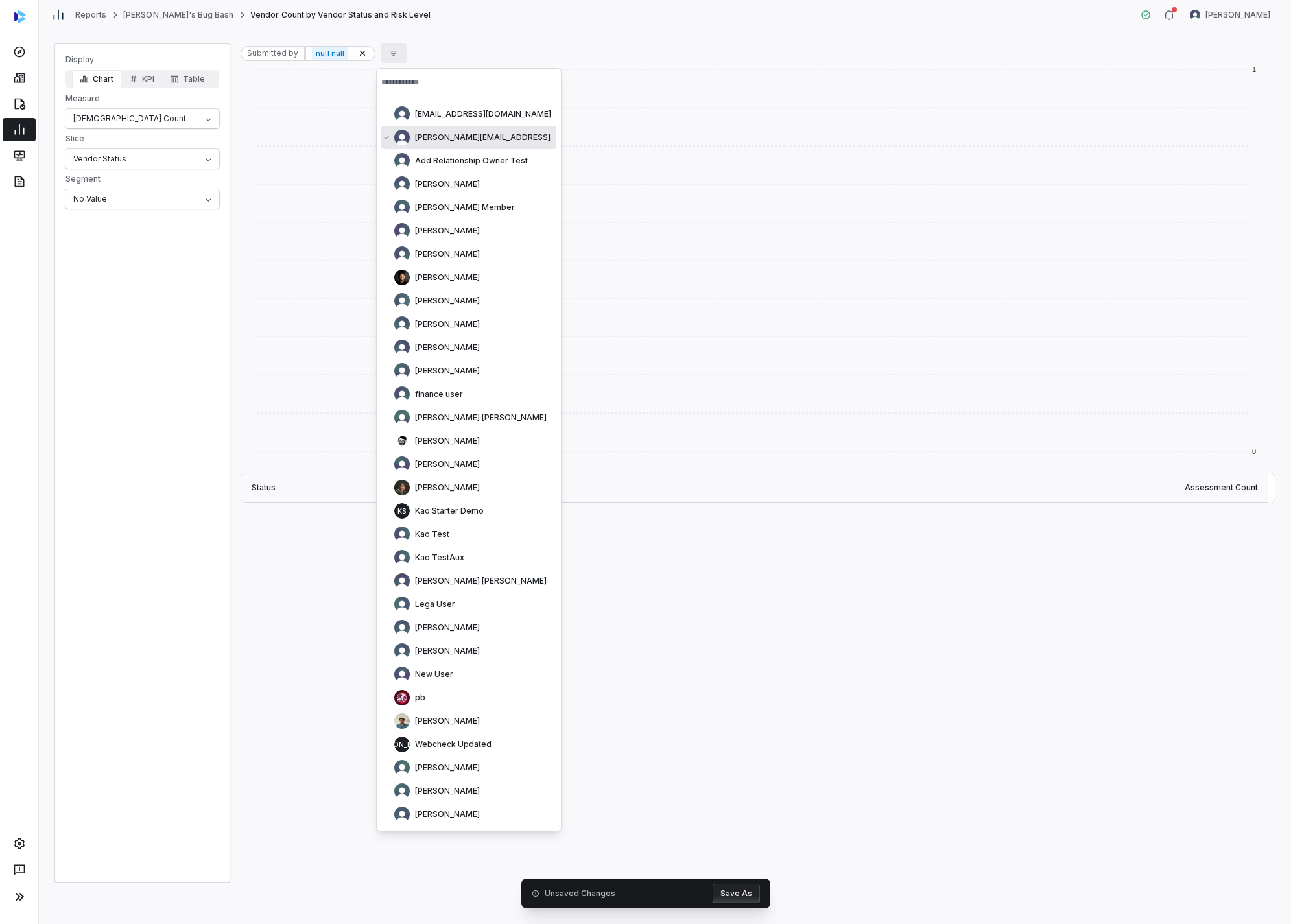
click at [415, 49] on div "Submitted by null null" at bounding box center [757, 53] width 1034 height 20
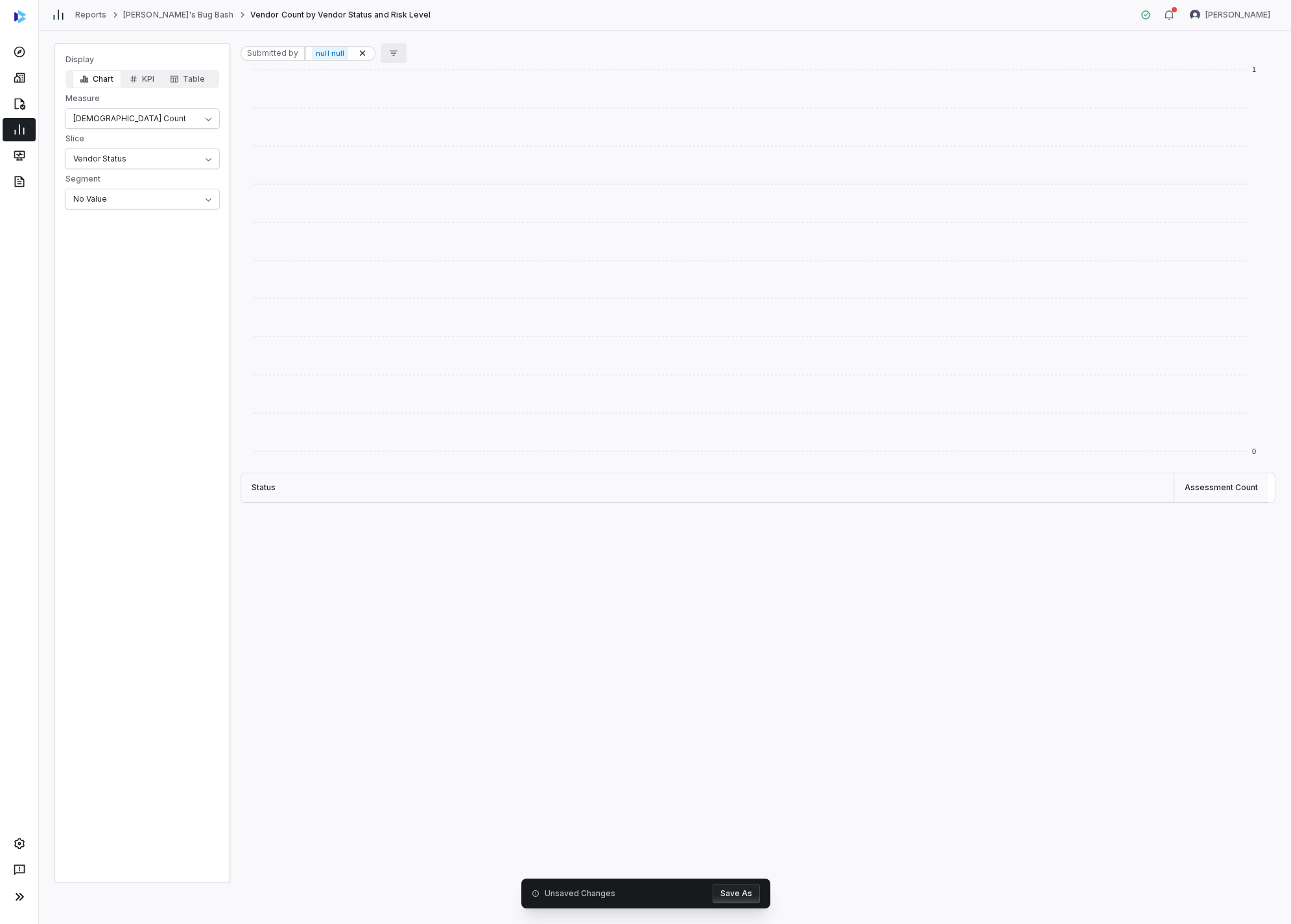
click at [395, 55] on button "button" at bounding box center [394, 53] width 26 height 20
click at [429, 43] on div "Submitted by null null" at bounding box center [757, 53] width 1034 height 20
click at [417, 52] on div "Submitted by null null" at bounding box center [757, 53] width 1034 height 20
click at [418, 42] on div "Display Chart KPI Table Measure Aseessment Count Slice Vendor Status Segment No…" at bounding box center [665, 477] width 1252 height 894
click at [389, 57] on icon "button" at bounding box center [394, 53] width 11 height 11
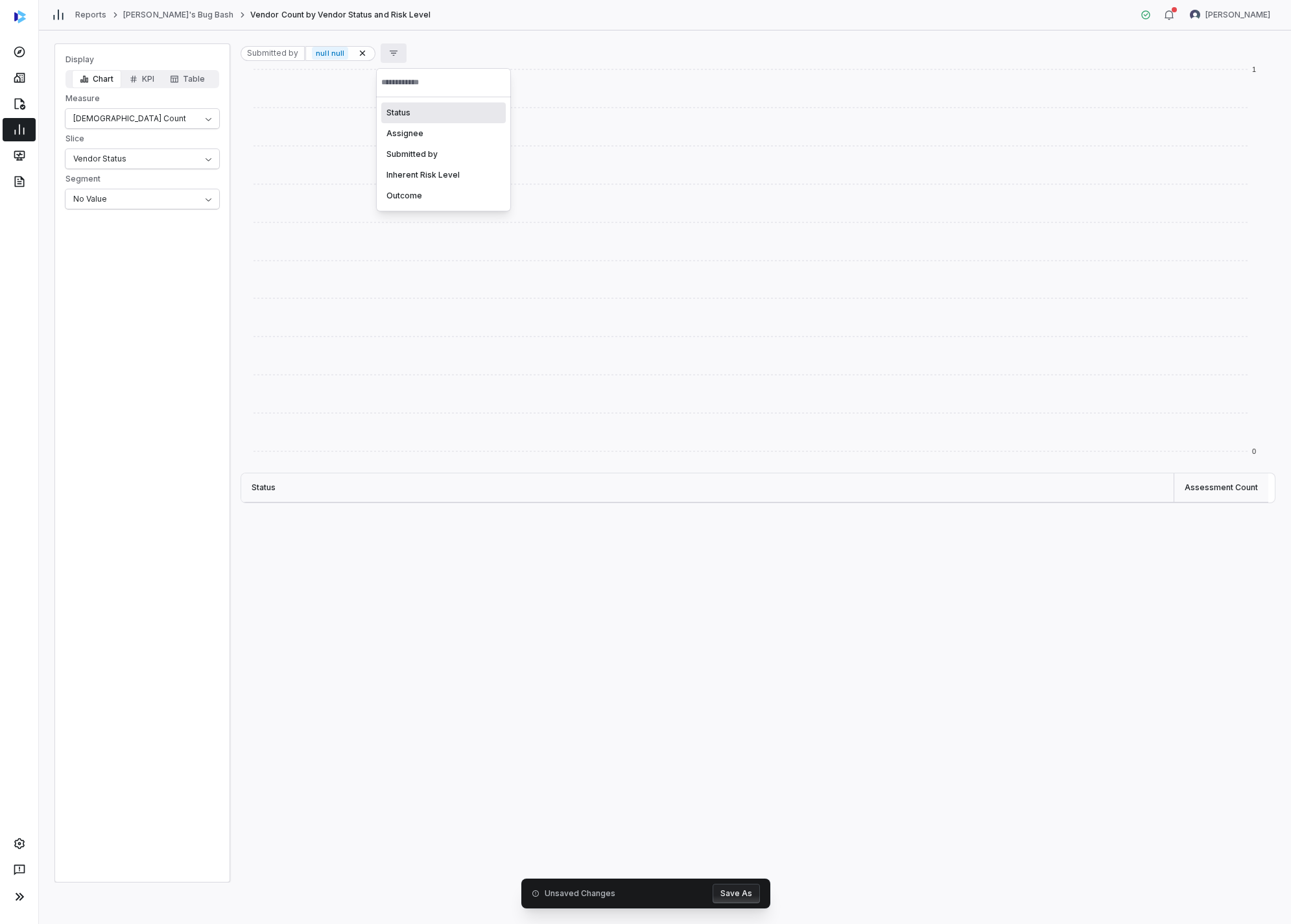
click at [439, 49] on div "Submitted by null null" at bounding box center [757, 53] width 1034 height 20
click at [698, 457] on button "Save As" at bounding box center [736, 894] width 47 height 20
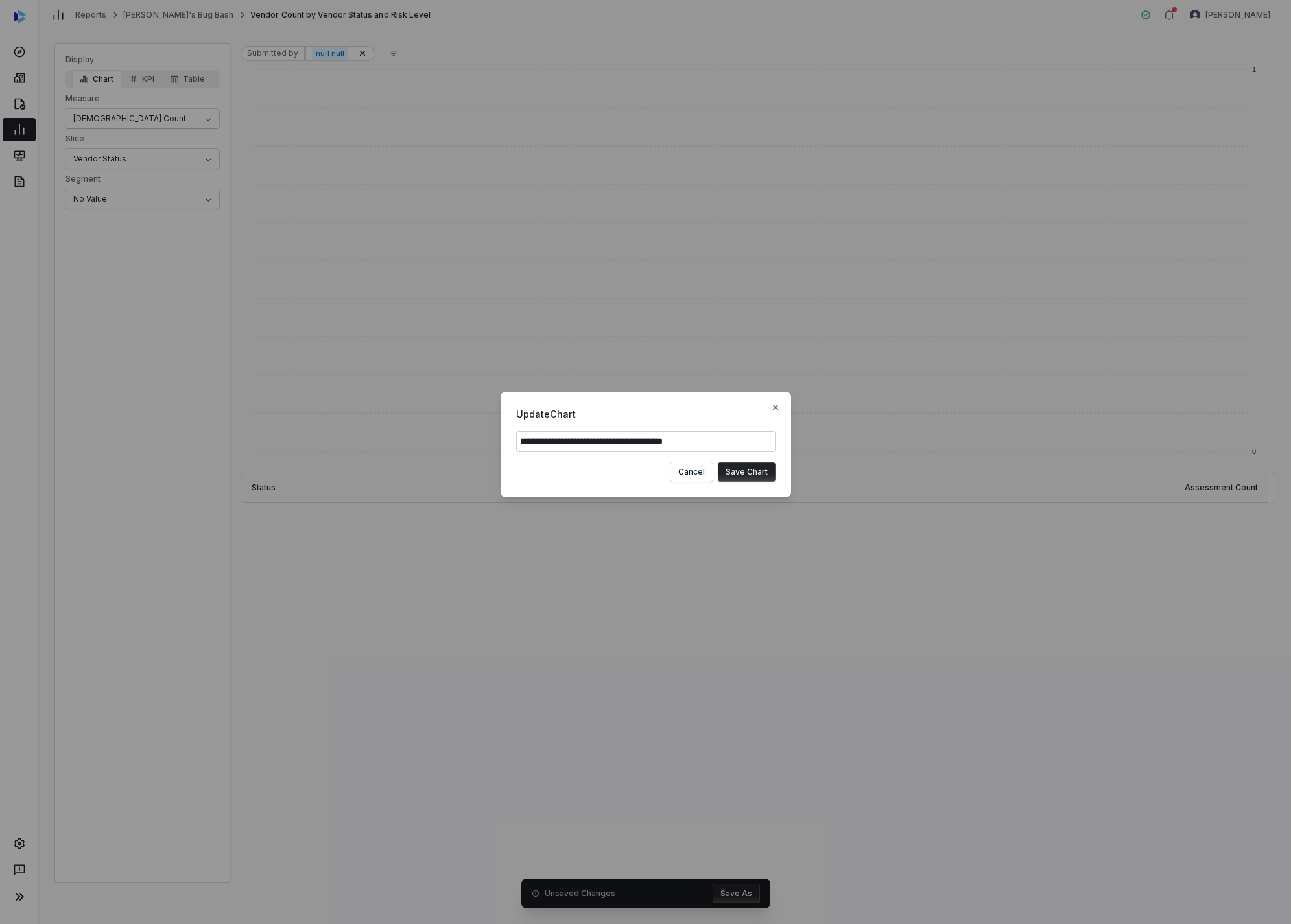
click at [698, 457] on button "Save Chart" at bounding box center [747, 472] width 58 height 20
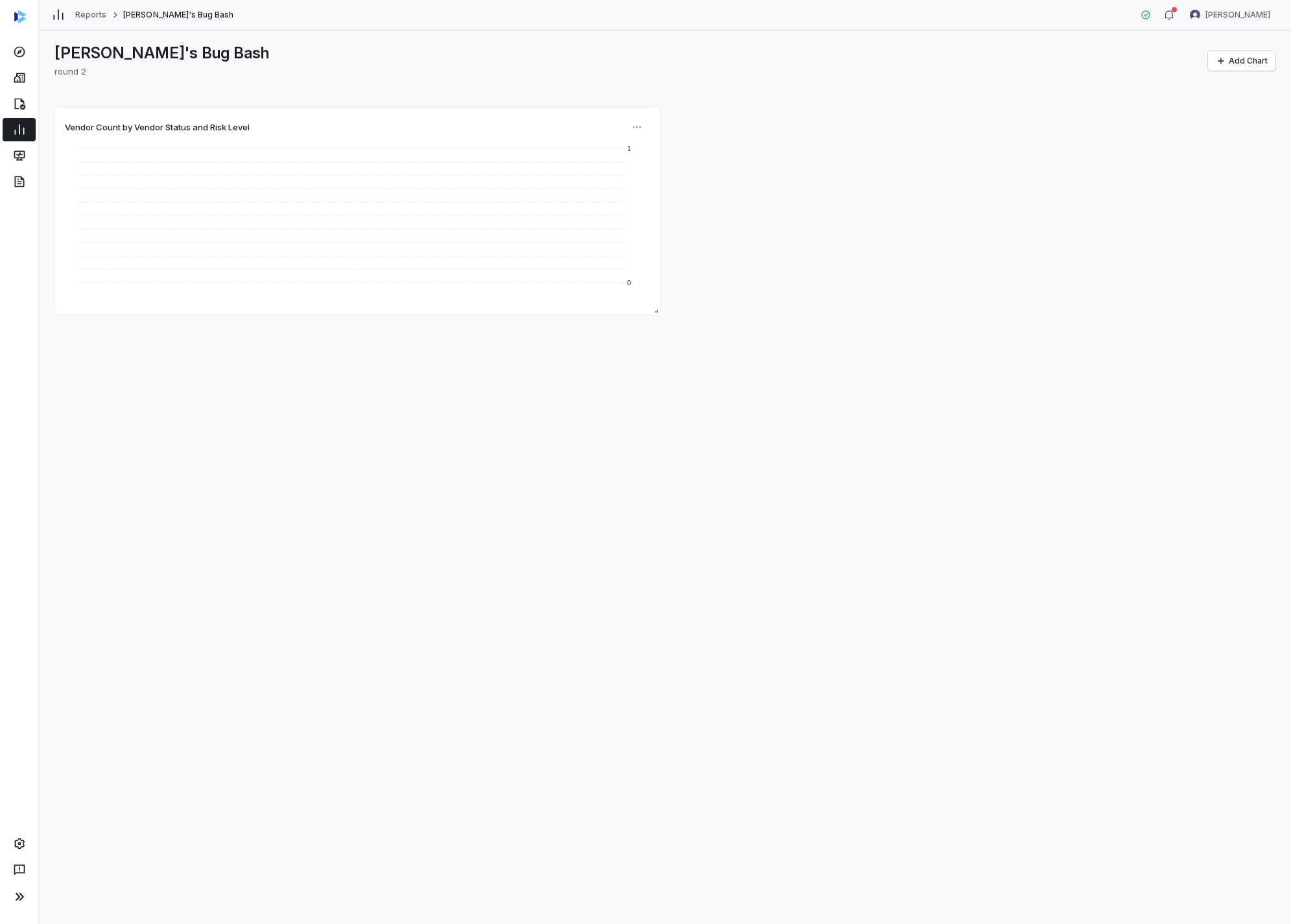
click at [698, 148] on div "Vendor Count by Vendor Status and Risk Level 0 1" at bounding box center [665, 210] width 1221 height 207
click at [633, 129] on html "Reports [PERSON_NAME]'s Bug Bash [PERSON_NAME] [PERSON_NAME]'s Bug Bash round 2…" at bounding box center [645, 462] width 1291 height 924
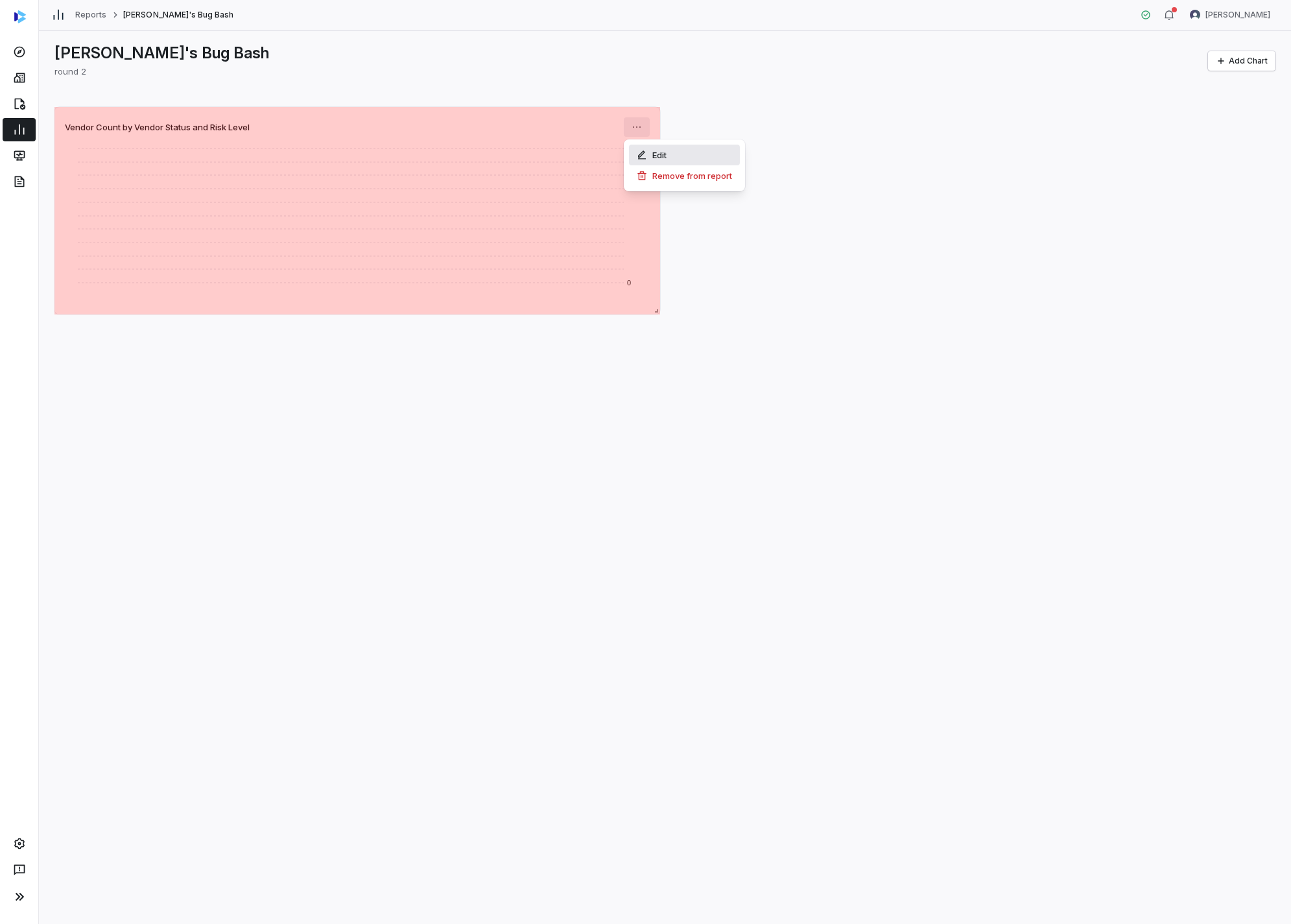
click at [654, 162] on div "Edit" at bounding box center [685, 155] width 111 height 20
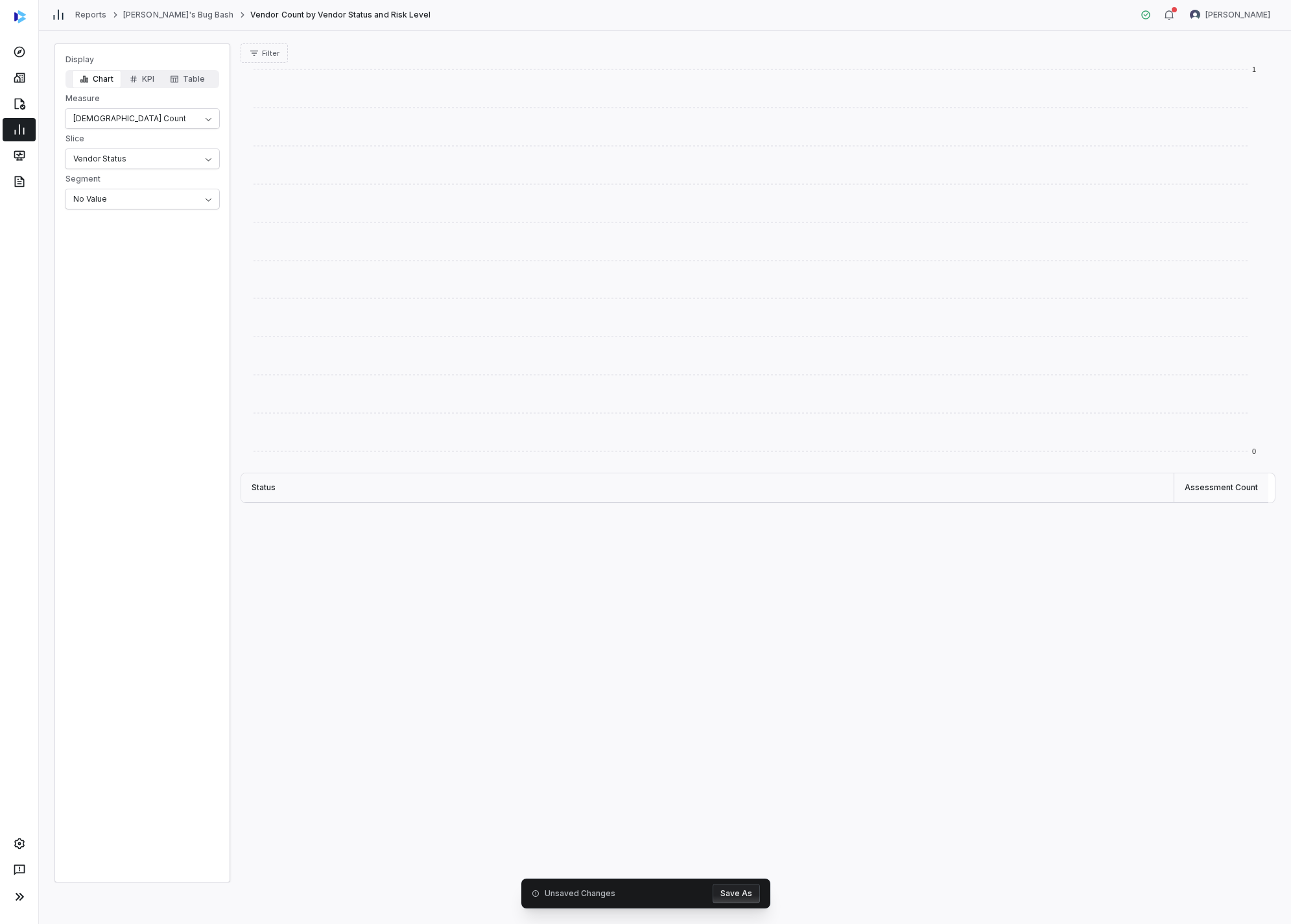
click at [545, 457] on div "0 1 Status Assessment Count" at bounding box center [757, 473] width 1034 height 819
click at [194, 83] on button "Table" at bounding box center [187, 79] width 51 height 18
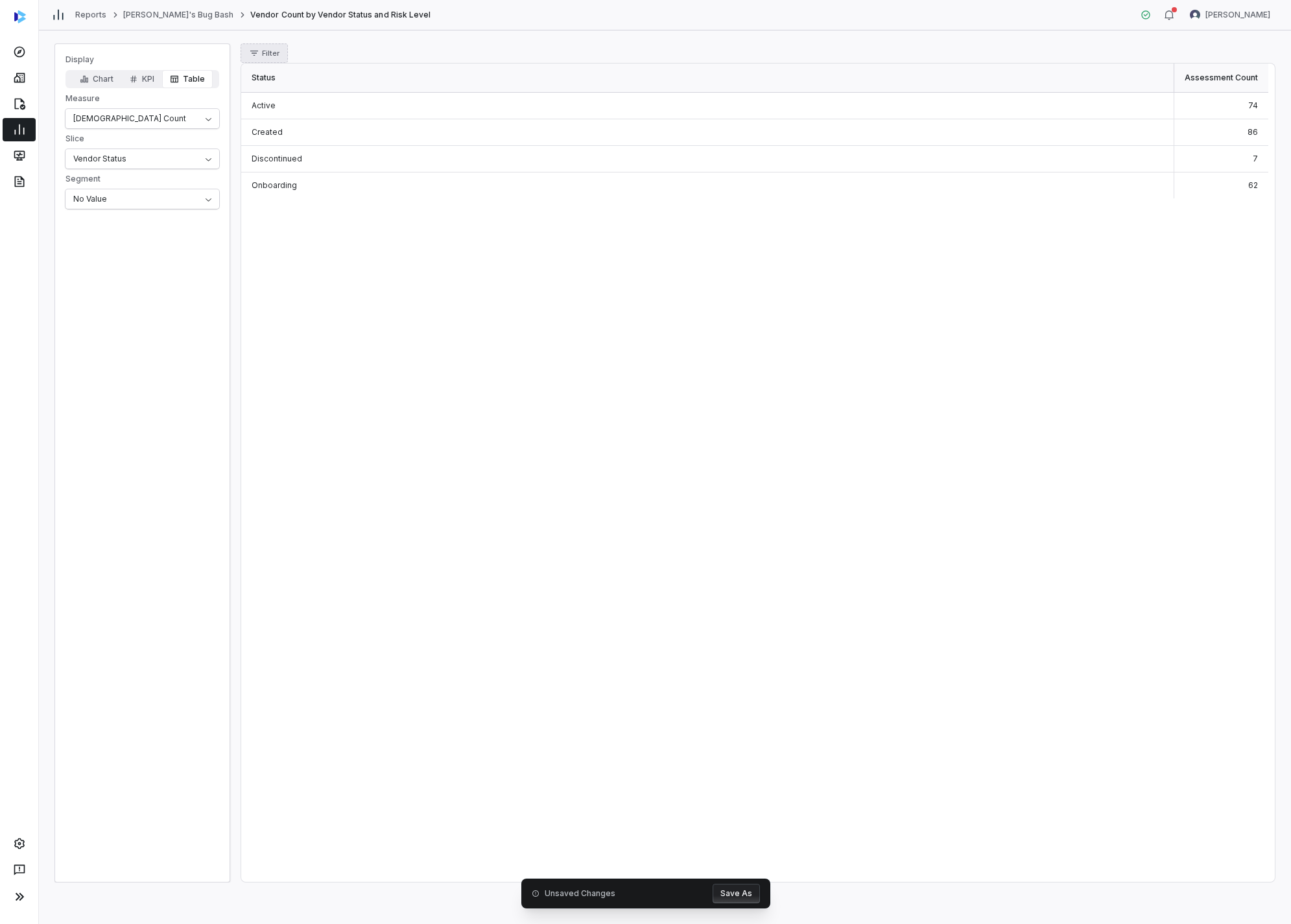
click at [262, 53] on span "Filter" at bounding box center [270, 53] width 17 height 10
click at [286, 105] on div "Status" at bounding box center [308, 112] width 124 height 20
click at [288, 123] on div "Created" at bounding box center [308, 112] width 124 height 20
click at [698, 457] on button "Save As" at bounding box center [736, 894] width 47 height 20
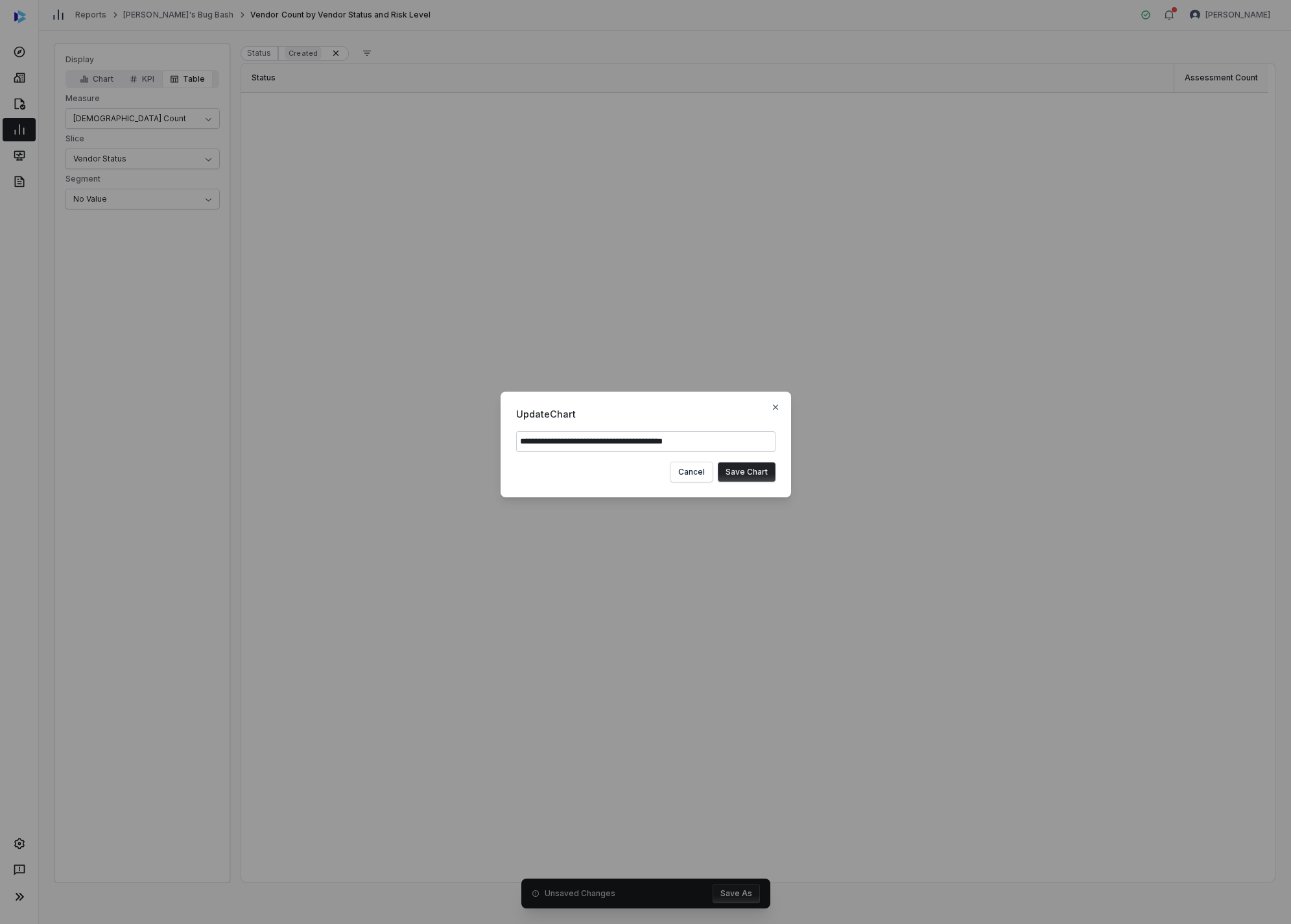
click at [698, 457] on button "Save Chart" at bounding box center [747, 472] width 58 height 20
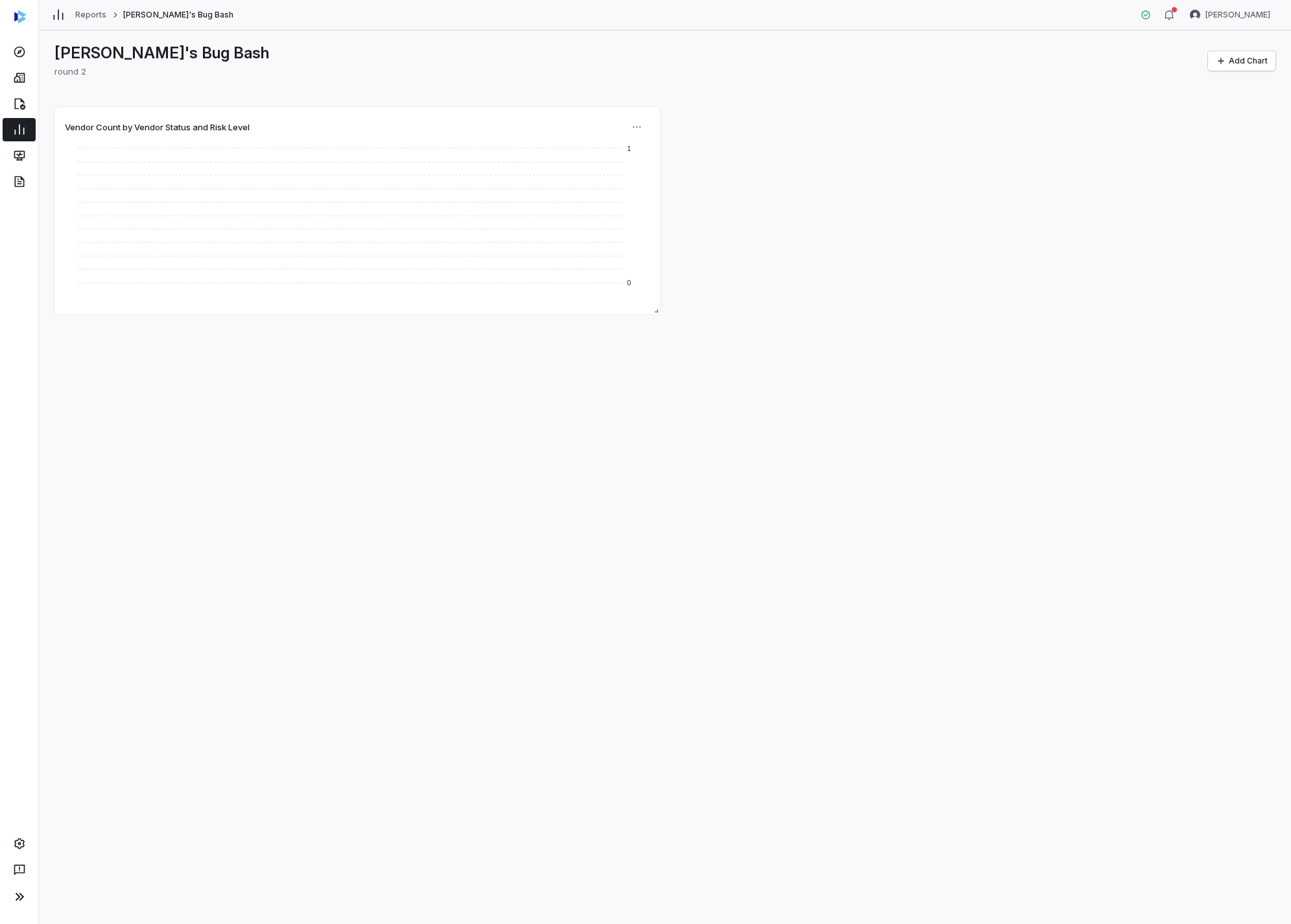
click at [698, 354] on div "[PERSON_NAME]'s Bug Bash round 2 Add Chart Vendor Count by Vendor Status and Ri…" at bounding box center [665, 477] width 1252 height 894
click at [641, 127] on html "Reports [PERSON_NAME]'s Bug Bash [PERSON_NAME] [PERSON_NAME]'s Bug Bash round 2…" at bounding box center [645, 462] width 1291 height 924
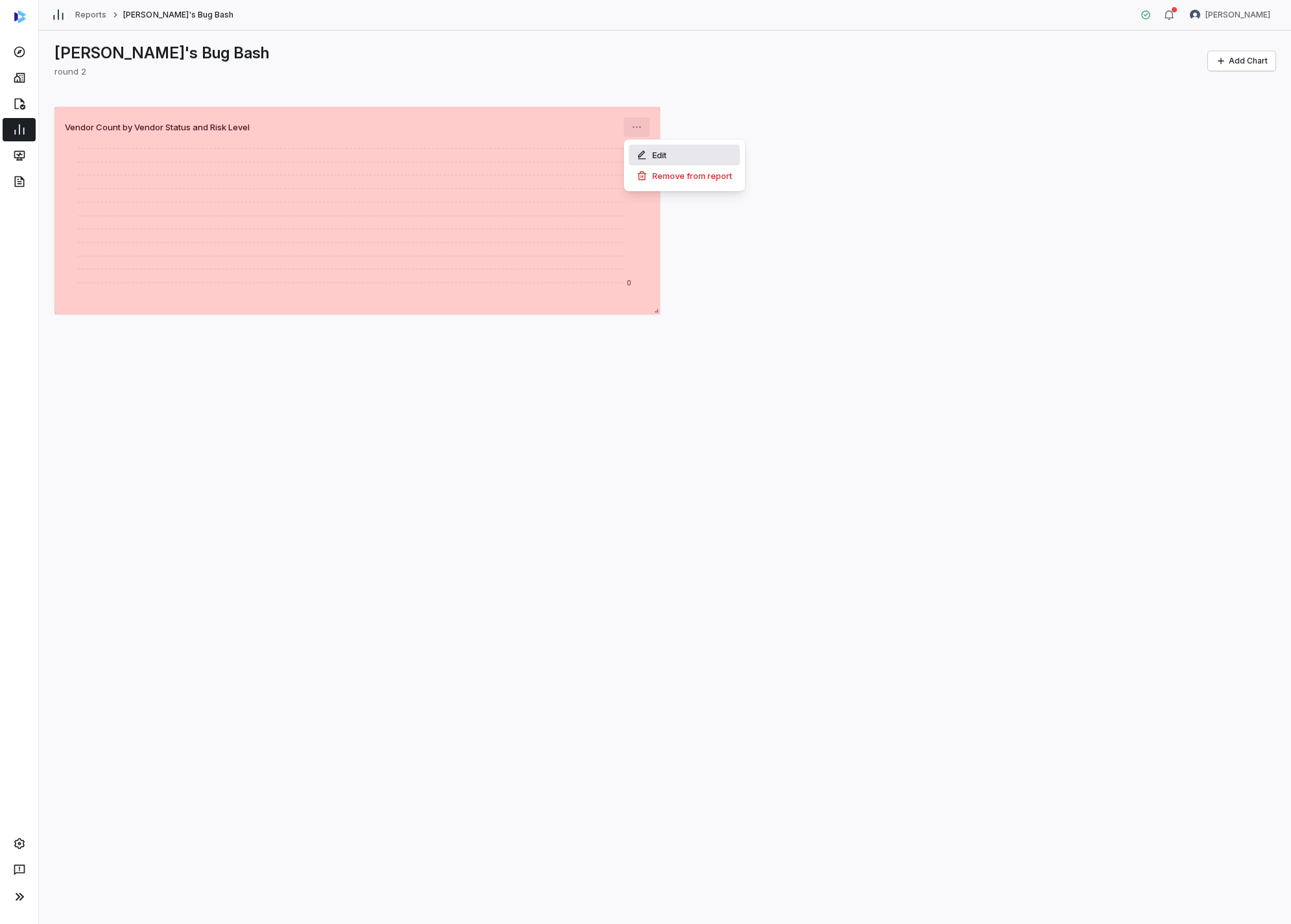
click at [666, 149] on div "Edit" at bounding box center [685, 155] width 111 height 20
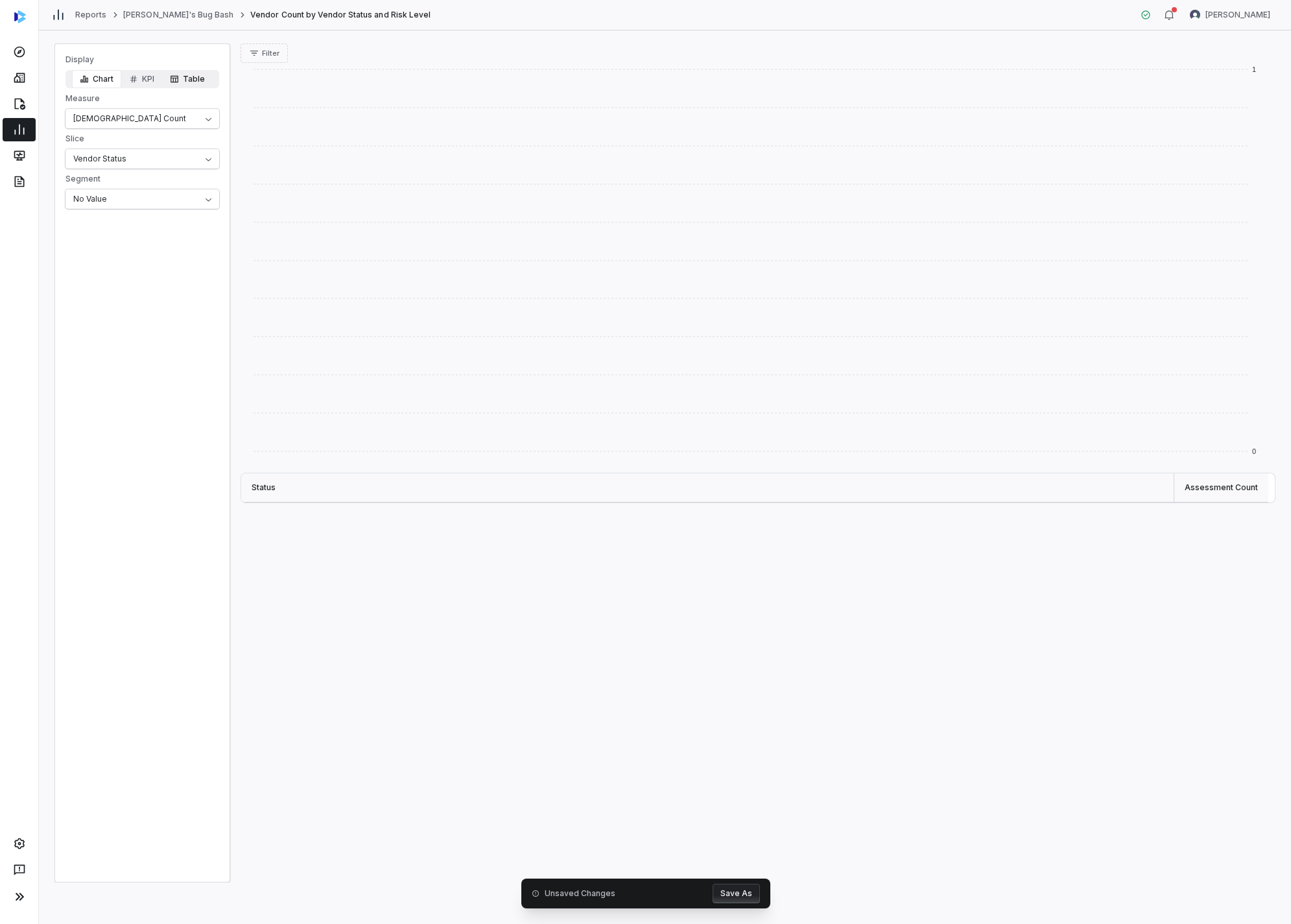
click at [193, 80] on button "Table" at bounding box center [187, 79] width 51 height 18
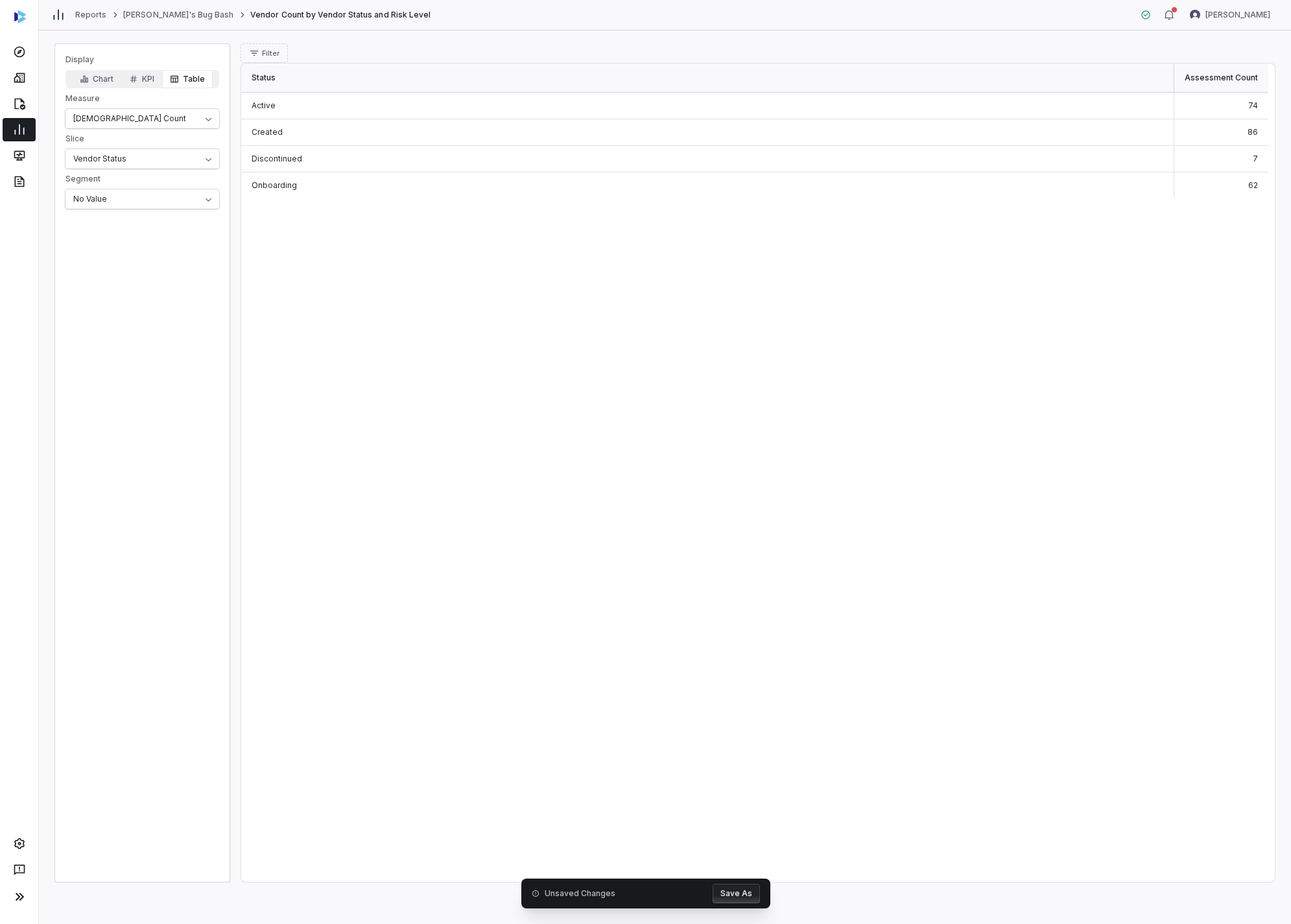
click at [698, 457] on button "Save As" at bounding box center [736, 894] width 47 height 20
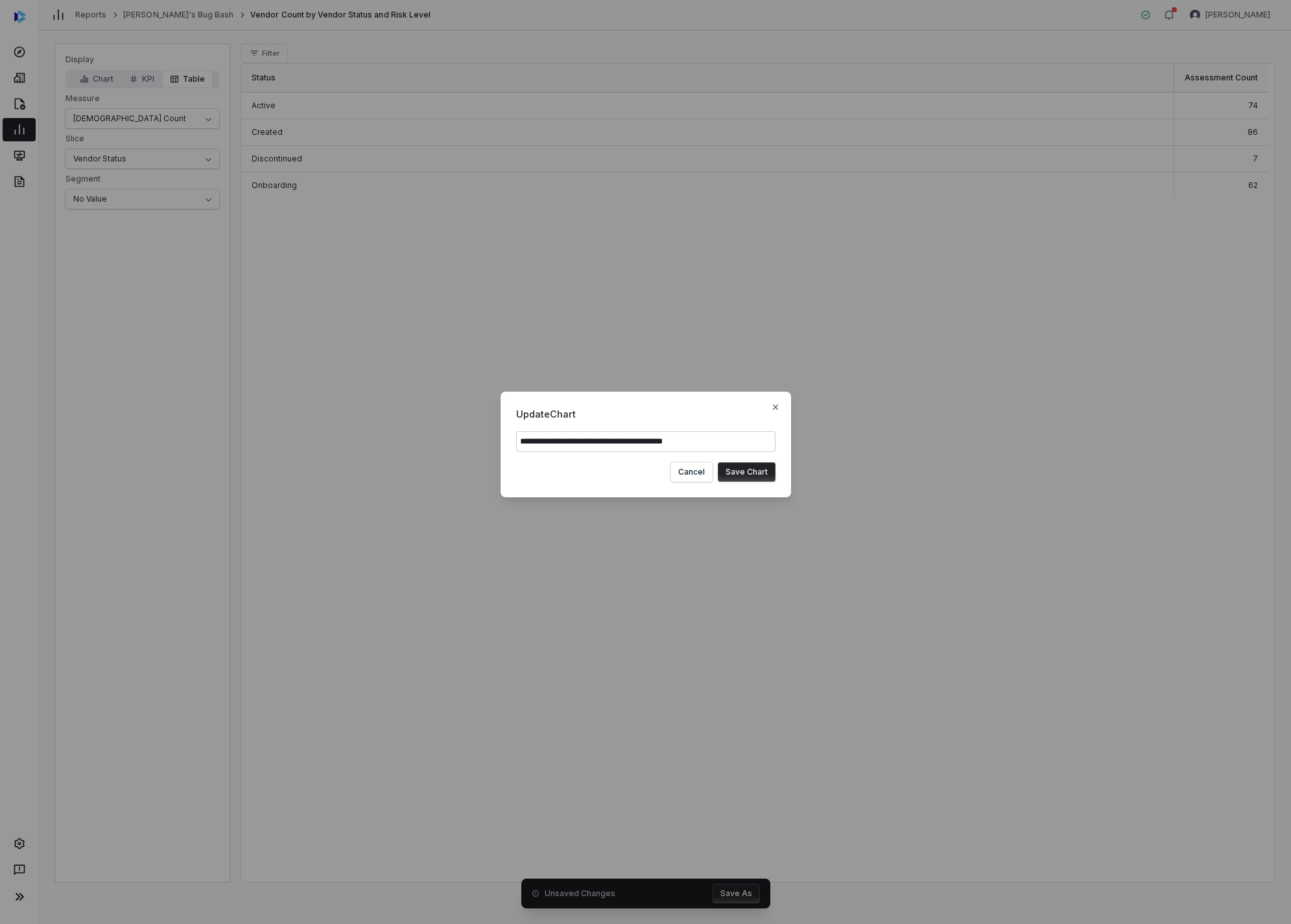
click at [698, 457] on button "Save Chart" at bounding box center [747, 472] width 58 height 20
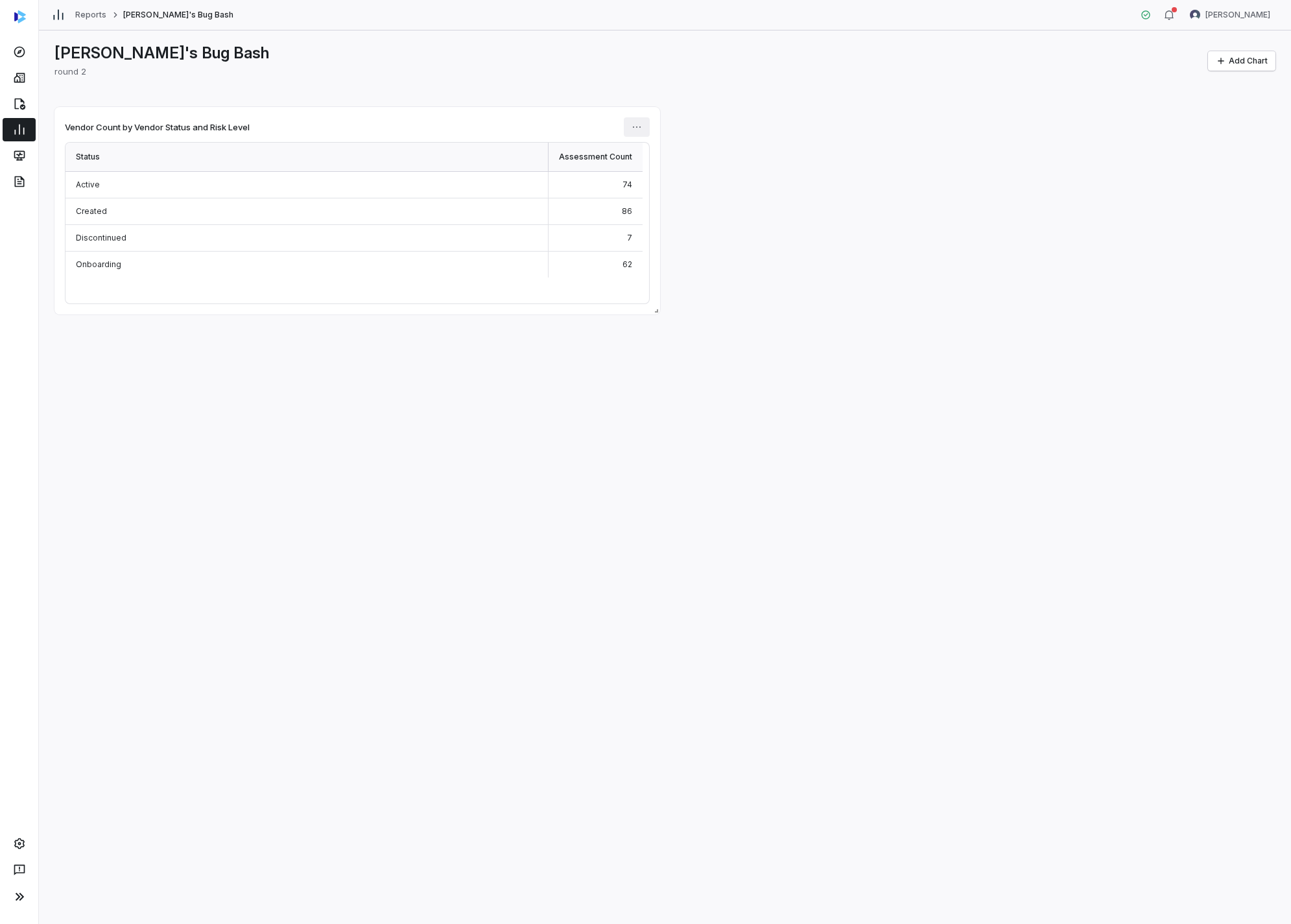
click at [631, 128] on html "Reports [PERSON_NAME]'s Bug Bash [PERSON_NAME] [PERSON_NAME]'s Bug Bash round 2…" at bounding box center [645, 462] width 1291 height 924
click at [653, 156] on div "Edit" at bounding box center [685, 155] width 111 height 20
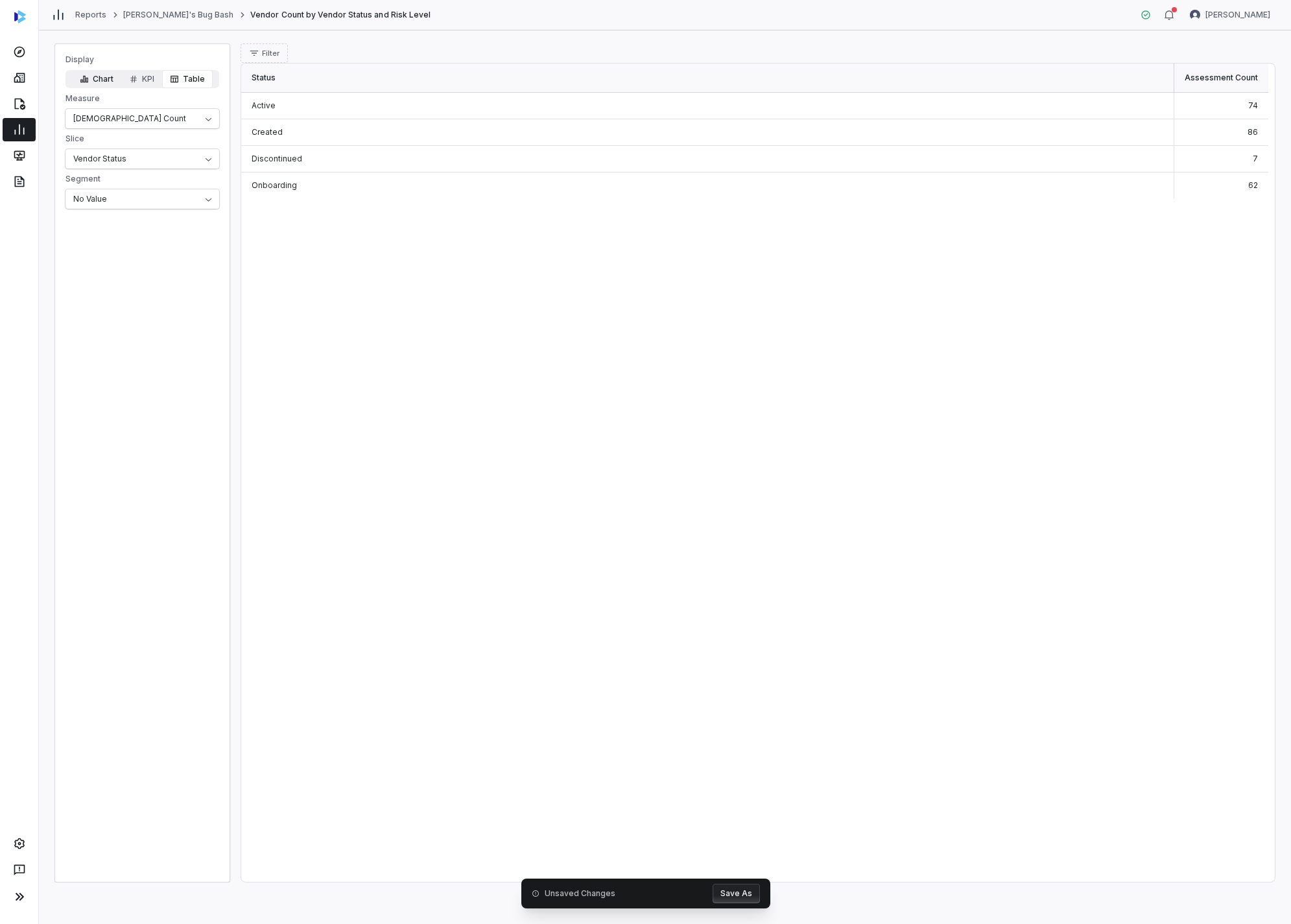
click at [112, 72] on button "Chart" at bounding box center [96, 79] width 49 height 18
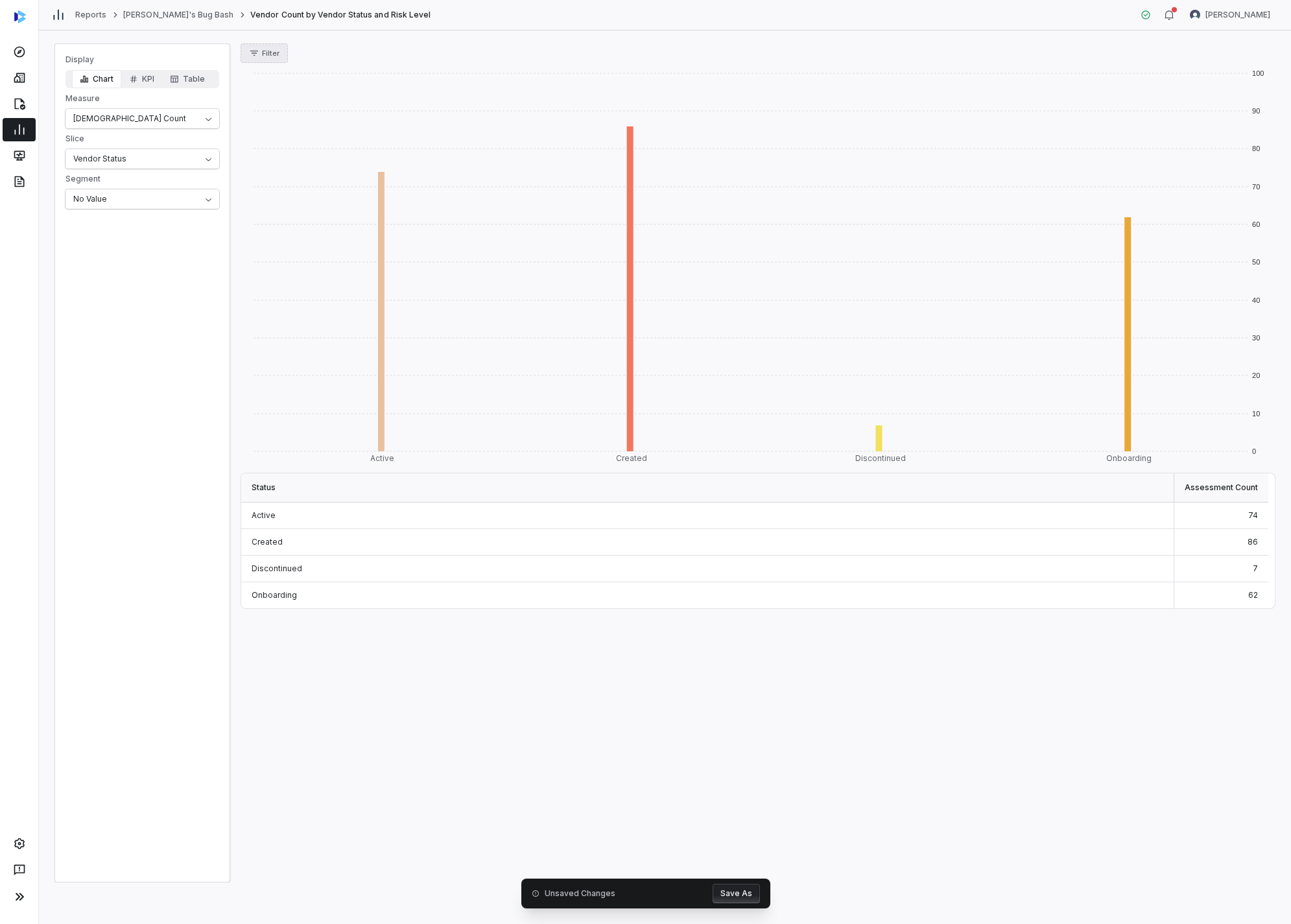
click at [257, 49] on icon "button" at bounding box center [254, 53] width 11 height 11
click at [296, 117] on div "Status" at bounding box center [308, 112] width 124 height 20
click at [306, 105] on div "Created" at bounding box center [308, 112] width 124 height 20
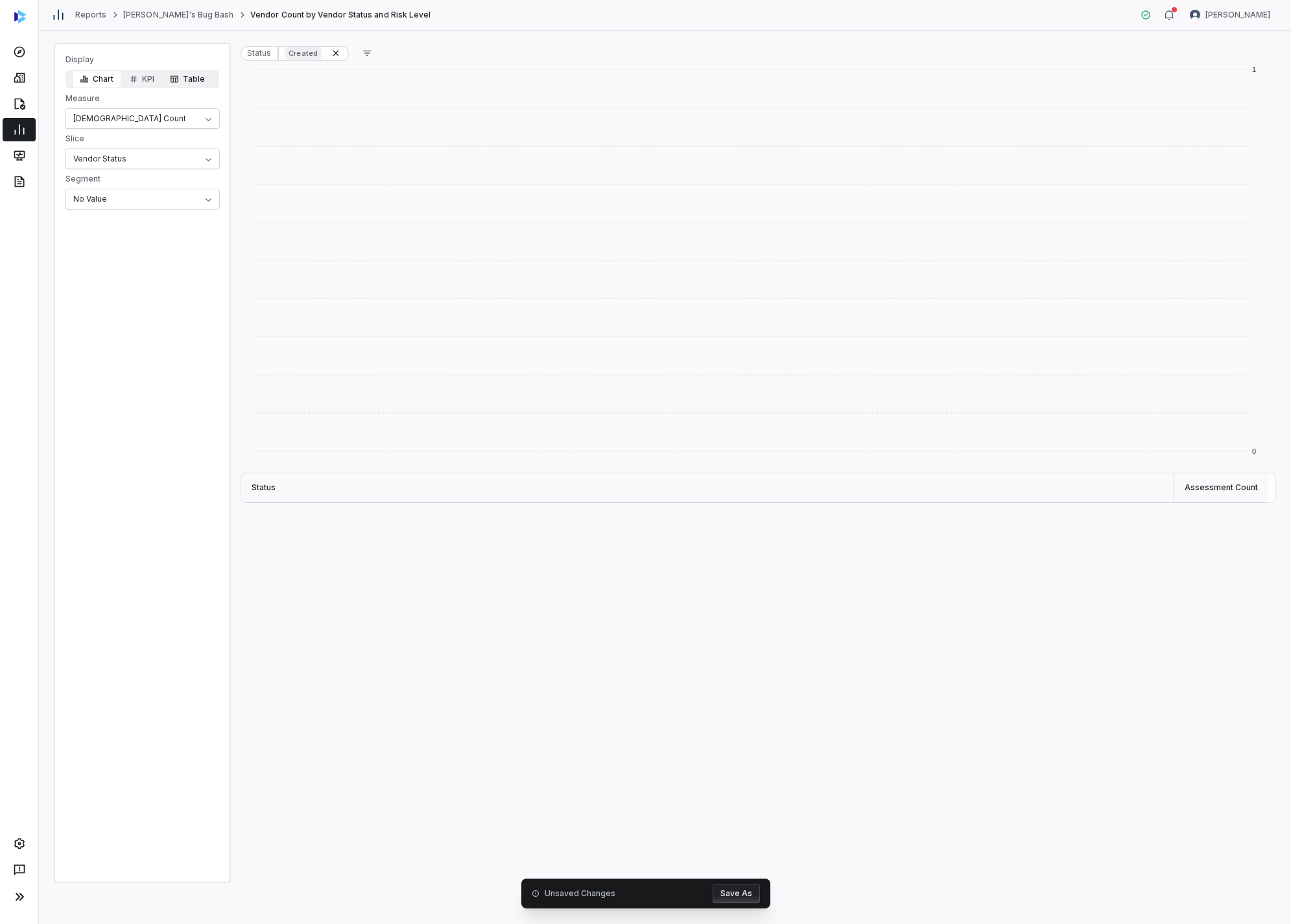
click at [205, 72] on button "Table" at bounding box center [187, 79] width 51 height 18
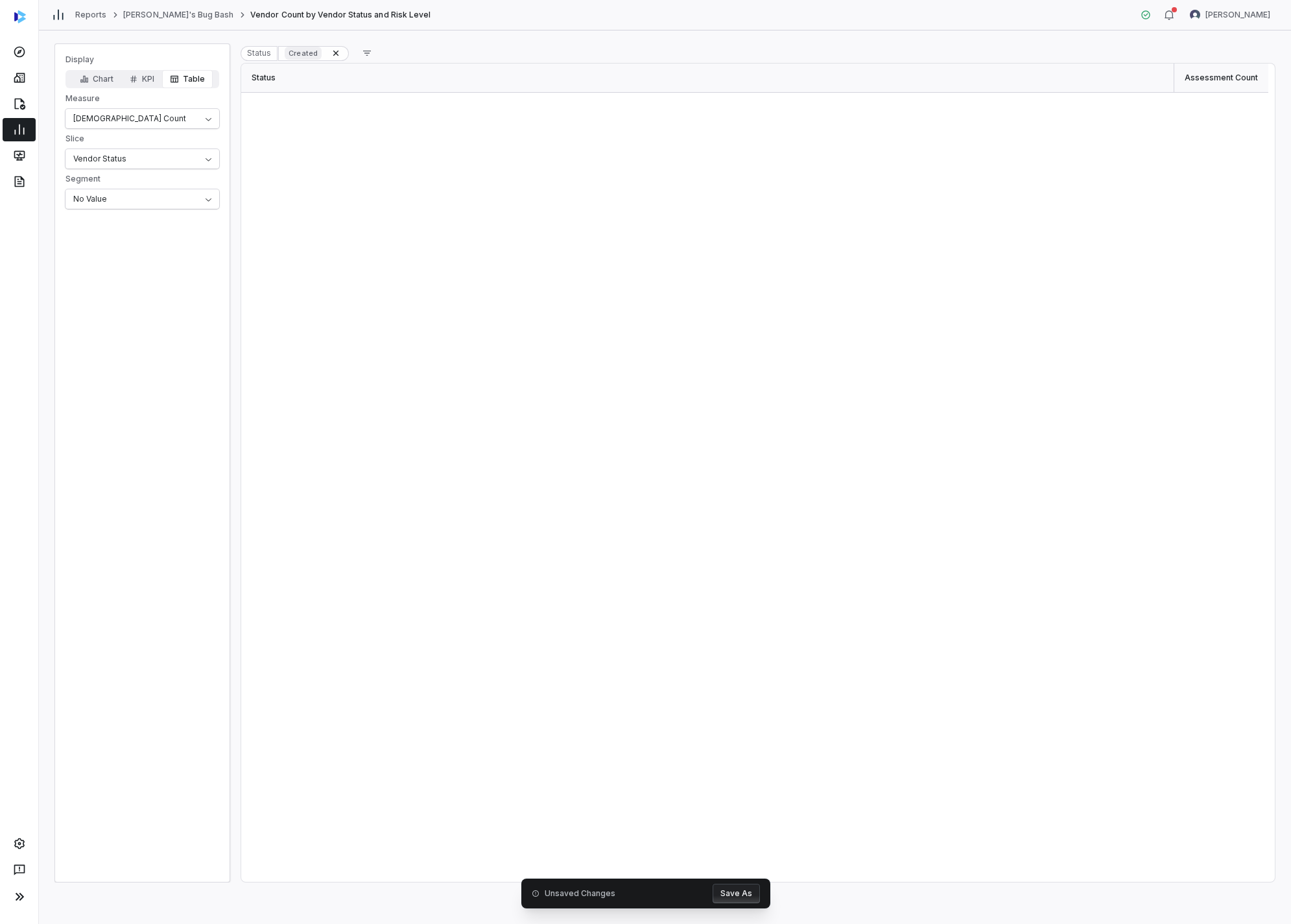
click at [698, 457] on button "Save As" at bounding box center [736, 894] width 47 height 20
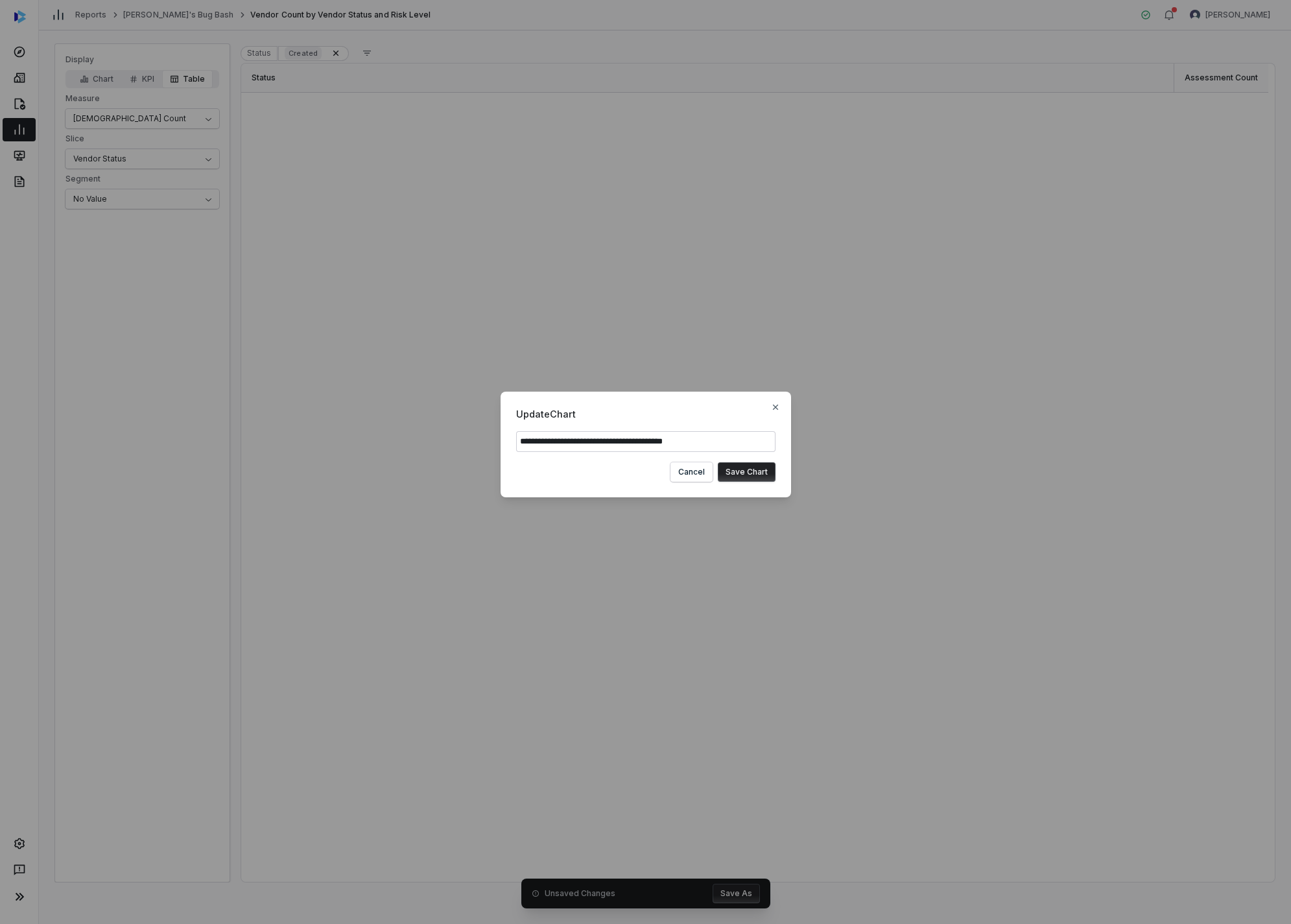
click at [698, 457] on button "Save Chart" at bounding box center [747, 472] width 58 height 20
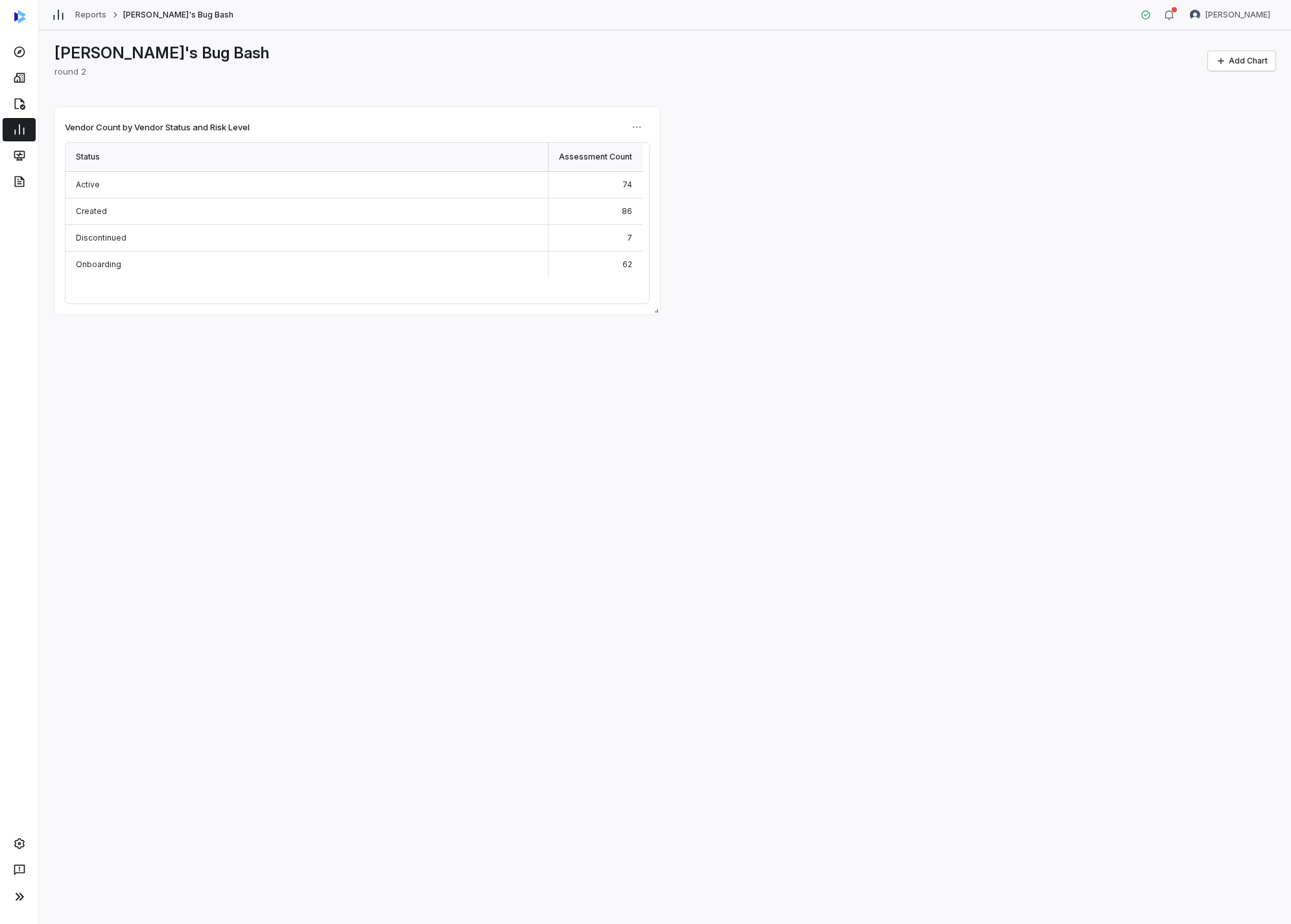
click at [698, 342] on div "[PERSON_NAME]'s Bug Bash round 2 Add Chart Vendor Count by Vendor Status and Ri…" at bounding box center [665, 477] width 1252 height 894
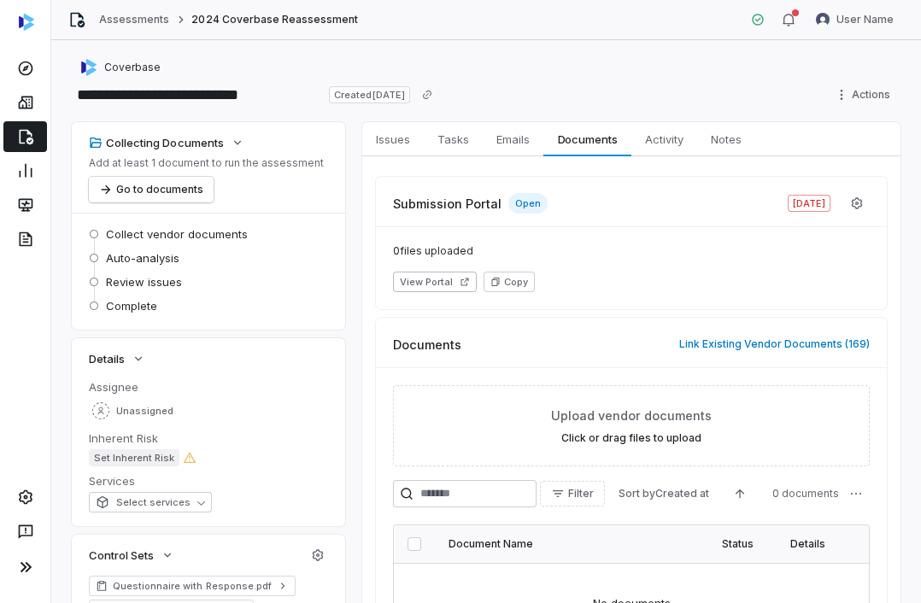
click at [353, 232] on div "Collecting Documents Add at least 1 document to run the assessment Go to docume…" at bounding box center [486, 526] width 829 height 809
click at [748, 352] on button "Link Existing Vendor Documents ( 169 )" at bounding box center [774, 344] width 201 height 36
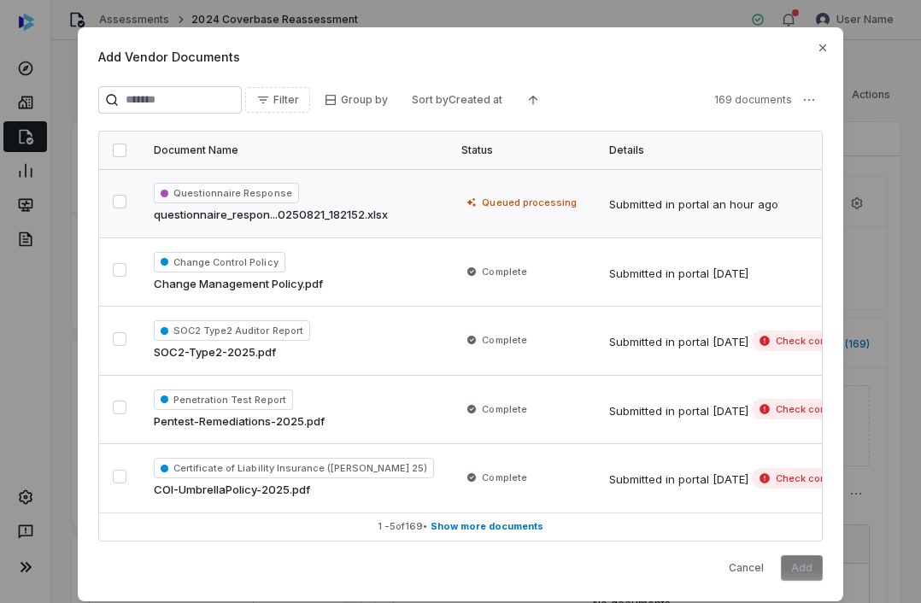
click at [296, 217] on span "questionnaire_respon...0250821_182152.xlsx" at bounding box center [271, 215] width 234 height 17
click at [796, 579] on button "Add" at bounding box center [802, 568] width 42 height 26
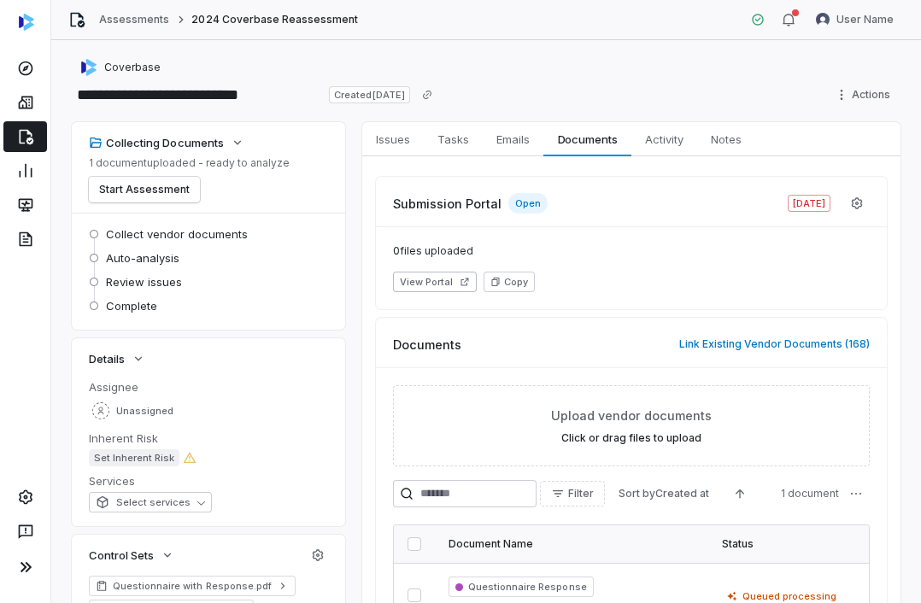
click at [339, 247] on div "Collect vendor documents Auto-analysis Review issues Complete" at bounding box center [208, 271] width 273 height 117
click at [568, 60] on div "Coverbase" at bounding box center [486, 67] width 829 height 21
click at [535, 79] on div "**********" at bounding box center [486, 81] width 829 height 48
click at [366, 273] on div "Submission Portal Open Nov 14, 2024 0 files uploaded View Portal Copy Documents…" at bounding box center [631, 413] width 538 height 514
click at [115, 20] on link "Assessments" at bounding box center [134, 20] width 70 height 14
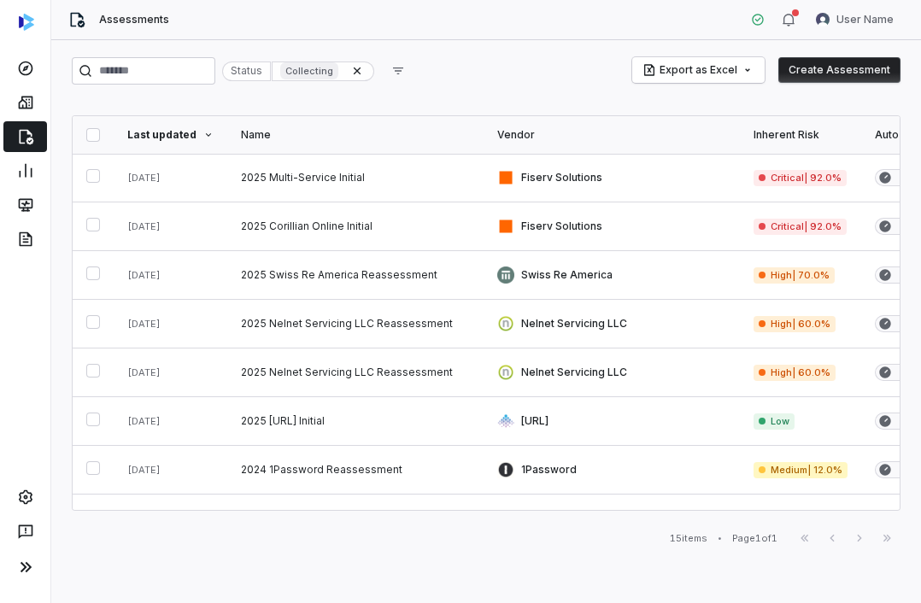
click at [845, 73] on button "Create Assessment" at bounding box center [839, 70] width 122 height 26
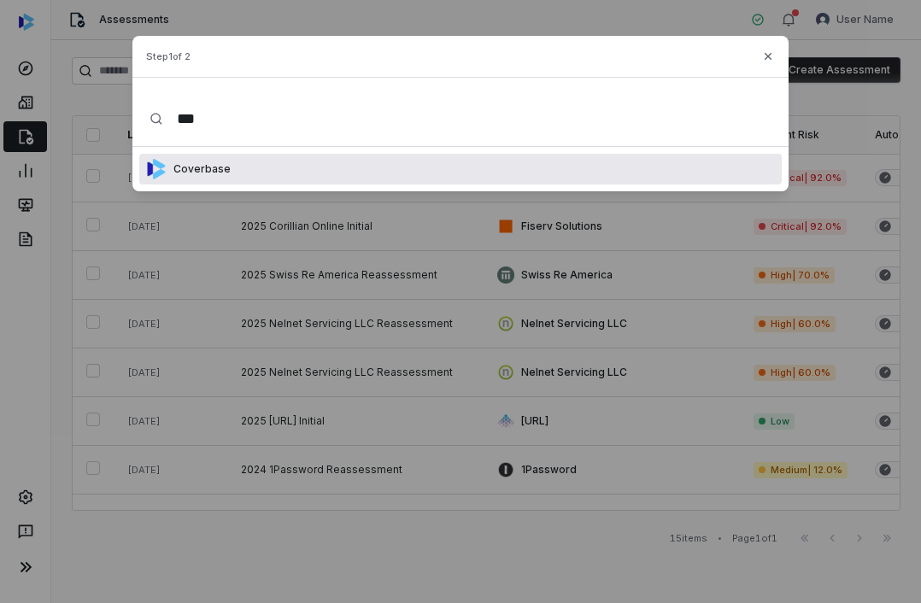
type input "***"
click at [226, 179] on div "Coverbase" at bounding box center [460, 169] width 643 height 31
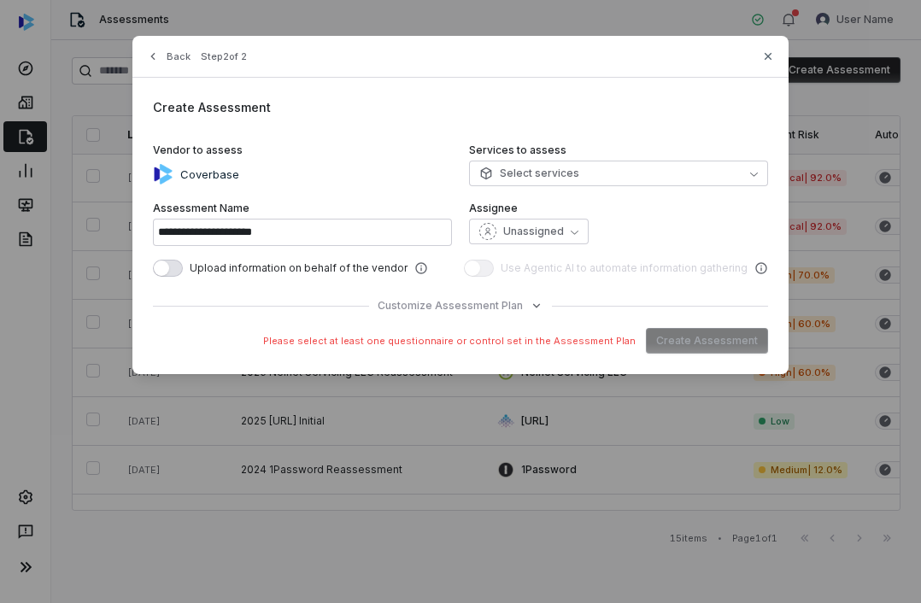
click at [571, 160] on div "Services to assess Select services" at bounding box center [618, 166] width 299 height 44
click at [563, 181] on button "Select services" at bounding box center [618, 174] width 299 height 26
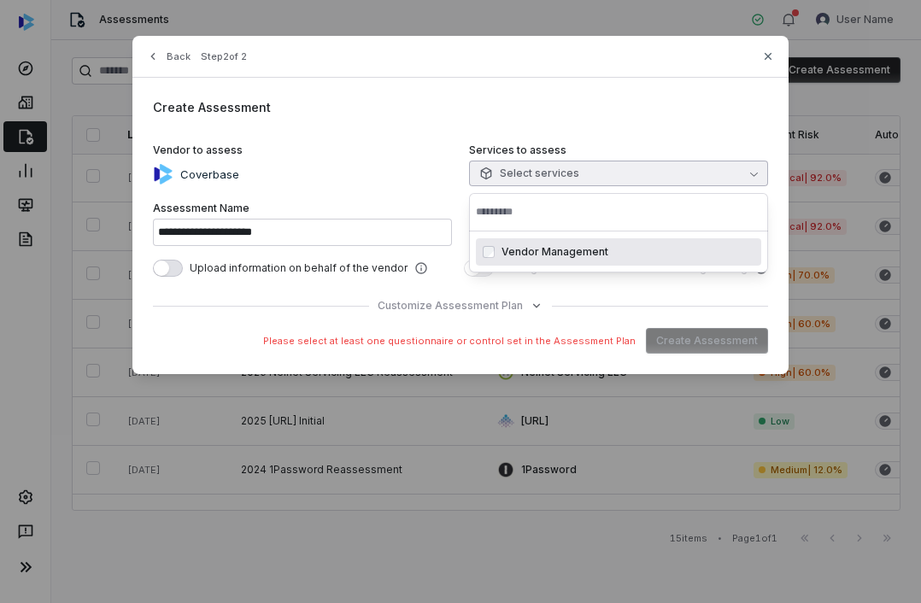
click at [539, 248] on span "Vendor Management" at bounding box center [555, 252] width 107 height 14
type input "**********"
click at [650, 127] on div "**********" at bounding box center [460, 205] width 656 height 338
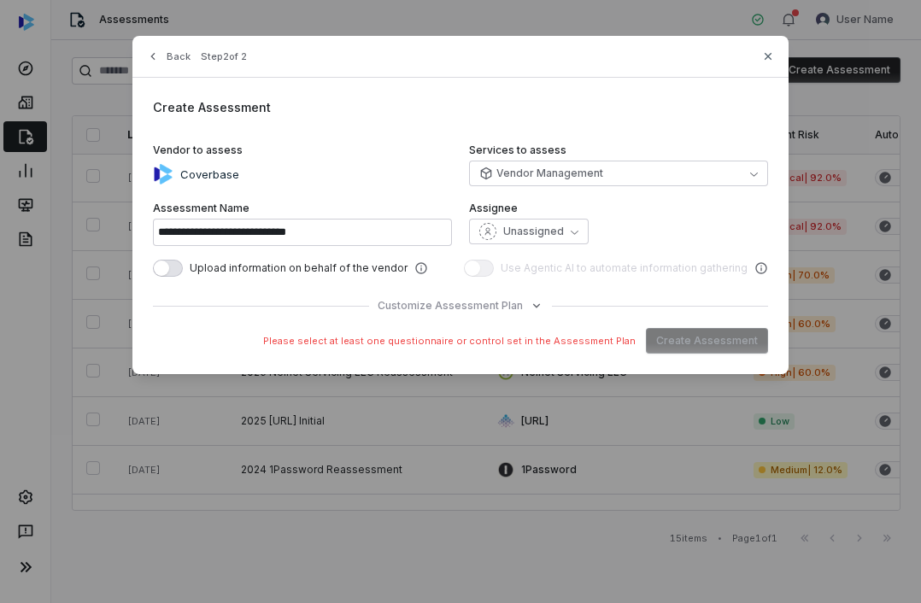
click at [371, 271] on span "Upload information on behalf of the vendor" at bounding box center [299, 268] width 218 height 14
click at [165, 273] on button "button" at bounding box center [168, 268] width 30 height 17
click at [448, 308] on span "Customize Assessment Plan" at bounding box center [450, 306] width 145 height 14
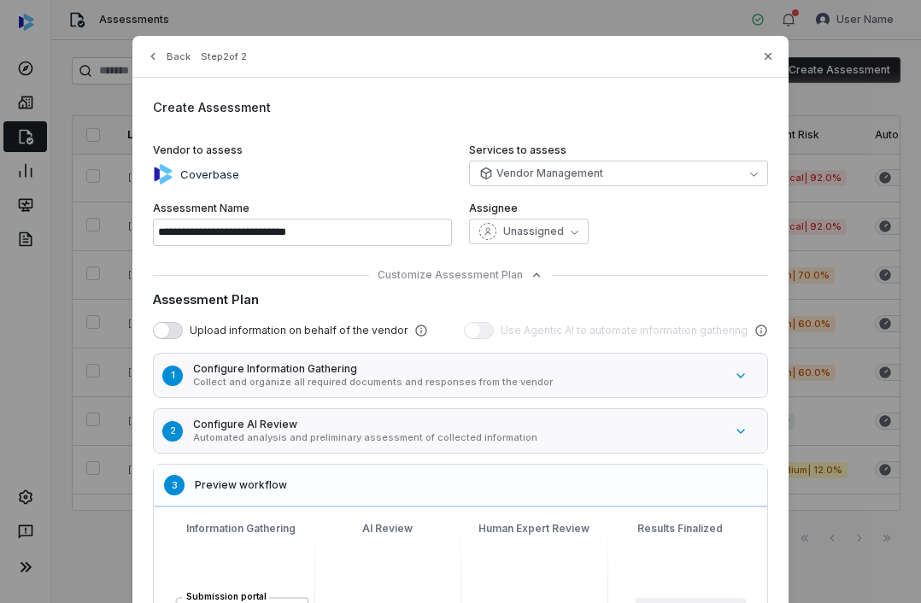
click at [302, 385] on p "Collect and organize all required documents and responses from the vendor" at bounding box center [458, 382] width 531 height 13
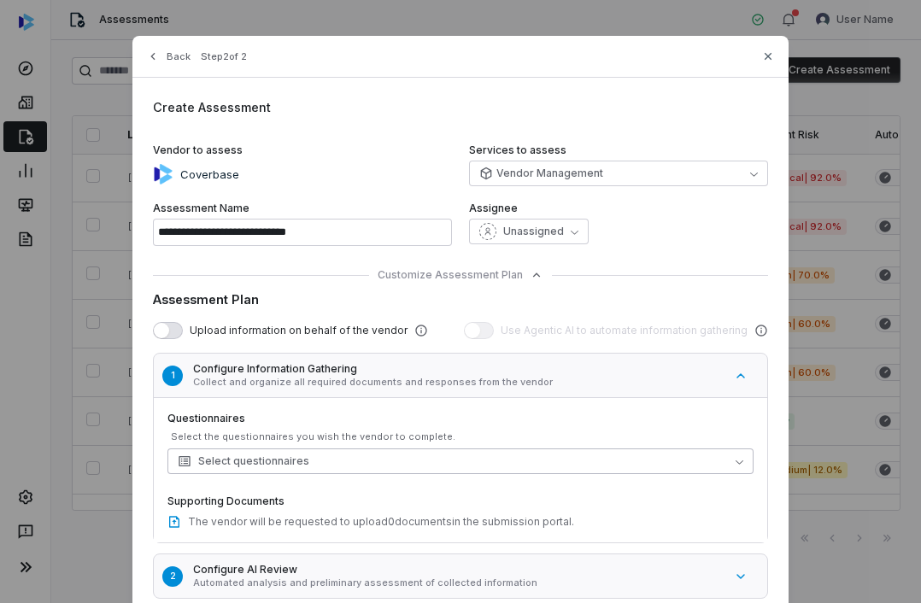
click at [304, 460] on button "Select questionnaires" at bounding box center [460, 462] width 586 height 26
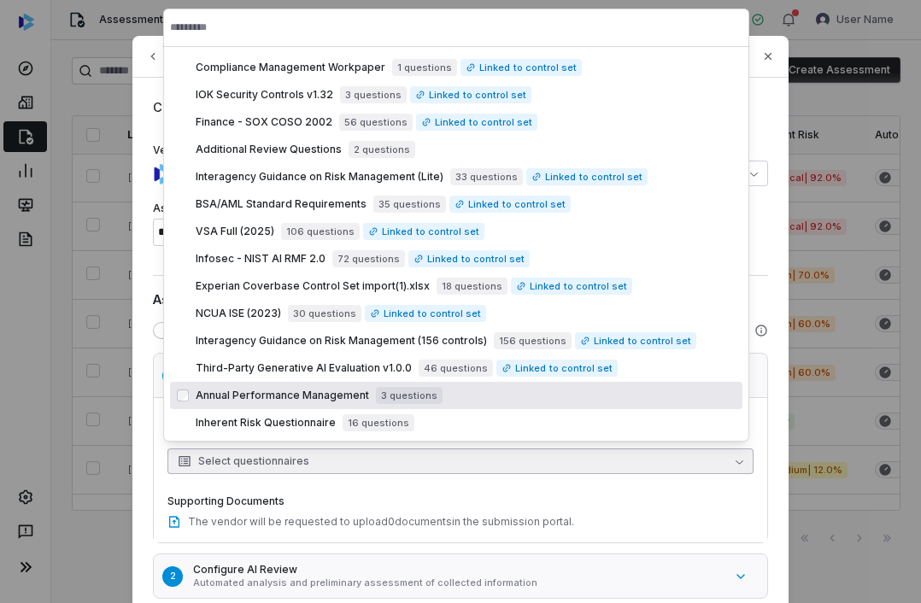
click at [307, 396] on span "Annual Performance Management" at bounding box center [282, 396] width 173 height 14
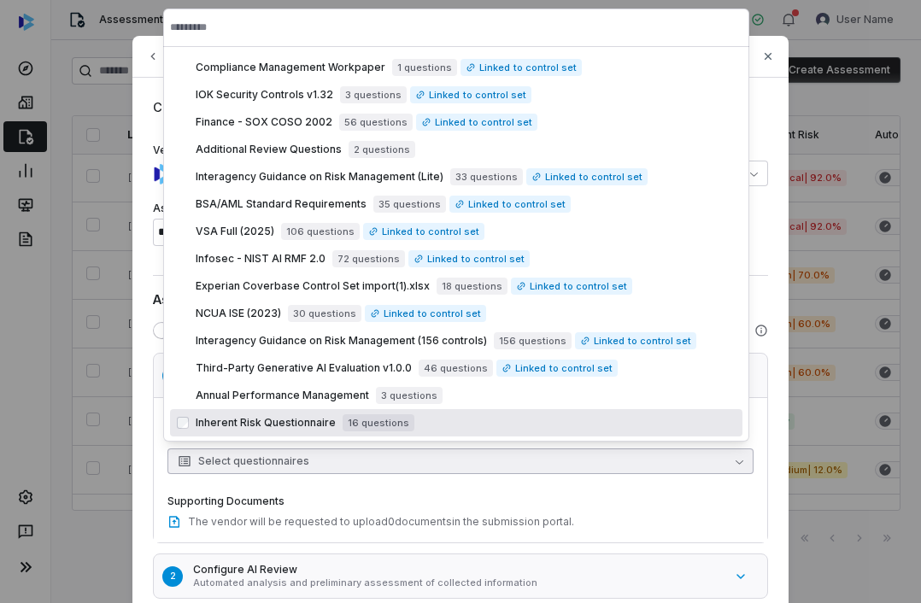
click at [239, 460] on span "Select questionnaires" at bounding box center [244, 462] width 132 height 14
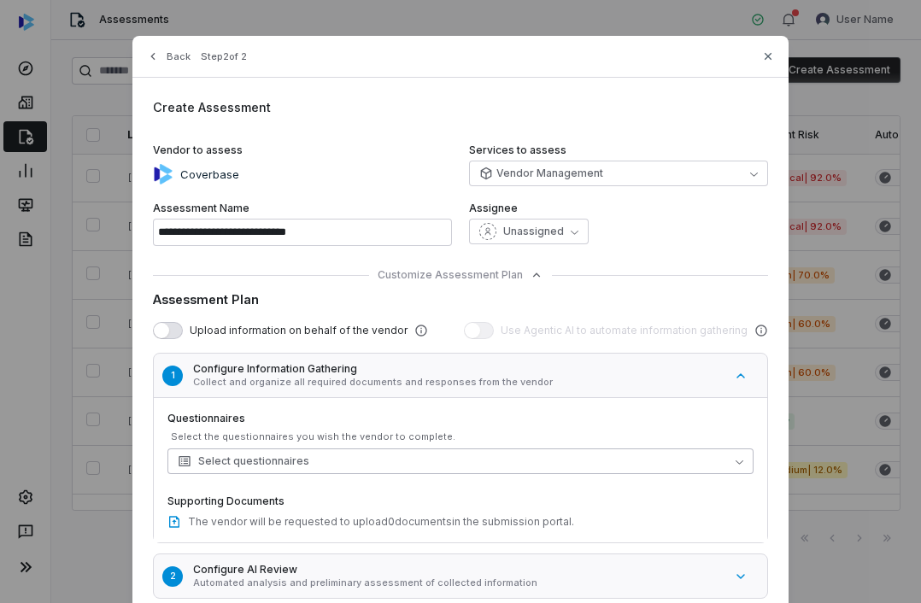
click at [266, 458] on span "Select questionnaires" at bounding box center [244, 462] width 132 height 14
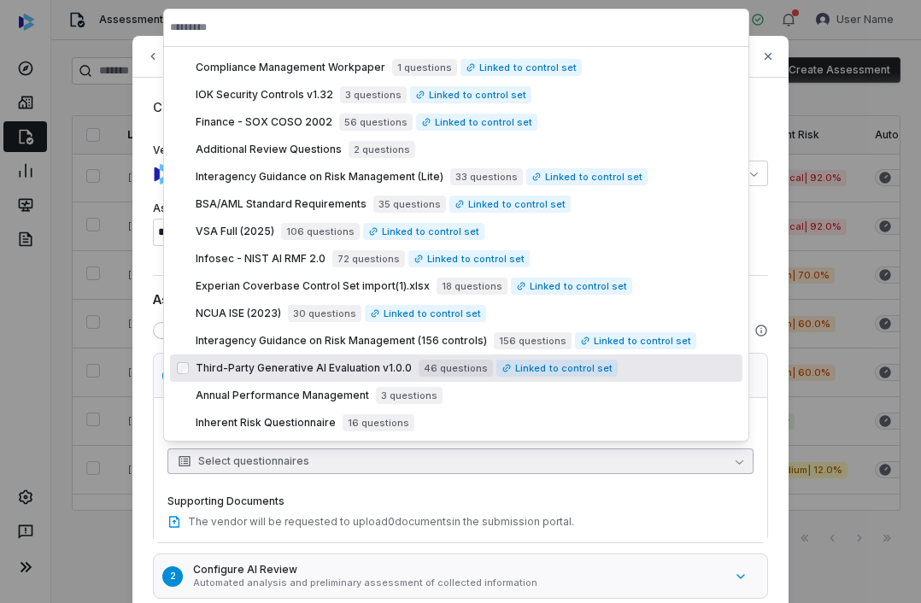
click at [298, 380] on div "Third-Party Generative AI Evaluation v1.0.0 46 questions Linked to control set" at bounding box center [456, 368] width 573 height 27
click at [260, 366] on span "Third-Party Generative AI Evaluation v1.0.0" at bounding box center [304, 368] width 216 height 14
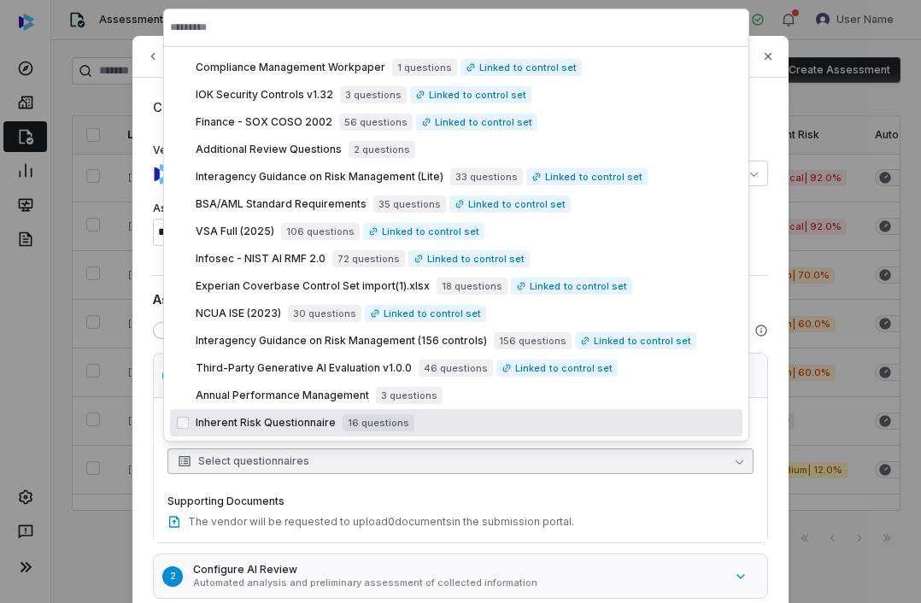
click at [273, 444] on body "Assessments User Name Status Collecting Export as Excel Create Assessment Last …" at bounding box center [460, 301] width 921 height 603
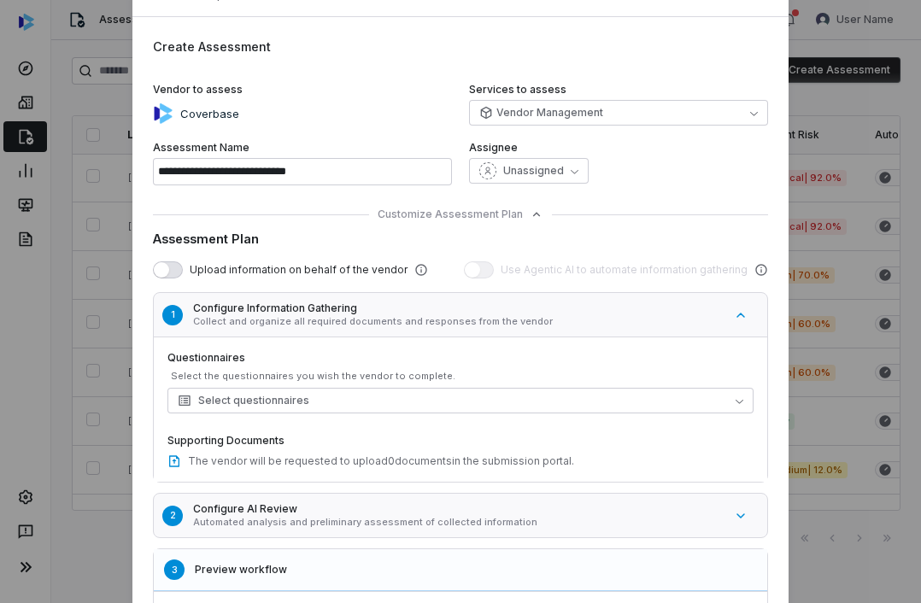
scroll to position [84, 0]
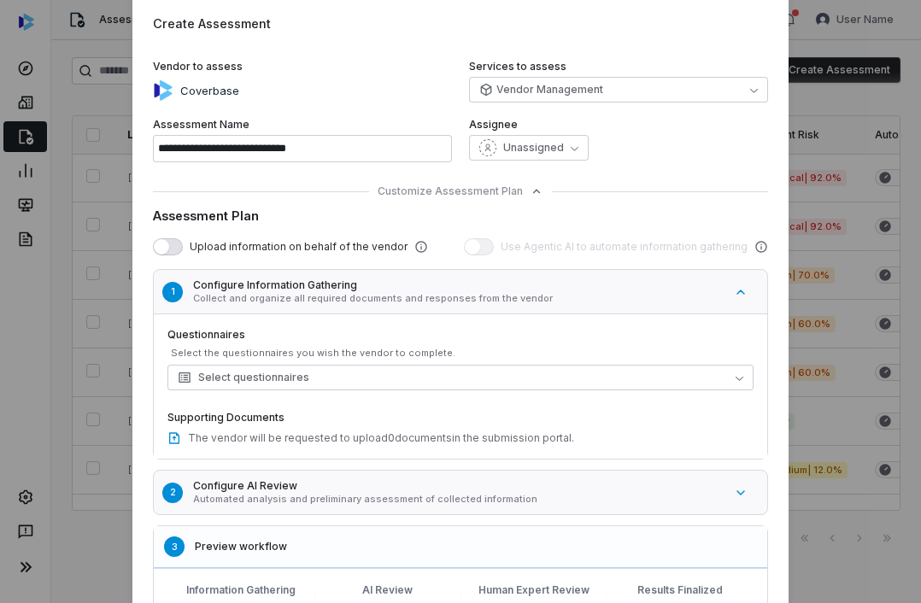
click at [302, 496] on p "Automated analysis and preliminary assessment of collected information" at bounding box center [458, 499] width 531 height 13
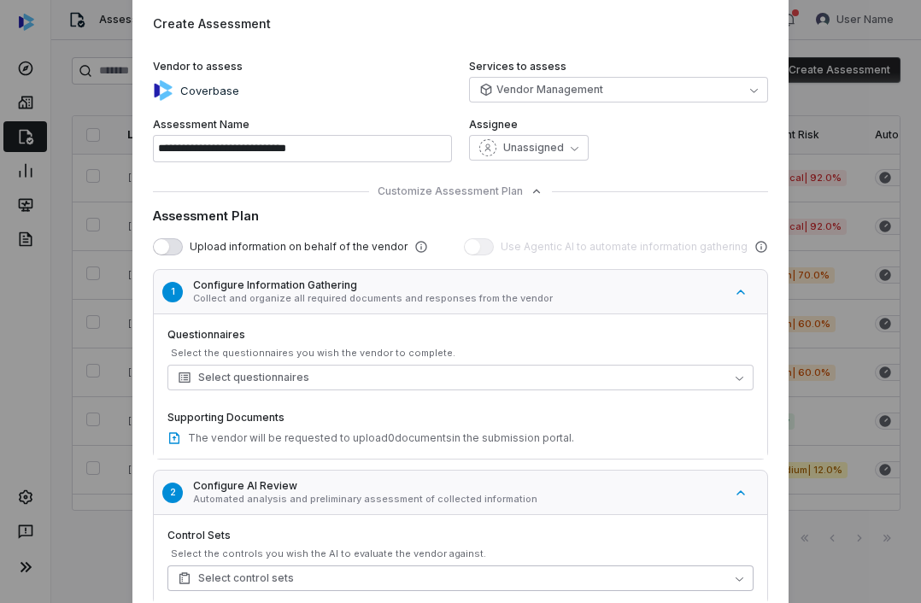
click at [257, 570] on button "Select control sets" at bounding box center [460, 579] width 586 height 26
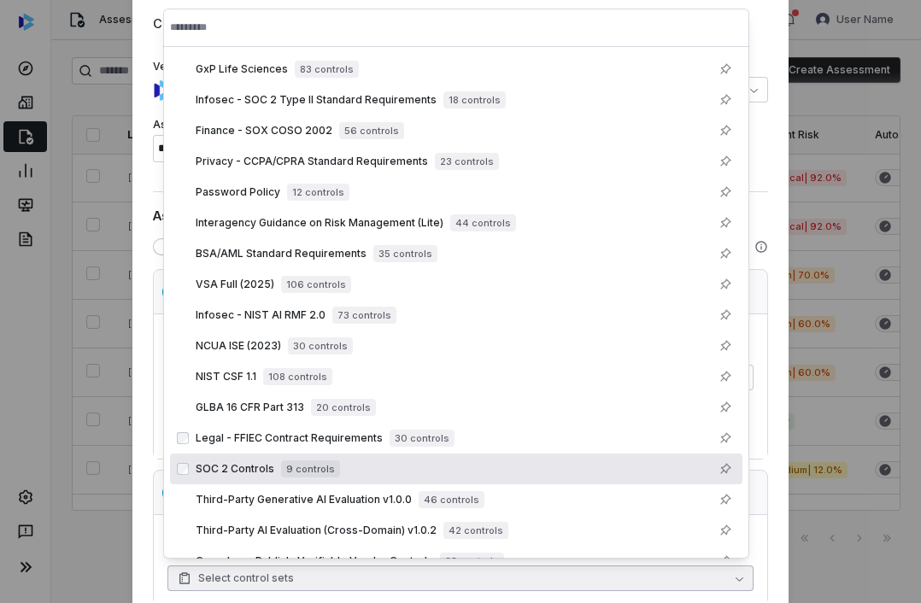
click at [242, 434] on span "Legal - FFIEC Contract Requirements" at bounding box center [289, 439] width 187 height 14
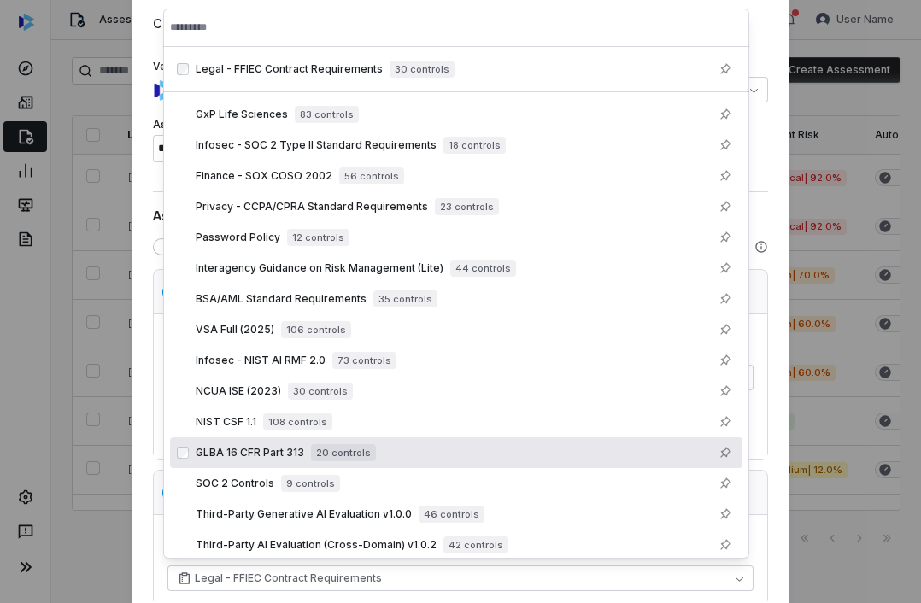
click at [160, 463] on div "1 Configure Information Gathering Collect and organize all required documents a…" at bounding box center [460, 572] width 615 height 607
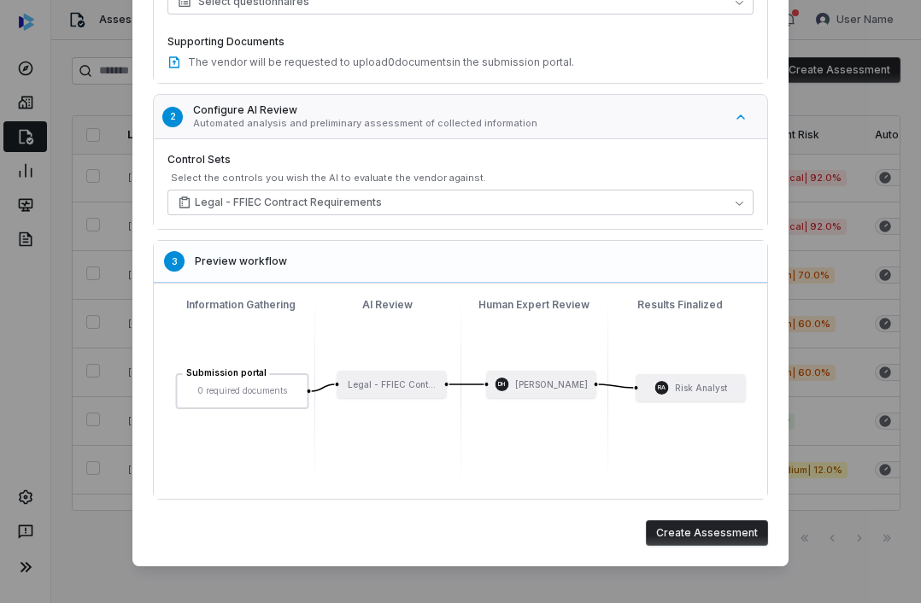
scroll to position [469, 0]
click at [735, 534] on button "Create Assessment" at bounding box center [707, 533] width 122 height 26
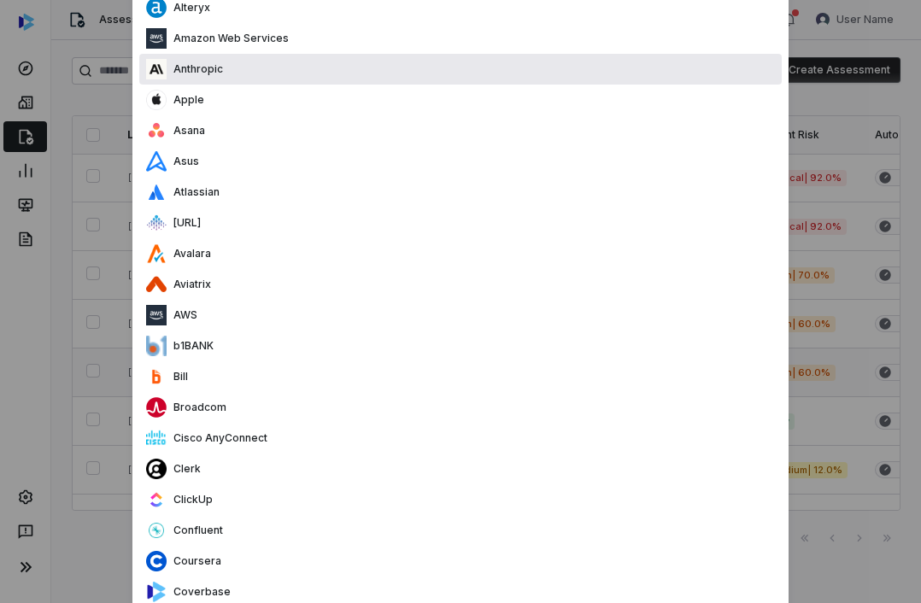
scroll to position [0, 0]
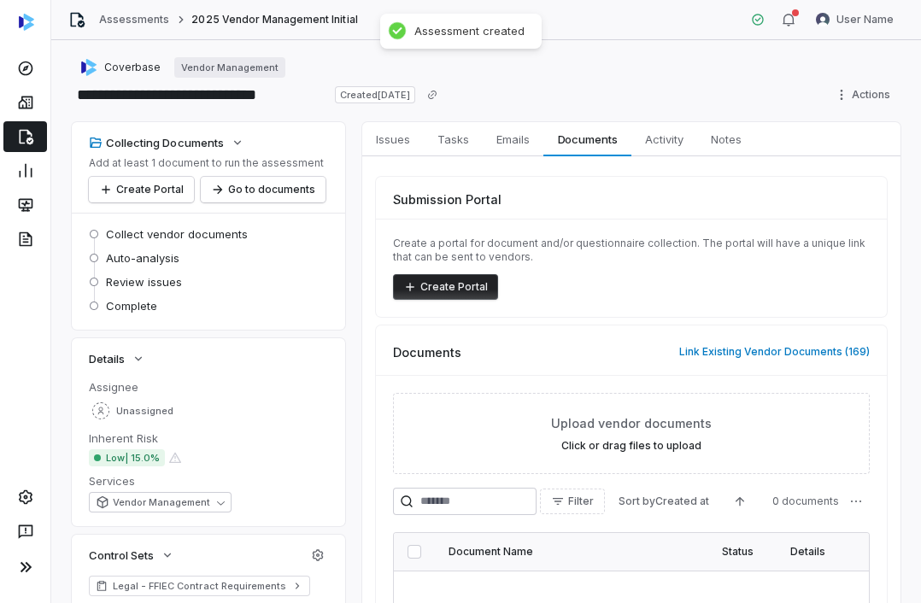
click at [352, 184] on div "Collecting Documents Add at least 1 document to run the assessment Create Porta…" at bounding box center [486, 425] width 829 height 606
click at [355, 168] on div "Collecting Documents Add at least 1 document to run the assessment Create Porta…" at bounding box center [486, 425] width 829 height 606
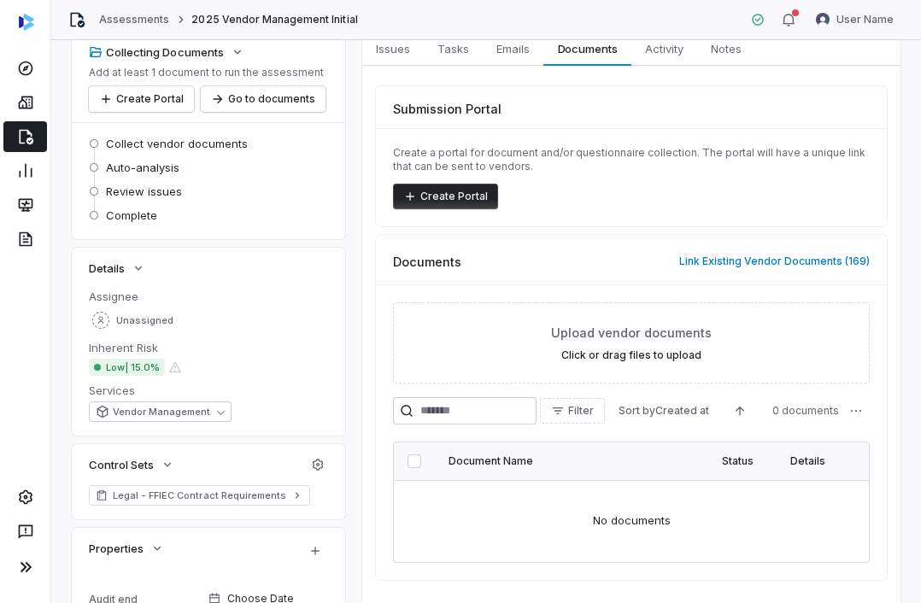
scroll to position [91, 0]
click at [790, 230] on div "Submission Portal Create a portal for document and/or questionnaire collection.…" at bounding box center [631, 332] width 511 height 494
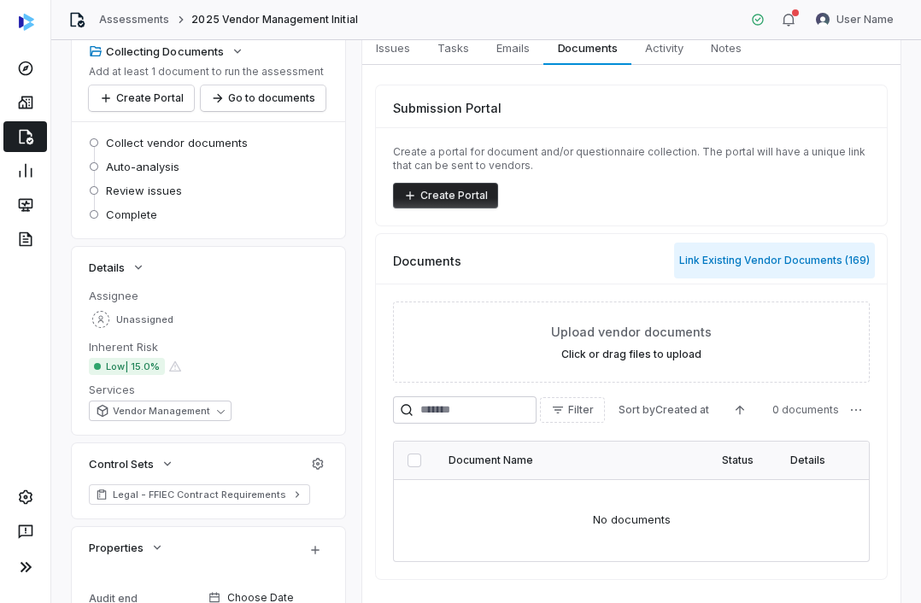
click at [778, 252] on button "Link Existing Vendor Documents ( 169 )" at bounding box center [774, 261] width 201 height 36
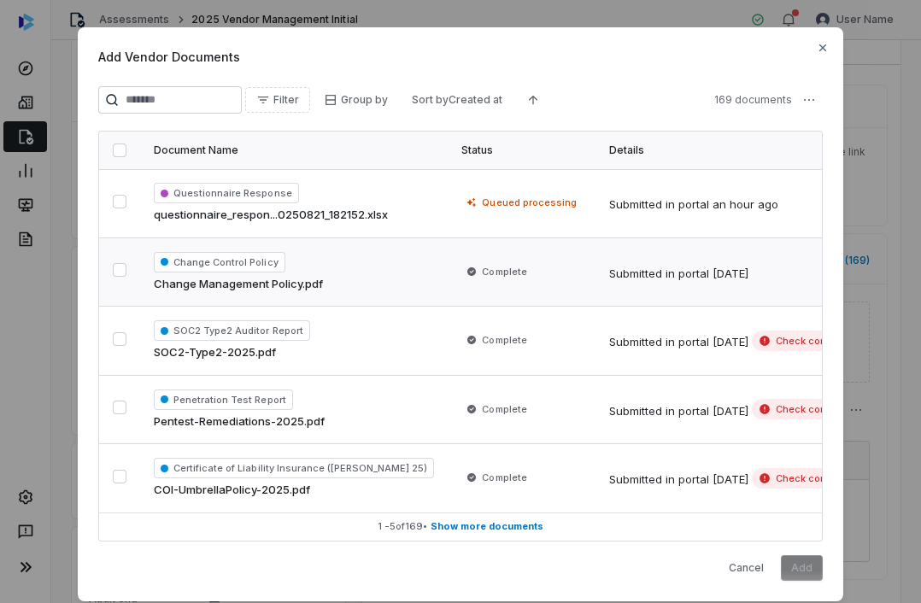
click at [324, 273] on div "Change Control Policy Change Management Policy.pdf" at bounding box center [294, 272] width 280 height 41
click at [791, 573] on button "Add" at bounding box center [802, 568] width 42 height 26
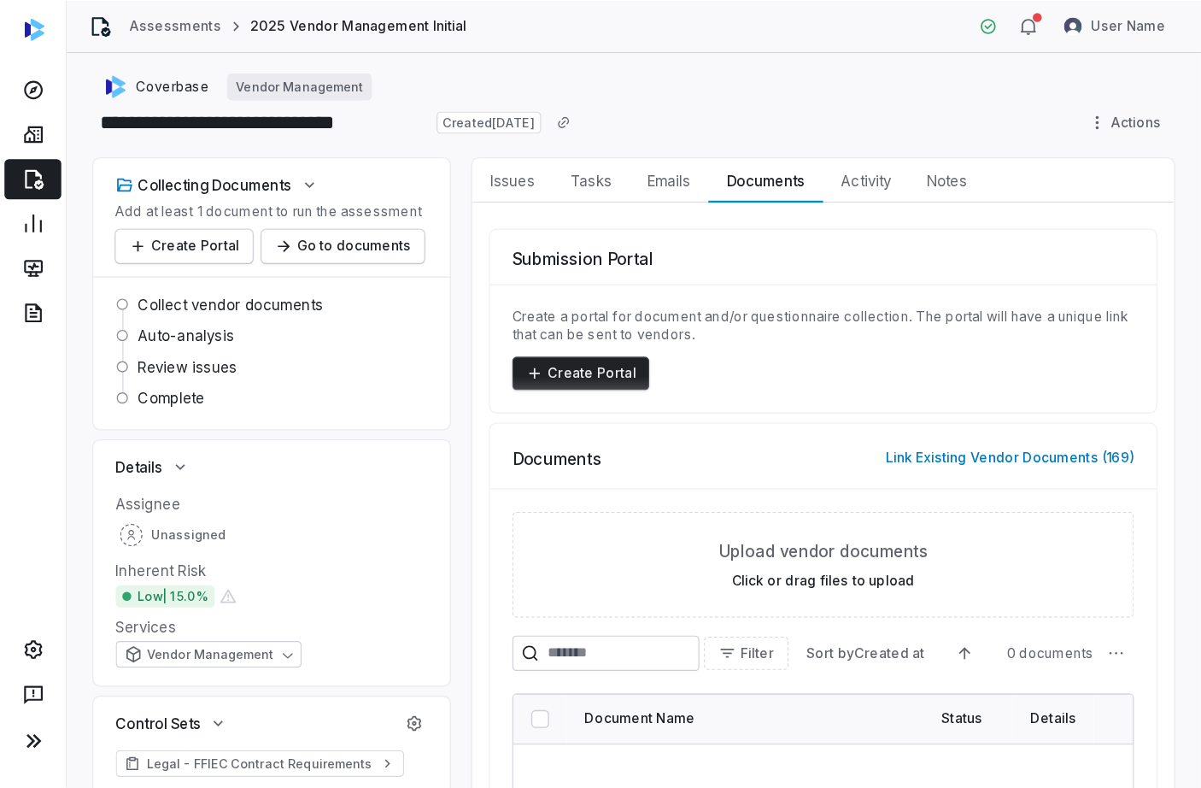
scroll to position [0, 0]
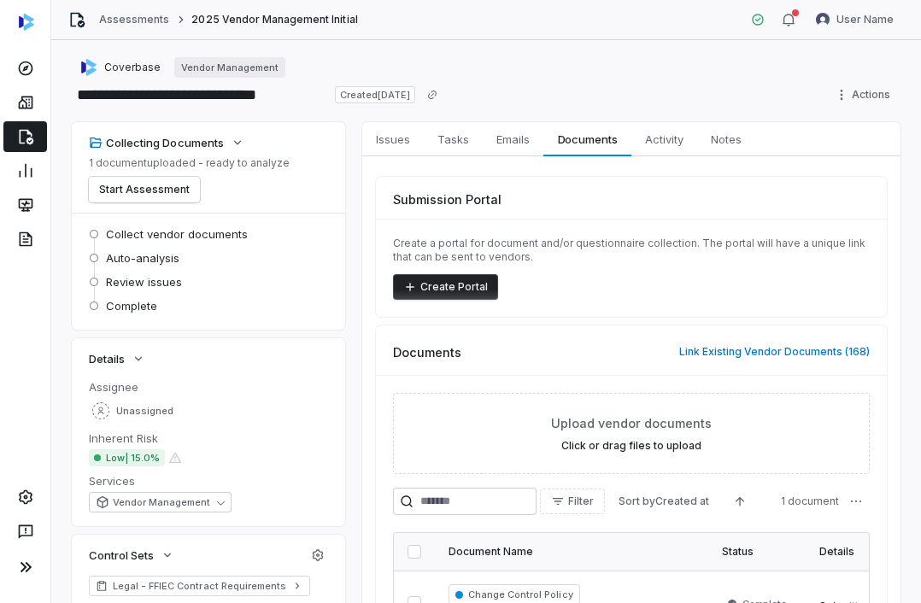
click at [371, 367] on div "Submission Portal Create a portal for document and/or questionnaire collection.…" at bounding box center [631, 416] width 538 height 521
click at [32, 71] on icon at bounding box center [25, 68] width 17 height 17
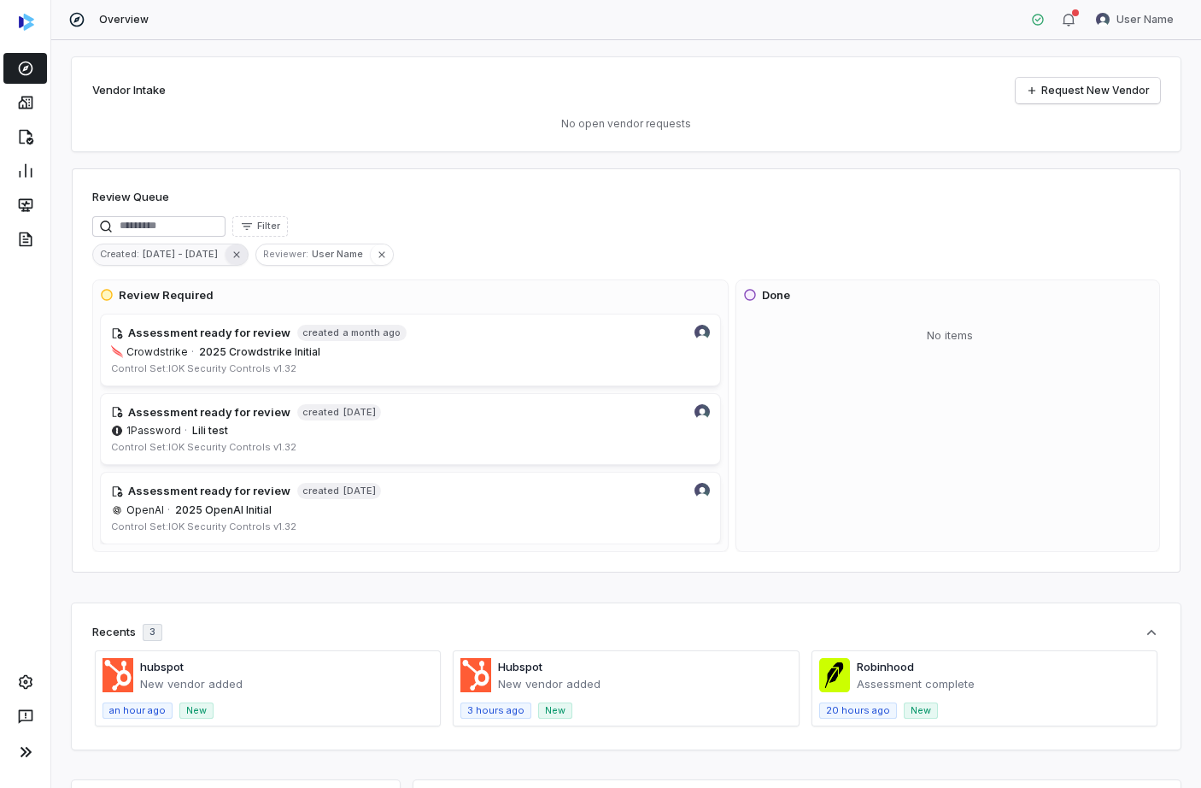
click at [230, 262] on button "button" at bounding box center [236, 254] width 23 height 21
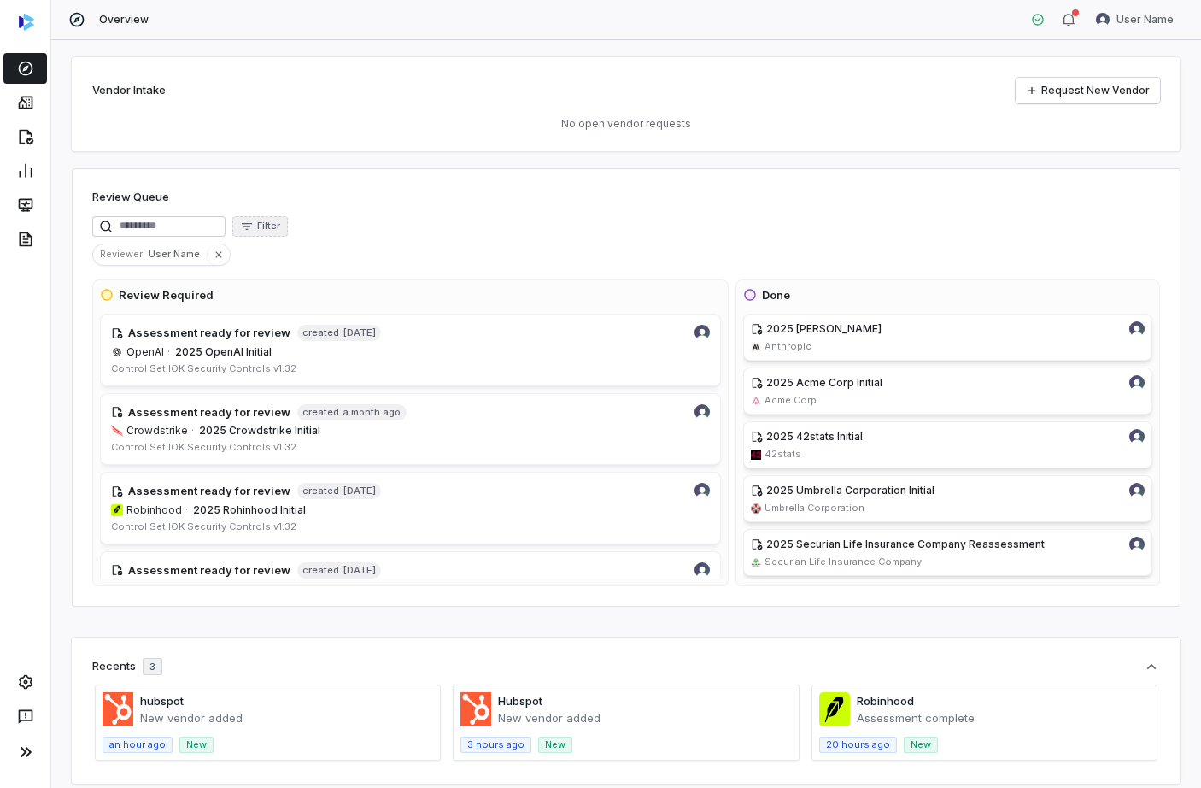
click at [288, 232] on button "Filter" at bounding box center [260, 226] width 56 height 21
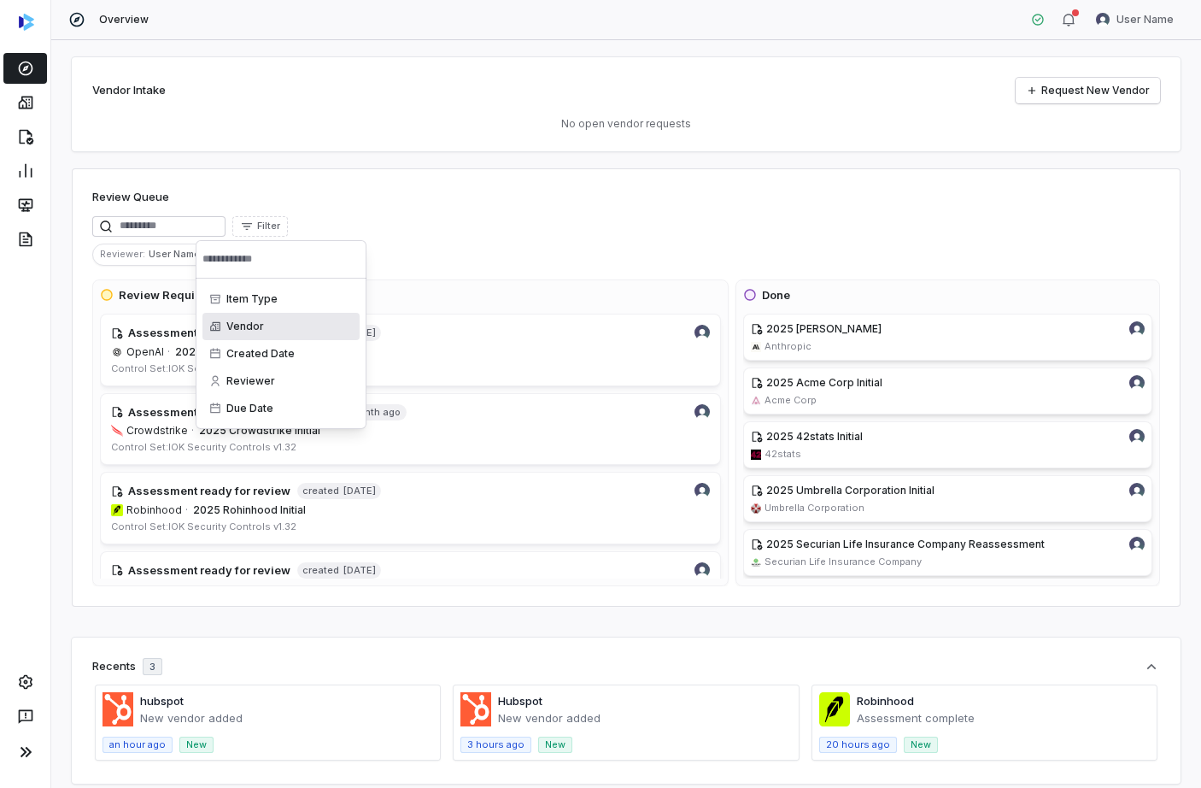
click at [298, 321] on div "Vendor" at bounding box center [281, 326] width 157 height 27
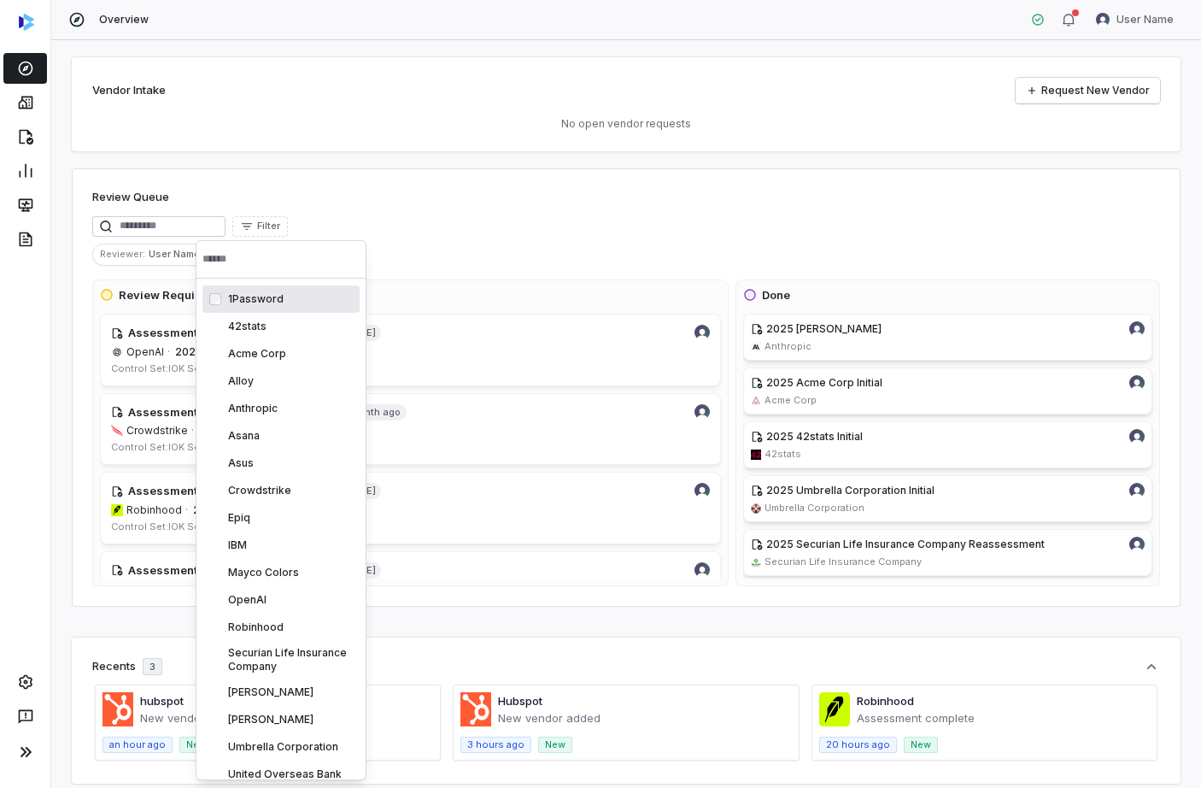
click at [232, 266] on input "text" at bounding box center [281, 259] width 157 height 38
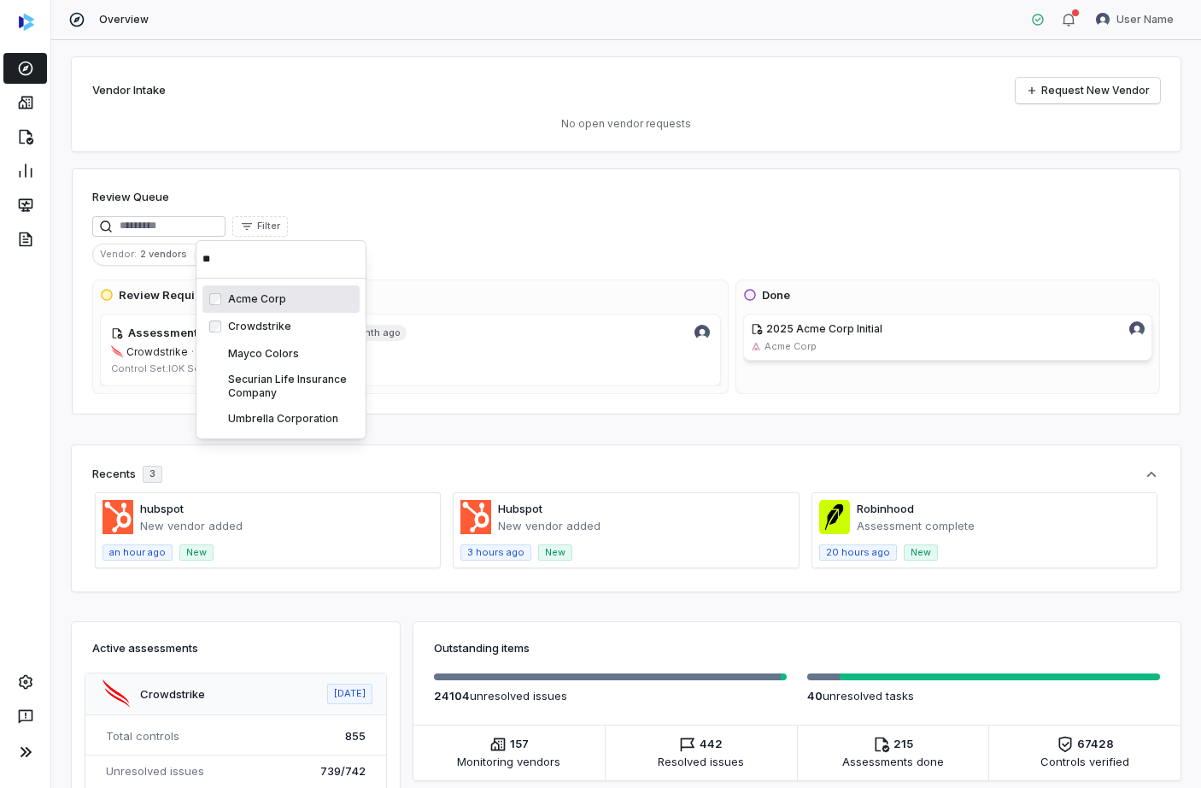
click at [255, 261] on input "**" at bounding box center [281, 259] width 157 height 38
type input "*"
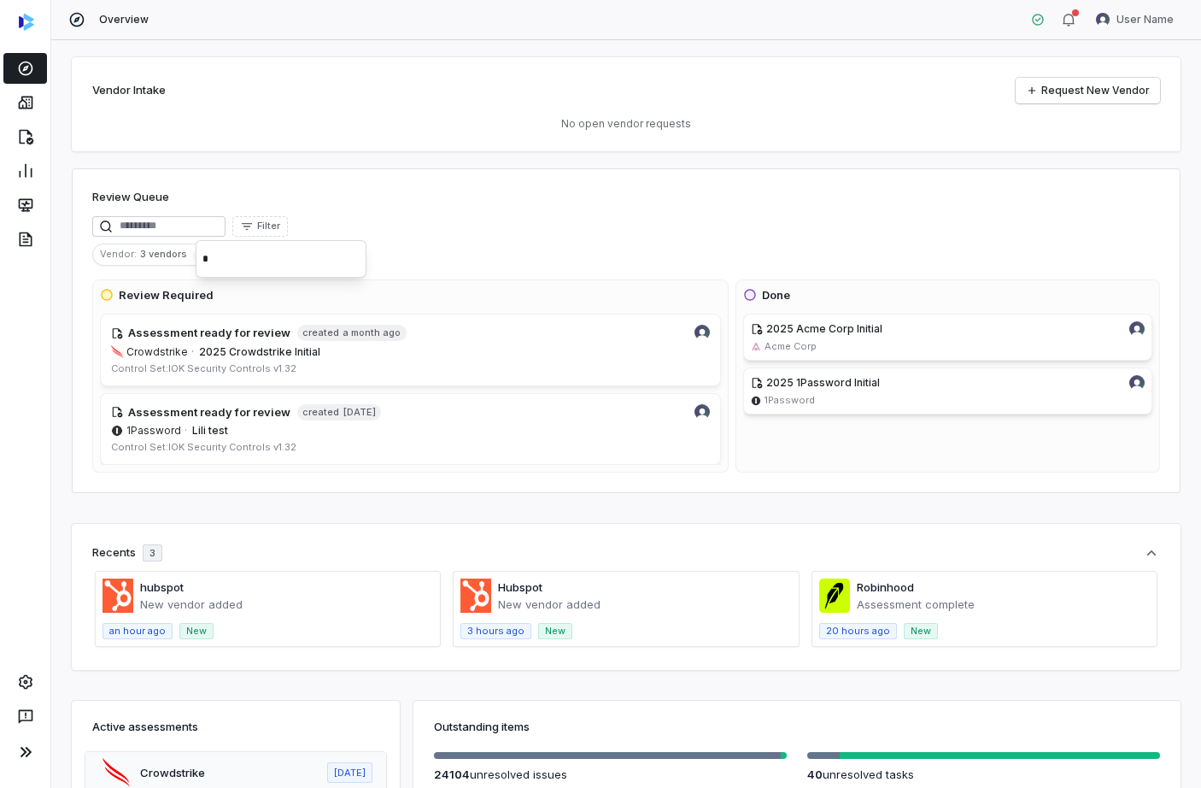
click at [258, 496] on div "Vendor Intake Request New Vendor No open vendor requests Review Queue Filter Ve…" at bounding box center [626, 414] width 1150 height 748
click at [275, 224] on button "Filter" at bounding box center [260, 226] width 56 height 21
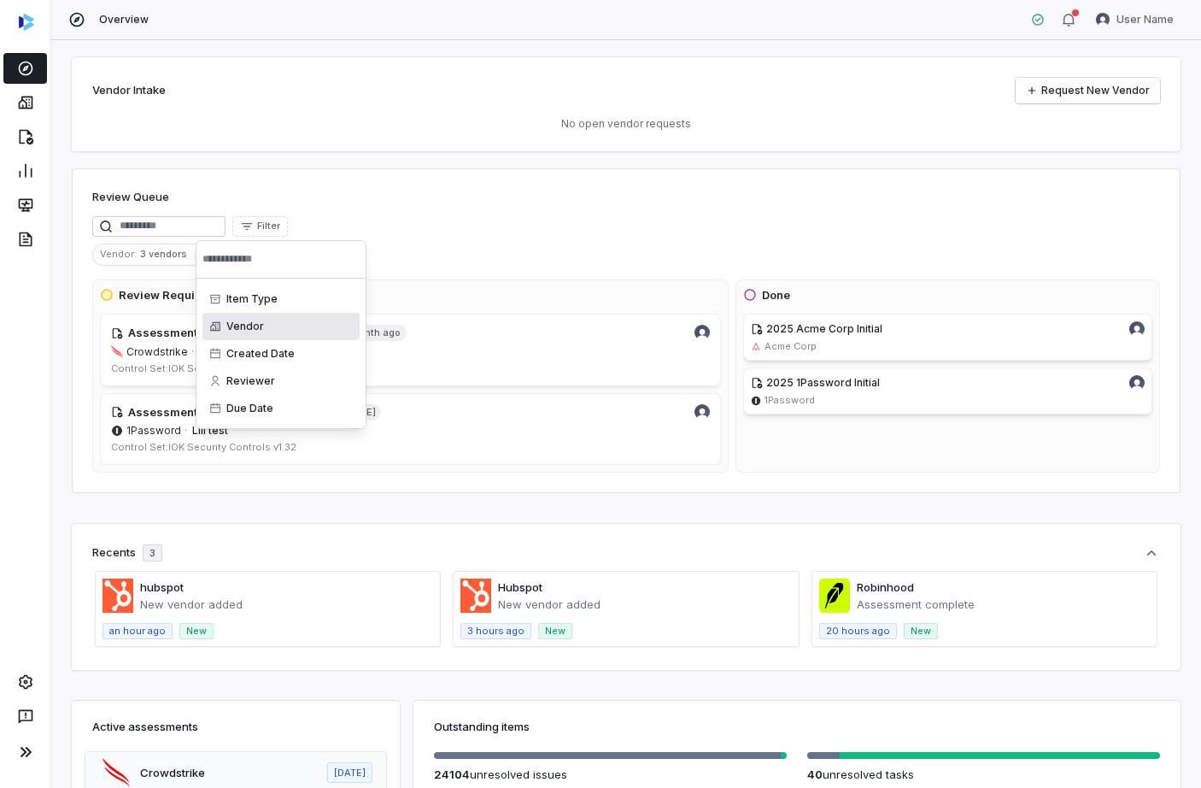
click at [279, 326] on div "Vendor" at bounding box center [281, 326] width 157 height 27
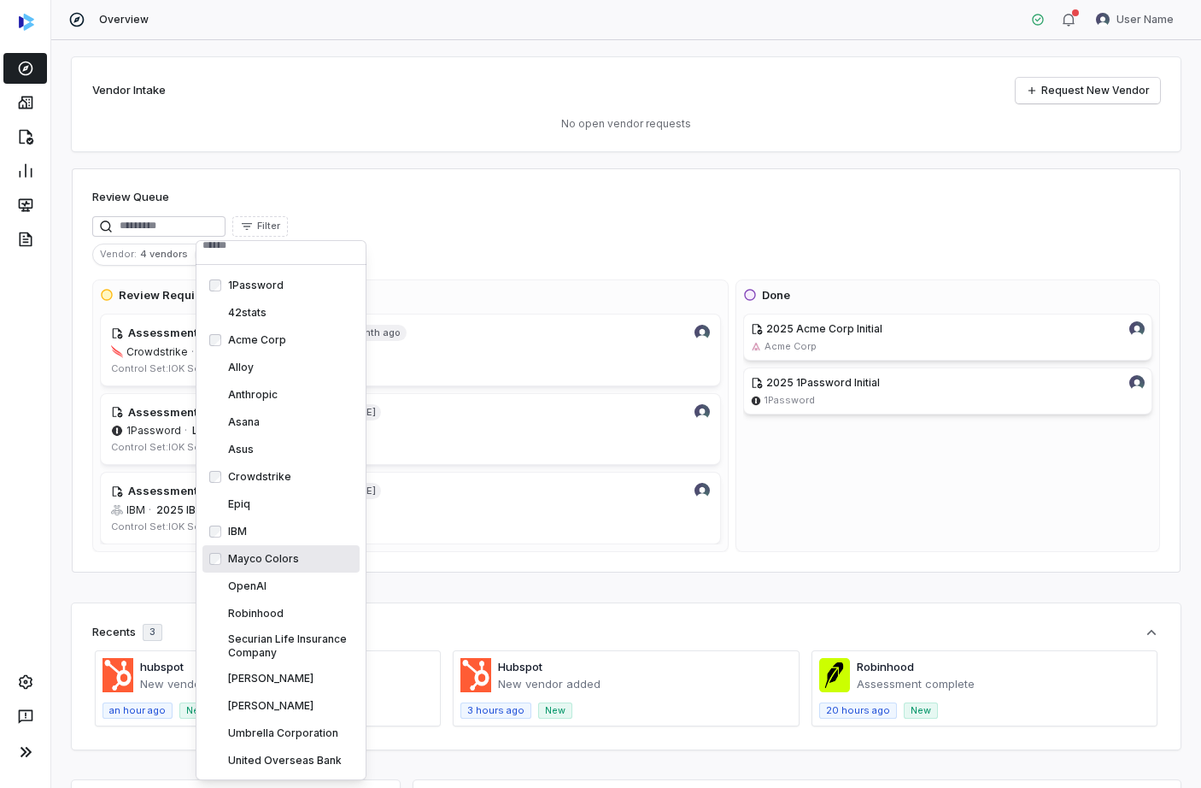
scroll to position [15, 0]
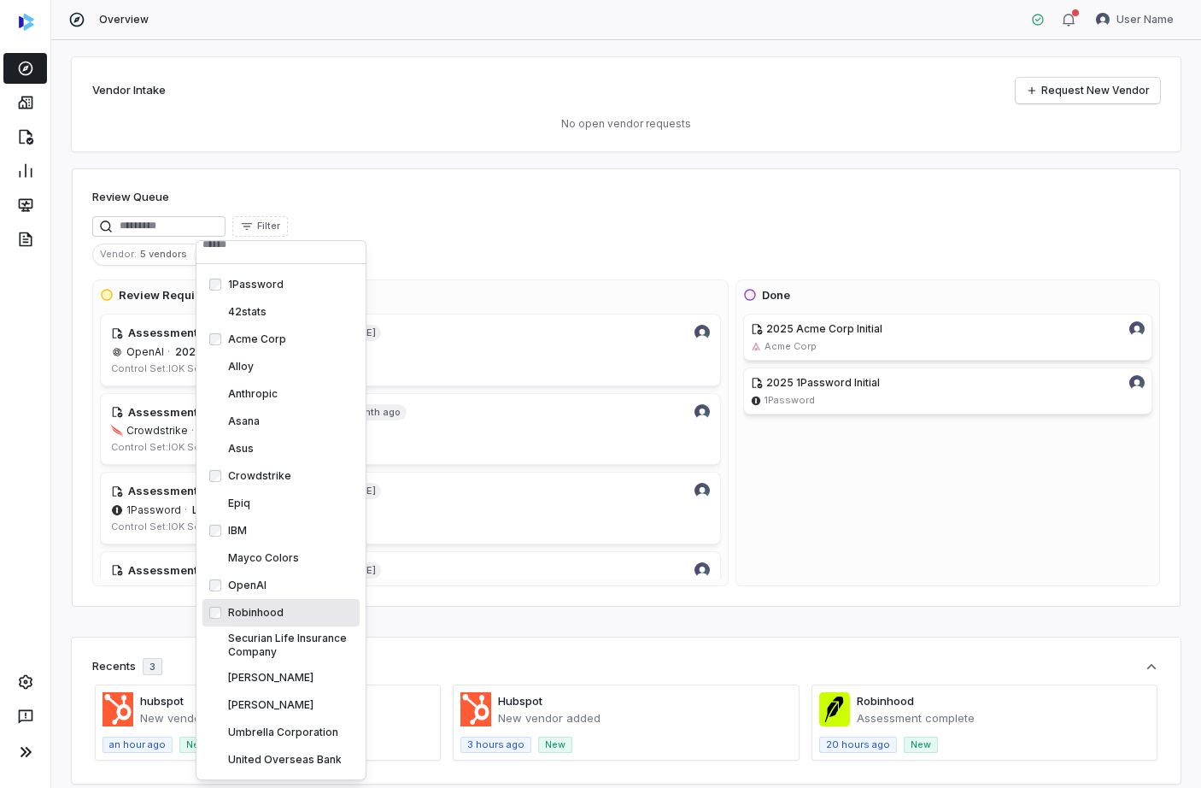
click at [155, 602] on div "Vendor Intake Request New Vendor No open vendor requests Review Queue Filter Ve…" at bounding box center [626, 414] width 1150 height 748
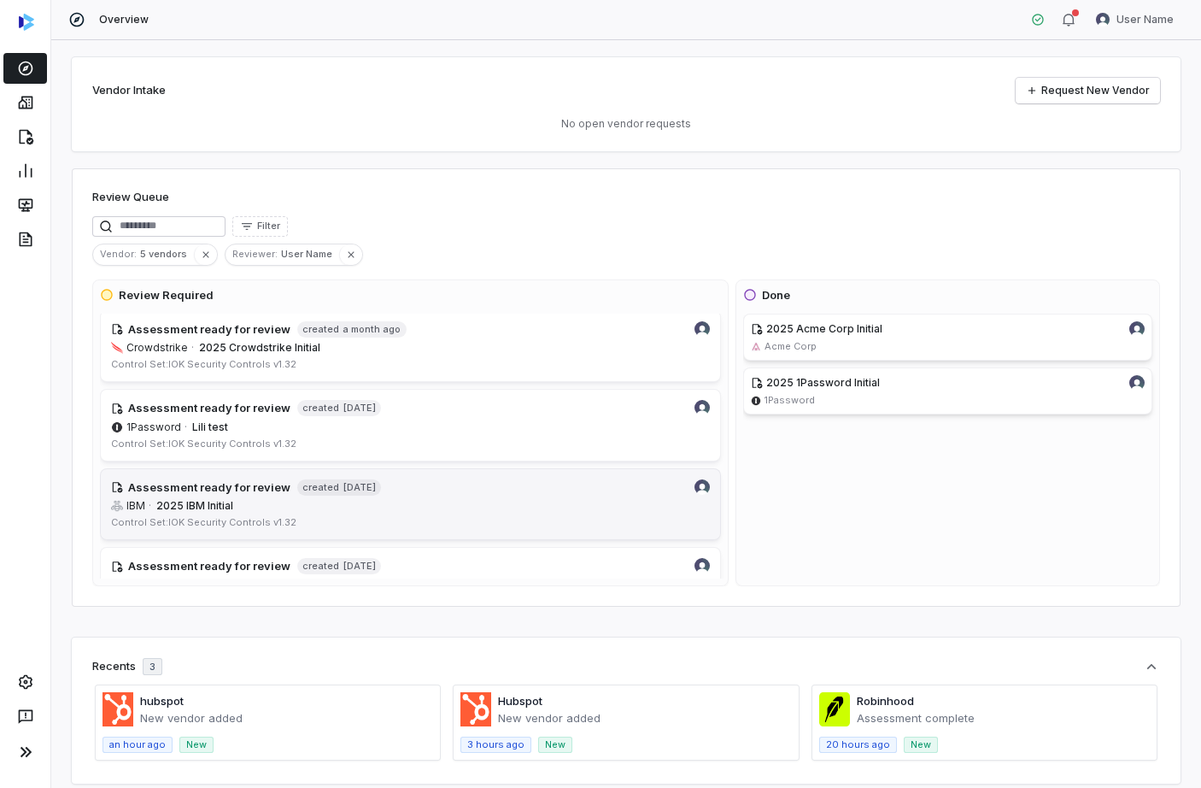
scroll to position [0, 0]
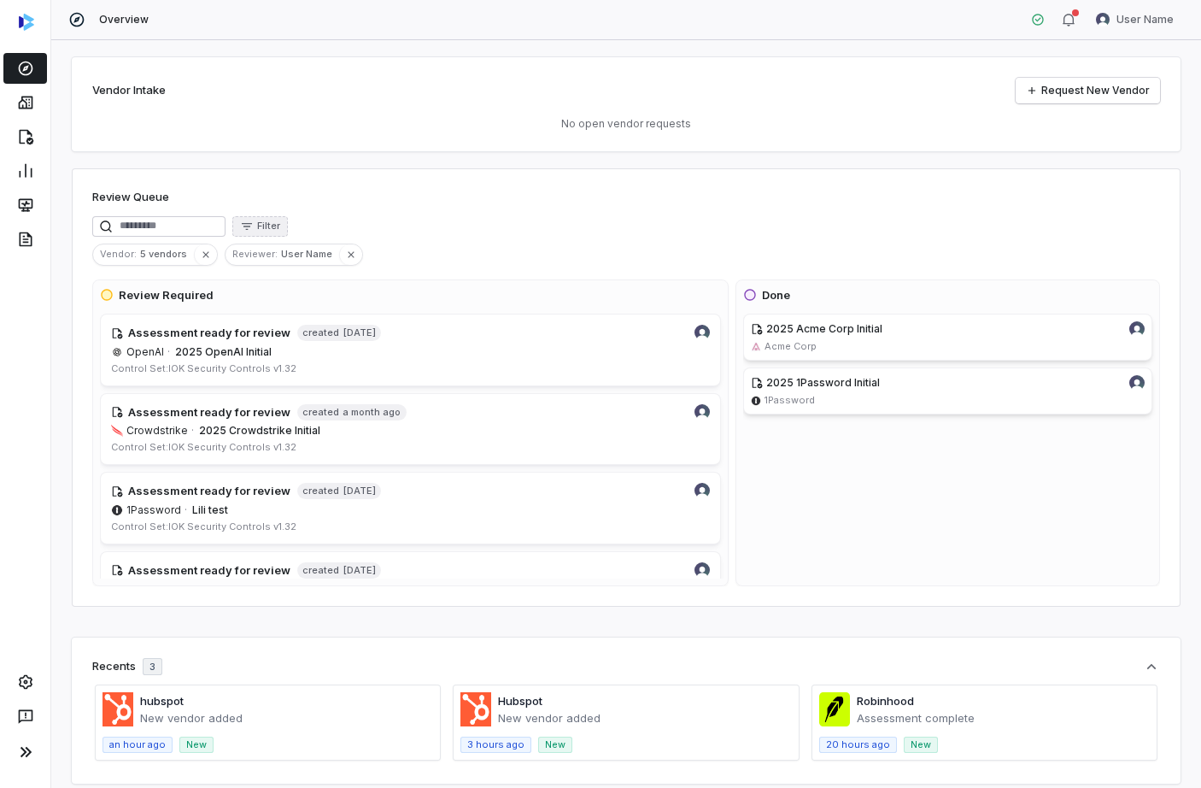
click at [288, 220] on button "Filter" at bounding box center [260, 226] width 56 height 21
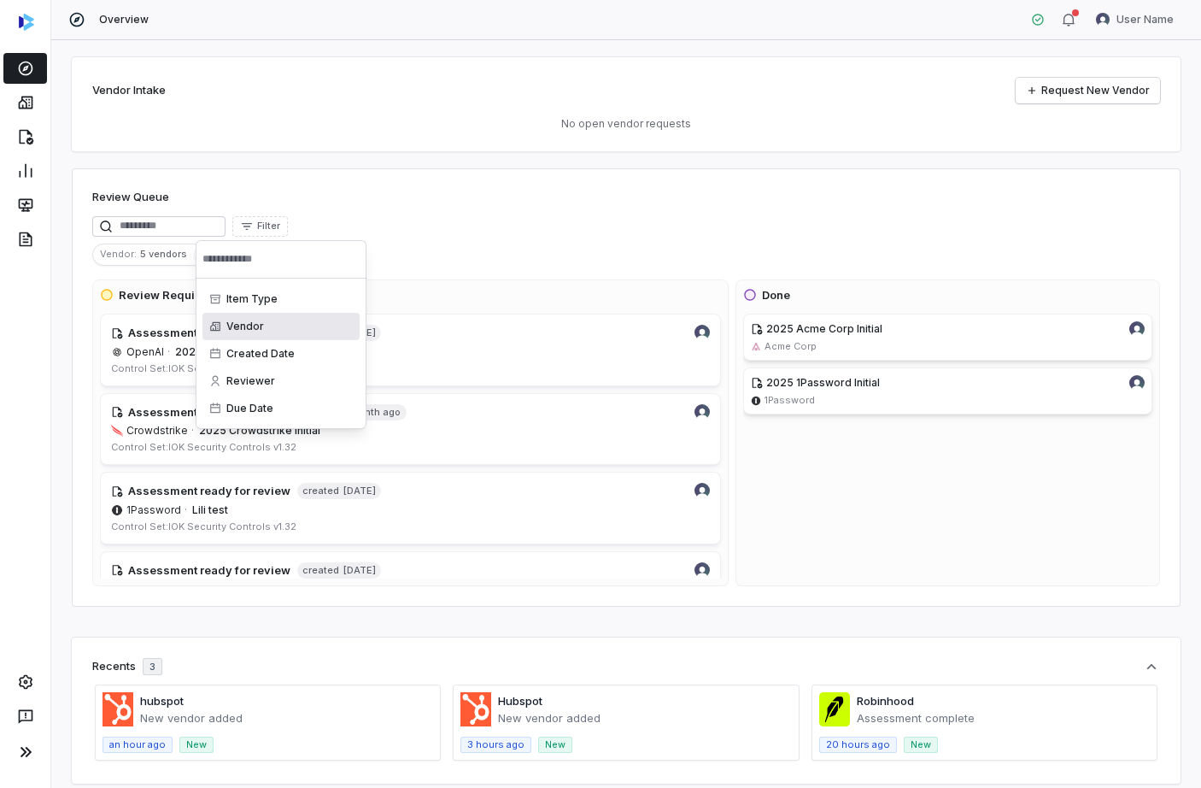
click at [253, 324] on div "Vendor" at bounding box center [281, 326] width 157 height 27
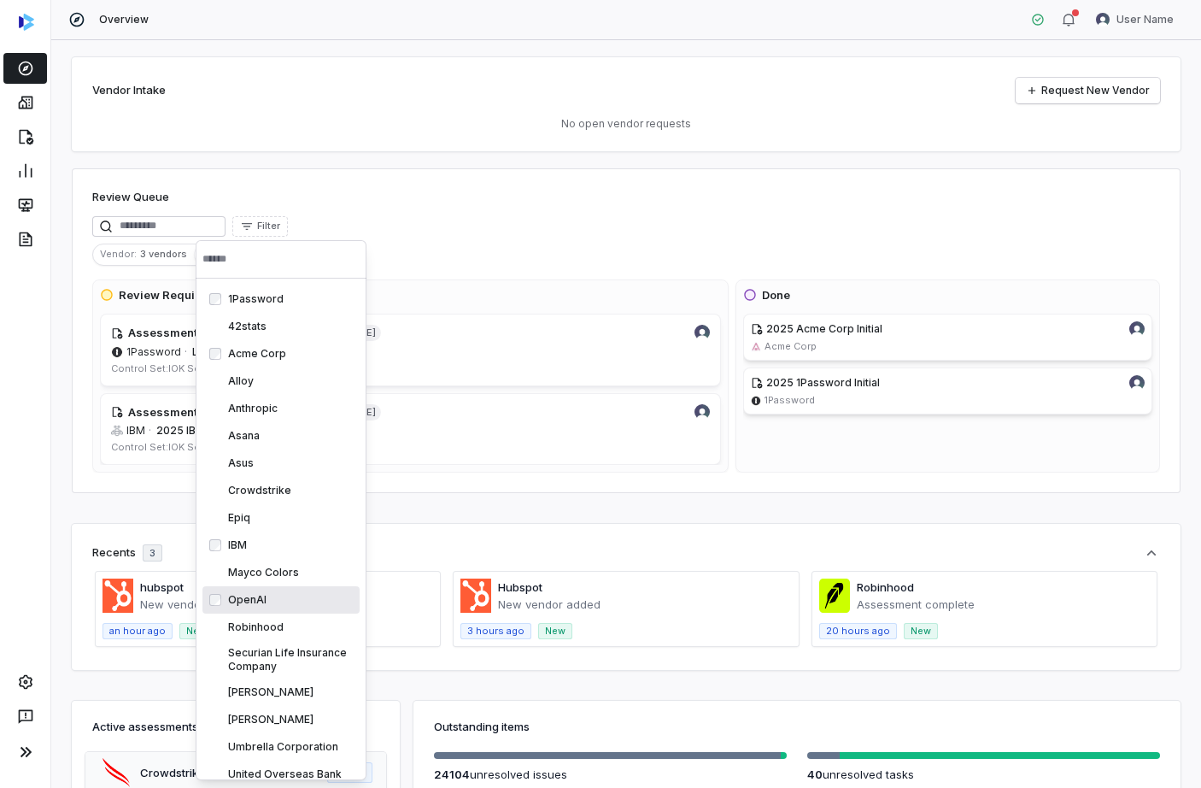
click at [124, 535] on div "Recents 3 hubspot New vendor added an hour ago New Hubspot New vendor added 3 h…" at bounding box center [626, 597] width 1109 height 146
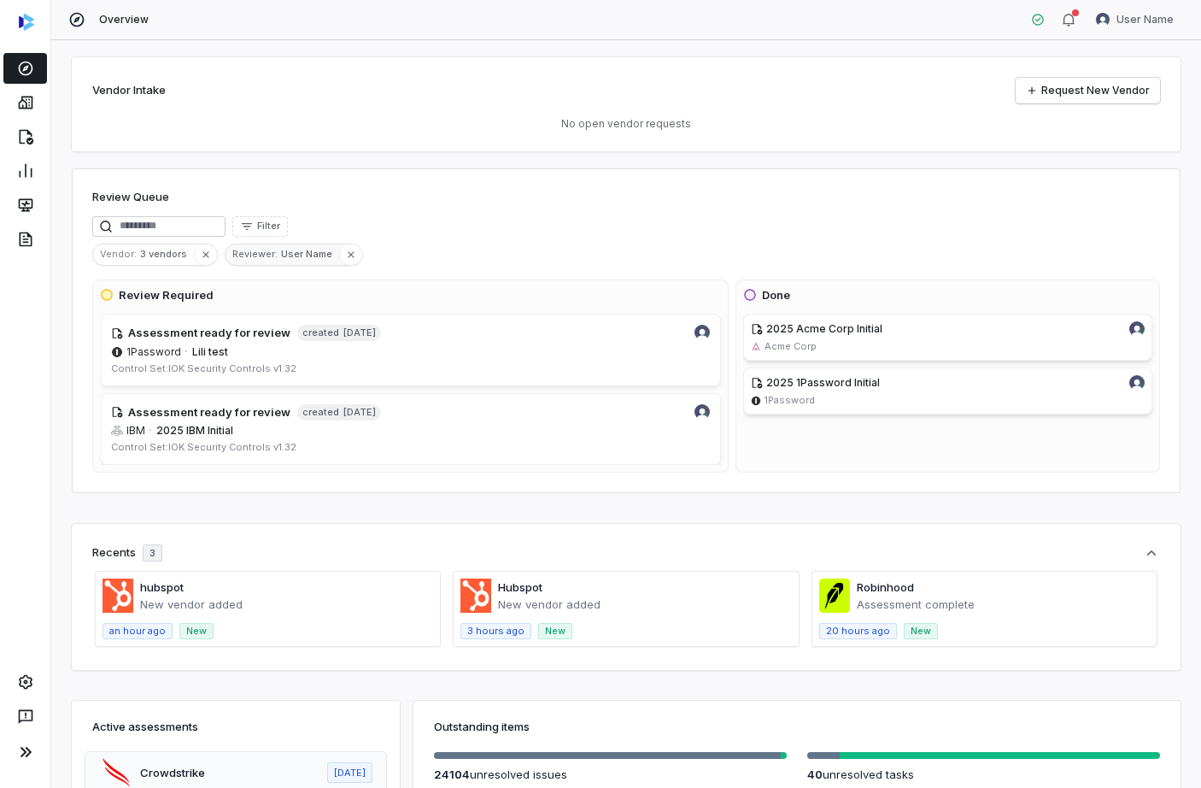
click at [281, 260] on span "User Name" at bounding box center [310, 253] width 58 height 15
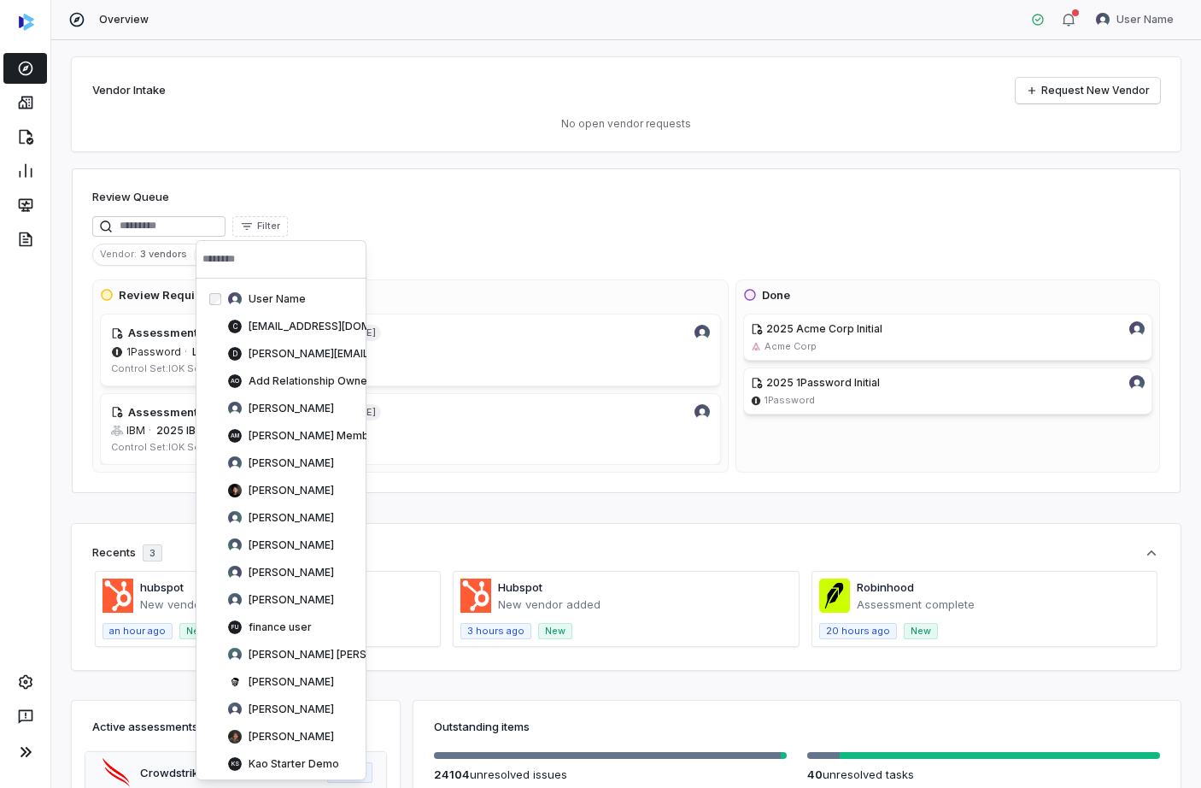
click at [430, 201] on div "Review Queue" at bounding box center [626, 199] width 1068 height 21
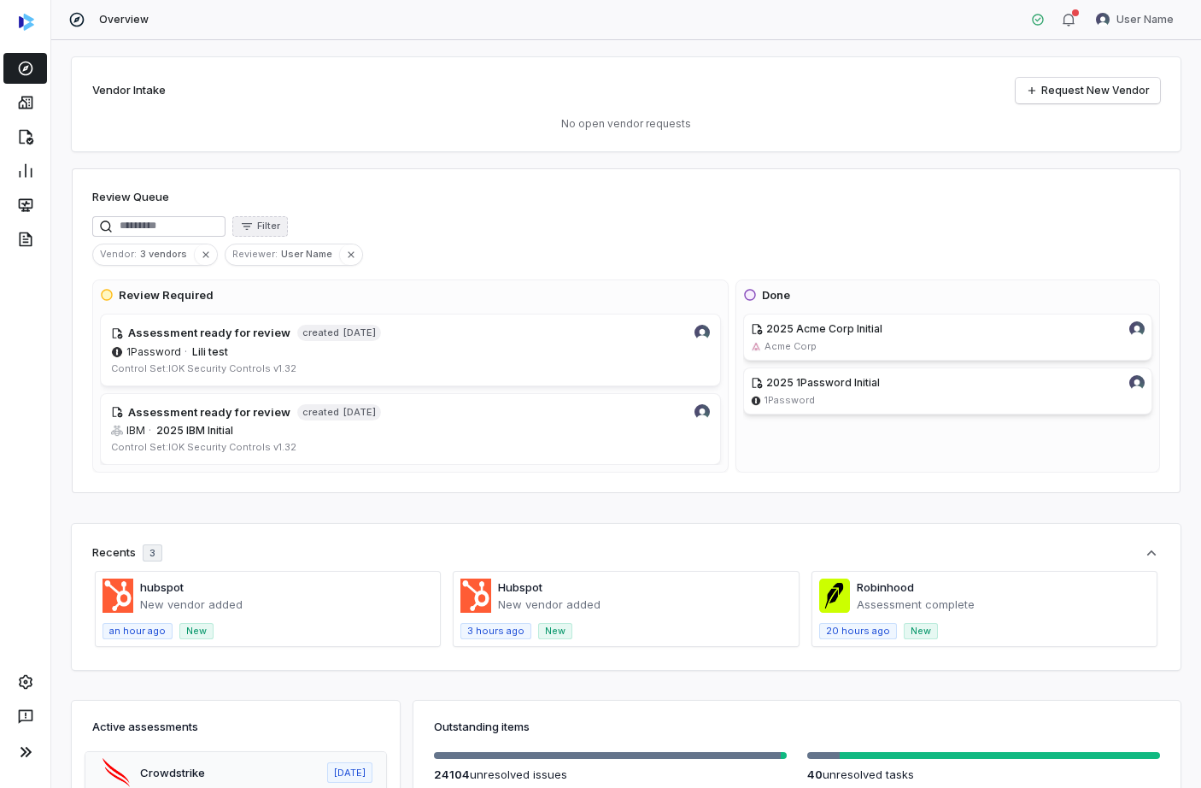
click at [286, 216] on button "Filter" at bounding box center [260, 226] width 56 height 21
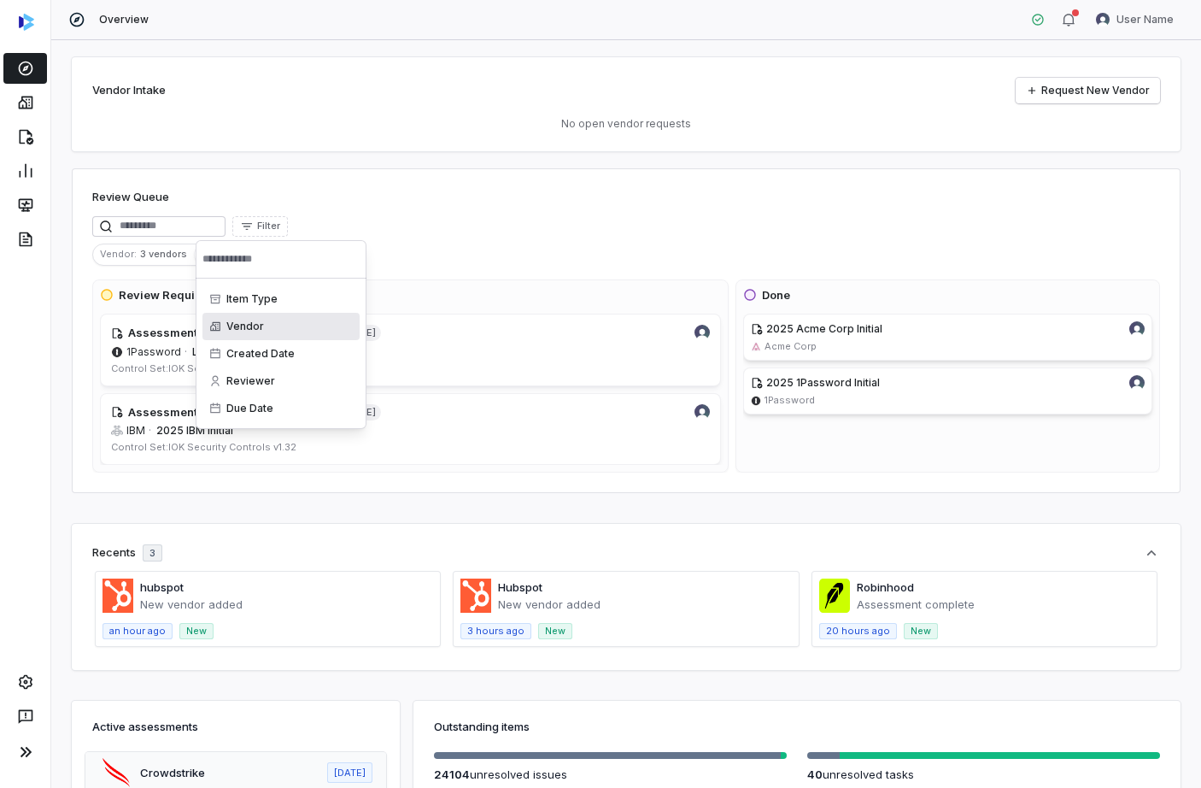
click at [279, 313] on div "Vendor" at bounding box center [281, 326] width 157 height 27
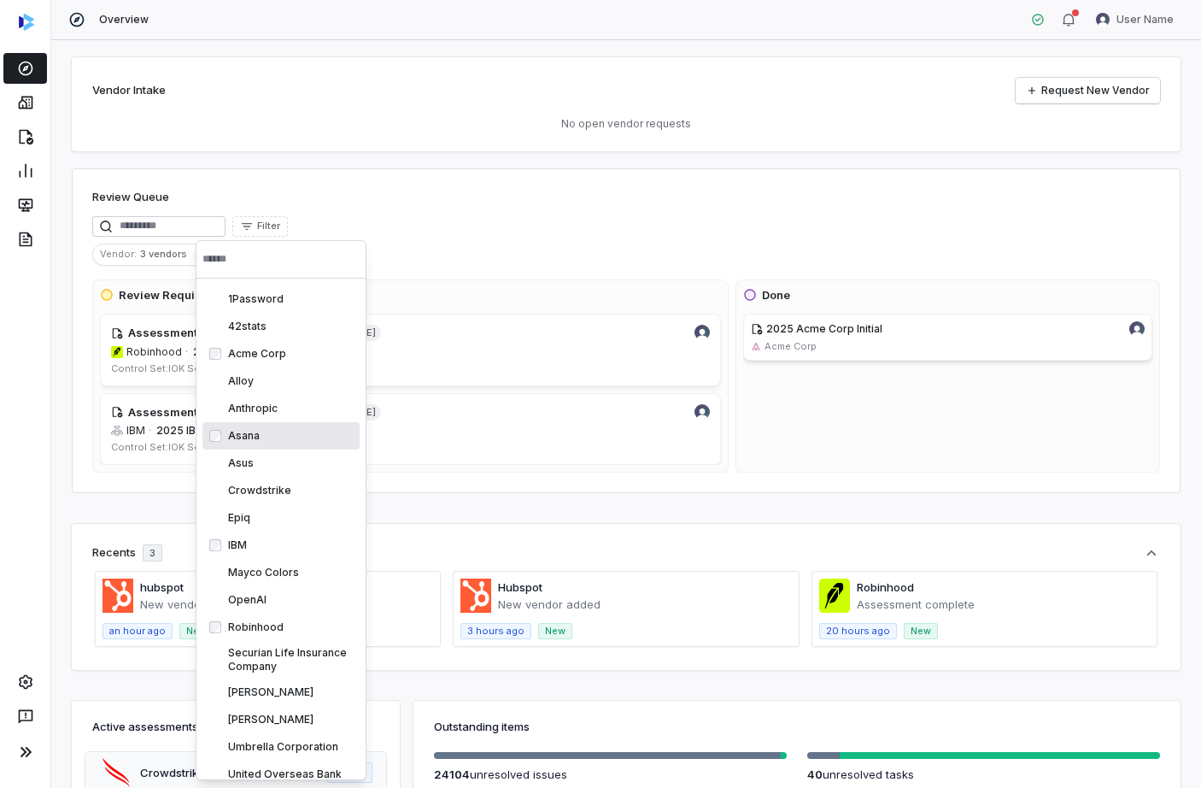
click at [442, 517] on div "Vendor Intake Request New Vendor No open vendor requests Review Queue Filter Ve…" at bounding box center [626, 414] width 1150 height 748
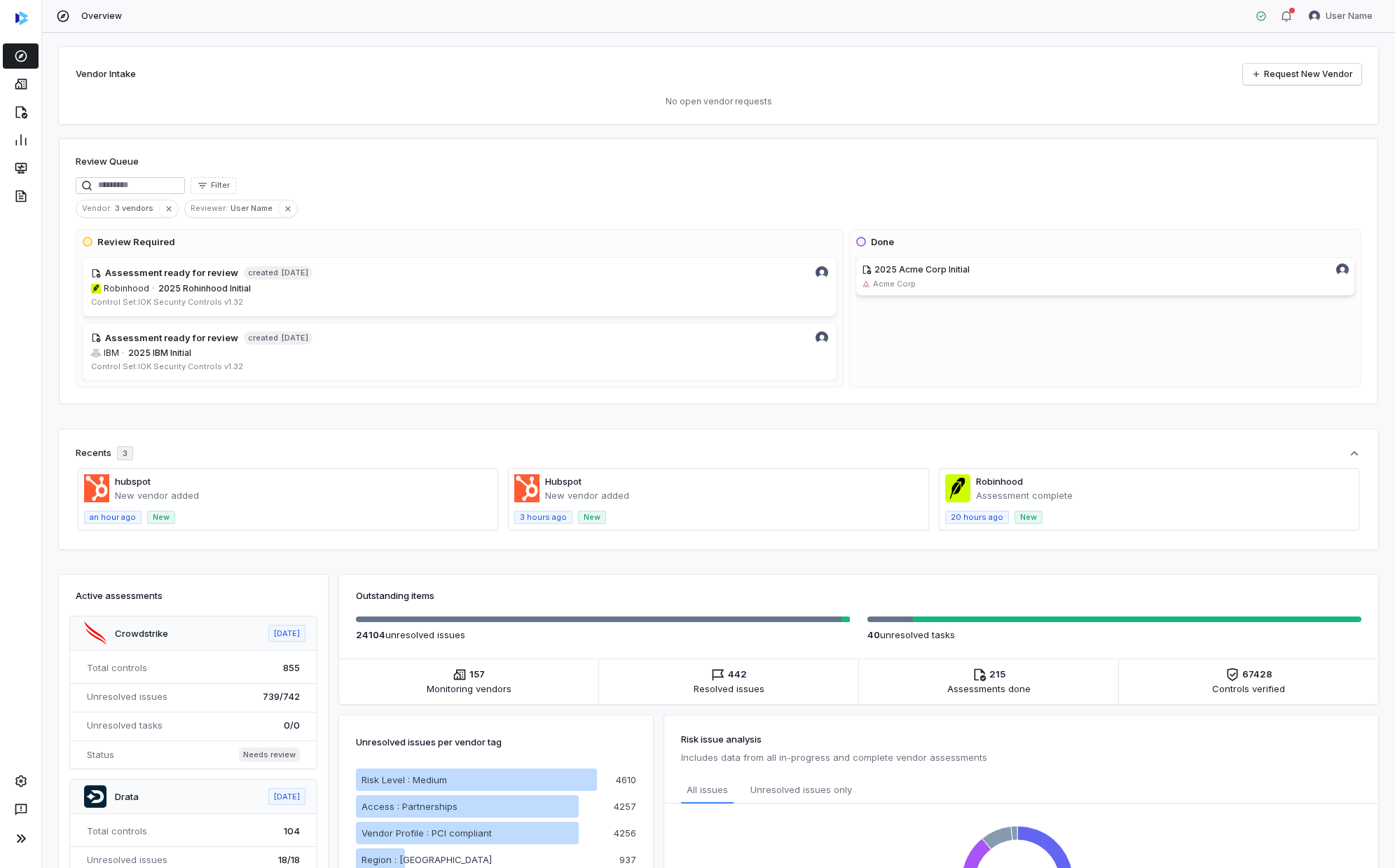
click at [754, 128] on div "Vendor Intake Request New Vendor No open vendor requests Review Queue Filter Ve…" at bounding box center [718, 450] width 1353 height 835
click at [30, 80] on link at bounding box center [21, 84] width 36 height 25
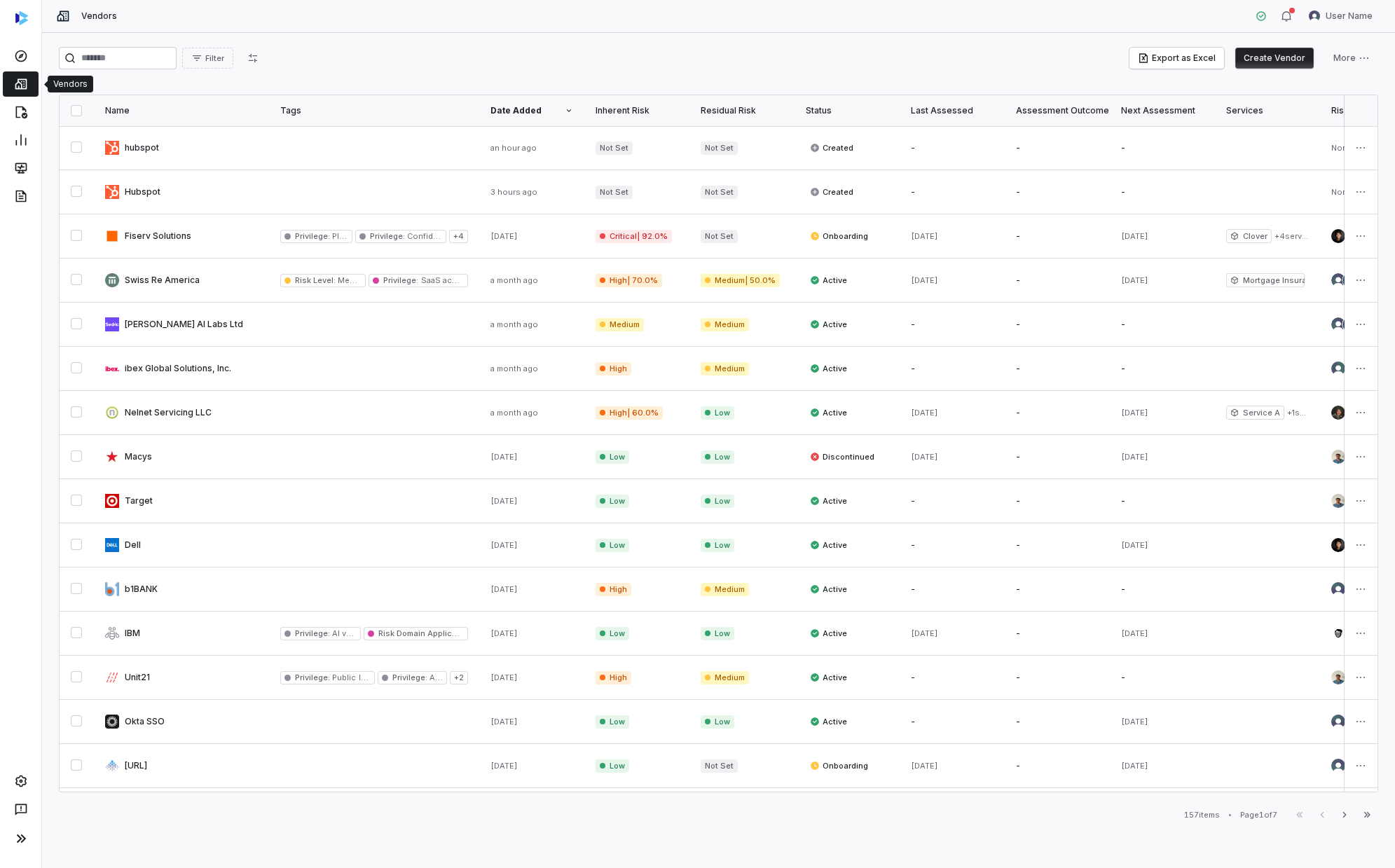
click at [461, 65] on div "Filter Export as Excel Create Vendor More" at bounding box center [718, 57] width 1320 height 22
click at [30, 61] on link at bounding box center [21, 56] width 36 height 25
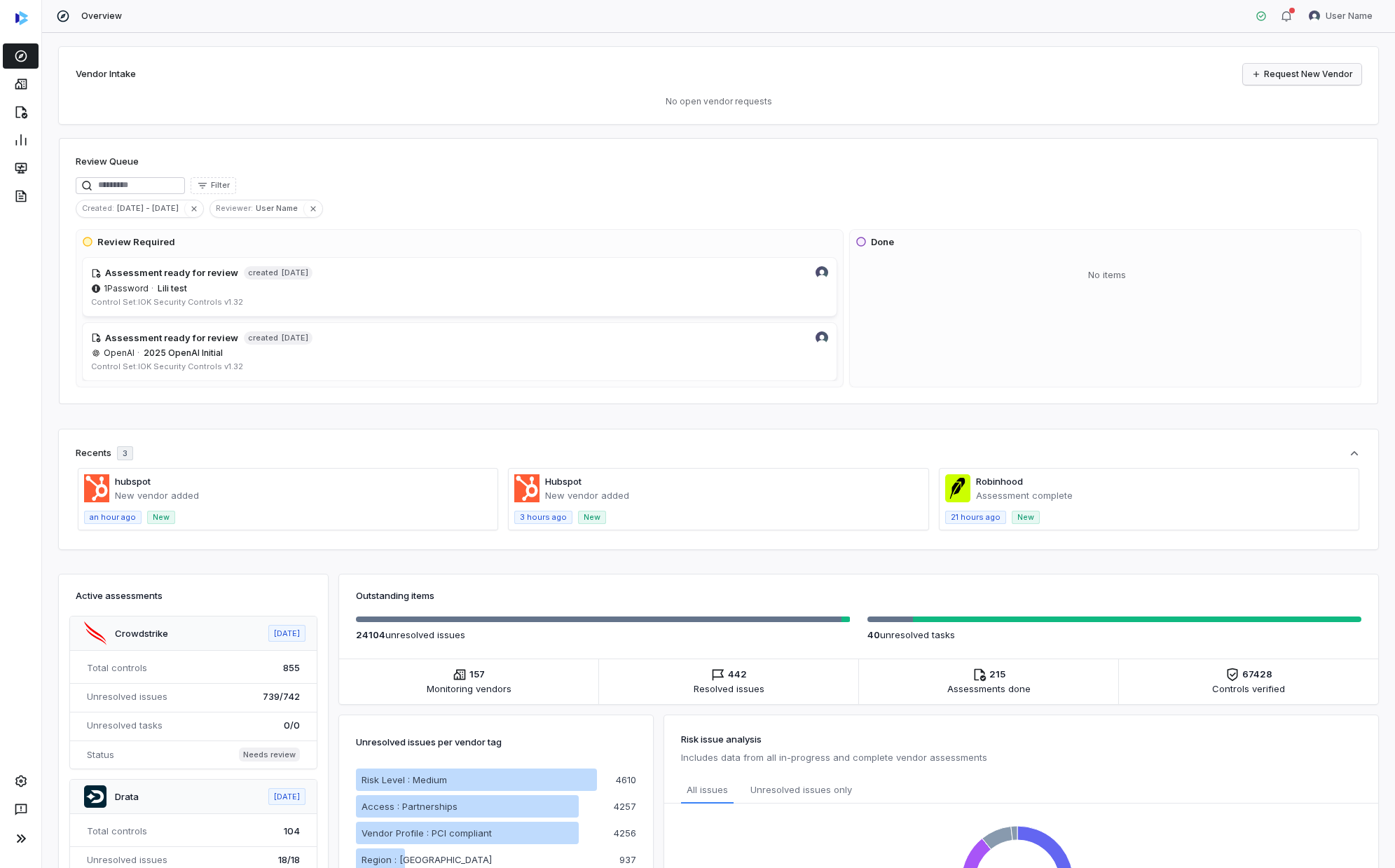
click at [754, 67] on link "Request New Vendor" at bounding box center [1302, 75] width 118 height 21
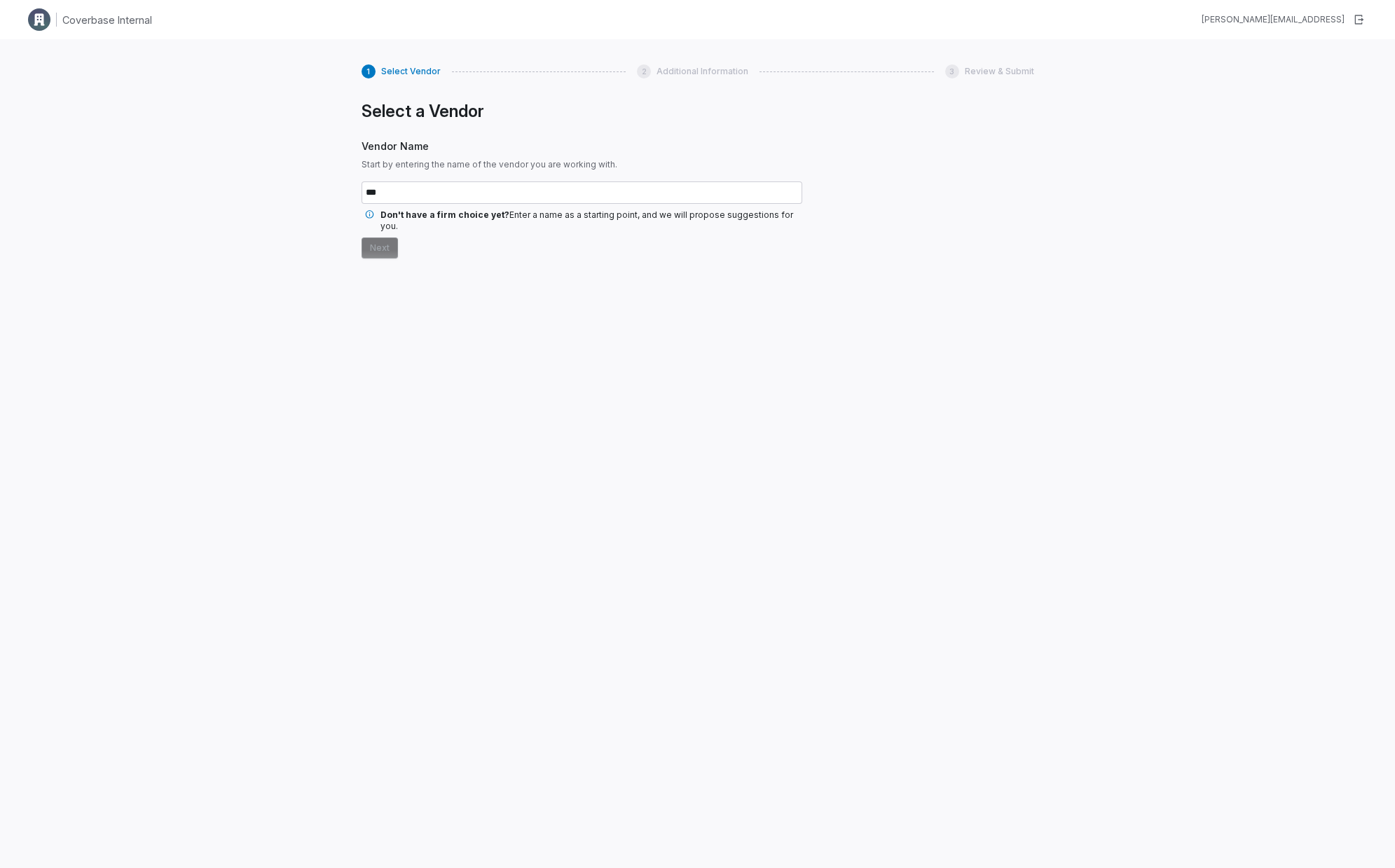
type input "***"
click at [362, 238] on button "Next" at bounding box center [380, 248] width 36 height 21
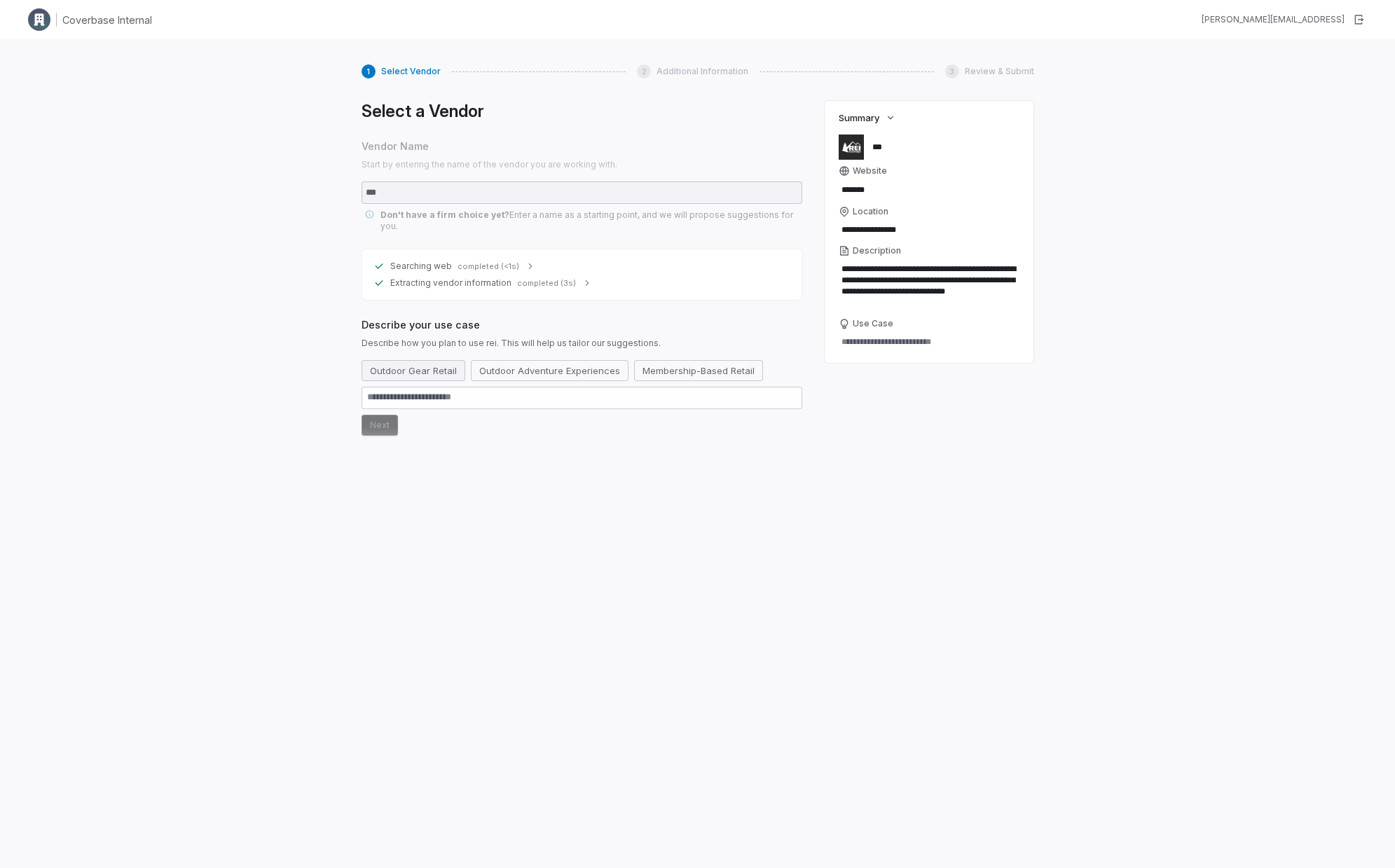
click at [426, 360] on button "Outdoor Gear Retail" at bounding box center [413, 370] width 103 height 21
click at [379, 420] on button "Next" at bounding box center [380, 425] width 36 height 21
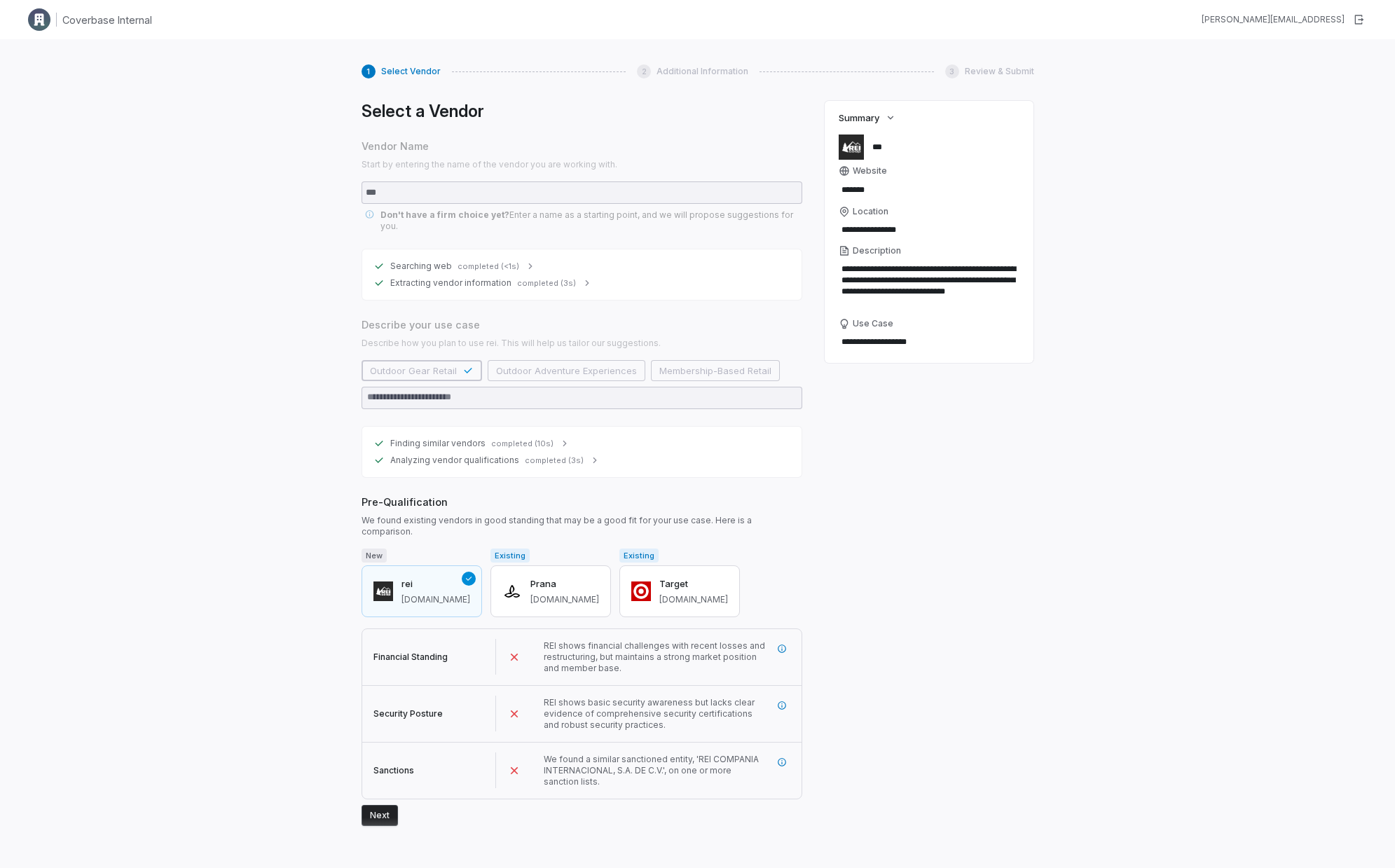
click at [754, 493] on div "**********" at bounding box center [929, 465] width 209 height 728
click at [517, 493] on icon "Failed" at bounding box center [514, 770] width 14 height 14
click at [374, 493] on button "Next" at bounding box center [380, 816] width 36 height 21
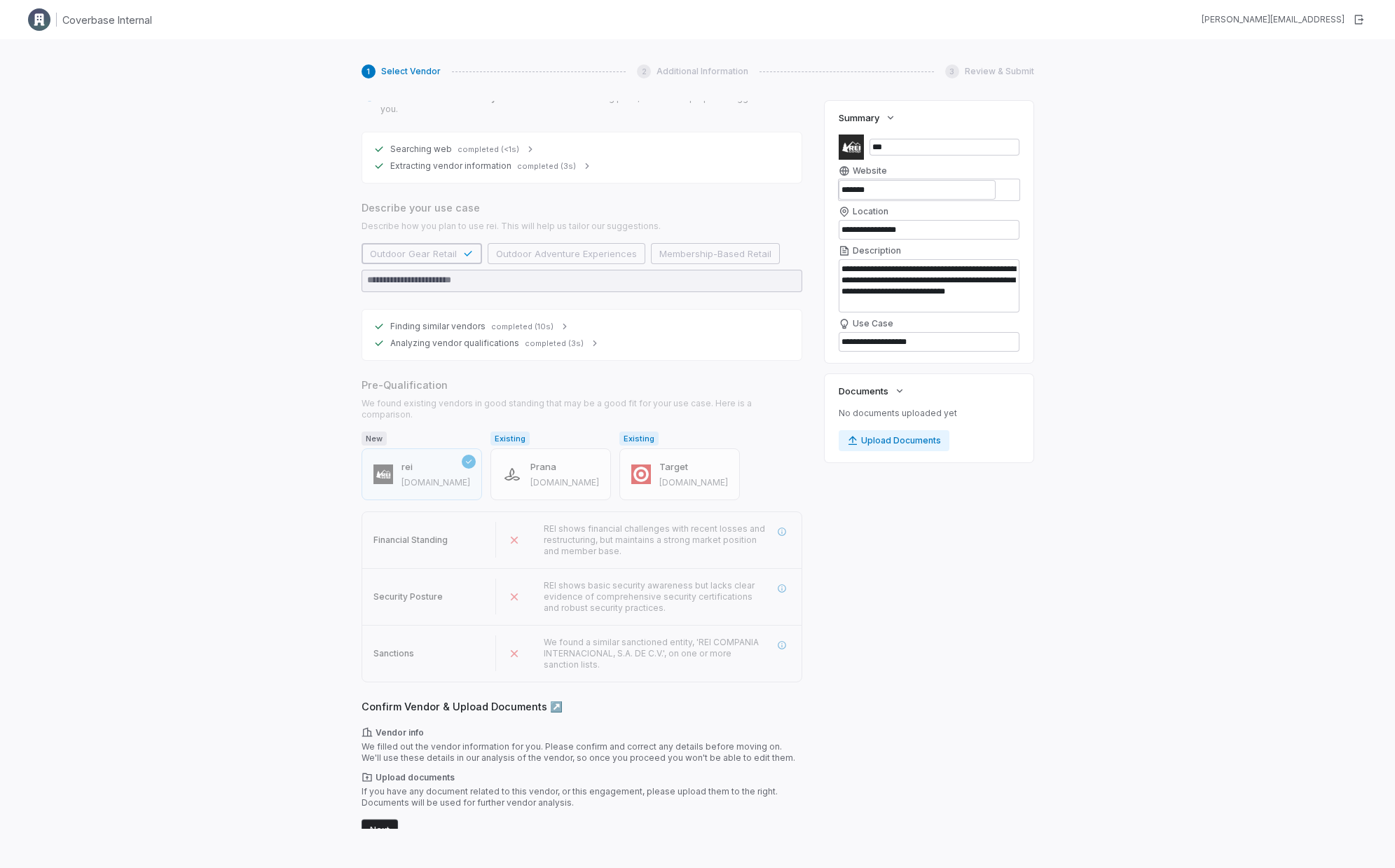
scroll to position [116, 0]
click at [392, 493] on button "Next" at bounding box center [380, 829] width 36 height 21
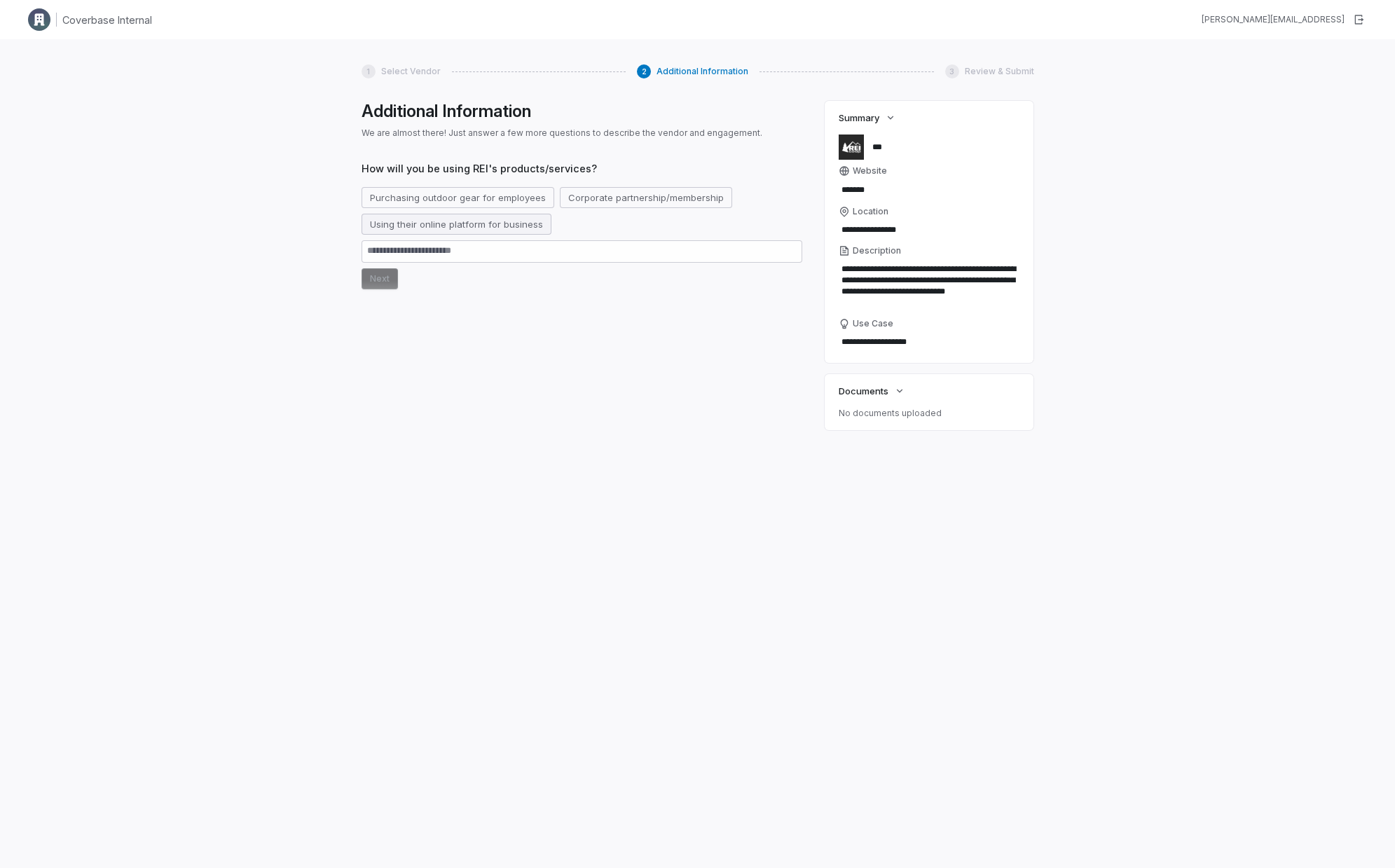
click at [426, 229] on button "Using their online platform for business" at bounding box center [457, 225] width 190 height 21
click at [362, 288] on button "Next" at bounding box center [380, 279] width 36 height 21
click at [373, 284] on button "Next" at bounding box center [380, 279] width 36 height 21
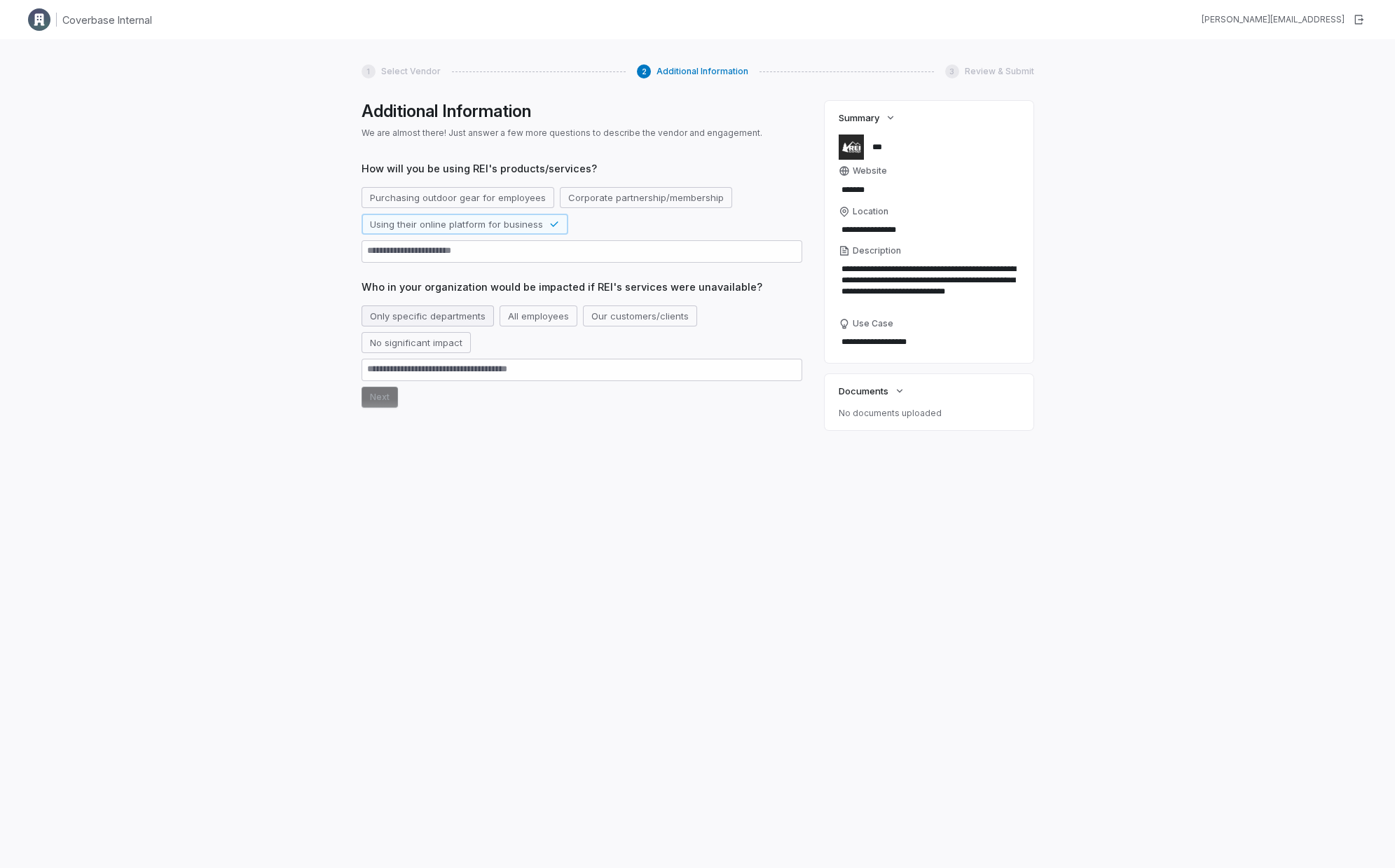
click at [417, 321] on button "Only specific departments" at bounding box center [428, 316] width 133 height 21
click at [383, 391] on button "Next" at bounding box center [380, 398] width 36 height 21
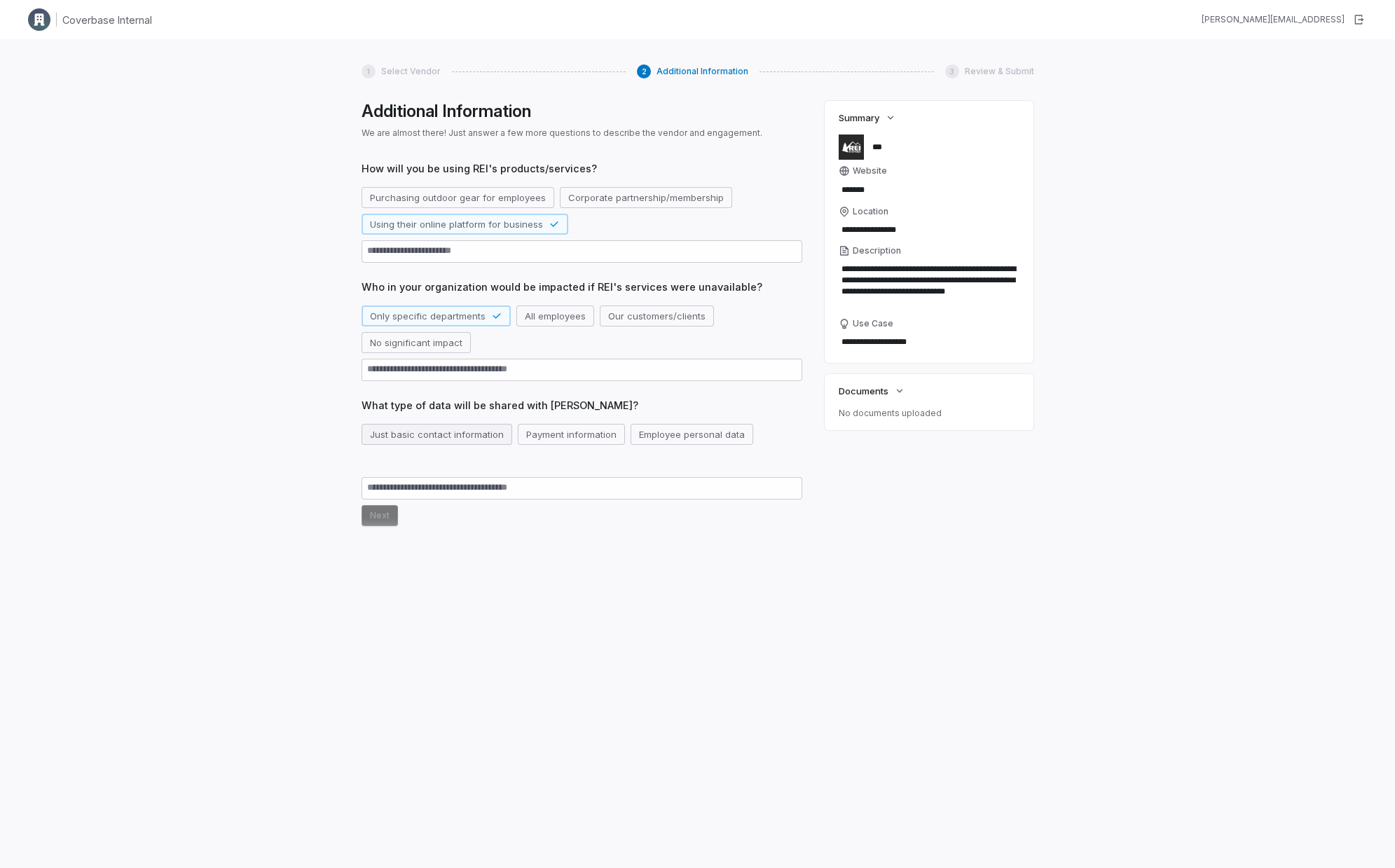
click at [431, 438] on button "Just basic contact information" at bounding box center [437, 434] width 151 height 21
click at [381, 493] on button "Next" at bounding box center [380, 516] width 36 height 21
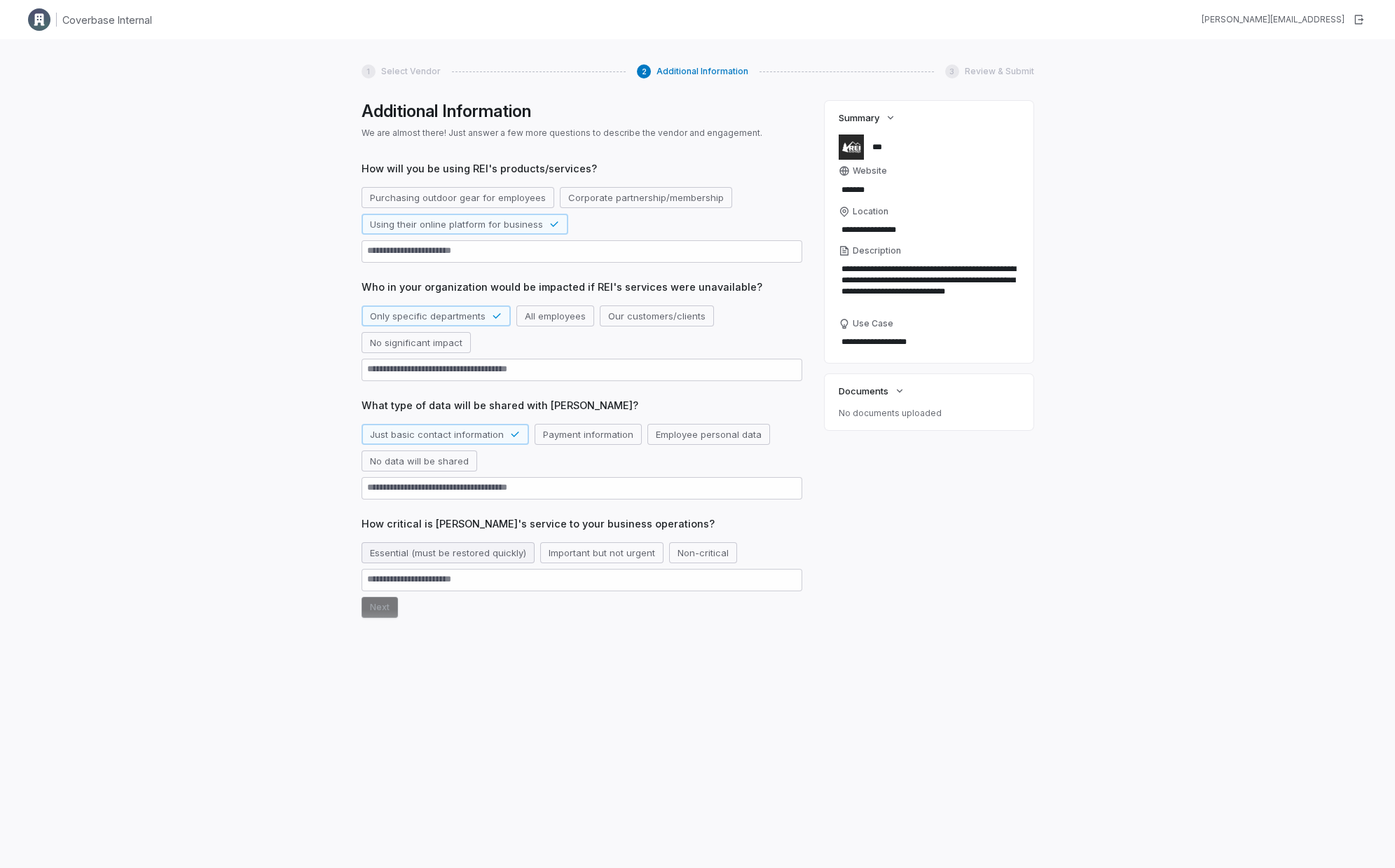
click at [422, 493] on button "Essential (must be restored quickly)" at bounding box center [448, 552] width 173 height 21
click at [387, 493] on button "Next" at bounding box center [380, 607] width 36 height 21
click at [393, 493] on button "Next" at bounding box center [380, 667] width 36 height 21
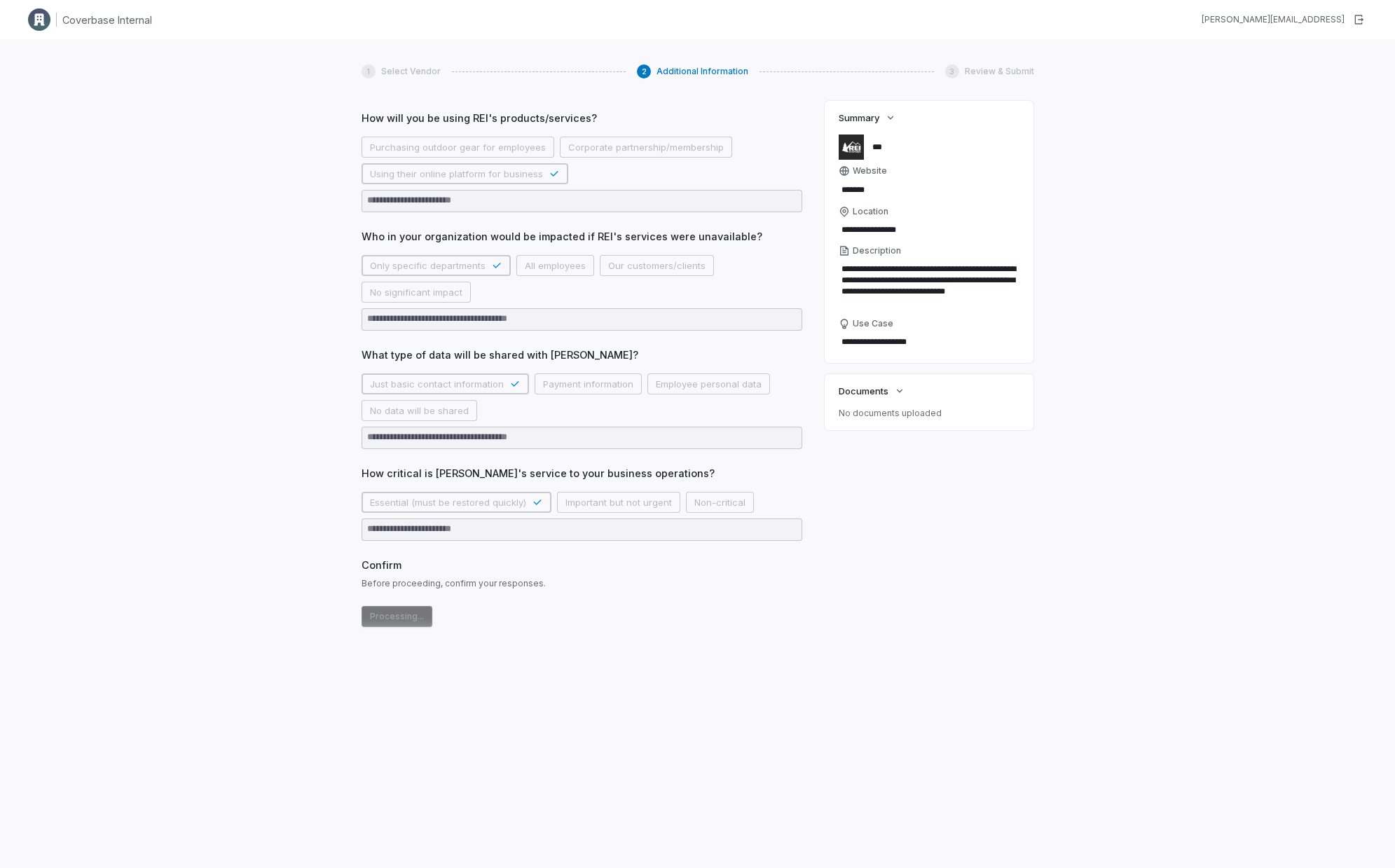
scroll to position [54, 0]
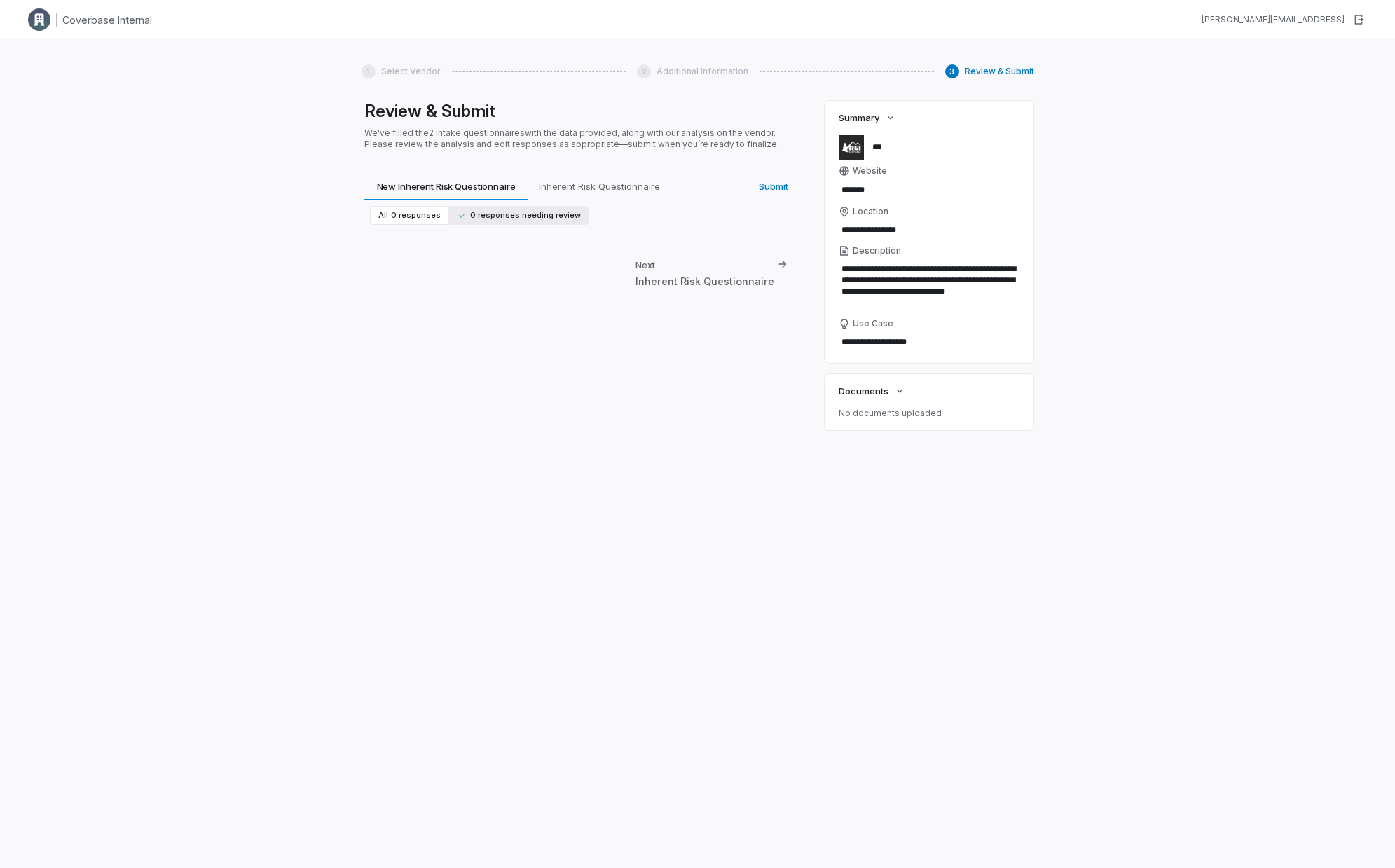
click at [481, 220] on button "0 responses needing review" at bounding box center [519, 215] width 140 height 19
click at [410, 217] on span "0 responses" at bounding box center [416, 215] width 50 height 11
click at [719, 282] on div "Inherent Risk Questionnaire" at bounding box center [704, 281] width 139 height 15
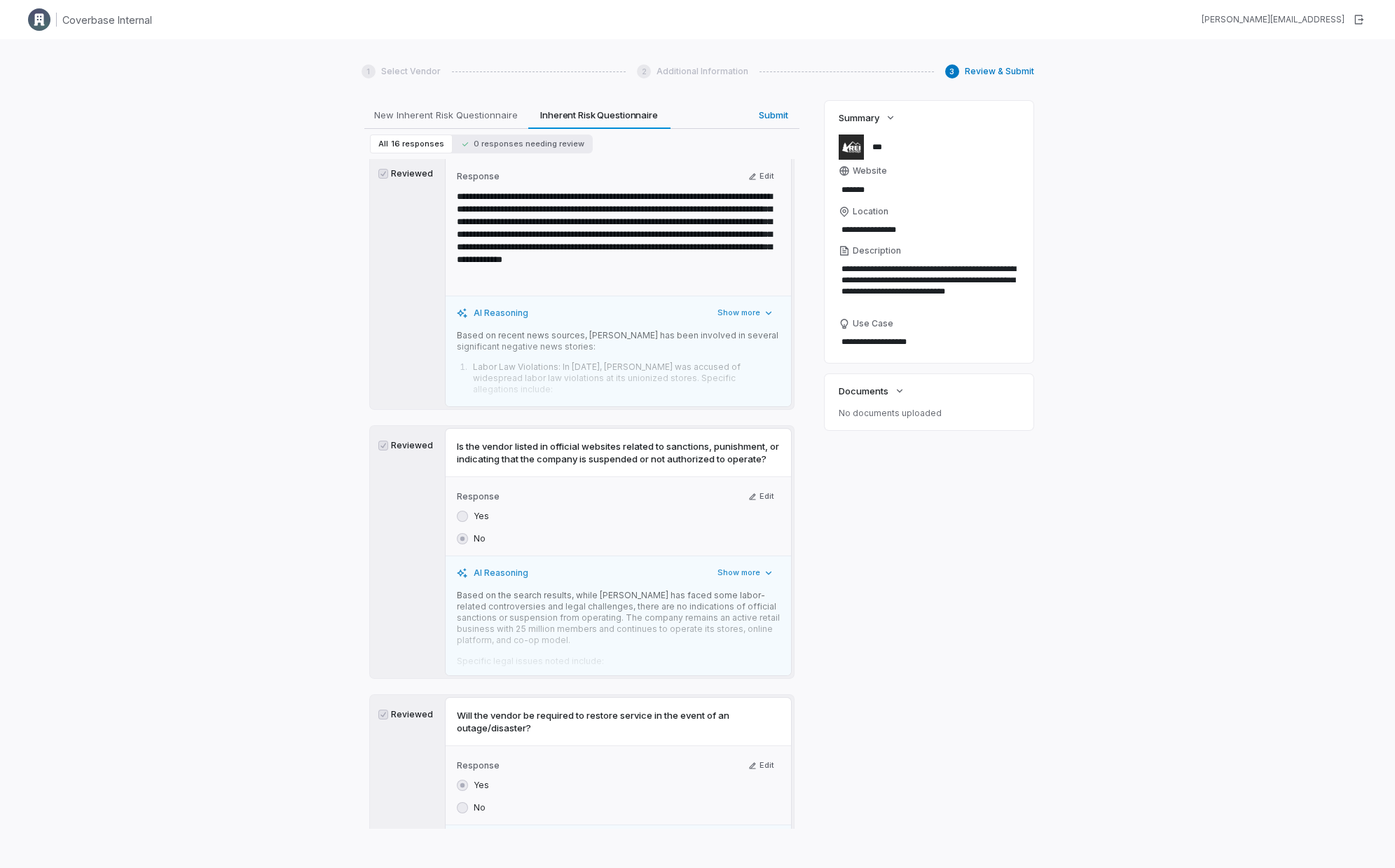
scroll to position [4210, 0]
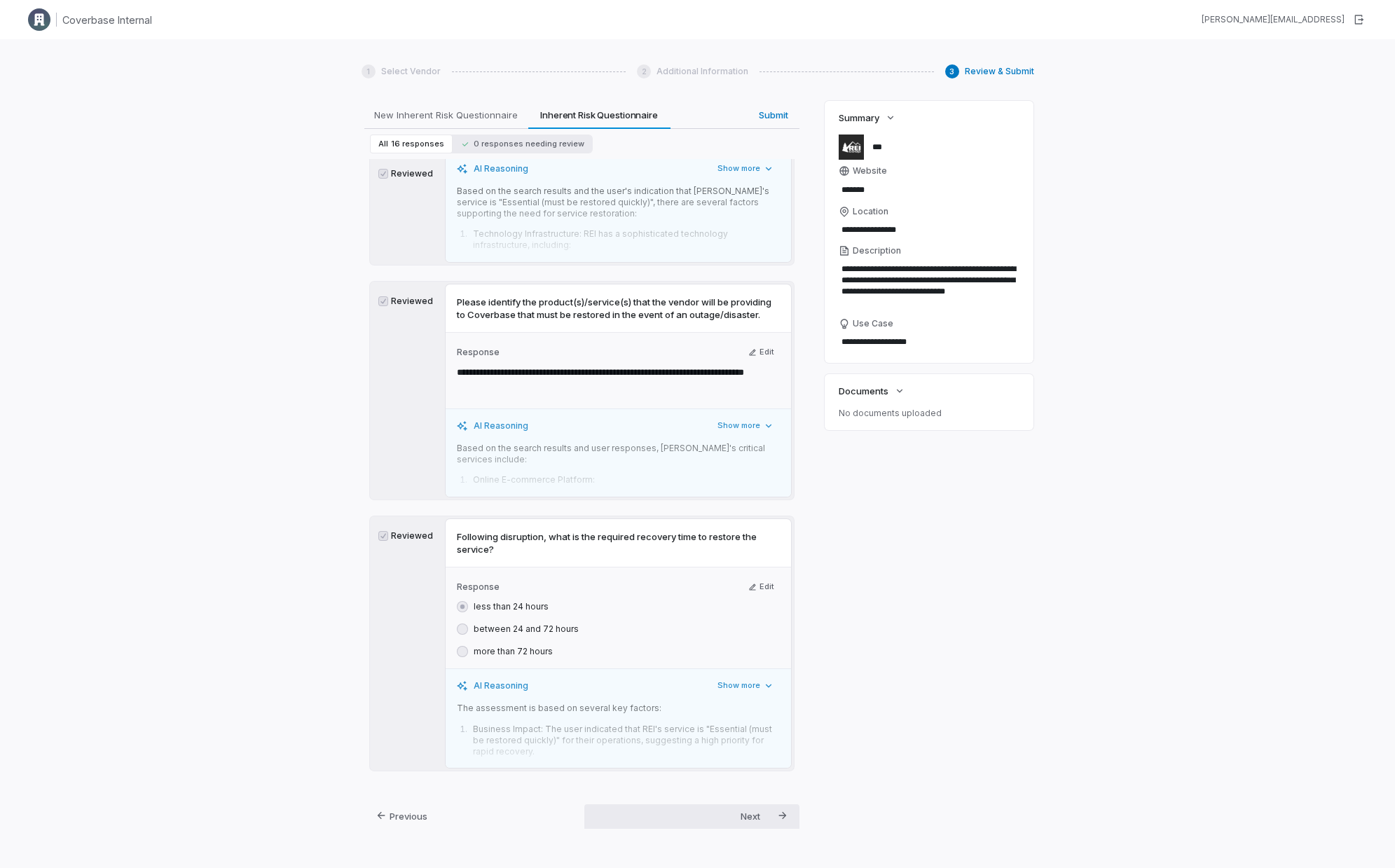
click at [728, 493] on div "Next Submit" at bounding box center [691, 825] width 193 height 41
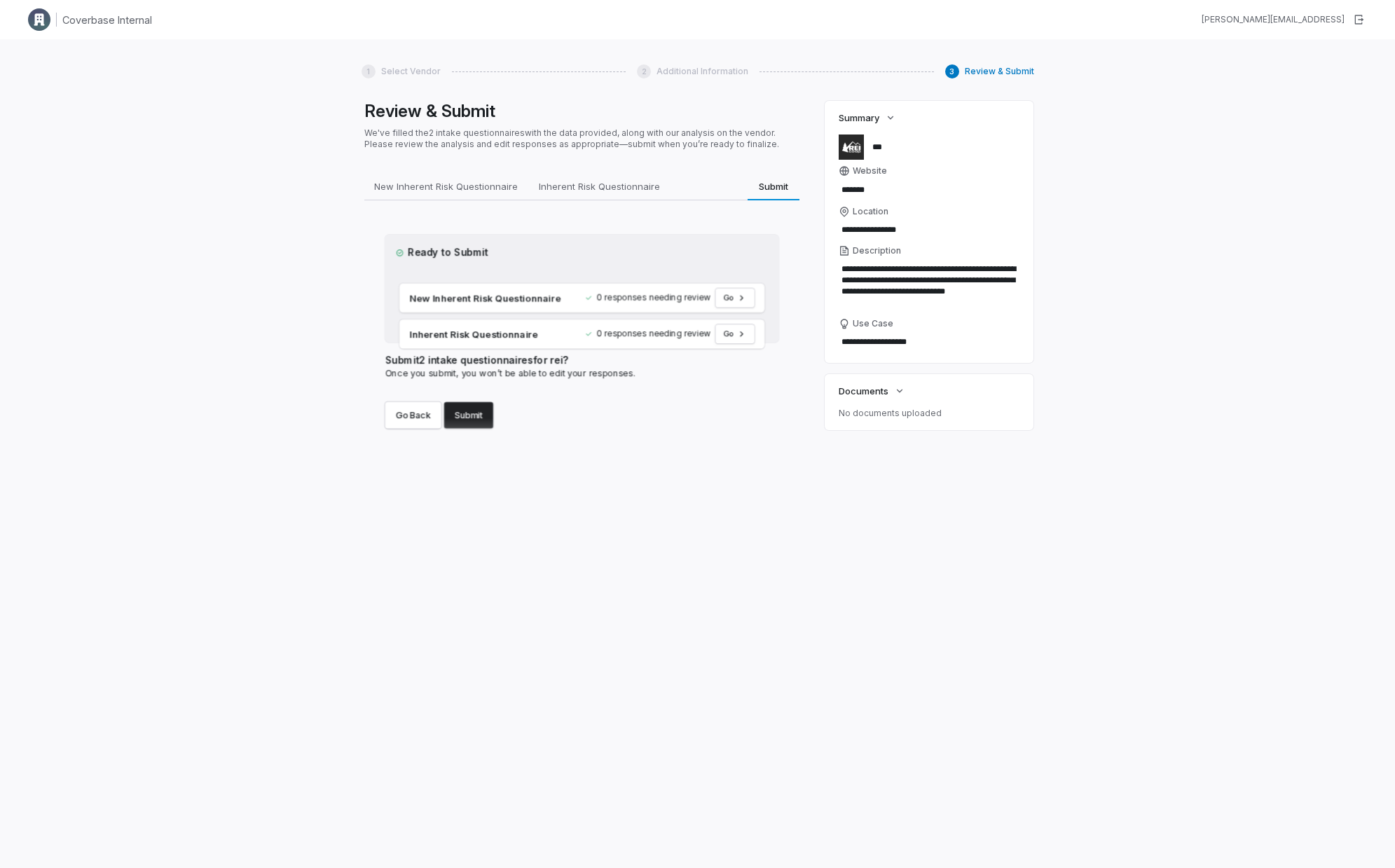
scroll to position [0, 0]
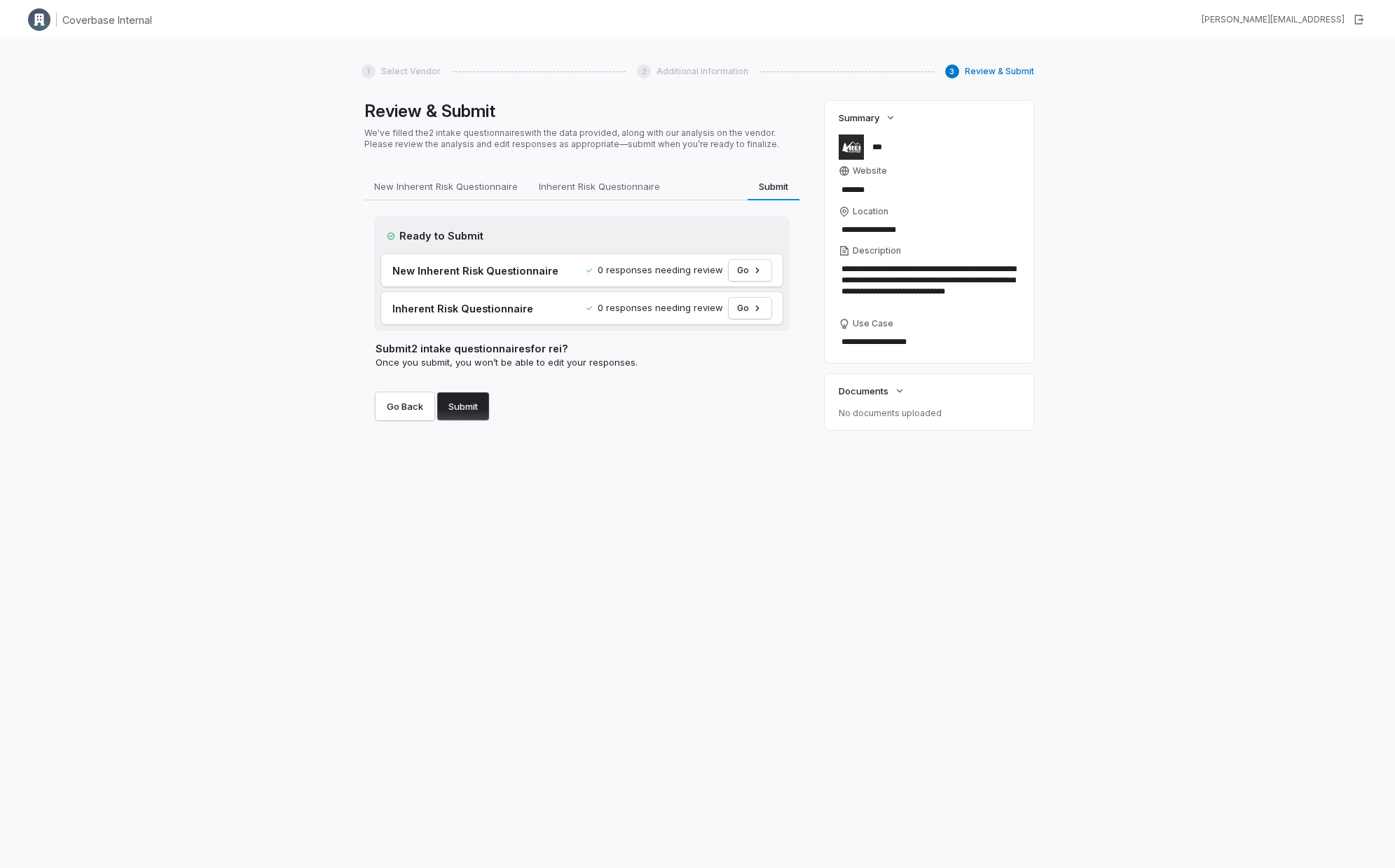
click at [460, 410] on button "Submit" at bounding box center [463, 407] width 52 height 28
type textarea "*"
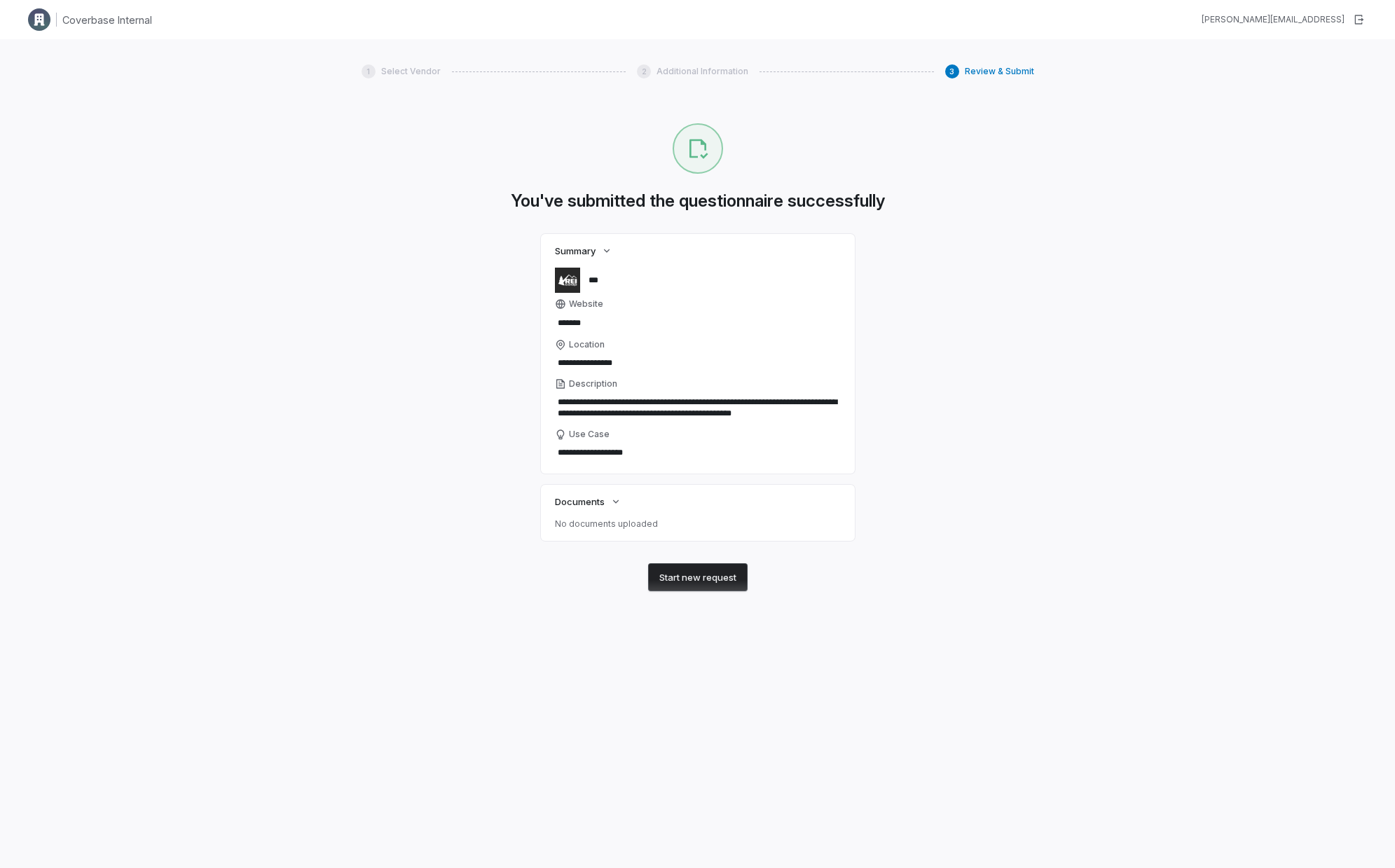
click at [709, 493] on button "Start new request" at bounding box center [697, 577] width 99 height 28
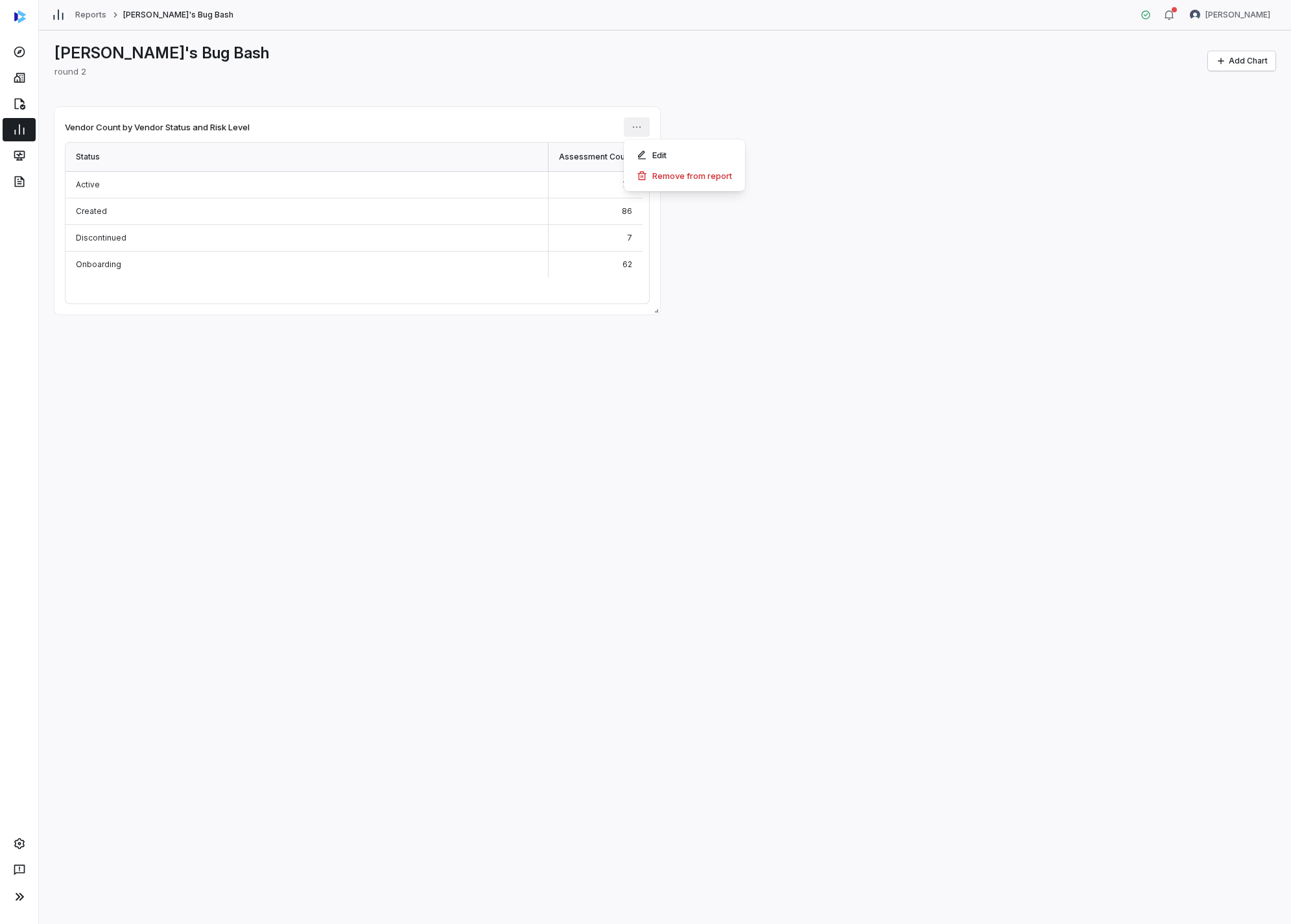
click at [637, 121] on html "Reports Amanda's Bug Bash Amanda Pettenati Amanda's Bug Bash round 2 Add Chart …" at bounding box center [645, 462] width 1291 height 924
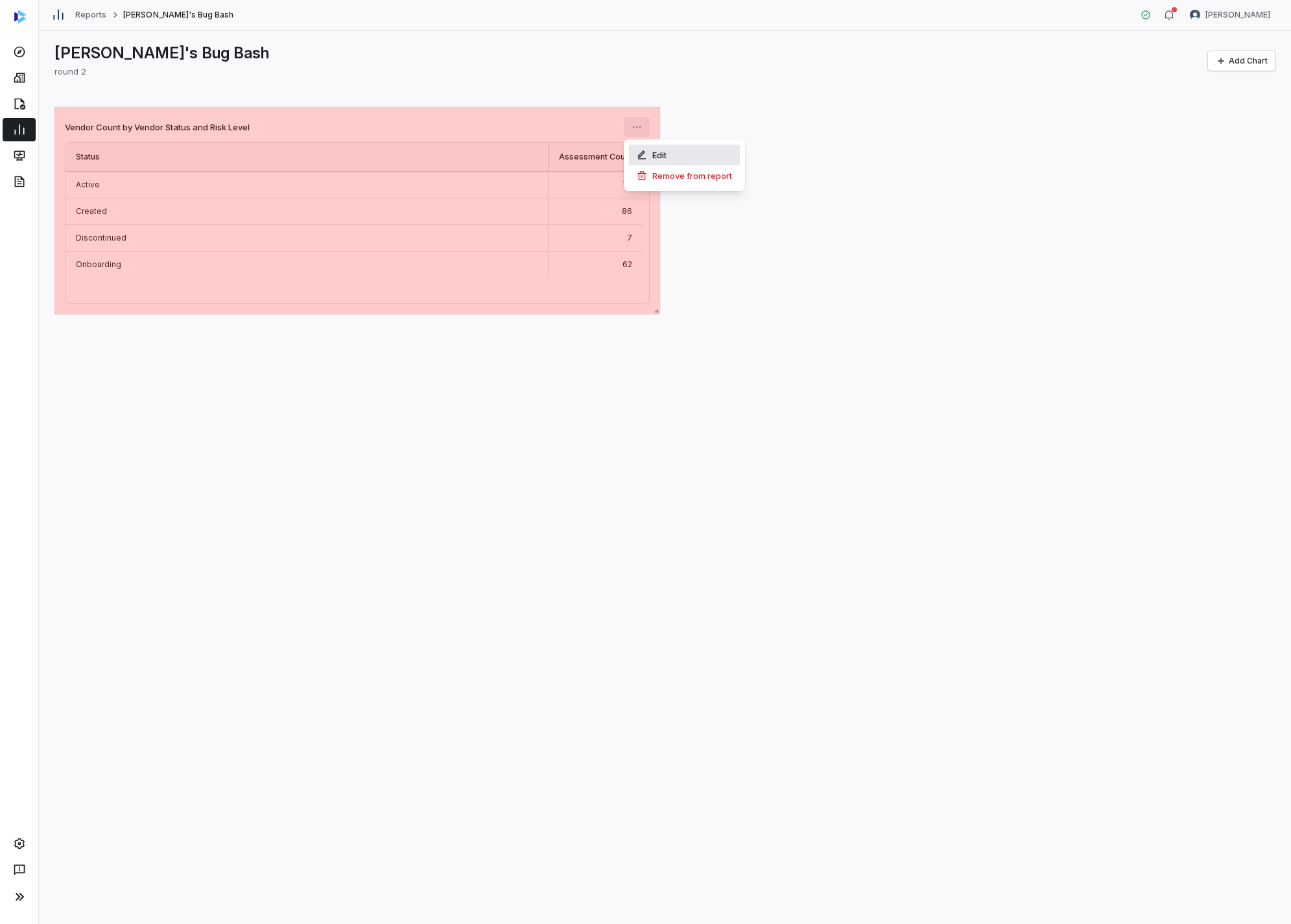
click at [652, 156] on div "Edit" at bounding box center [685, 155] width 111 height 20
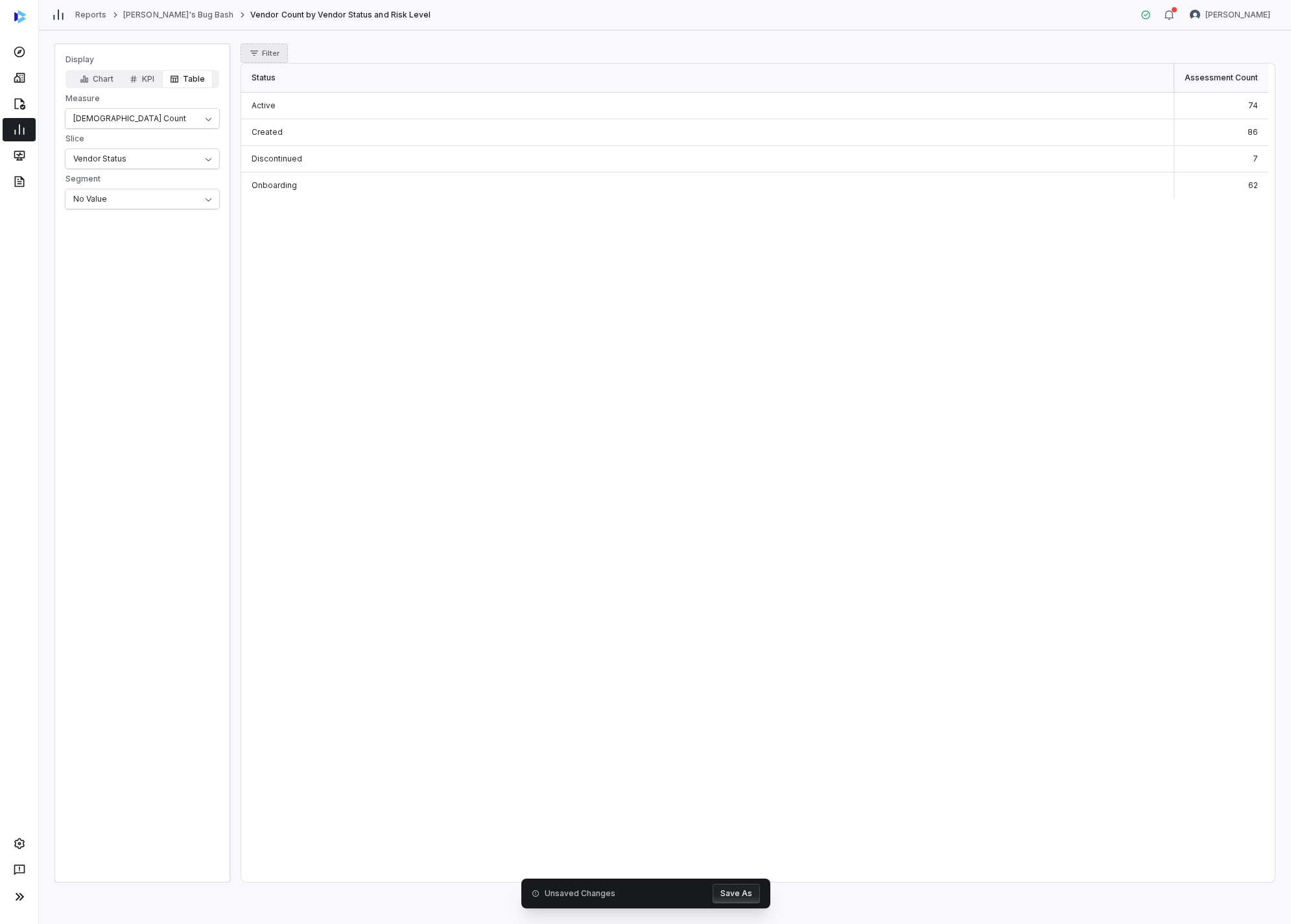
click at [271, 53] on span "Filter" at bounding box center [270, 53] width 17 height 10
click at [313, 111] on div "Status" at bounding box center [308, 112] width 124 height 20
click at [321, 123] on div "Created" at bounding box center [308, 112] width 124 height 20
click at [681, 510] on div "Status Assessment Count Active 74 Created 86 Discontinued 7 Onboarding 62" at bounding box center [757, 473] width 1033 height 818
click at [362, 52] on icon "button" at bounding box center [367, 53] width 11 height 11
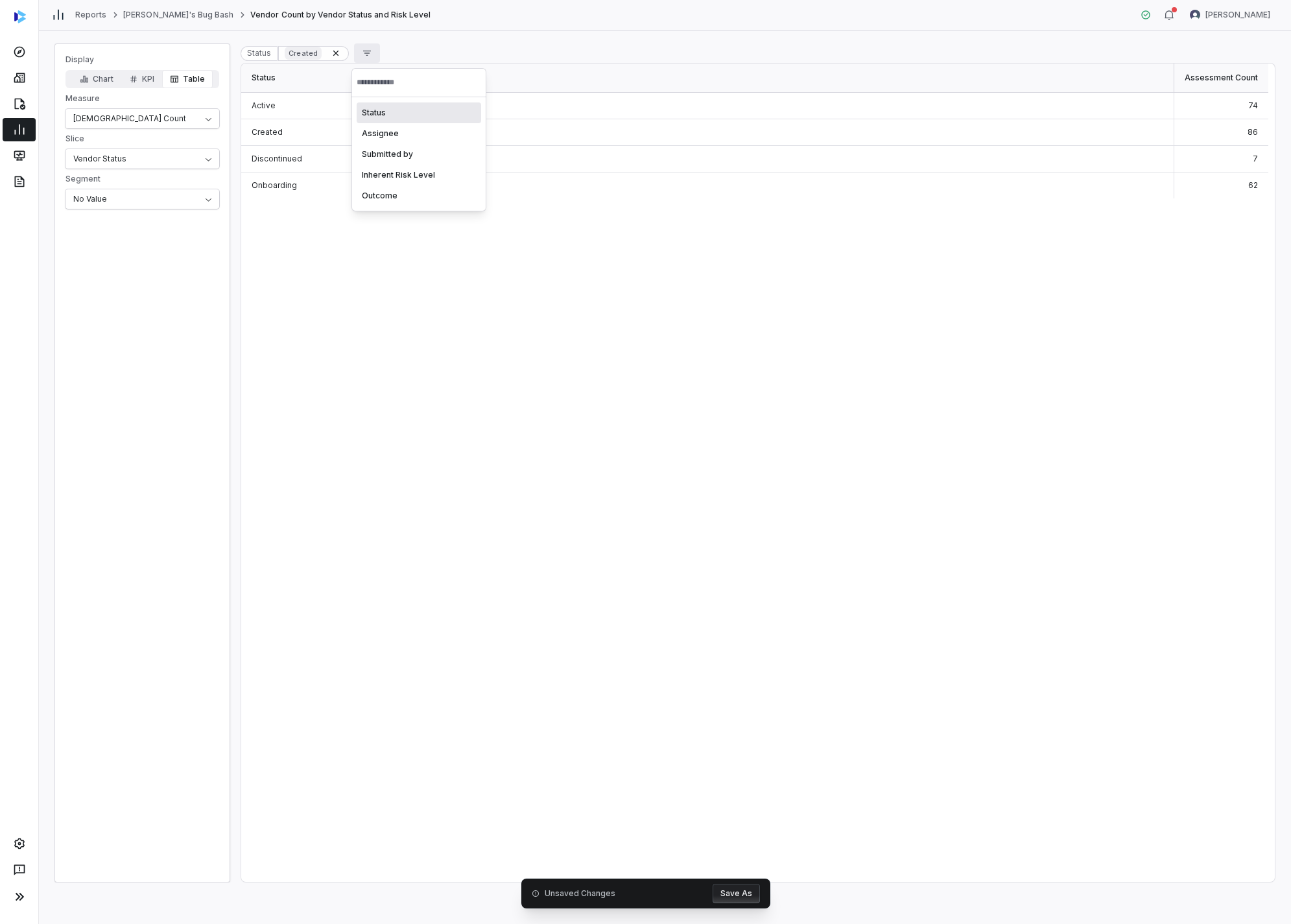
click at [395, 114] on div "Status" at bounding box center [419, 112] width 124 height 20
click at [418, 181] on div "Analyzing" at bounding box center [419, 174] width 124 height 20
drag, startPoint x: 414, startPoint y: 47, endPoint x: 423, endPoint y: 47, distance: 9.0
click at [418, 47] on button "button" at bounding box center [416, 53] width 26 height 20
click at [461, 118] on div "Status" at bounding box center [466, 112] width 124 height 20
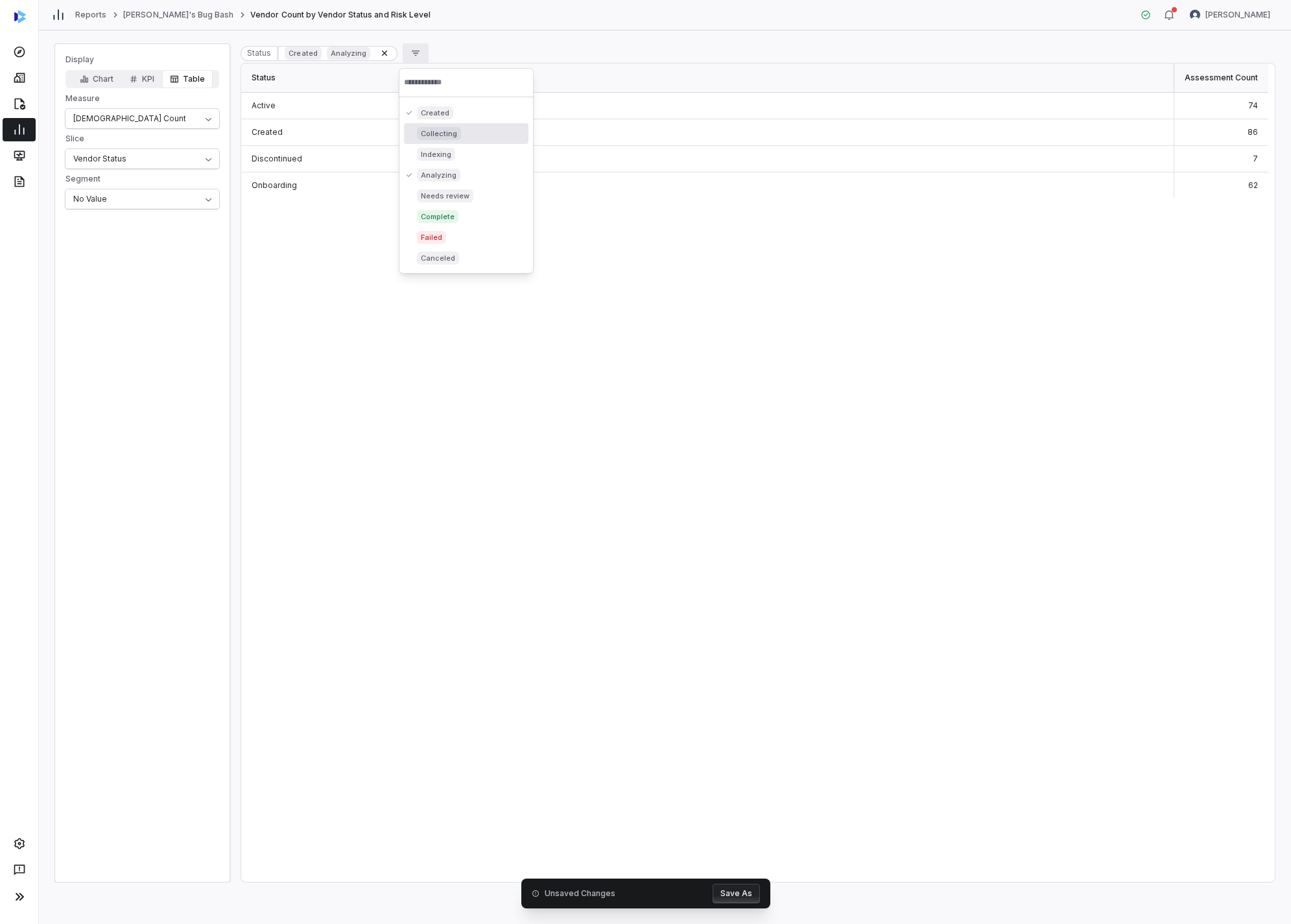
click at [443, 125] on div "Collecting" at bounding box center [466, 133] width 124 height 20
click at [431, 53] on icon at bounding box center [433, 53] width 5 height 5
click at [275, 55] on span "Filter" at bounding box center [270, 53] width 17 height 10
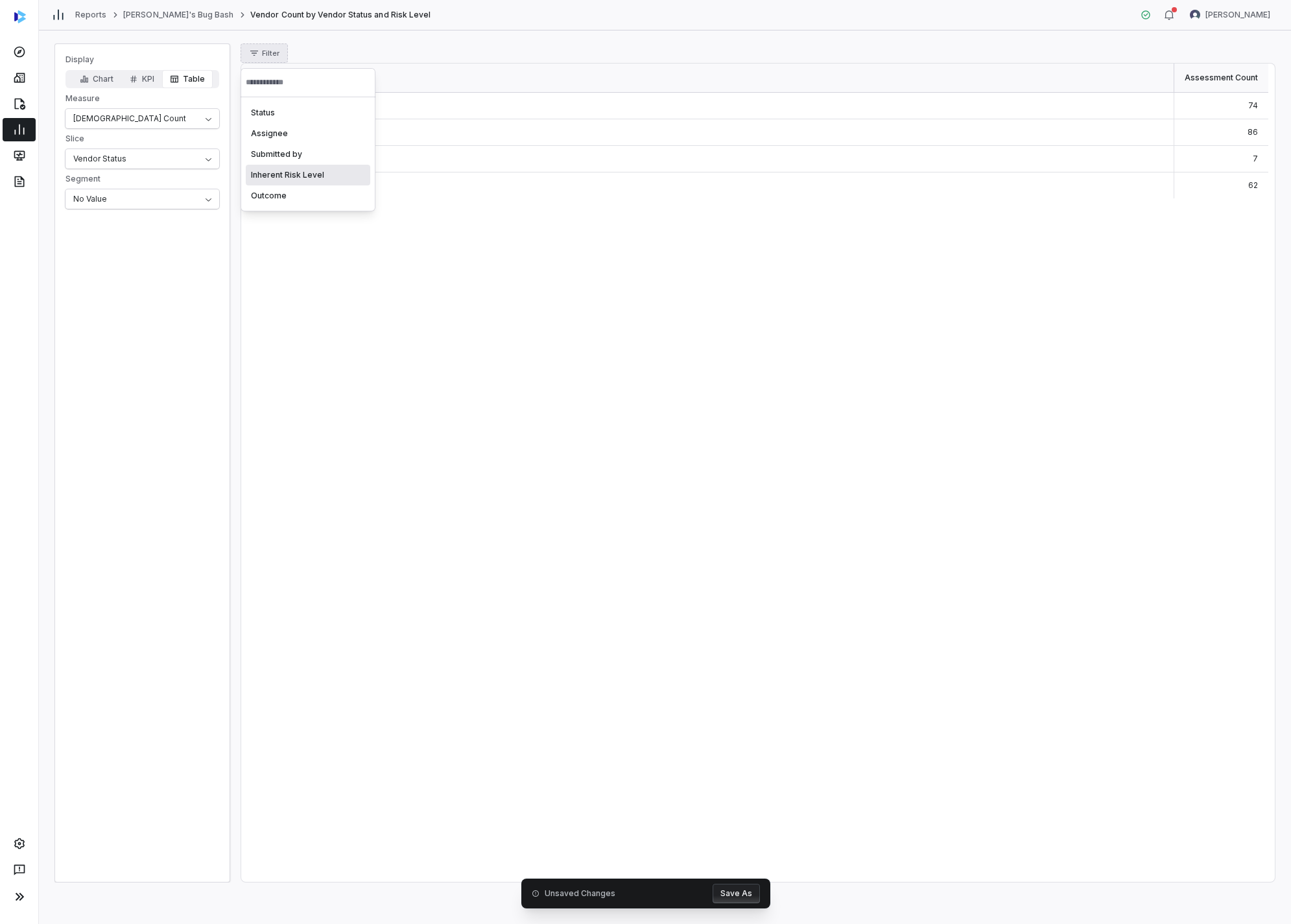
click at [327, 170] on div "Inherent Risk Level" at bounding box center [308, 174] width 124 height 20
click at [323, 134] on div "Medium" at bounding box center [308, 133] width 124 height 20
click at [728, 900] on button "Save As" at bounding box center [736, 894] width 47 height 20
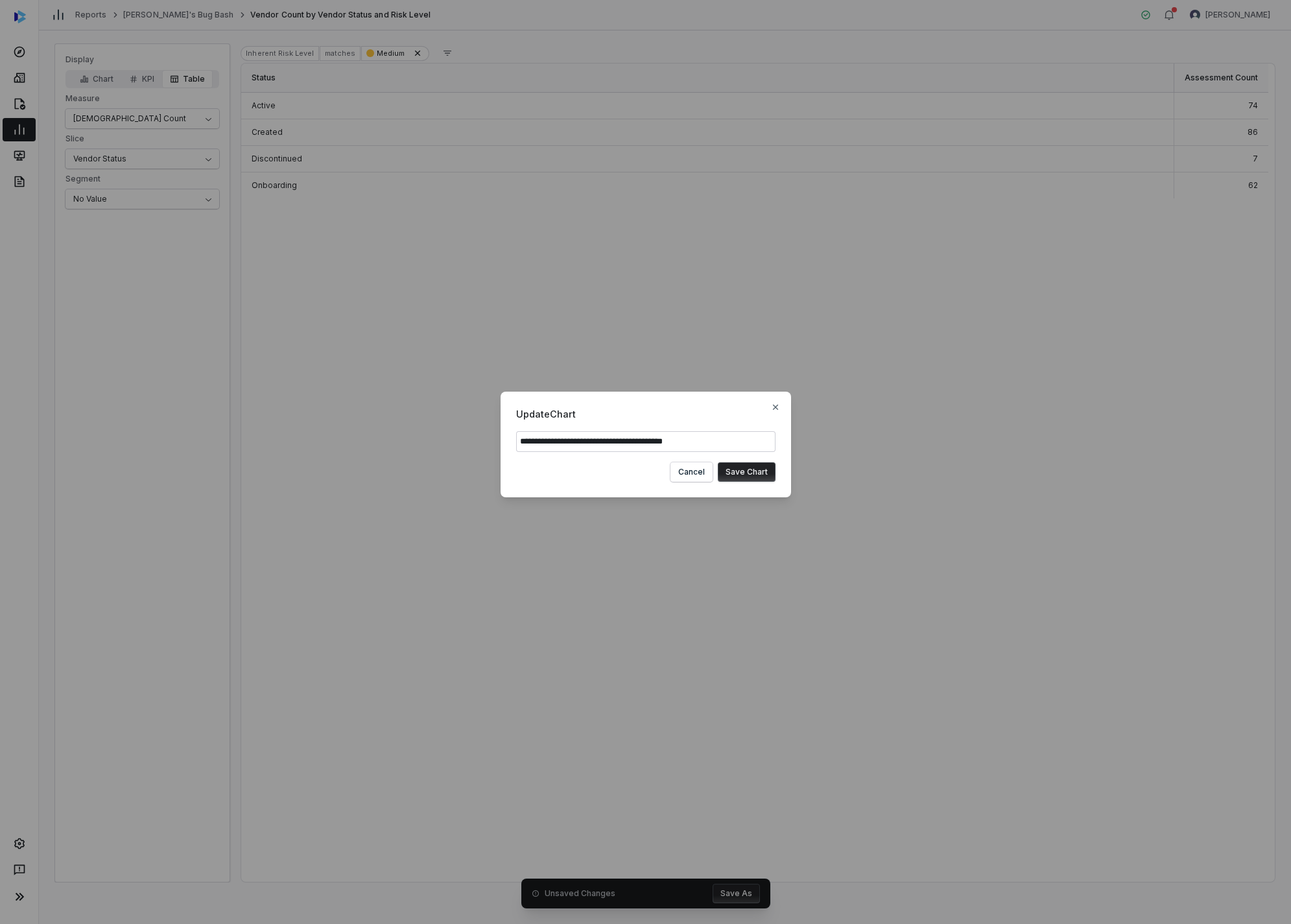
click at [745, 470] on button "Save Chart" at bounding box center [747, 472] width 58 height 20
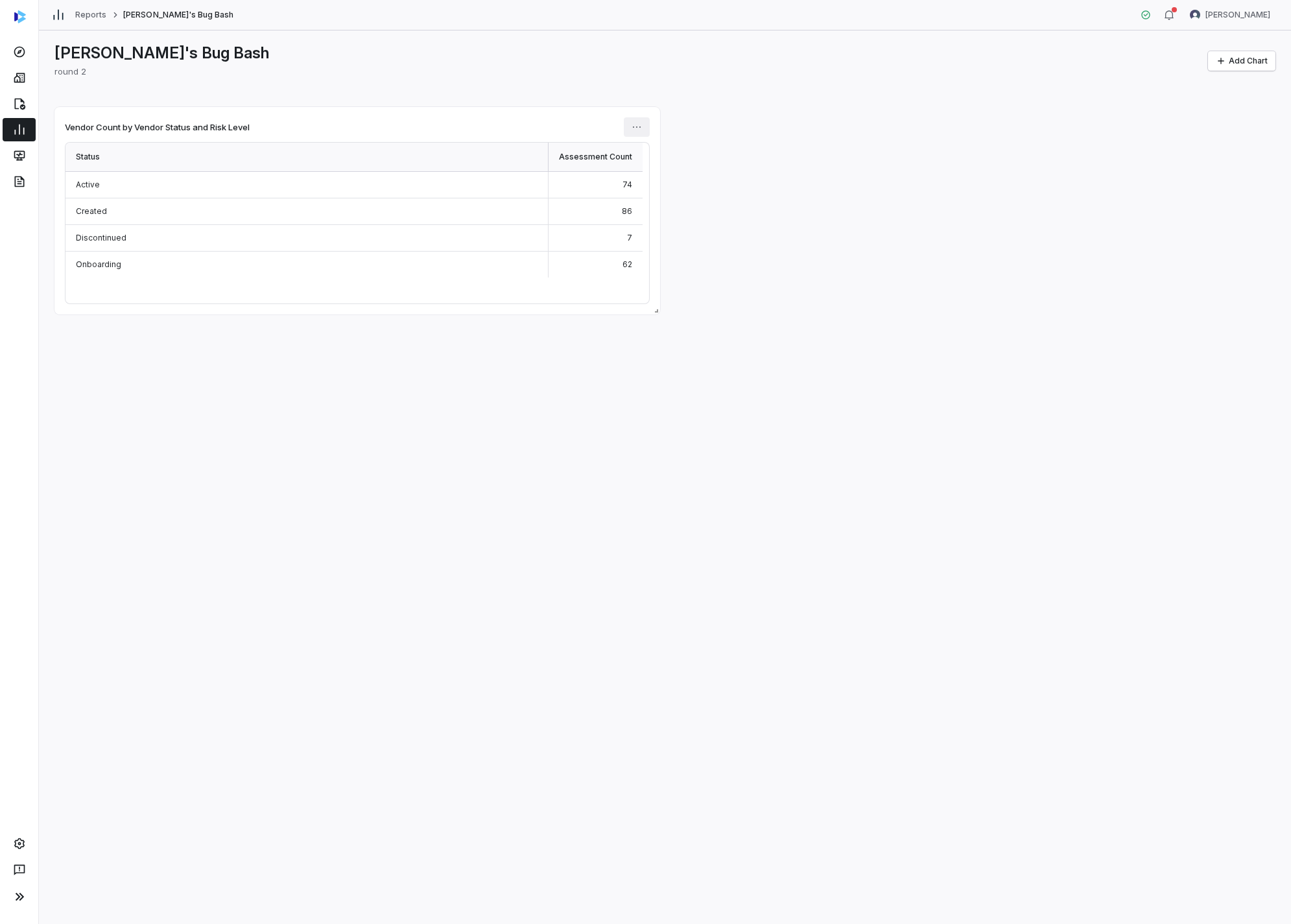
click at [626, 127] on html "Reports Amanda's Bug Bash Amanda Pettenati Amanda's Bug Bash round 2 Add Chart …" at bounding box center [645, 462] width 1291 height 924
click at [646, 149] on icon at bounding box center [642, 155] width 11 height 11
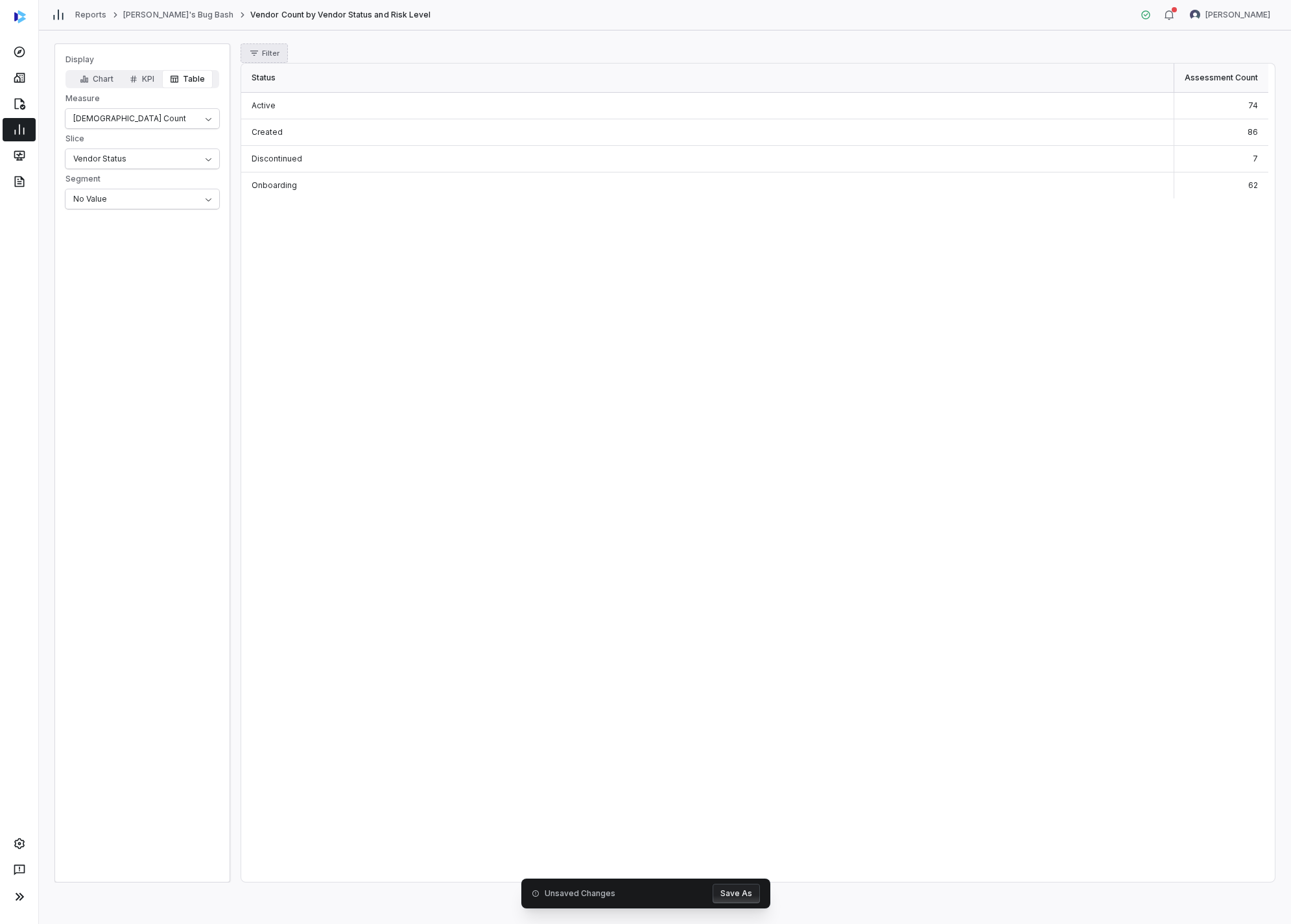
click at [273, 55] on span "Filter" at bounding box center [270, 53] width 17 height 10
click at [313, 105] on div "Status" at bounding box center [308, 112] width 124 height 20
click at [335, 105] on div "Created" at bounding box center [308, 112] width 124 height 20
click at [336, 48] on icon at bounding box center [336, 53] width 11 height 11
click at [172, 298] on div "Display Chart KPI Table Measure Aseessment Count Slice Vendor Status Segment No…" at bounding box center [143, 463] width 176 height 839
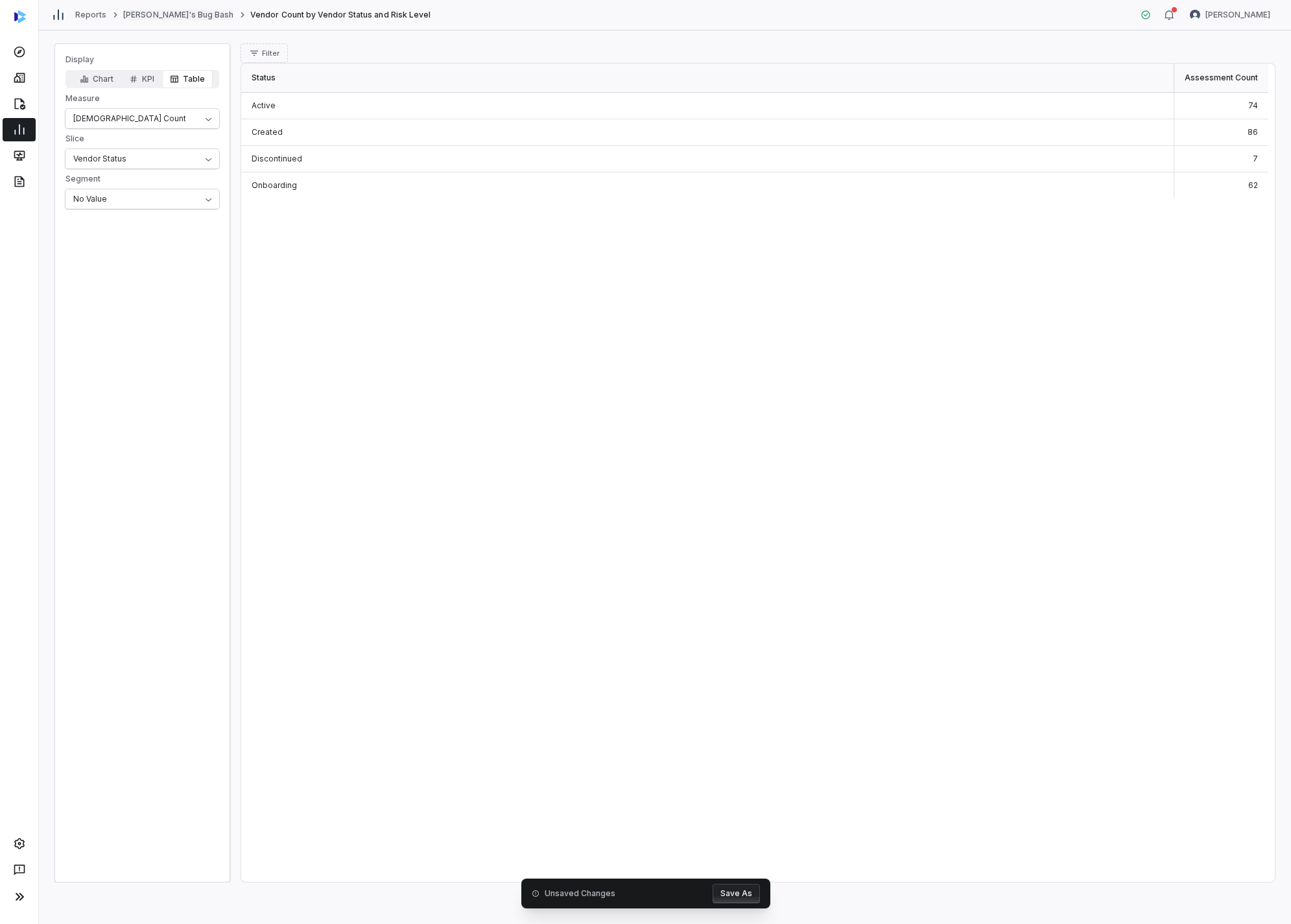
click at [181, 17] on link "[PERSON_NAME]'s Bug Bash" at bounding box center [178, 15] width 110 height 11
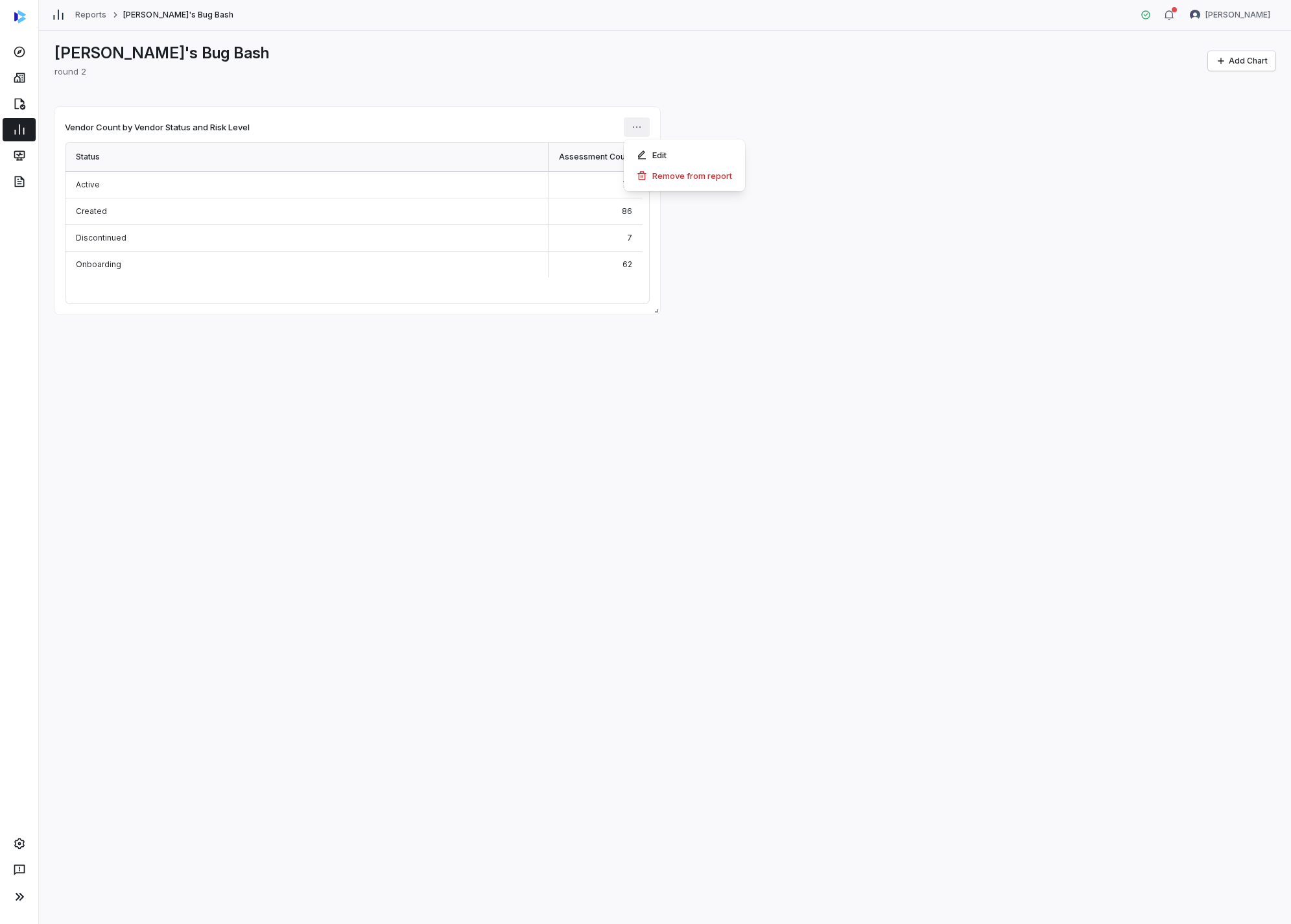
click at [644, 130] on html "Reports Amanda's Bug Bash Amanda Pettenati Amanda's Bug Bash round 2 Add Chart …" at bounding box center [645, 462] width 1291 height 924
click at [644, 149] on icon at bounding box center [642, 155] width 11 height 11
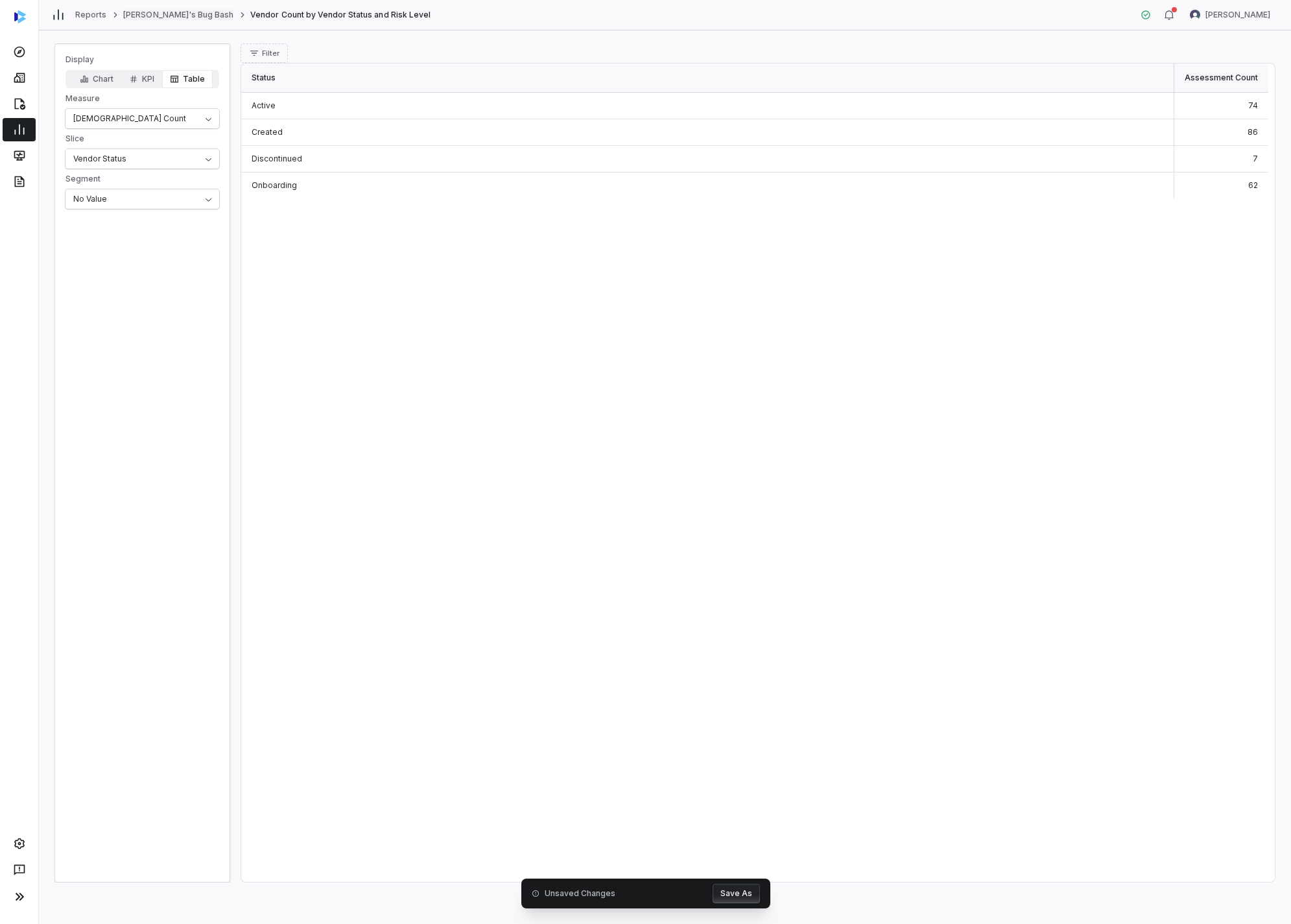
click at [159, 12] on link "[PERSON_NAME]'s Bug Bash" at bounding box center [178, 15] width 110 height 11
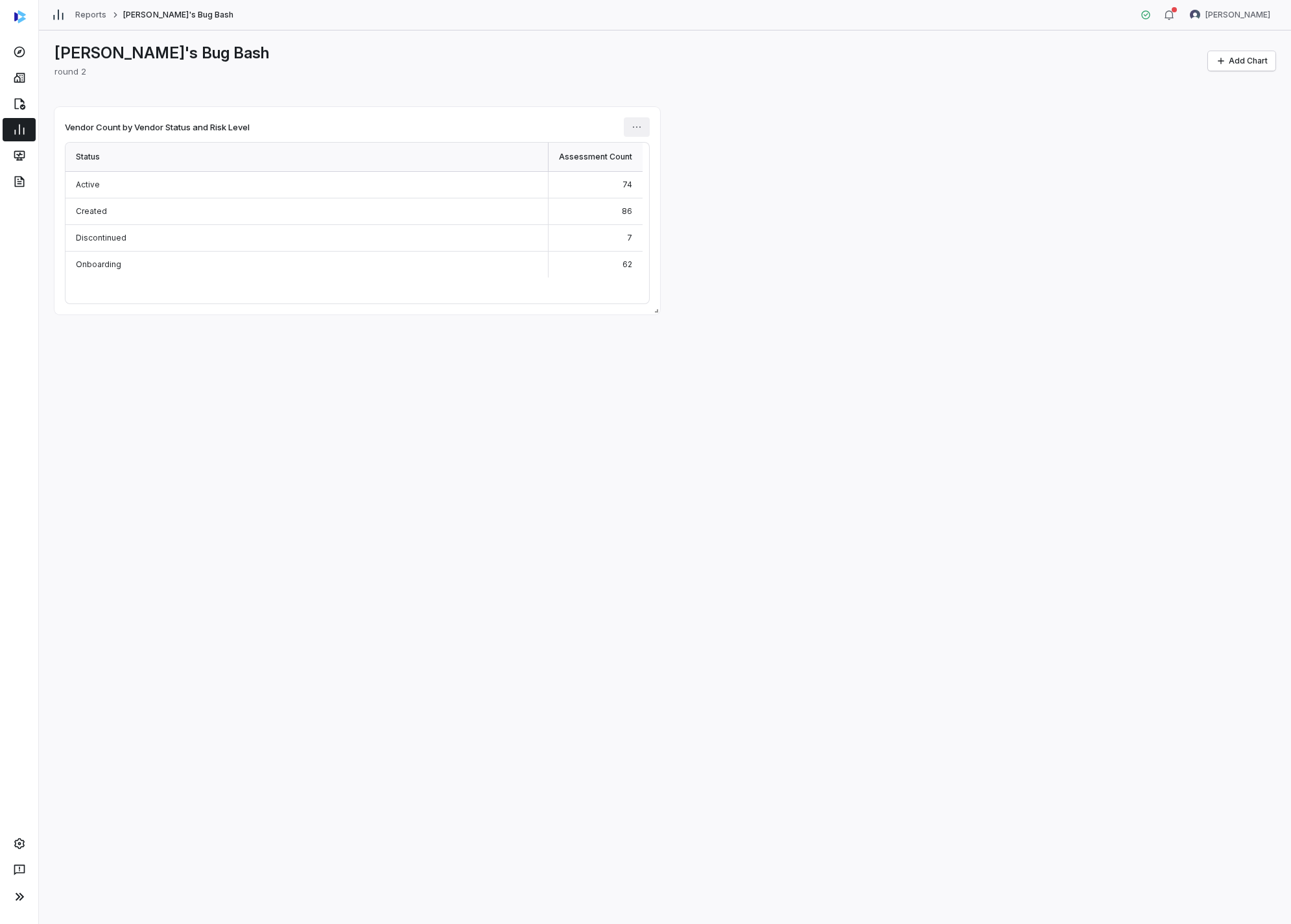
click at [642, 130] on html "Reports Amanda's Bug Bash Amanda Pettenati Amanda's Bug Bash round 2 Add Chart …" at bounding box center [645, 462] width 1291 height 924
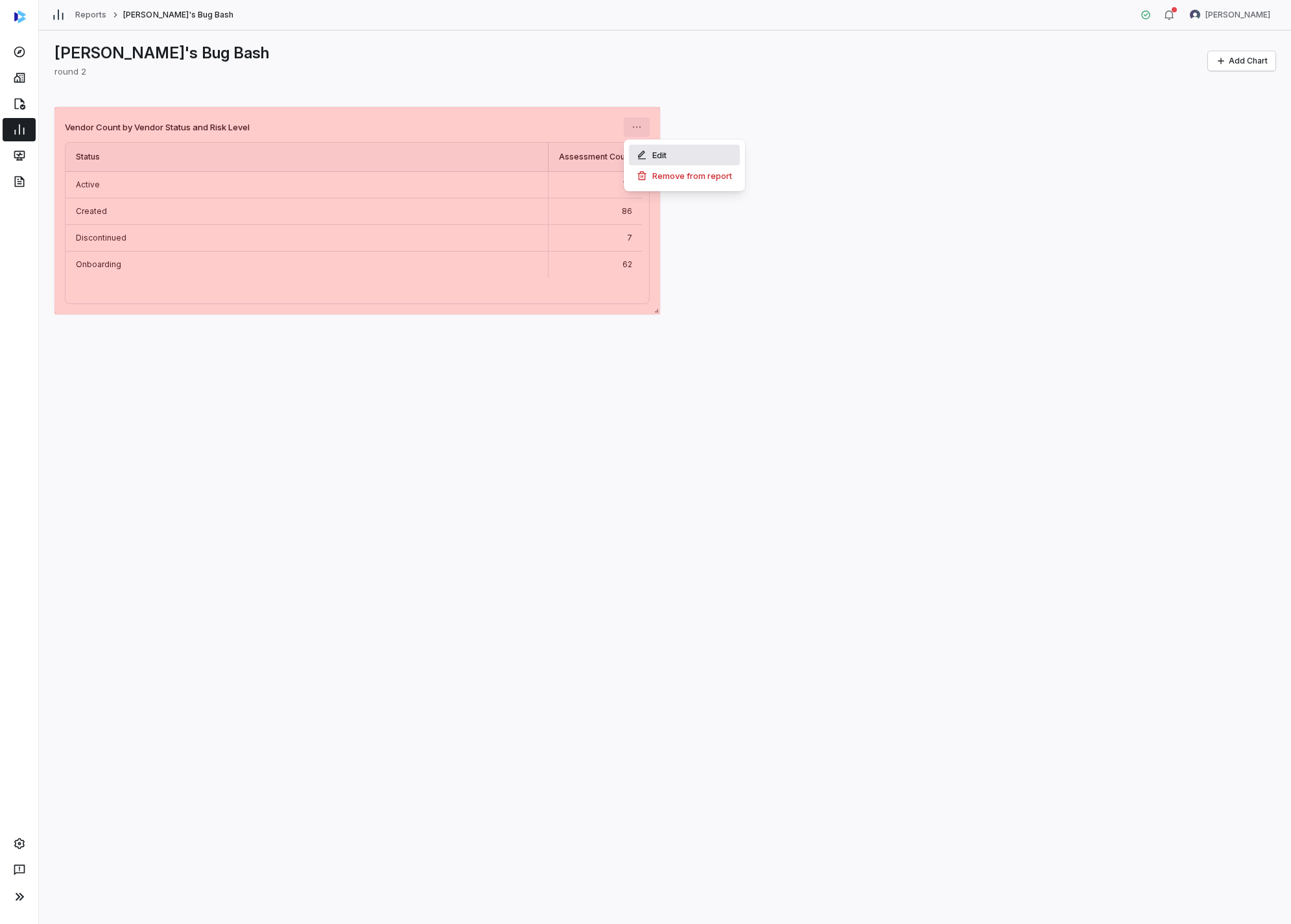
click at [657, 149] on div "Edit" at bounding box center [685, 155] width 111 height 20
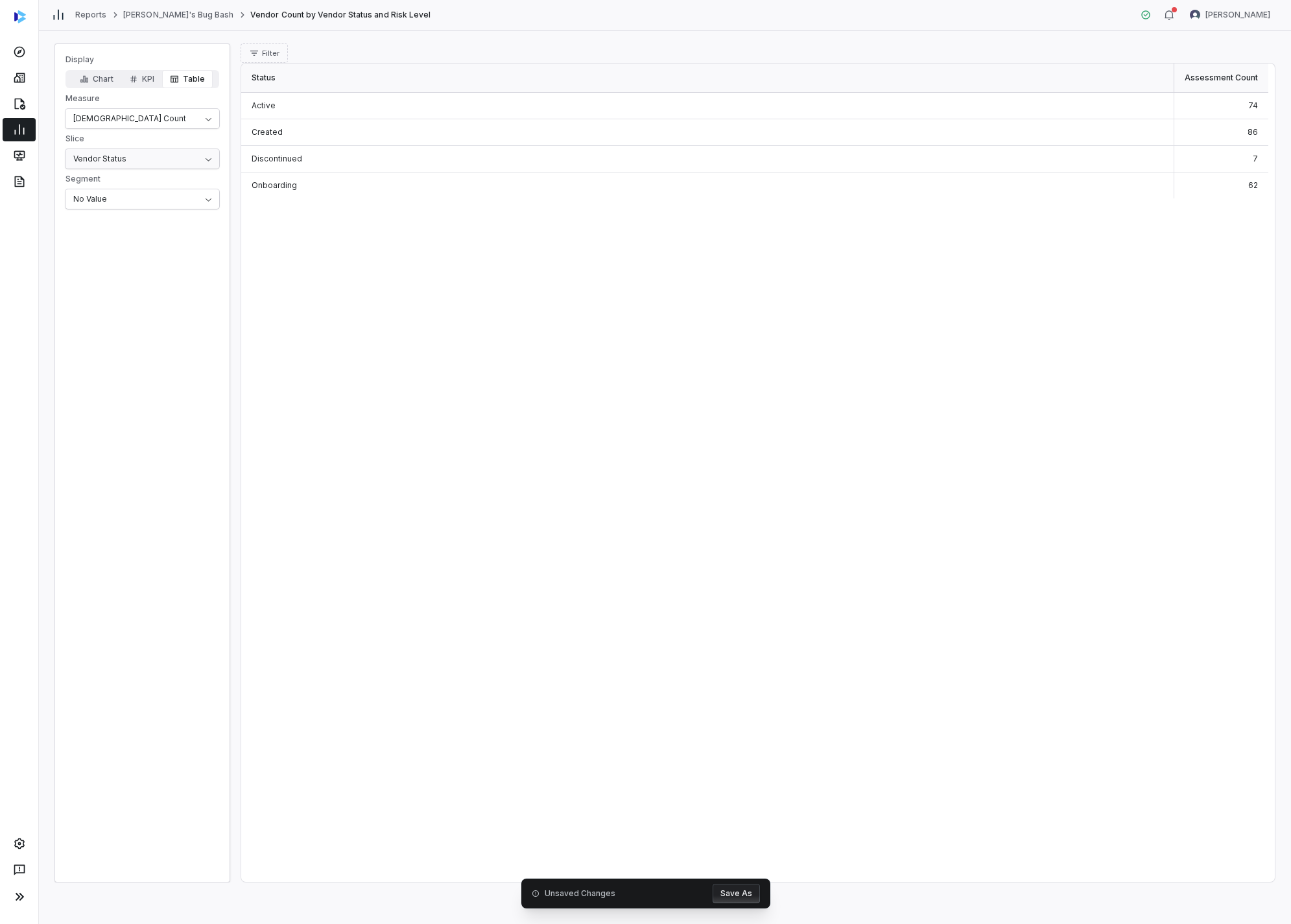
click at [181, 168] on html "Reports Amanda's Bug Bash Vendor Count by Vendor Status and Risk Level Amanda P…" at bounding box center [645, 462] width 1291 height 924
click at [181, 21] on div "Reports Amanda's Bug Bash Vendor Count by Vendor Status and Risk Level Amanda P…" at bounding box center [665, 15] width 1252 height 30
click at [187, 5] on div "Reports Amanda's Bug Bash Vendor Count by Vendor Status and Risk Level Amanda P…" at bounding box center [665, 15] width 1252 height 30
click at [178, 16] on link "[PERSON_NAME]'s Bug Bash" at bounding box center [178, 15] width 110 height 11
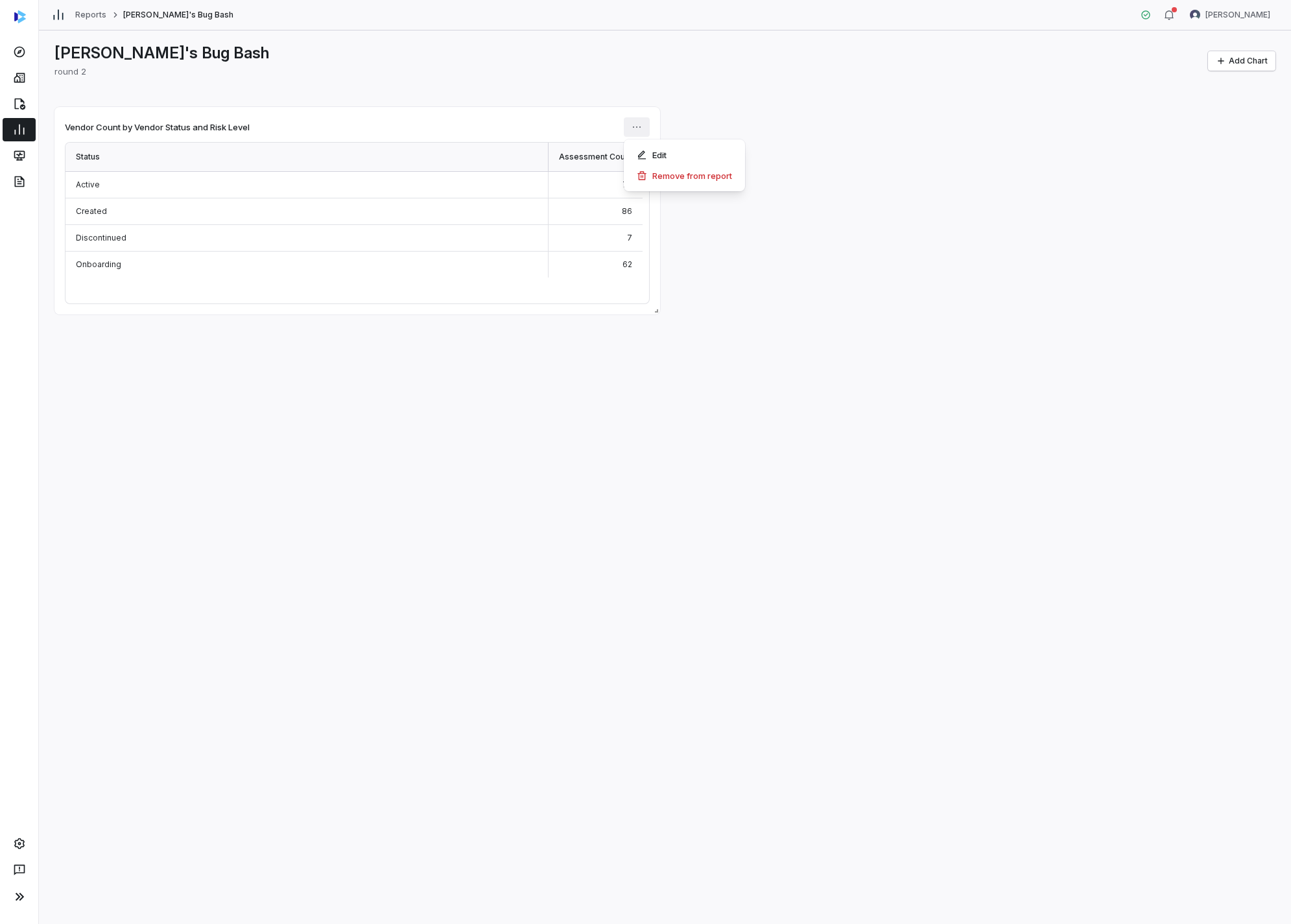
click at [636, 123] on html "Reports Amanda's Bug Bash Amanda Pettenati Amanda's Bug Bash round 2 Add Chart …" at bounding box center [645, 462] width 1291 height 924
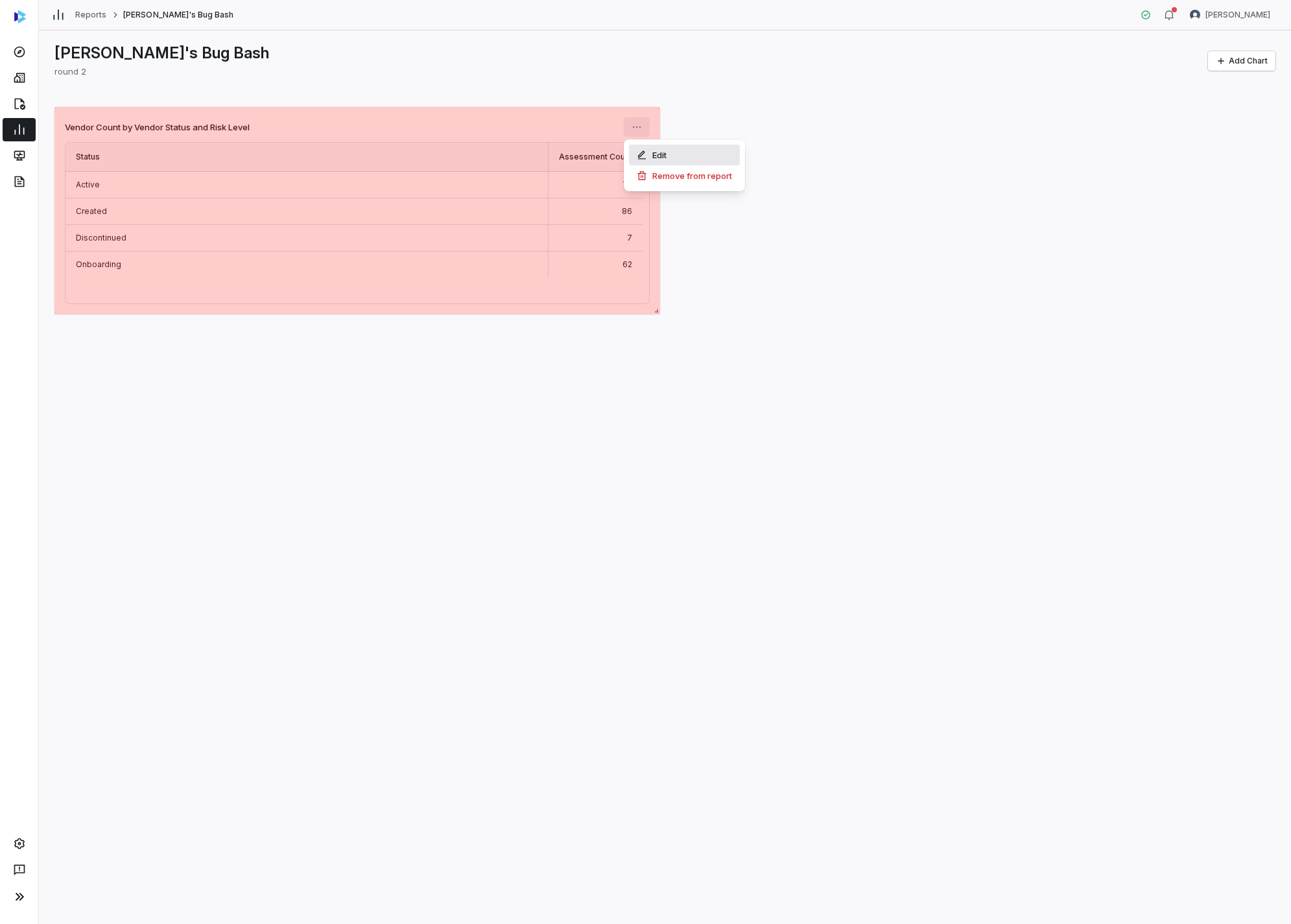
click at [643, 146] on div "Edit" at bounding box center [685, 155] width 111 height 20
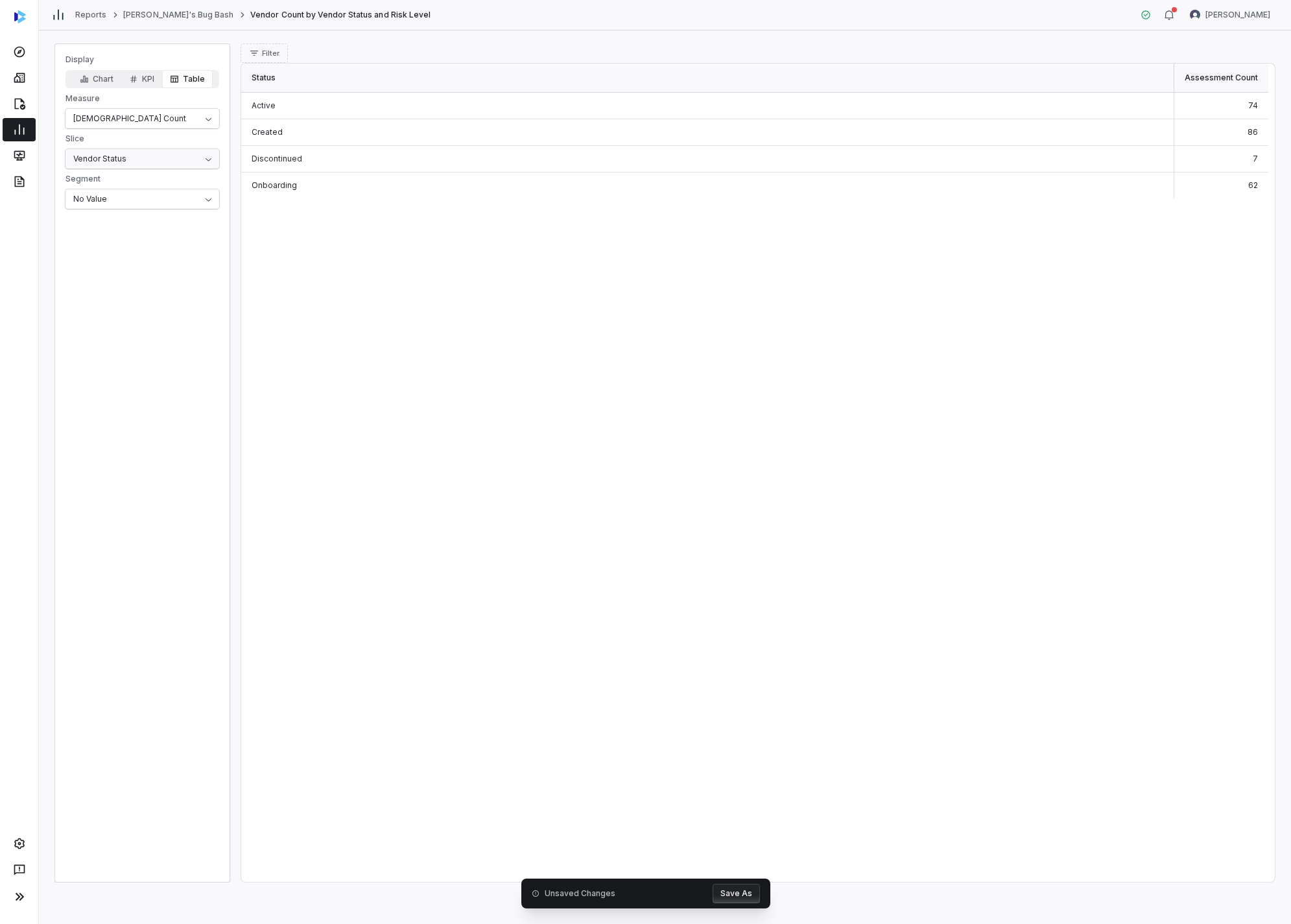
click at [144, 165] on html "Reports Amanda's Bug Bash Vendor Count by Vendor Status and Risk Level Amanda P…" at bounding box center [645, 462] width 1291 height 924
click at [164, 121] on html "Reports Amanda's Bug Bash Vendor Count by Vendor Status and Risk Level Amanda P…" at bounding box center [645, 462] width 1291 height 924
click at [154, 127] on html "Reports Amanda's Bug Bash Vendor Count by Vendor Status and Risk Level Amanda P…" at bounding box center [645, 462] width 1291 height 924
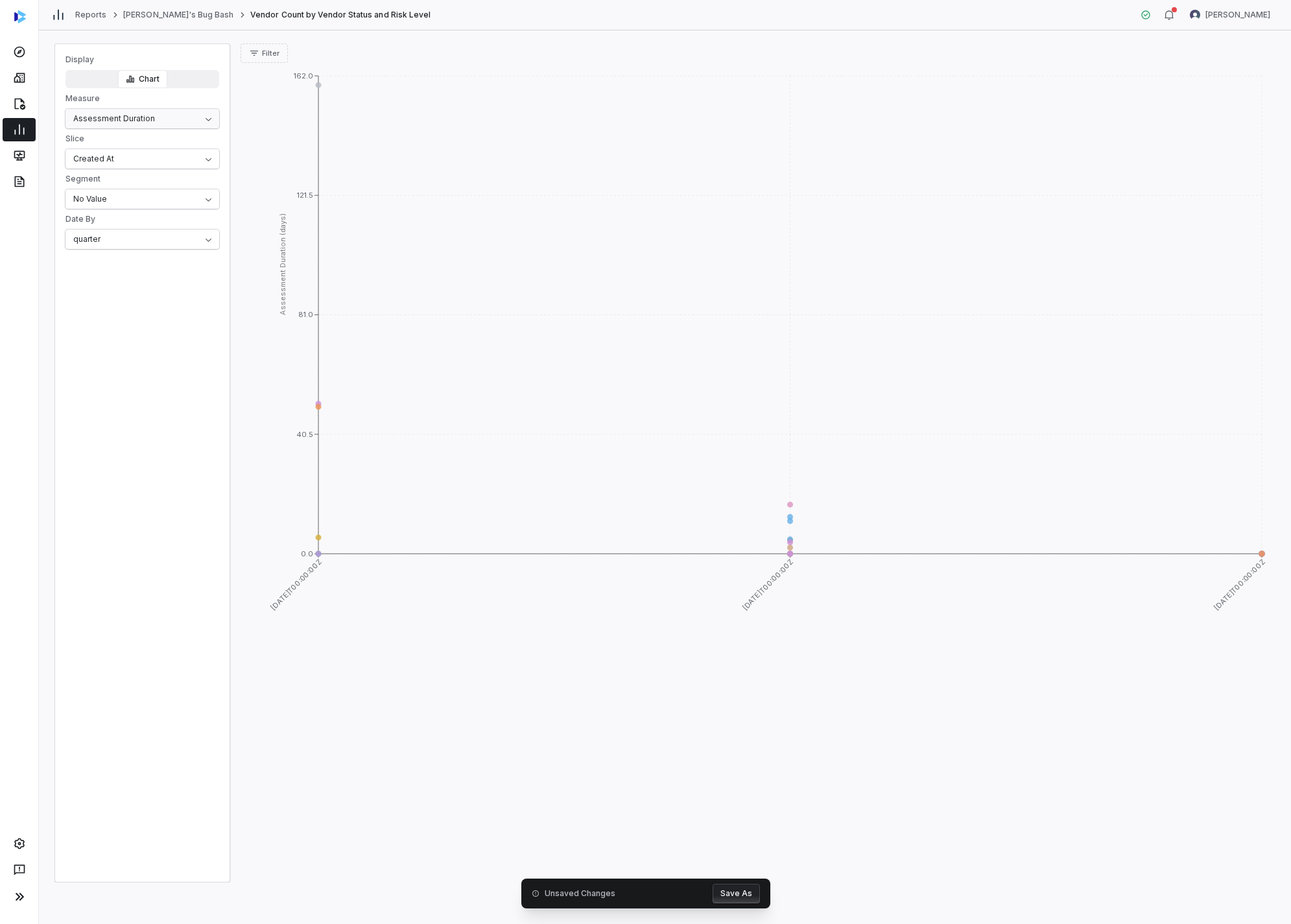
click at [166, 119] on html "Reports Amanda's Bug Bash Vendor Count by Vendor Status and Risk Level Amanda P…" at bounding box center [645, 462] width 1291 height 924
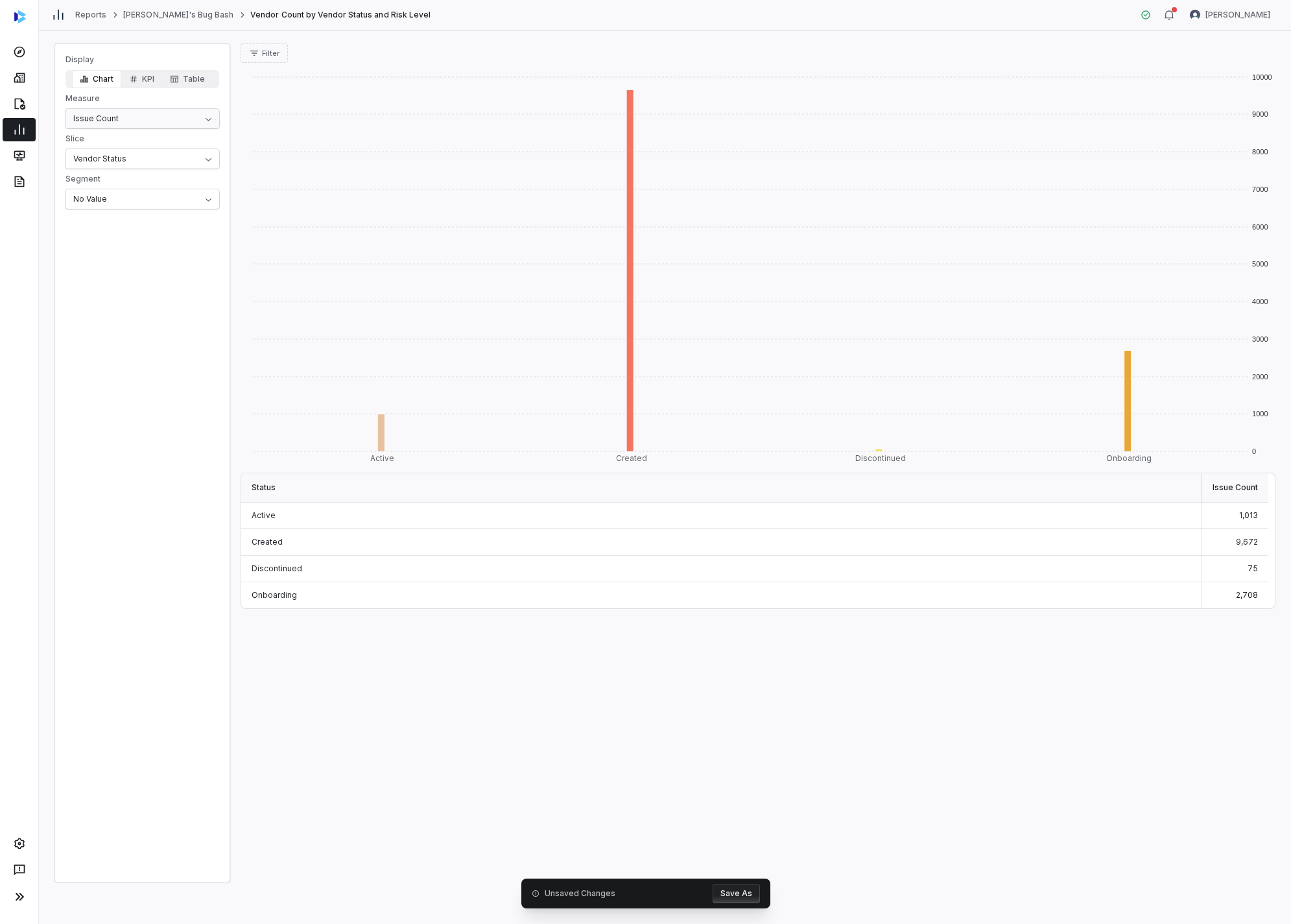
click at [169, 121] on html "Reports Amanda's Bug Bash Vendor Count by Vendor Status and Risk Level Amanda P…" at bounding box center [645, 462] width 1291 height 924
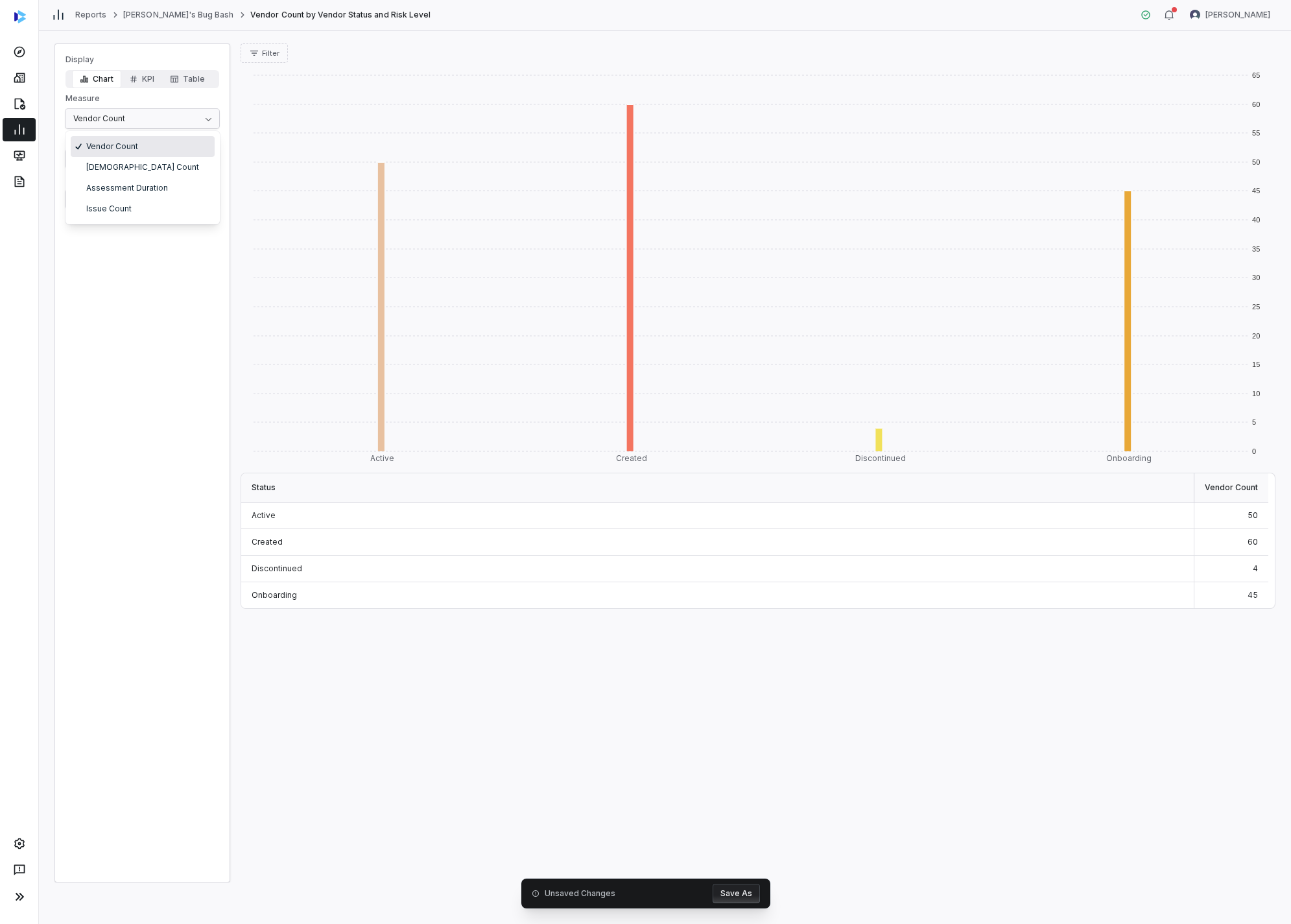
click at [173, 119] on html "Reports Amanda's Bug Bash Vendor Count by Vendor Status and Risk Level Amanda P…" at bounding box center [645, 462] width 1291 height 924
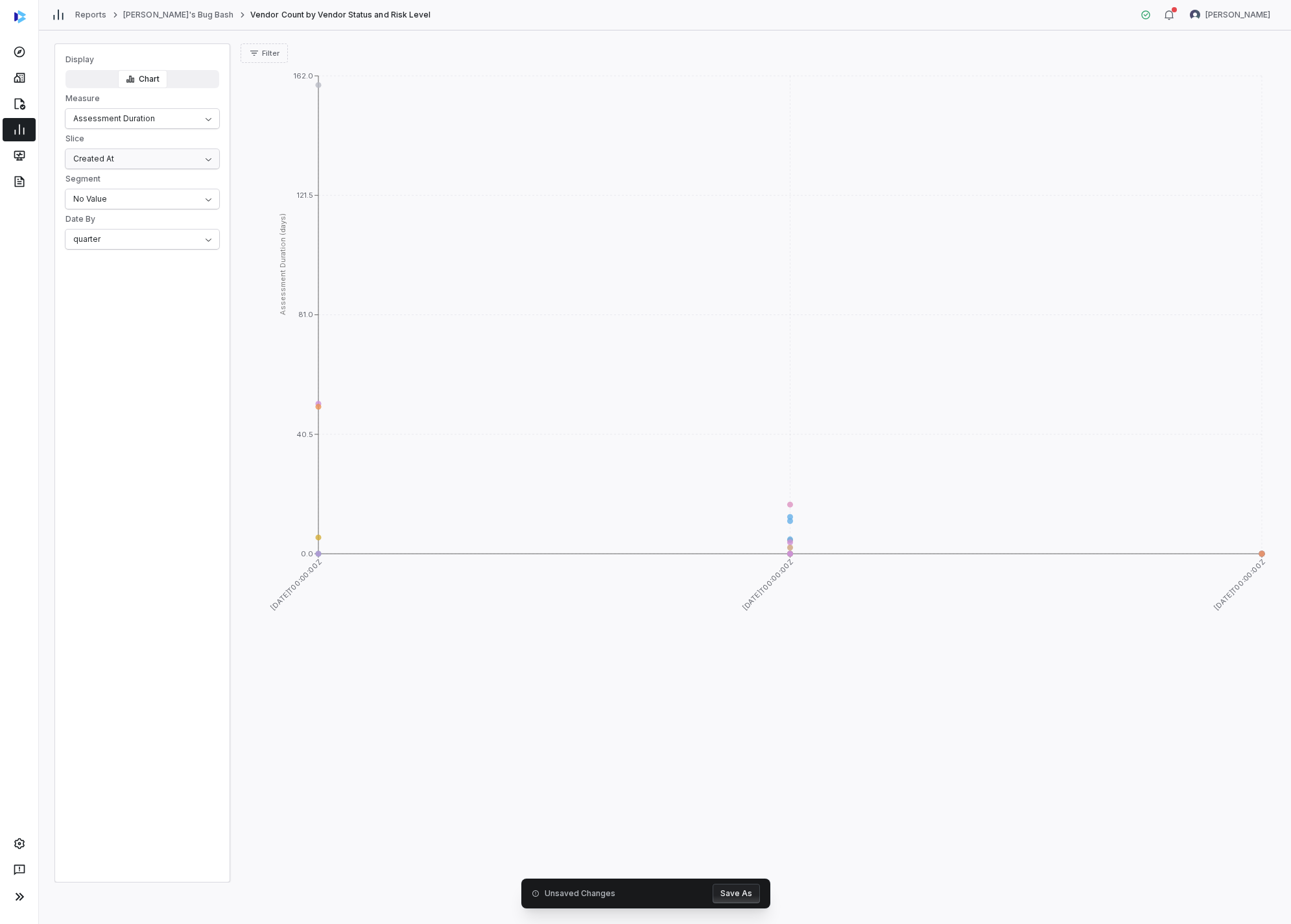
click at [170, 156] on html "Reports Amanda's Bug Bash Vendor Count by Vendor Status and Risk Level Amanda P…" at bounding box center [645, 462] width 1291 height 924
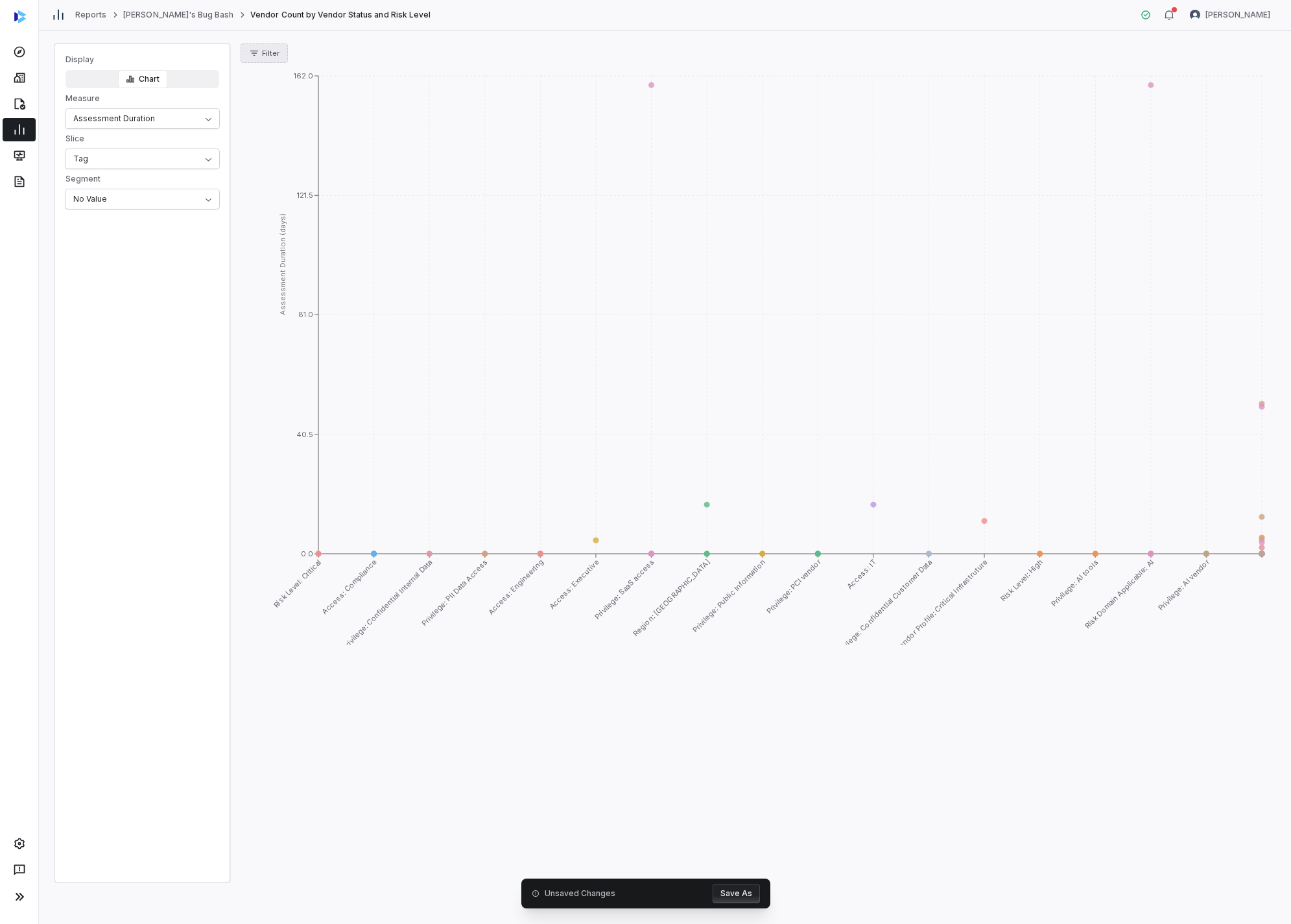
click at [272, 52] on span "Filter" at bounding box center [270, 53] width 17 height 10
click at [266, 121] on div "Status" at bounding box center [308, 112] width 124 height 20
click at [292, 125] on div "Collecting" at bounding box center [308, 133] width 124 height 20
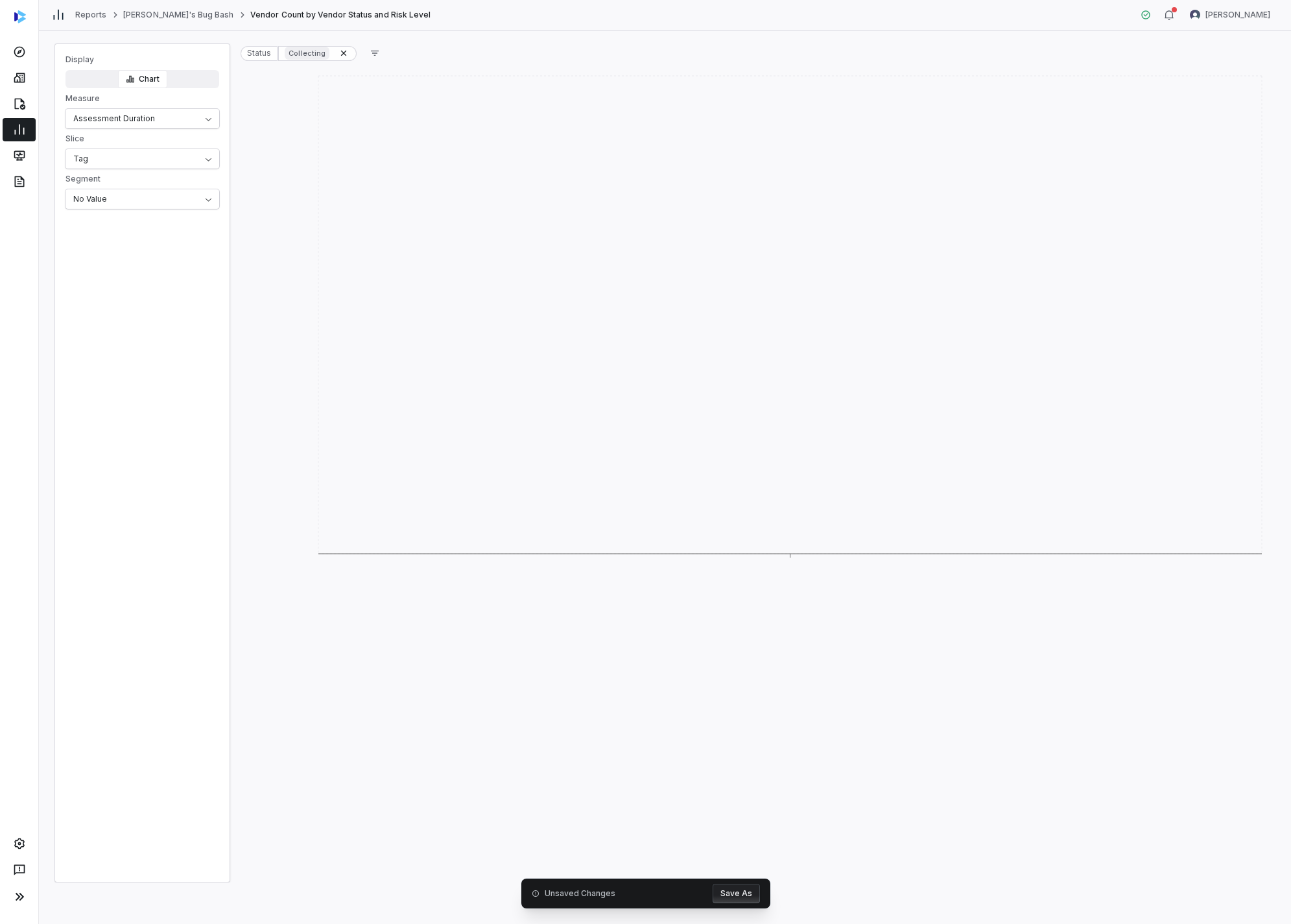
click at [756, 894] on button "Save As" at bounding box center [736, 894] width 47 height 20
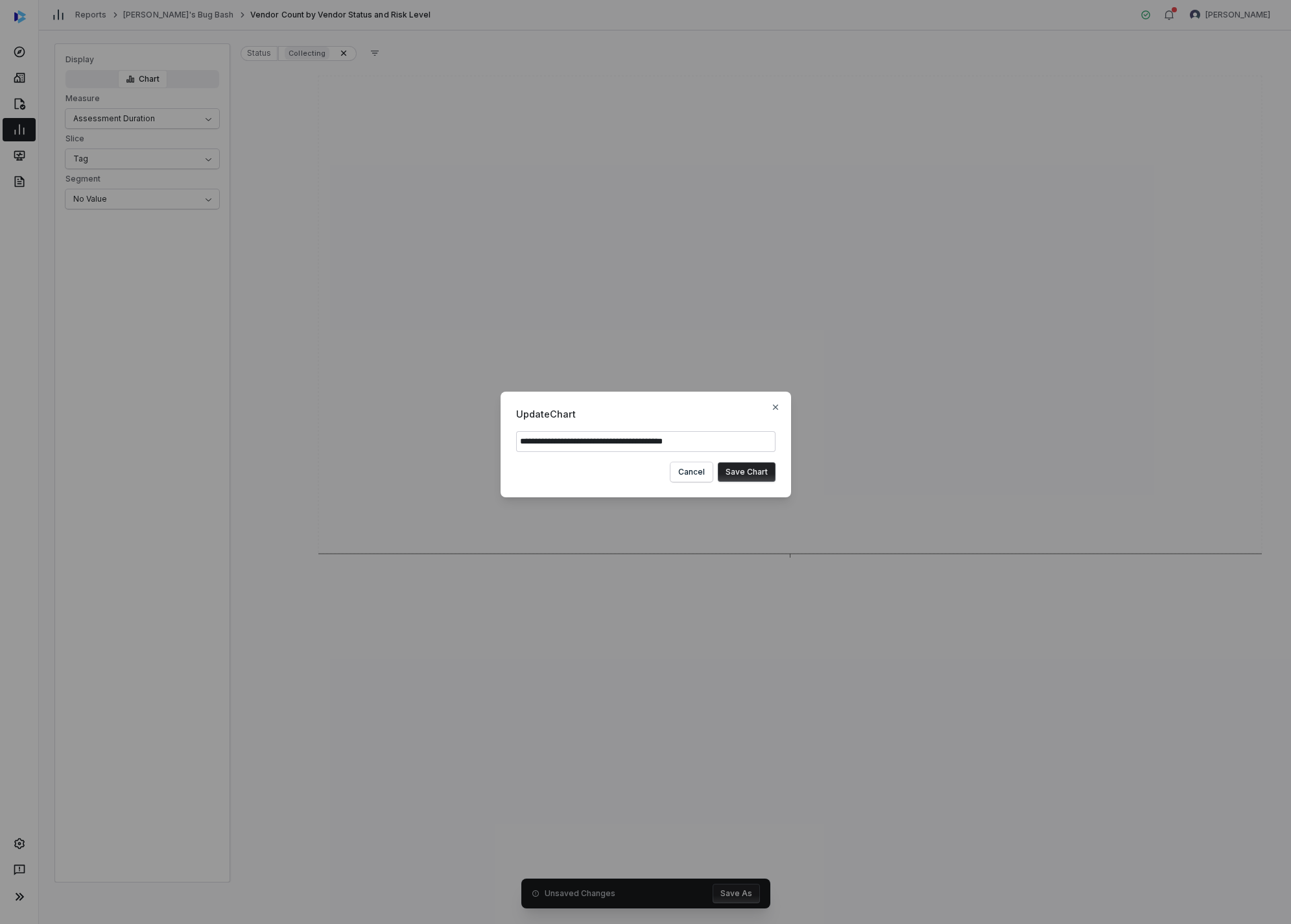
click at [759, 471] on button "Save Chart" at bounding box center [747, 472] width 58 height 20
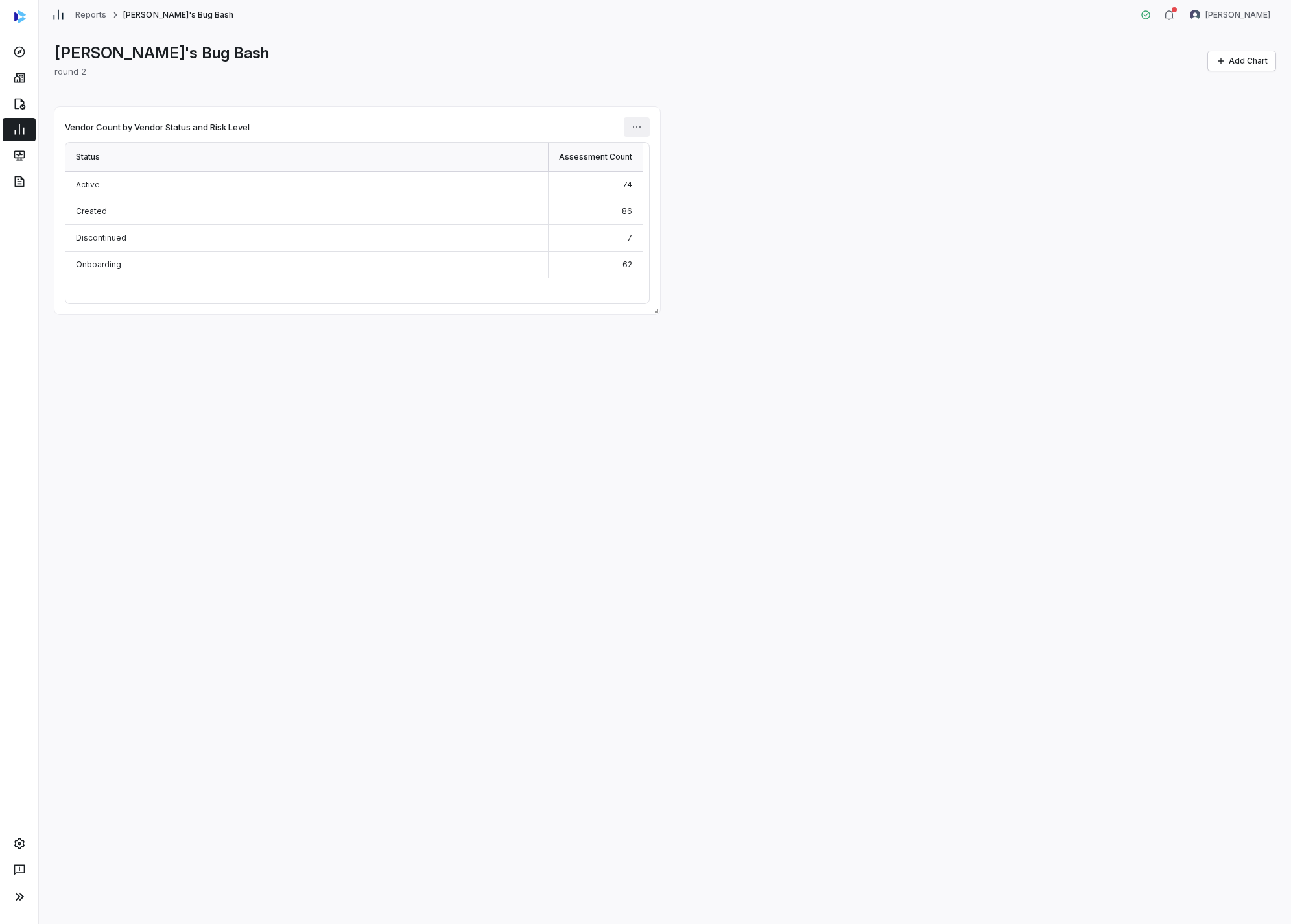
click at [642, 121] on html "Reports Amanda's Bug Bash Amanda Pettenati Amanda's Bug Bash round 2 Add Chart …" at bounding box center [645, 462] width 1291 height 924
click at [647, 158] on icon at bounding box center [642, 155] width 11 height 11
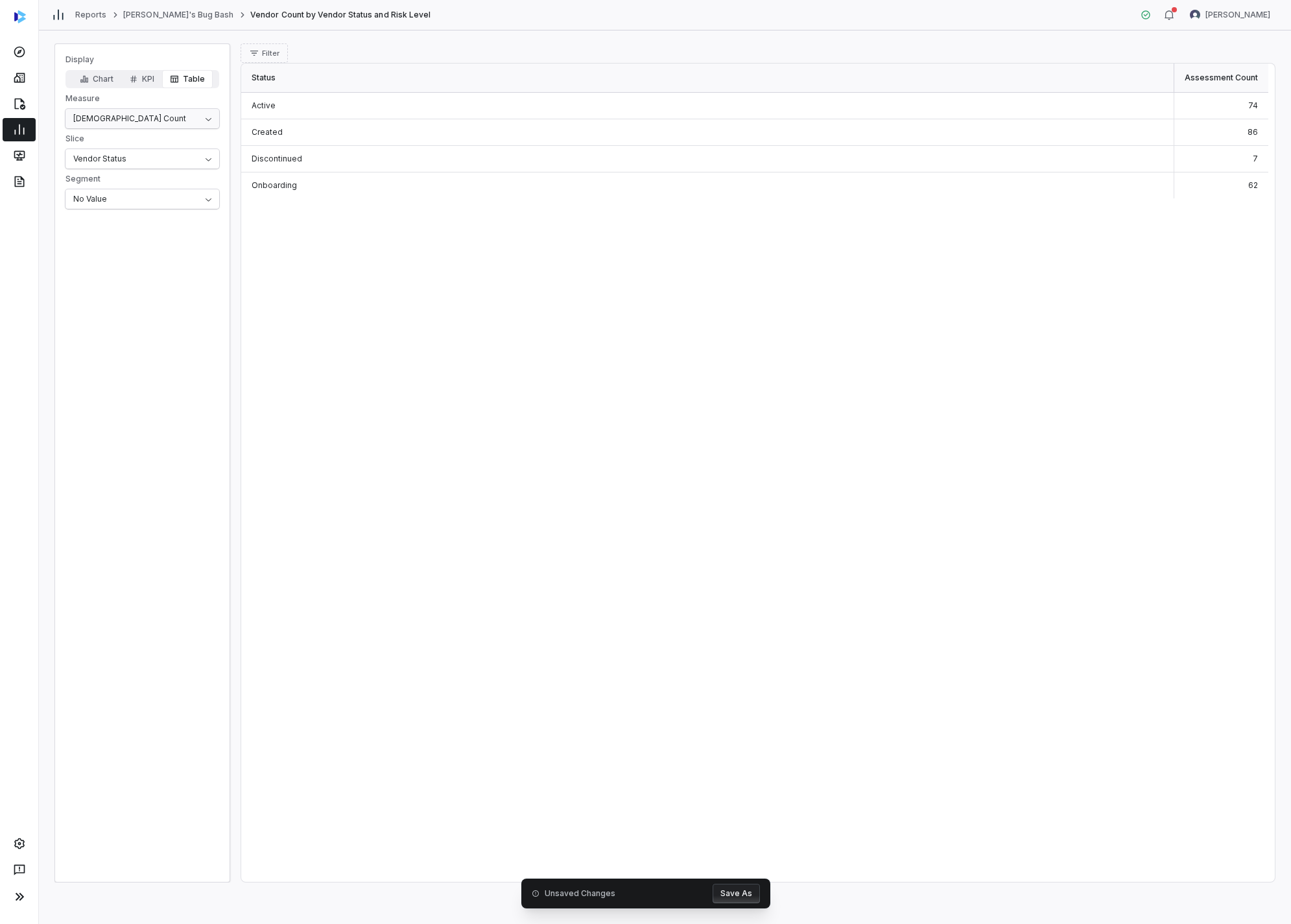
click at [142, 124] on html "Reports Amanda's Bug Bash Vendor Count by Vendor Status and Risk Level Amanda P…" at bounding box center [645, 462] width 1291 height 924
click at [86, 80] on icon "button" at bounding box center [84, 79] width 8 height 7
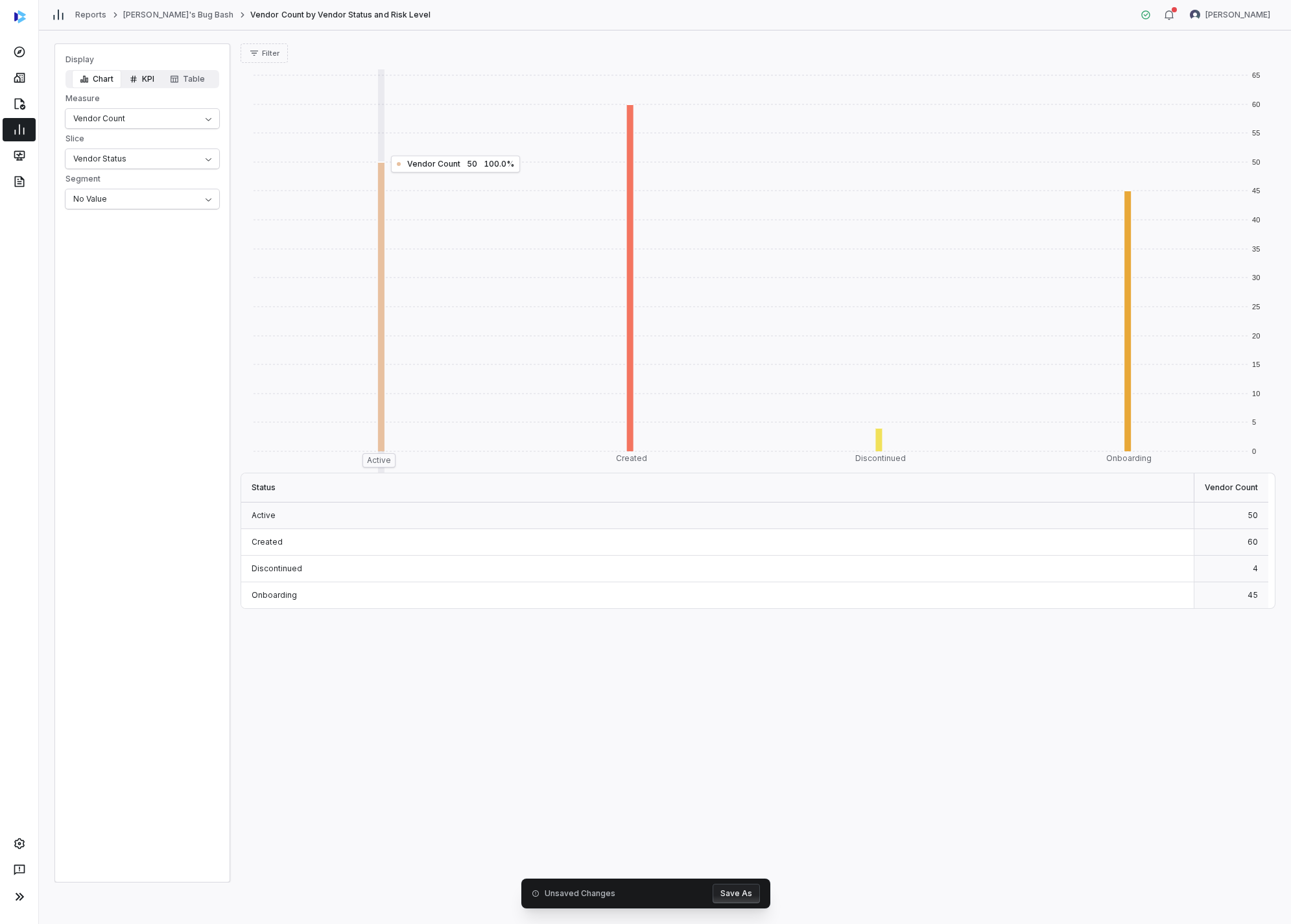
click at [159, 74] on button "KPI" at bounding box center [142, 79] width 41 height 18
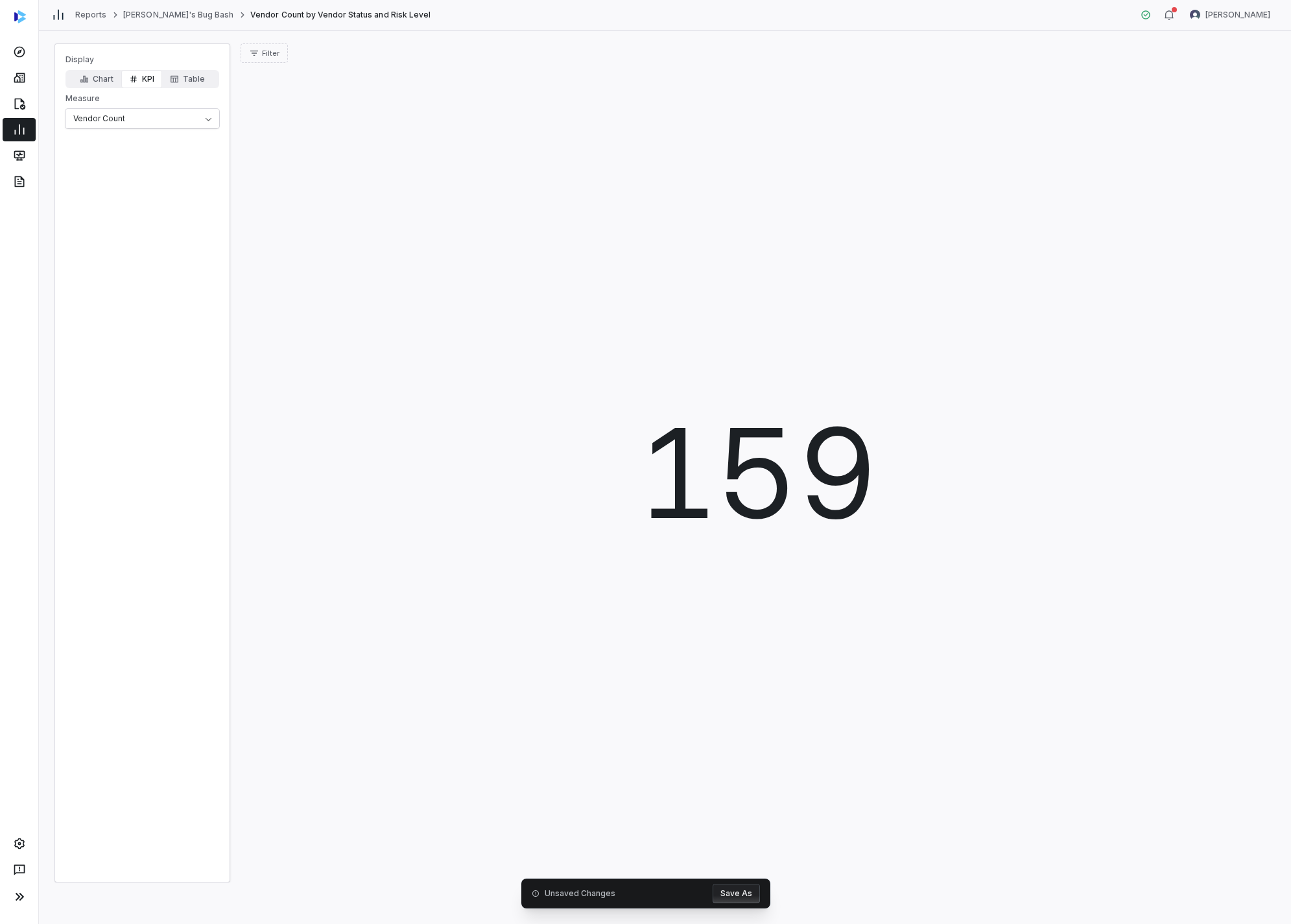
click at [743, 888] on button "Save As" at bounding box center [736, 894] width 47 height 20
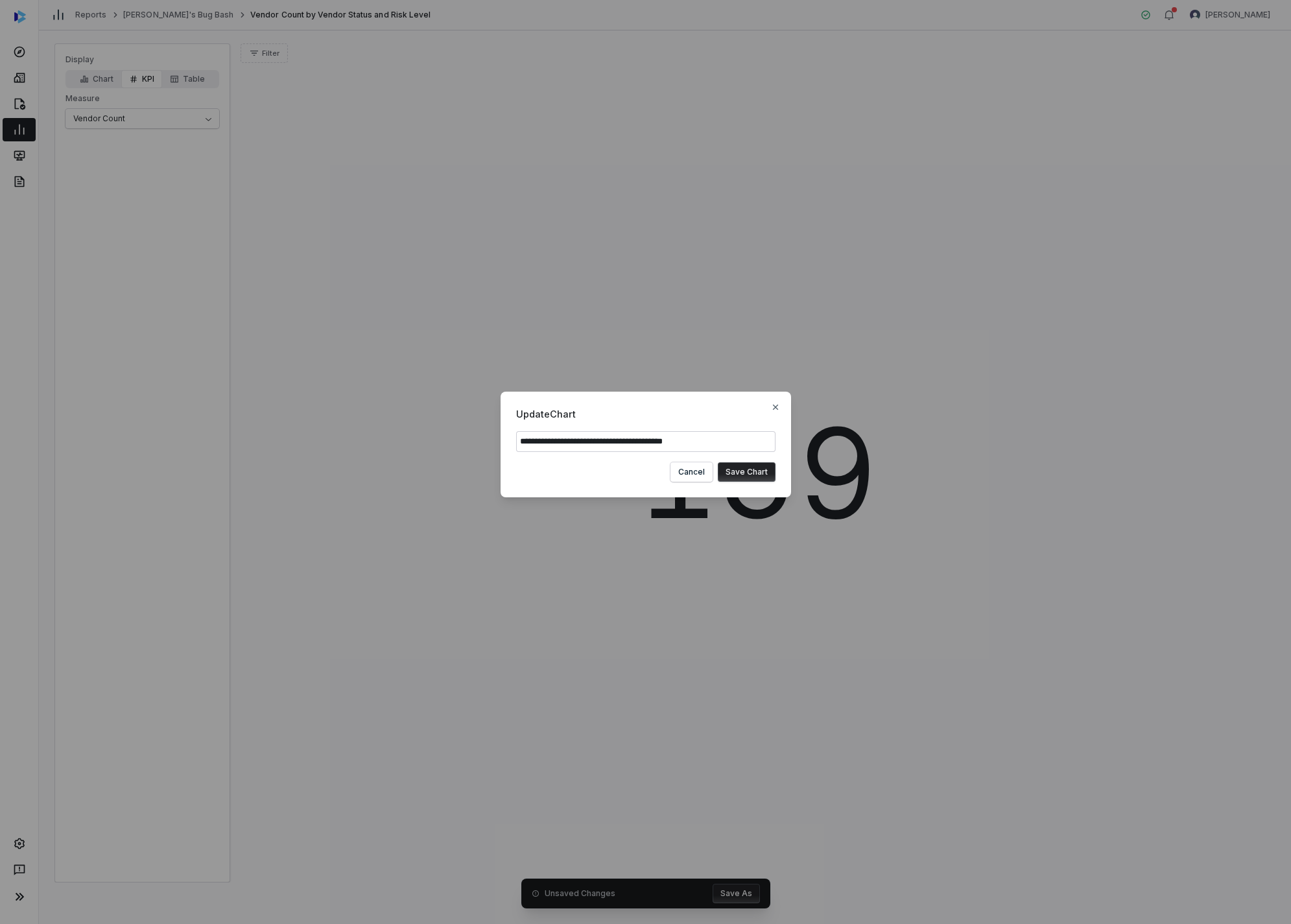
click at [759, 473] on button "Save Chart" at bounding box center [747, 472] width 58 height 20
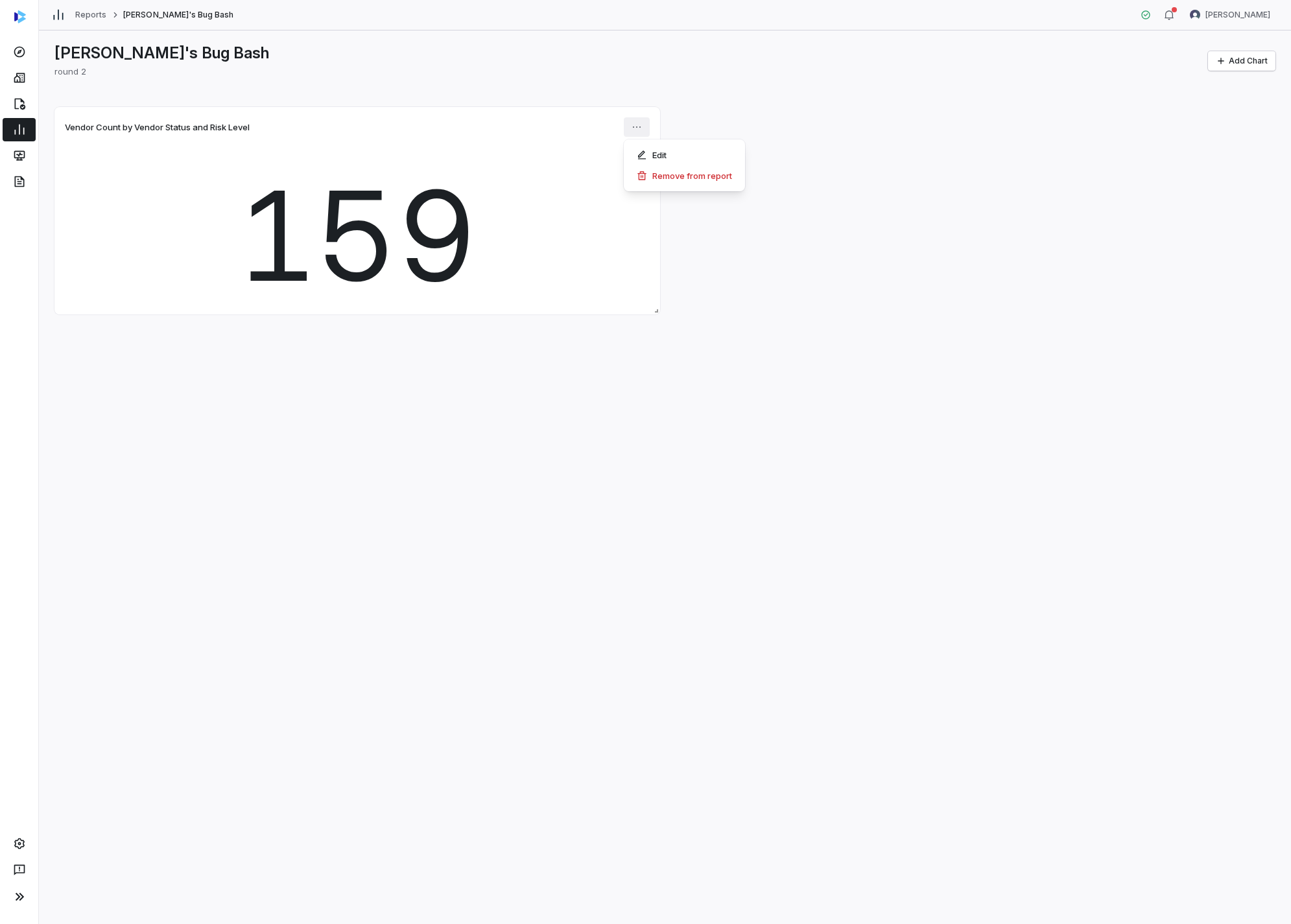
click at [643, 123] on html "Reports Amanda's Bug Bash Amanda Pettenati Amanda's Bug Bash round 2 Add Chart …" at bounding box center [645, 462] width 1291 height 924
click at [650, 159] on div "Edit" at bounding box center [685, 155] width 111 height 20
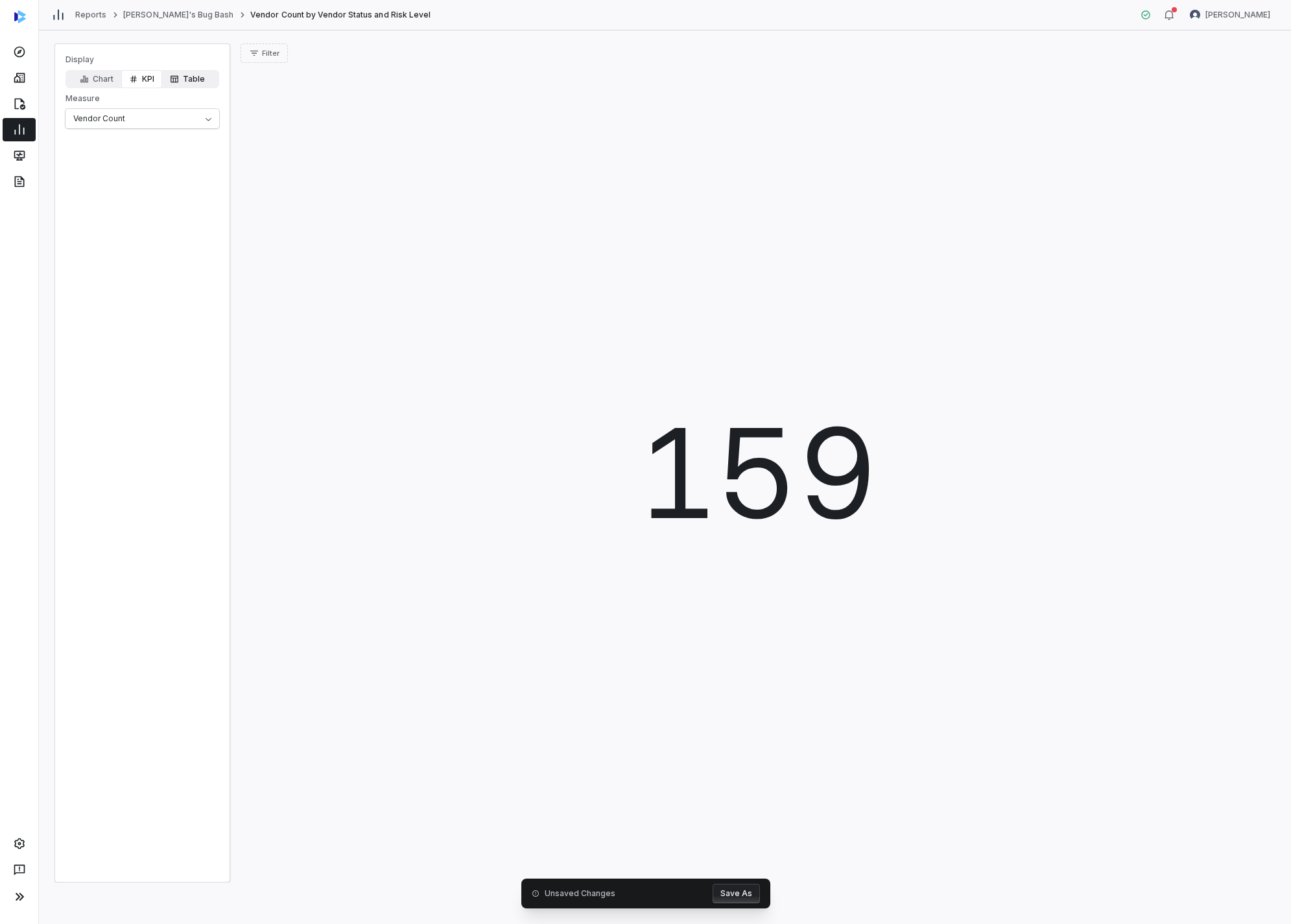
click at [184, 82] on button "Table" at bounding box center [187, 79] width 51 height 18
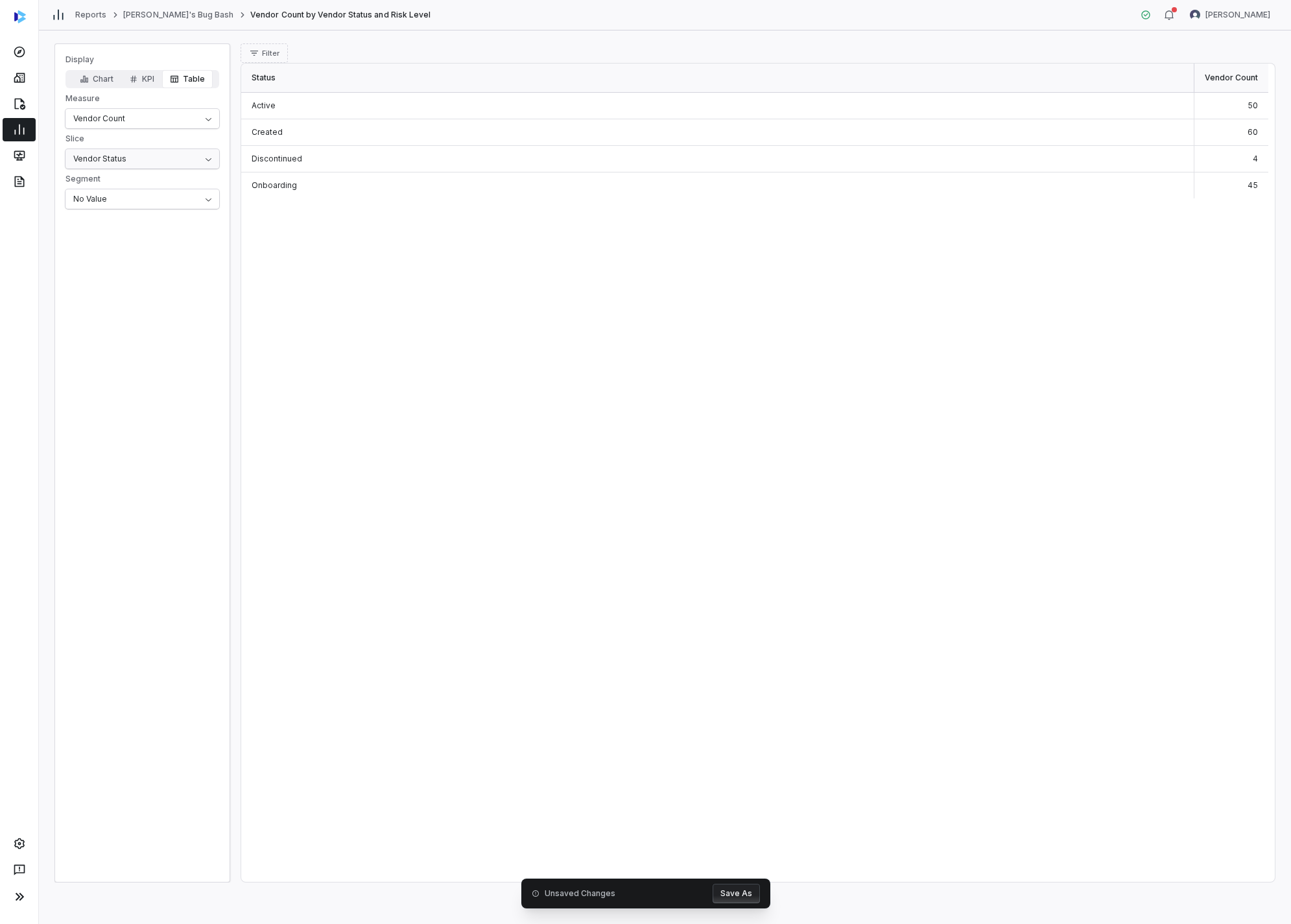
click at [137, 165] on html "Reports Amanda's Bug Bash Vendor Count by Vendor Status and Risk Level Amanda P…" at bounding box center [645, 462] width 1291 height 924
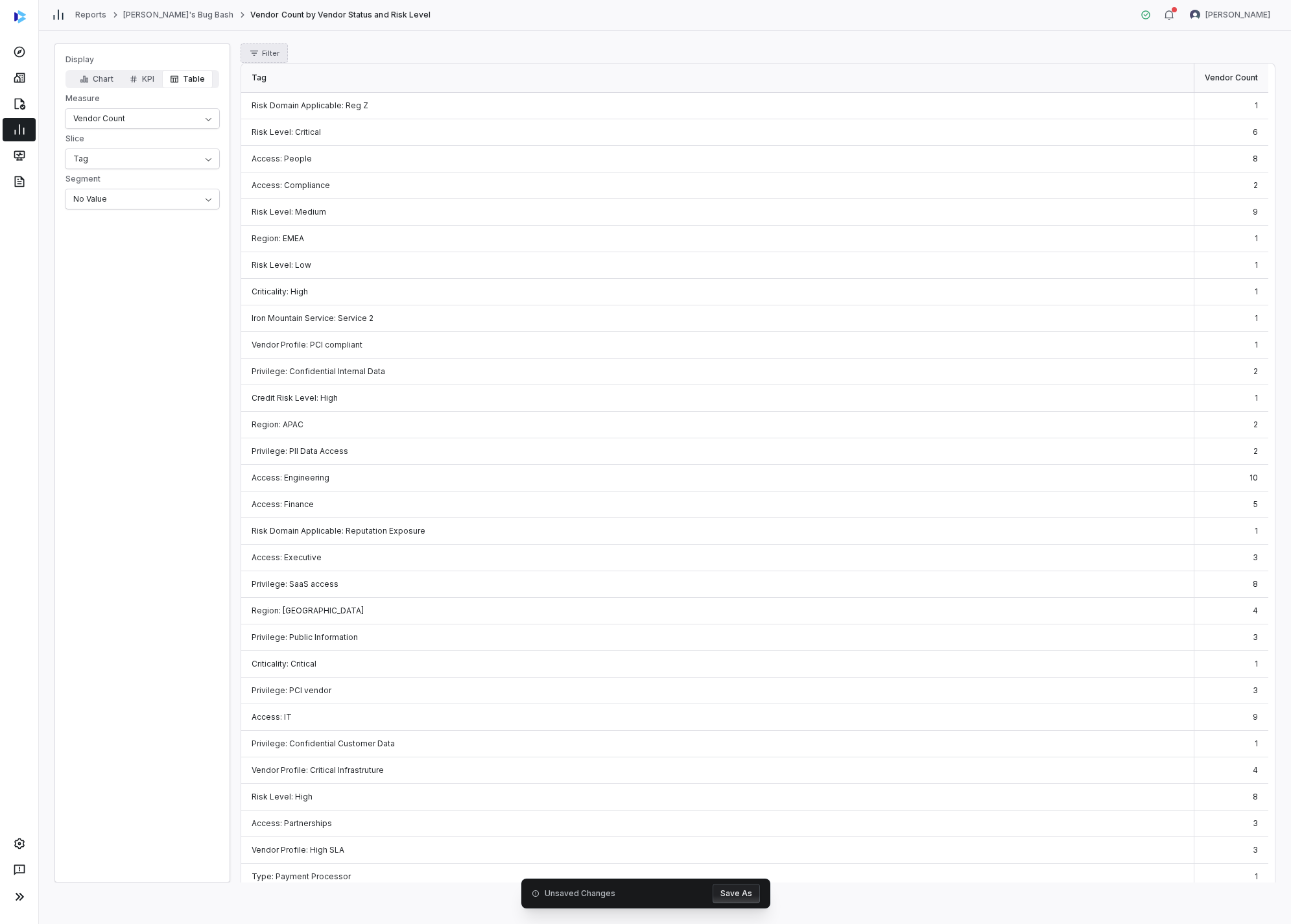
click at [267, 55] on span "Filter" at bounding box center [270, 53] width 17 height 10
click at [282, 114] on div "Tags" at bounding box center [308, 109] width 124 height 20
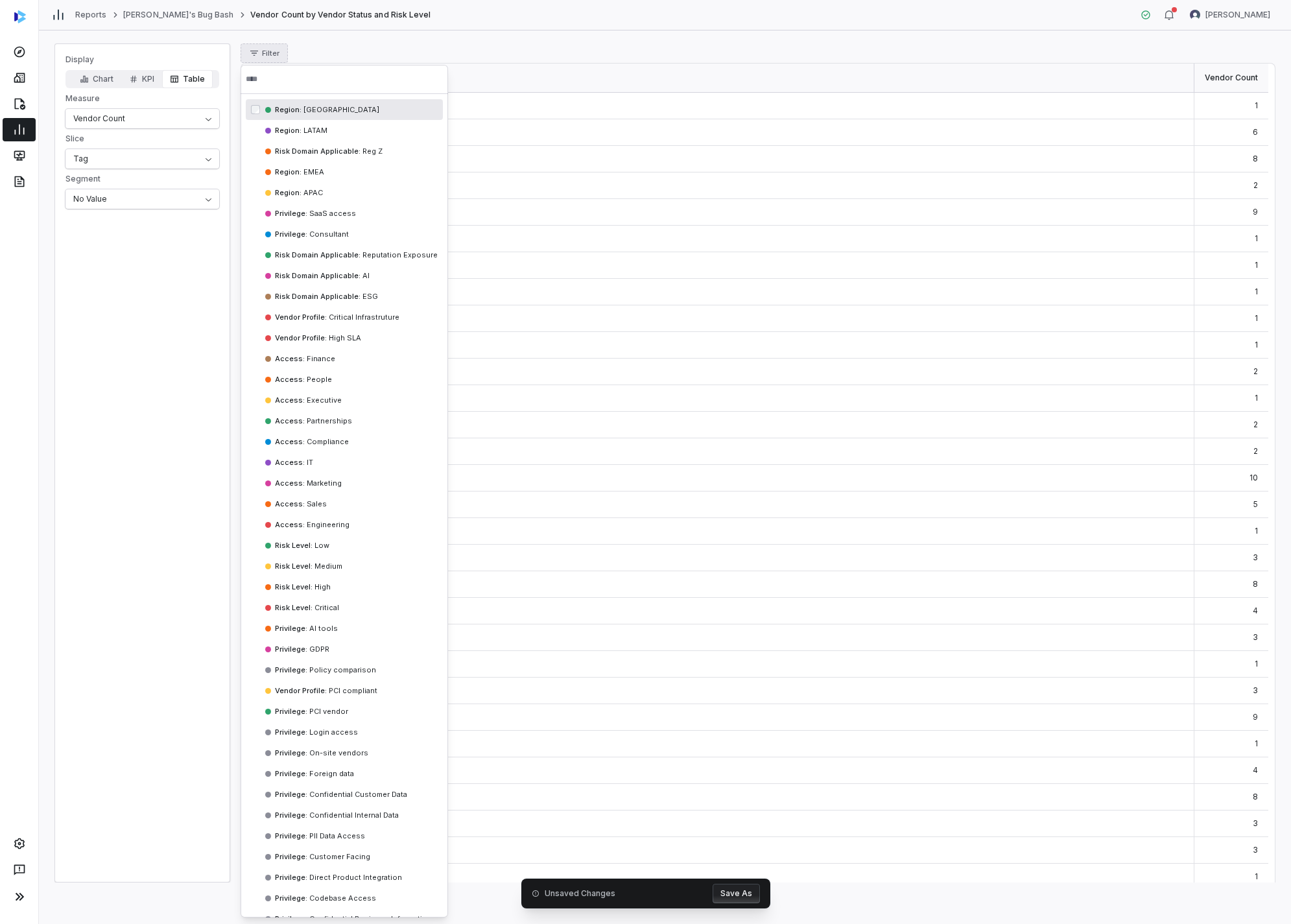
click at [313, 115] on div "Region : NORTH AMERICA" at bounding box center [345, 109] width 197 height 20
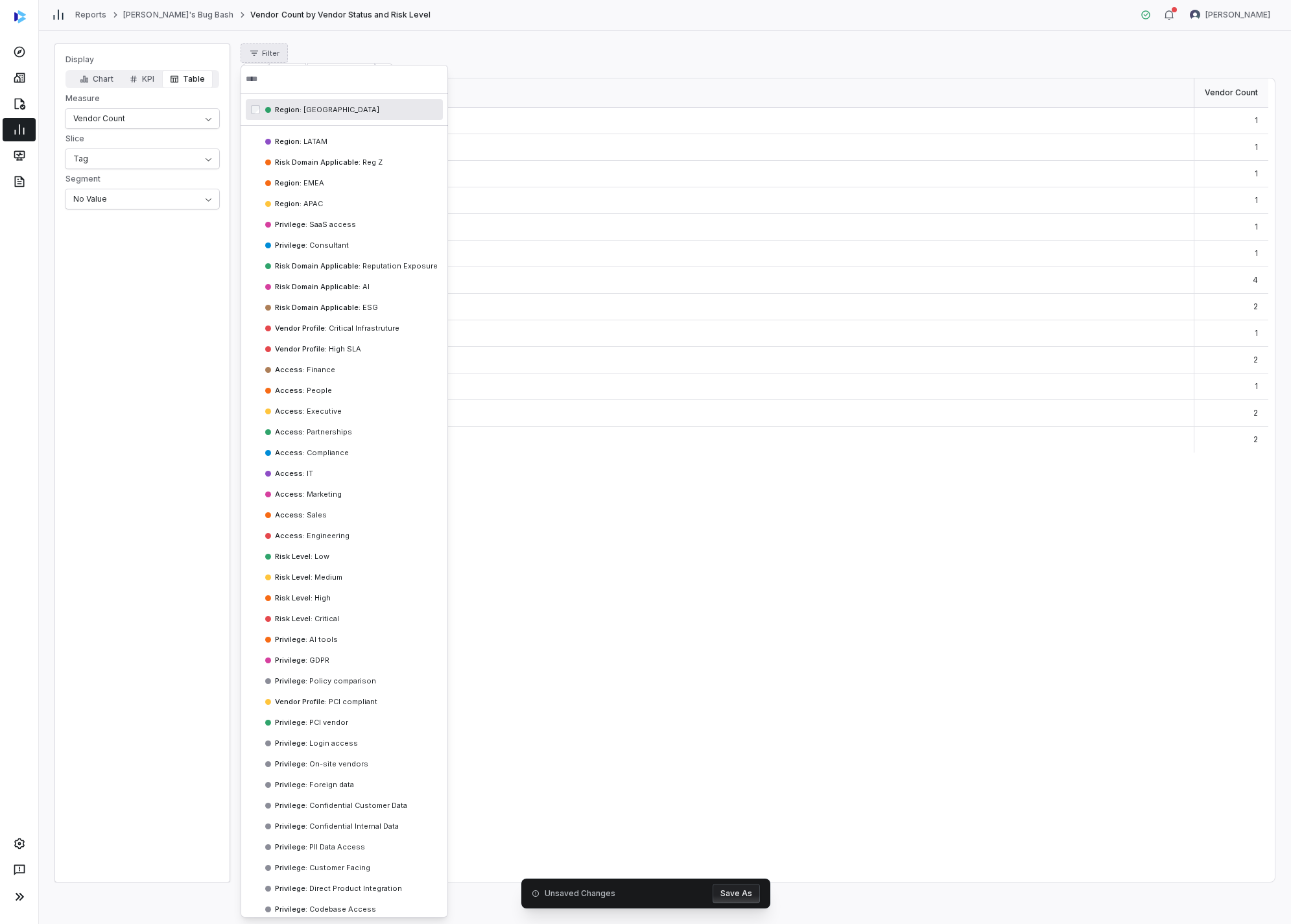
click at [547, 62] on html "Reports Amanda's Bug Bash Vendor Count by Vendor Status and Risk Level Amanda P…" at bounding box center [645, 462] width 1291 height 924
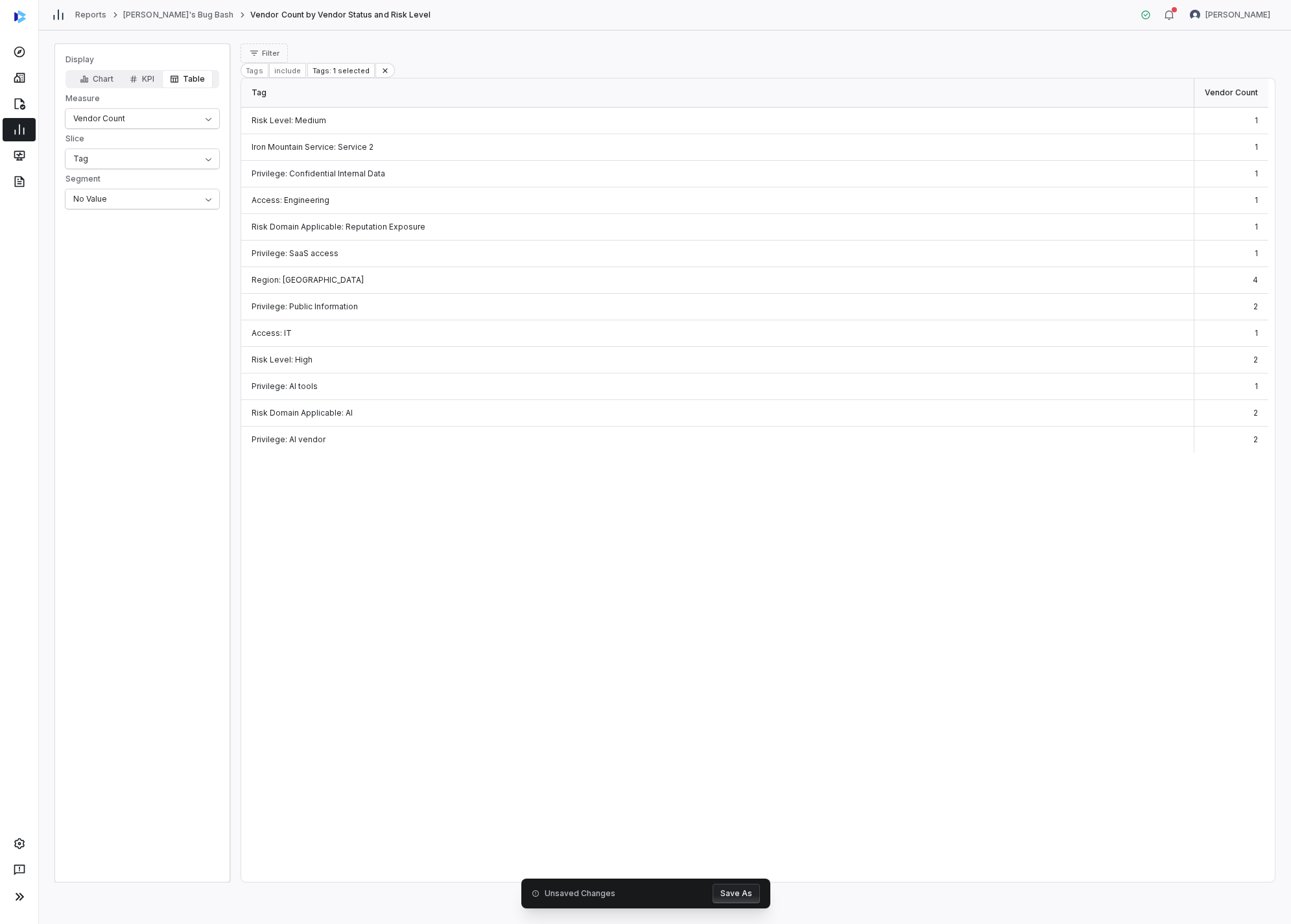
click at [729, 888] on button "Save As" at bounding box center [736, 894] width 47 height 20
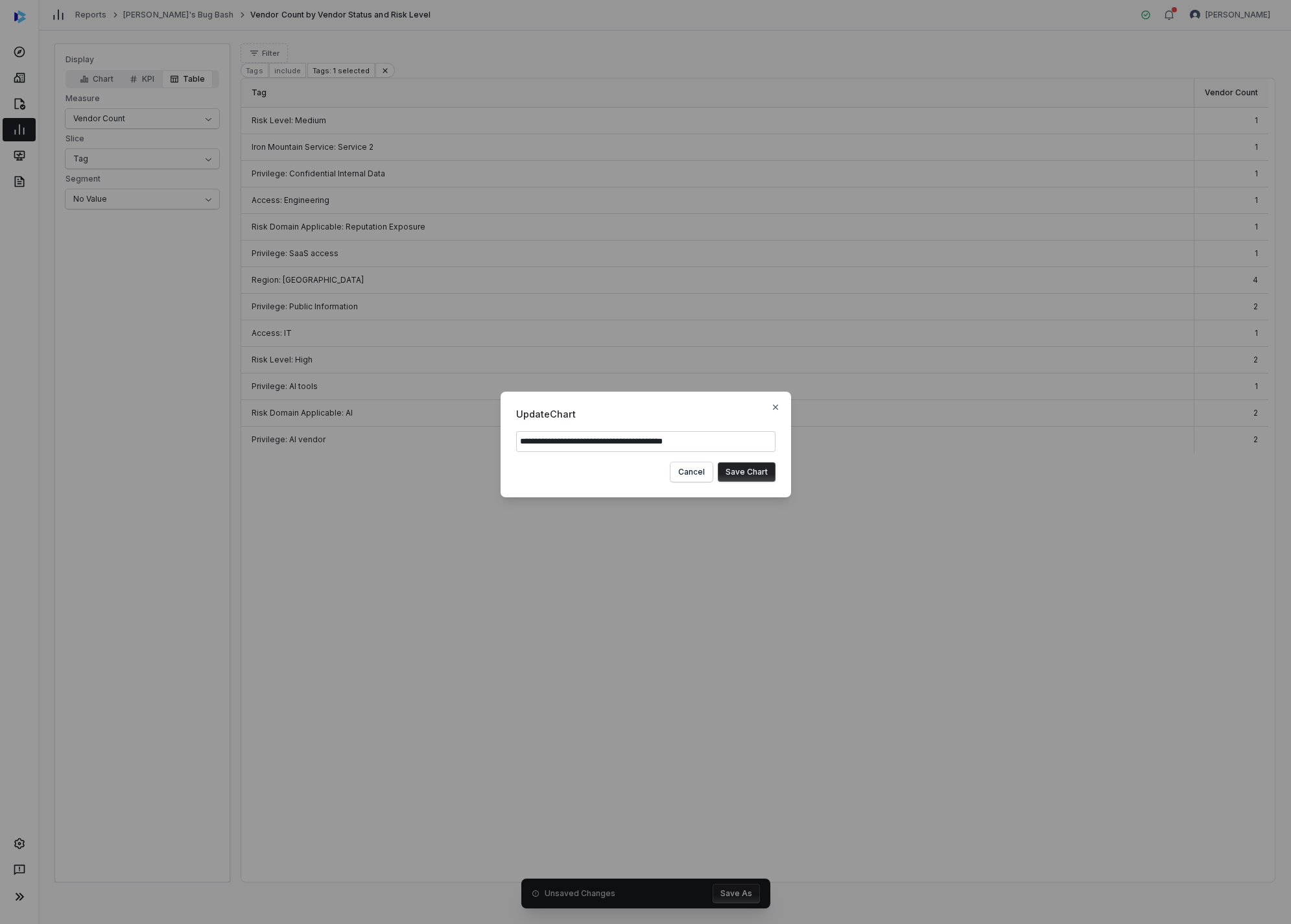
click at [757, 468] on button "Save Chart" at bounding box center [747, 472] width 58 height 20
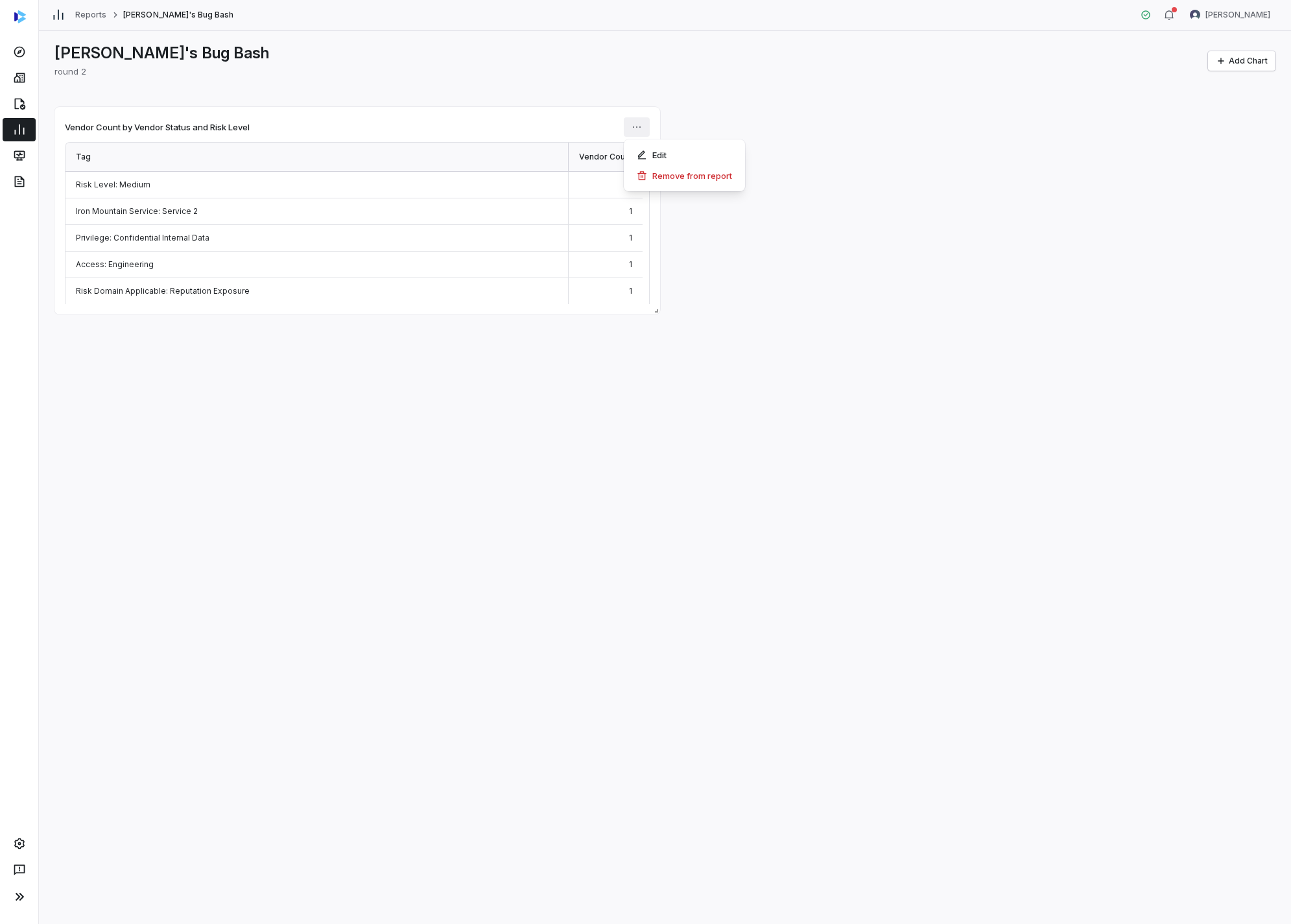
click at [637, 127] on html "Reports Amanda's Bug Bash Amanda Pettenati Amanda's Bug Bash round 2 Add Chart …" at bounding box center [645, 462] width 1291 height 924
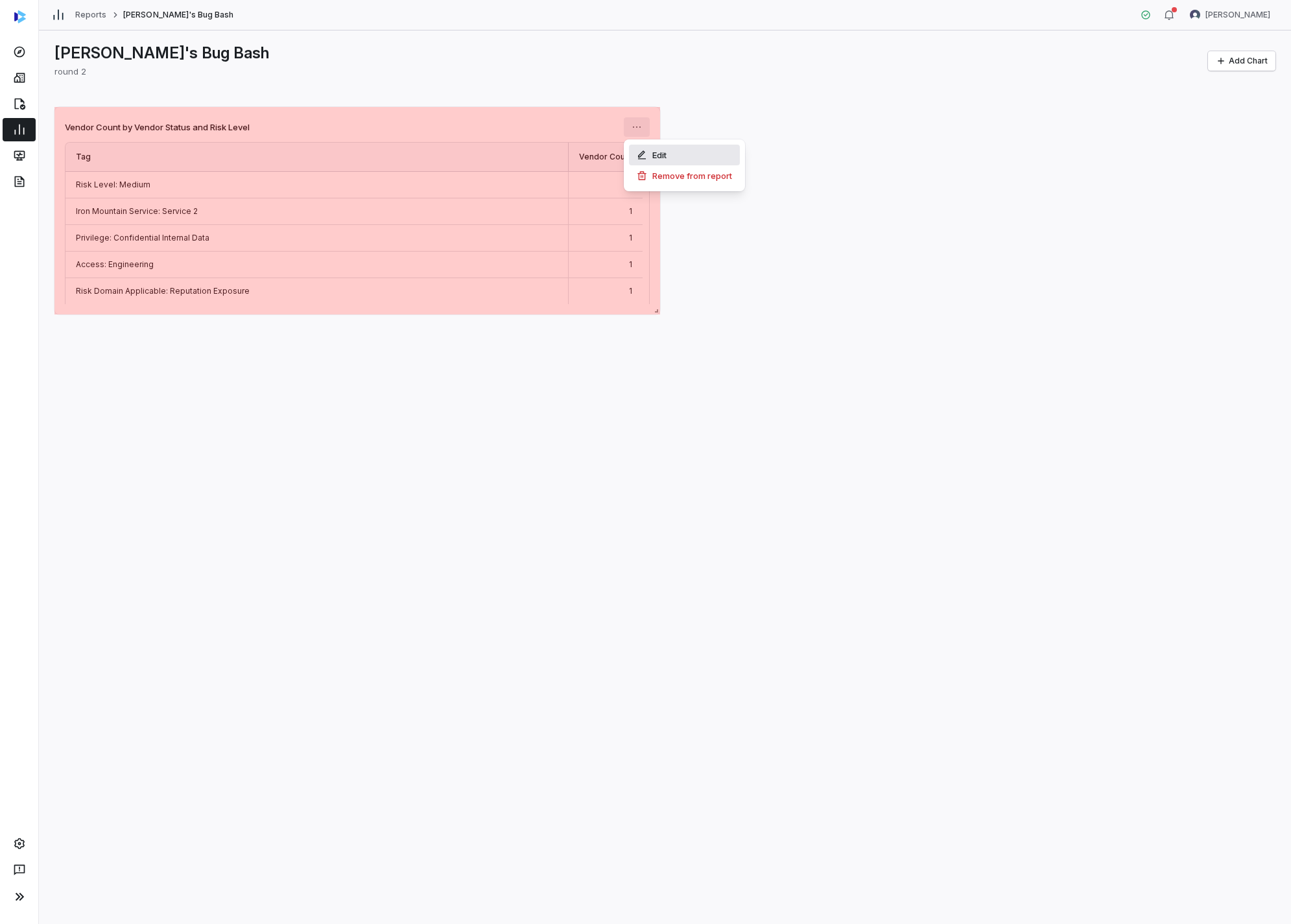
click at [644, 149] on icon at bounding box center [642, 155] width 11 height 11
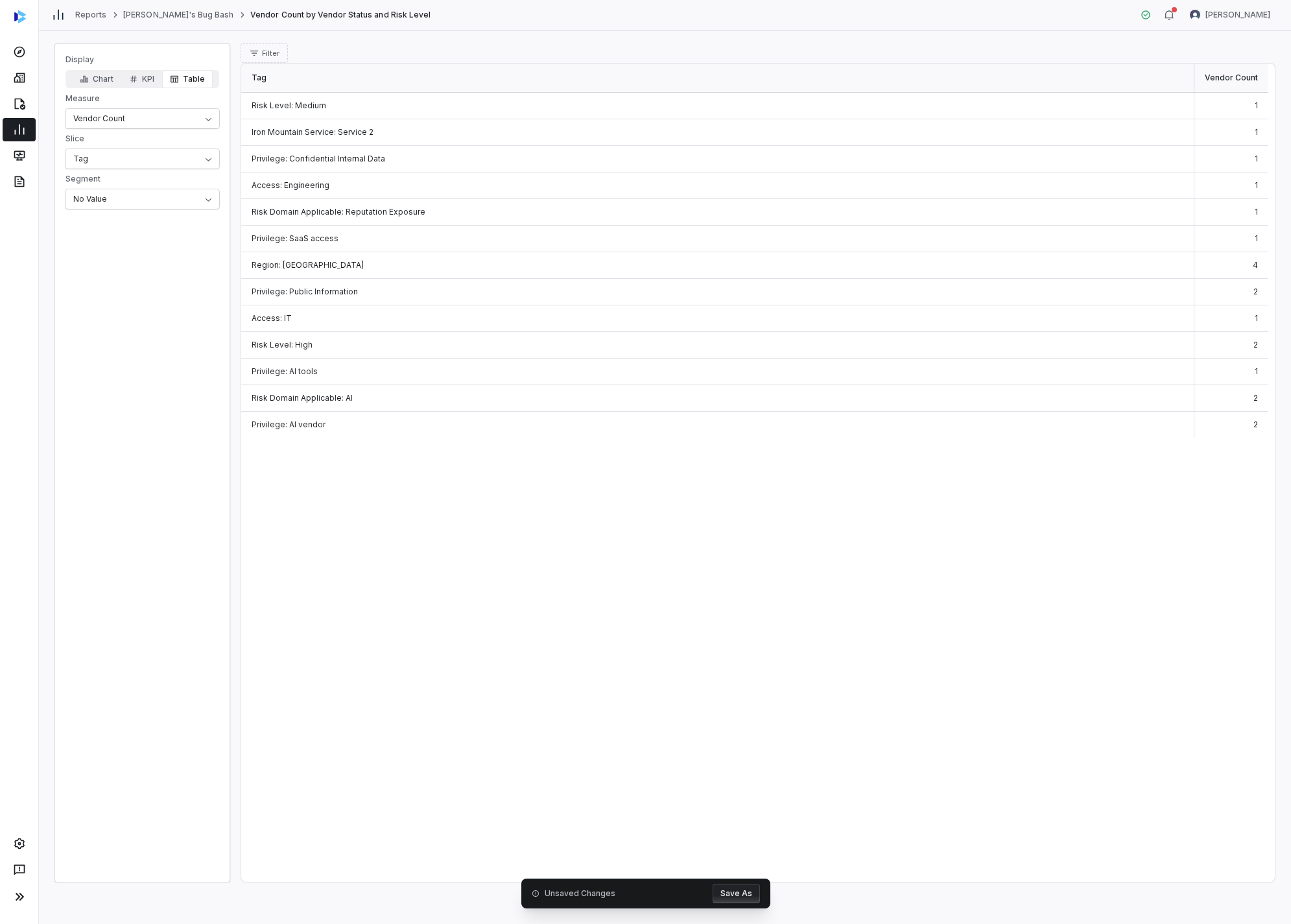
click at [666, 568] on div "Tag Vendor Count Risk Level: Medium 1 Iron Mountain Service: Service 2 1 Privil…" at bounding box center [757, 473] width 1033 height 818
click at [586, 74] on div "Tag" at bounding box center [717, 78] width 953 height 29
